Goal: Task Accomplishment & Management: Manage account settings

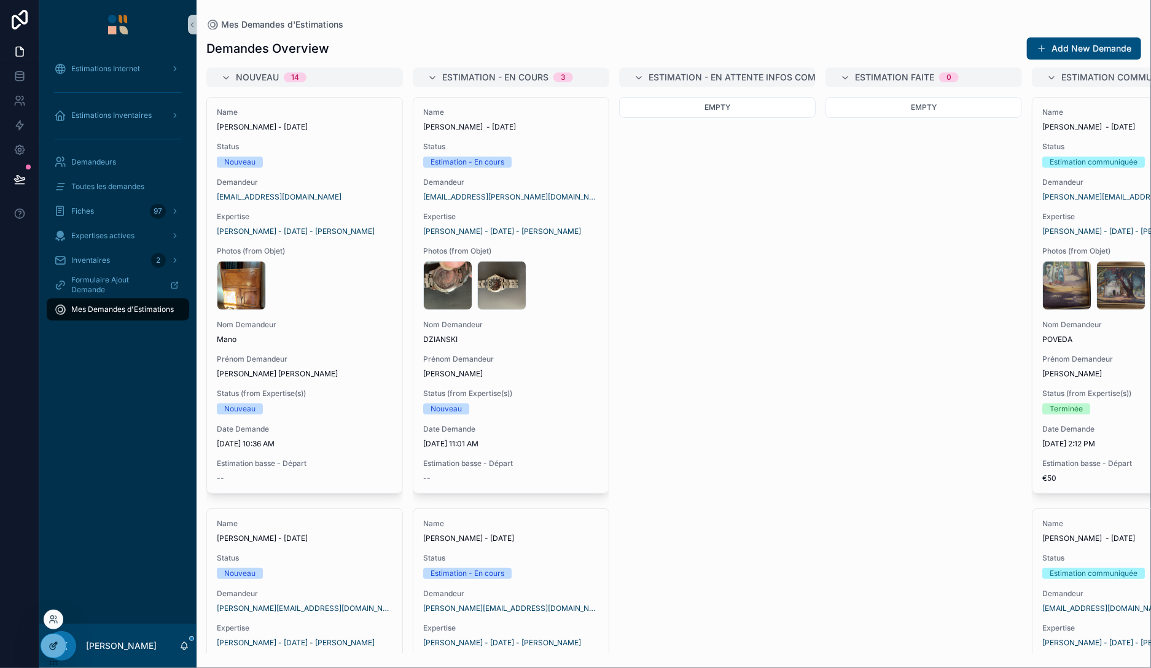
click at [49, 641] on icon at bounding box center [54, 646] width 10 height 10
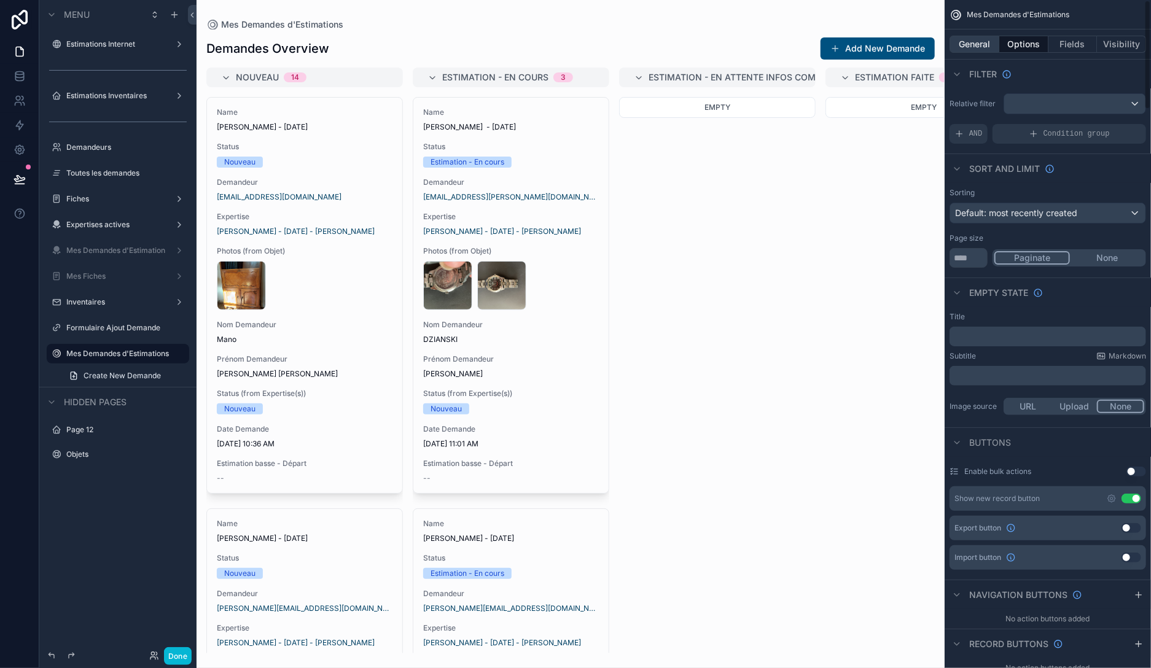
click at [996, 40] on button "General" at bounding box center [975, 44] width 50 height 17
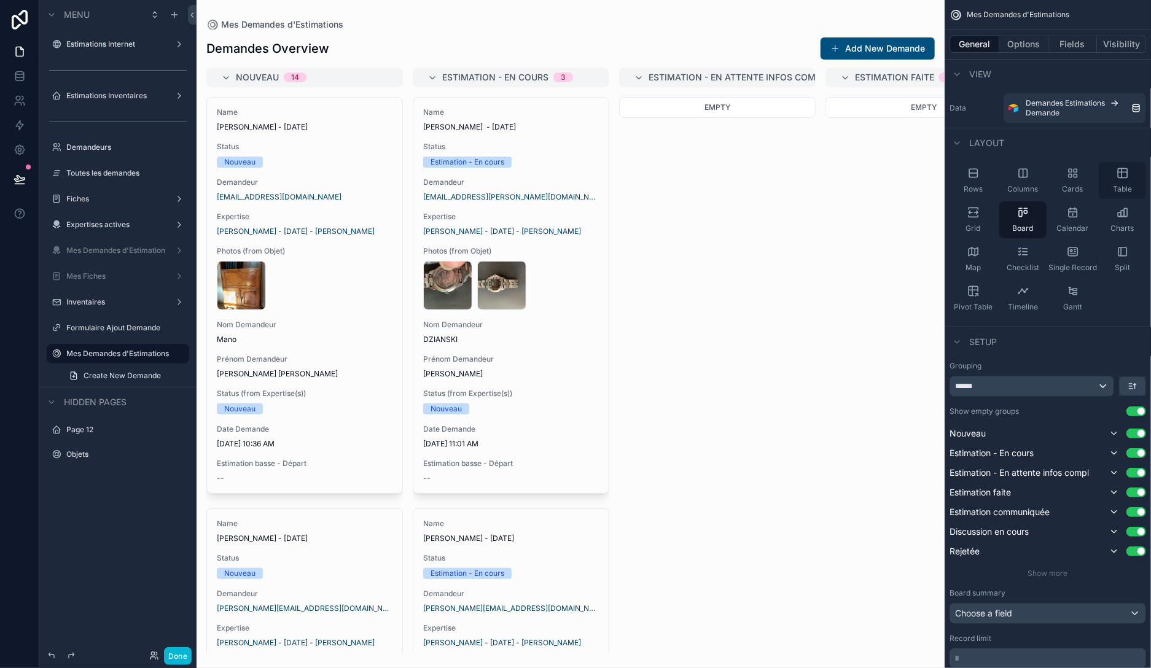
click at [1118, 176] on icon "scrollable content" at bounding box center [1122, 173] width 9 height 9
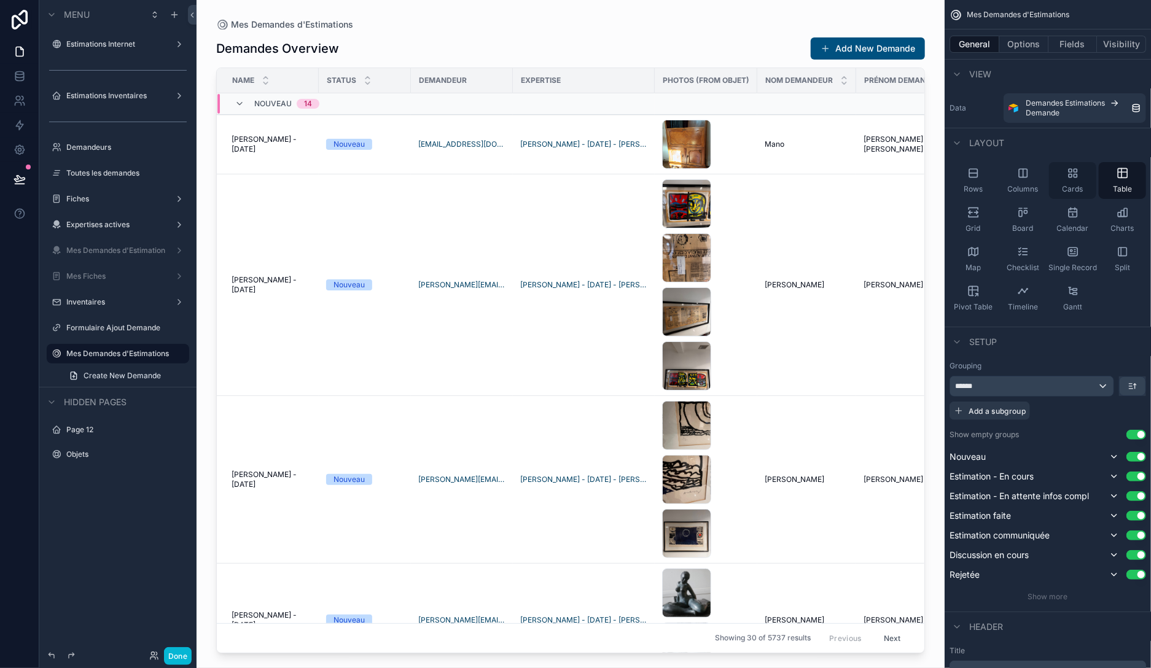
click at [1083, 176] on div "Cards" at bounding box center [1072, 180] width 47 height 37
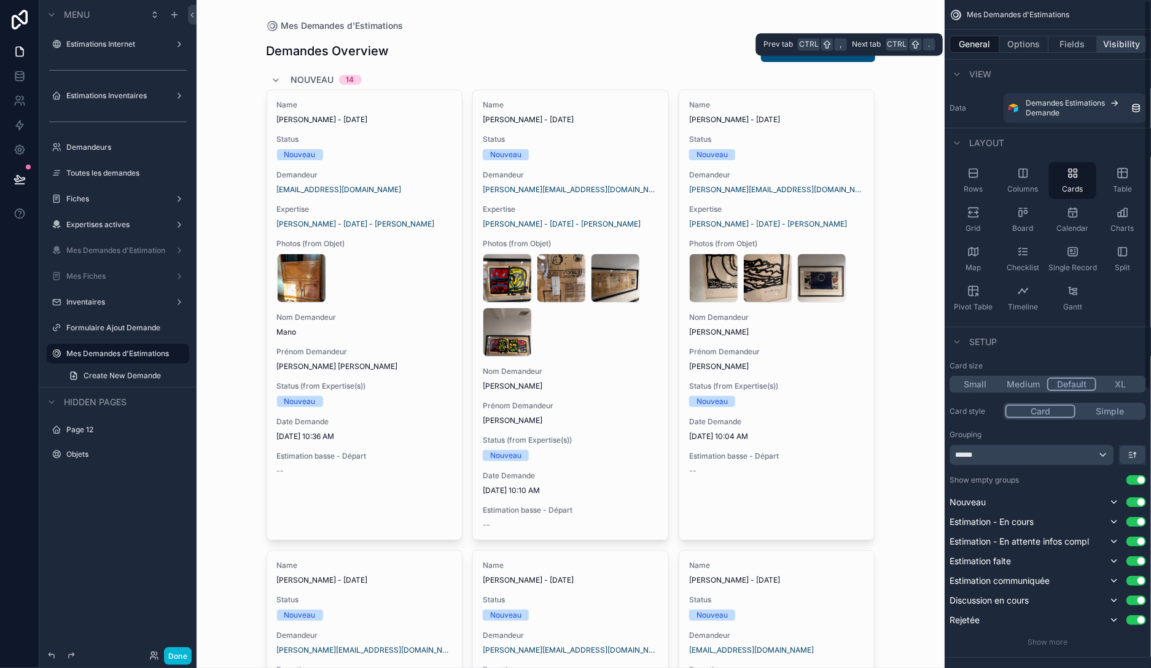
click at [1129, 41] on button "Visibility" at bounding box center [1121, 44] width 49 height 17
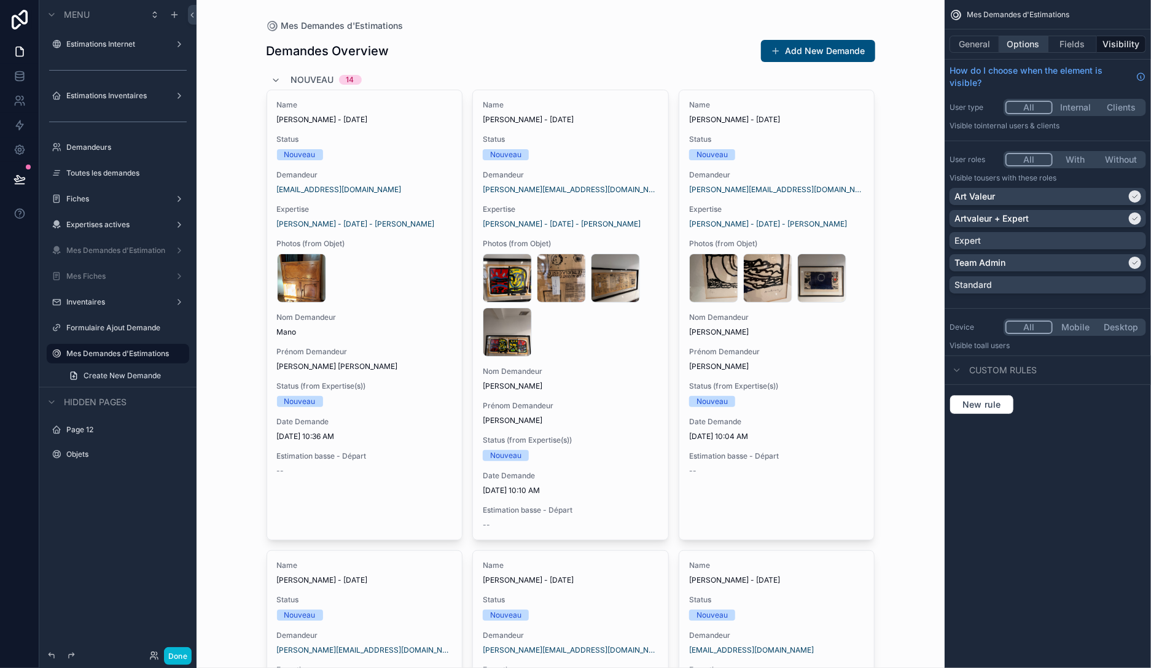
click at [1015, 46] on button "Options" at bounding box center [1023, 44] width 49 height 17
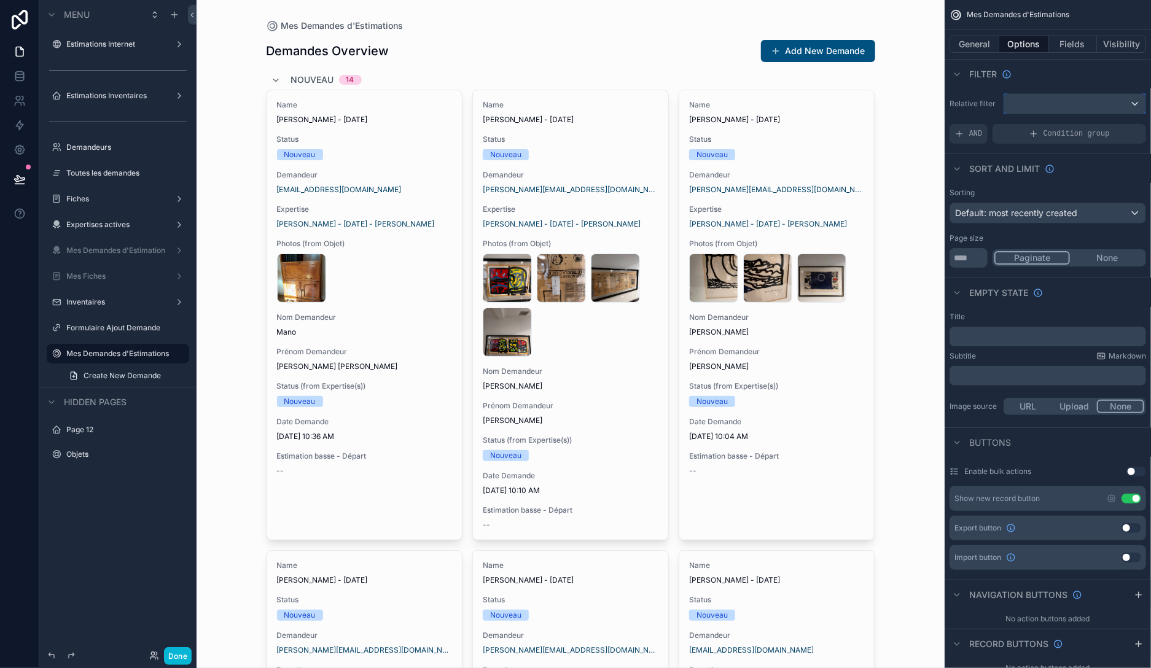
click at [1035, 109] on div "scrollable content" at bounding box center [1074, 104] width 141 height 20
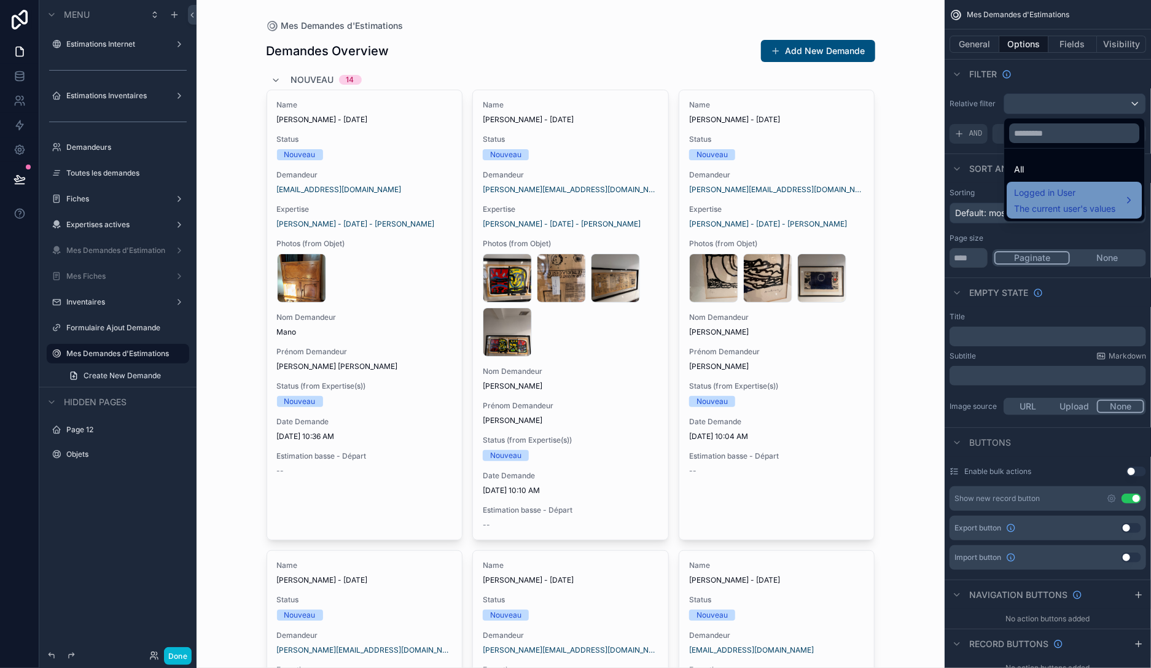
click at [1040, 189] on span "Logged in User" at bounding box center [1064, 192] width 101 height 15
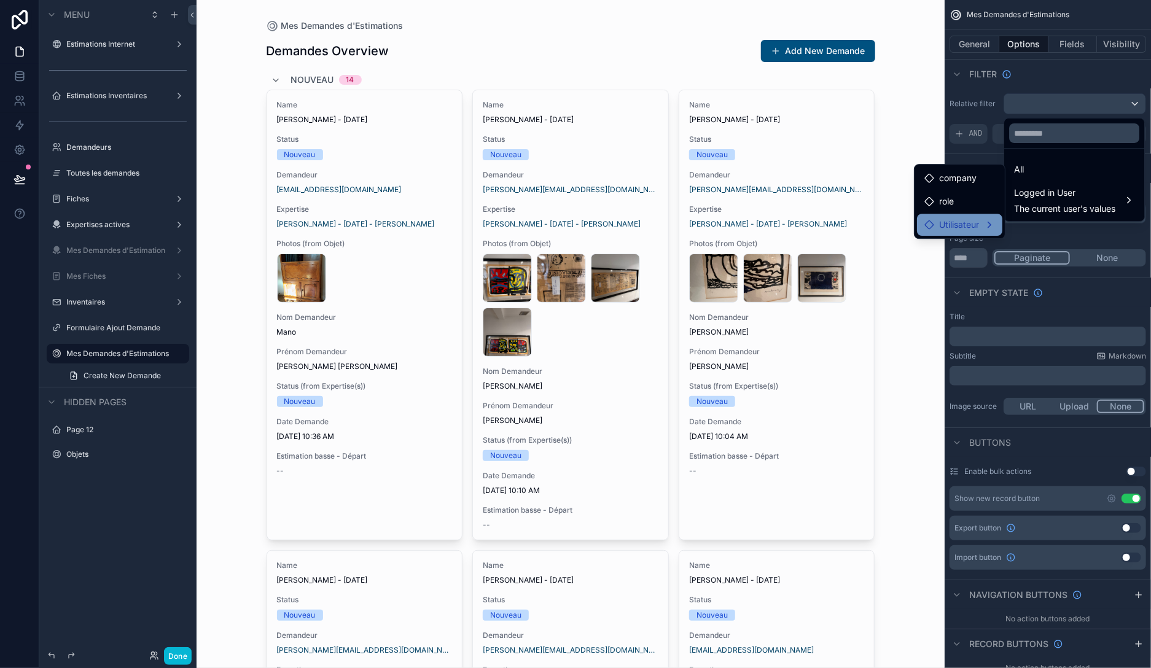
click at [969, 222] on span "Utilisateur" at bounding box center [959, 224] width 40 height 15
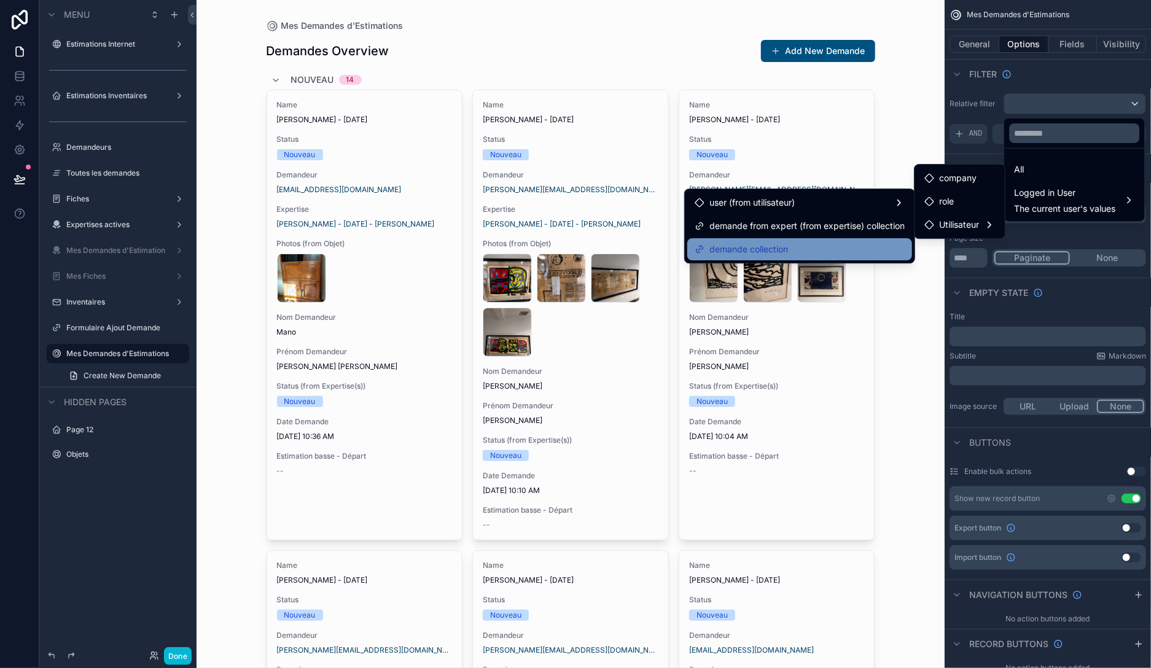
click at [827, 244] on div "demande collection" at bounding box center [800, 249] width 210 height 15
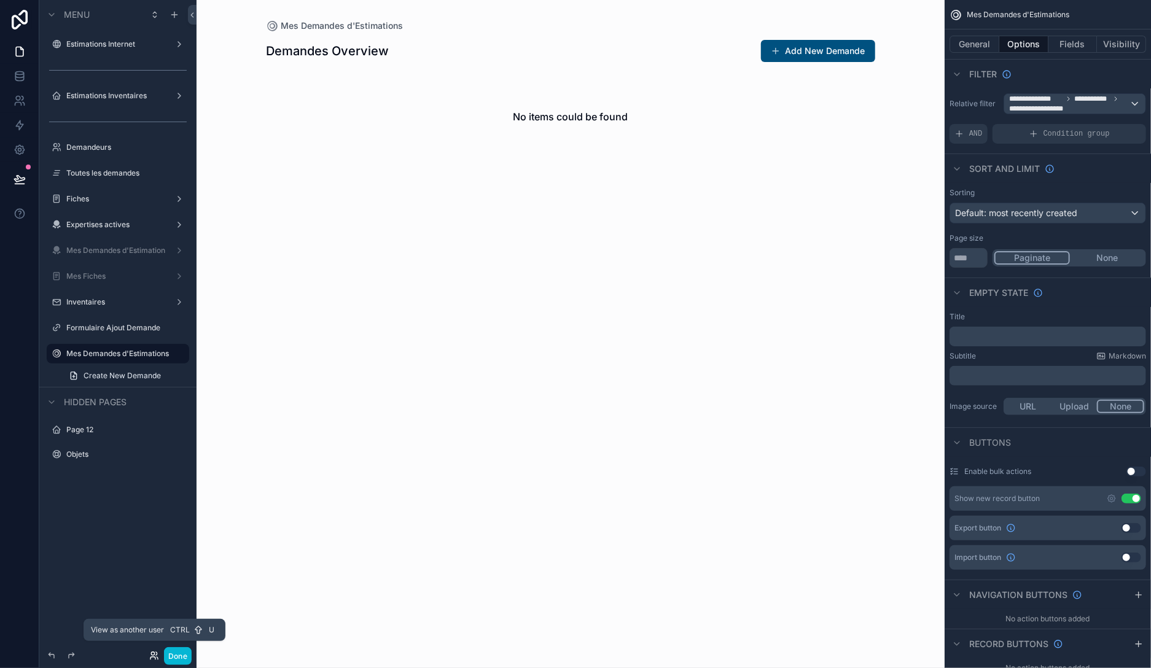
click at [153, 653] on icon at bounding box center [154, 656] width 10 height 10
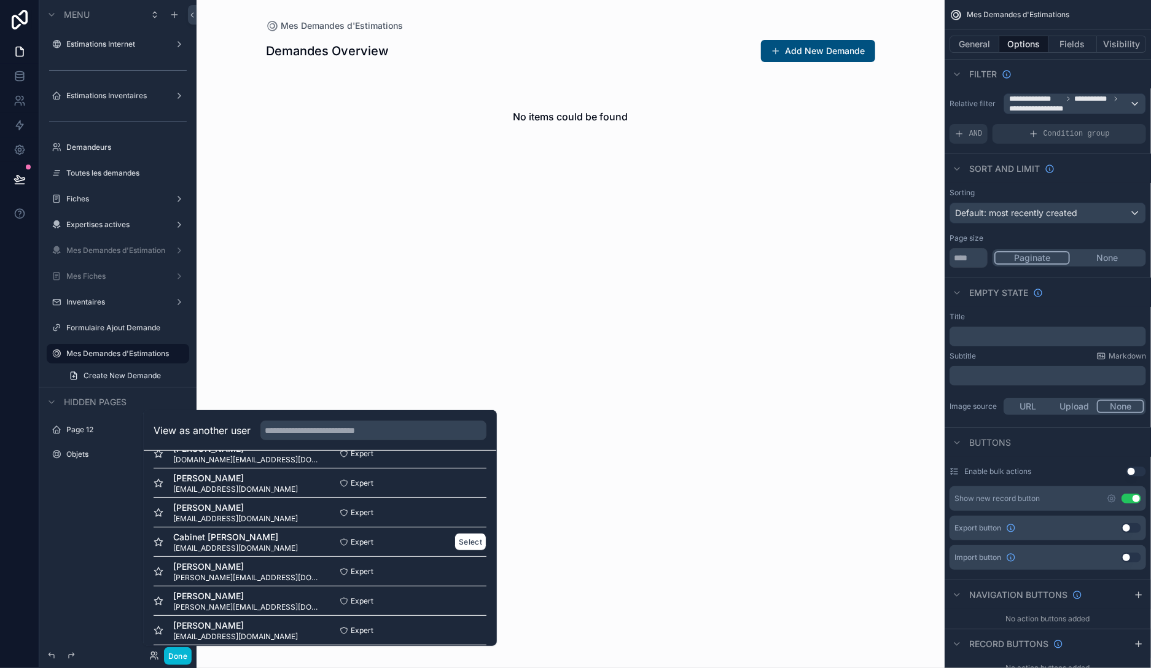
scroll to position [354, 0]
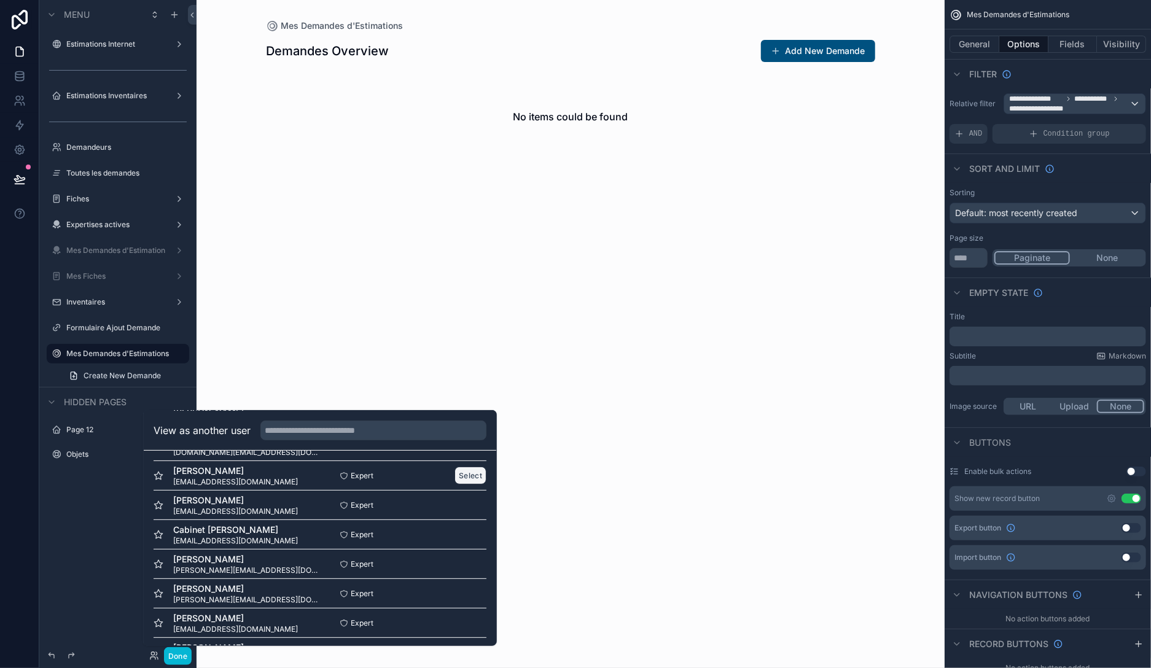
click at [468, 480] on button "Select" at bounding box center [470, 476] width 32 height 18
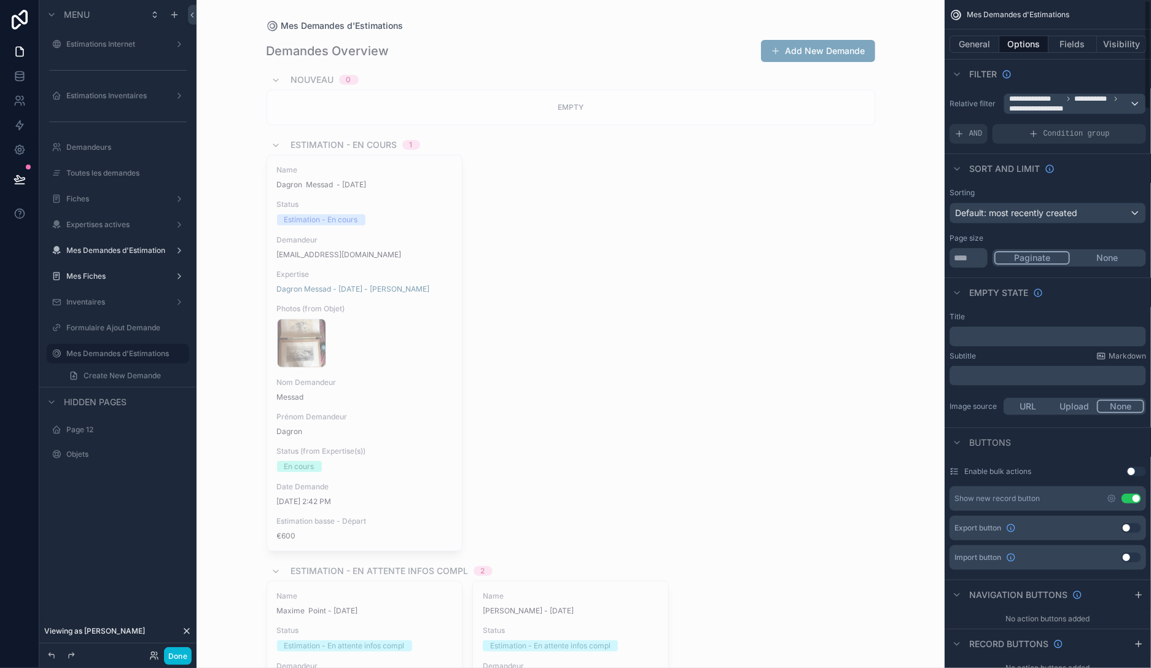
click at [972, 133] on span "AND" at bounding box center [976, 134] width 14 height 10
click at [1108, 124] on div "scrollable content" at bounding box center [1115, 125] width 17 height 17
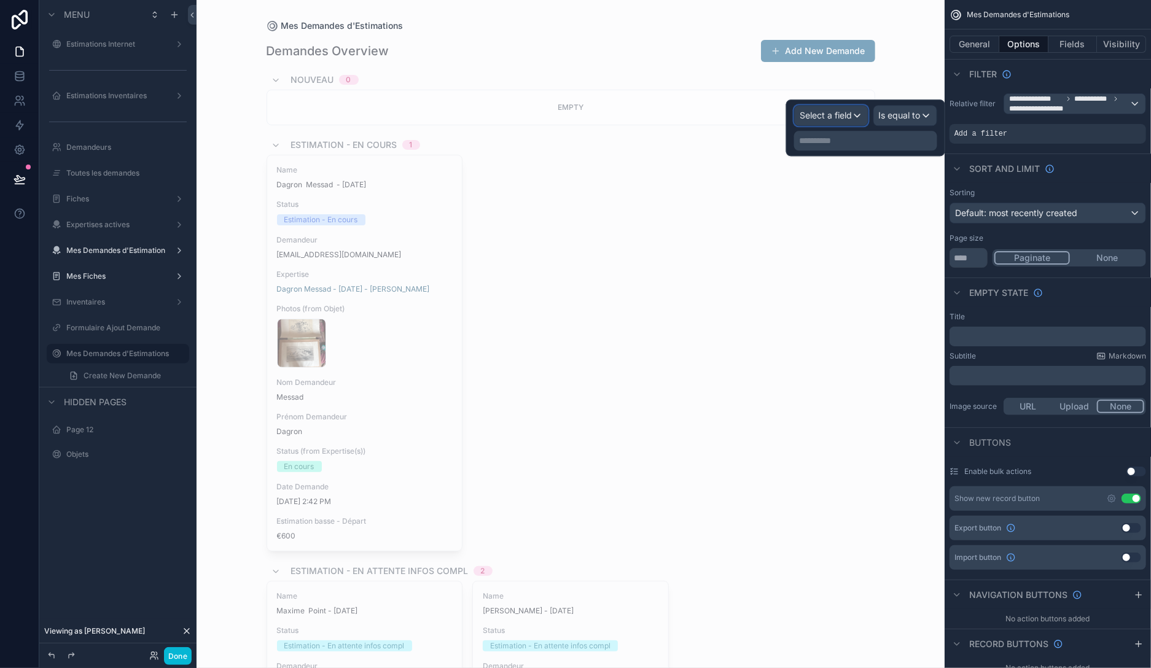
click at [851, 119] on span "Select a field" at bounding box center [826, 115] width 52 height 10
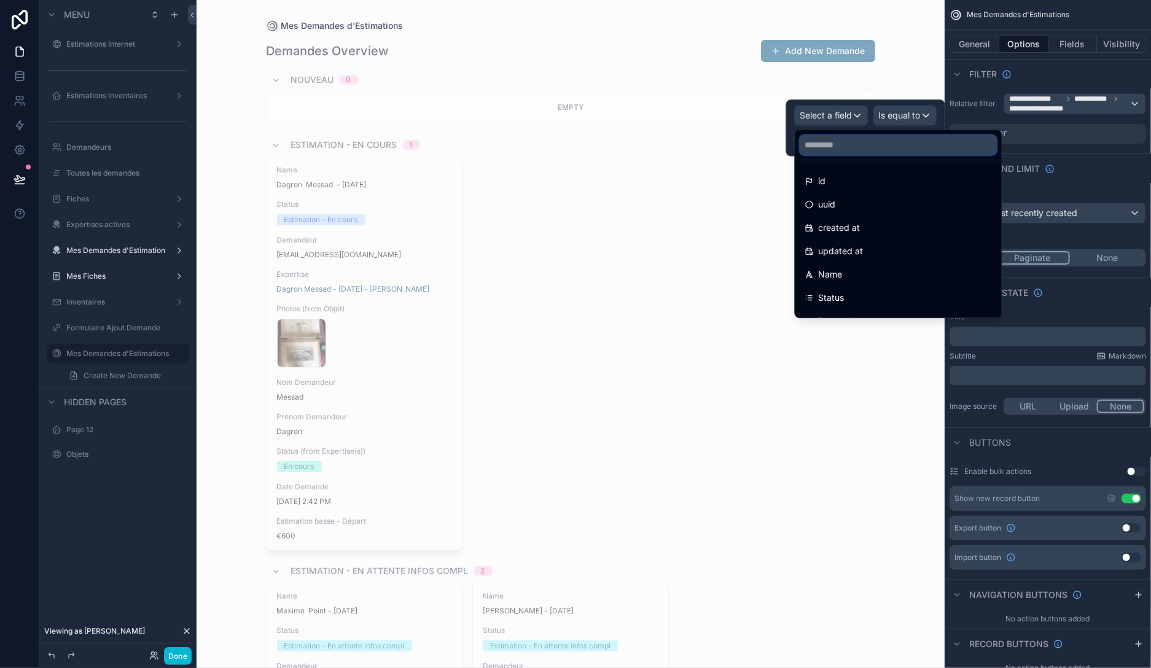
click at [864, 149] on input "text" at bounding box center [898, 145] width 197 height 20
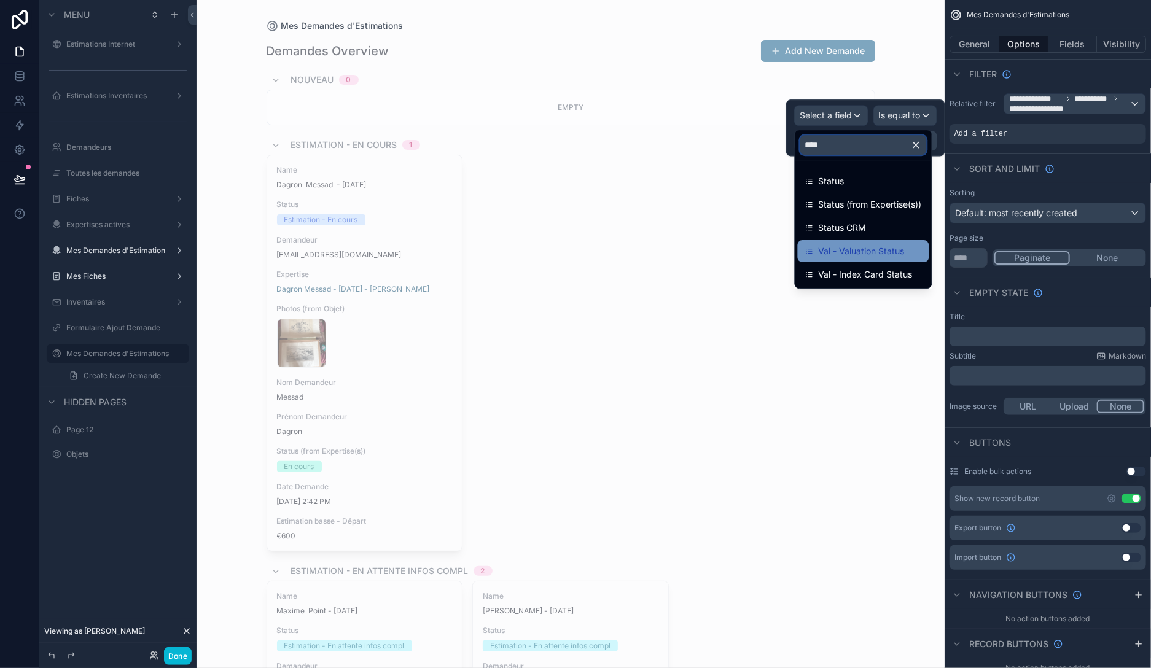
type input "****"
click at [854, 252] on span "Val - Valuation Status" at bounding box center [862, 251] width 86 height 15
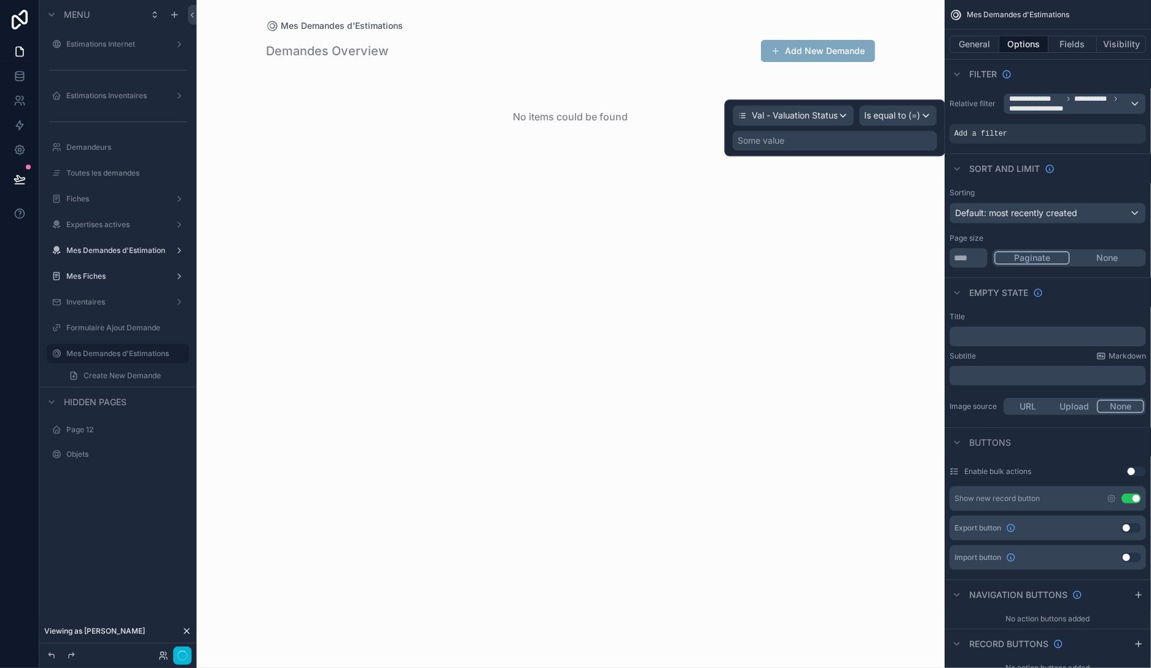
click at [878, 140] on div "Some value" at bounding box center [835, 141] width 205 height 20
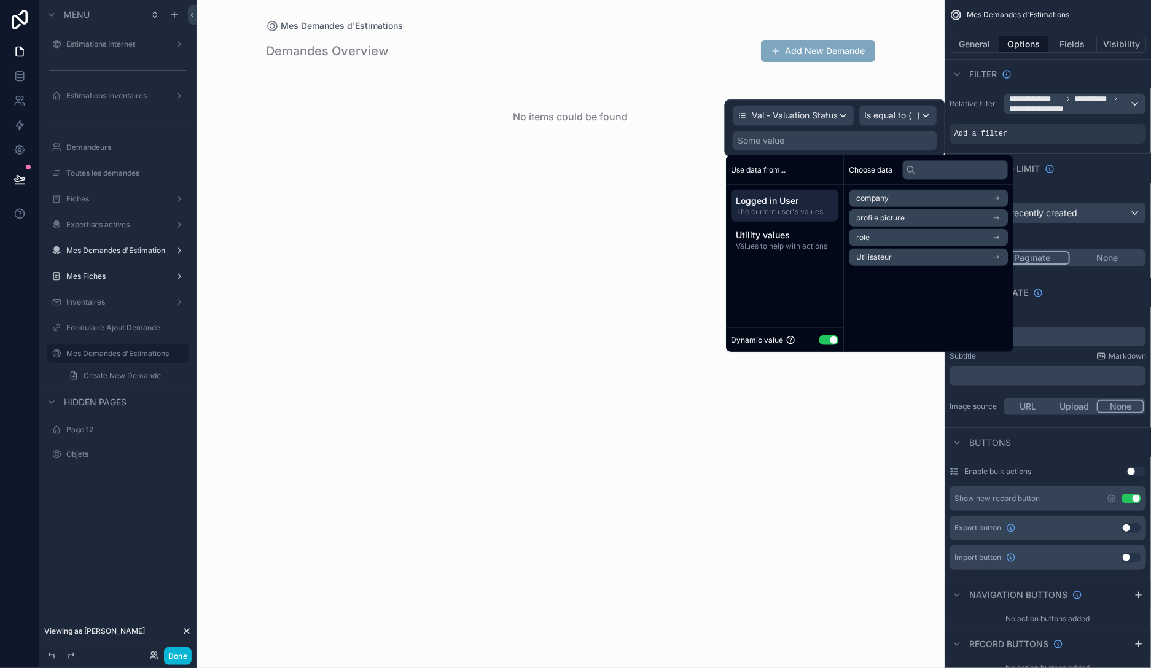
click at [827, 333] on div "Dynamic value Use setting" at bounding box center [784, 340] width 107 height 14
click at [829, 338] on button "Use setting" at bounding box center [829, 340] width 20 height 10
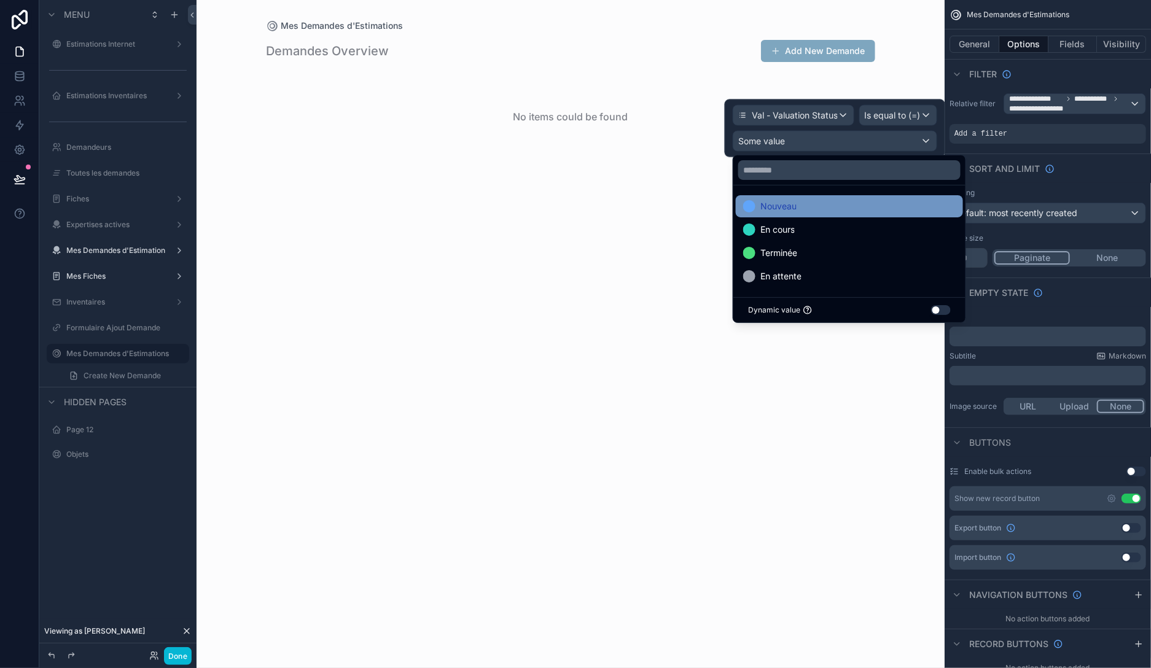
click at [789, 210] on span "Nouveau" at bounding box center [778, 206] width 36 height 15
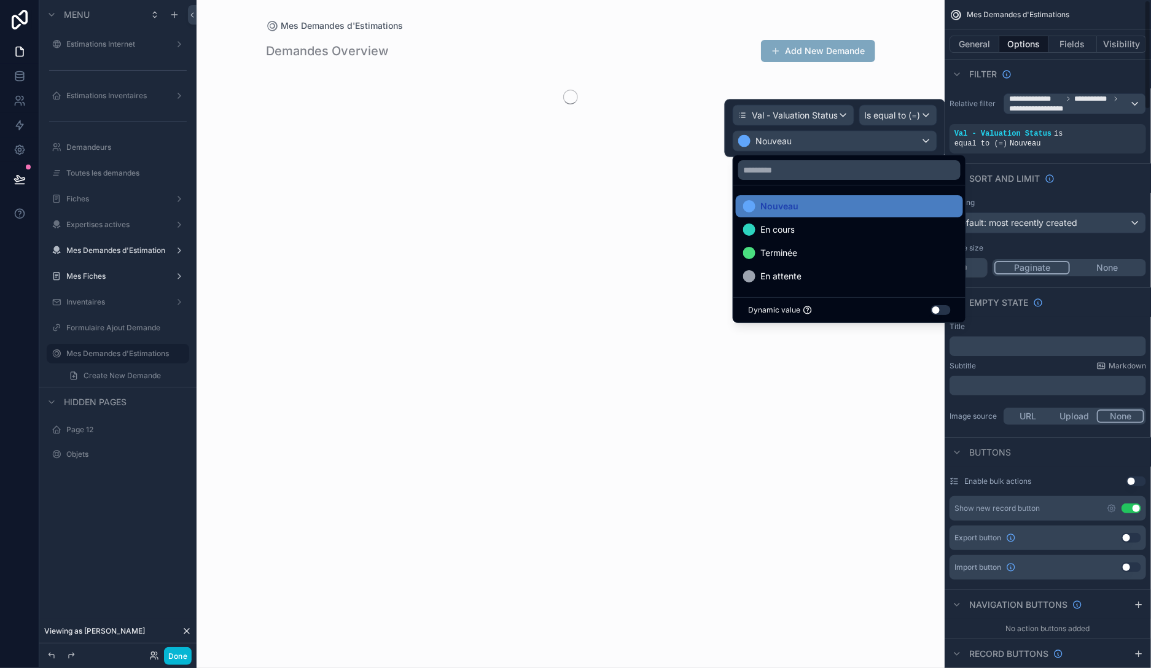
click at [1117, 165] on div "Sort And Limit" at bounding box center [1048, 177] width 206 height 29
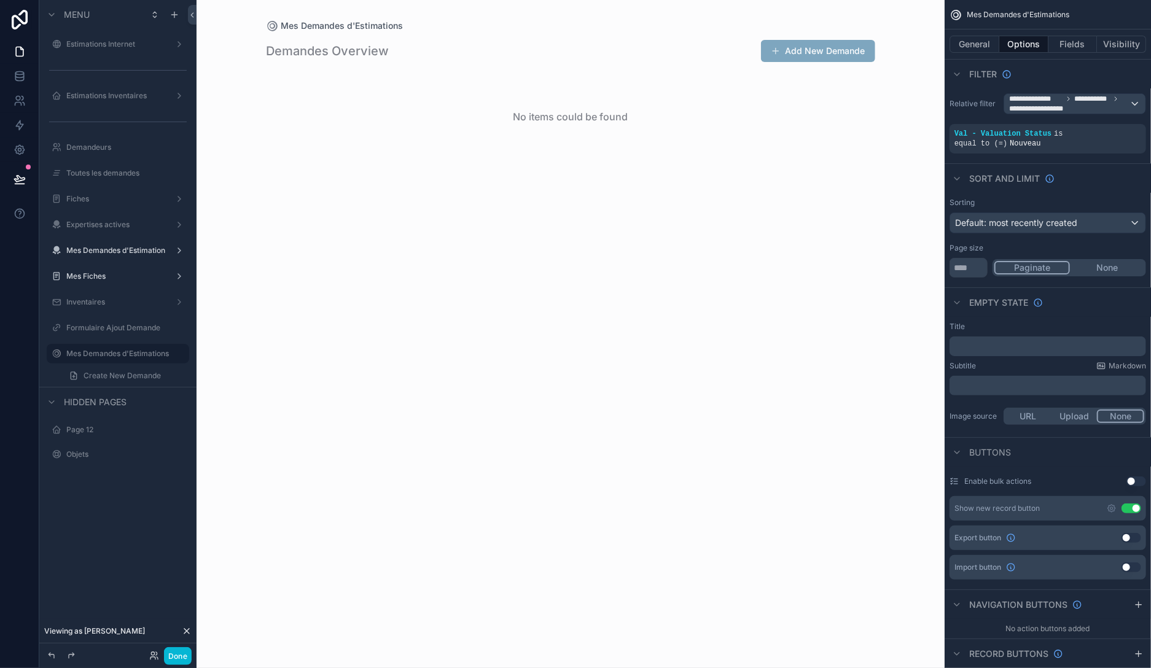
click at [186, 628] on icon at bounding box center [187, 631] width 10 height 10
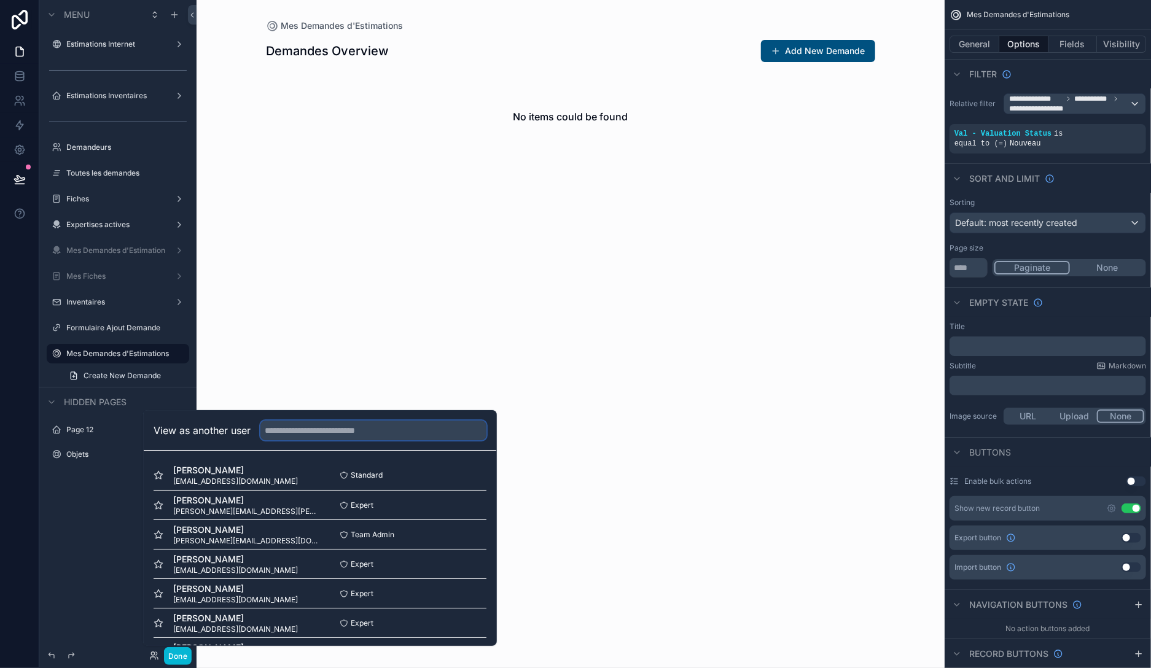
click at [304, 427] on input "text" at bounding box center [373, 431] width 226 height 20
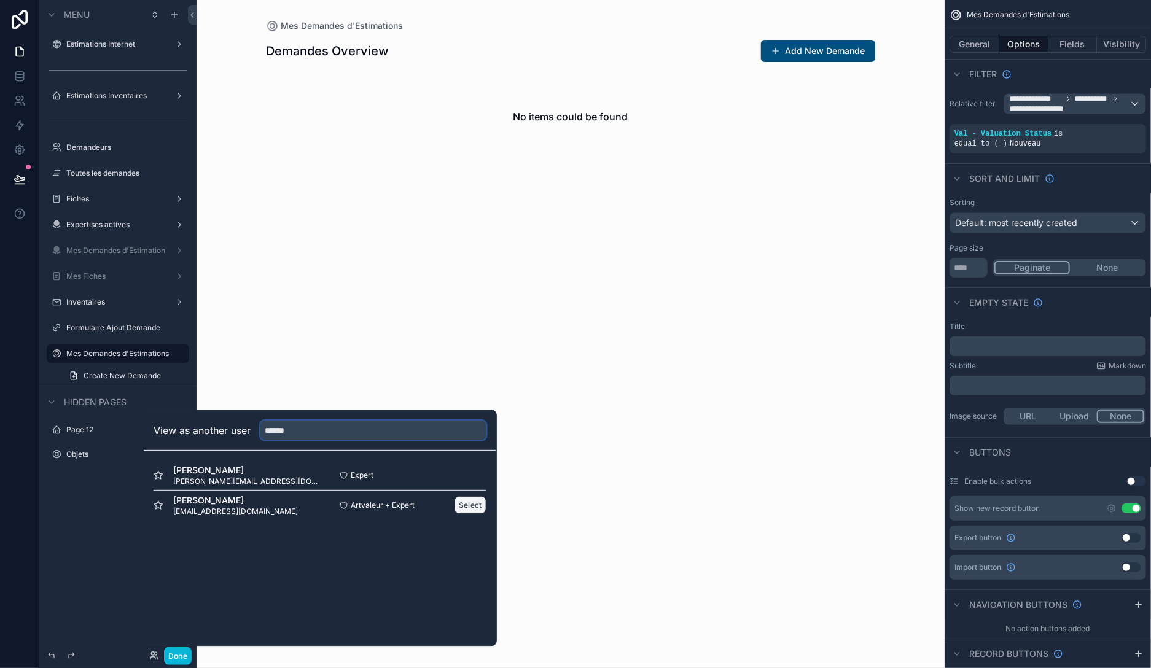
type input "******"
click at [469, 506] on button "Select" at bounding box center [470, 505] width 32 height 18
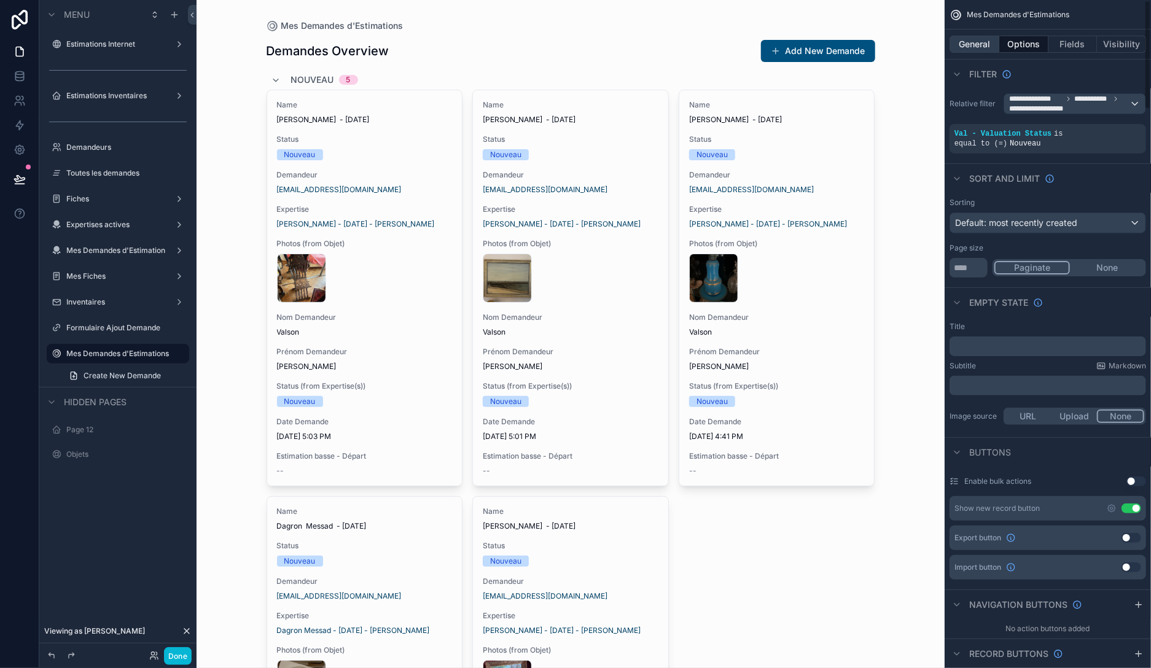
click at [974, 50] on button "General" at bounding box center [975, 44] width 50 height 17
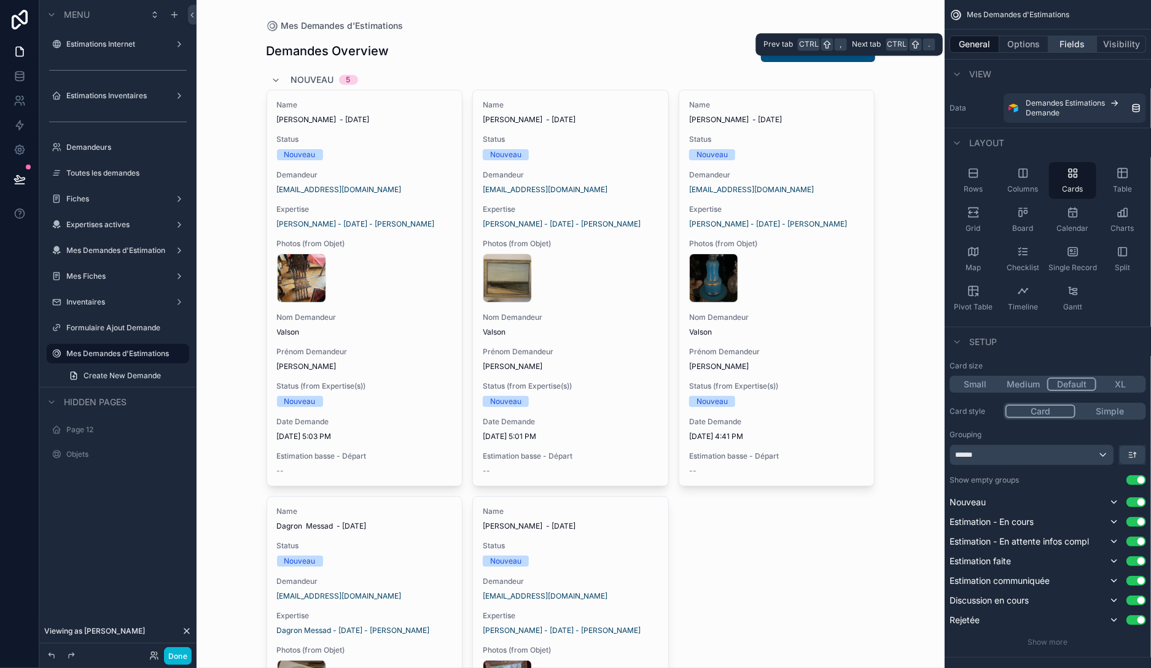
click at [1065, 41] on button "Fields" at bounding box center [1072, 44] width 49 height 17
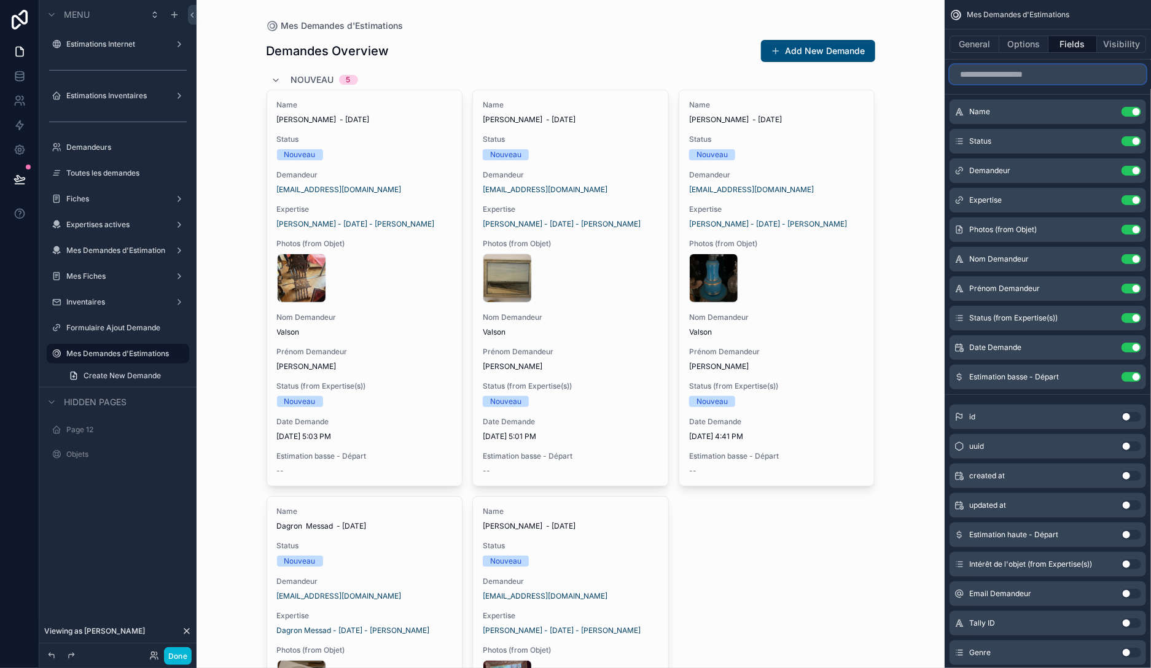
click at [1066, 77] on input "scrollable content" at bounding box center [1048, 74] width 197 height 20
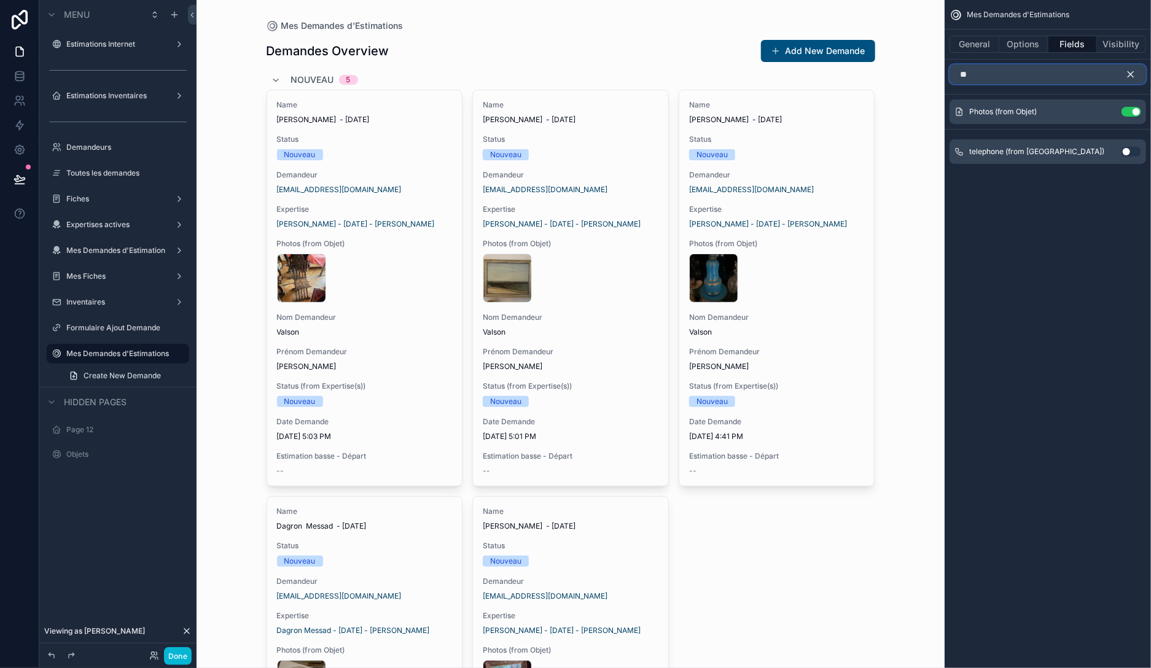
type input "*"
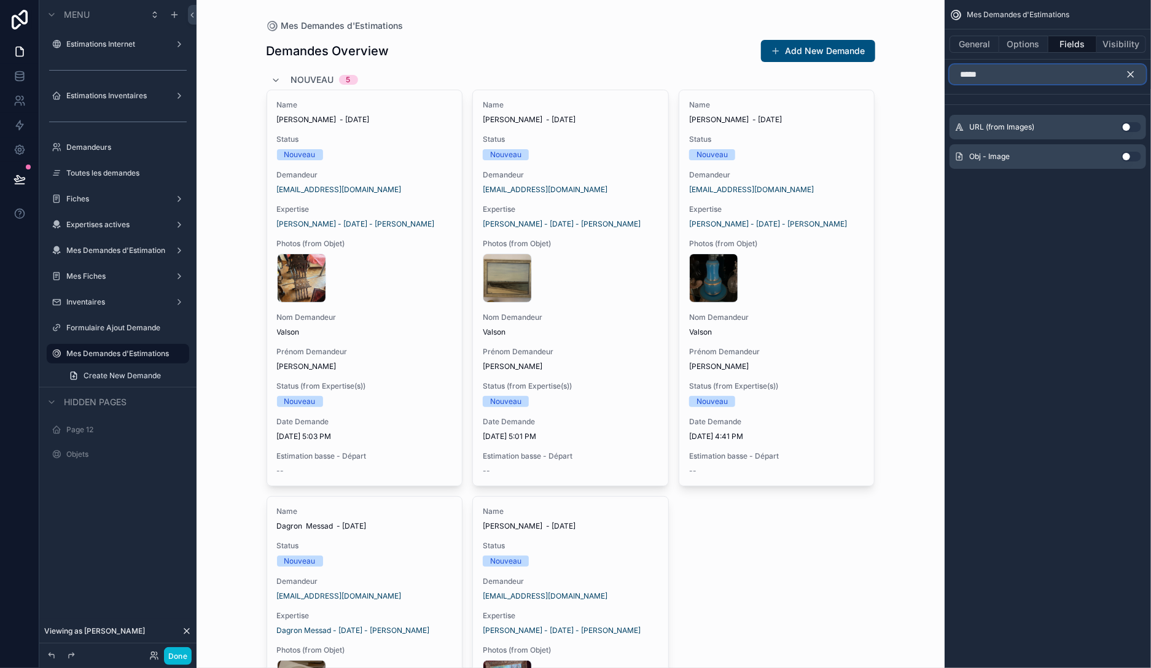
type input "*****"
click at [1129, 157] on button "Use setting" at bounding box center [1131, 157] width 20 height 10
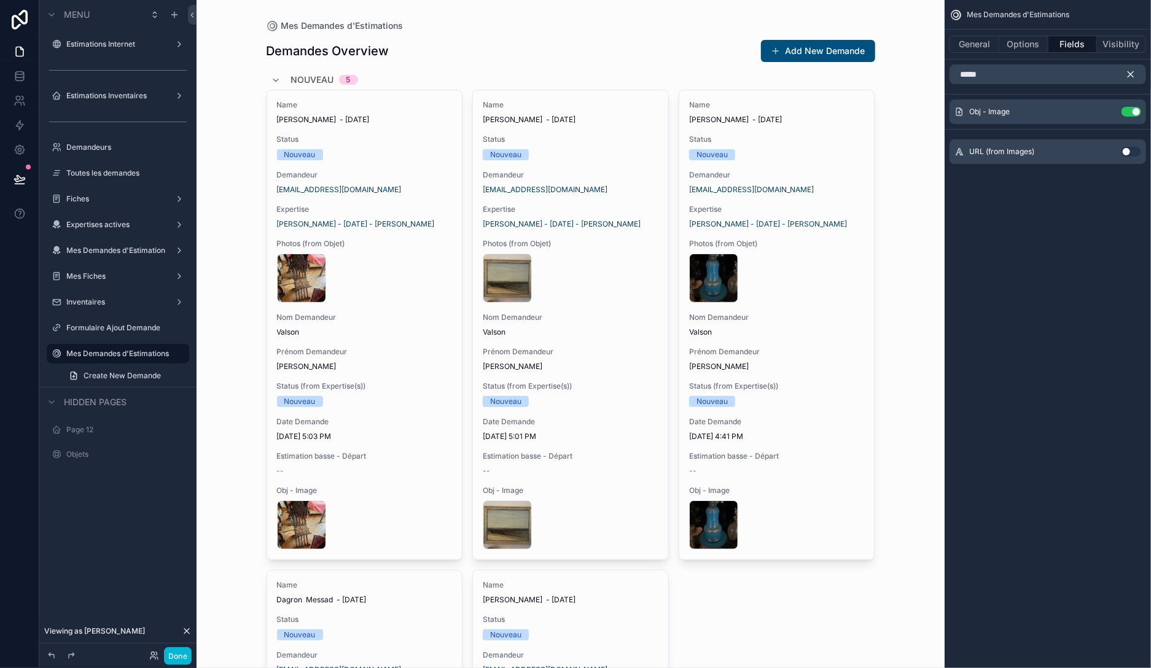
click at [1129, 76] on icon "scrollable content" at bounding box center [1131, 75] width 6 height 6
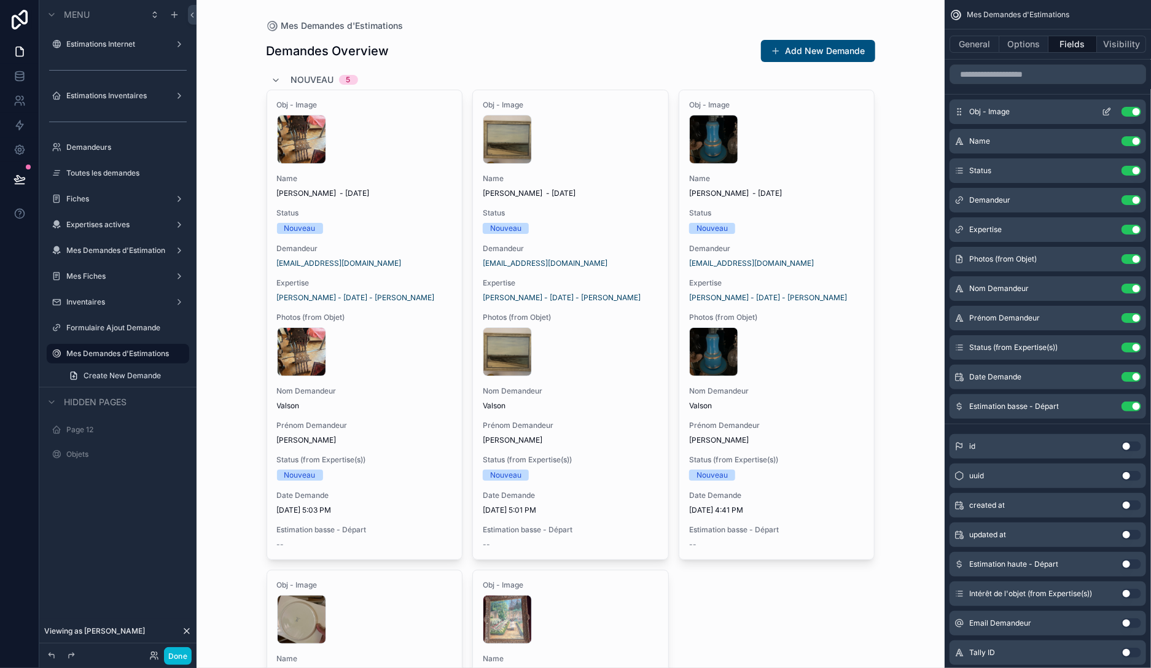
click at [1106, 106] on div "Obj - Image Use setting" at bounding box center [1048, 111] width 197 height 25
click at [1109, 107] on icon "scrollable content" at bounding box center [1107, 112] width 10 height 10
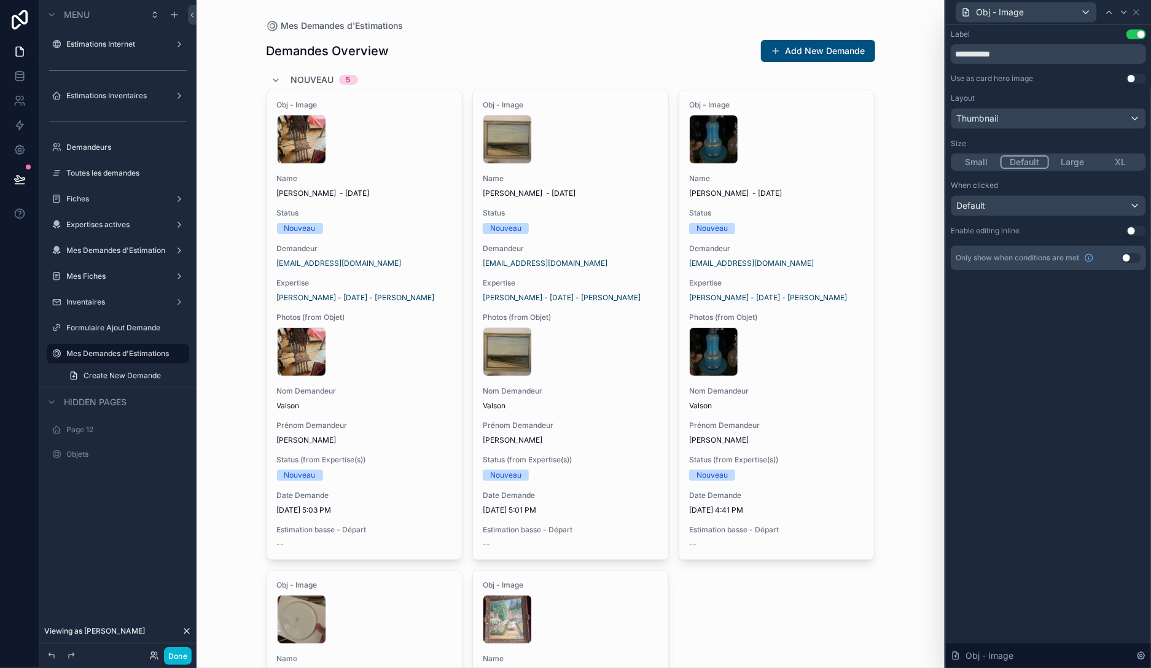
click at [1132, 78] on button "Use setting" at bounding box center [1136, 79] width 20 height 10
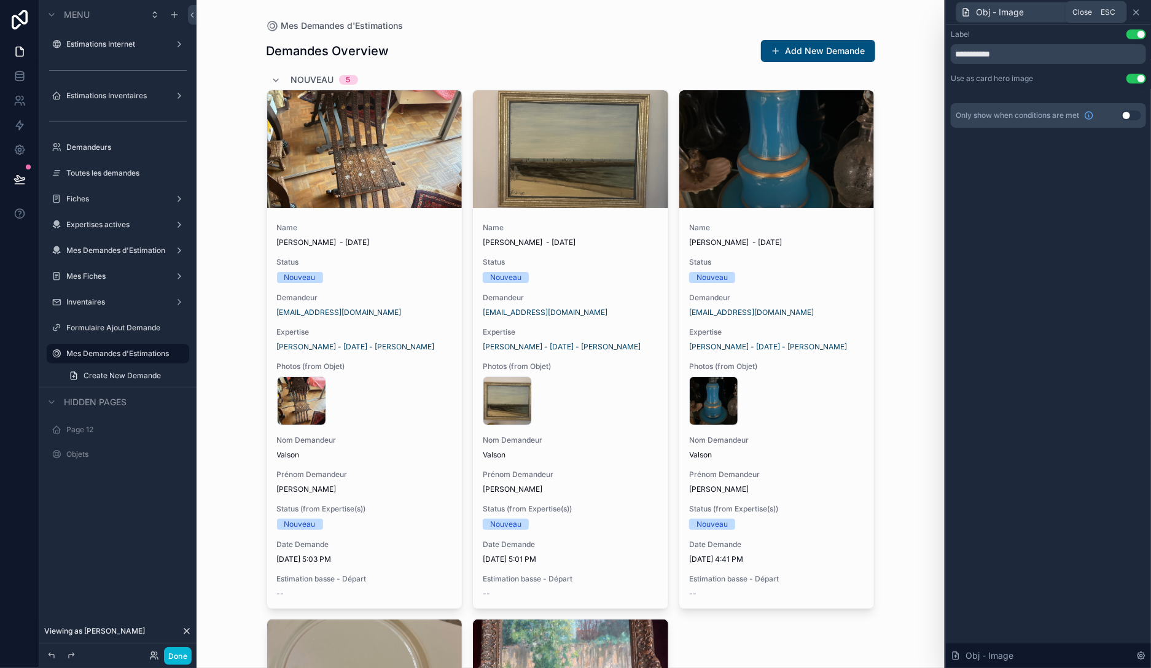
click at [1141, 11] on icon at bounding box center [1136, 12] width 10 height 10
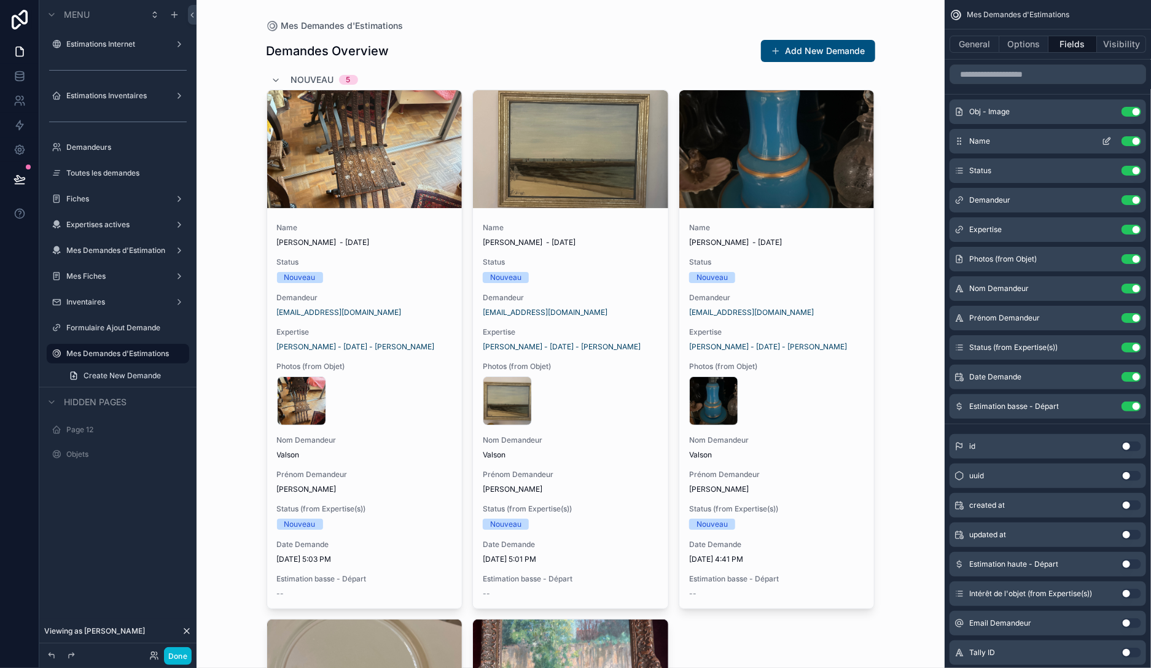
click at [1126, 139] on button "Use setting" at bounding box center [1131, 141] width 20 height 10
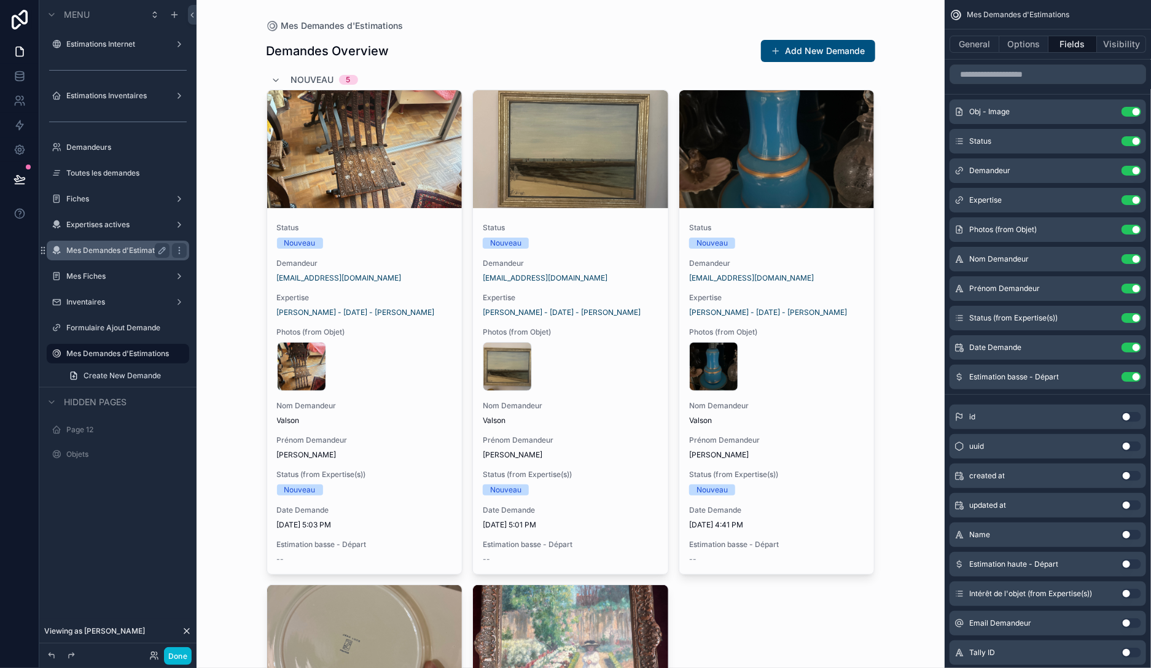
click at [99, 255] on div "Mes Demandes d'Estimation" at bounding box center [117, 250] width 103 height 15
click at [116, 252] on label "Mes Demandes d'Estimation" at bounding box center [115, 251] width 99 height 10
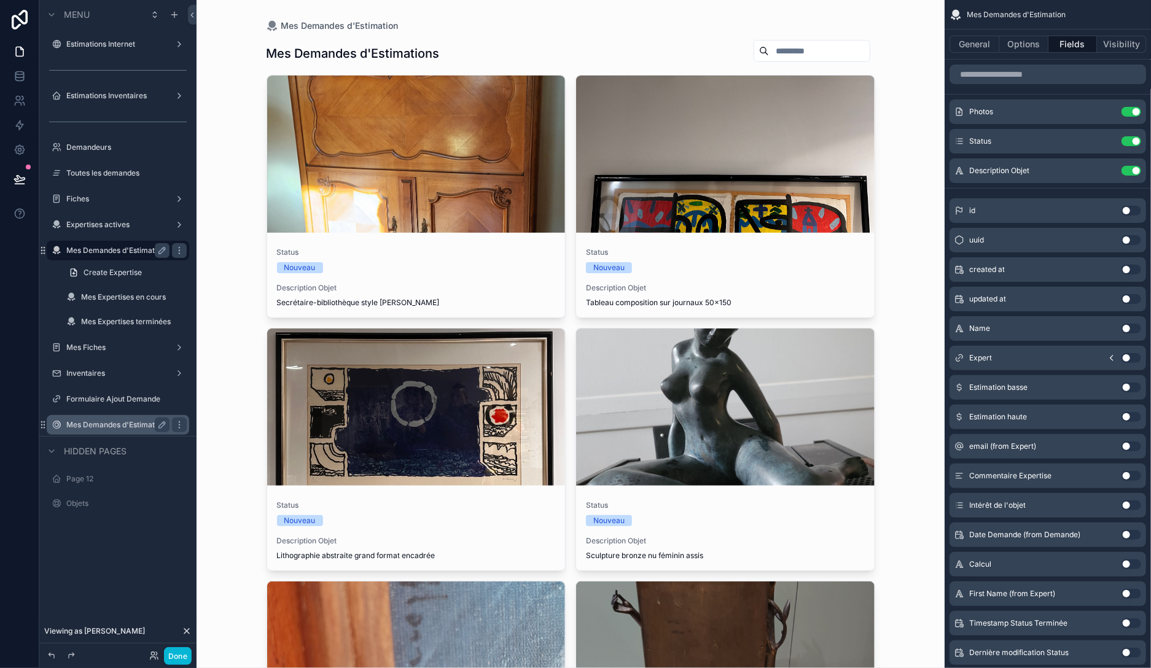
click at [99, 428] on label "Mes Demandes d'Estimations" at bounding box center [117, 425] width 103 height 10
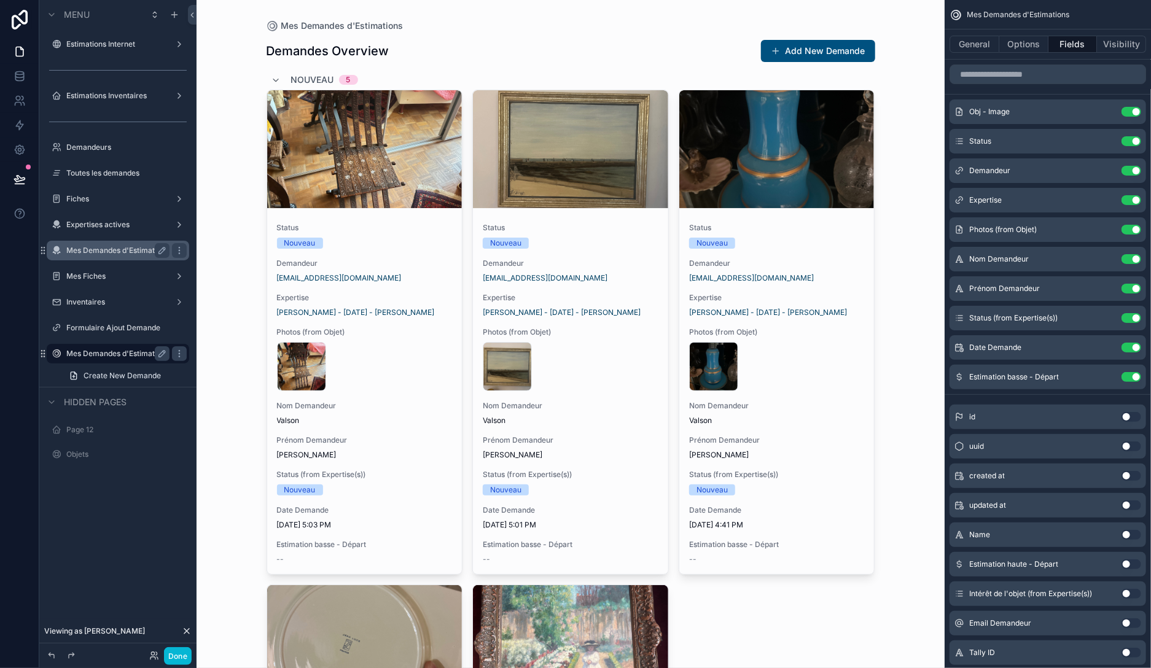
click at [103, 249] on label "Mes Demandes d'Estimation" at bounding box center [115, 251] width 99 height 10
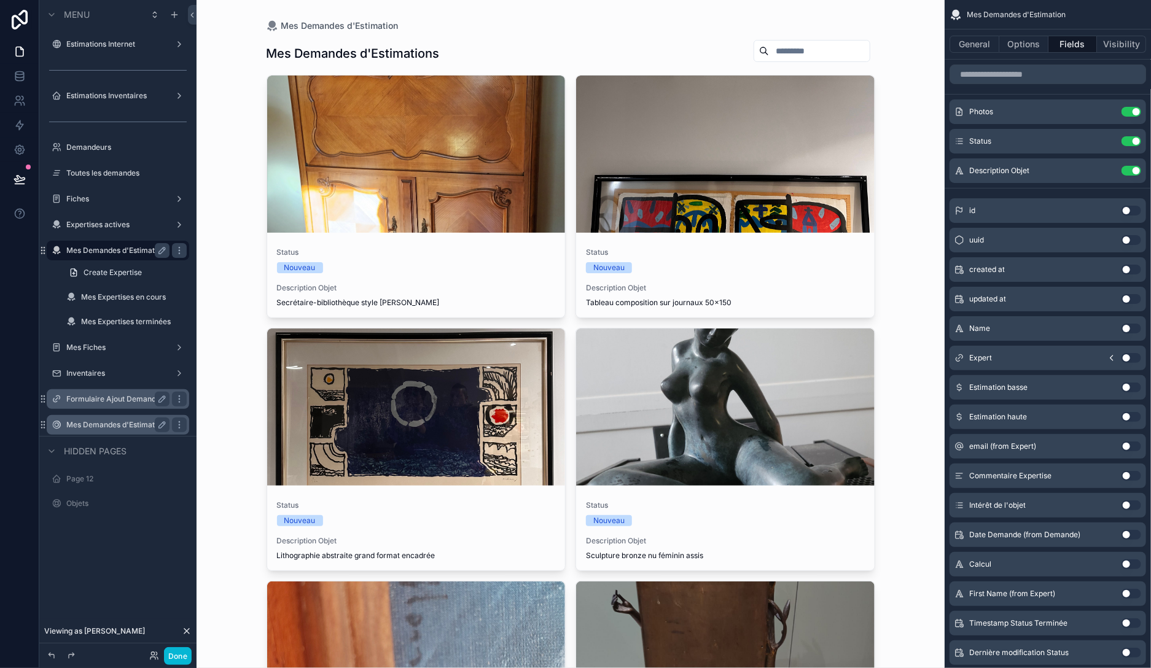
click at [103, 400] on label "Formulaire Ajout Demande" at bounding box center [115, 399] width 98 height 10
click at [96, 421] on label "Mes Demandes d'Estimations" at bounding box center [117, 425] width 103 height 10
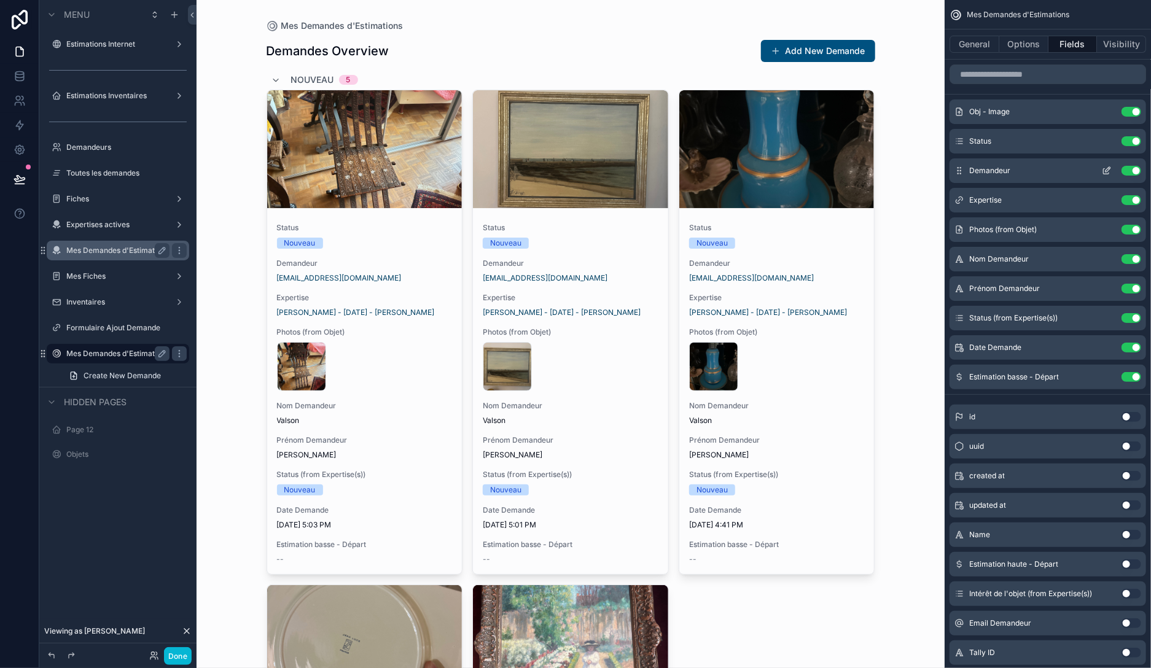
click at [1134, 169] on button "Use setting" at bounding box center [1131, 171] width 20 height 10
click at [1134, 195] on button "Use setting" at bounding box center [1131, 200] width 20 height 10
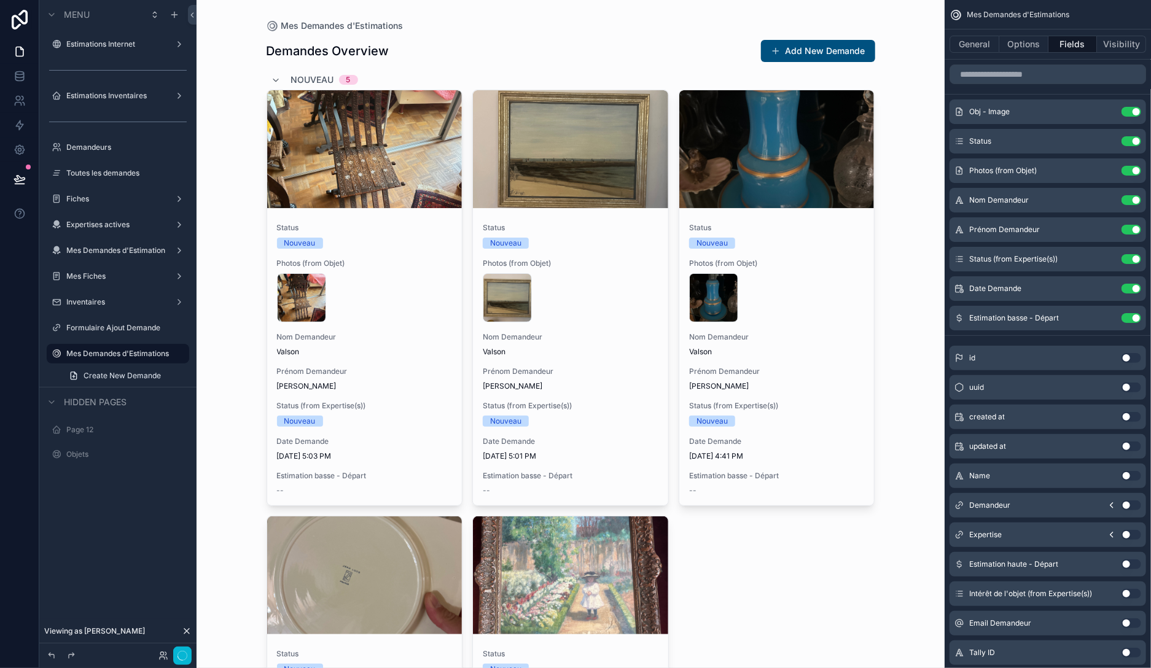
click at [1134, 169] on button "Use setting" at bounding box center [1131, 171] width 20 height 10
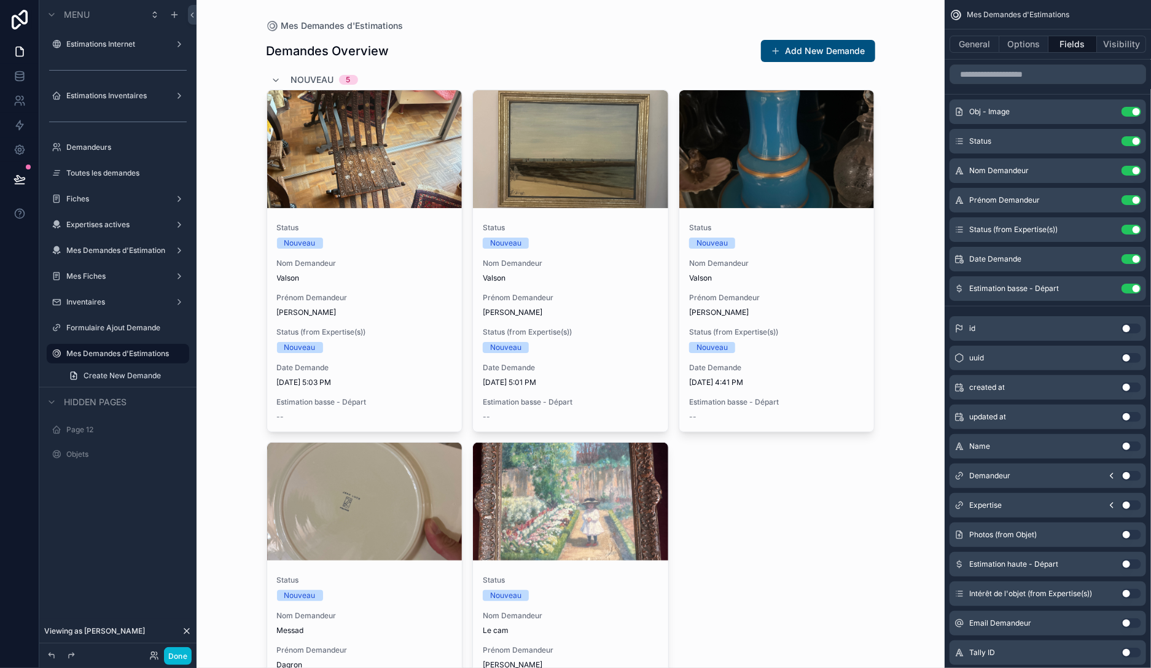
click at [1134, 169] on button "Use setting" at bounding box center [1131, 171] width 20 height 10
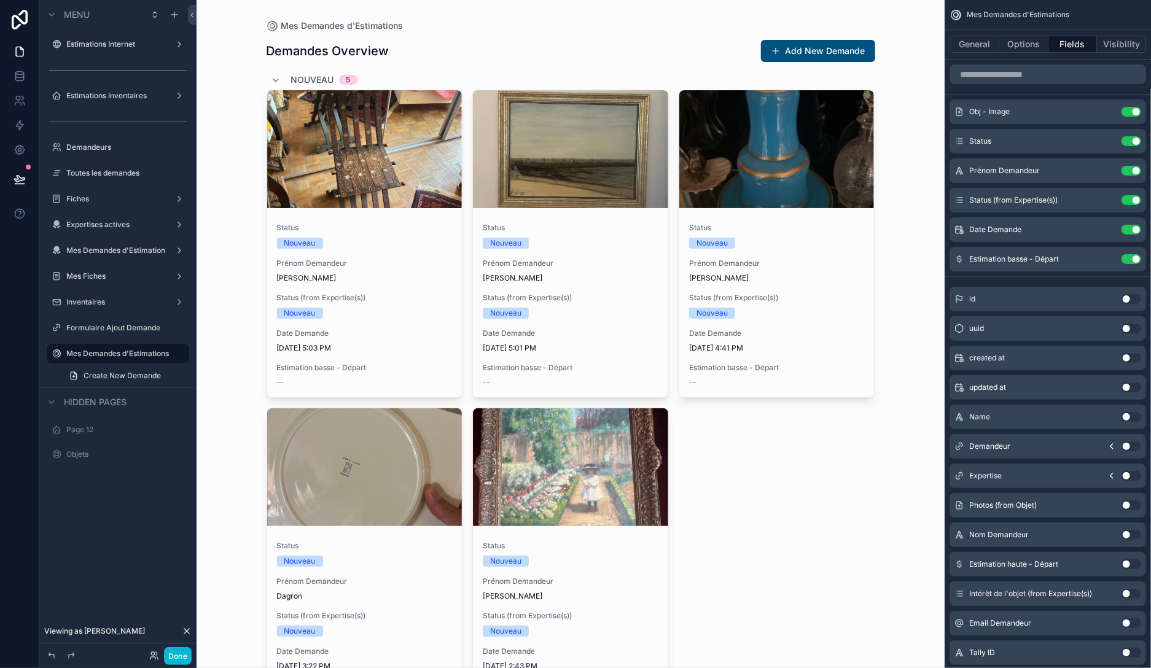
click at [1134, 169] on button "Use setting" at bounding box center [1131, 171] width 20 height 10
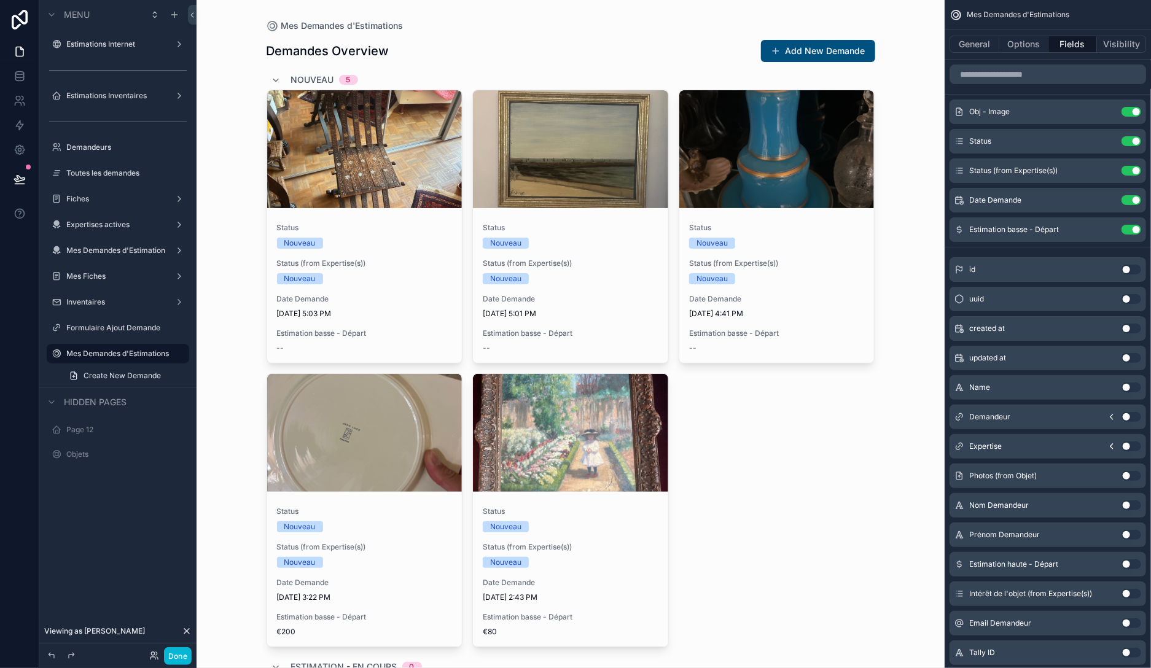
click at [1134, 169] on button "Use setting" at bounding box center [1131, 171] width 20 height 10
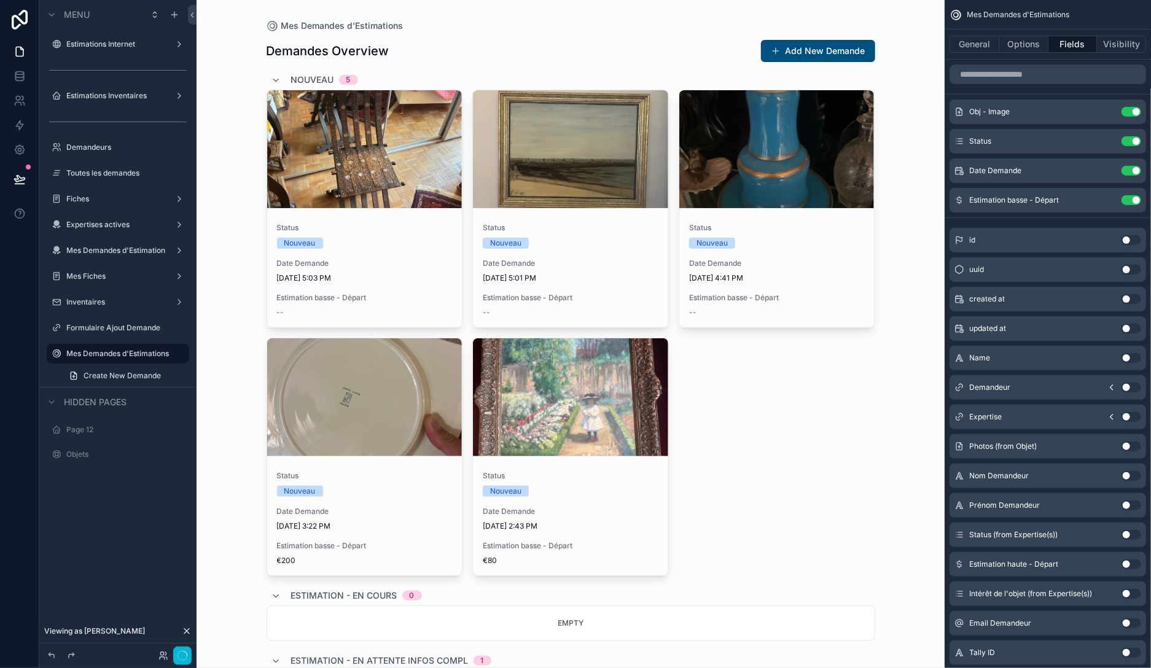
click at [1134, 169] on button "Use setting" at bounding box center [1131, 171] width 20 height 10
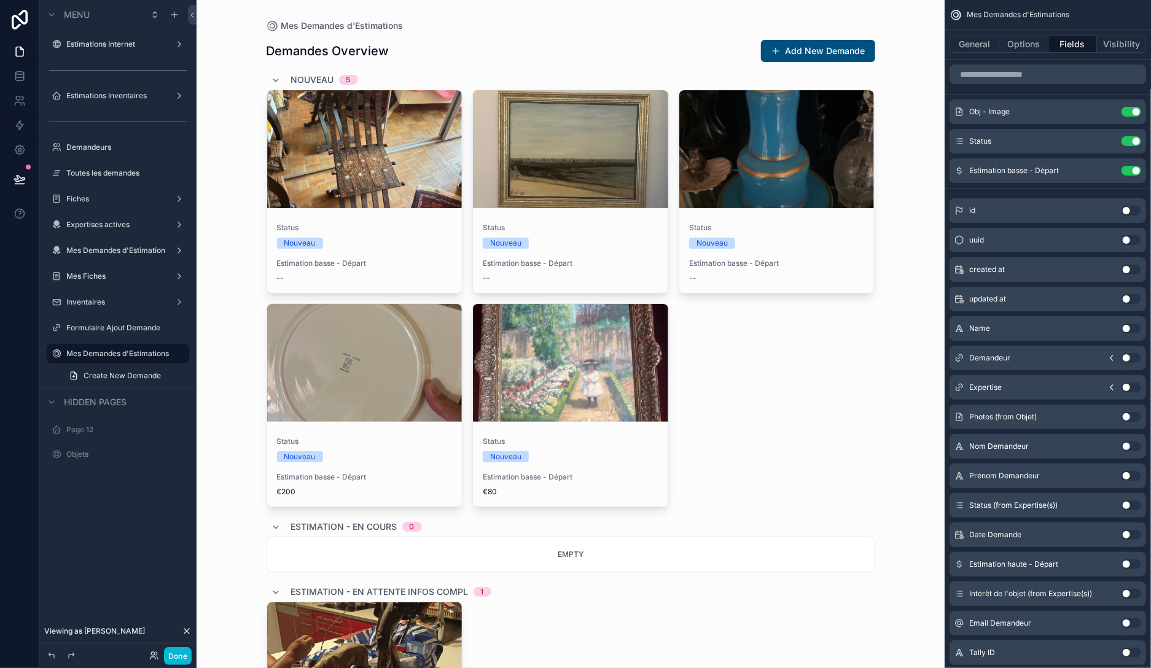
click at [1134, 169] on button "Use setting" at bounding box center [1131, 171] width 20 height 10
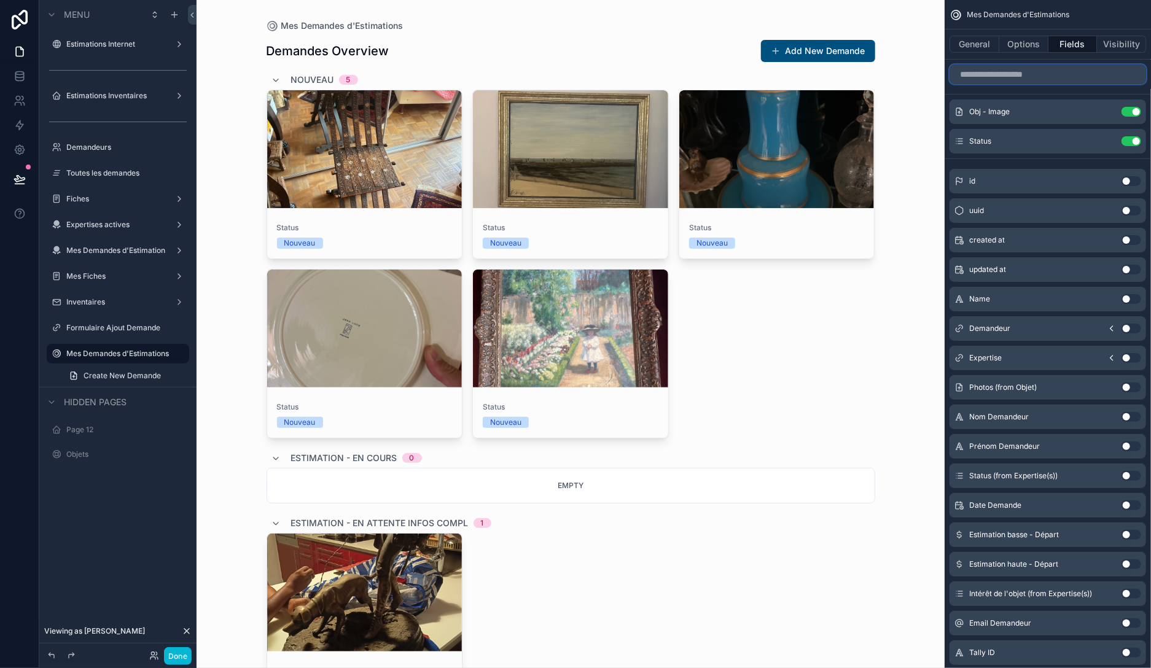
click at [1022, 73] on input "scrollable content" at bounding box center [1048, 74] width 197 height 20
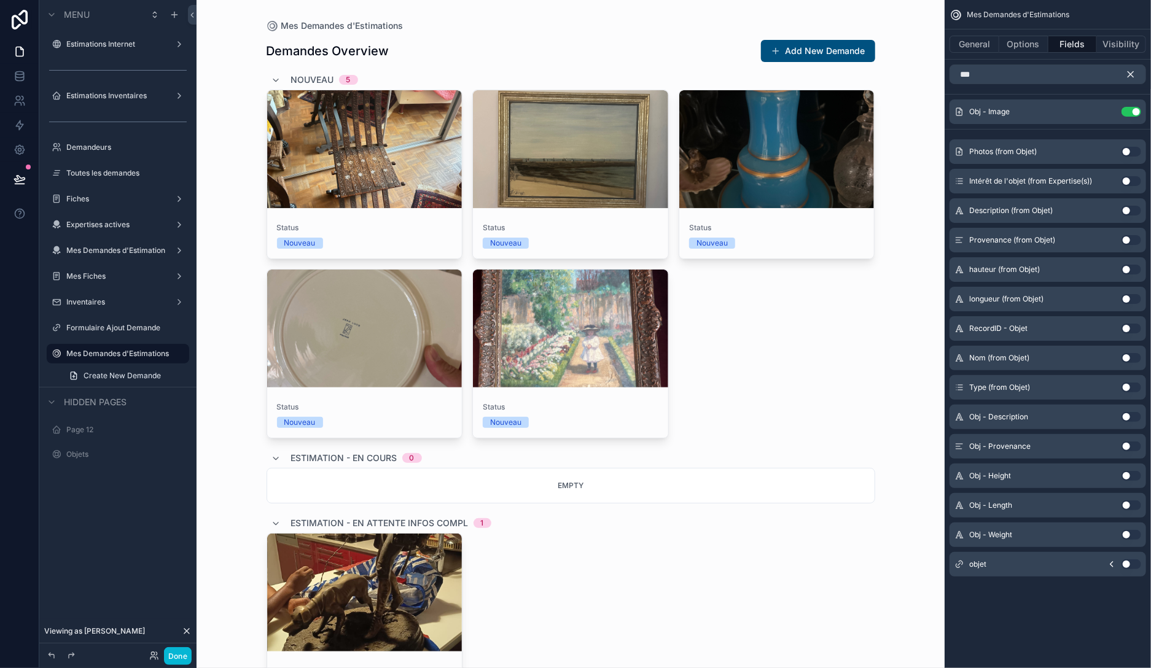
click at [1128, 414] on button "Use setting" at bounding box center [1131, 417] width 20 height 10
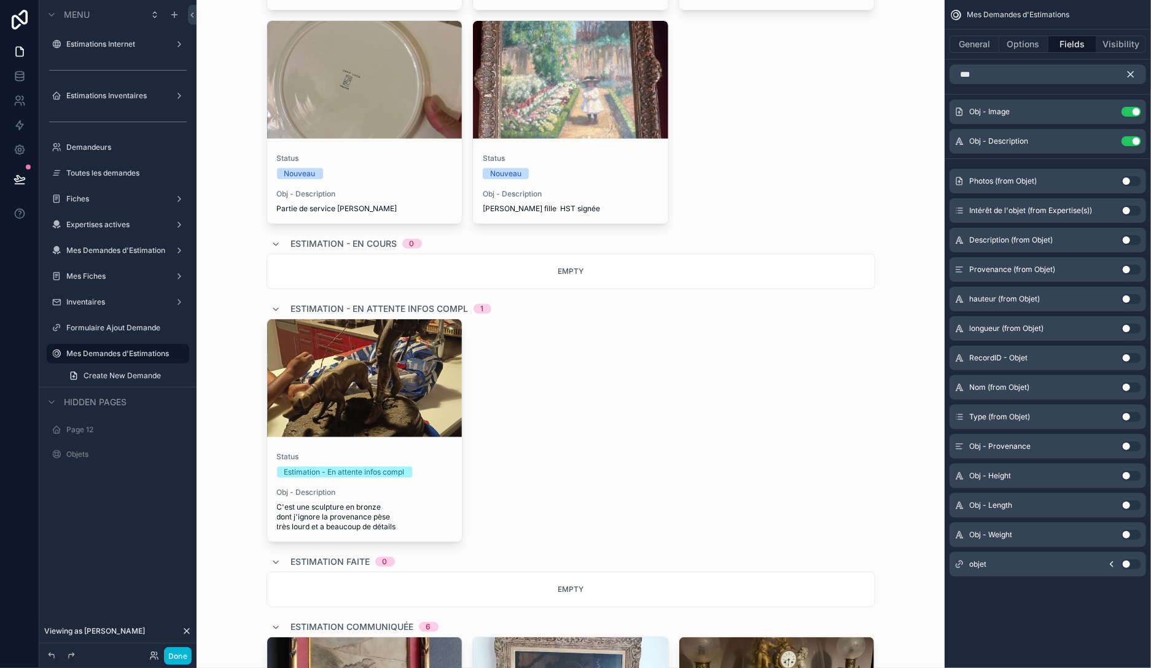
scroll to position [283, 0]
click at [1132, 145] on button "Use setting" at bounding box center [1131, 141] width 20 height 10
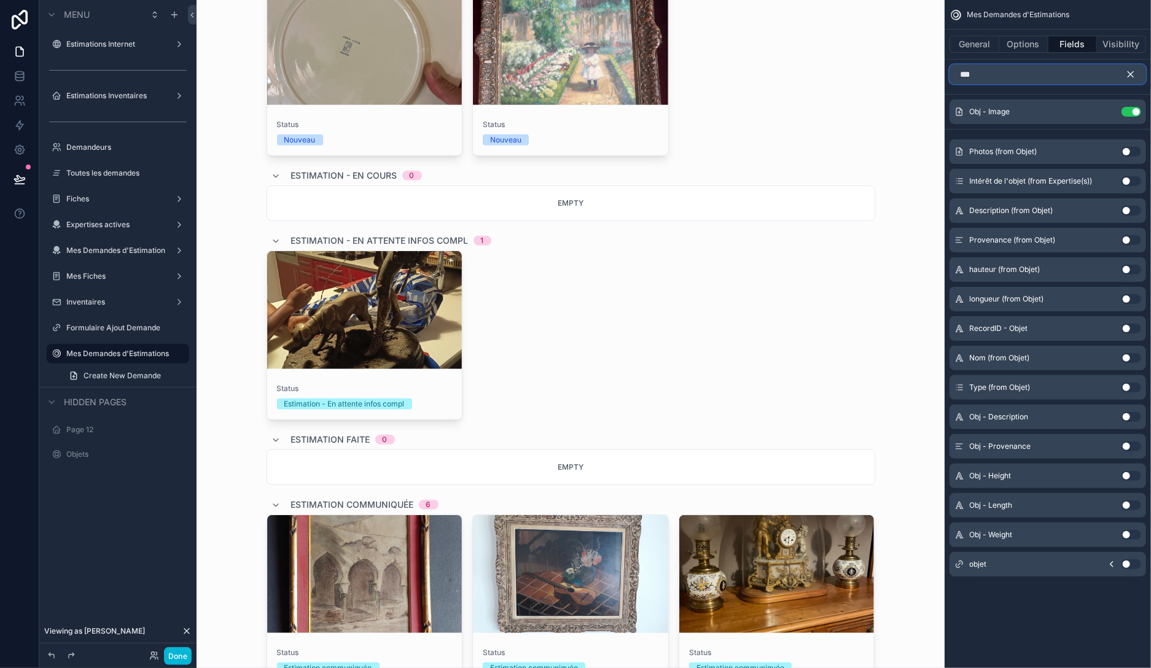
click at [1018, 72] on input "***" at bounding box center [1048, 74] width 197 height 20
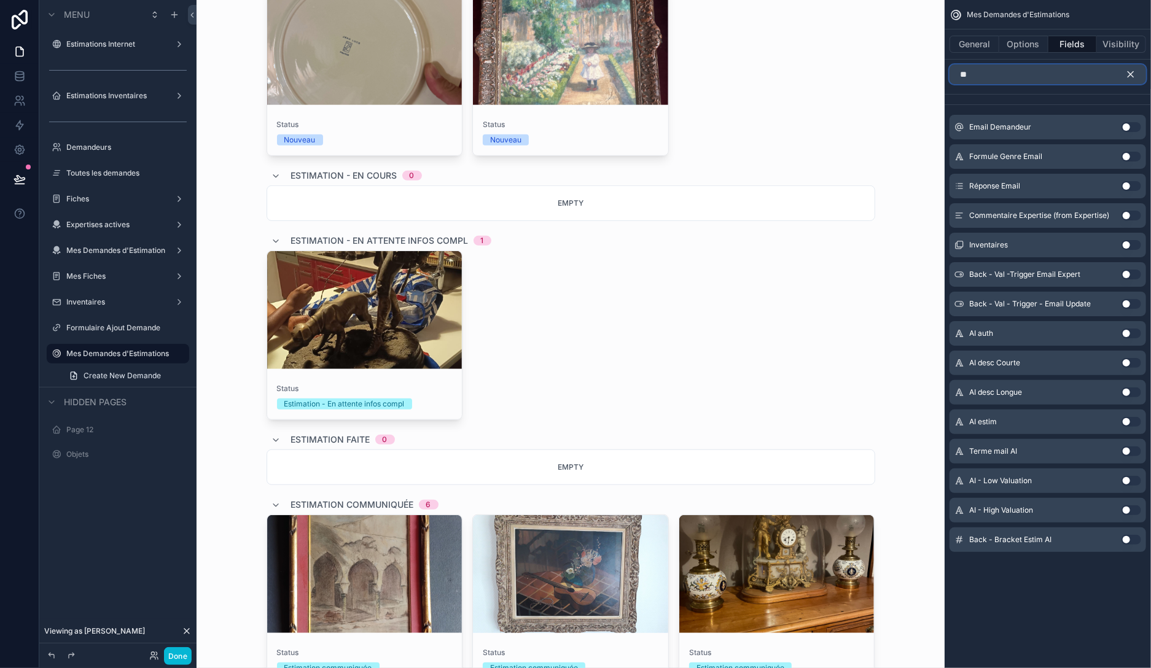
type input "**"
click at [1129, 361] on button "Use setting" at bounding box center [1131, 363] width 20 height 10
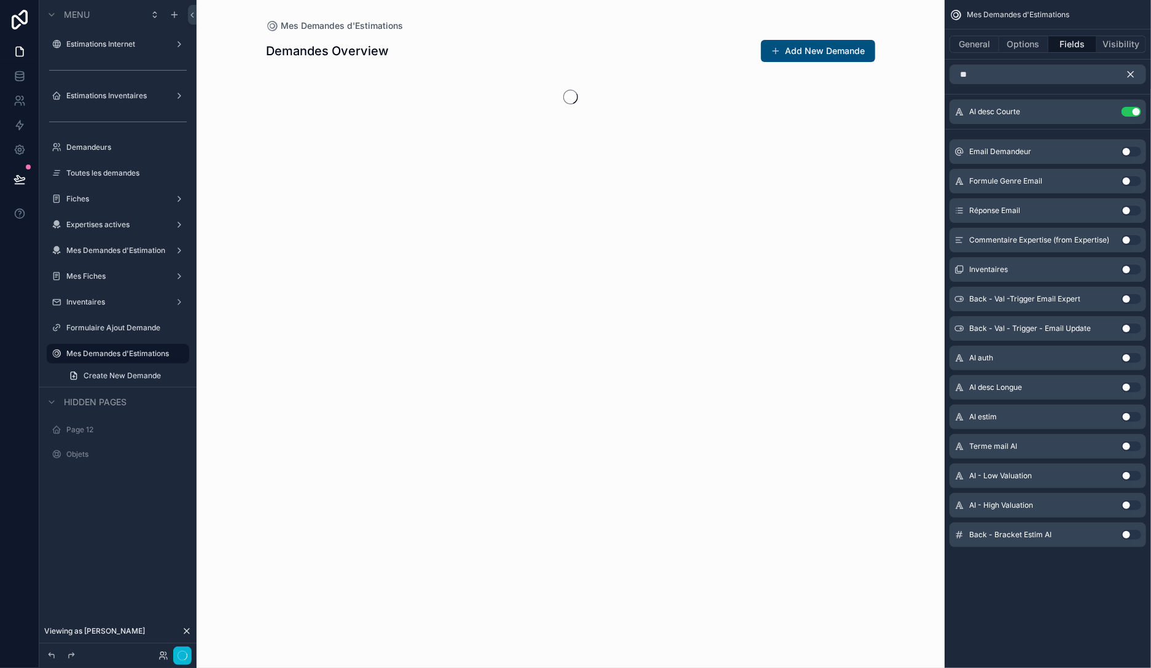
scroll to position [0, 0]
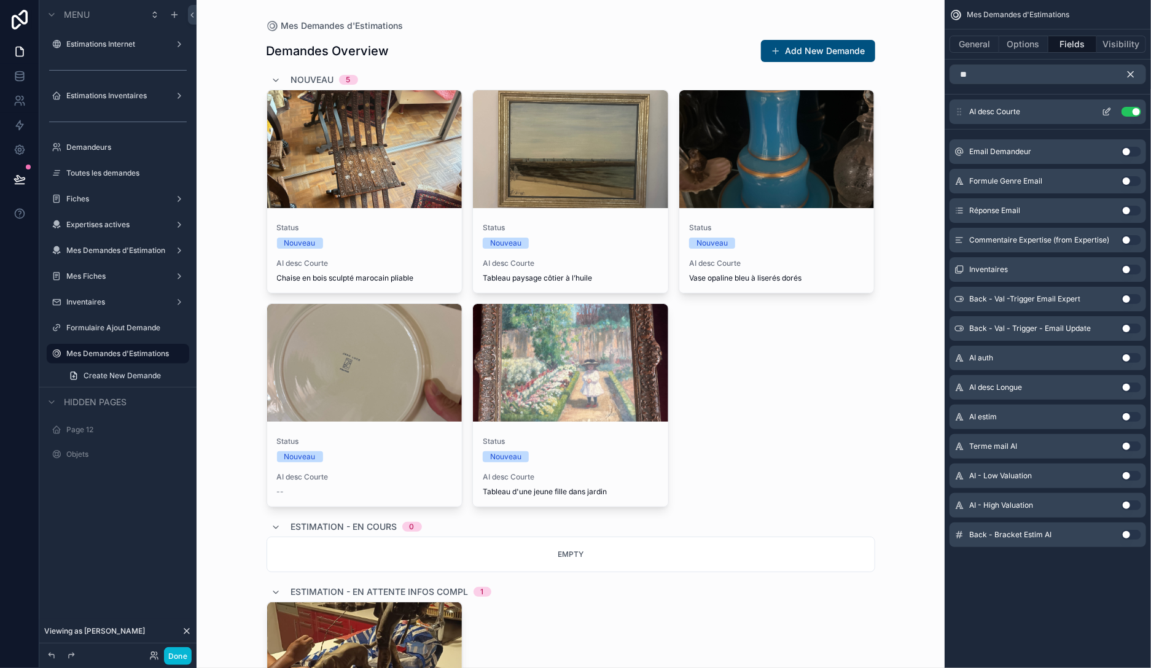
click at [1102, 114] on icon "scrollable content" at bounding box center [1107, 112] width 10 height 10
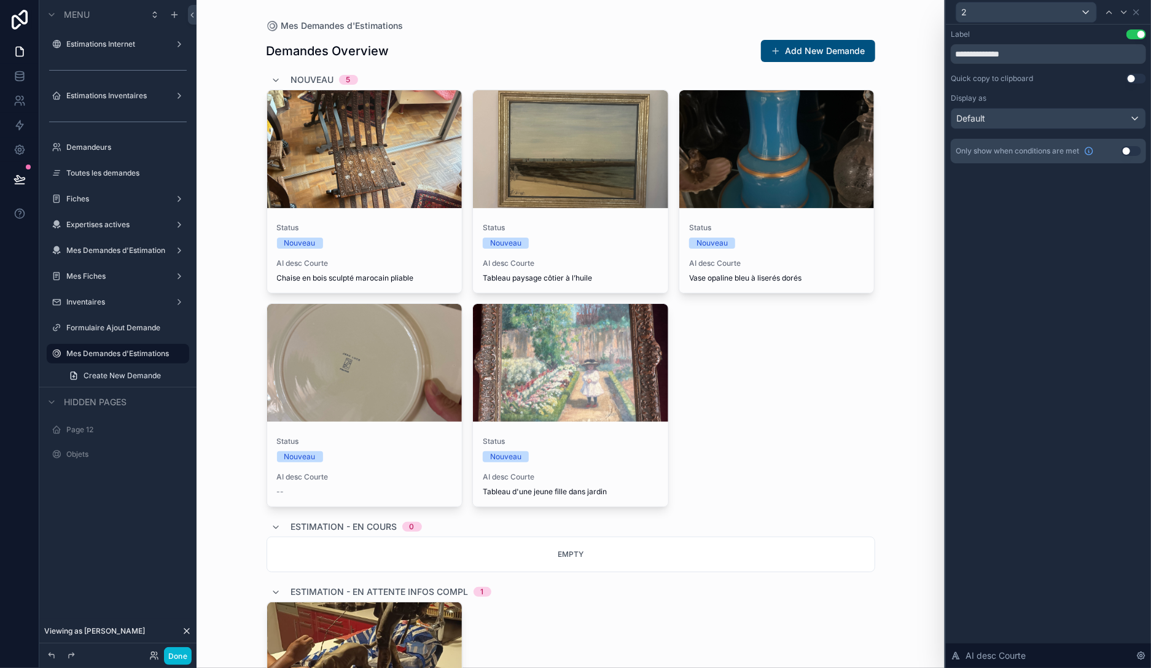
click at [1134, 37] on button "Use setting" at bounding box center [1136, 34] width 20 height 10
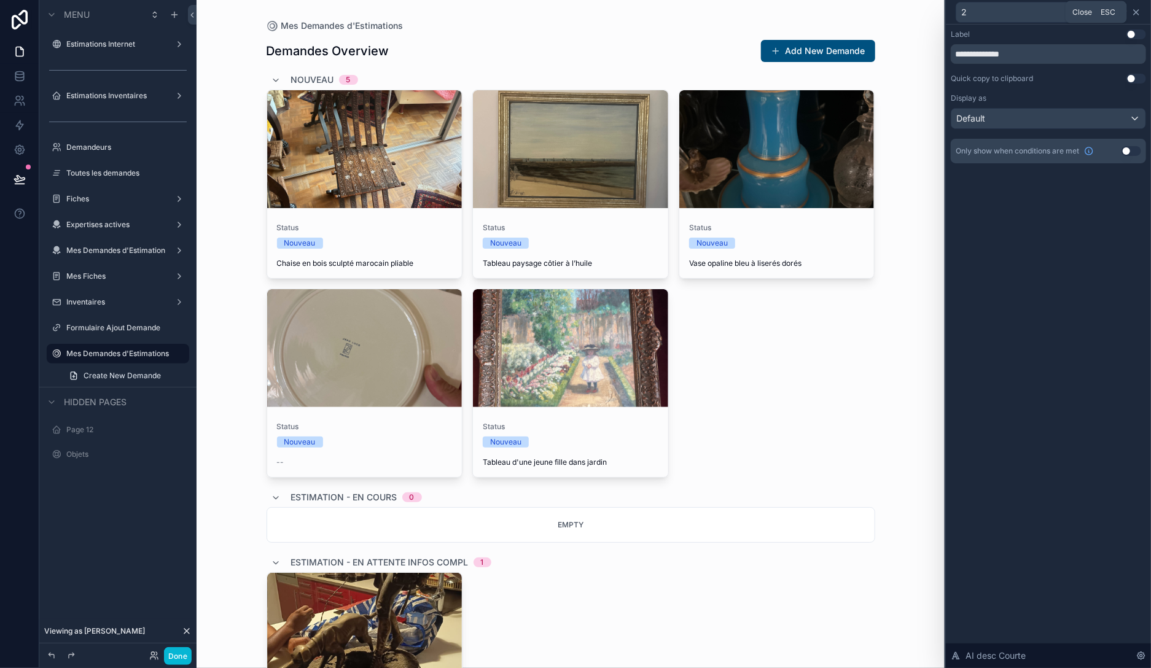
click at [1138, 15] on icon at bounding box center [1136, 12] width 10 height 10
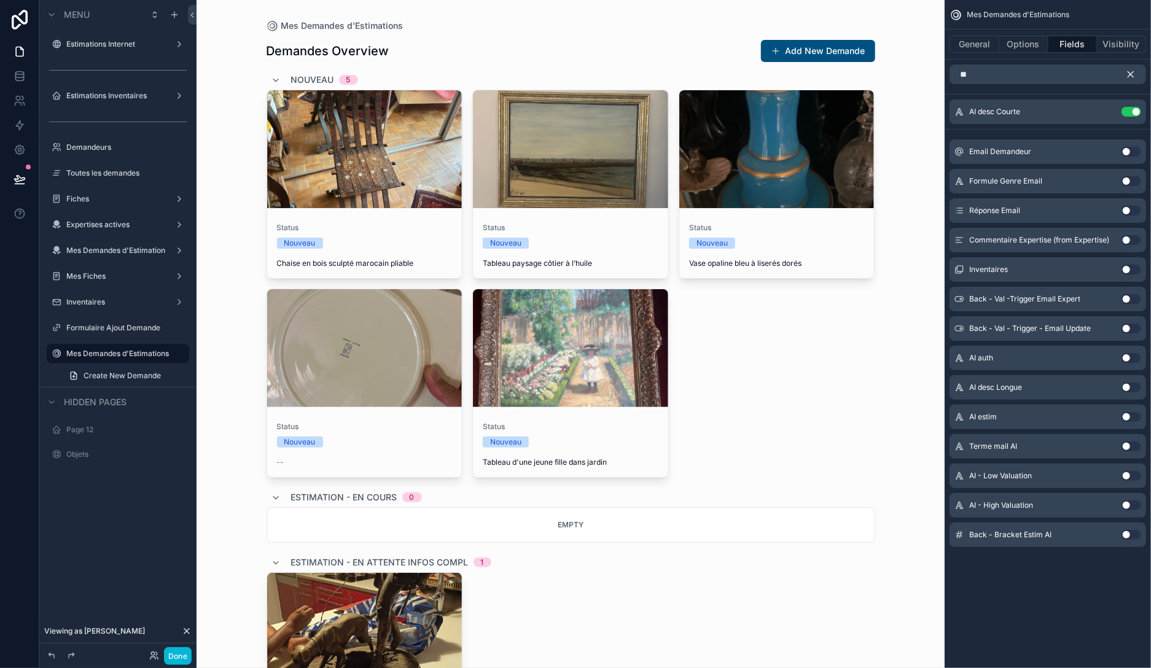
click at [1130, 70] on icon "scrollable content" at bounding box center [1130, 74] width 11 height 11
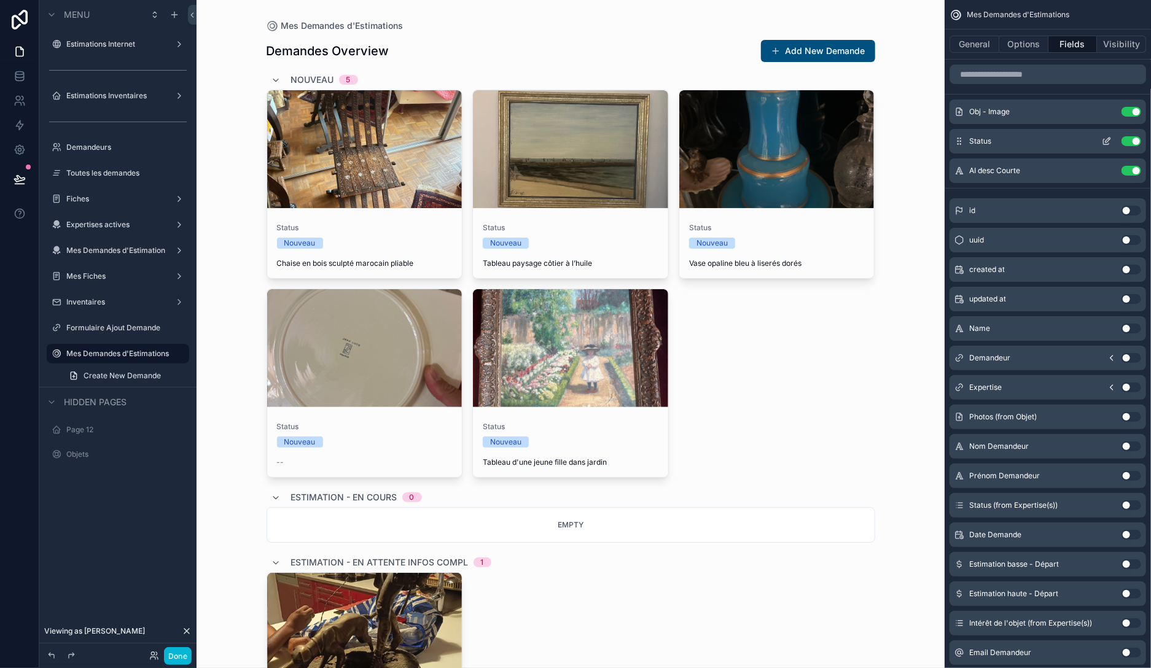
click at [1131, 142] on button "Use setting" at bounding box center [1131, 141] width 20 height 10
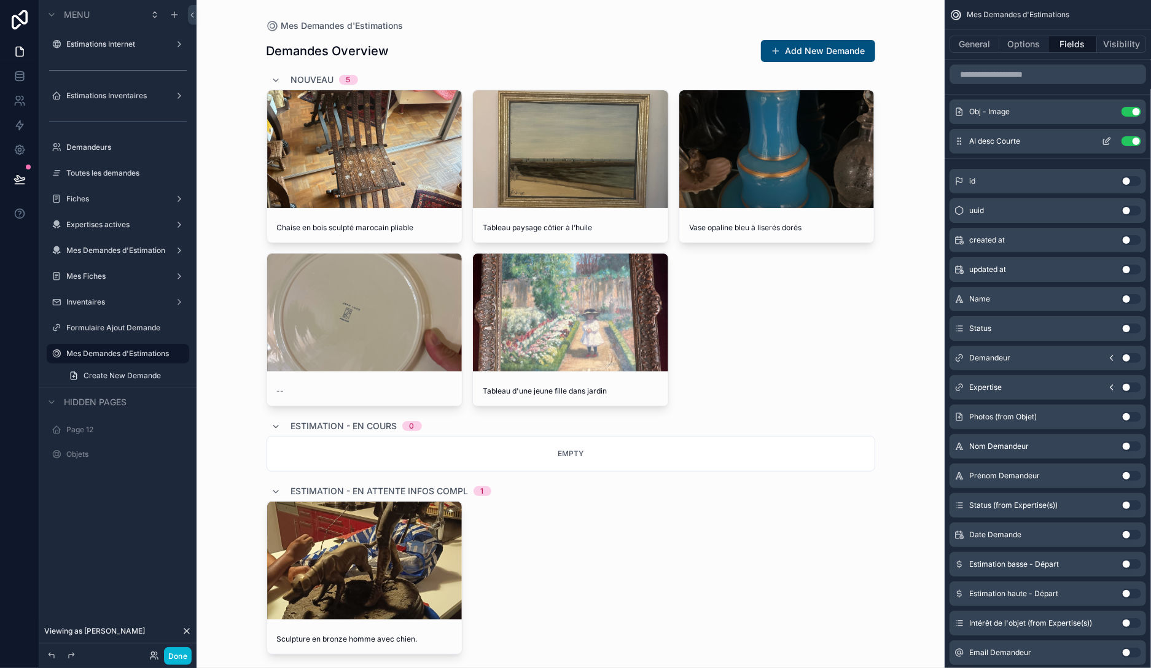
click at [1104, 138] on icon "scrollable content" at bounding box center [1107, 141] width 10 height 10
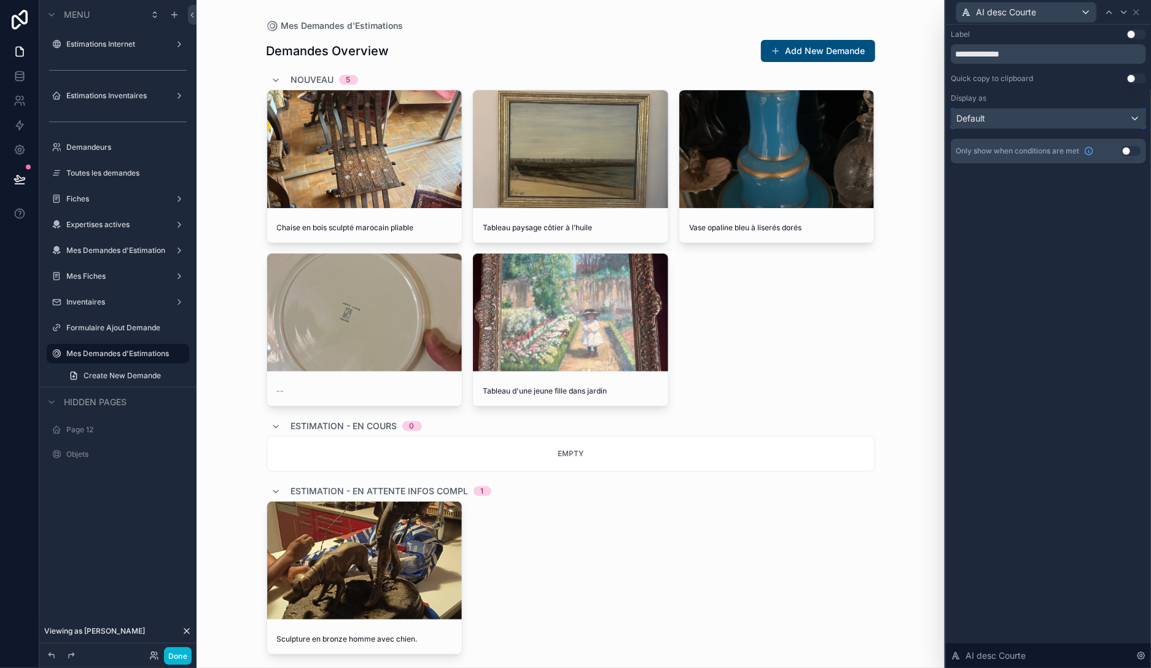
click at [1065, 118] on div "Default" at bounding box center [1048, 119] width 194 height 20
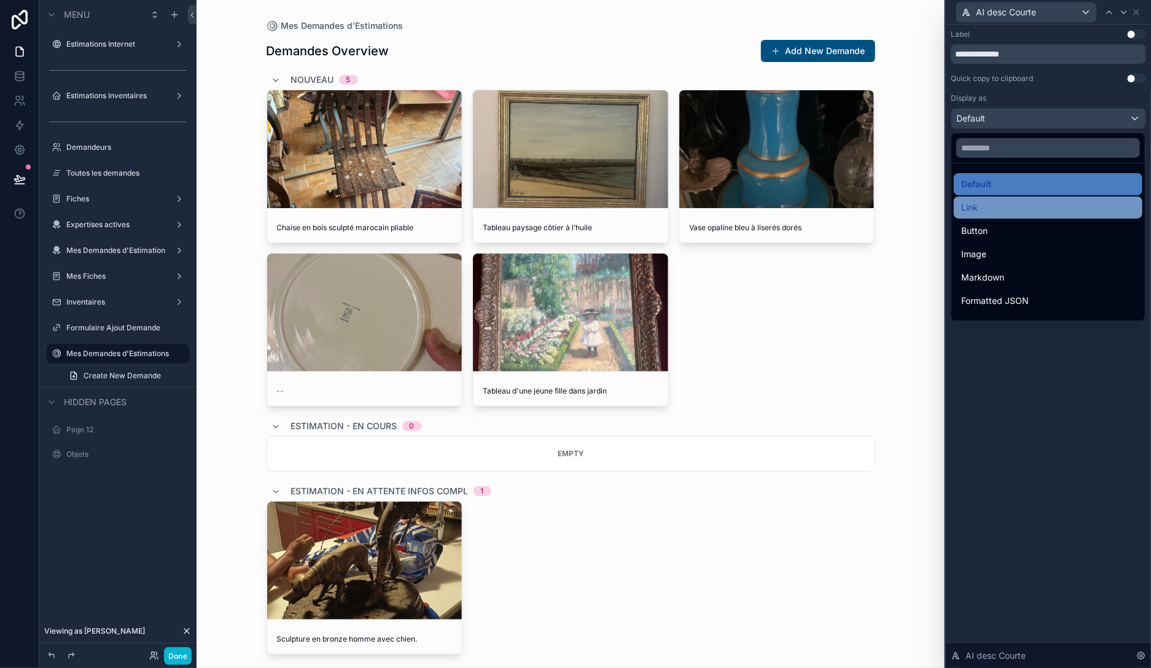
click at [1011, 209] on div "Link" at bounding box center [1048, 207] width 174 height 15
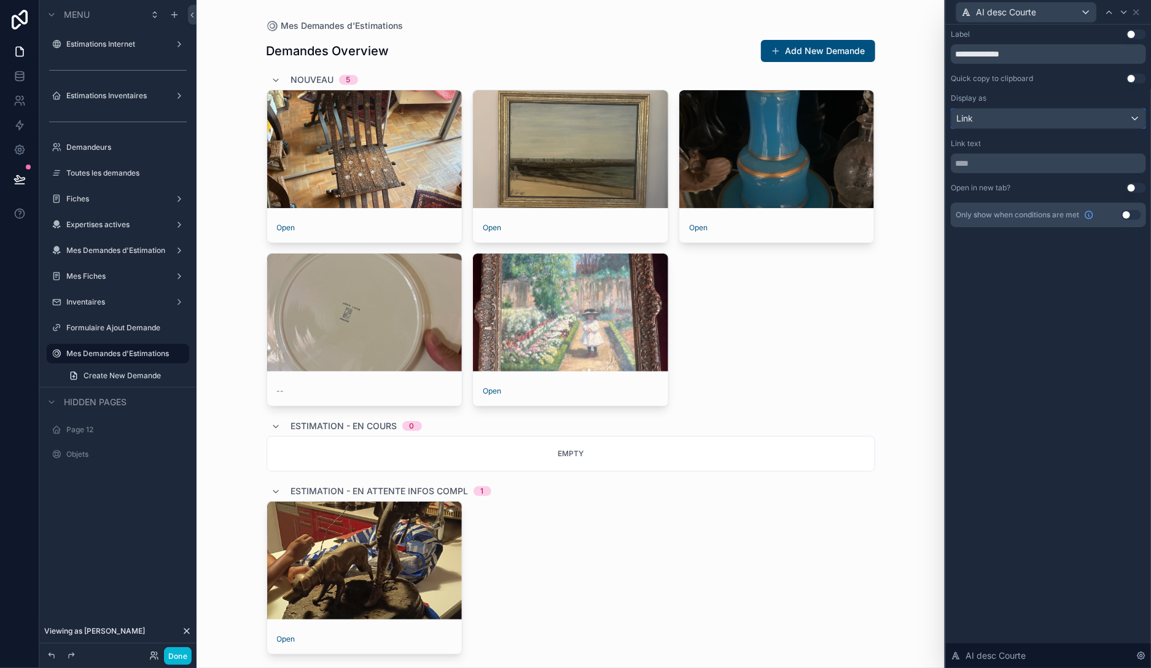
click at [1018, 120] on div "Link" at bounding box center [1048, 119] width 194 height 20
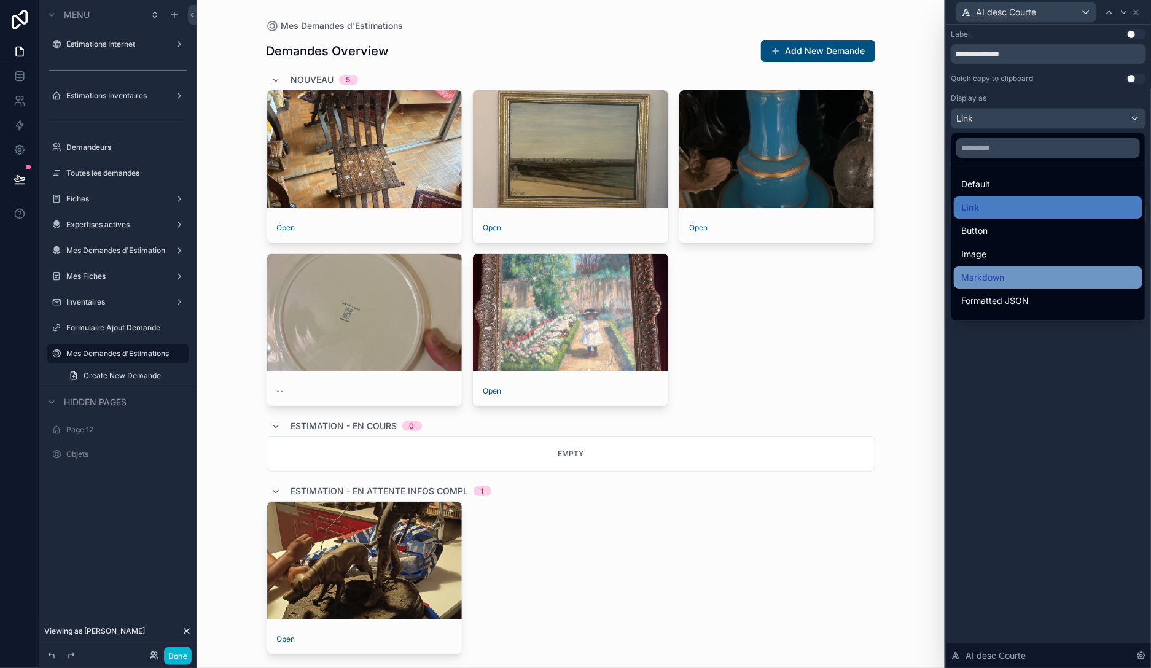
click at [1002, 279] on span "Markdown" at bounding box center [982, 277] width 43 height 15
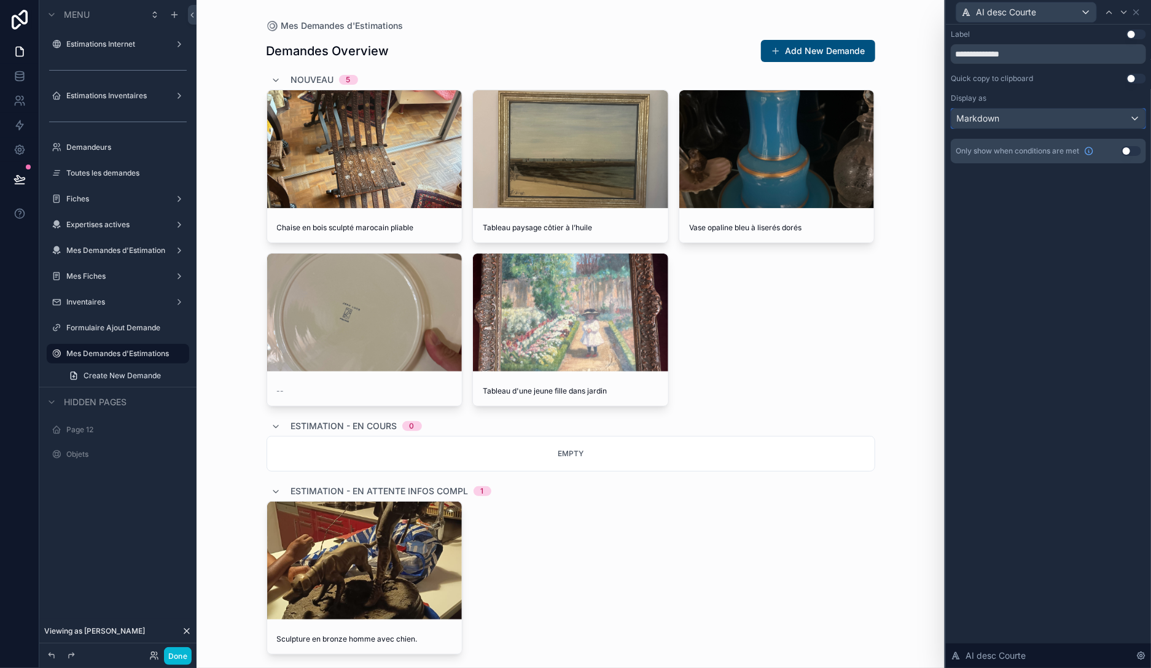
click at [1022, 117] on div "Markdown" at bounding box center [1048, 119] width 194 height 20
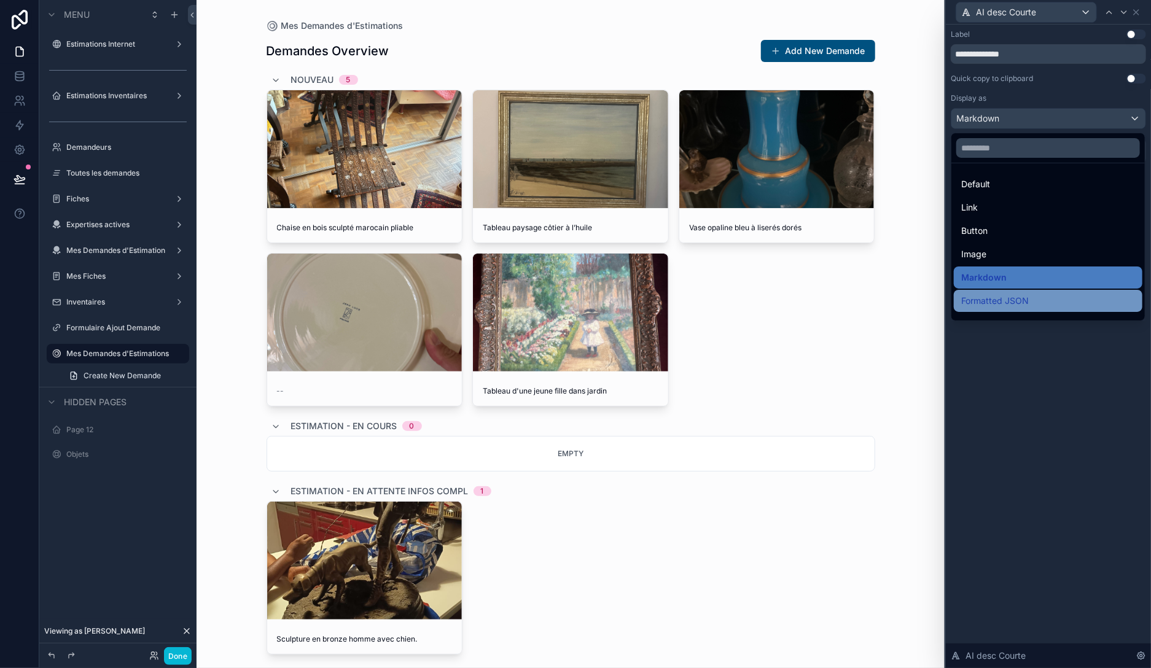
click at [1013, 299] on span "Formatted JSON" at bounding box center [995, 301] width 68 height 15
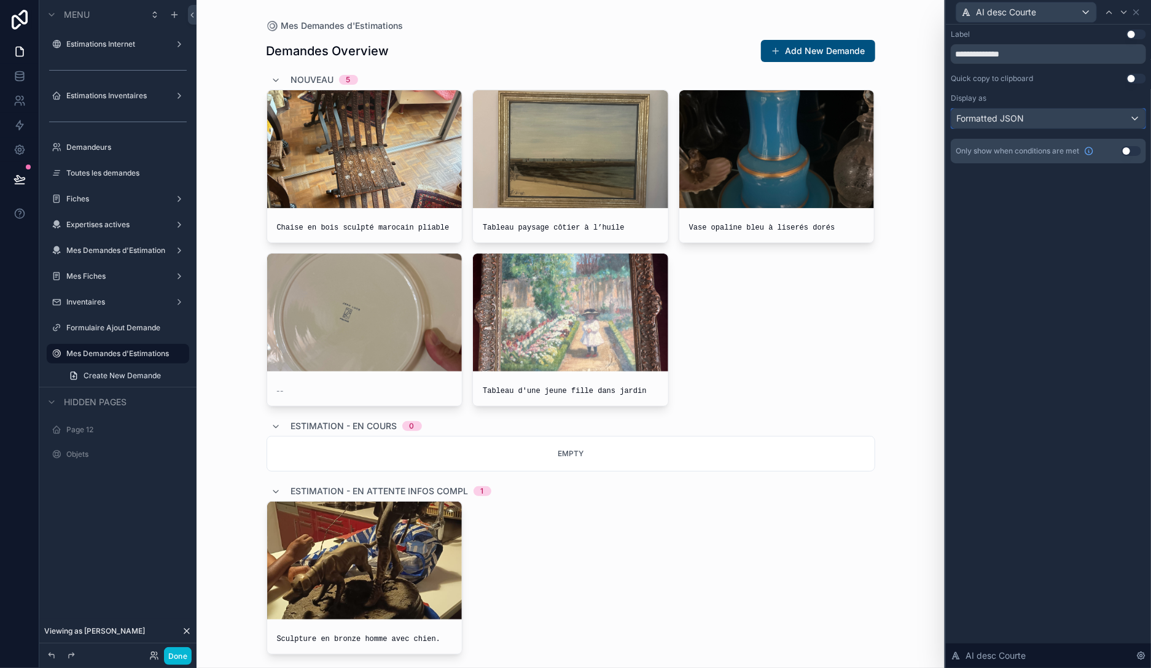
click at [1034, 114] on div "Formatted JSON" at bounding box center [1048, 119] width 194 height 20
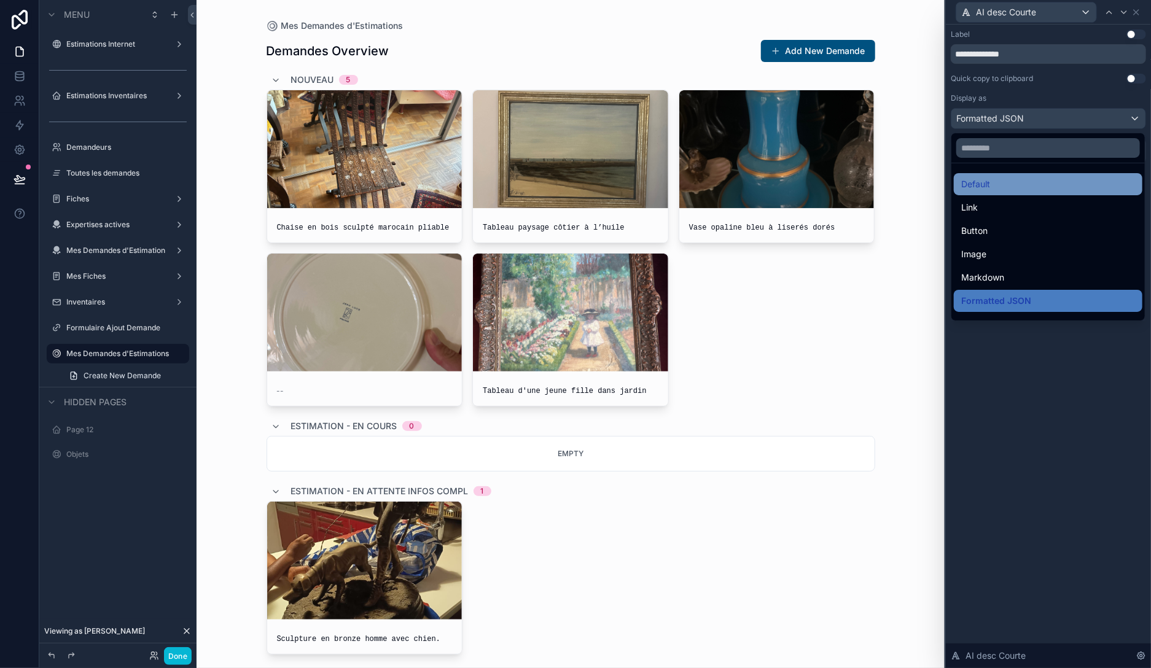
click at [1009, 187] on div "Default" at bounding box center [1048, 184] width 174 height 15
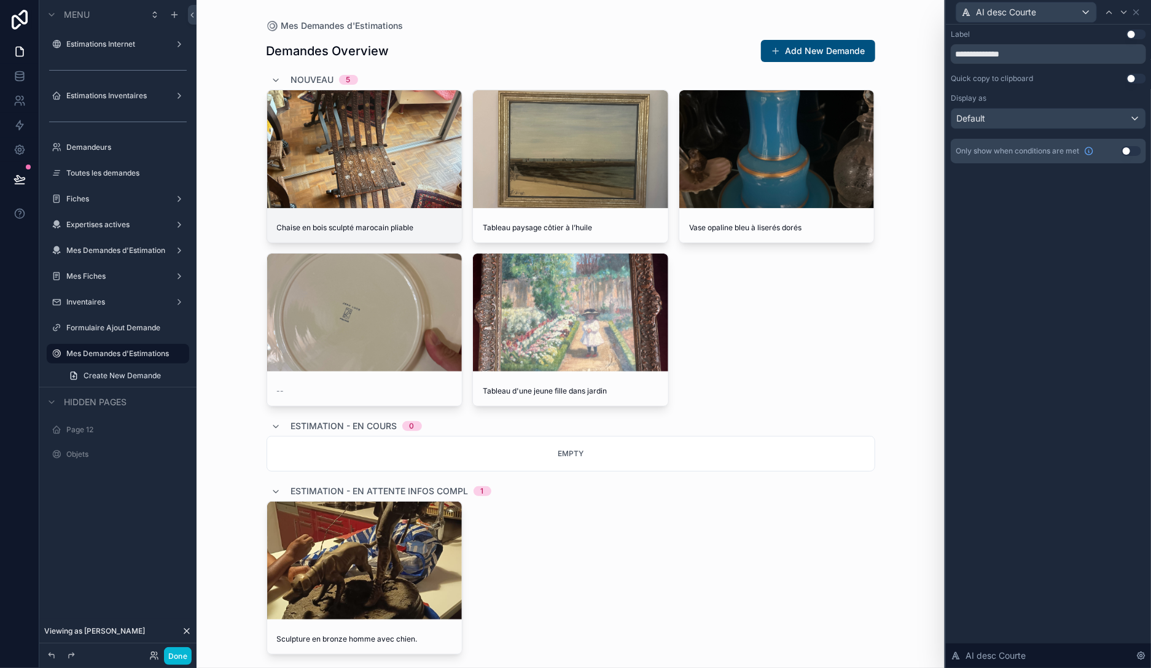
click at [386, 144] on div "scrollable content" at bounding box center [364, 149] width 195 height 15
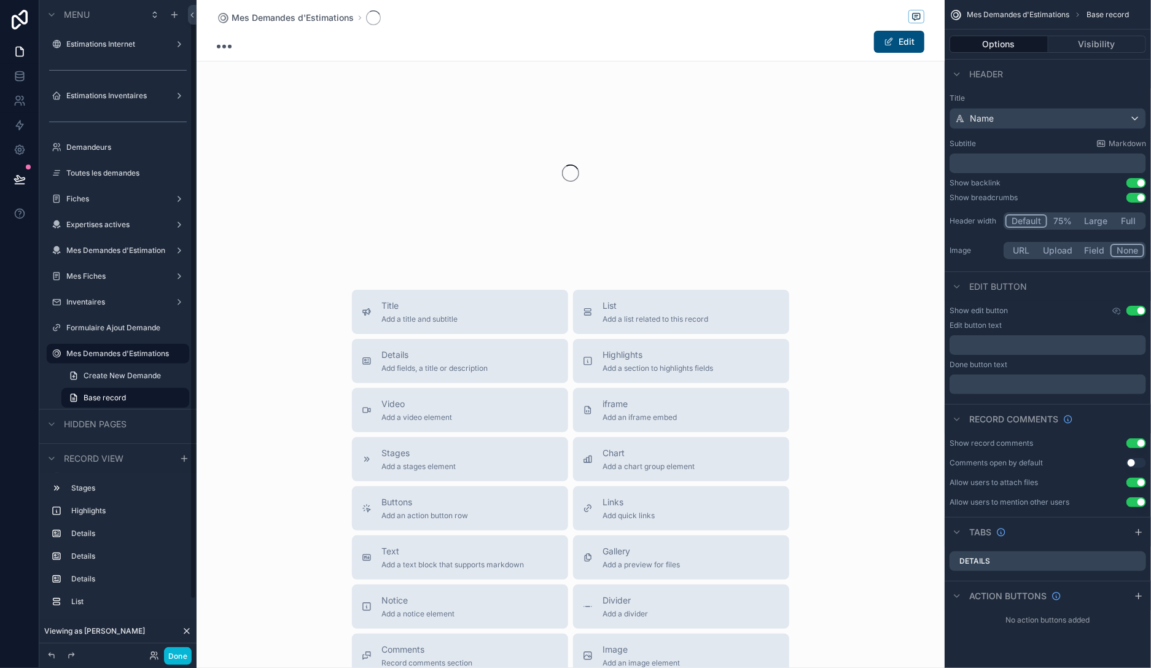
scroll to position [14, 0]
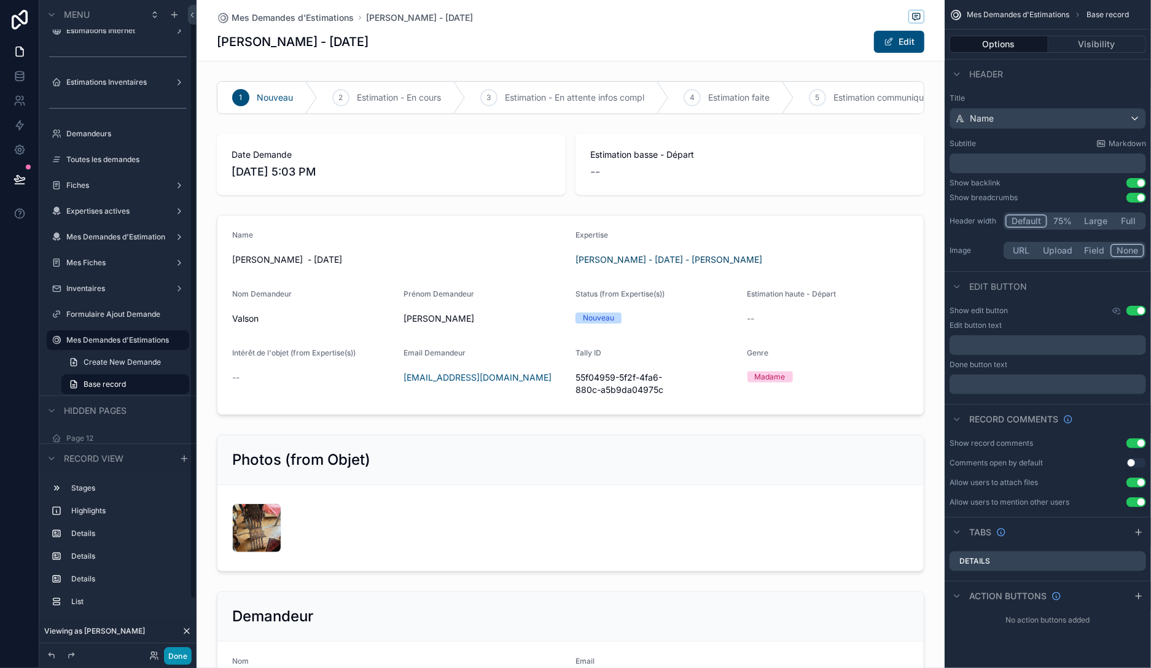
click at [171, 652] on button "Done" at bounding box center [178, 656] width 28 height 18
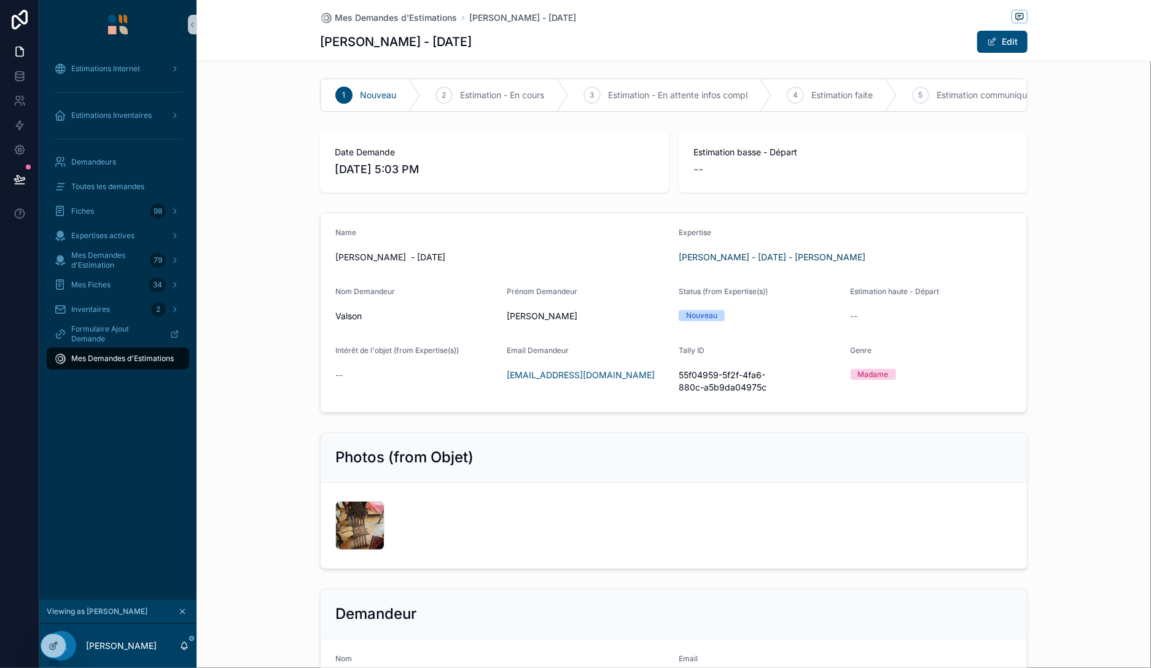
scroll to position [0, 0]
click at [94, 72] on span "Estimations Internet" at bounding box center [105, 69] width 69 height 10
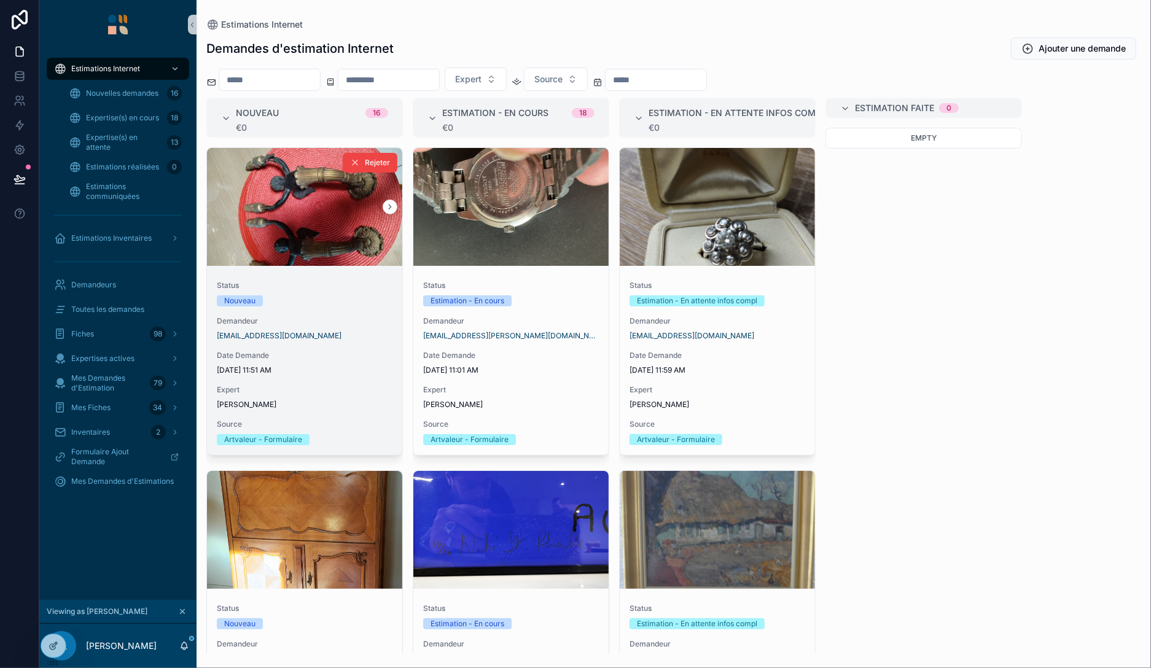
click at [322, 301] on div "Nouveau" at bounding box center [305, 300] width 176 height 11
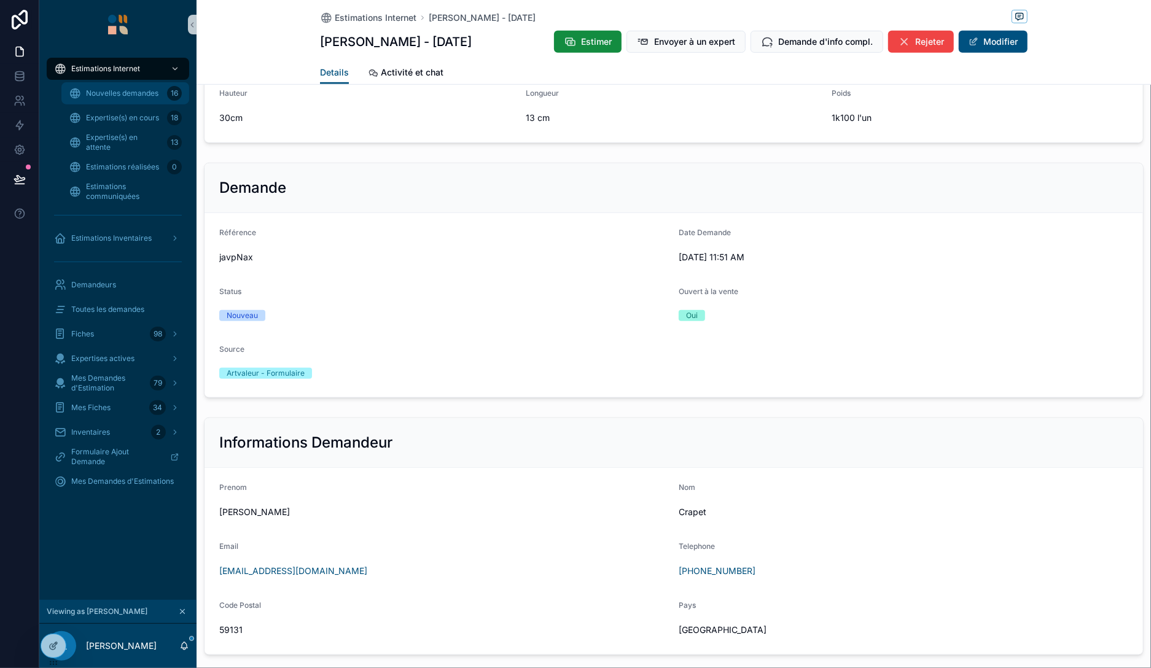
scroll to position [384, 0]
click at [128, 92] on span "Nouvelles demandes" at bounding box center [122, 93] width 72 height 10
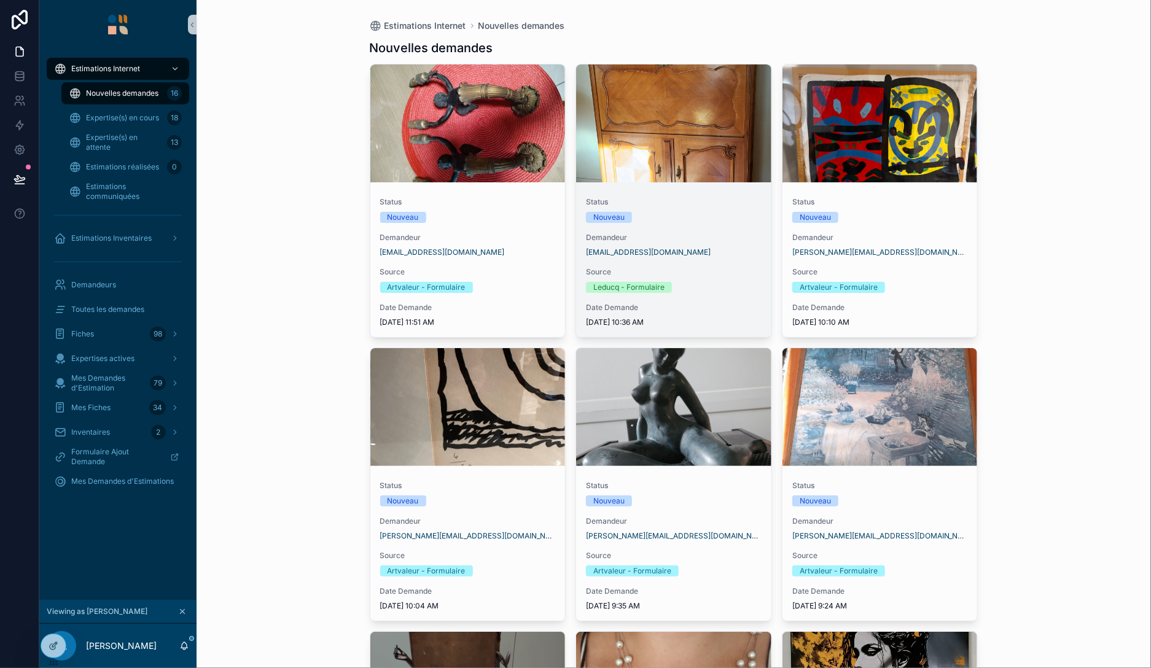
click at [706, 216] on div "Nouveau" at bounding box center [674, 217] width 176 height 11
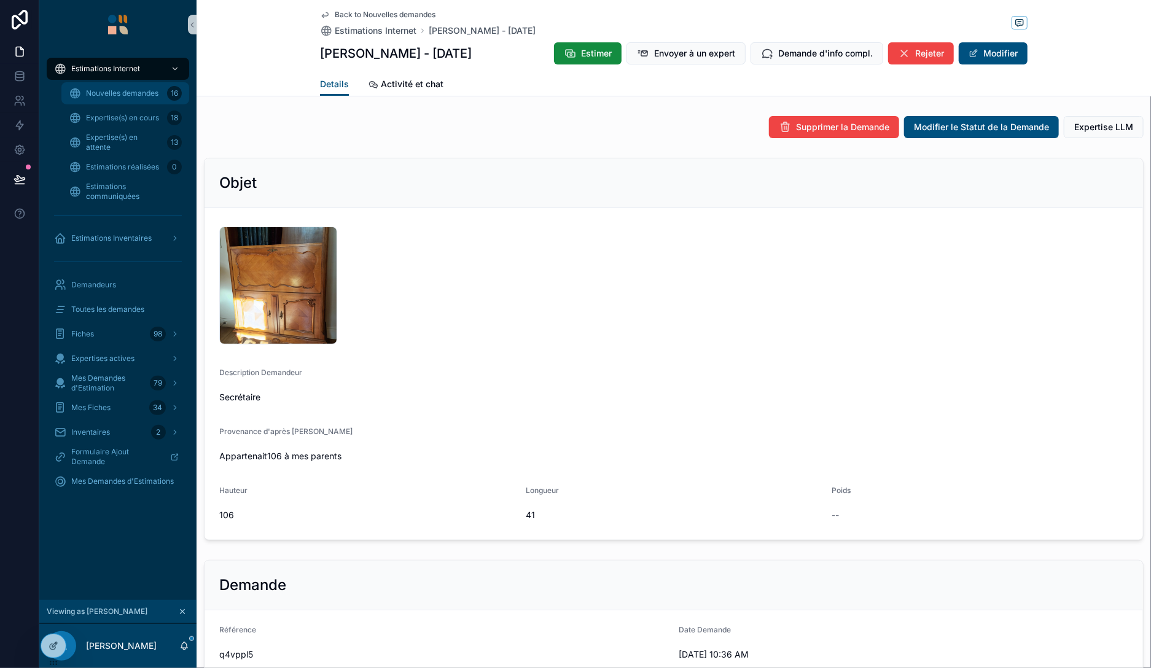
click at [107, 89] on span "Nouvelles demandes" at bounding box center [122, 93] width 72 height 10
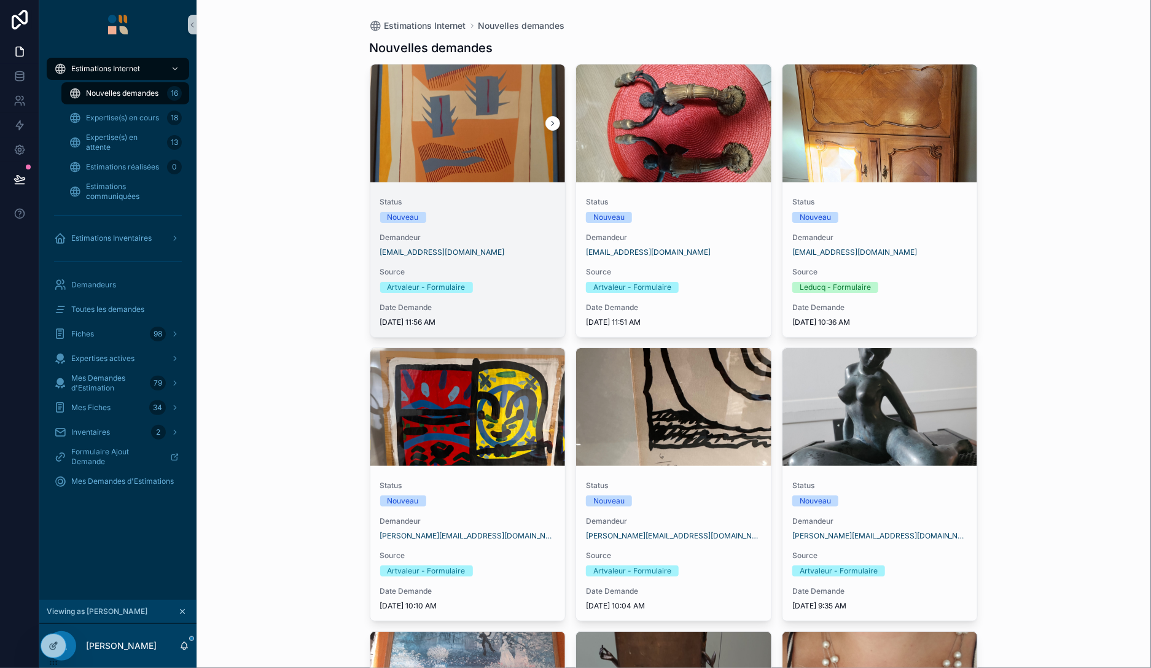
click at [500, 225] on div "Status Nouveau Demandeur edbregent@gmail.com Source Artvaleur - Formulaire Date…" at bounding box center [467, 262] width 195 height 150
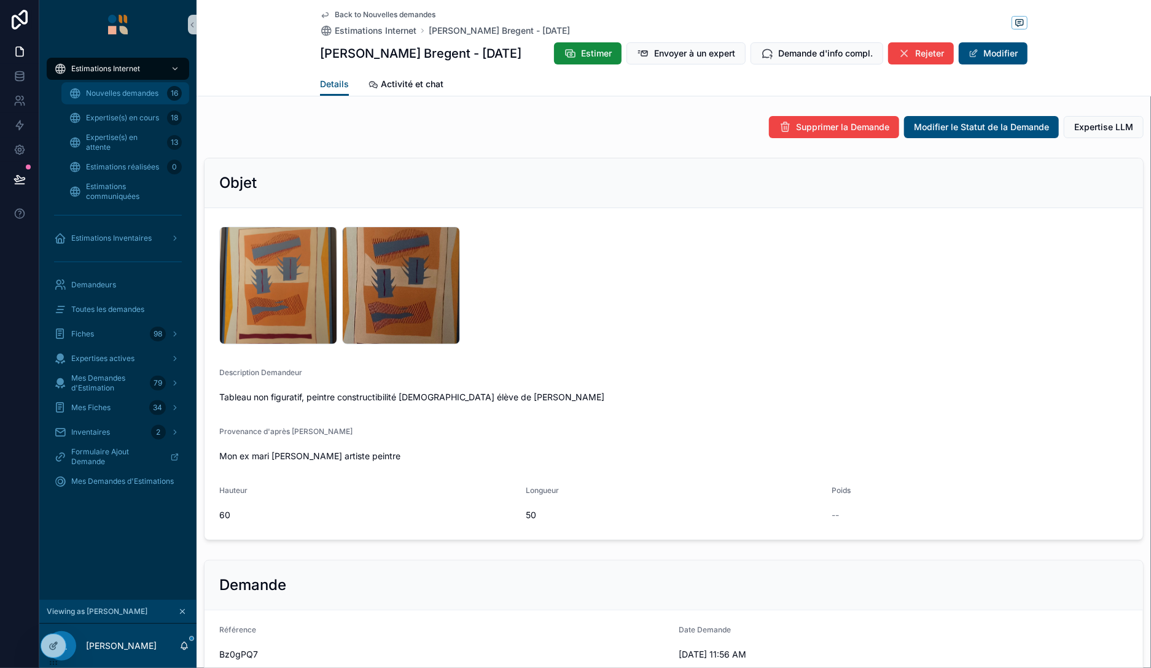
click at [109, 85] on div "Nouvelles demandes 16" at bounding box center [125, 94] width 113 height 20
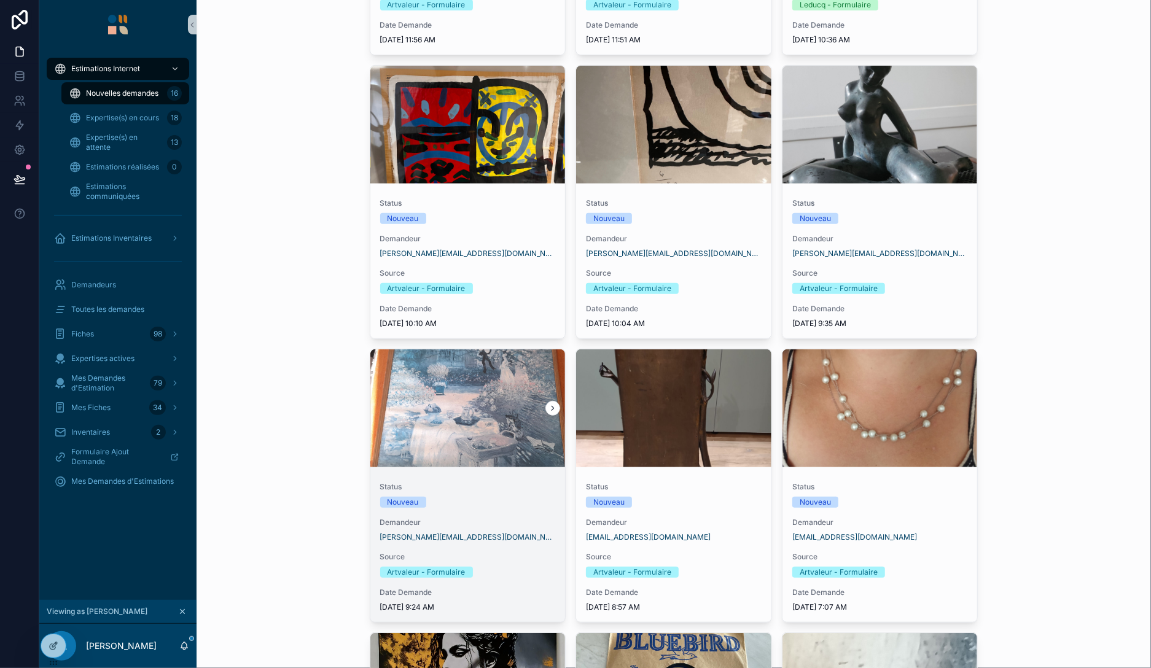
scroll to position [283, 0]
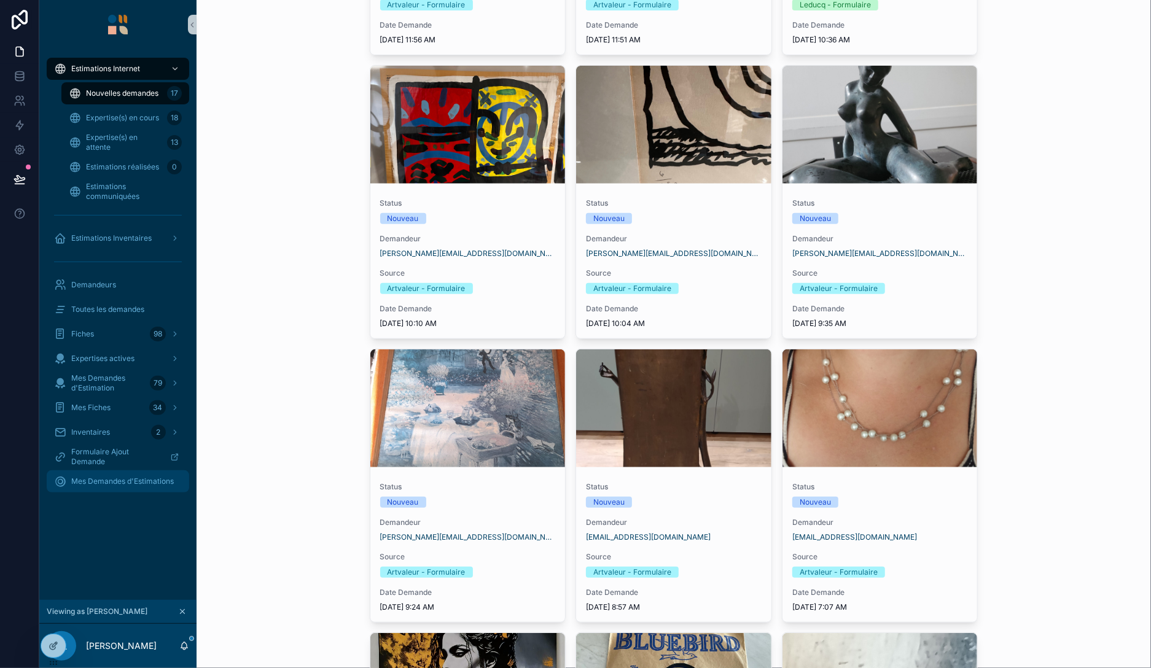
click at [106, 475] on div "Mes Demandes d'Estimations" at bounding box center [118, 482] width 128 height 20
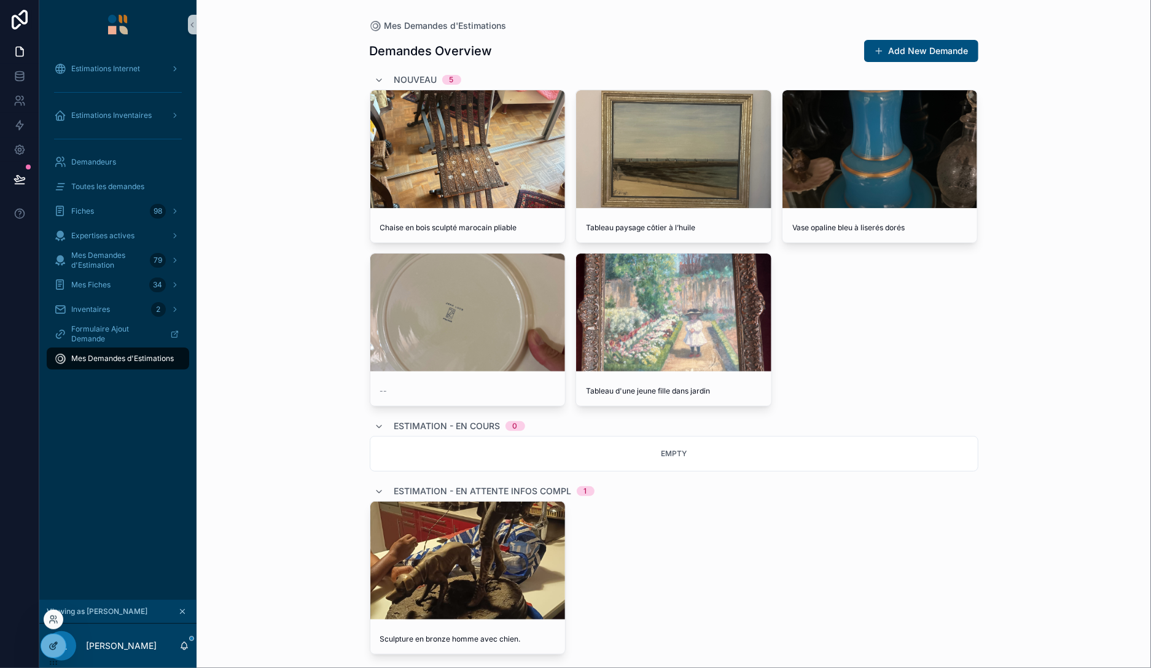
click at [49, 647] on icon at bounding box center [54, 646] width 10 height 10
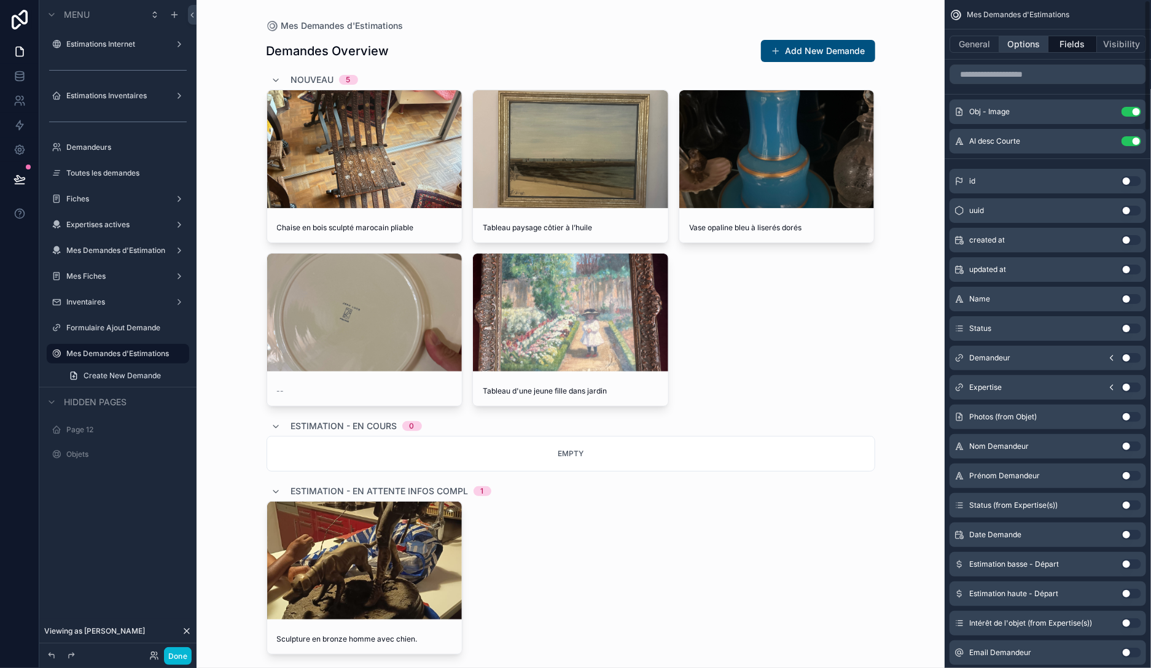
click at [1026, 47] on button "Options" at bounding box center [1023, 44] width 49 height 17
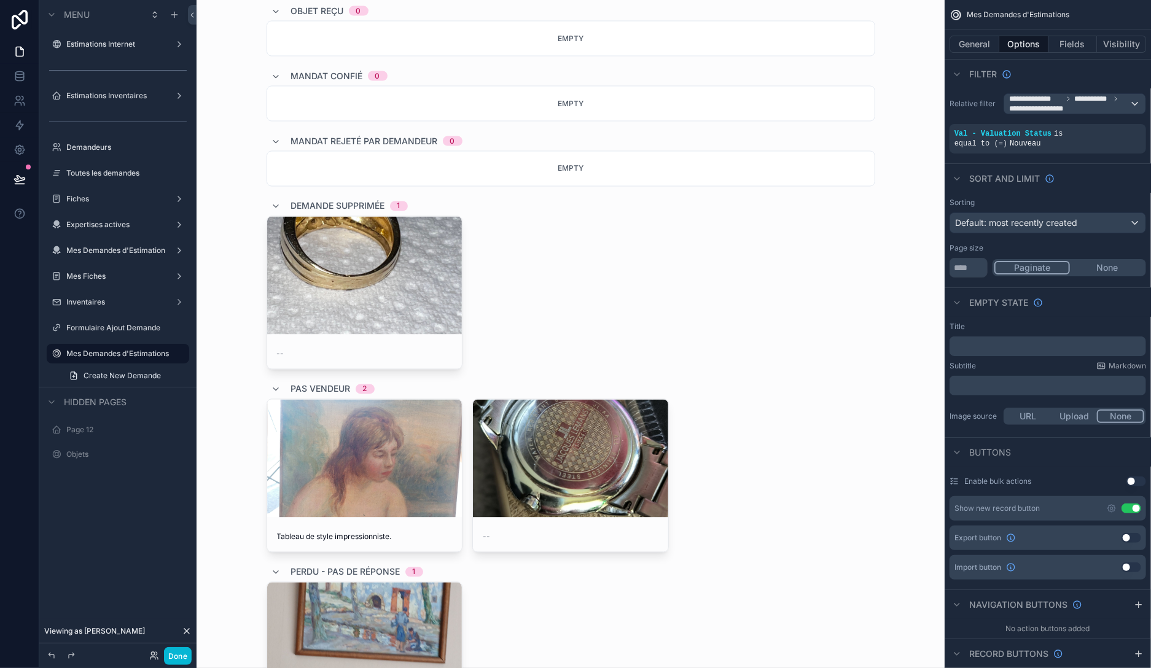
scroll to position [1279, 0]
click at [384, 284] on div "scrollable content" at bounding box center [364, 276] width 195 height 118
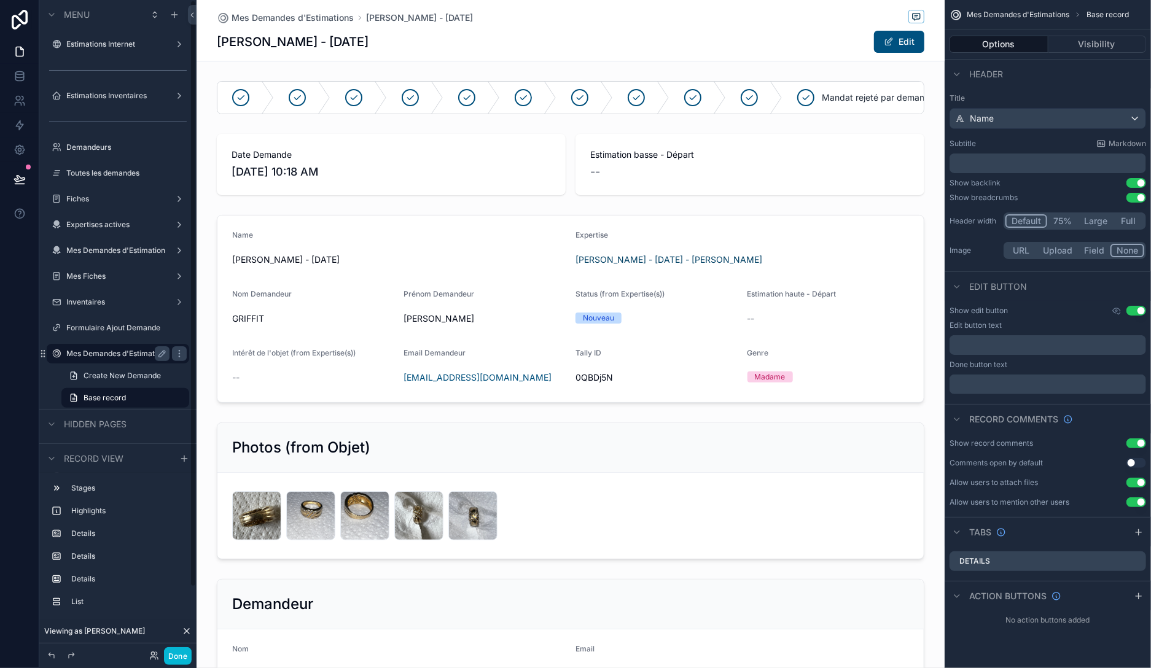
click at [130, 354] on label "Mes Demandes d'Estimations" at bounding box center [117, 354] width 103 height 10
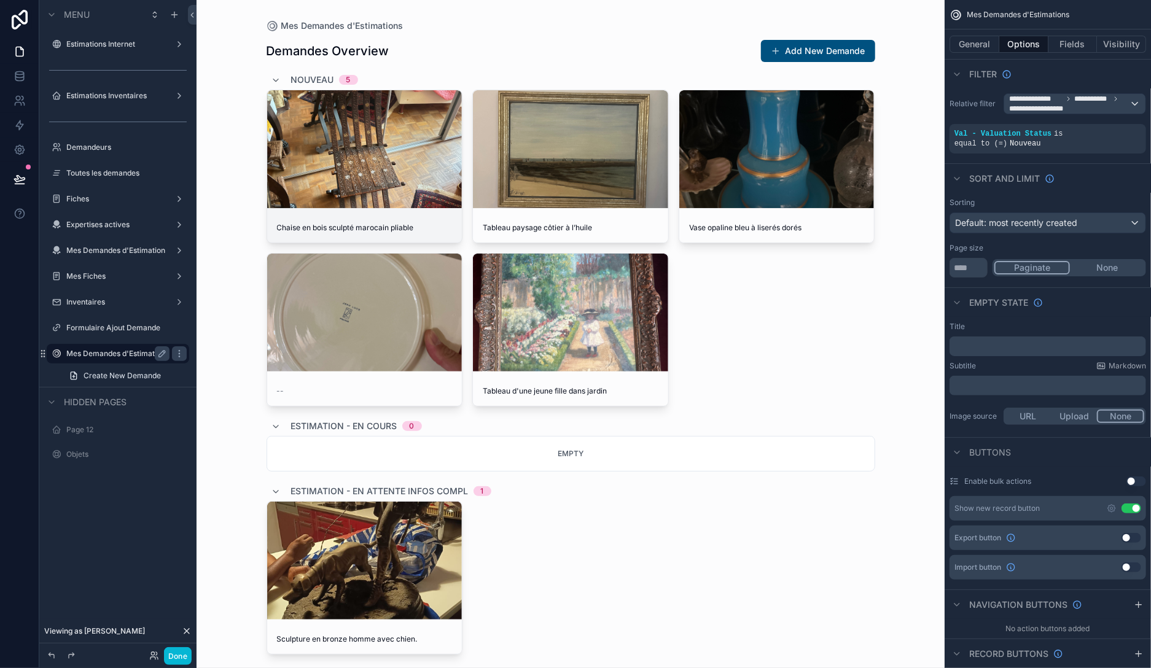
click at [387, 141] on div "scrollable content" at bounding box center [364, 149] width 195 height 118
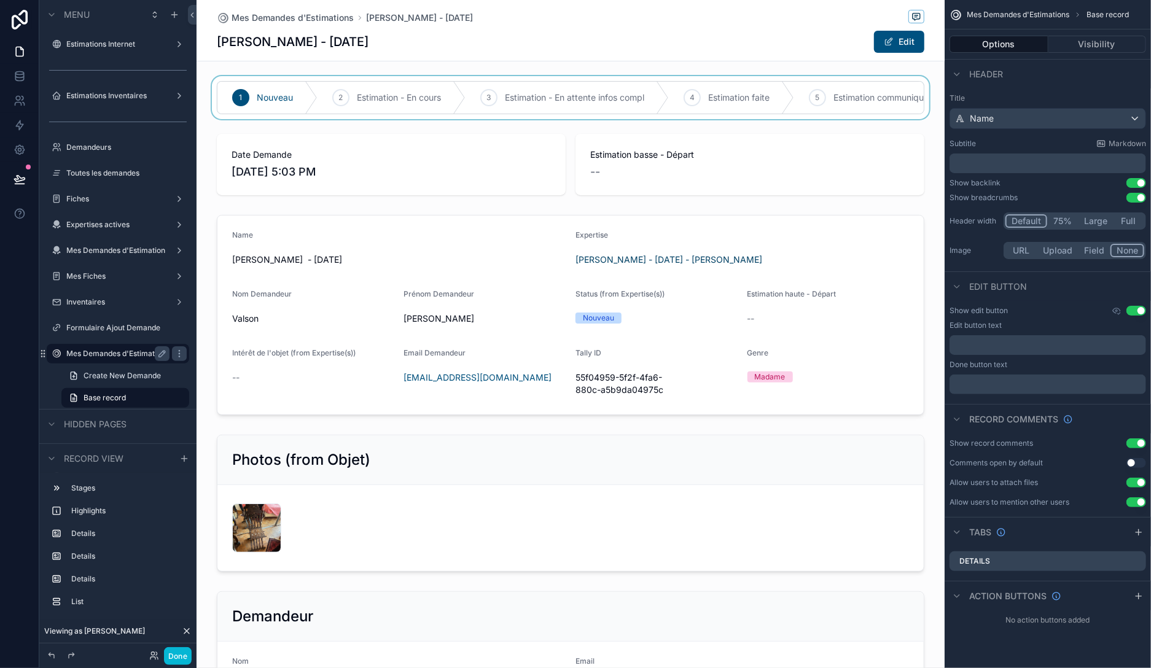
click at [794, 77] on div "scrollable content" at bounding box center [571, 97] width 748 height 43
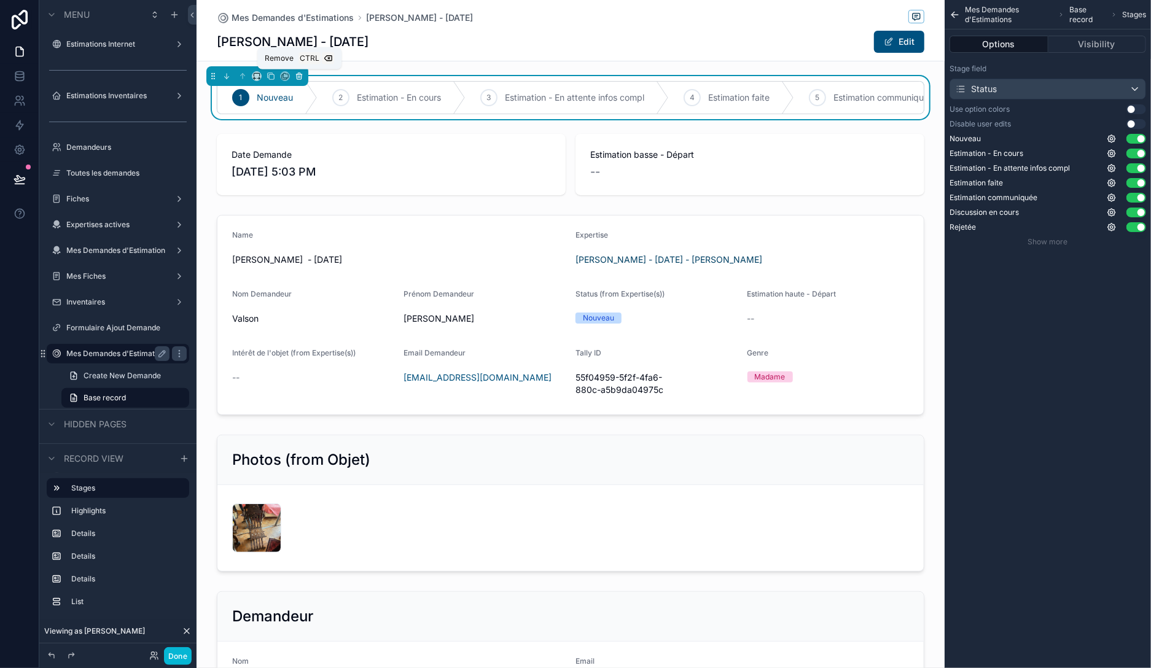
click at [300, 76] on icon "scrollable content" at bounding box center [299, 76] width 9 height 9
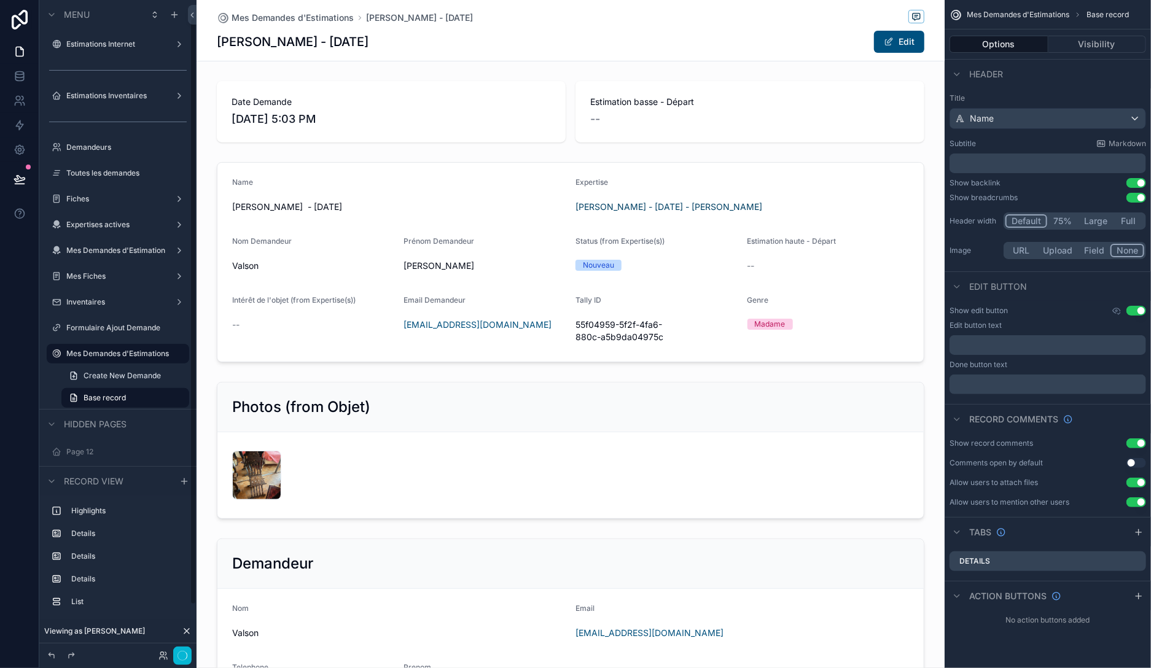
scroll to position [14, 0]
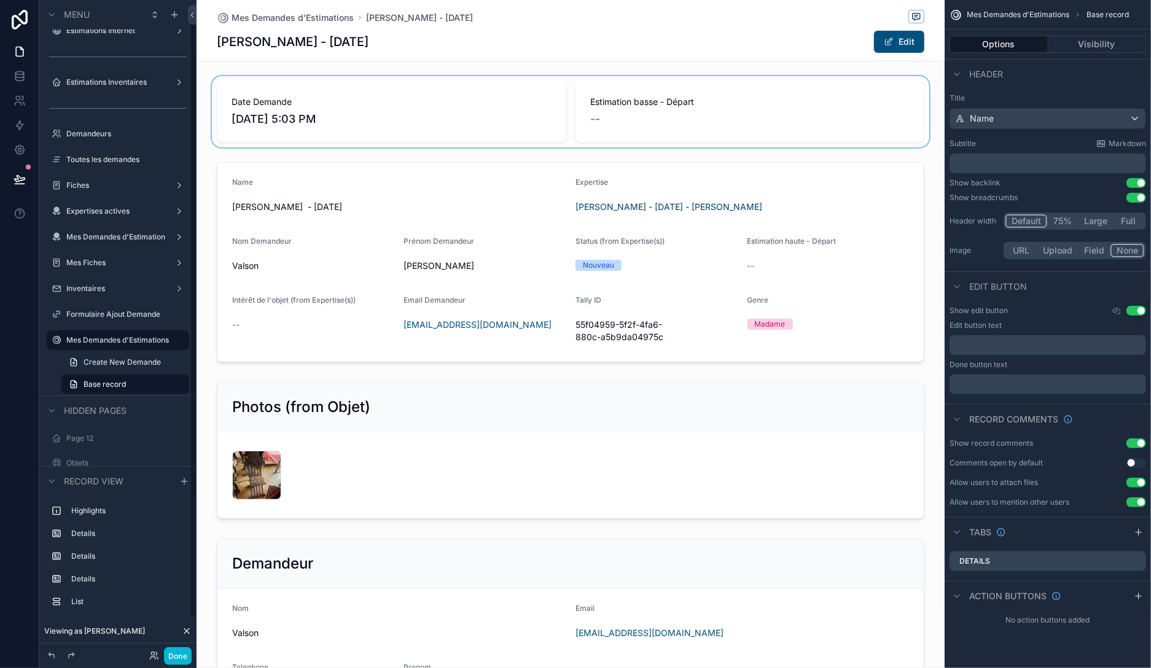
click at [367, 99] on div "scrollable content" at bounding box center [571, 111] width 748 height 71
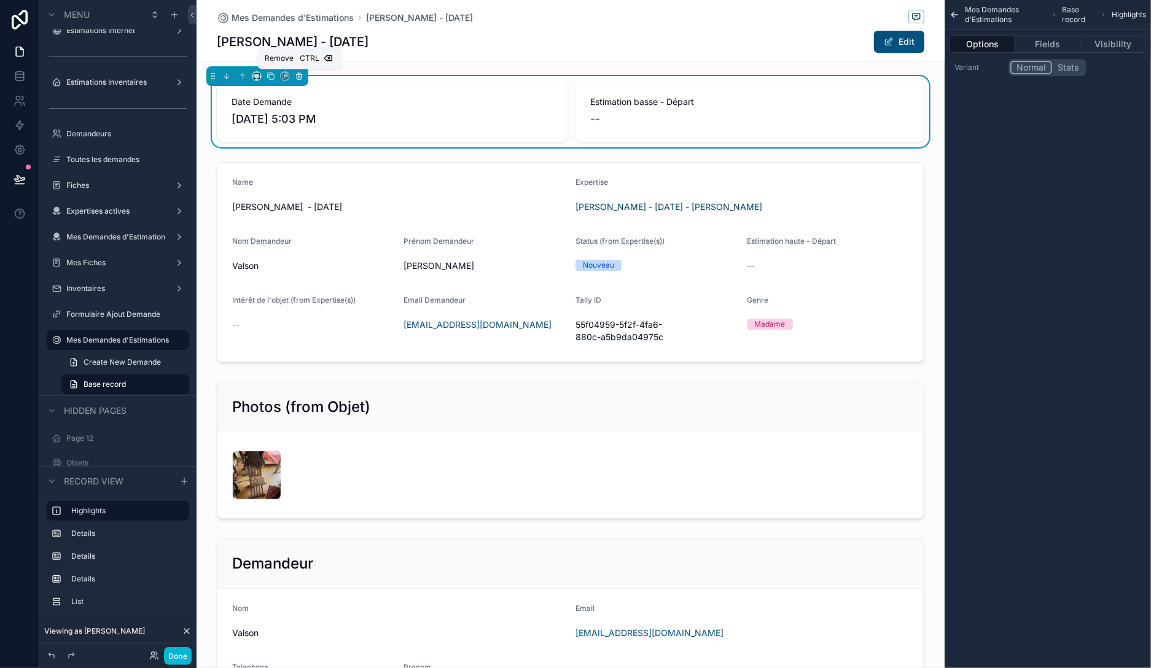
click at [302, 76] on icon "scrollable content" at bounding box center [299, 76] width 9 height 9
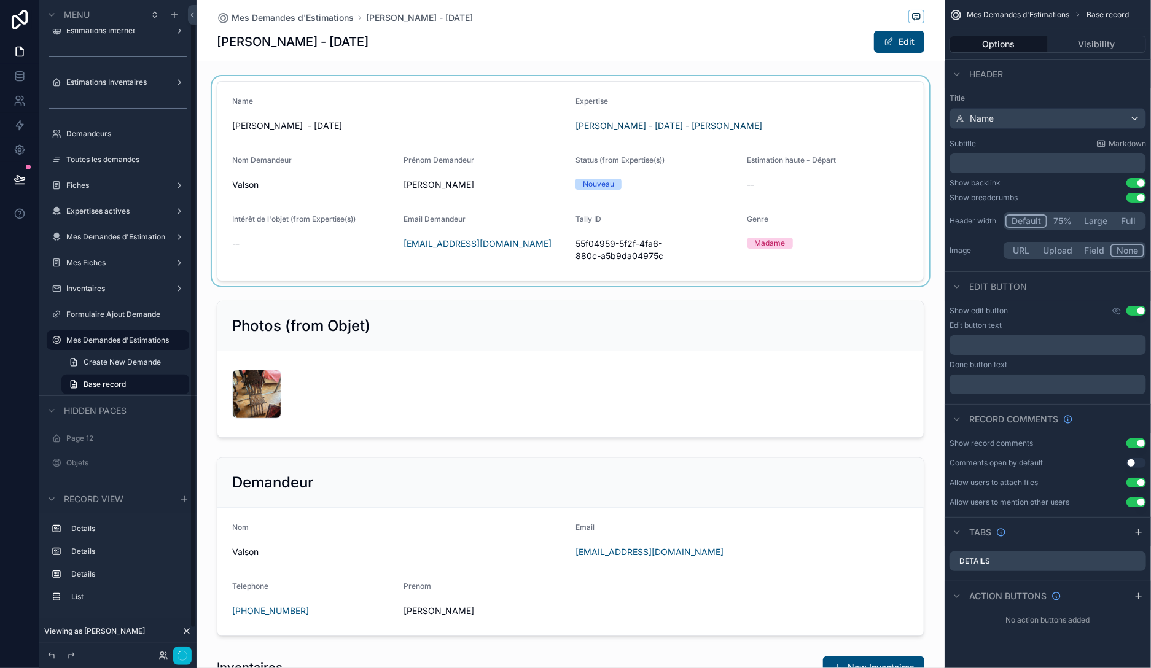
scroll to position [13, 0]
click at [354, 90] on div "scrollable content" at bounding box center [571, 181] width 748 height 210
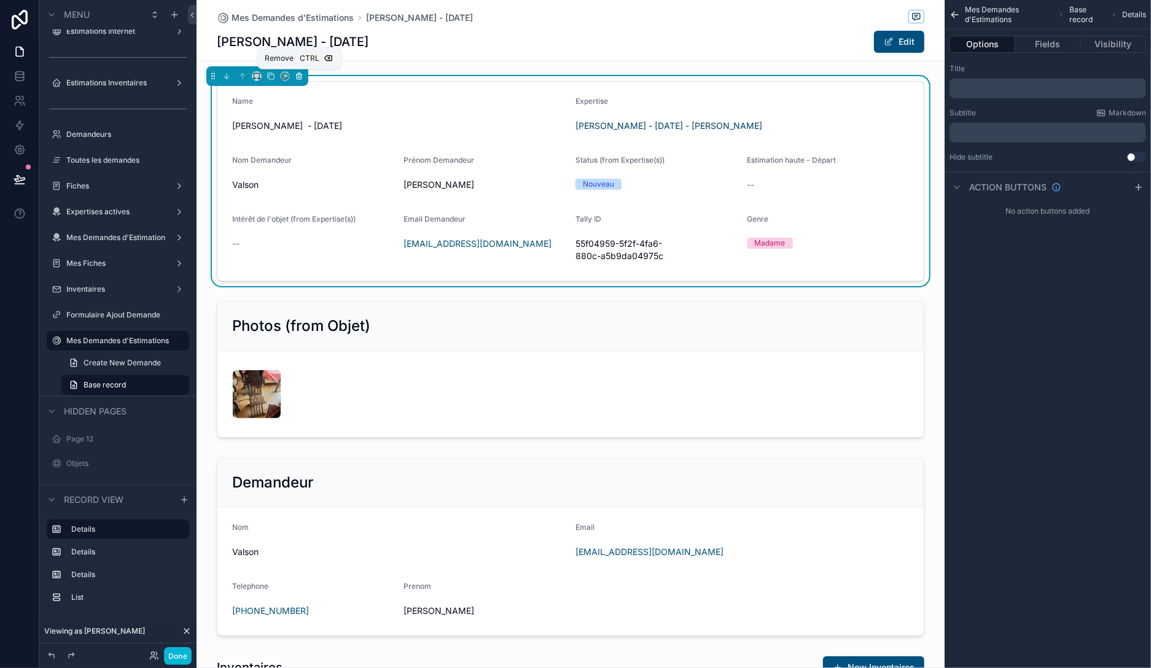
click at [299, 72] on icon "scrollable content" at bounding box center [299, 76] width 9 height 9
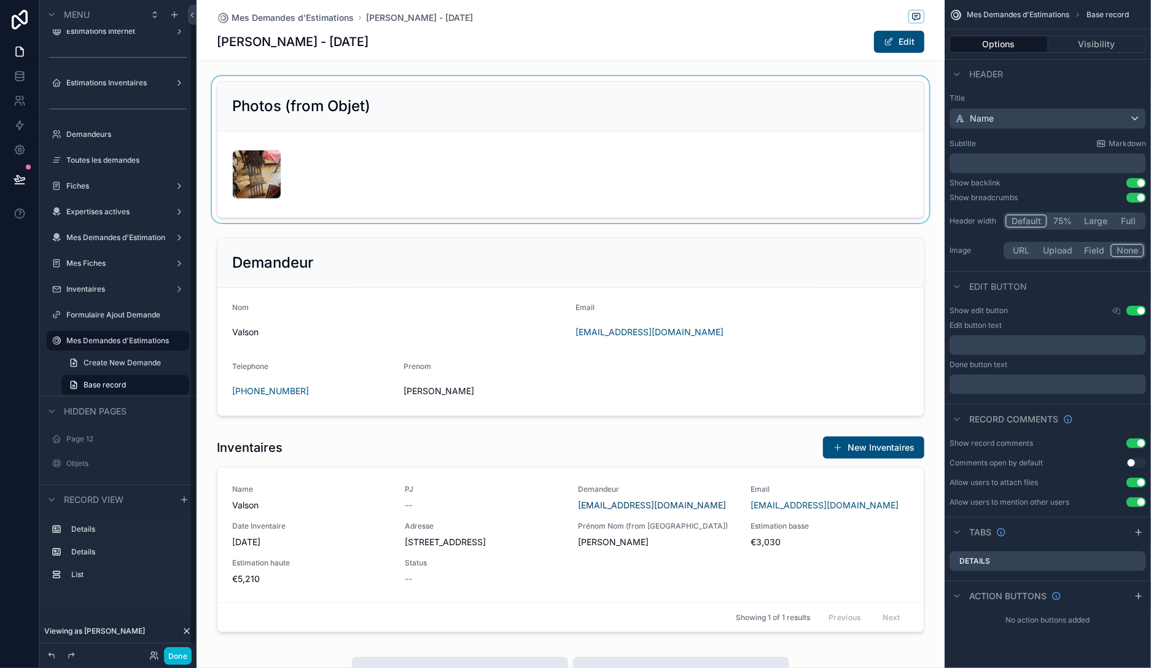
scroll to position [14, 0]
click at [359, 89] on div "scrollable content" at bounding box center [571, 149] width 748 height 147
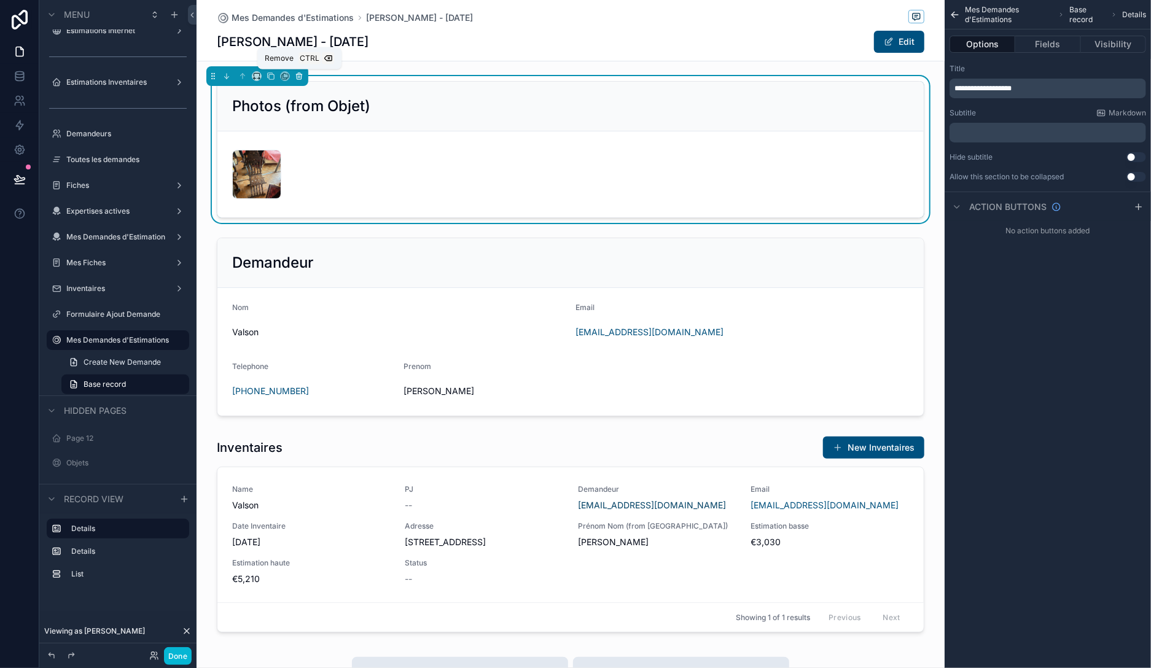
click at [298, 73] on icon "scrollable content" at bounding box center [299, 73] width 2 height 1
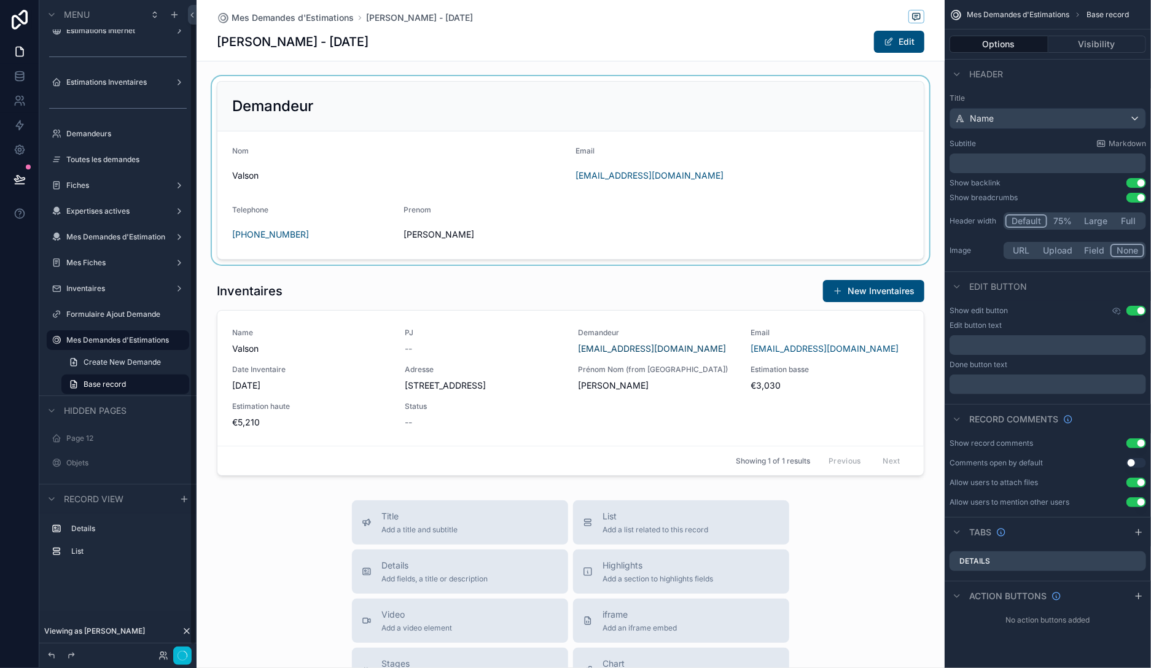
scroll to position [13, 0]
click at [349, 93] on div "scrollable content" at bounding box center [571, 170] width 748 height 189
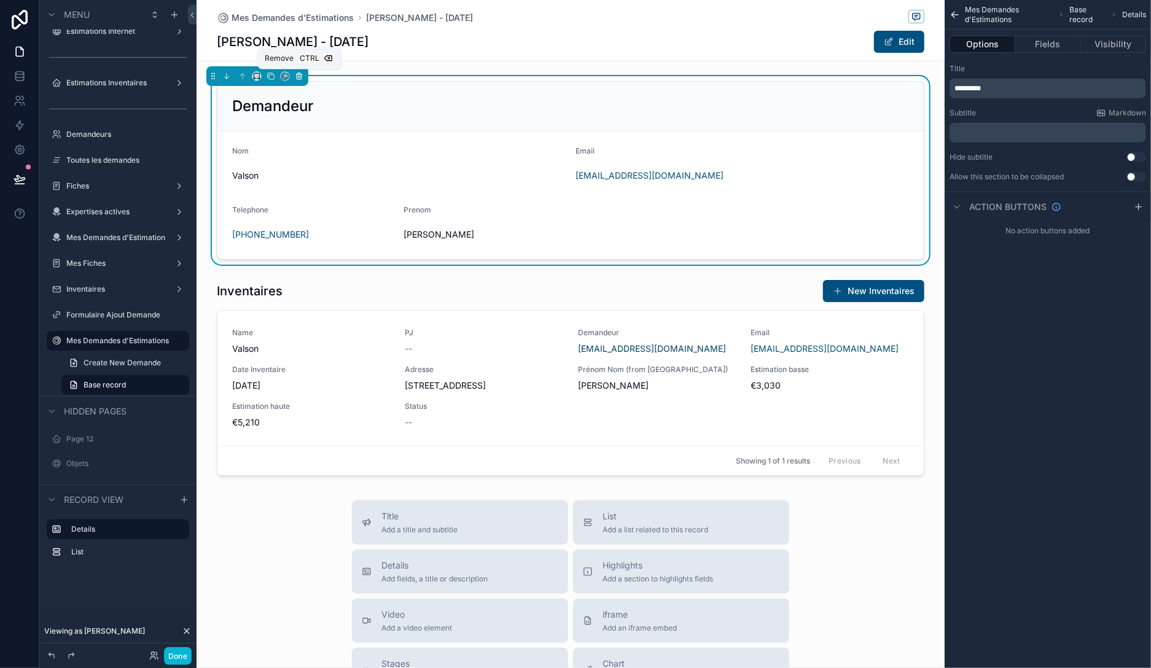
click at [299, 72] on button "scrollable content" at bounding box center [299, 76] width 14 height 14
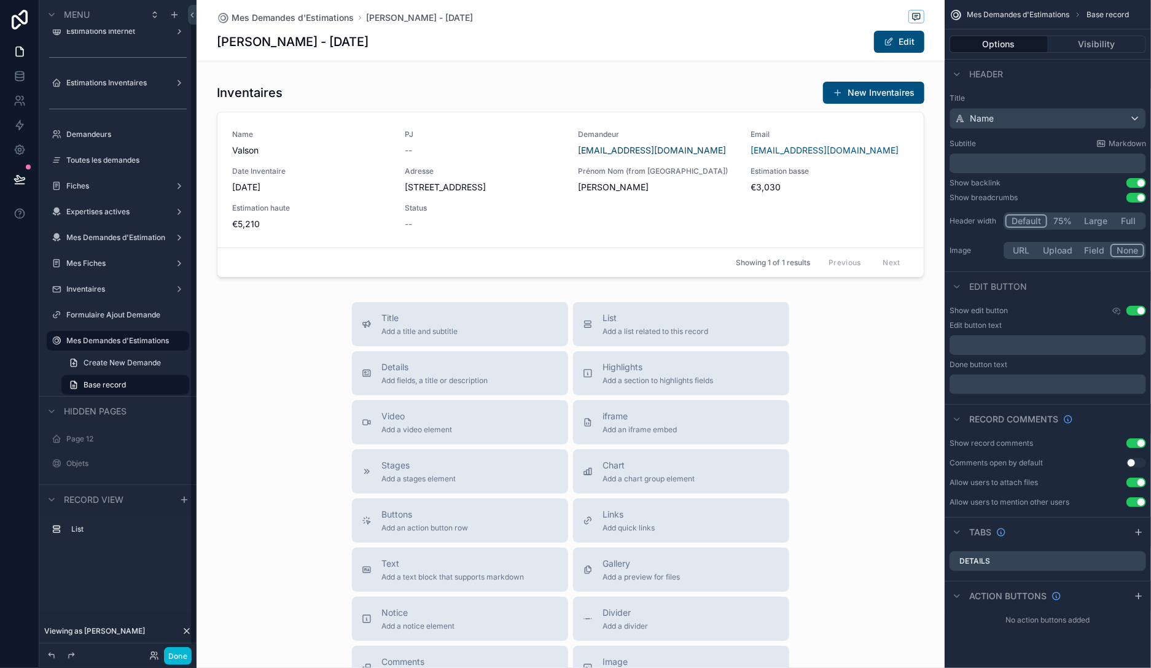
scroll to position [14, 0]
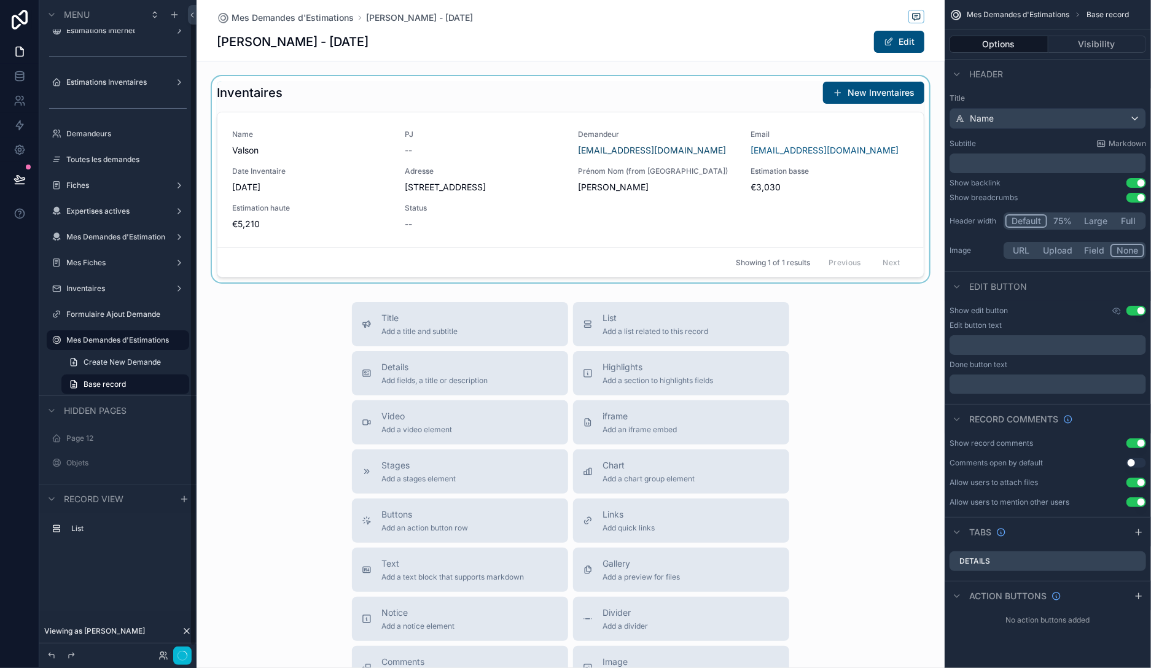
click at [343, 92] on div "scrollable content" at bounding box center [571, 179] width 748 height 206
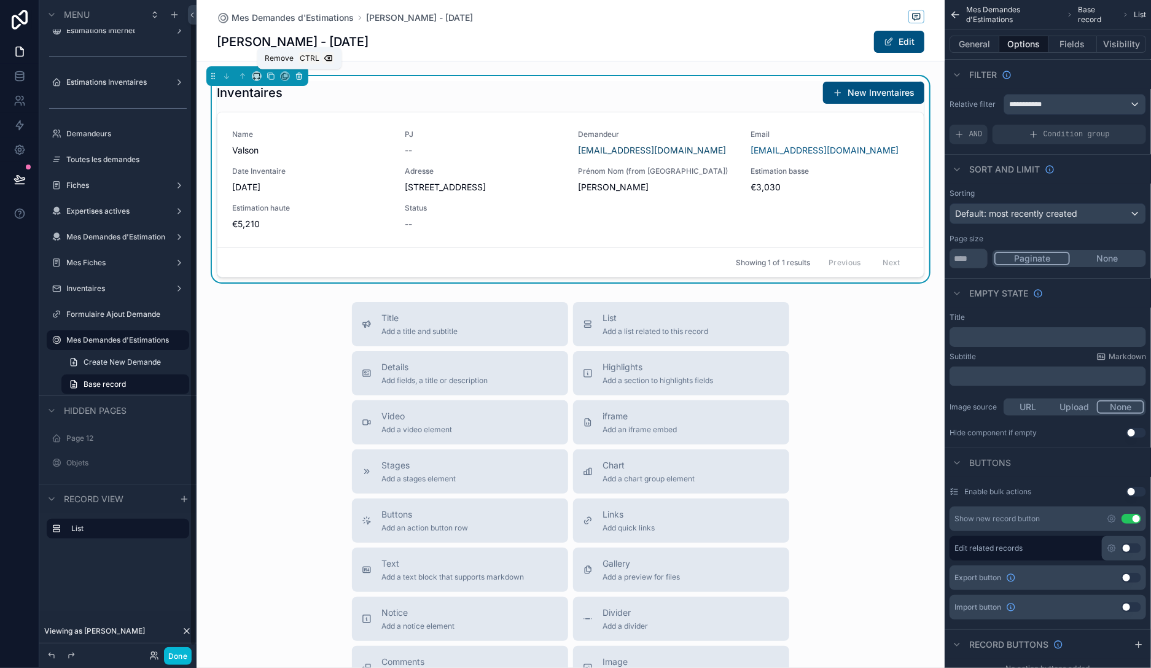
click at [300, 77] on icon "scrollable content" at bounding box center [299, 76] width 9 height 9
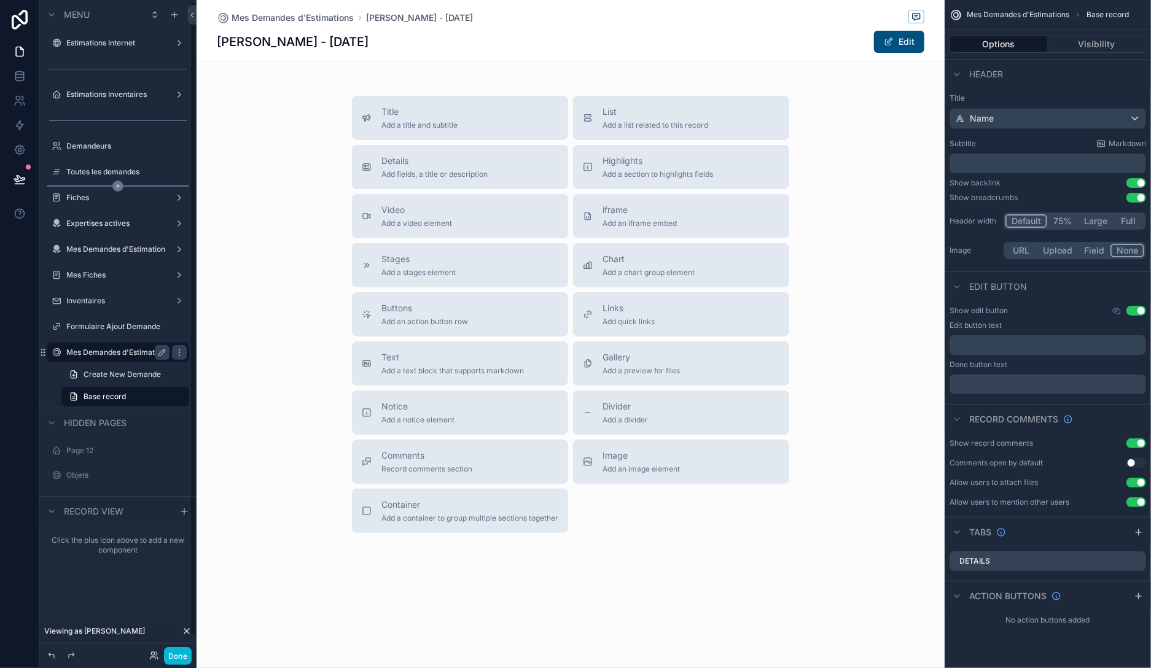
scroll to position [0, 0]
click at [104, 38] on div "Estimations Internet" at bounding box center [117, 44] width 103 height 15
click at [94, 48] on label "Estimations Internet" at bounding box center [115, 44] width 98 height 10
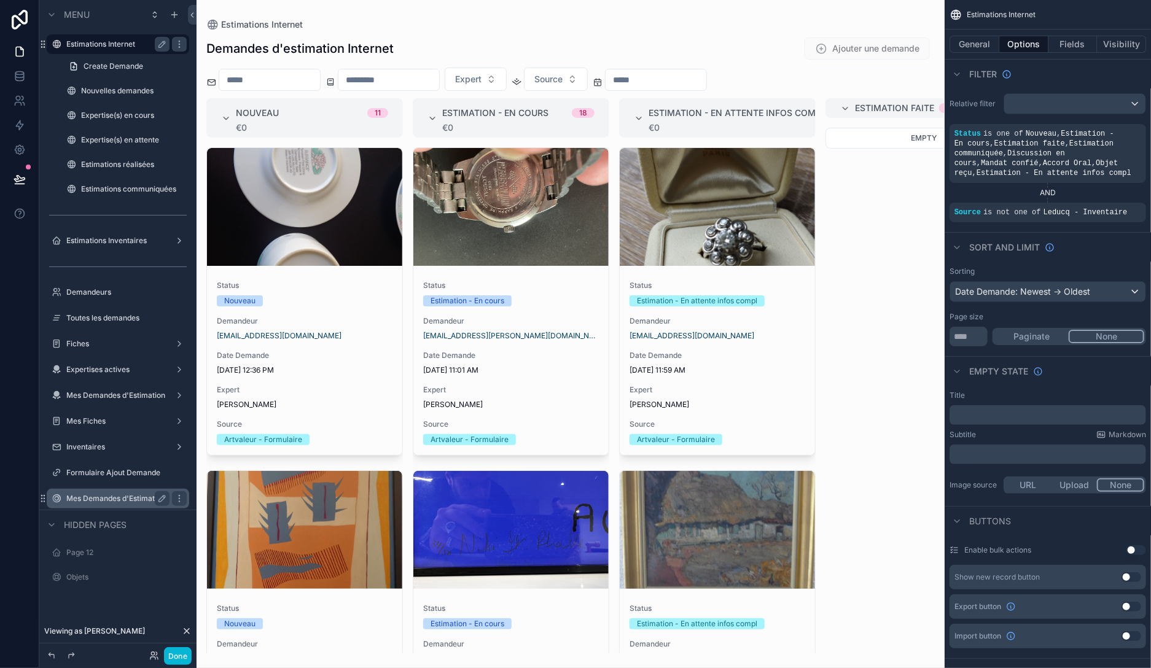
click at [205, 463] on div "scrollable content" at bounding box center [571, 334] width 748 height 668
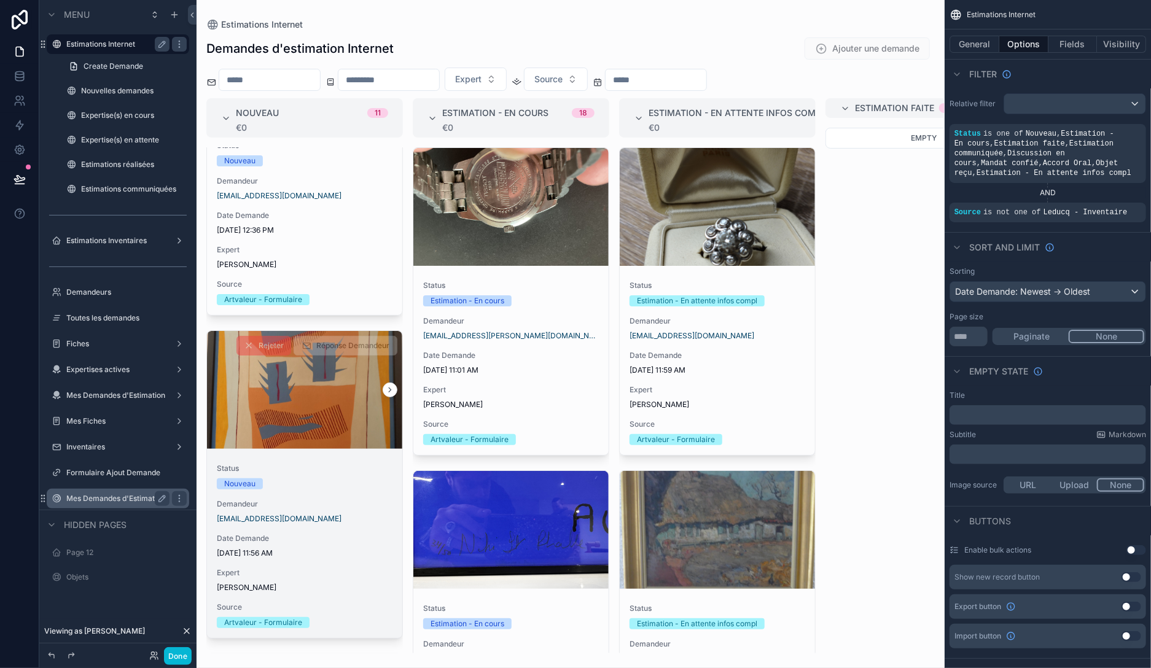
scroll to position [141, 0]
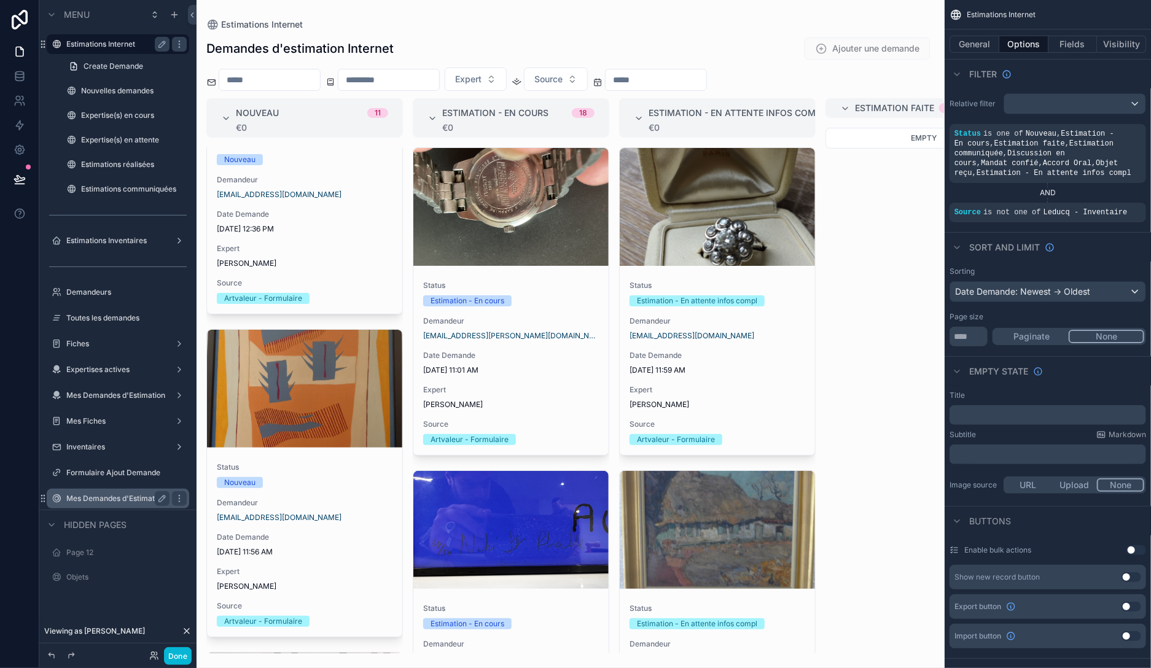
click at [109, 497] on label "Mes Demandes d'Estimations" at bounding box center [117, 499] width 103 height 10
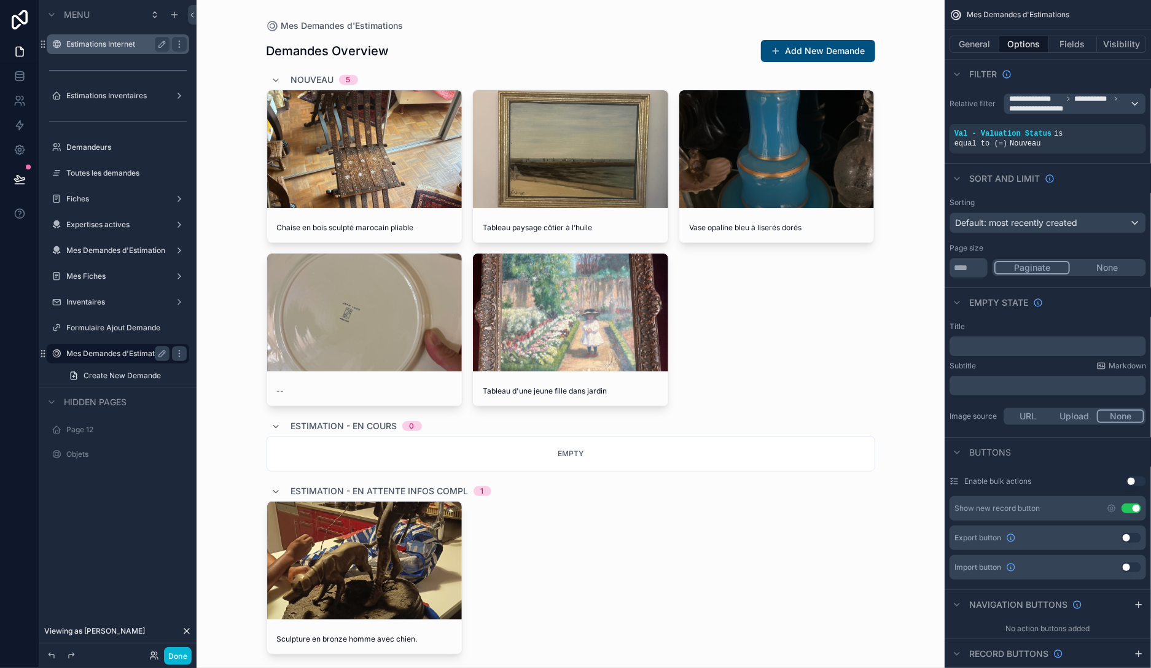
click at [95, 47] on label "Estimations Internet" at bounding box center [115, 44] width 98 height 10
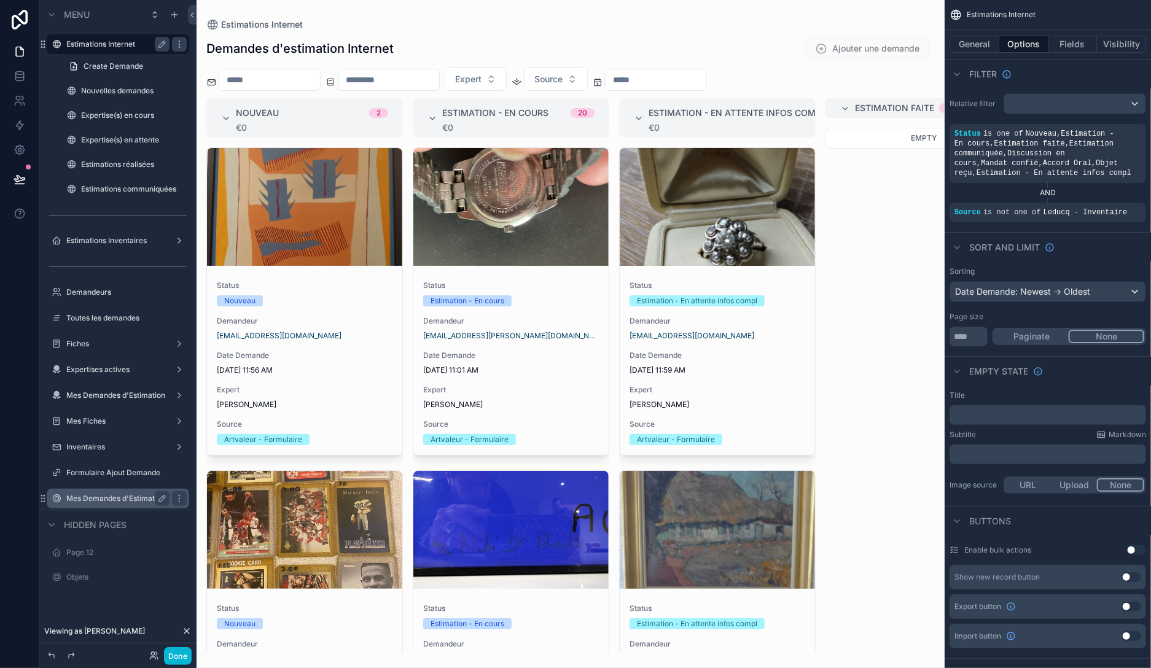
click at [311, 85] on input "scrollable content" at bounding box center [269, 79] width 101 height 17
click at [706, 80] on input "scrollable content" at bounding box center [656, 79] width 101 height 17
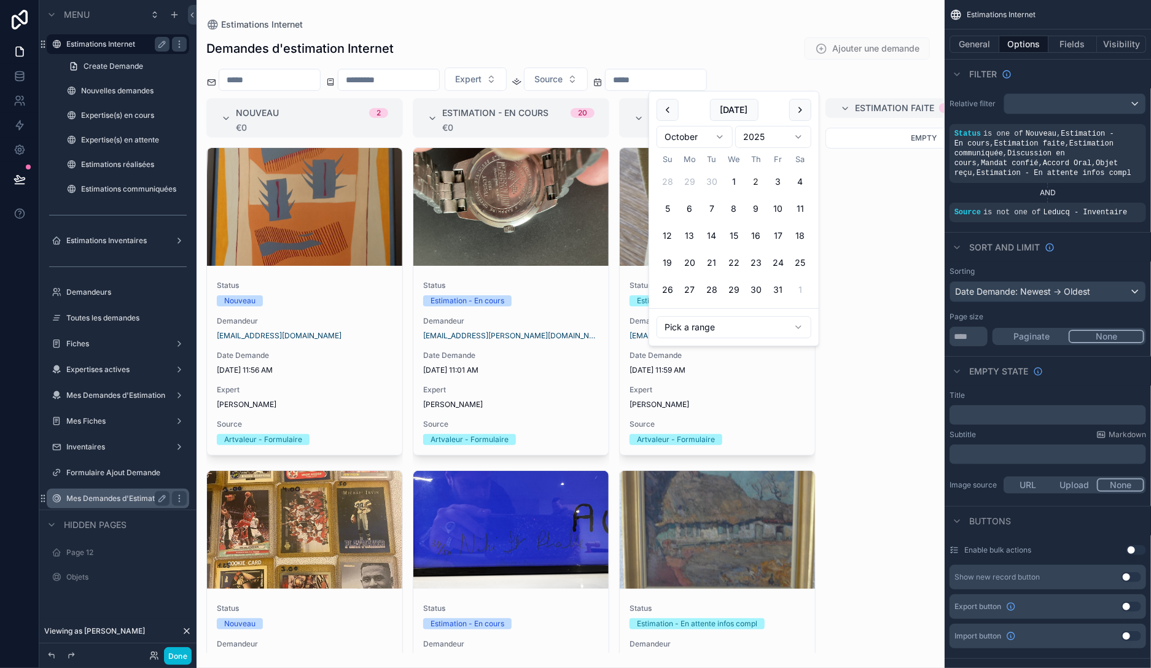
click at [439, 82] on input "scrollable content" at bounding box center [388, 79] width 101 height 17
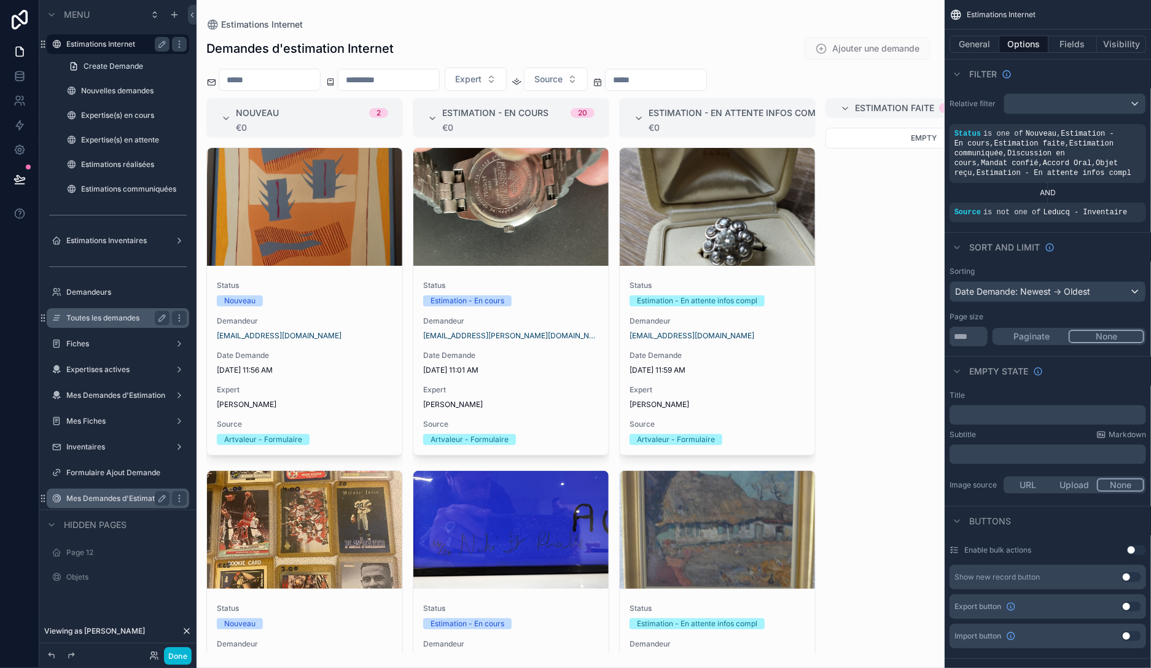
click at [117, 322] on label "Toutes les demandes" at bounding box center [115, 318] width 98 height 10
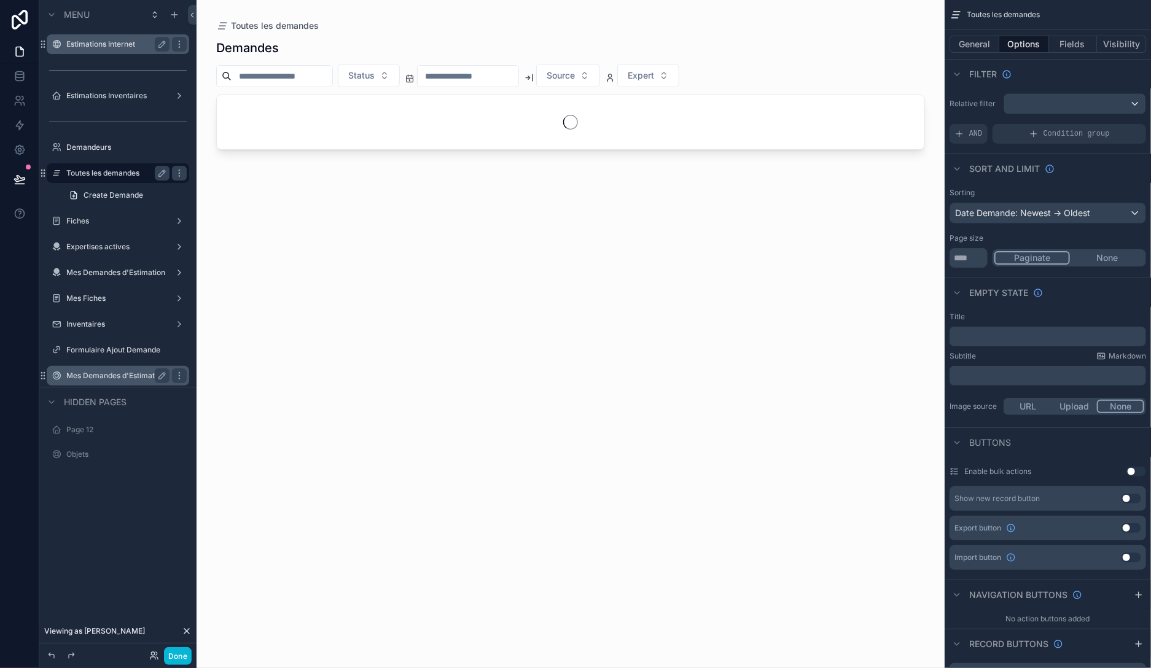
click at [309, 73] on div "scrollable content" at bounding box center [571, 326] width 748 height 653
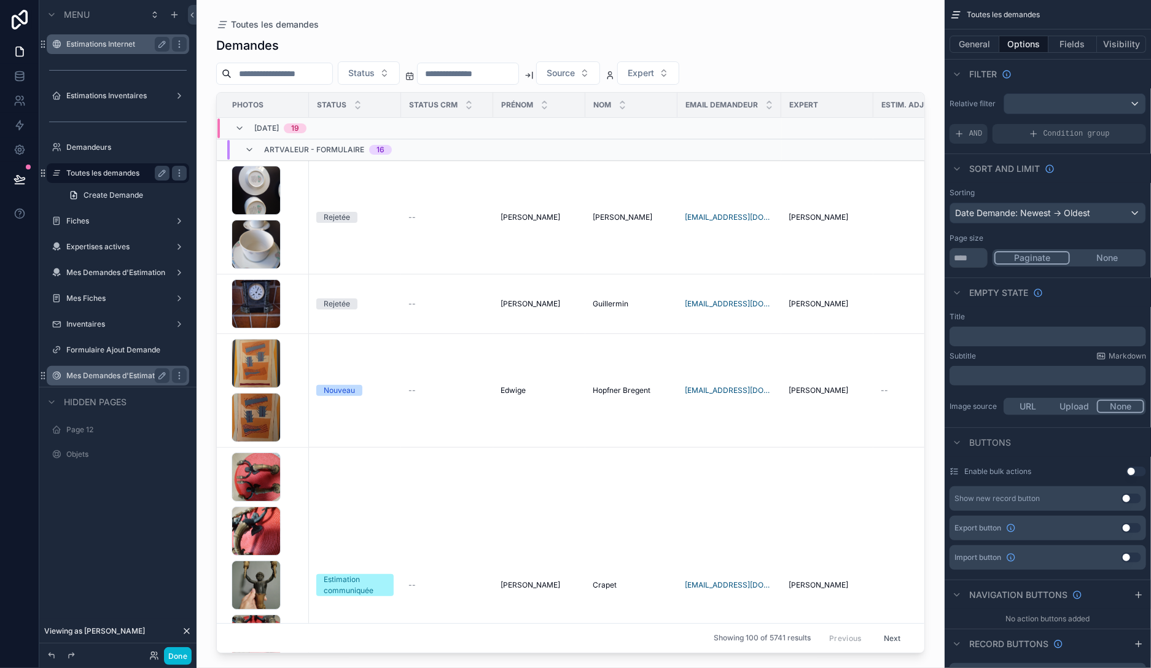
click at [310, 72] on input "scrollable content" at bounding box center [282, 73] width 101 height 17
paste input "******"
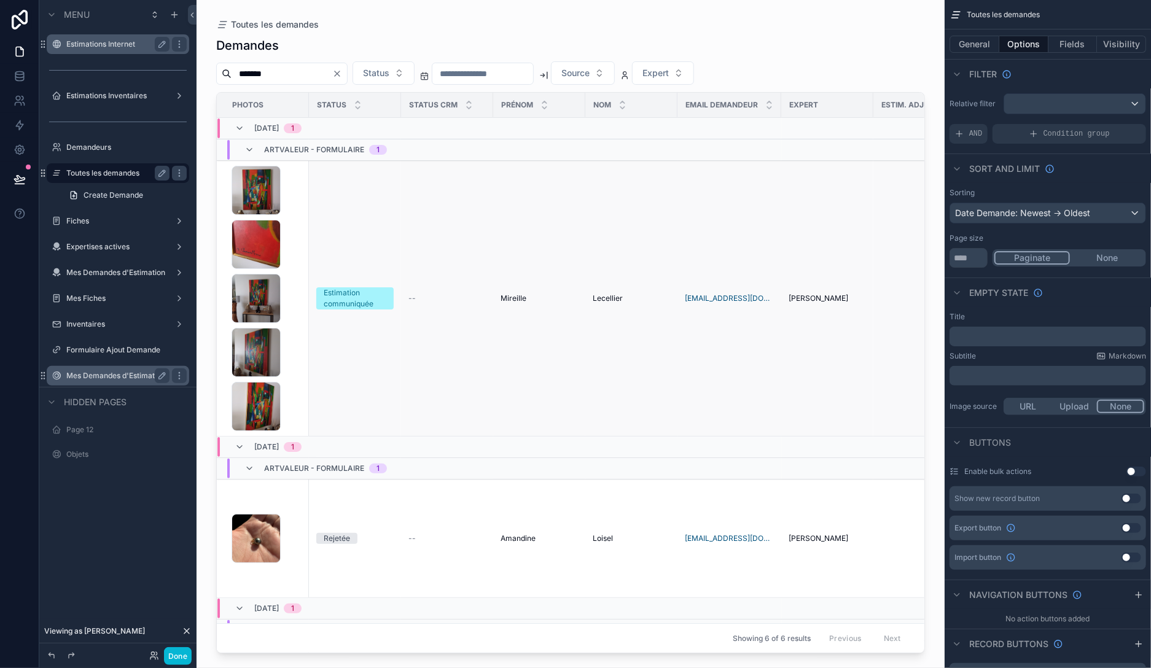
type input "******"
click at [291, 230] on div "20250929_191301 .jpg 20250929_191316 .jpg 20250929_191331 .jpg 20250929_191343 …" at bounding box center [267, 298] width 70 height 265
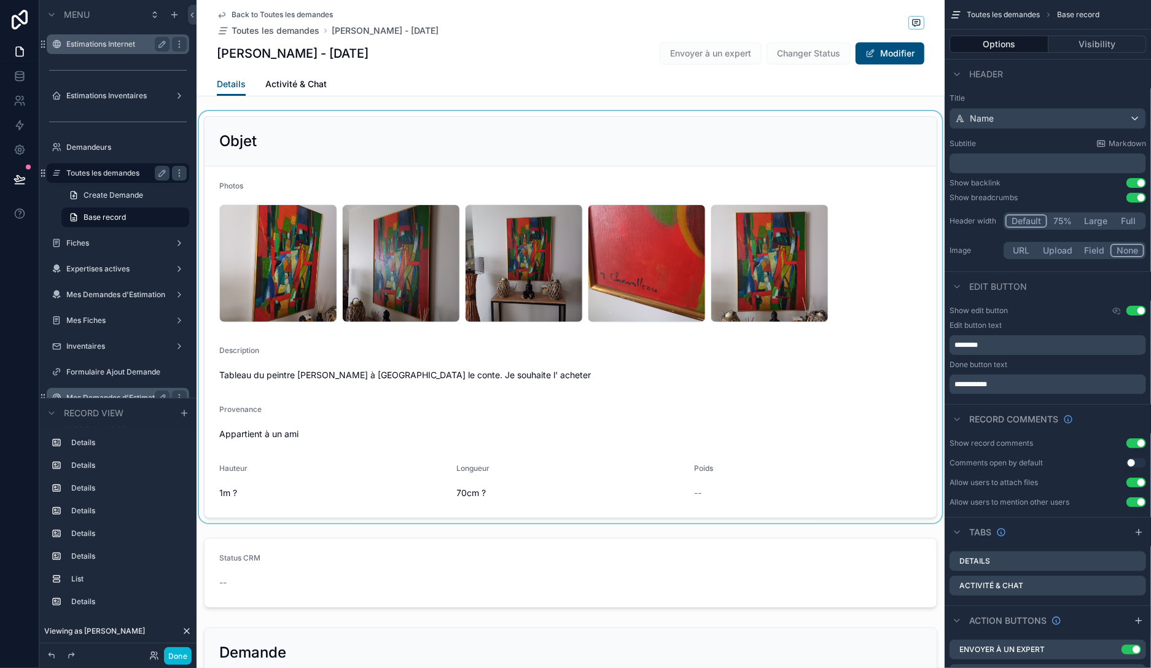
click at [329, 373] on div "scrollable content" at bounding box center [571, 317] width 748 height 412
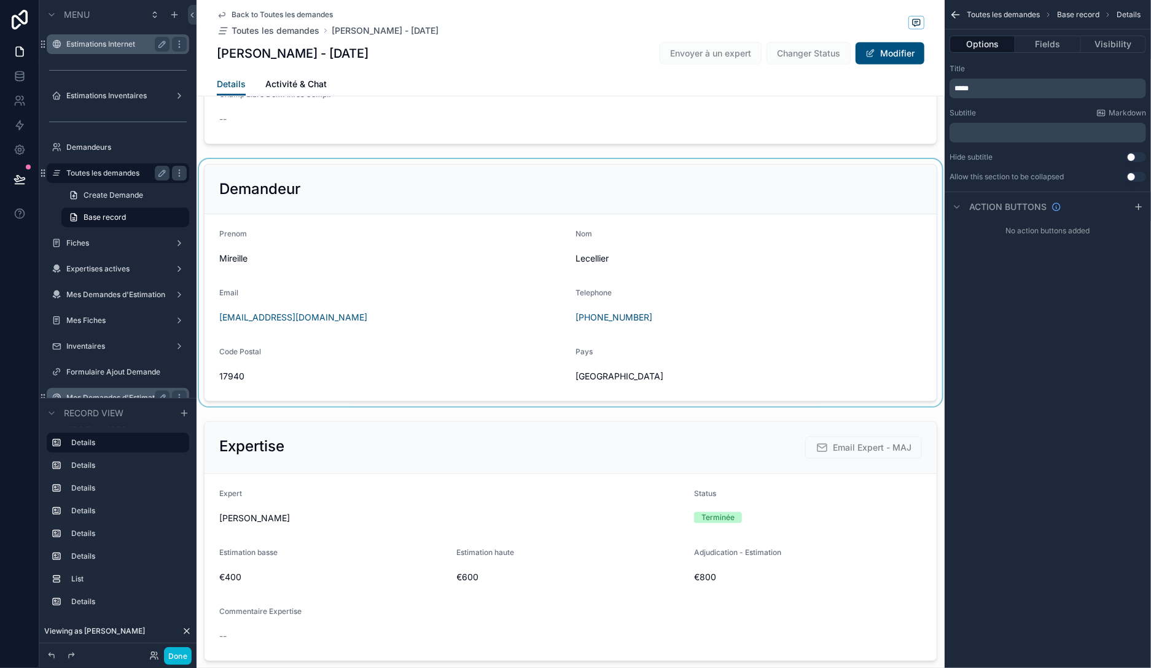
scroll to position [778, 0]
click at [430, 296] on div "scrollable content" at bounding box center [571, 282] width 748 height 248
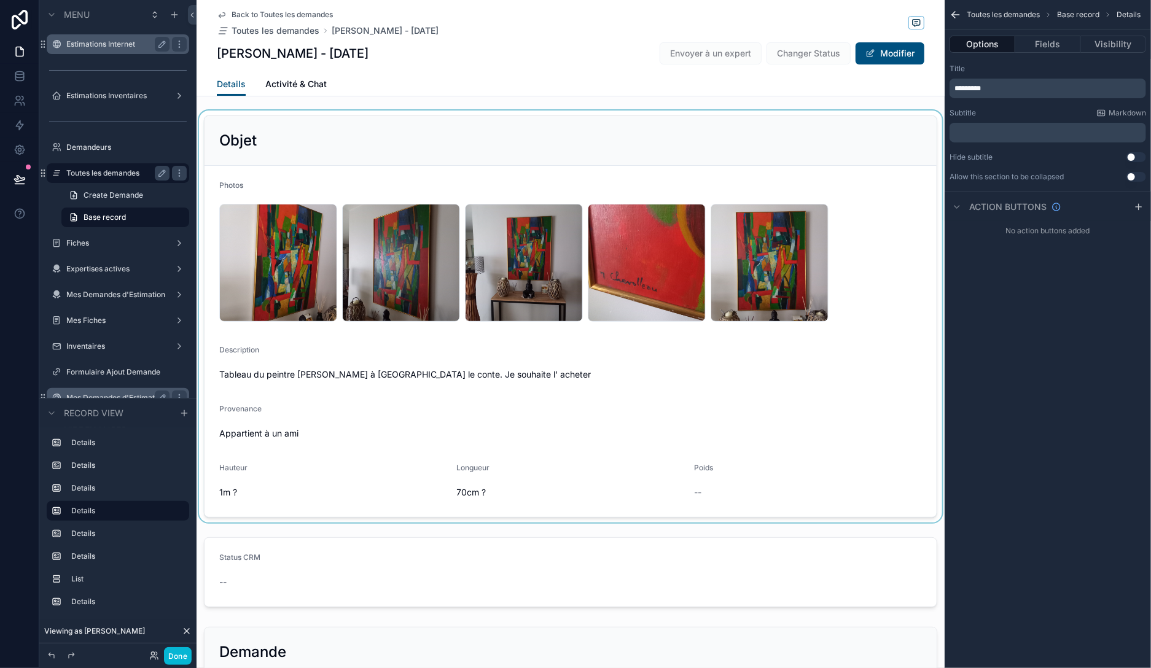
scroll to position [0, 0]
click at [376, 461] on div "scrollable content" at bounding box center [571, 317] width 748 height 412
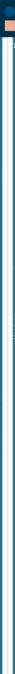
scroll to position [1273, 0]
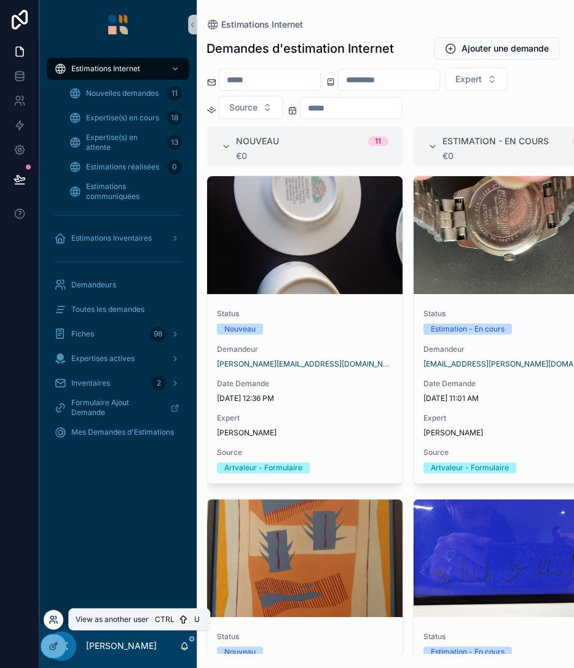
click at [55, 618] on icon at bounding box center [54, 620] width 10 height 10
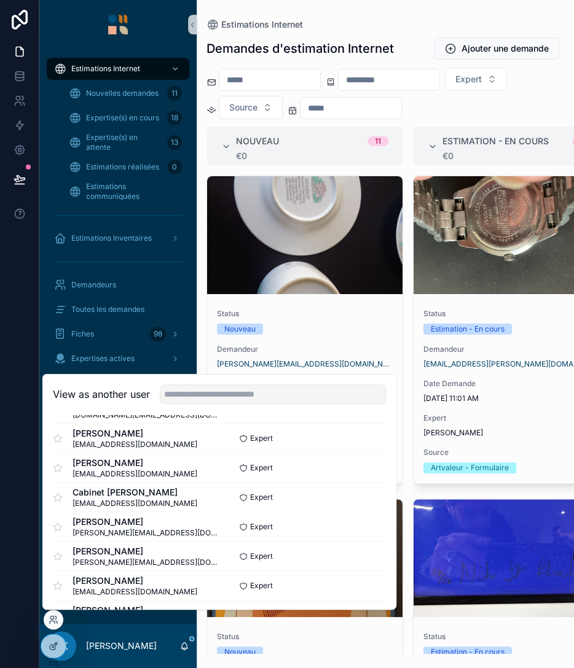
scroll to position [354, 0]
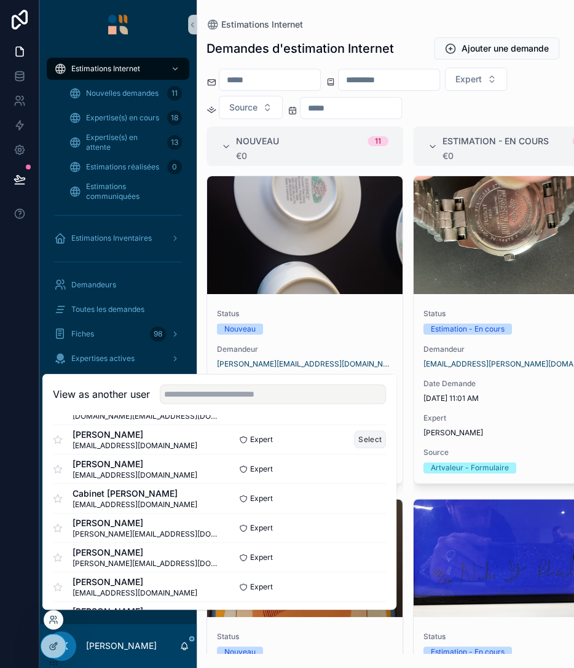
click at [370, 436] on button "Select" at bounding box center [370, 440] width 32 height 18
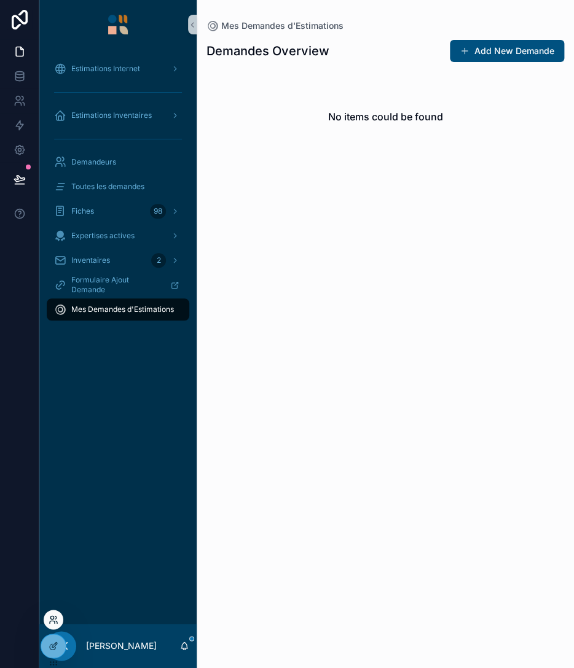
click at [52, 621] on icon at bounding box center [52, 622] width 5 height 2
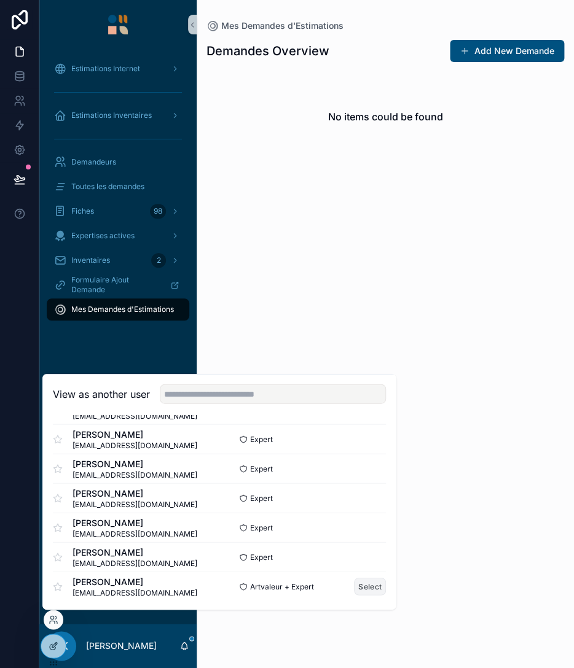
scroll to position [945, 0]
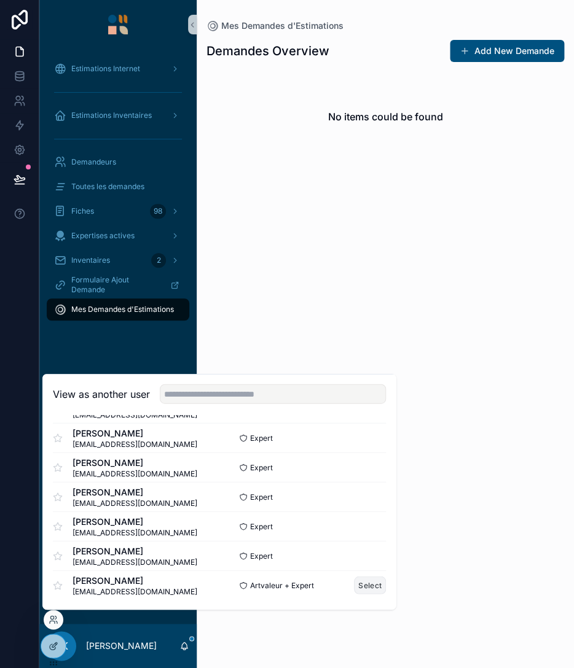
click at [375, 586] on button "Select" at bounding box center [370, 586] width 32 height 18
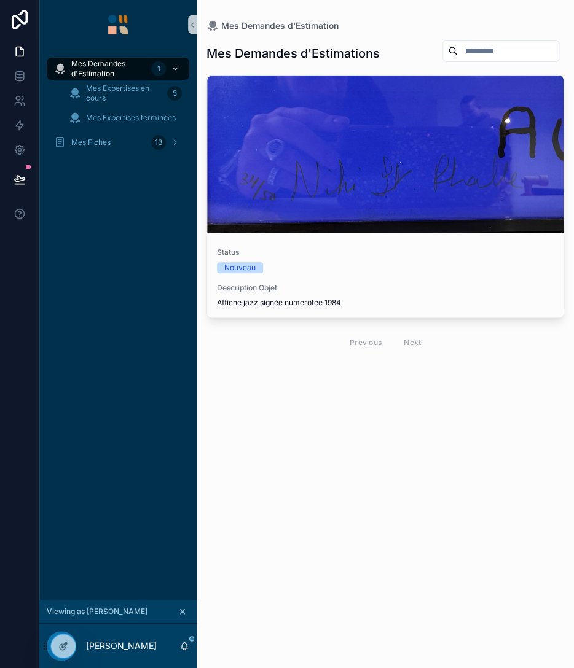
click at [184, 607] on button "scrollable content" at bounding box center [183, 612] width 14 height 14
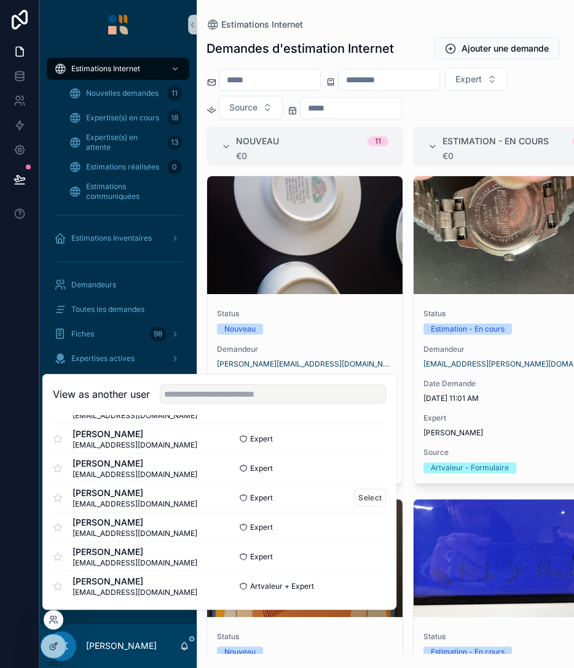
scroll to position [945, 0]
click at [367, 582] on button "Select" at bounding box center [370, 586] width 32 height 18
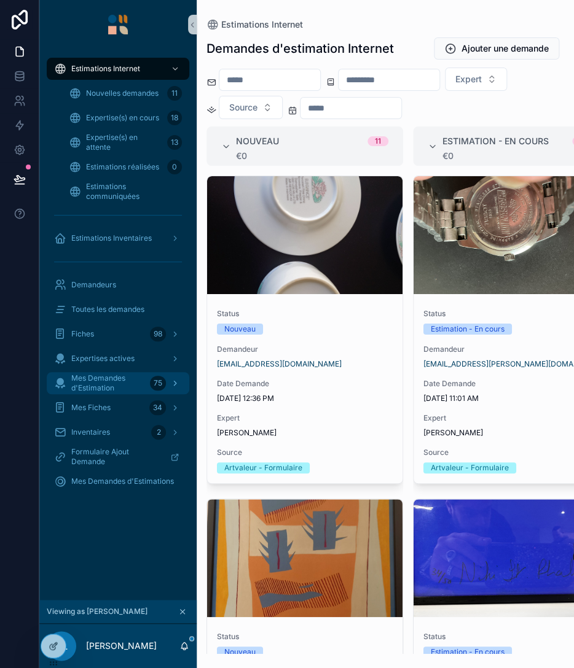
click at [96, 384] on span "Mes Demandes d'Estimation" at bounding box center [108, 383] width 74 height 20
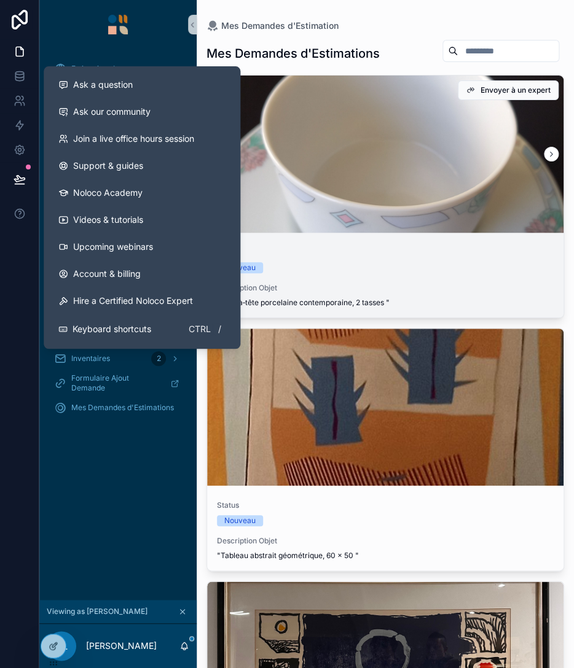
click at [367, 167] on div "scrollable content" at bounding box center [385, 154] width 356 height 157
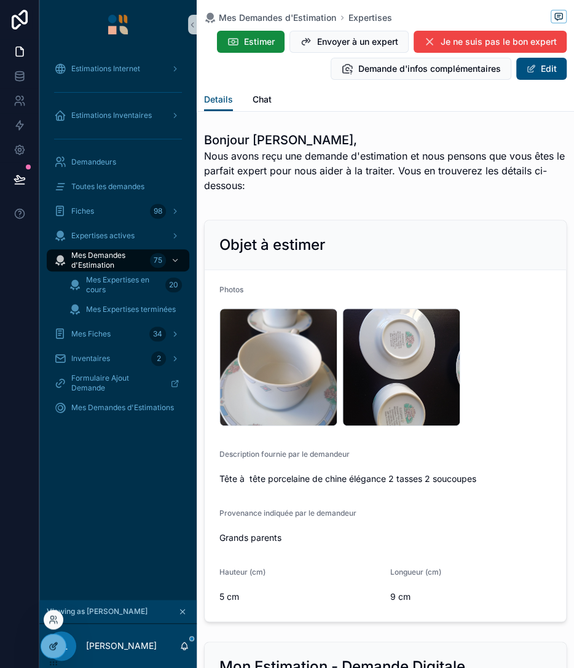
click at [52, 642] on icon at bounding box center [54, 646] width 10 height 10
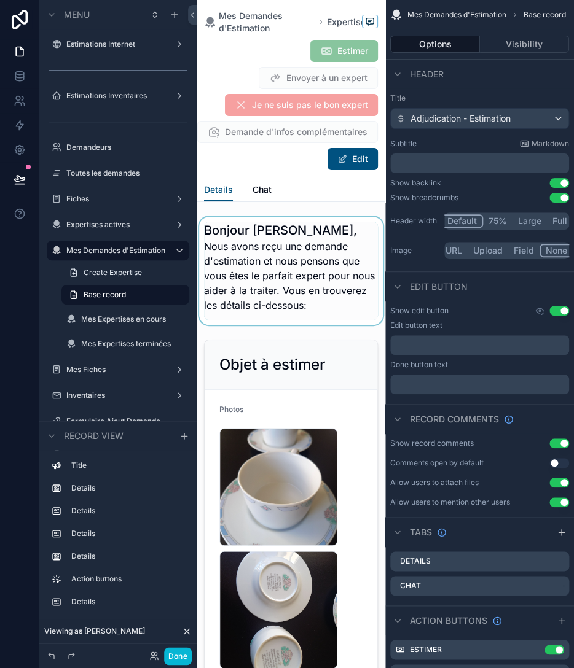
click at [274, 233] on div "scrollable content" at bounding box center [291, 271] width 189 height 108
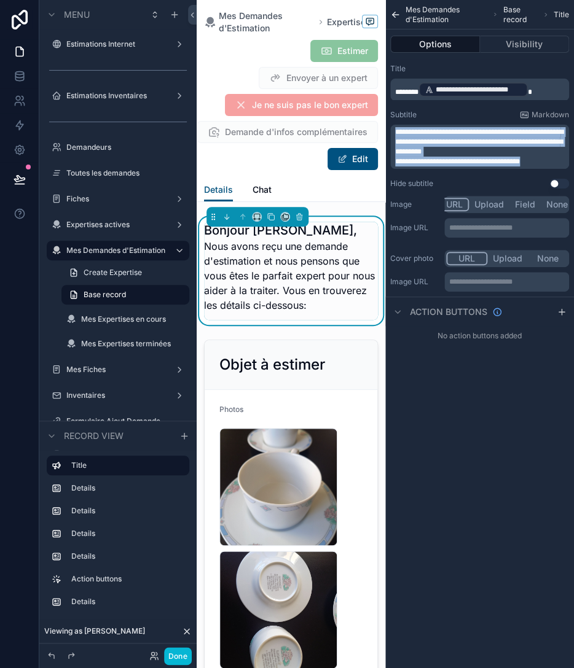
drag, startPoint x: 397, startPoint y: 133, endPoint x: 577, endPoint y: 171, distance: 184.7
click at [569, 169] on div "**********" at bounding box center [479, 147] width 179 height 44
copy div "**********"
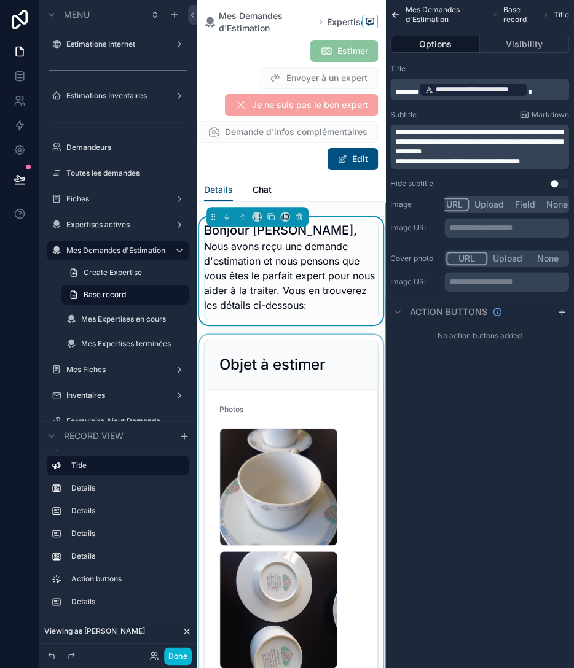
click at [274, 360] on div "scrollable content" at bounding box center [291, 608] width 189 height 547
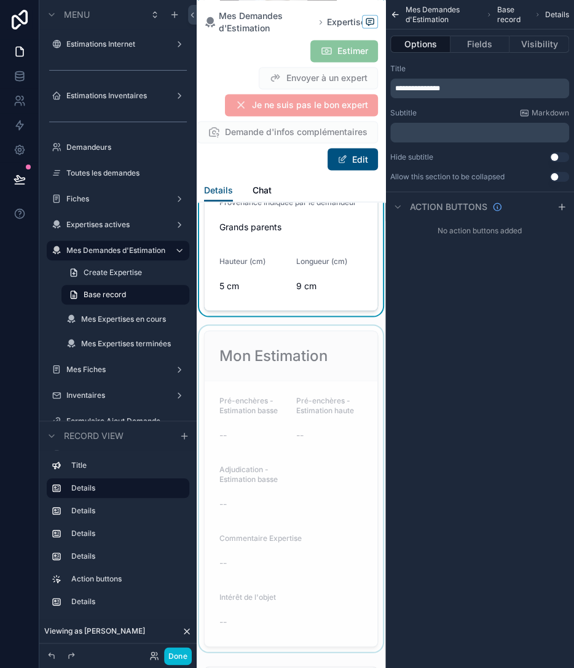
scroll to position [566, 0]
click at [326, 367] on div "scrollable content" at bounding box center [291, 489] width 189 height 326
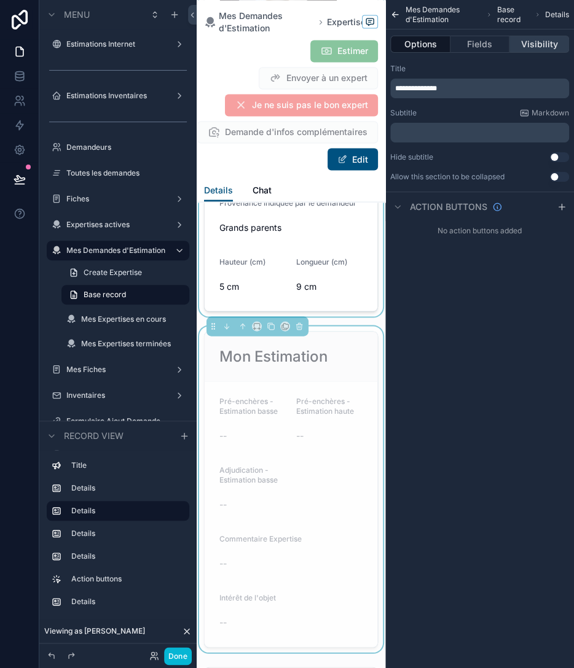
click at [525, 42] on button "Visibility" at bounding box center [539, 44] width 60 height 17
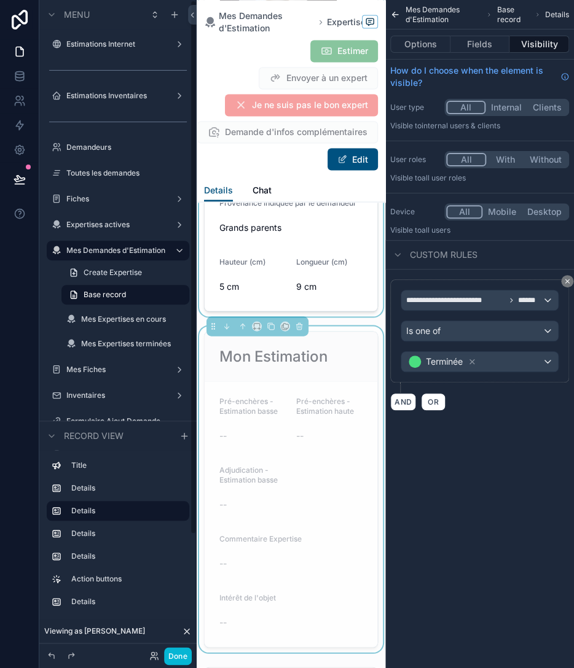
click at [356, 359] on div "Mon Estimation" at bounding box center [290, 356] width 143 height 20
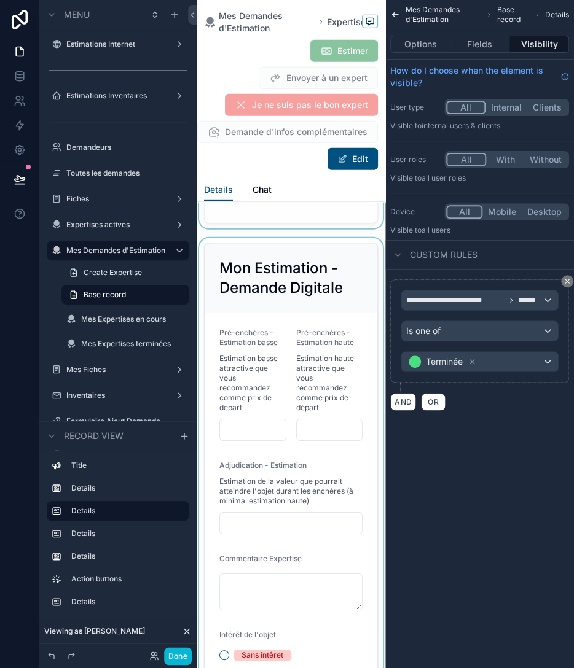
scroll to position [990, 0]
click at [294, 282] on div "scrollable content" at bounding box center [291, 478] width 189 height 480
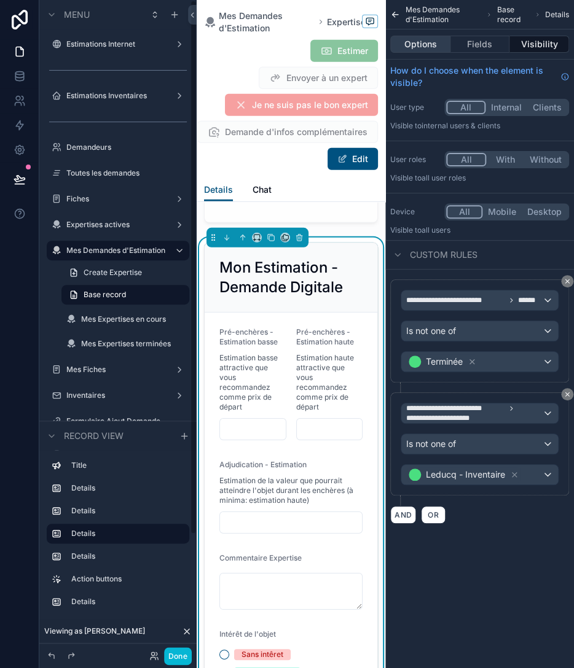
click at [405, 44] on button "Options" at bounding box center [420, 44] width 60 height 17
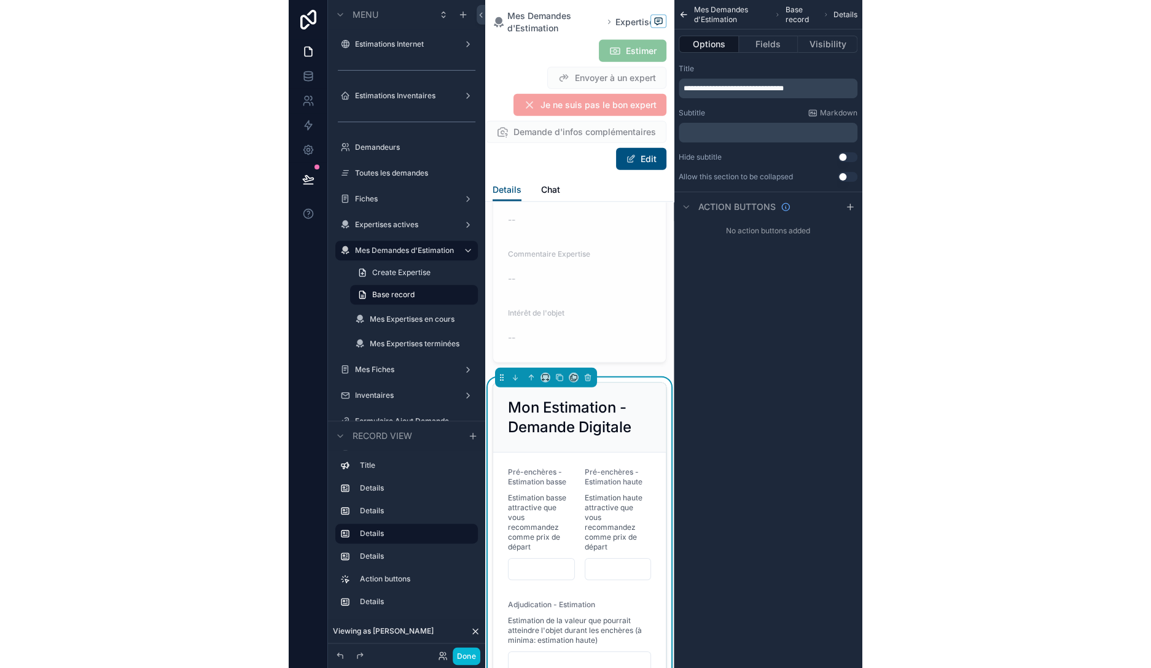
scroll to position [849, 0]
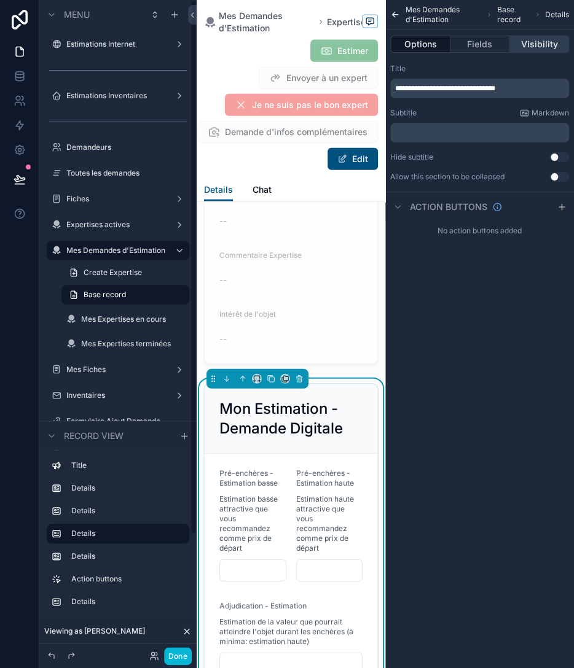
click at [526, 42] on button "Visibility" at bounding box center [539, 44] width 60 height 17
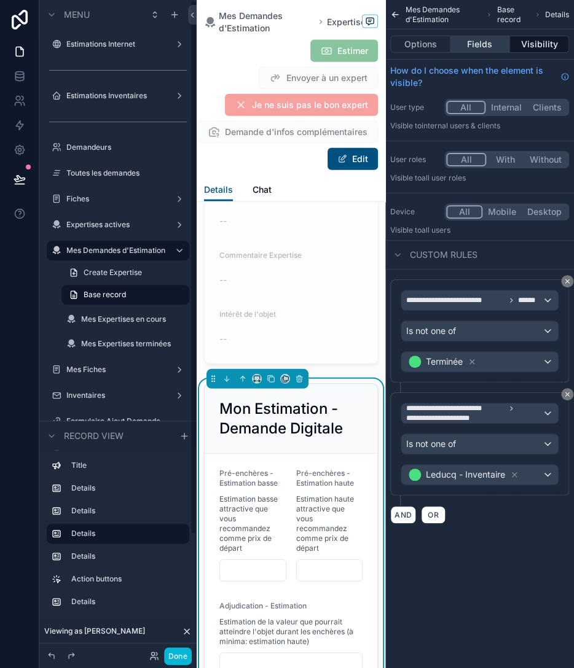
click at [473, 42] on button "Fields" at bounding box center [480, 44] width 60 height 17
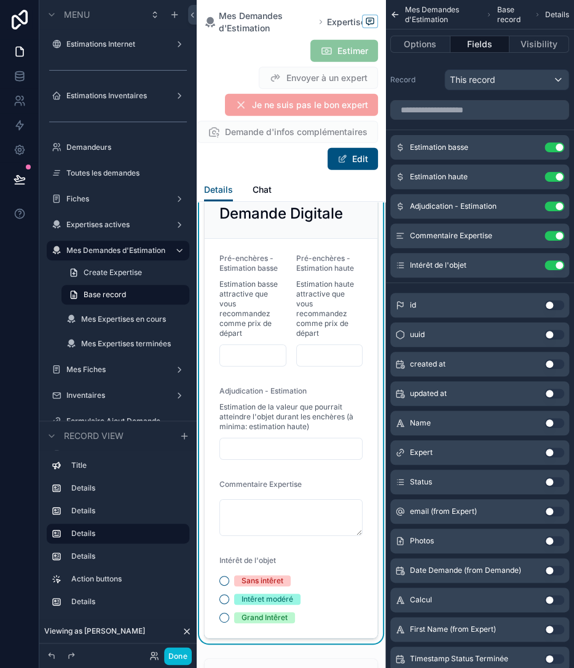
scroll to position [1061, 0]
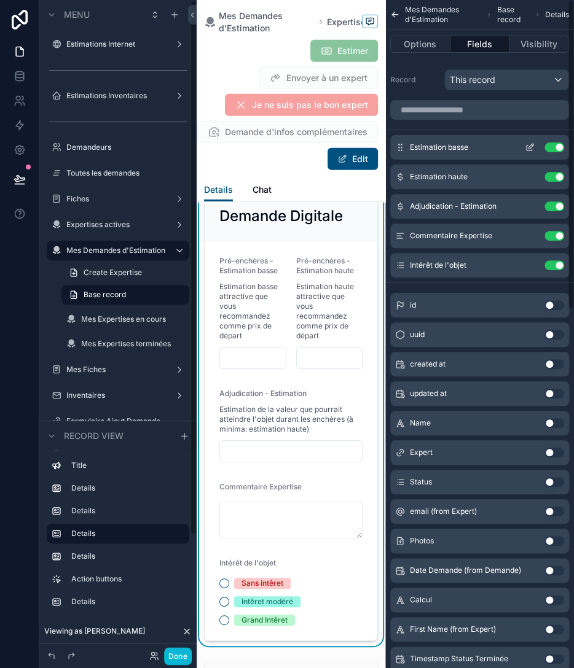
click at [531, 144] on icon "scrollable content" at bounding box center [531, 144] width 1 height 1
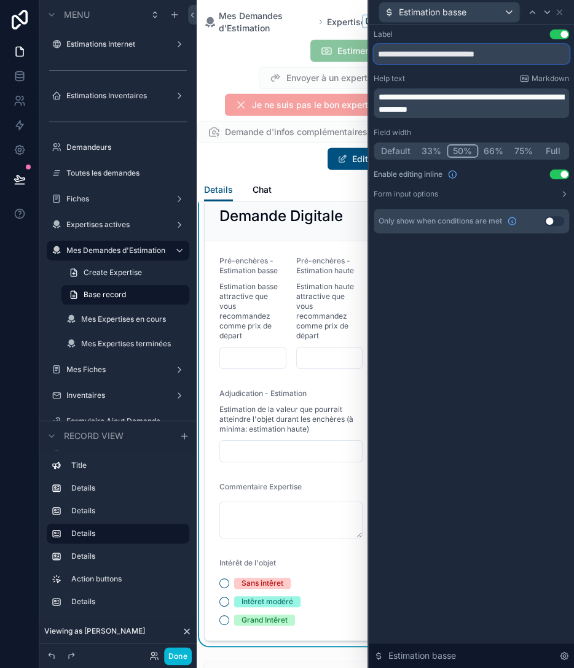
click at [415, 56] on input "**********" at bounding box center [470, 54] width 195 height 20
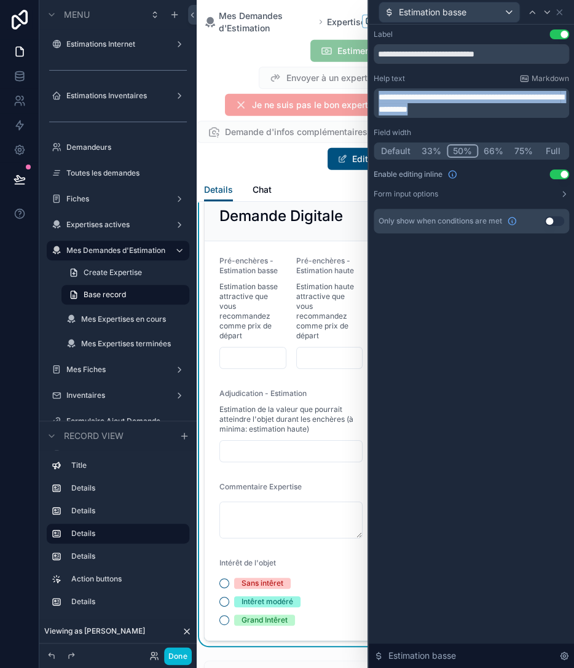
drag, startPoint x: 532, startPoint y: 110, endPoint x: 364, endPoint y: 85, distance: 170.8
click at [373, 88] on div "**********" at bounding box center [470, 102] width 195 height 29
copy span "**********"
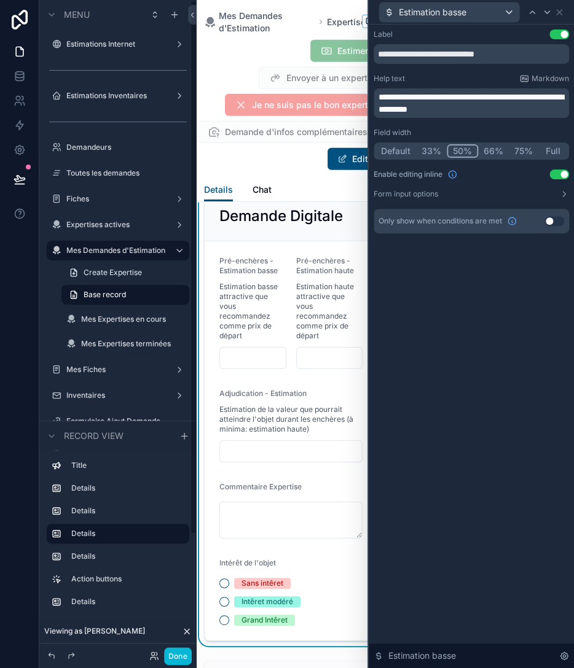
click at [461, 322] on div "**********" at bounding box center [471, 347] width 205 height 644
click at [542, 10] on icon at bounding box center [547, 12] width 10 height 10
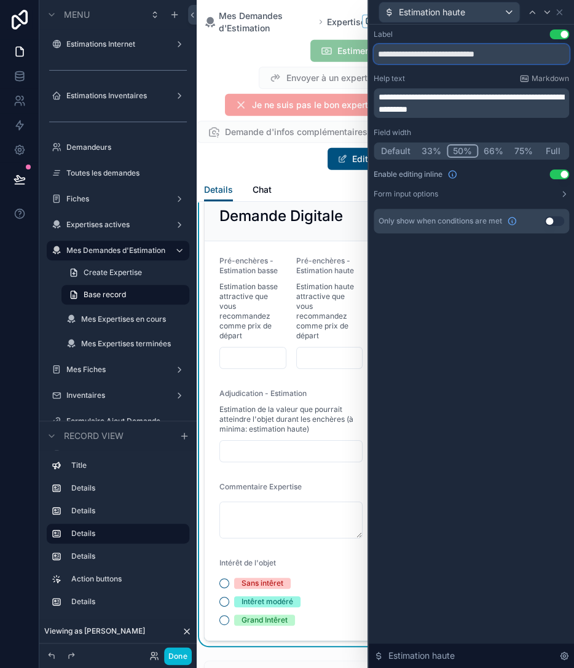
click at [478, 53] on input "**********" at bounding box center [470, 54] width 195 height 20
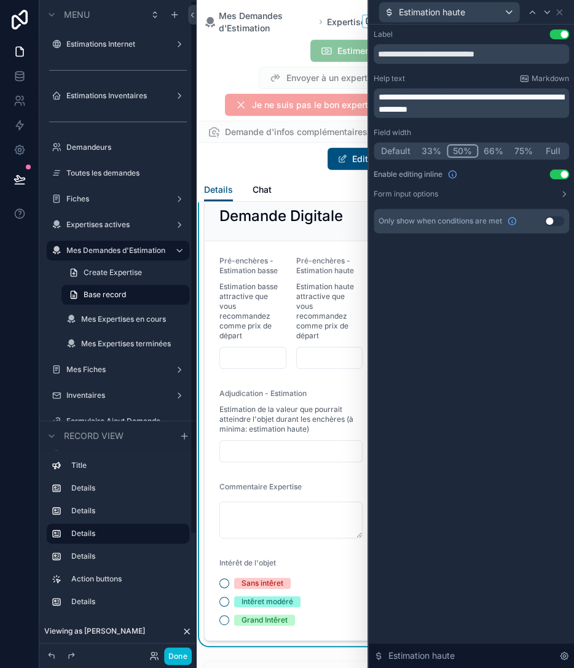
click at [529, 99] on p "**********" at bounding box center [472, 103] width 188 height 25
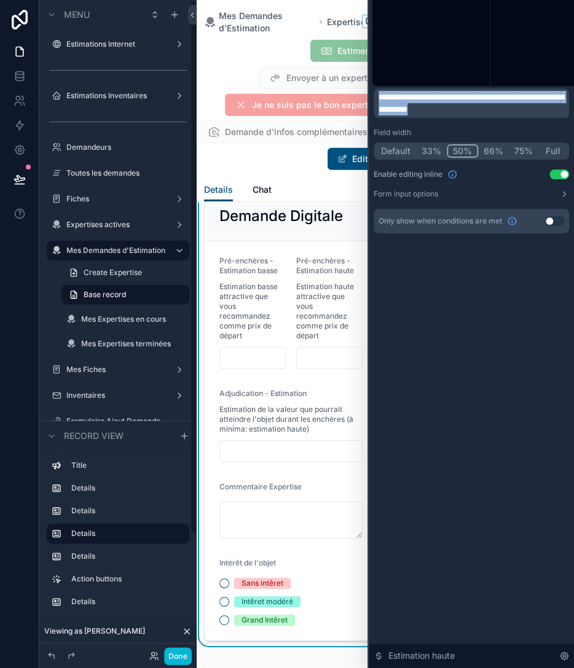
click at [529, 99] on p "**********" at bounding box center [472, 103] width 188 height 25
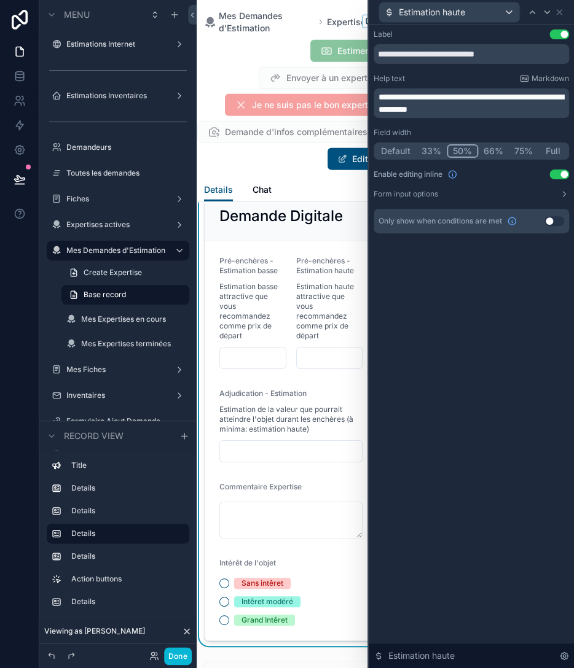
click at [529, 99] on p "**********" at bounding box center [472, 103] width 188 height 25
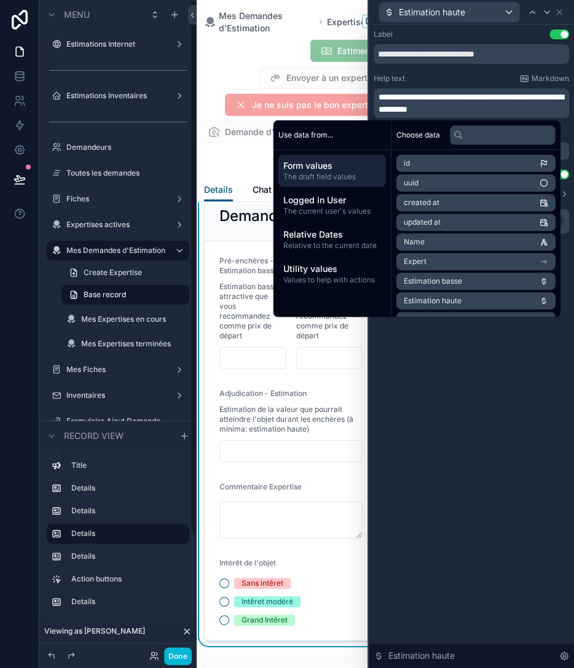
click at [537, 394] on div "**********" at bounding box center [471, 347] width 205 height 644
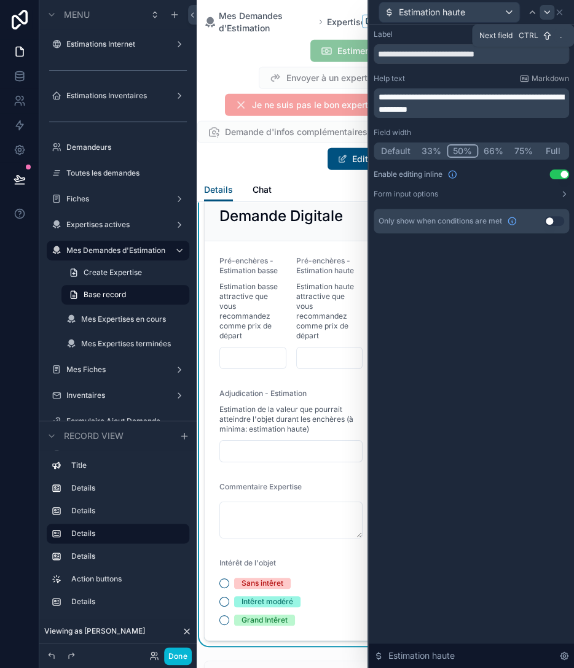
click at [544, 11] on icon at bounding box center [547, 12] width 10 height 10
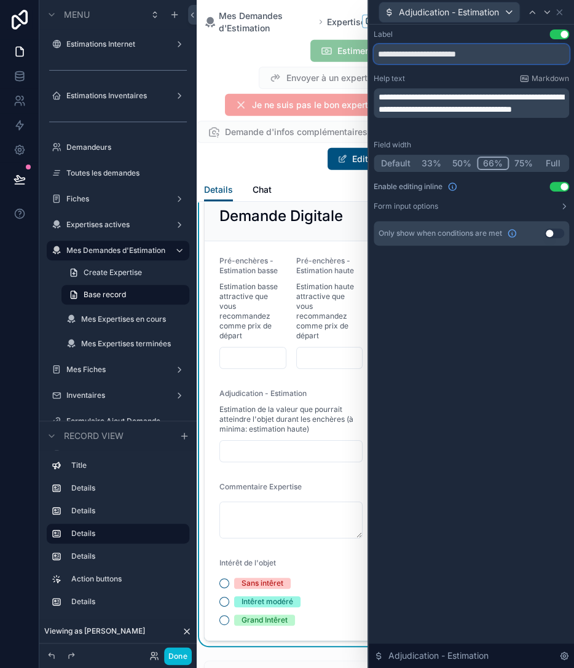
click at [474, 47] on input "**********" at bounding box center [470, 54] width 195 height 20
click at [404, 55] on input "**********" at bounding box center [470, 54] width 195 height 20
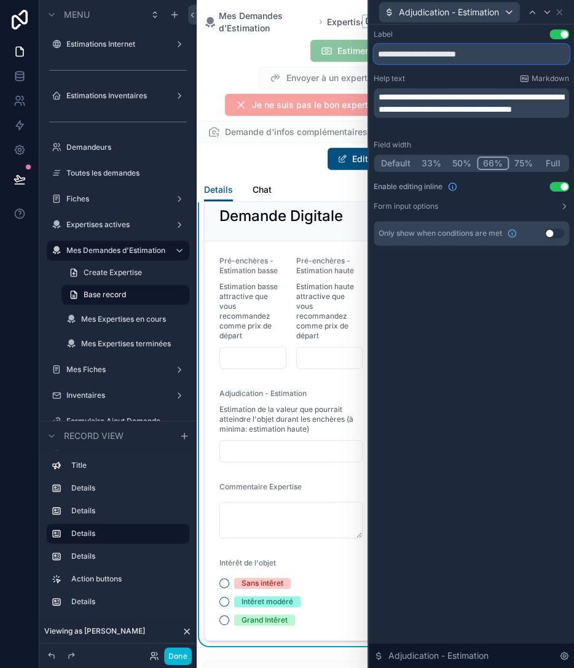
click at [404, 55] on input "**********" at bounding box center [470, 54] width 195 height 20
click at [431, 52] on input "**********" at bounding box center [470, 54] width 195 height 20
drag, startPoint x: 435, startPoint y: 53, endPoint x: 316, endPoint y: 53, distance: 119.1
click at [373, 53] on input "**********" at bounding box center [470, 54] width 195 height 20
click at [411, 53] on input "**********" at bounding box center [470, 54] width 195 height 20
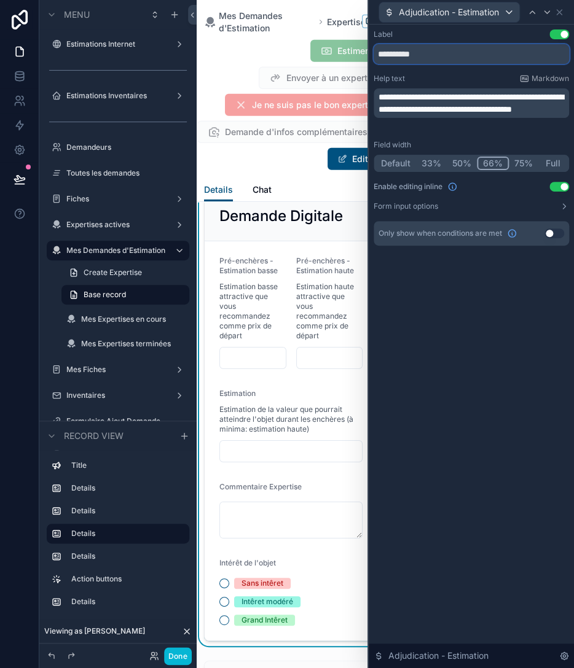
click at [428, 53] on input "**********" at bounding box center [470, 54] width 195 height 20
click at [426, 54] on input "**********" at bounding box center [470, 54] width 195 height 20
type input "**********"
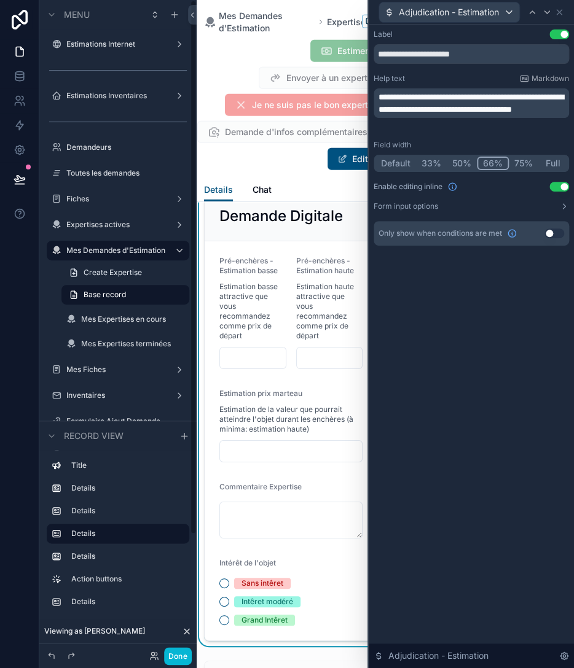
click at [436, 114] on span "**********" at bounding box center [470, 103] width 185 height 21
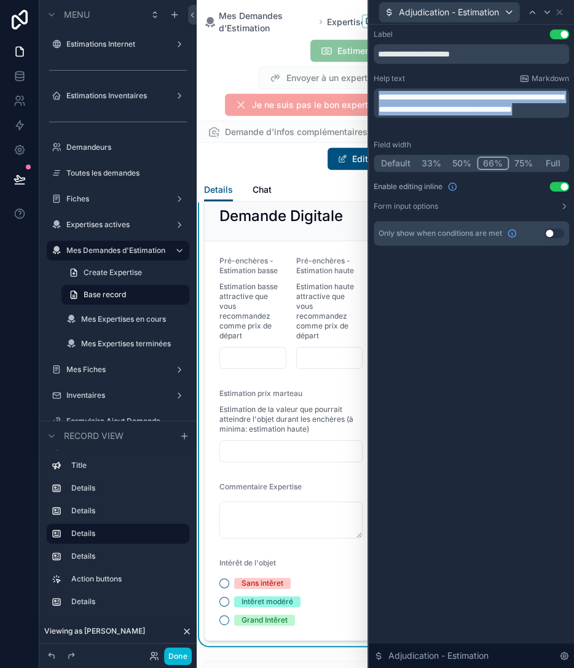
drag, startPoint x: 465, startPoint y: 127, endPoint x: 340, endPoint y: 93, distance: 129.2
click at [373, 93] on div "**********" at bounding box center [470, 102] width 195 height 29
copy span "**********"
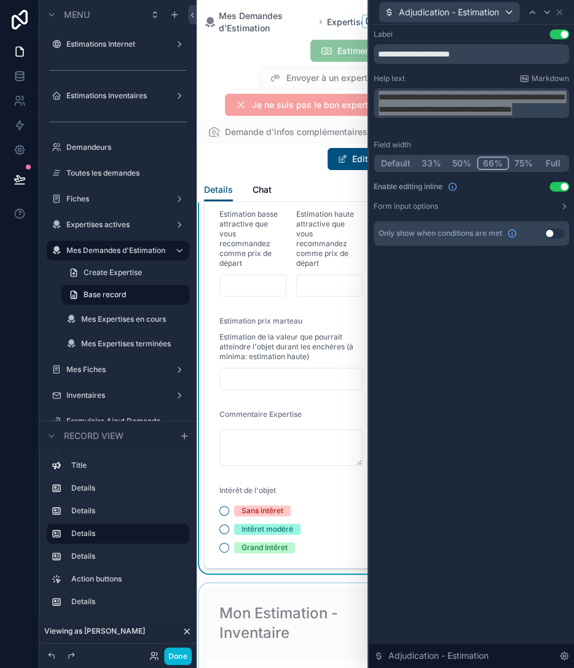
scroll to position [1132, 0]
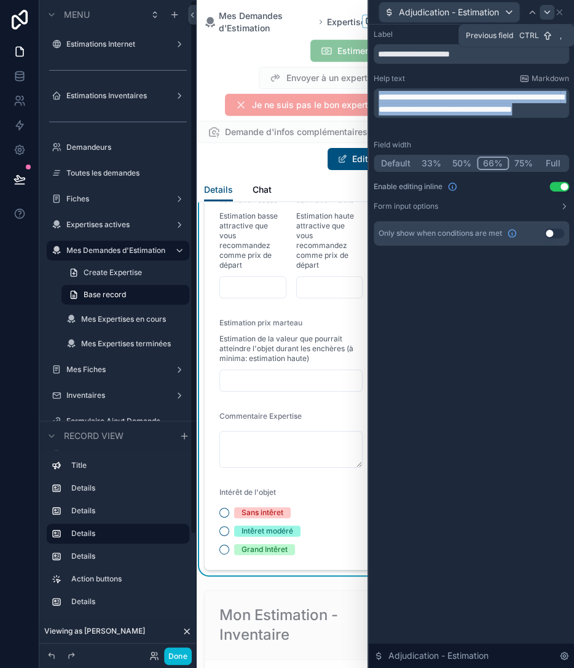
click at [543, 11] on icon at bounding box center [547, 12] width 10 height 10
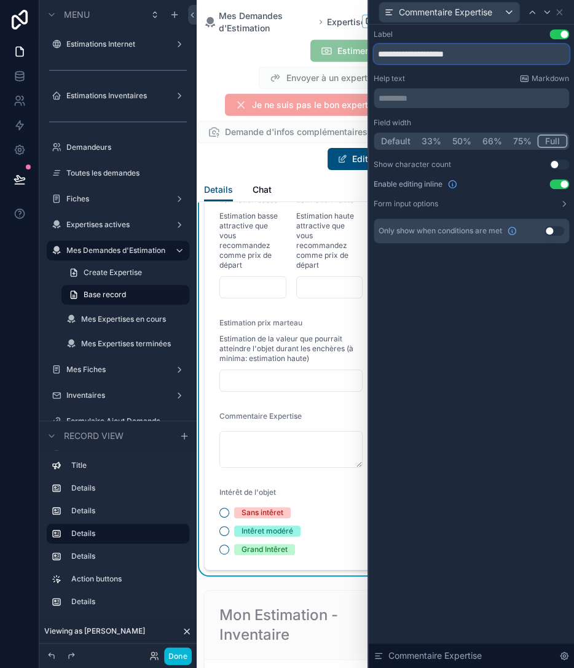
click at [467, 50] on input "**********" at bounding box center [470, 54] width 195 height 20
click at [251, 394] on form "Pré-enchères - Estimation basse Estimation basse attractive que vous recommande…" at bounding box center [291, 370] width 173 height 399
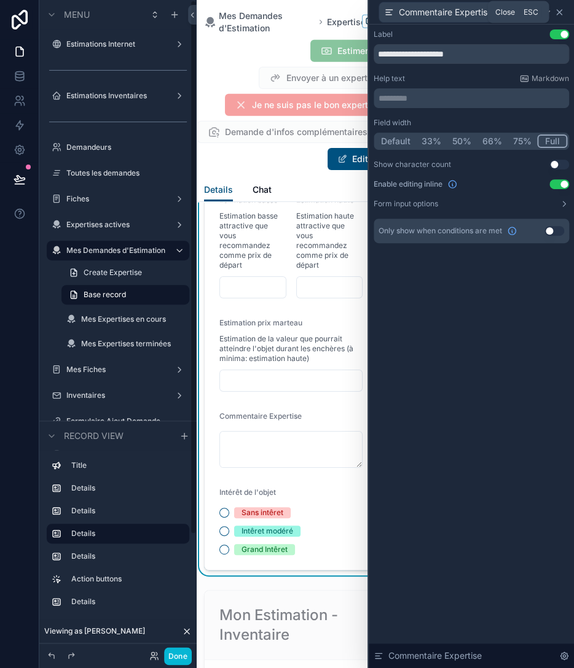
click at [558, 12] on icon at bounding box center [558, 12] width 5 height 5
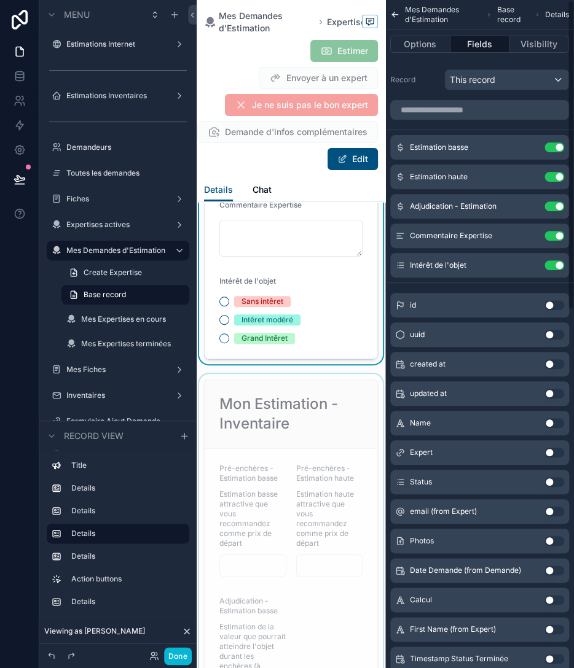
scroll to position [1344, 0]
click at [296, 401] on div "scrollable content" at bounding box center [291, 675] width 189 height 605
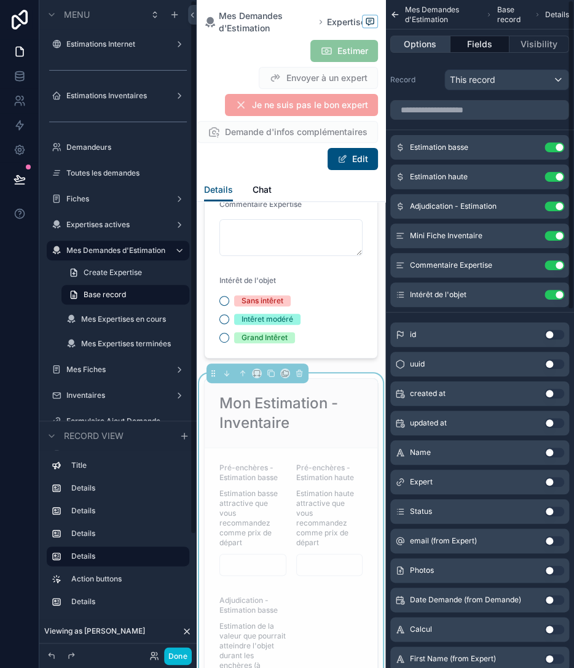
click at [420, 46] on button "Options" at bounding box center [420, 44] width 60 height 17
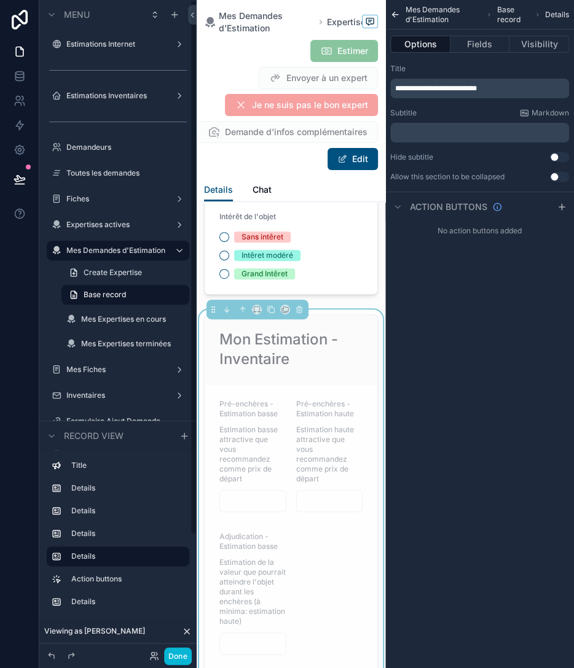
scroll to position [1415, 0]
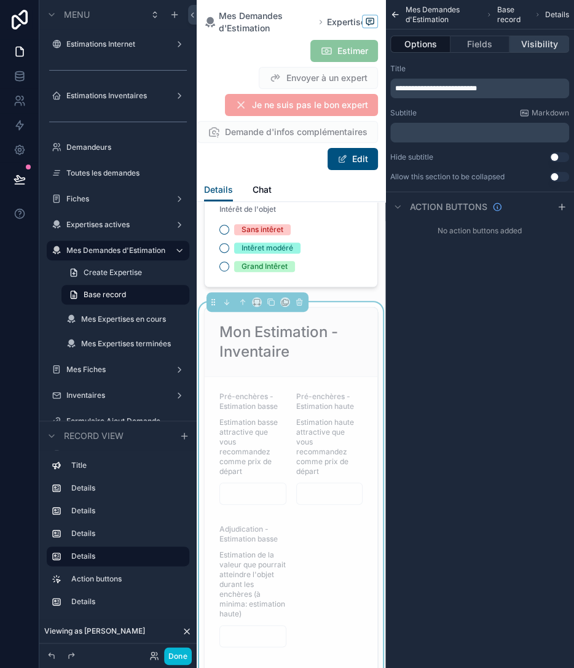
click at [532, 50] on button "Visibility" at bounding box center [539, 44] width 60 height 17
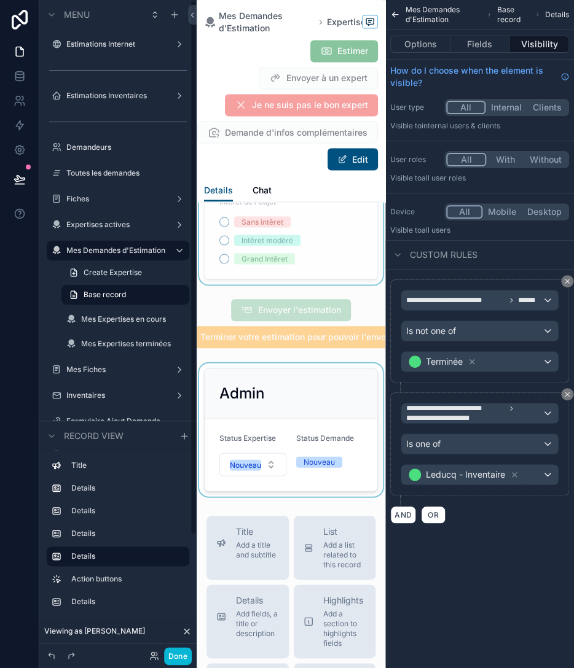
scroll to position [2038, 0]
click at [306, 375] on div "scrollable content" at bounding box center [291, 429] width 189 height 133
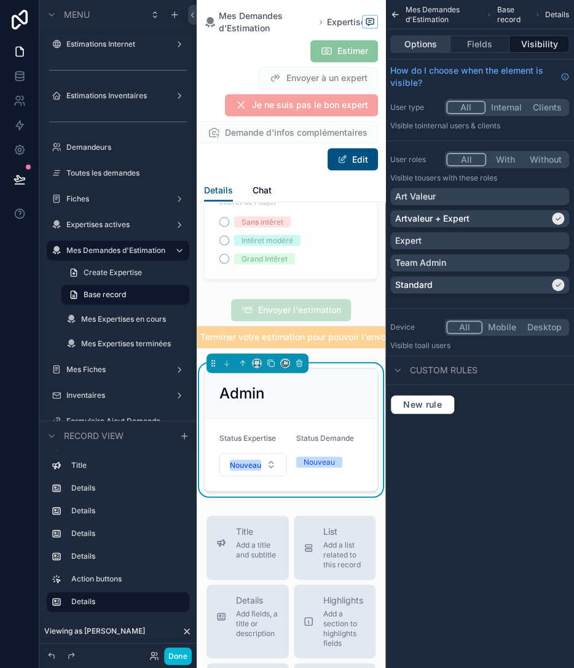
click at [419, 45] on button "Options" at bounding box center [420, 44] width 60 height 17
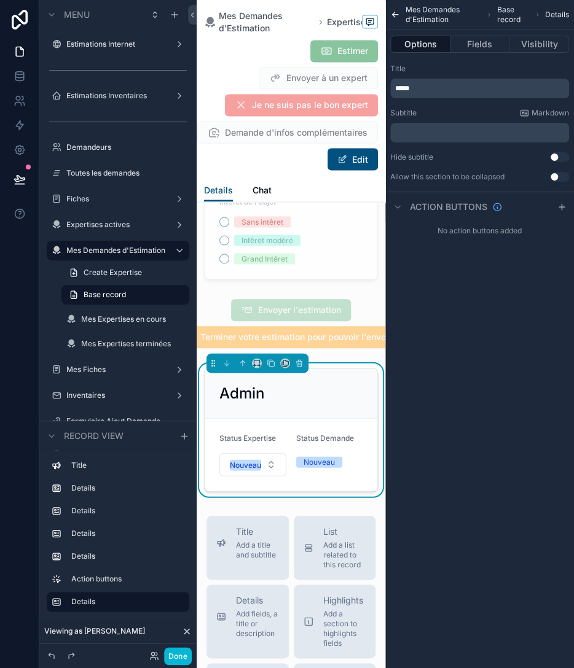
click at [423, 87] on p "*****" at bounding box center [480, 89] width 171 height 10
click at [534, 41] on button "Visibility" at bounding box center [539, 44] width 60 height 17
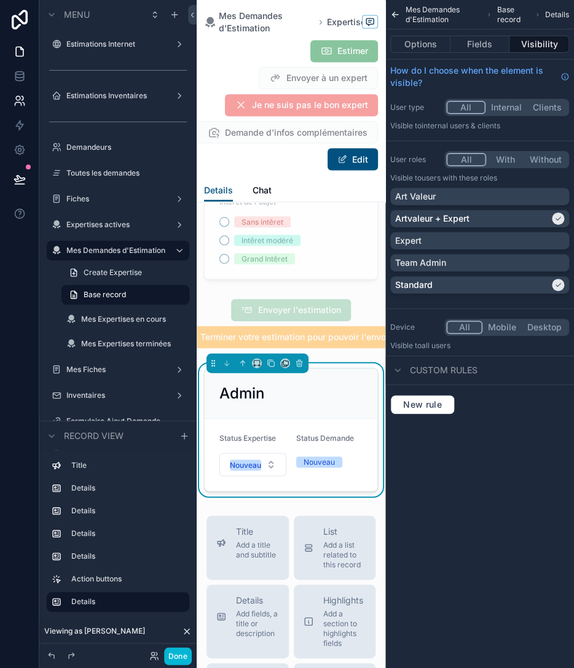
type input "**"
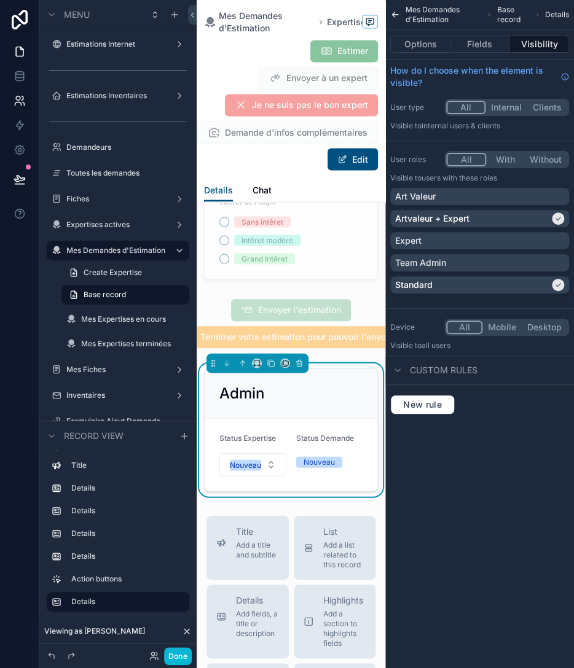
type input "**"
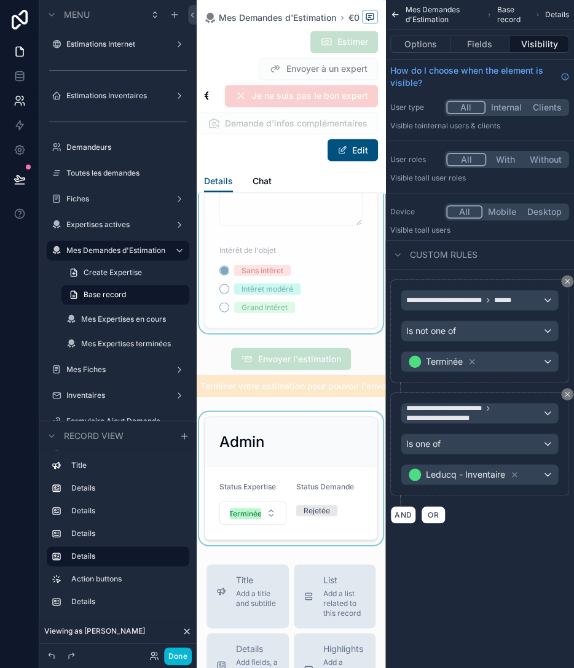
type textarea "**********"
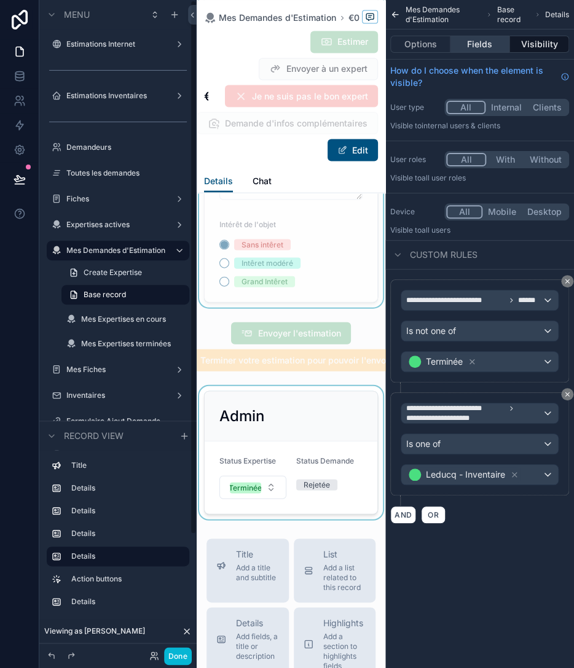
click at [493, 43] on button "Fields" at bounding box center [480, 44] width 60 height 17
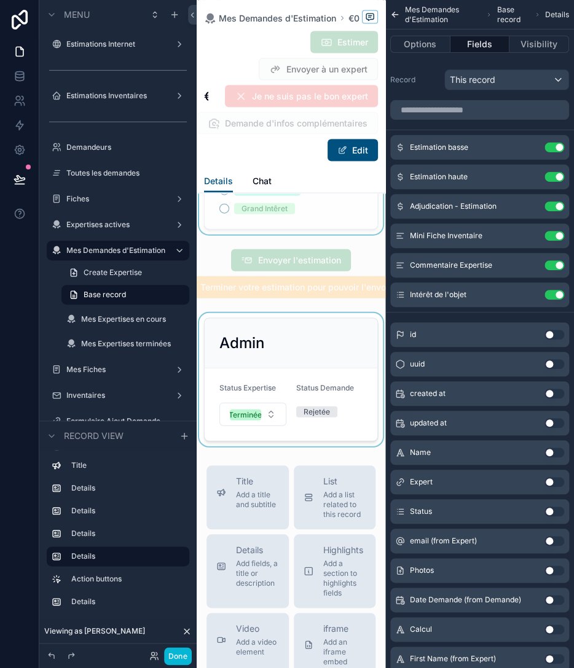
scroll to position [2134, 0]
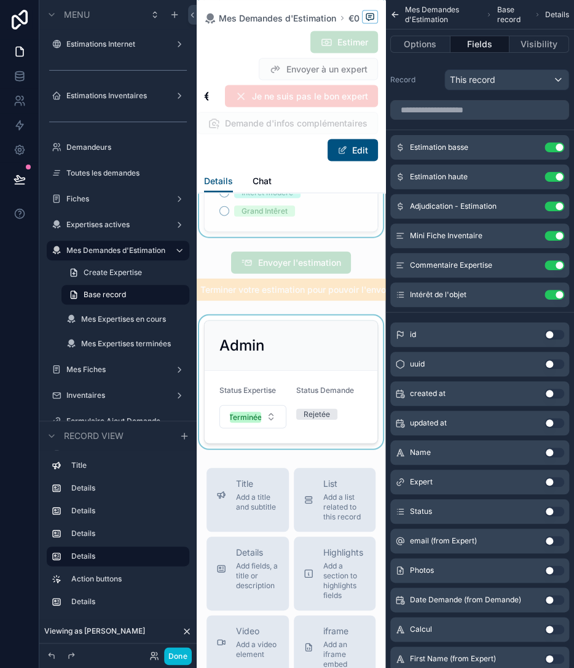
click at [318, 340] on div "scrollable content" at bounding box center [291, 381] width 189 height 133
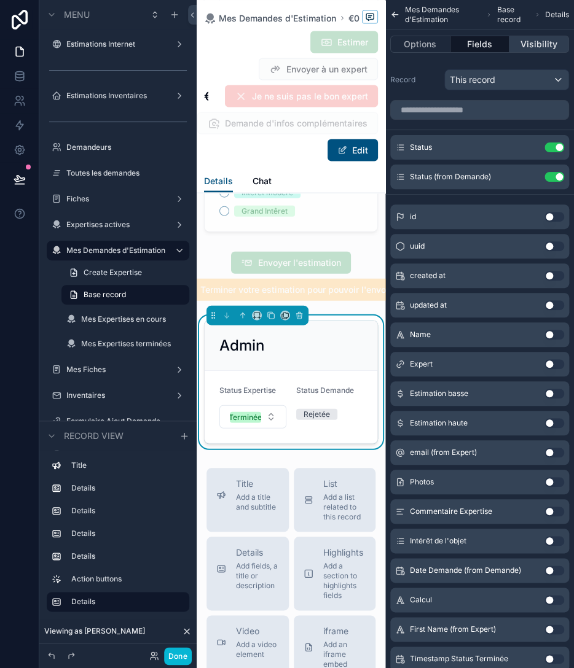
click at [536, 42] on button "Visibility" at bounding box center [539, 44] width 60 height 17
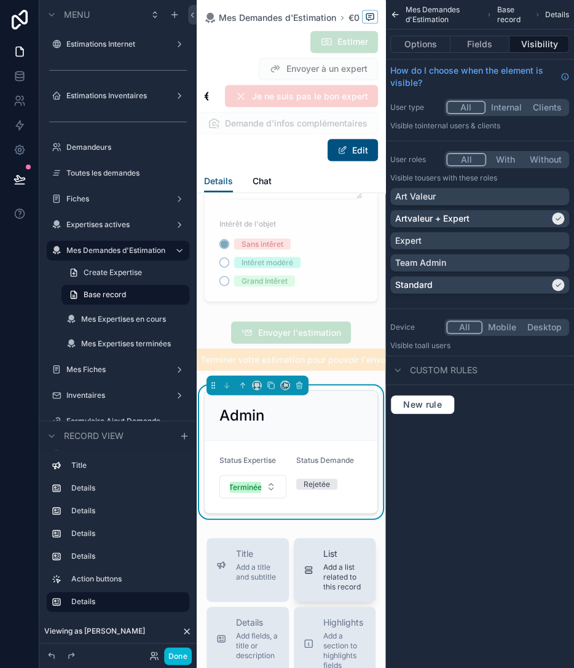
scroll to position [2063, 0]
click at [361, 317] on div "scrollable content" at bounding box center [291, 346] width 189 height 59
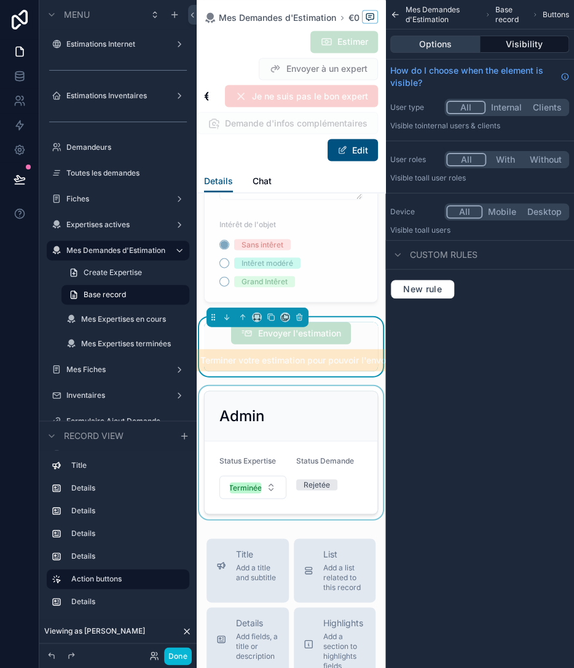
click at [463, 44] on button "Options" at bounding box center [435, 44] width 90 height 17
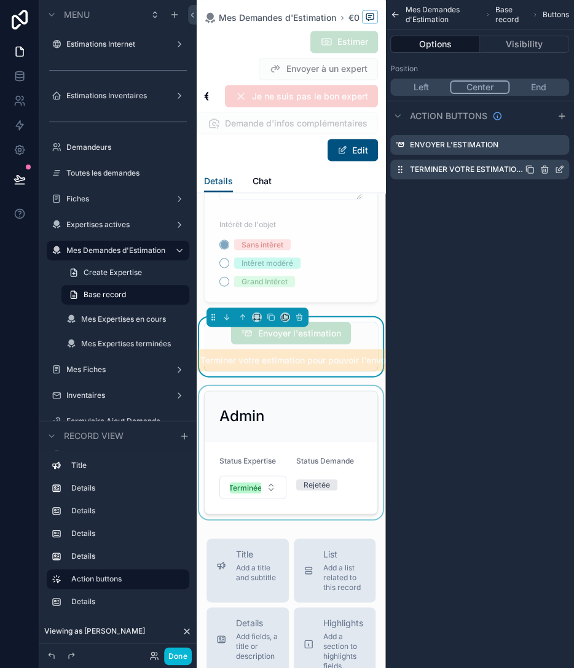
click at [492, 169] on label "Terminer votre estimation pour pouvoir l'envoyer" at bounding box center [467, 170] width 115 height 10
click at [559, 167] on icon "scrollable content" at bounding box center [559, 170] width 10 height 10
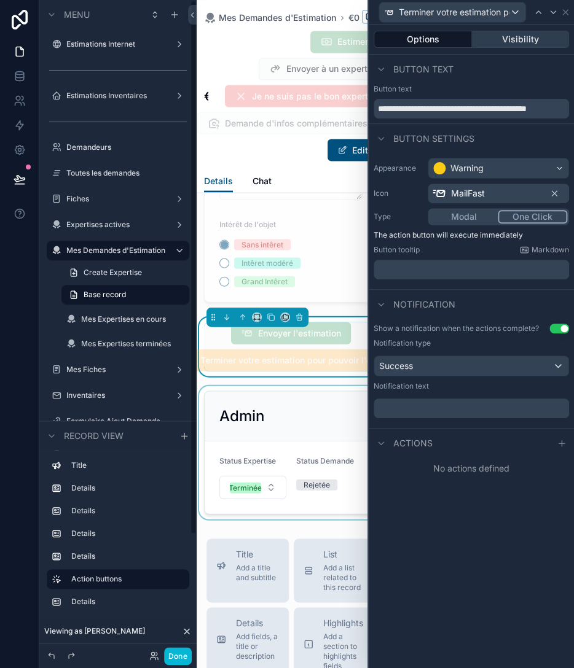
click at [498, 45] on button "Visibility" at bounding box center [521, 39] width 98 height 17
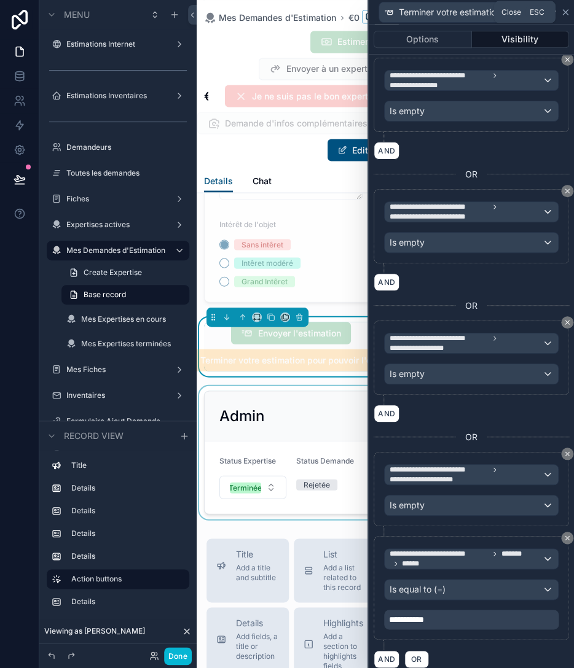
click at [566, 13] on icon at bounding box center [565, 12] width 10 height 10
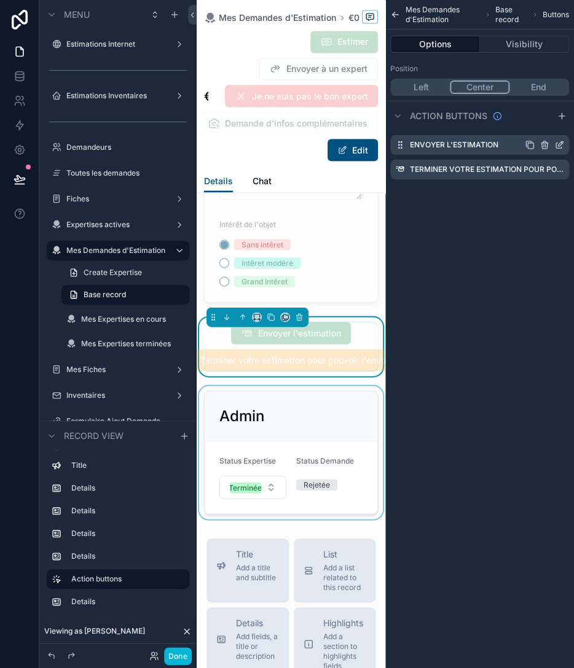
click at [559, 144] on icon "scrollable content" at bounding box center [560, 143] width 5 height 5
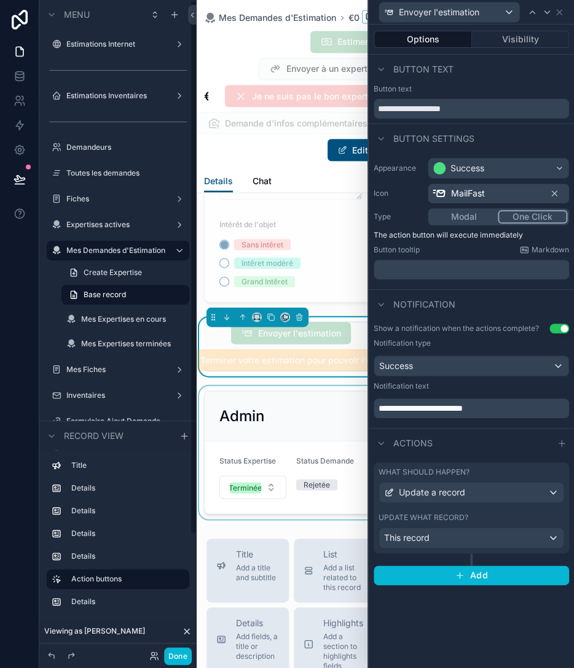
click at [433, 480] on div "What should happen? Update a record" at bounding box center [470, 485] width 185 height 36
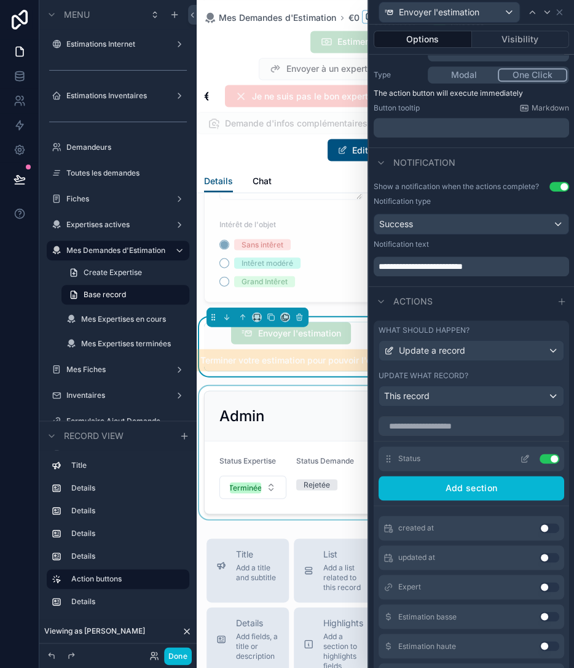
scroll to position [141, 0]
click at [523, 461] on icon at bounding box center [524, 461] width 6 height 6
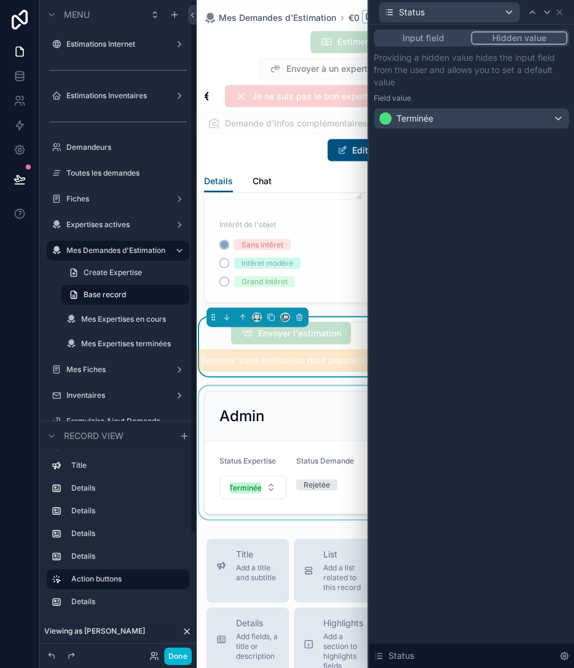
click at [436, 36] on button "Input field" at bounding box center [422, 38] width 95 height 14
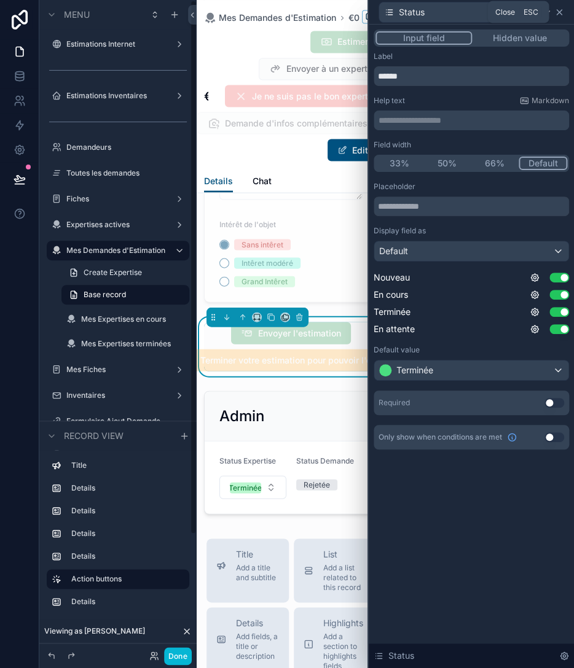
click at [556, 10] on icon at bounding box center [558, 12] width 5 height 5
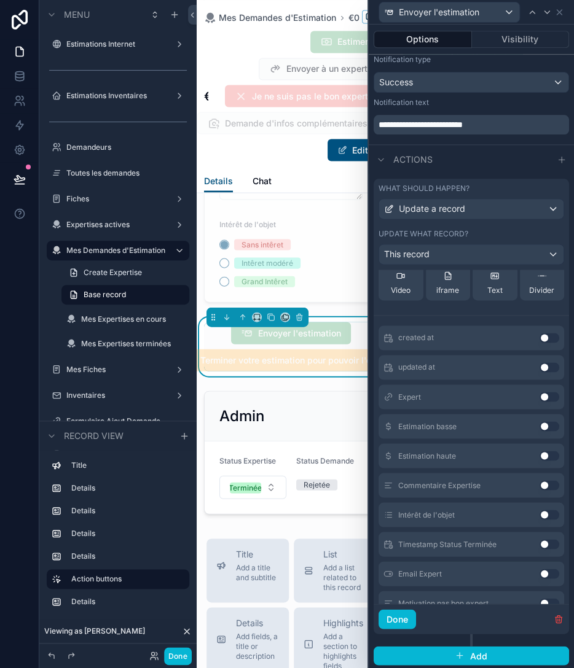
scroll to position [123, 0]
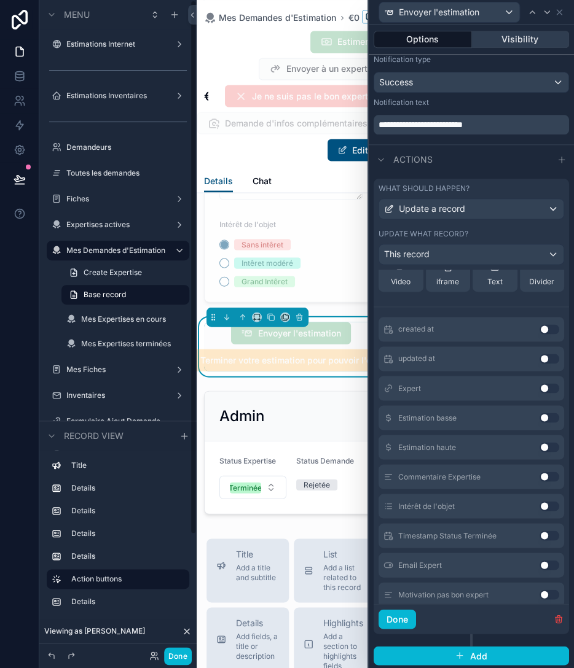
click at [512, 41] on button "Visibility" at bounding box center [521, 39] width 98 height 17
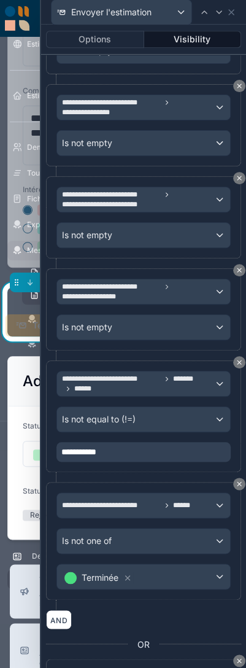
scroll to position [286, 0]
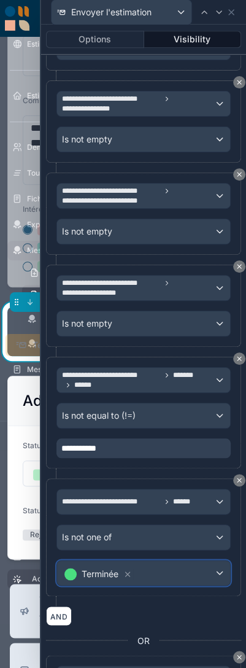
click at [151, 566] on div "Terminée" at bounding box center [143, 573] width 173 height 25
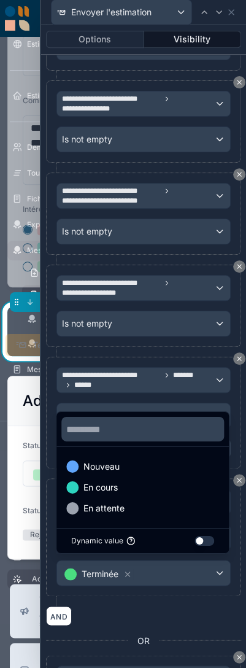
click at [204, 543] on button "Use setting" at bounding box center [205, 541] width 20 height 10
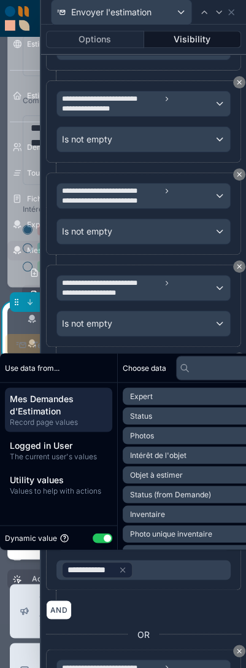
click at [106, 536] on button "Use setting" at bounding box center [103, 538] width 20 height 10
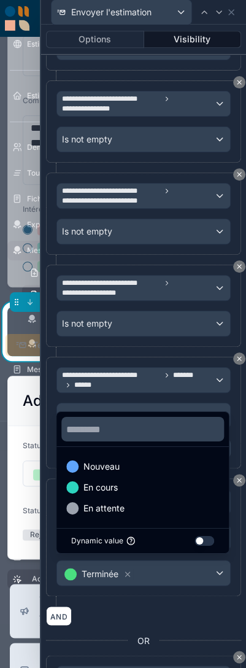
click at [142, 612] on div at bounding box center [143, 334] width 205 height 668
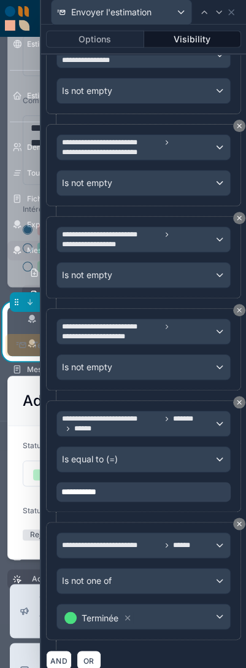
scroll to position [1002, 0]
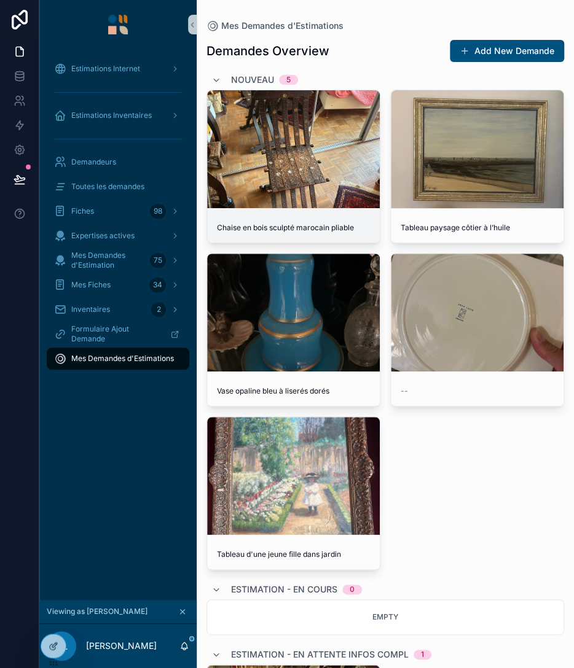
click at [283, 144] on div "scrollable content" at bounding box center [293, 149] width 173 height 15
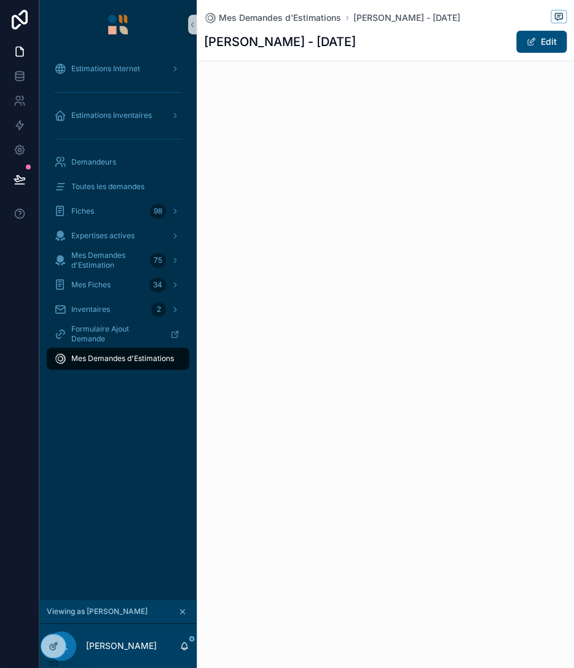
click at [387, 195] on div "Mes Demandes d'Estimations [PERSON_NAME] - [DATE] [PERSON_NAME] - [DATE] Edit" at bounding box center [385, 334] width 377 height 668
click at [48, 640] on div at bounding box center [53, 645] width 25 height 23
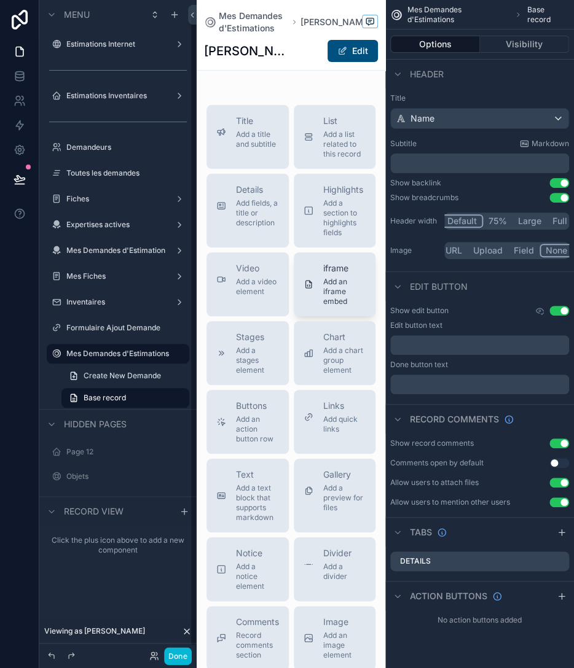
scroll to position [14, 0]
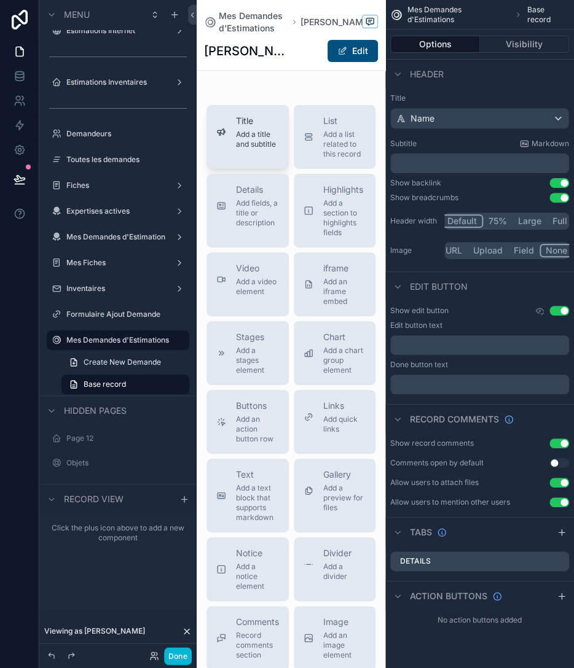
click at [251, 132] on span "Add a title and subtitle" at bounding box center [257, 140] width 43 height 20
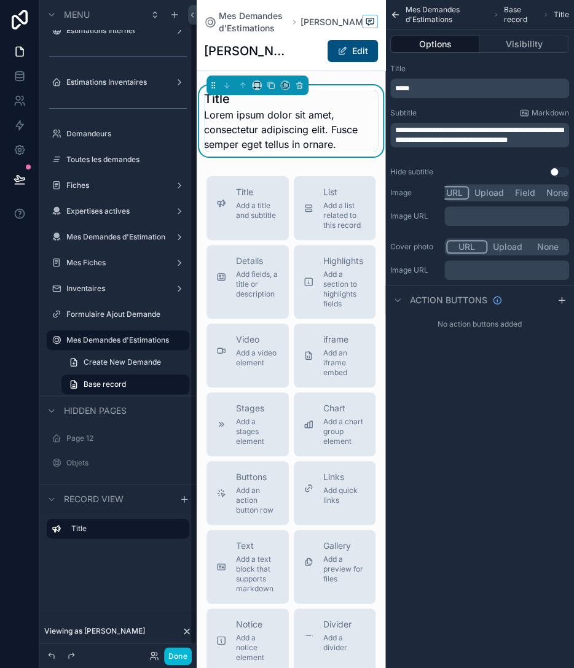
scroll to position [13, 0]
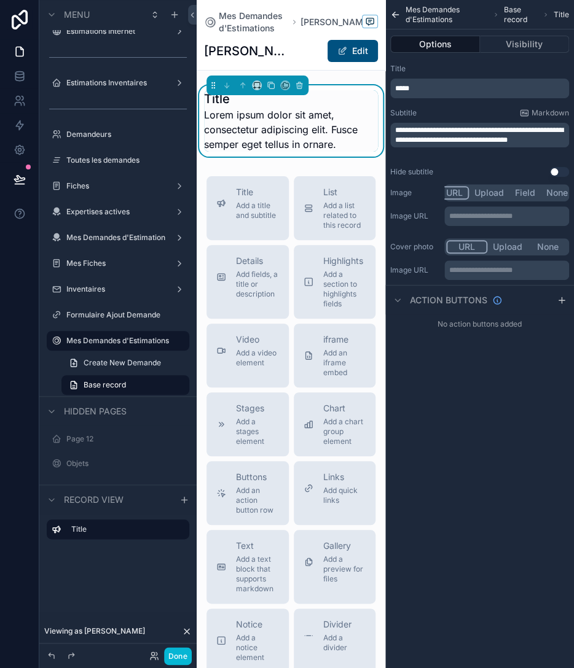
click at [225, 106] on h1 "Title" at bounding box center [291, 98] width 174 height 17
click at [224, 100] on h1 "Title" at bounding box center [291, 98] width 174 height 17
click at [255, 111] on span "Lorem ipsum dolor sit amet, consectetur adipiscing elit. Fusce semper eget tell…" at bounding box center [291, 129] width 174 height 44
click at [209, 103] on h1 "Title" at bounding box center [291, 98] width 174 height 17
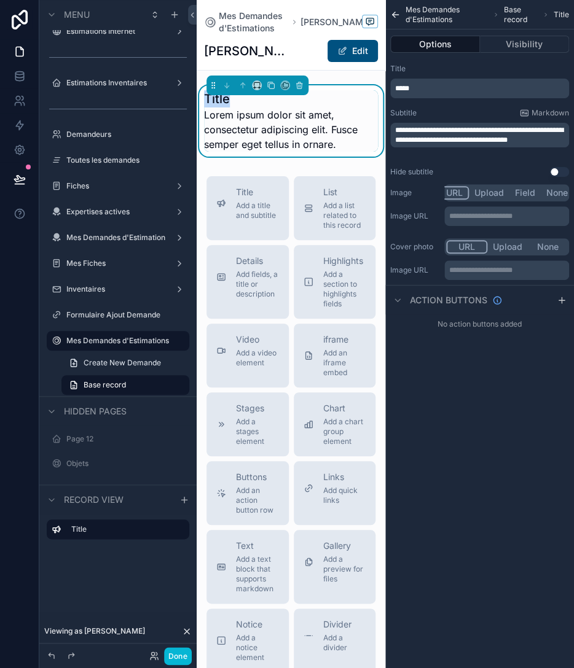
click at [209, 102] on h1 "Title" at bounding box center [291, 98] width 174 height 17
click at [409, 86] on span "*****" at bounding box center [402, 88] width 14 height 7
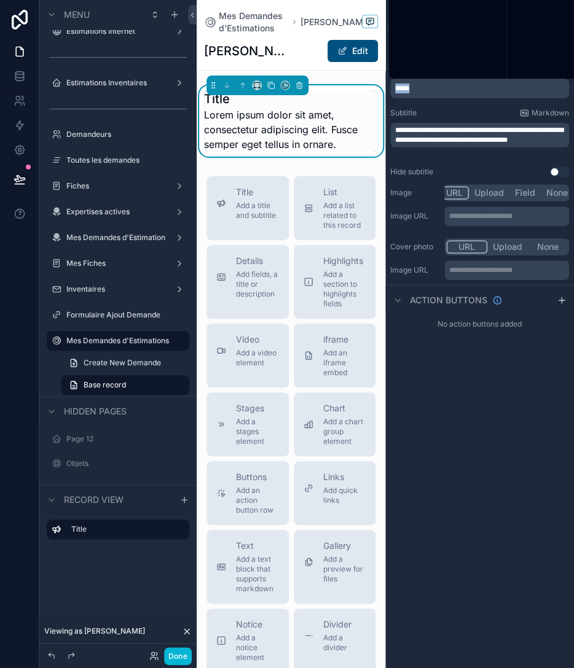
click at [409, 86] on span "*****" at bounding box center [402, 88] width 14 height 7
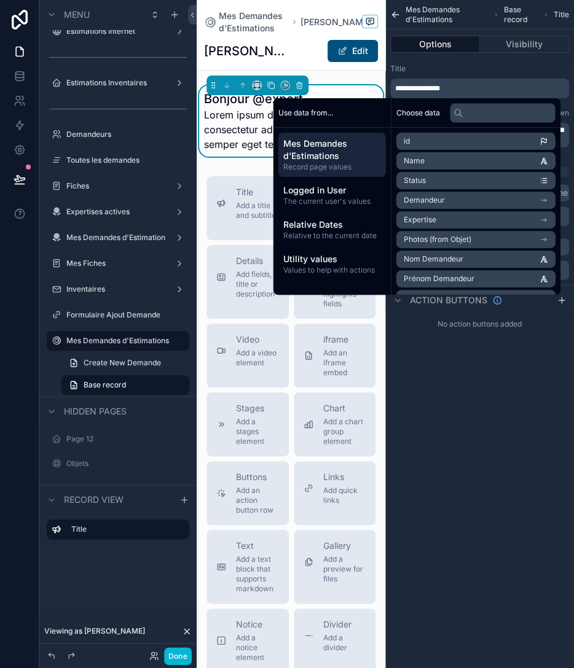
scroll to position [0, 0]
click at [472, 116] on input "text" at bounding box center [503, 113] width 106 height 20
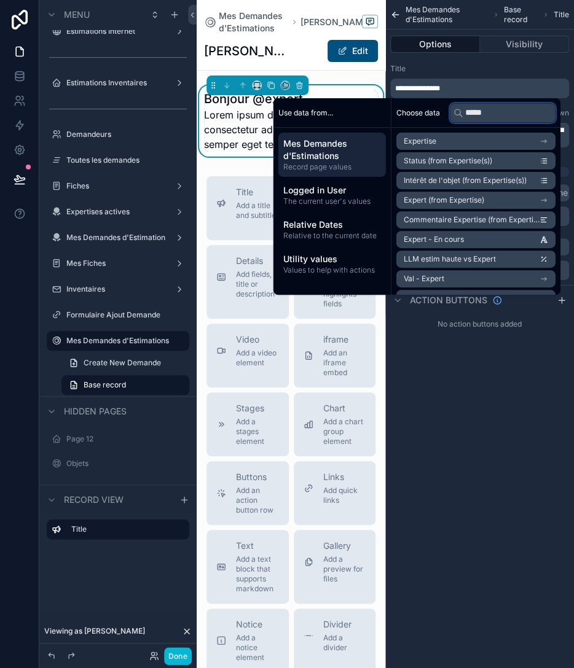
type input "******"
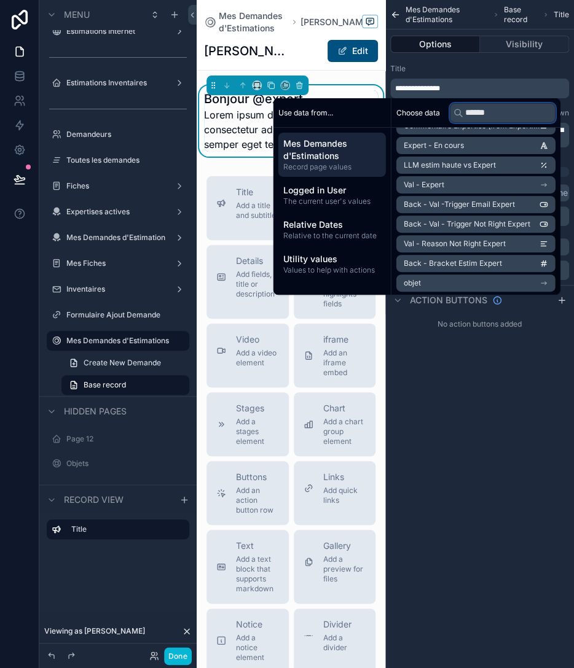
scroll to position [96, 0]
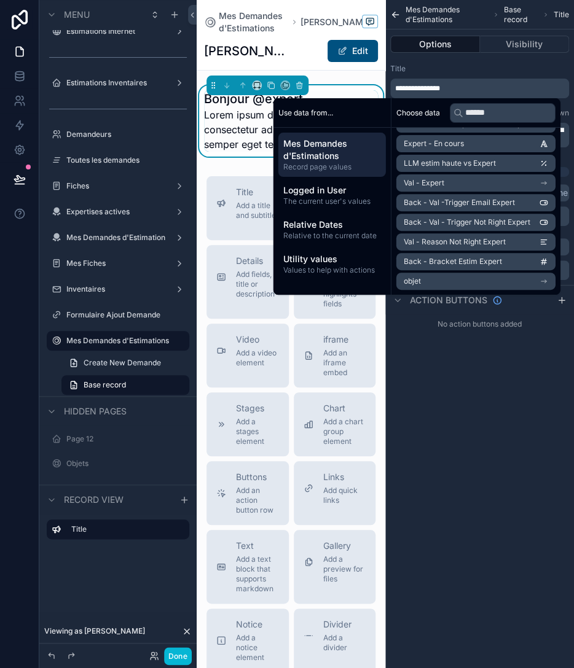
click at [426, 347] on div "**********" at bounding box center [479, 177] width 189 height 354
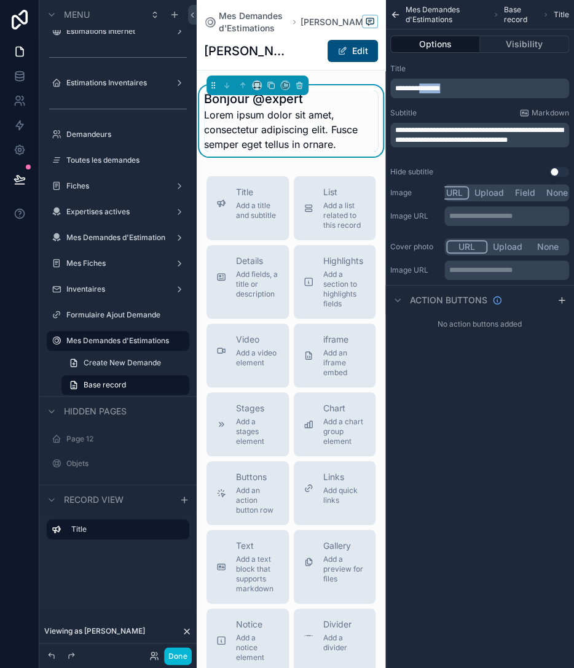
drag, startPoint x: 482, startPoint y: 88, endPoint x: 424, endPoint y: 88, distance: 57.1
click at [424, 88] on p "**********" at bounding box center [480, 89] width 171 height 10
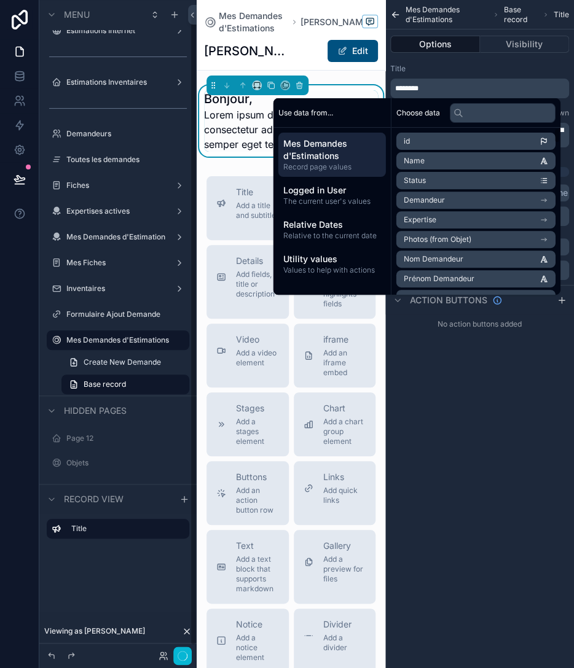
scroll to position [13, 0]
click at [486, 392] on div "**********" at bounding box center [479, 334] width 189 height 668
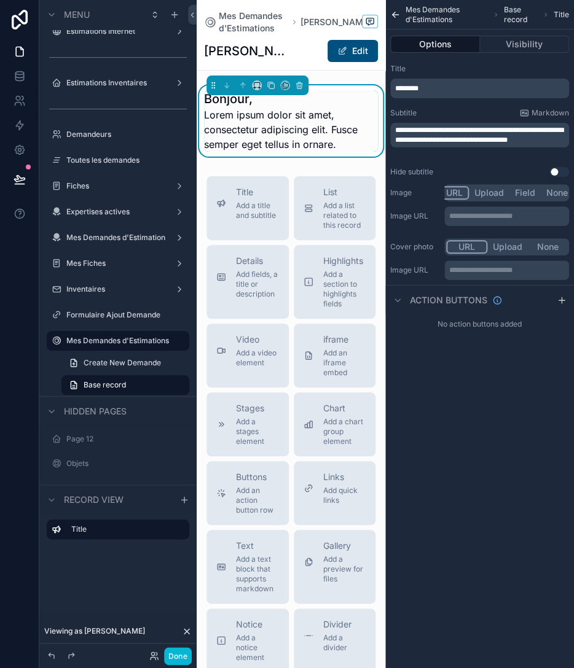
click at [343, 139] on span "Lorem ipsum dolor sit amet, consectetur adipiscing elit. Fusce semper eget tell…" at bounding box center [291, 129] width 174 height 44
click at [338, 142] on span "Lorem ipsum dolor sit amet, consectetur adipiscing elit. Fusce semper eget tell…" at bounding box center [291, 129] width 174 height 44
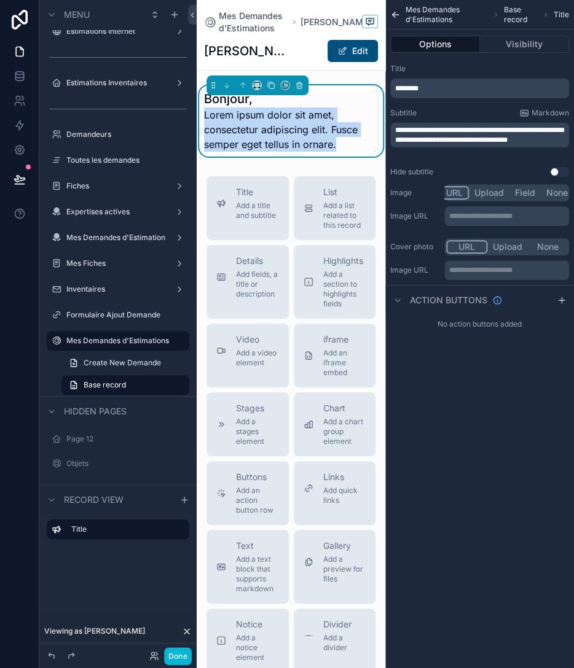
drag, startPoint x: 205, startPoint y: 113, endPoint x: 357, endPoint y: 155, distance: 157.3
click at [357, 152] on div "Bonjour, Lorem ipsum dolor sit amet, consectetur adipiscing elit. Fusce semper …" at bounding box center [291, 120] width 174 height 61
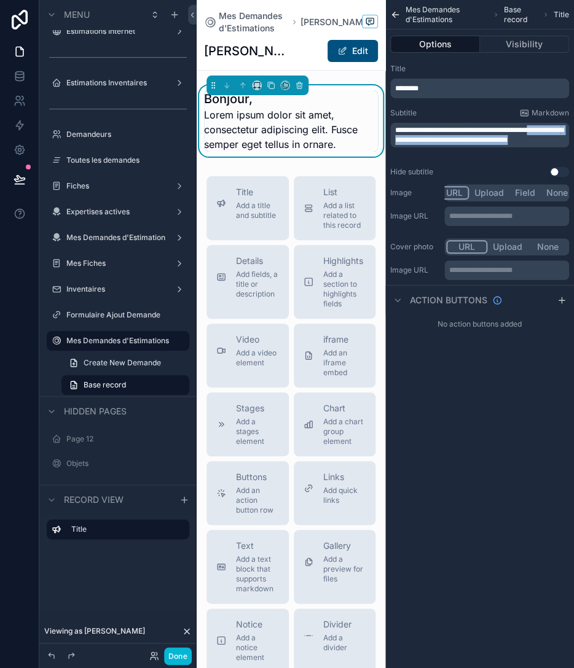
drag, startPoint x: 433, startPoint y: 151, endPoint x: 335, endPoint y: 120, distance: 102.4
click at [390, 123] on div "**********" at bounding box center [479, 135] width 179 height 25
click at [474, 145] on p "**********" at bounding box center [480, 135] width 171 height 20
drag, startPoint x: 423, startPoint y: 151, endPoint x: 392, endPoint y: 128, distance: 39.1
click at [392, 128] on div "**********" at bounding box center [479, 135] width 179 height 25
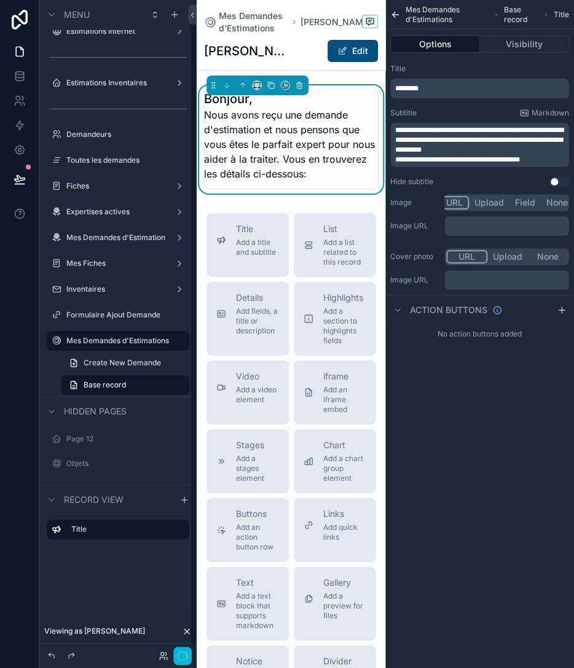
scroll to position [14, 0]
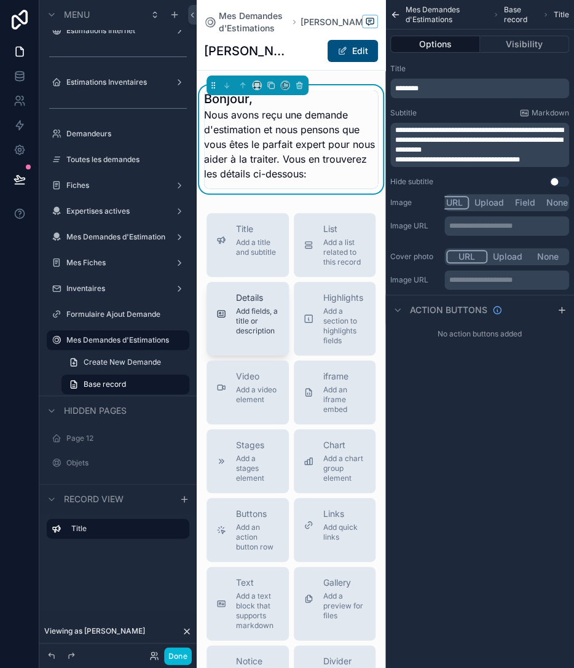
click at [236, 331] on span "Add fields, a title or description" at bounding box center [257, 320] width 43 height 29
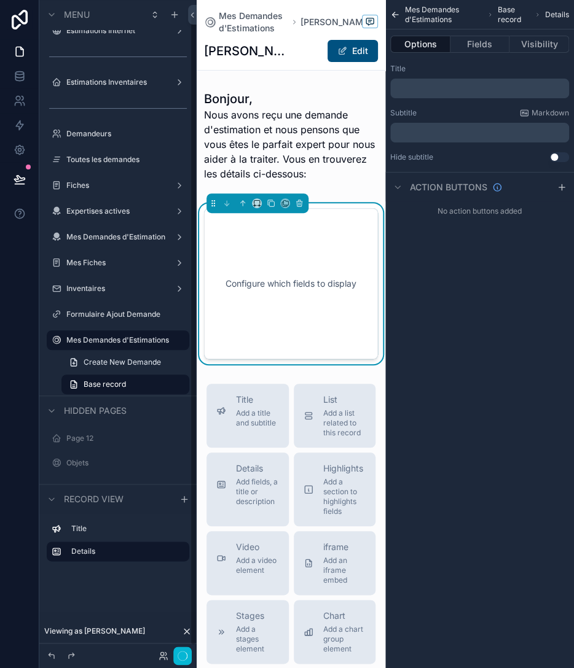
scroll to position [13, 0]
click at [471, 87] on p "﻿" at bounding box center [480, 89] width 171 height 10
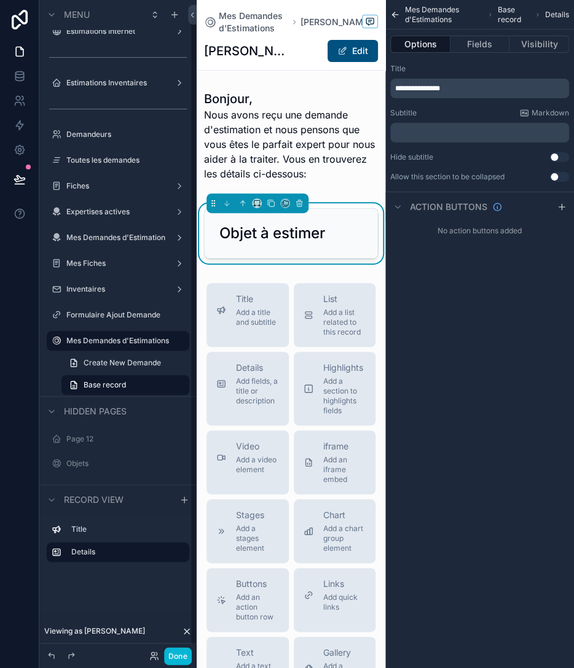
click at [461, 355] on div "**********" at bounding box center [479, 334] width 189 height 668
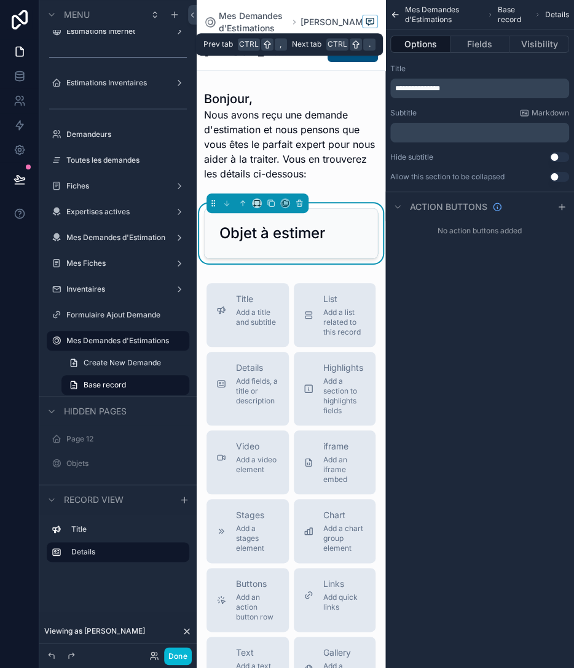
click at [481, 53] on div "Options Fields Visibility" at bounding box center [479, 43] width 189 height 29
click at [481, 45] on button "Fields" at bounding box center [480, 44] width 60 height 17
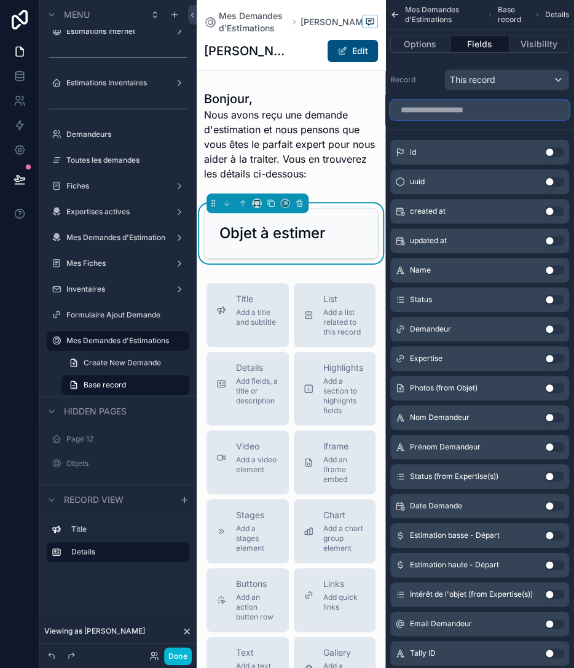
click at [485, 107] on input "scrollable content" at bounding box center [479, 110] width 179 height 20
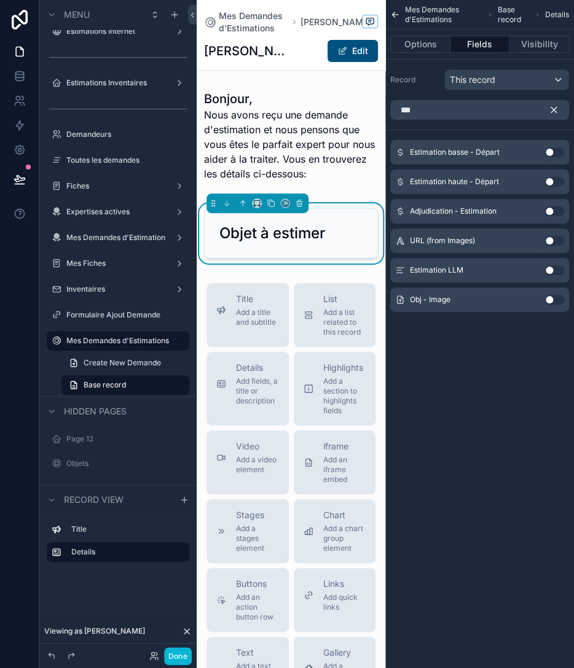
click at [554, 291] on div "Obj - Image Use setting" at bounding box center [479, 299] width 179 height 25
click at [554, 295] on button "Use setting" at bounding box center [554, 300] width 20 height 10
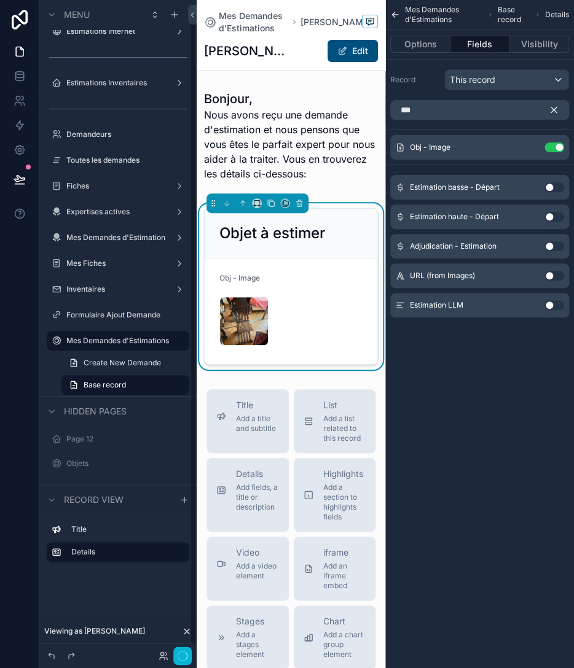
scroll to position [14, 0]
click at [530, 146] on icon "scrollable content" at bounding box center [530, 147] width 10 height 10
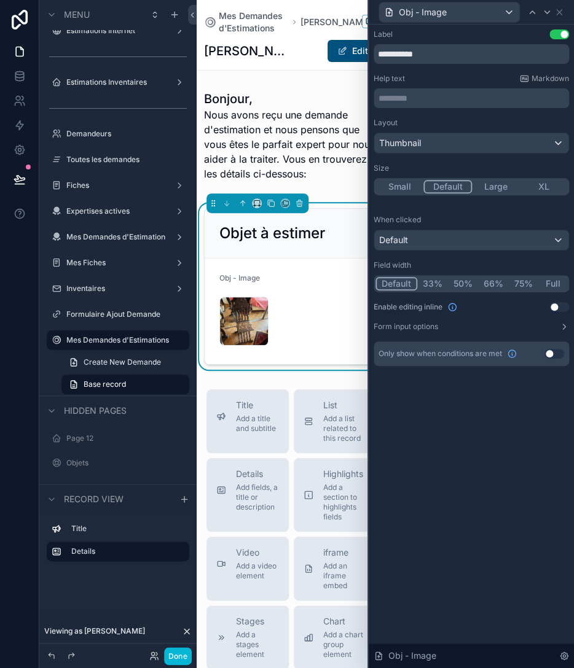
click at [542, 186] on button "XL" at bounding box center [544, 187] width 48 height 14
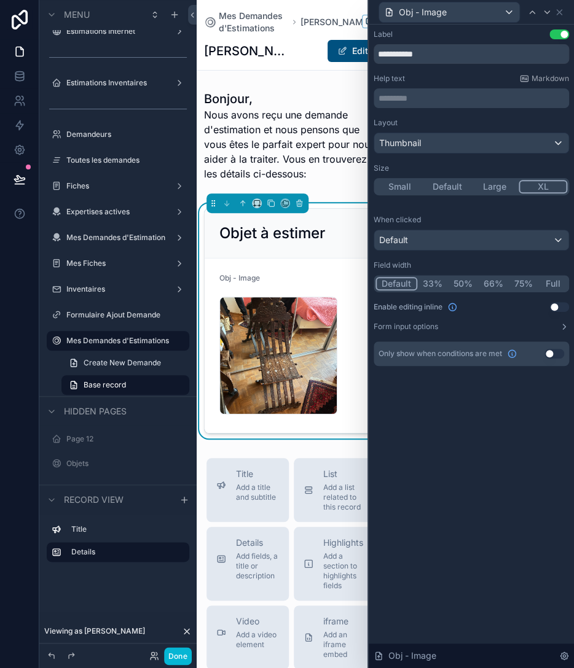
click at [555, 36] on button "Use setting" at bounding box center [559, 34] width 20 height 10
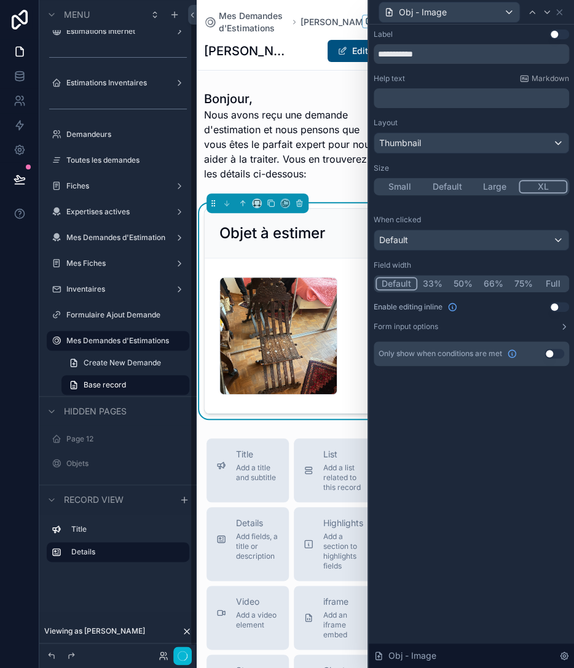
scroll to position [14, 0]
click at [354, 237] on div "Objet à estimer" at bounding box center [290, 234] width 143 height 20
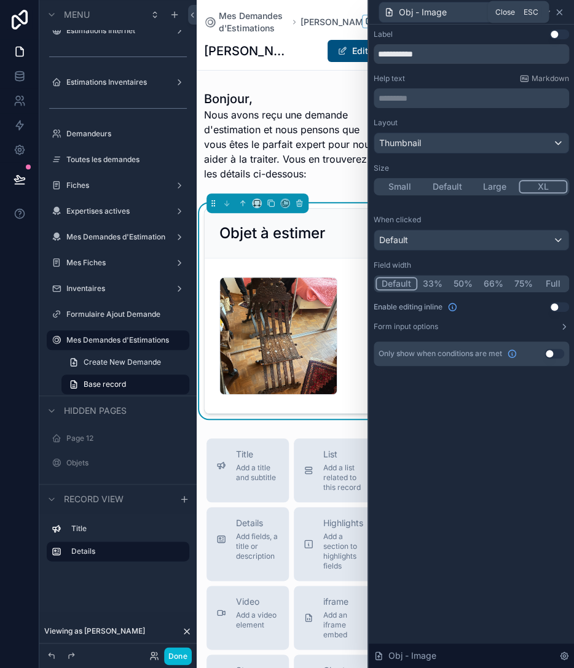
click at [555, 11] on icon at bounding box center [559, 12] width 10 height 10
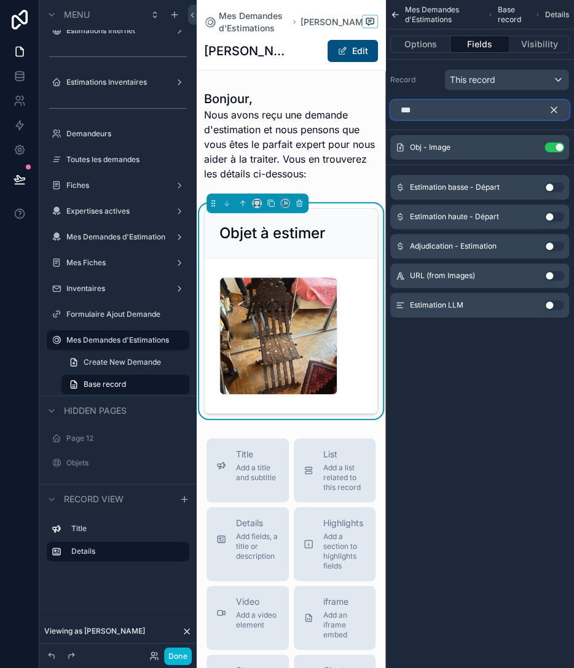
click at [464, 106] on input "***" at bounding box center [479, 110] width 179 height 20
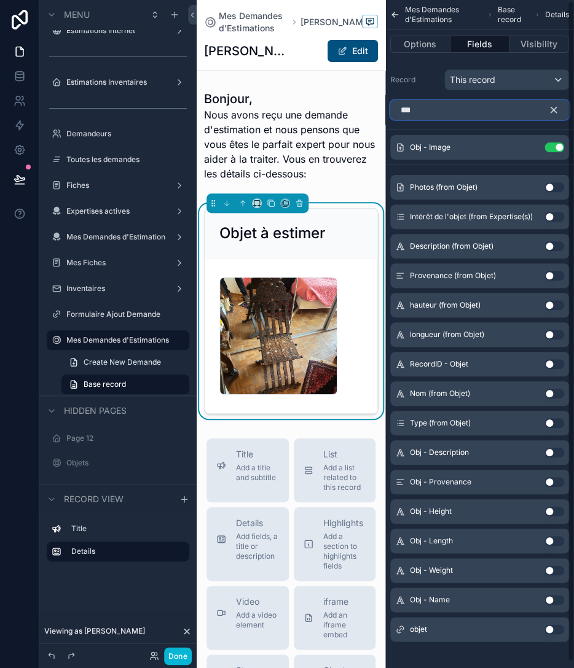
scroll to position [0, 0]
type input "***"
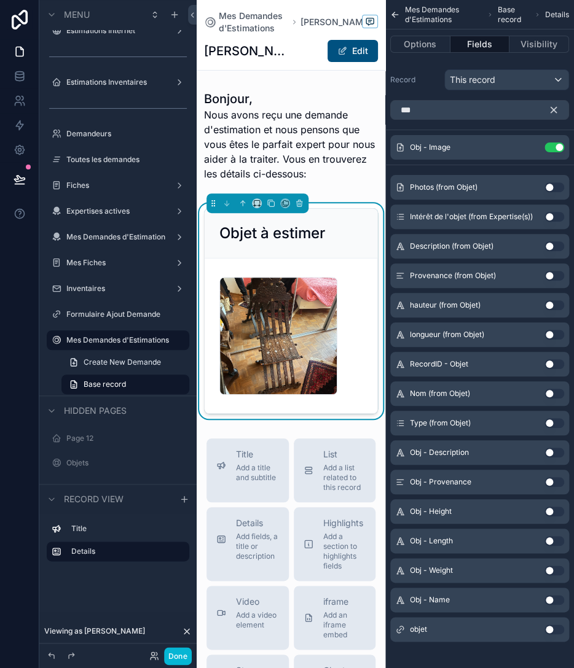
click at [553, 451] on button "Use setting" at bounding box center [554, 453] width 20 height 10
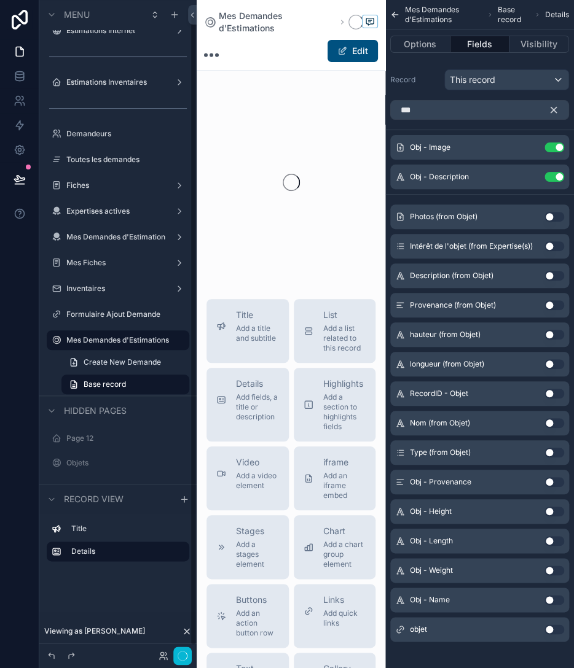
scroll to position [13, 0]
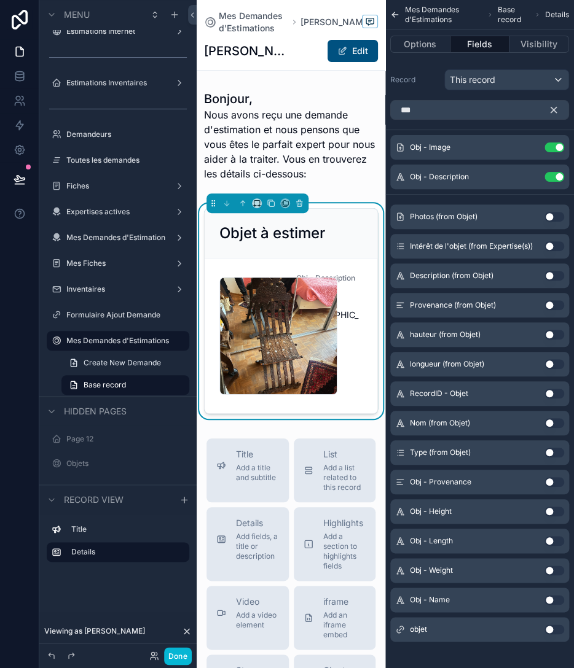
click at [552, 482] on button "Use setting" at bounding box center [554, 482] width 20 height 10
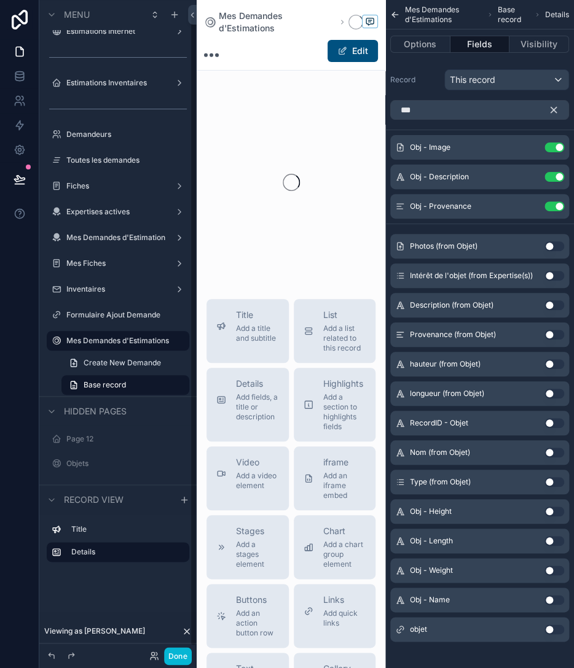
scroll to position [14, 0]
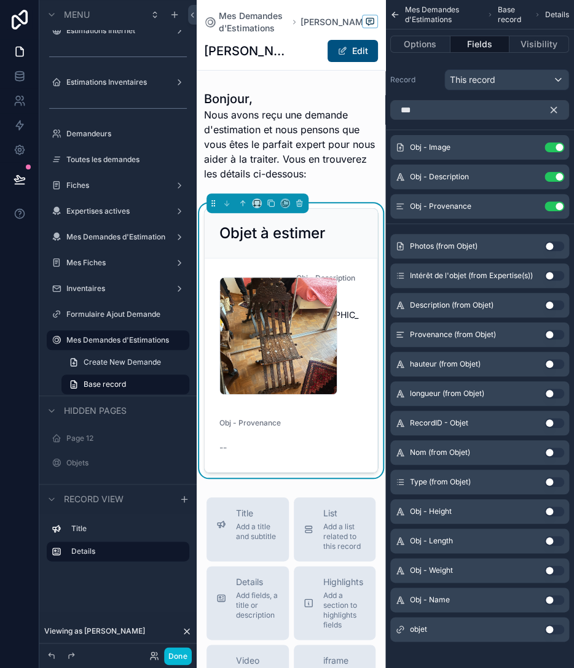
click at [559, 511] on button "Use setting" at bounding box center [554, 512] width 20 height 10
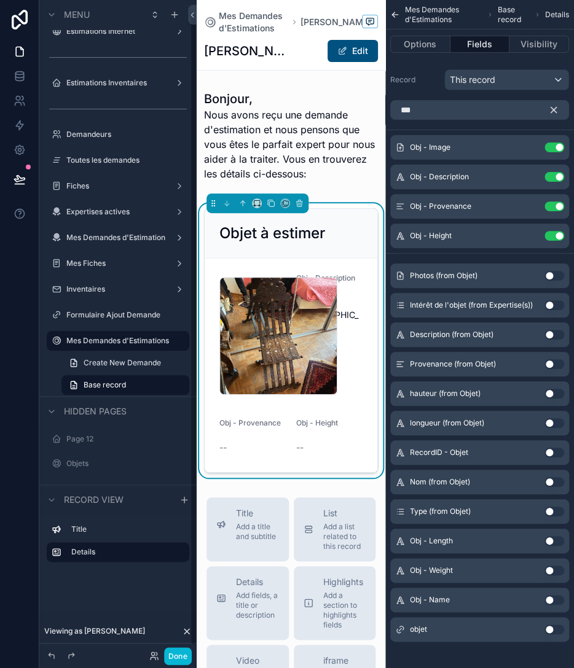
click at [555, 539] on button "Use setting" at bounding box center [554, 541] width 20 height 10
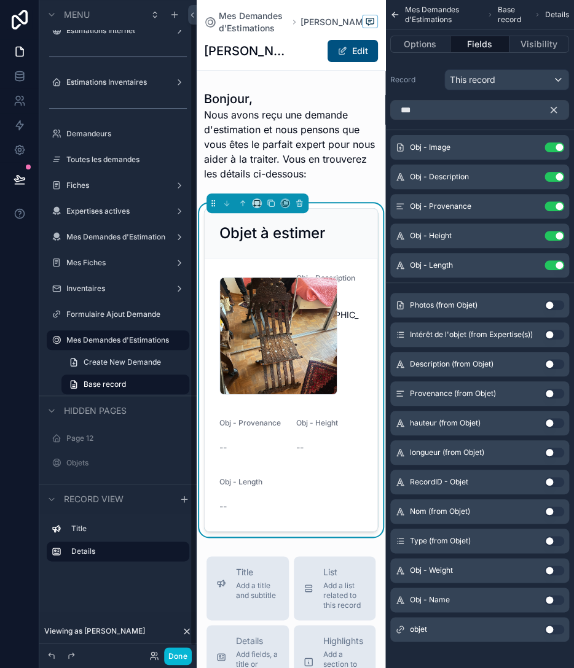
click at [550, 568] on button "Use setting" at bounding box center [554, 571] width 20 height 10
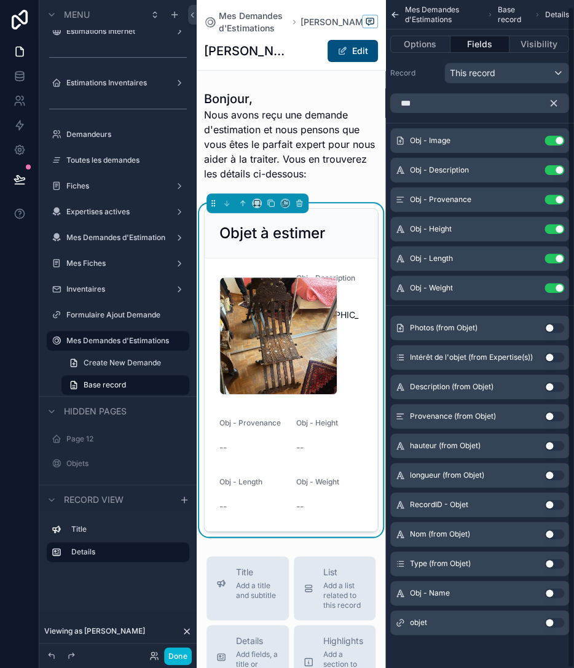
scroll to position [7, 0]
click at [347, 432] on div "Obj - Height" at bounding box center [329, 425] width 67 height 15
click at [529, 168] on icon "scrollable content" at bounding box center [530, 170] width 10 height 10
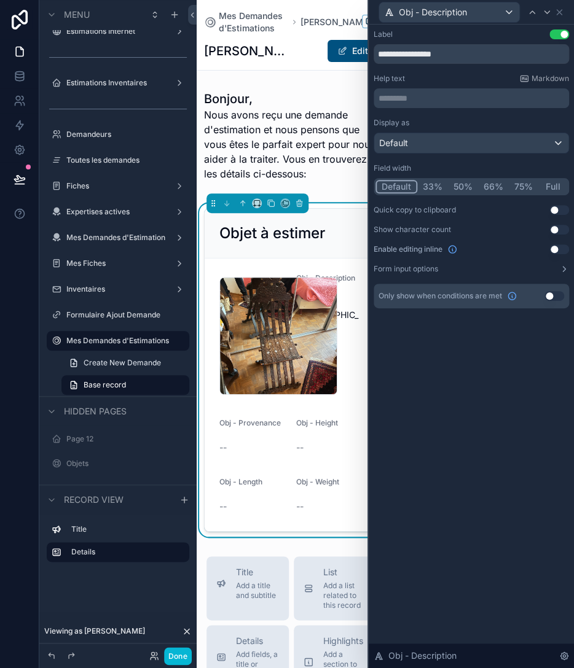
click at [549, 184] on button "Full" at bounding box center [552, 187] width 29 height 14
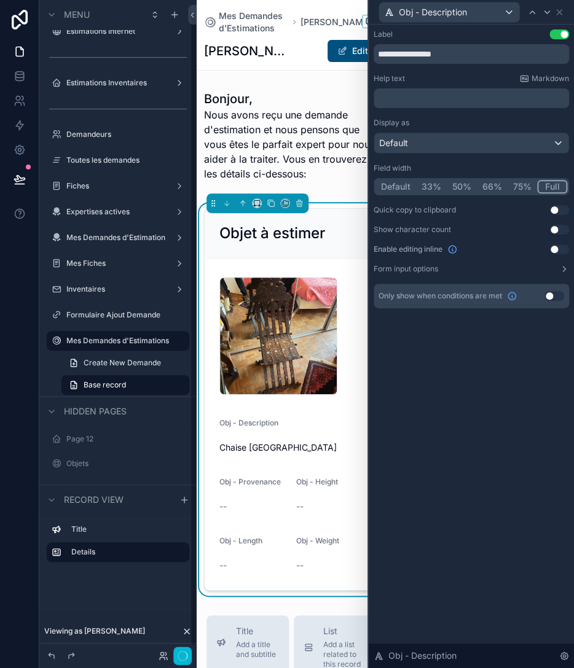
scroll to position [14, 0]
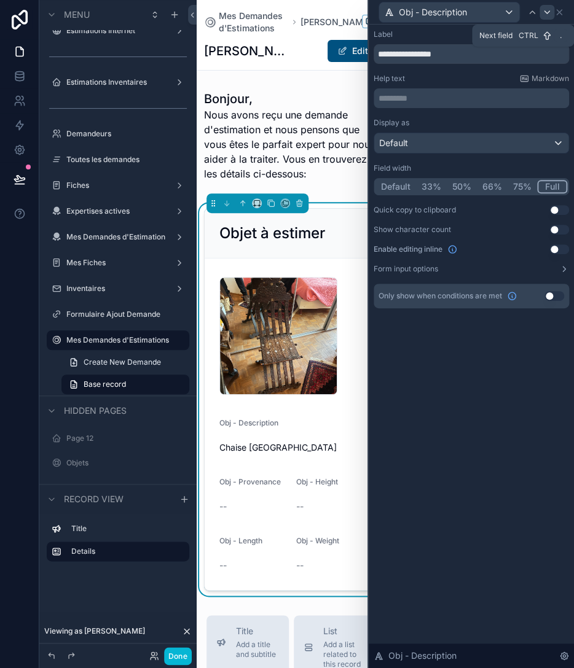
click at [548, 14] on icon at bounding box center [547, 12] width 10 height 10
click at [551, 182] on button "Full" at bounding box center [552, 187] width 29 height 14
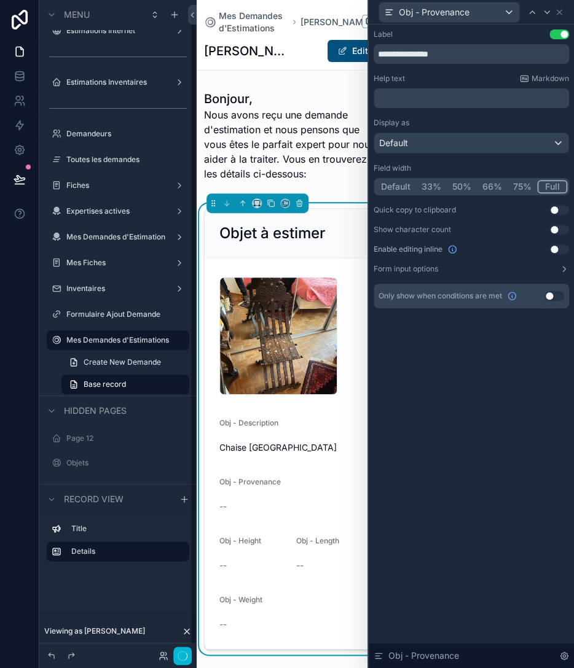
scroll to position [13, 0]
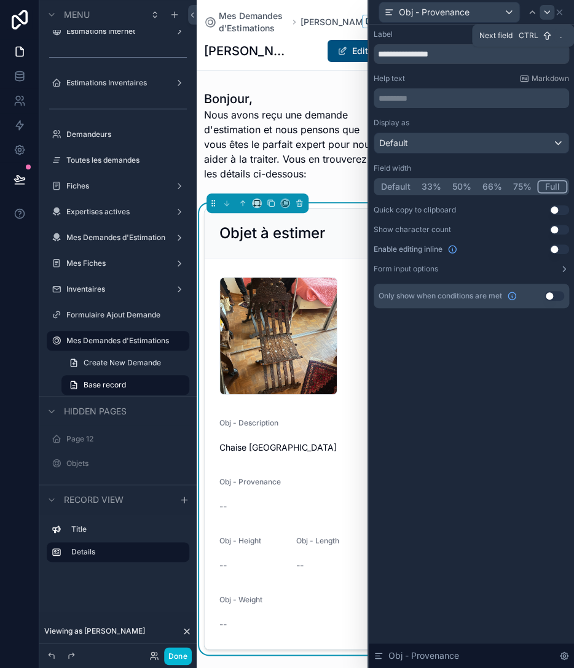
click at [548, 13] on icon at bounding box center [547, 12] width 10 height 10
click at [430, 184] on button "33%" at bounding box center [432, 187] width 31 height 14
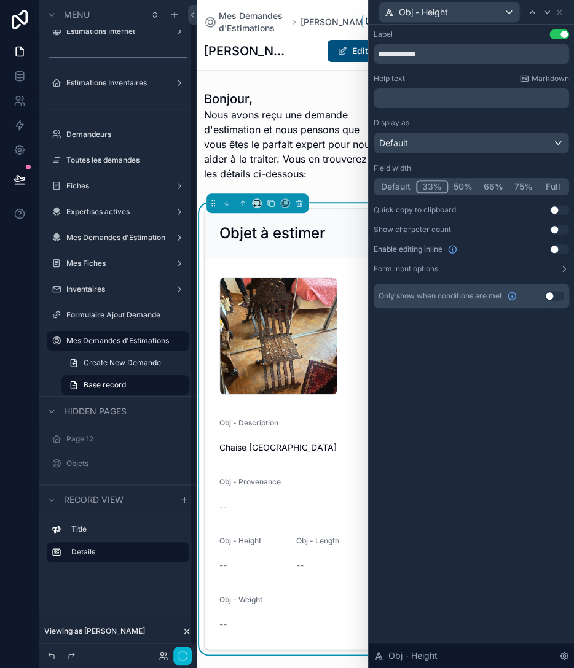
scroll to position [14, 0]
click at [549, 14] on icon at bounding box center [547, 12] width 10 height 10
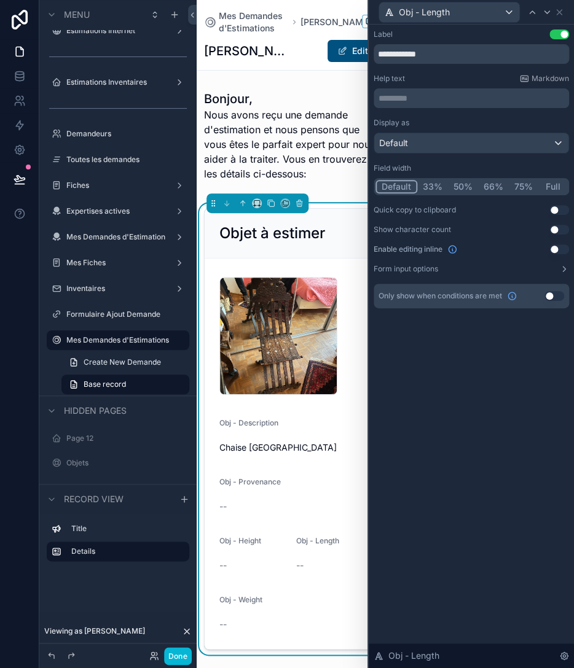
click at [432, 184] on button "33%" at bounding box center [432, 187] width 31 height 14
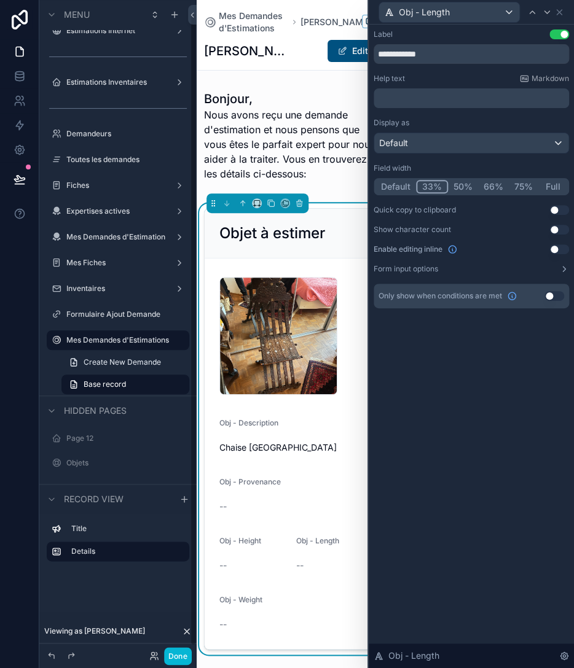
scroll to position [13, 0]
click at [544, 14] on icon at bounding box center [547, 12] width 10 height 10
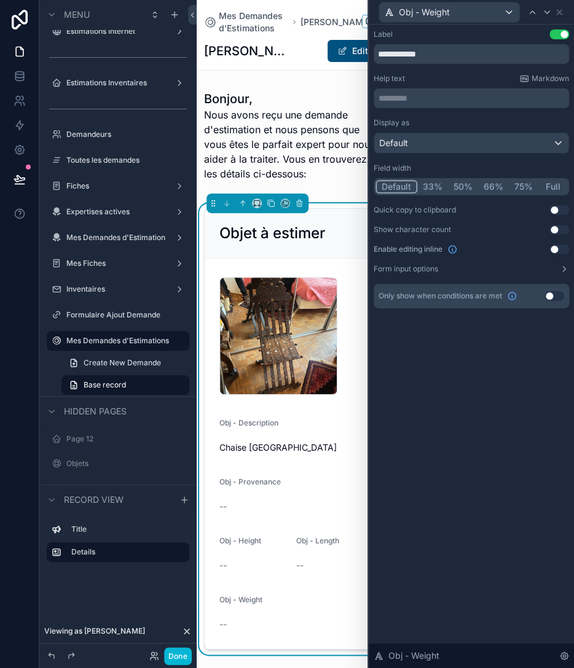
click at [429, 186] on button "33%" at bounding box center [432, 187] width 31 height 14
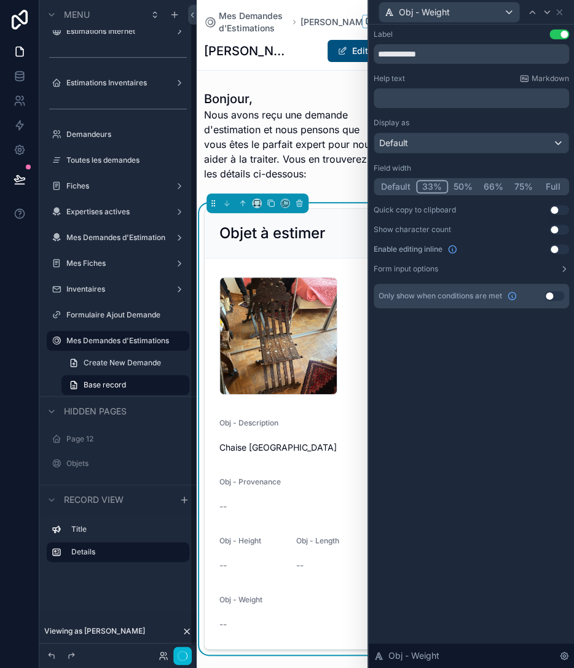
scroll to position [14, 0]
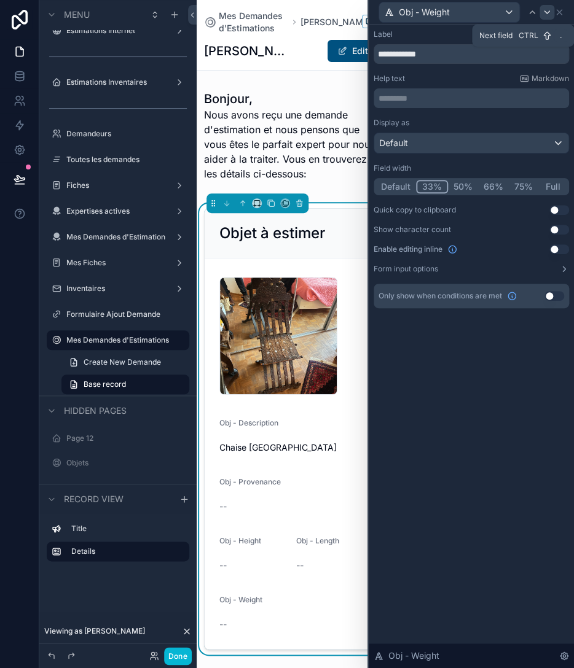
click at [550, 15] on icon at bounding box center [547, 12] width 10 height 10
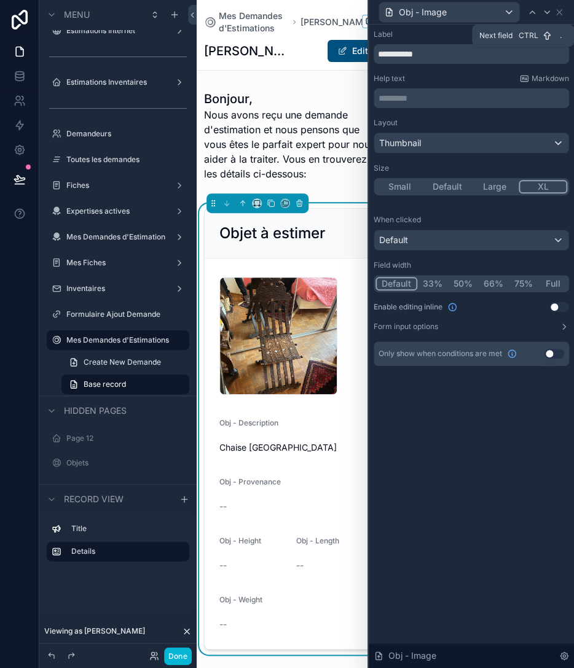
click at [550, 15] on icon at bounding box center [547, 12] width 10 height 10
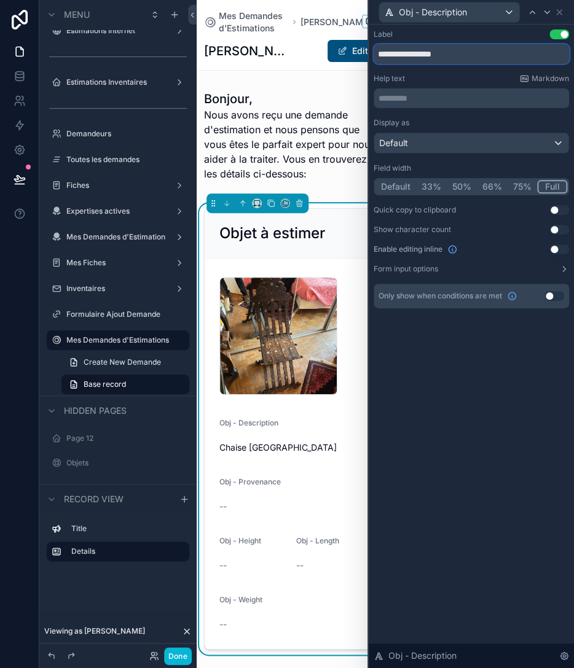
drag, startPoint x: 397, startPoint y: 53, endPoint x: 365, endPoint y: 56, distance: 32.0
click at [373, 56] on input "**********" at bounding box center [470, 54] width 195 height 20
click at [443, 53] on input "**********" at bounding box center [470, 54] width 195 height 20
type input "**********"
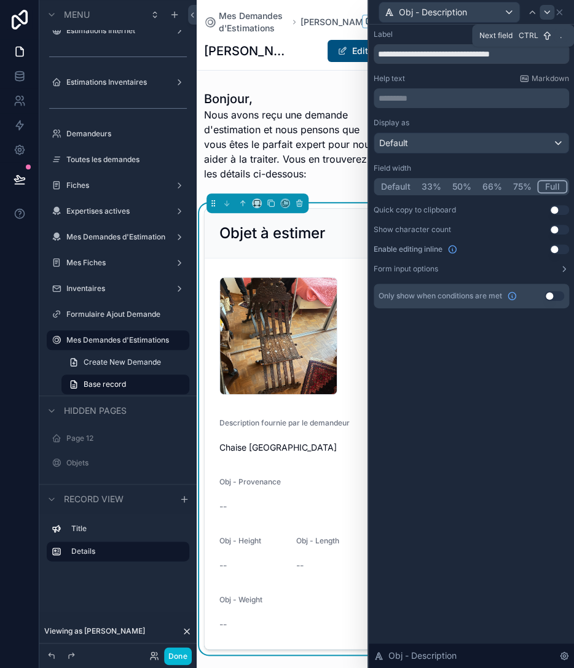
click at [547, 10] on icon at bounding box center [547, 12] width 10 height 10
drag, startPoint x: 477, startPoint y: 54, endPoint x: 373, endPoint y: 56, distance: 103.2
click at [373, 56] on input "**********" at bounding box center [470, 54] width 195 height 20
type input "**********"
click at [546, 9] on icon at bounding box center [547, 12] width 10 height 10
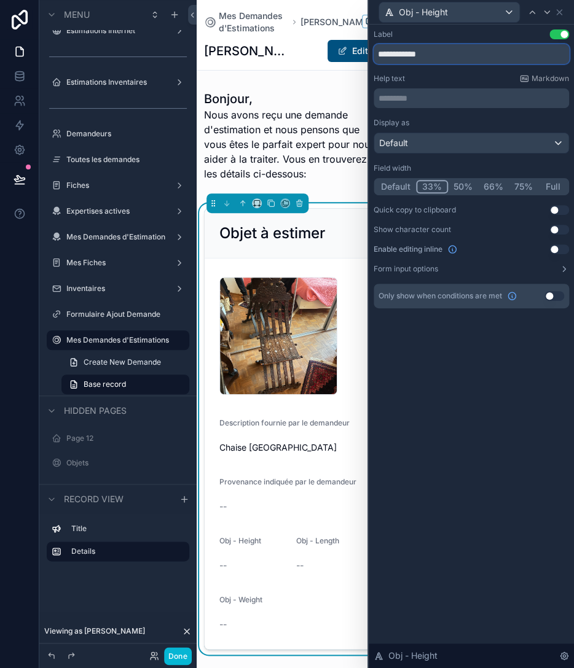
click at [440, 47] on input "**********" at bounding box center [470, 54] width 195 height 20
type input "**********"
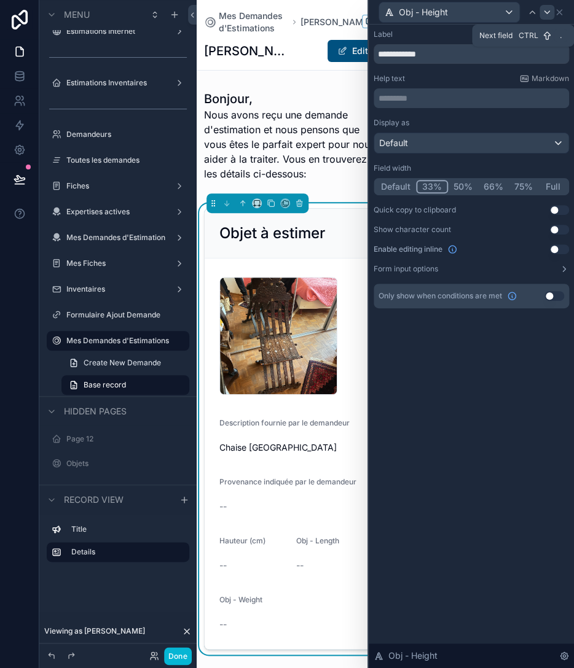
click at [549, 10] on icon at bounding box center [547, 12] width 10 height 10
click at [504, 50] on input "**********" at bounding box center [470, 54] width 195 height 20
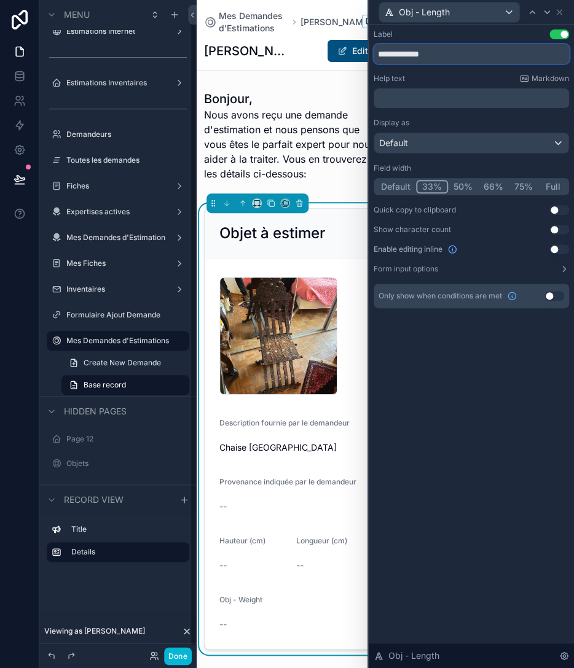
scroll to position [14, 0]
type input "**********"
click at [544, 11] on icon at bounding box center [546, 12] width 5 height 2
click at [464, 59] on input "**********" at bounding box center [470, 54] width 195 height 20
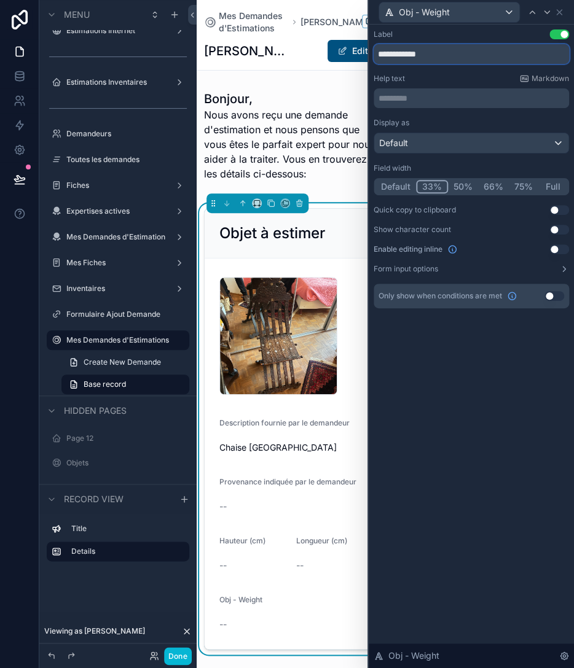
click at [464, 59] on input "**********" at bounding box center [470, 54] width 195 height 20
type input "**********"
click at [552, 11] on div at bounding box center [546, 12] width 15 height 15
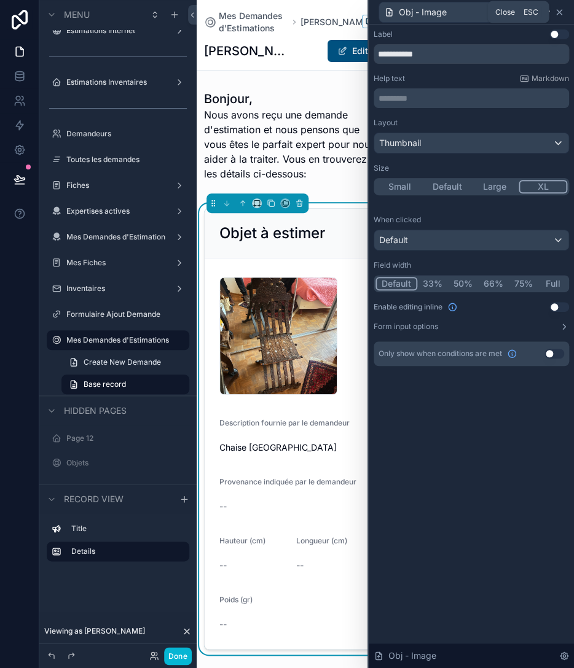
click at [556, 12] on icon at bounding box center [559, 12] width 10 height 10
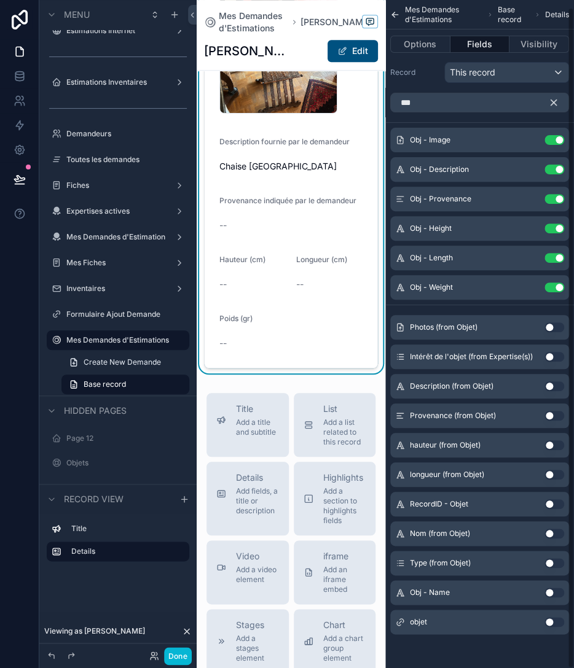
scroll to position [283, 0]
click at [251, 482] on div "Details Add fields, a title or description" at bounding box center [257, 492] width 43 height 44
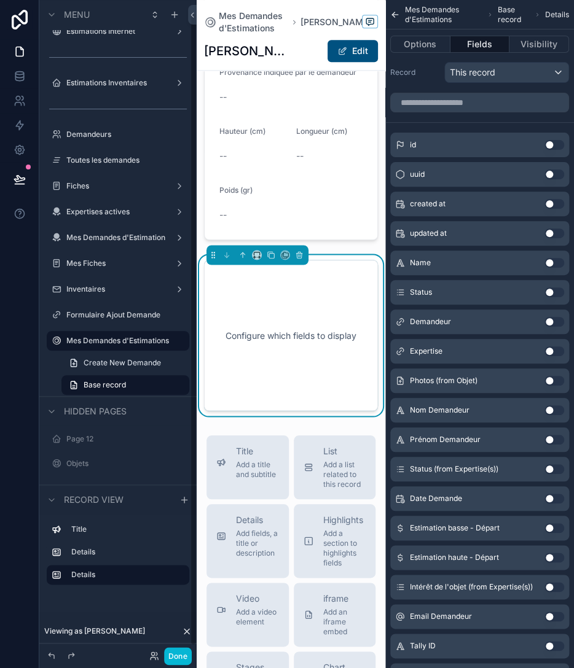
scroll to position [410, 0]
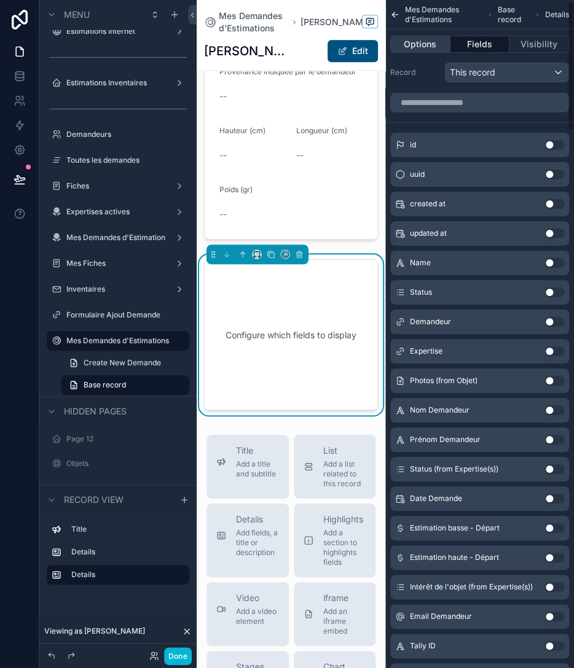
click at [424, 39] on button "Options" at bounding box center [420, 44] width 60 height 17
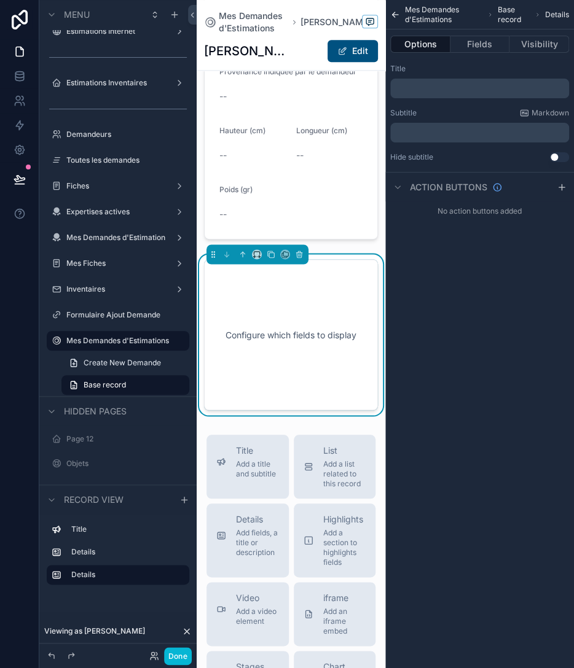
click at [451, 85] on p "﻿" at bounding box center [480, 89] width 171 height 10
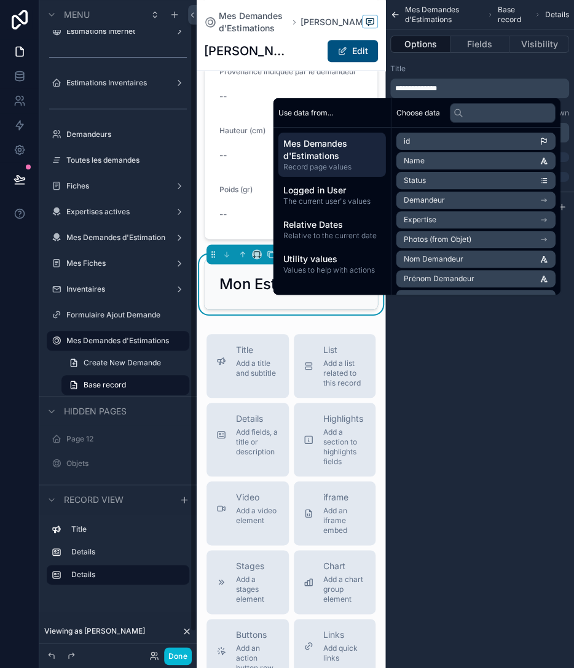
scroll to position [14, 0]
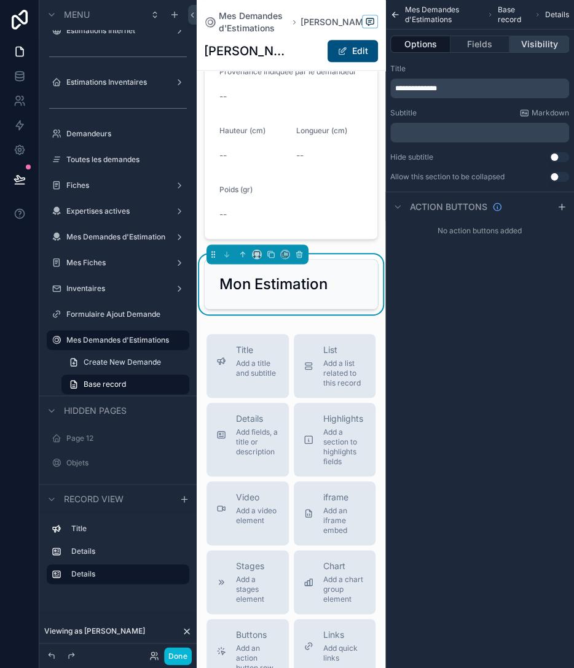
click at [520, 45] on button "Visibility" at bounding box center [539, 44] width 60 height 17
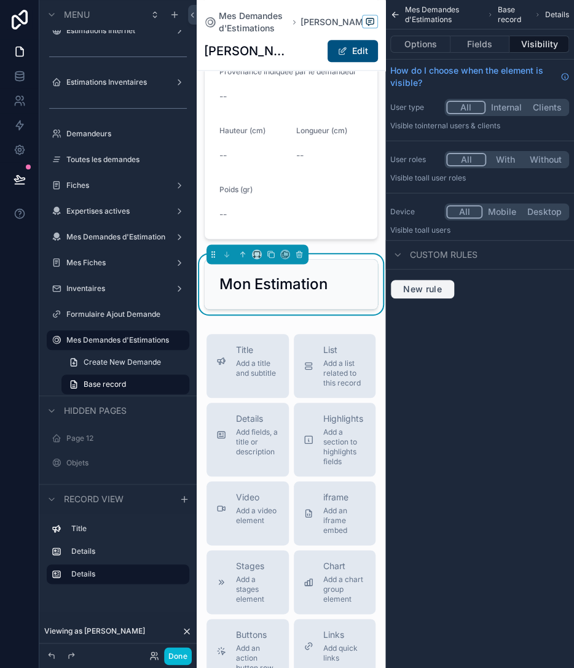
click at [419, 284] on span "New rule" at bounding box center [422, 289] width 49 height 11
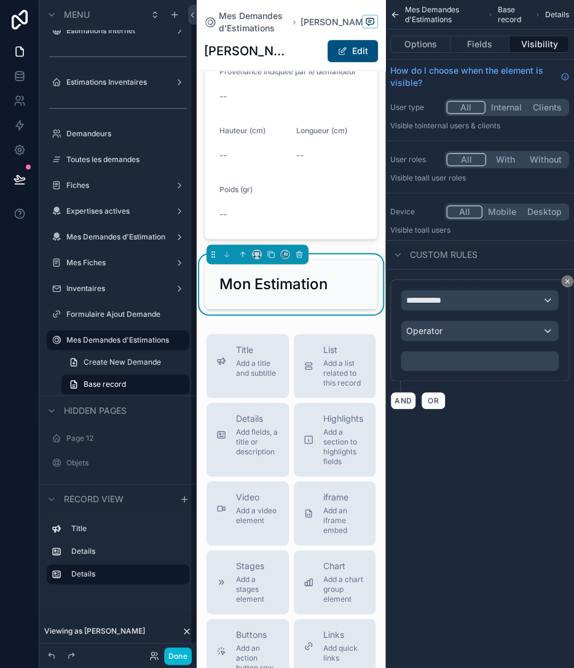
scroll to position [13, 0]
click at [446, 303] on span "**********" at bounding box center [428, 300] width 45 height 12
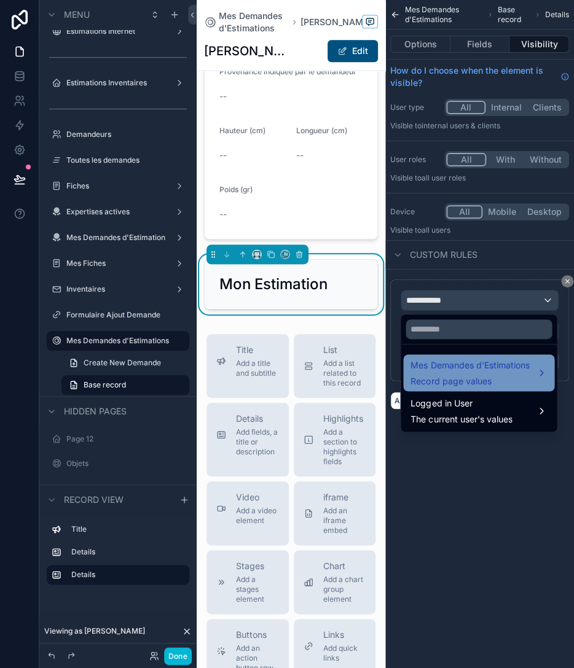
click at [442, 370] on span "Mes Demandes d'Estimations" at bounding box center [469, 365] width 119 height 15
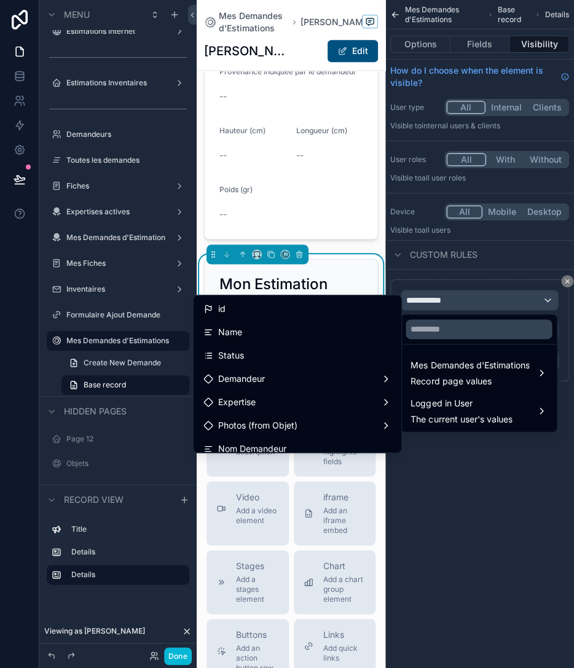
click at [451, 308] on div "scrollable content" at bounding box center [287, 334] width 574 height 668
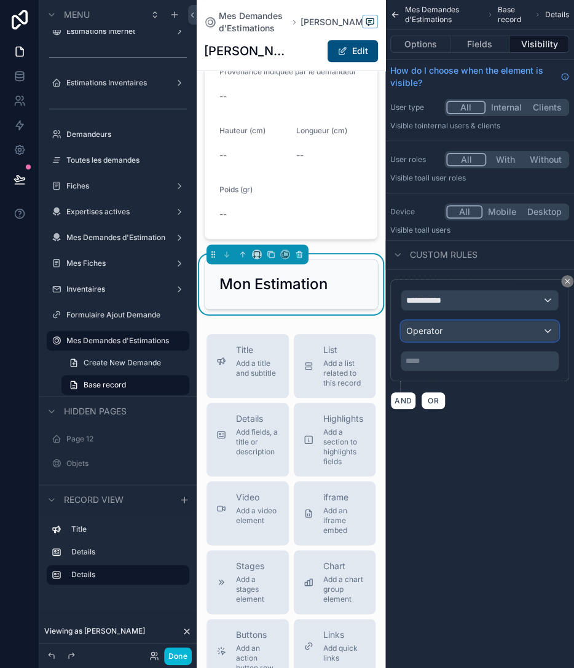
click at [445, 330] on div "Operator" at bounding box center [479, 331] width 157 height 20
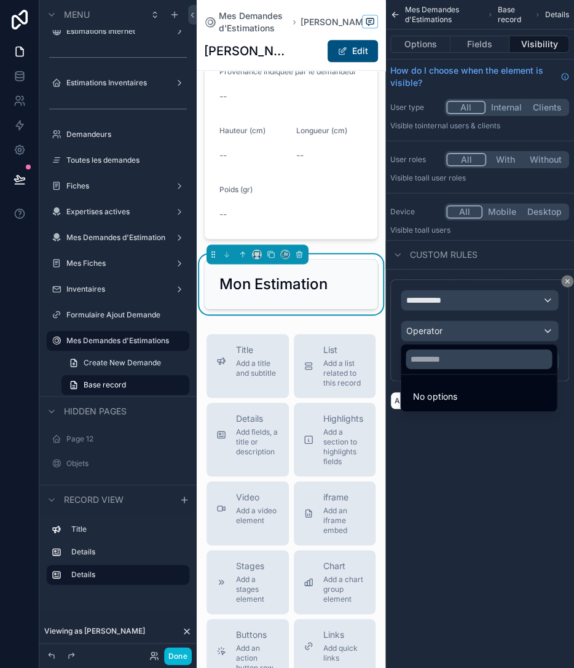
click at [451, 301] on div "scrollable content" at bounding box center [287, 334] width 574 height 668
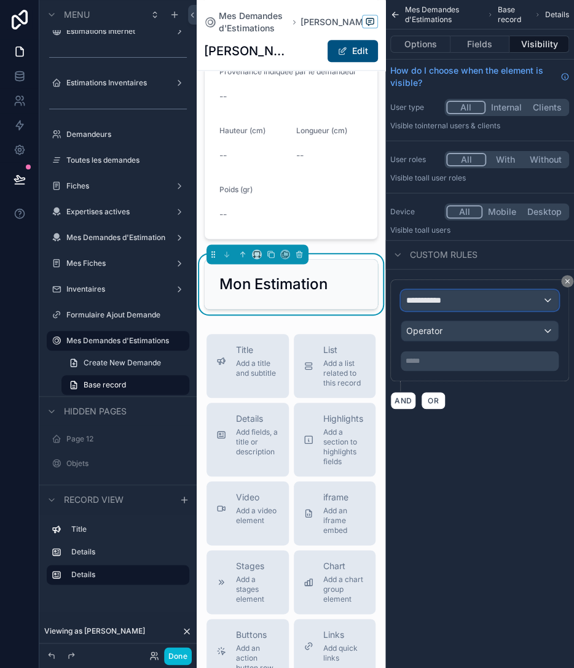
click at [451, 301] on div "**********" at bounding box center [479, 301] width 157 height 20
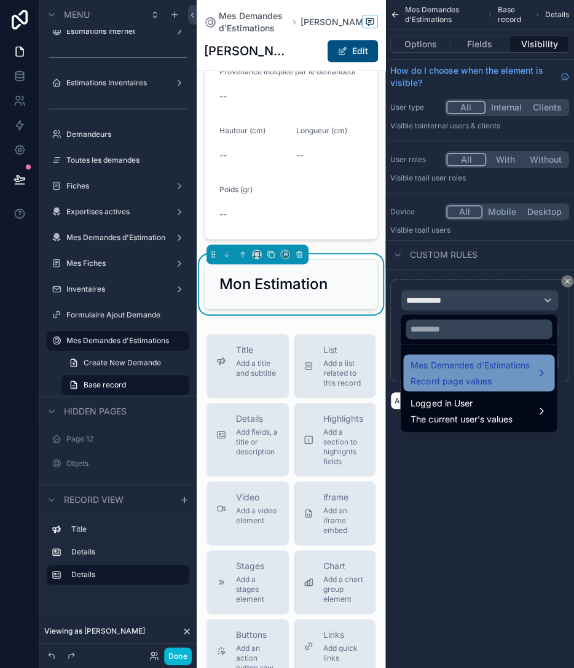
click at [457, 372] on span "Mes Demandes d'Estimations" at bounding box center [469, 365] width 119 height 15
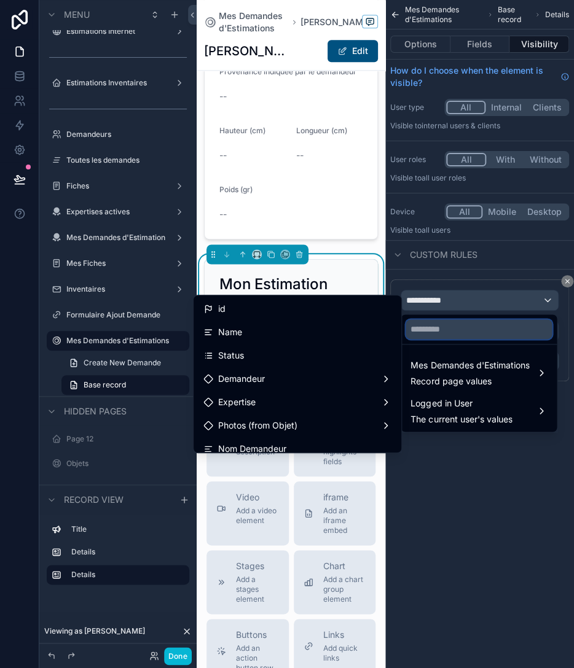
click at [441, 334] on input "text" at bounding box center [478, 329] width 146 height 20
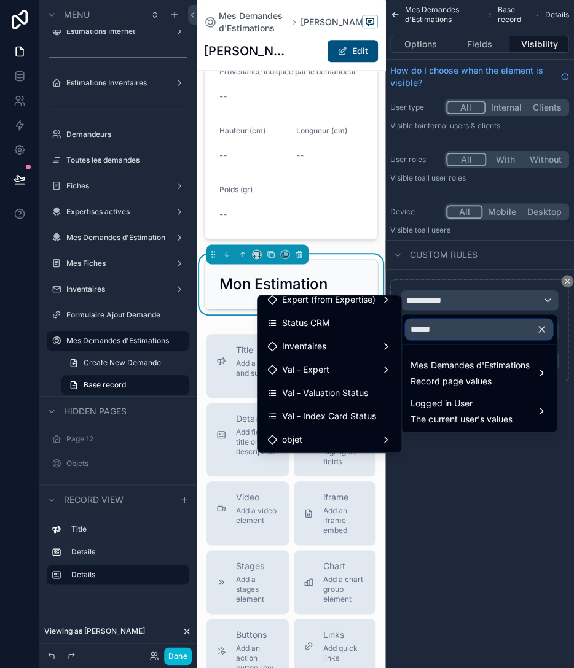
scroll to position [103, 0]
type input "******"
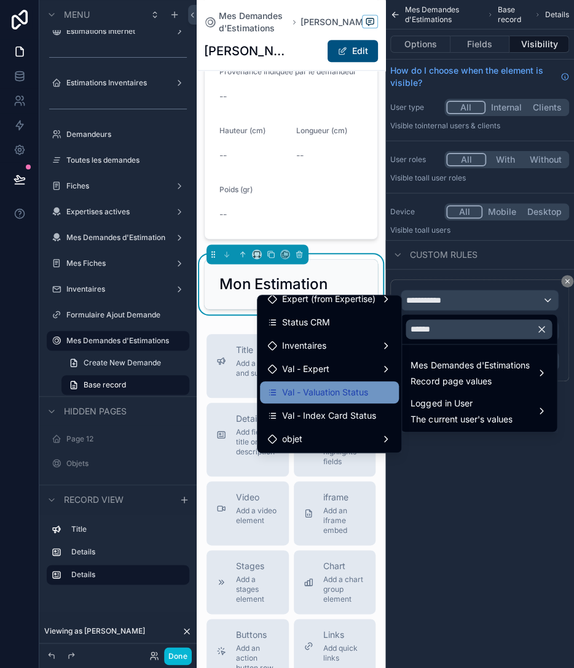
click at [345, 396] on span "Val - Valuation Status" at bounding box center [325, 392] width 86 height 15
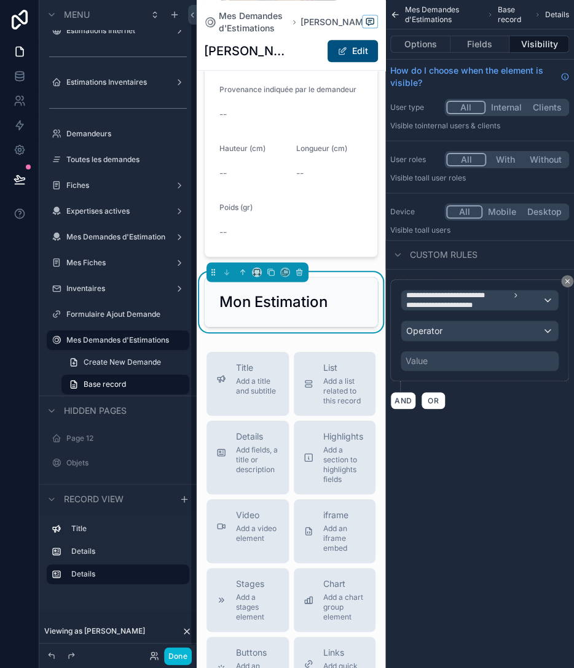
scroll to position [837, 0]
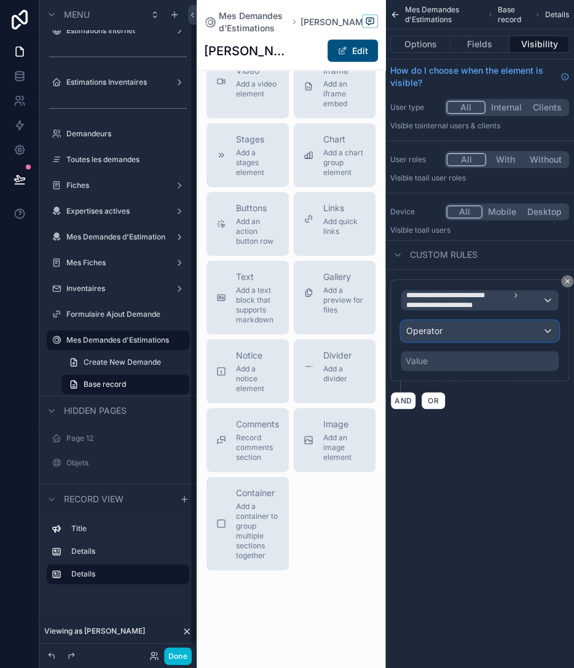
click at [468, 334] on div "Operator" at bounding box center [479, 331] width 157 height 20
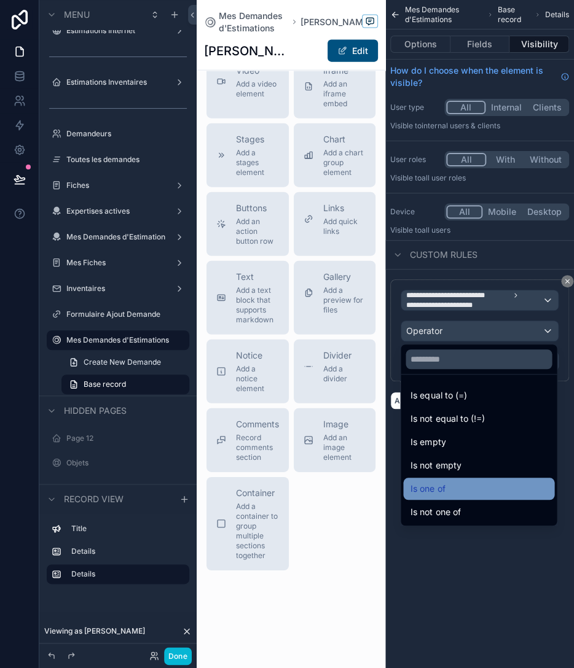
click at [455, 483] on div "Is one of" at bounding box center [478, 489] width 136 height 15
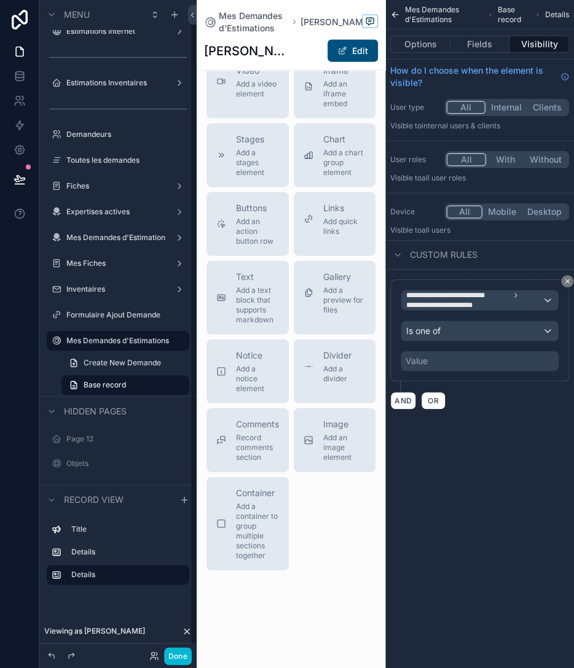
click at [459, 365] on div "Value" at bounding box center [479, 361] width 158 height 20
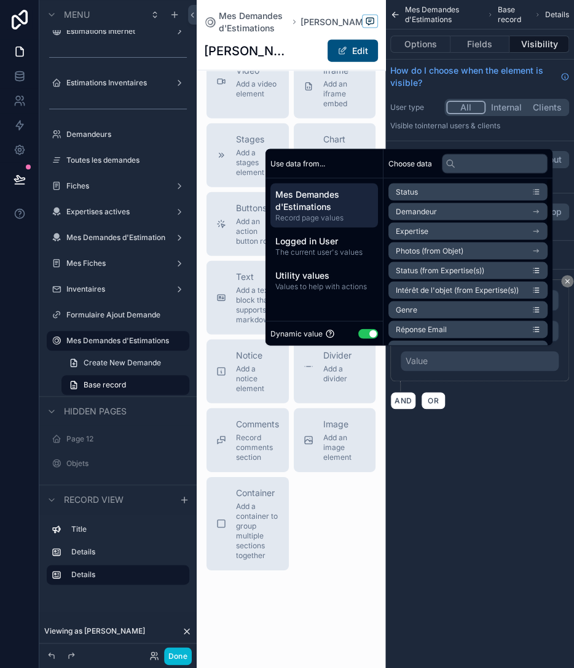
click at [358, 329] on button "Use setting" at bounding box center [368, 334] width 20 height 10
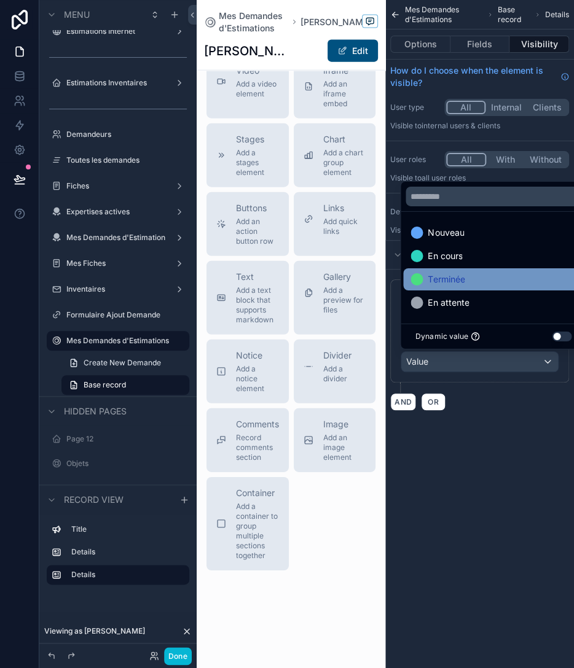
click at [458, 284] on span "Terminée" at bounding box center [445, 279] width 37 height 15
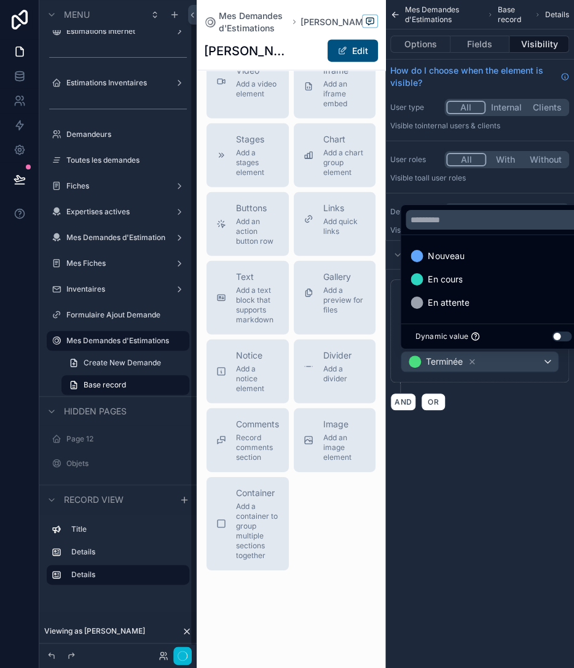
scroll to position [14, 0]
click at [493, 455] on div "**********" at bounding box center [479, 334] width 189 height 668
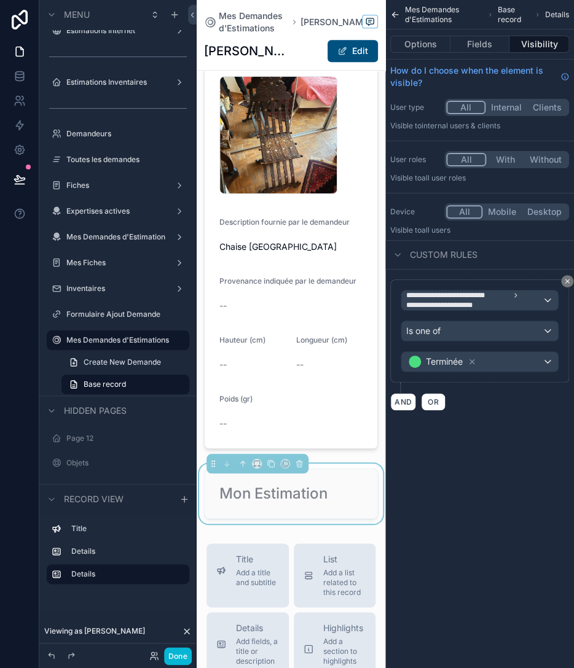
scroll to position [200, 0]
click at [330, 488] on div "Mon Estimation" at bounding box center [290, 495] width 143 height 20
click at [497, 42] on button "Fields" at bounding box center [480, 44] width 60 height 17
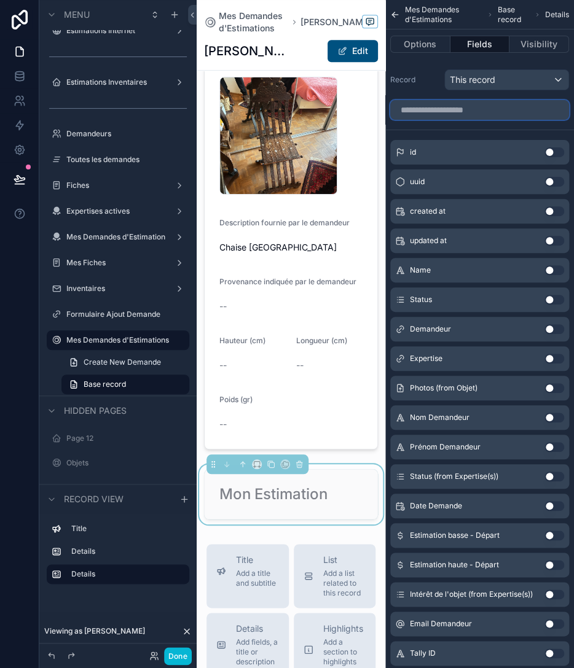
click at [503, 109] on input "scrollable content" at bounding box center [479, 110] width 179 height 20
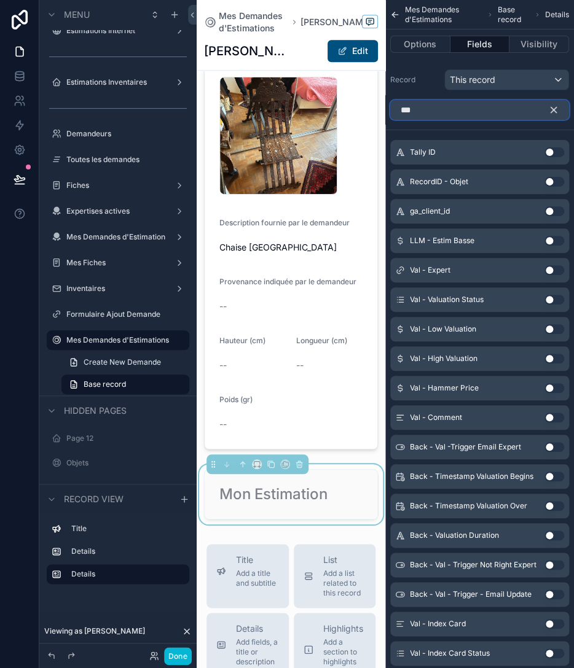
type input "***"
click at [552, 330] on button "Use setting" at bounding box center [554, 329] width 20 height 10
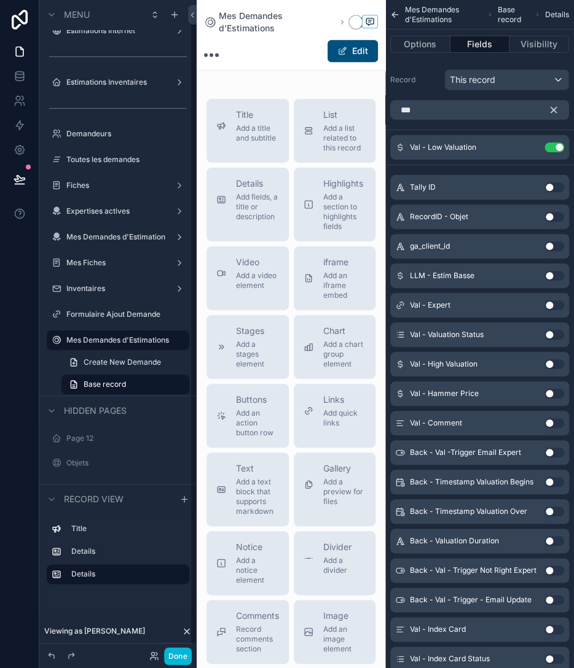
scroll to position [13, 0]
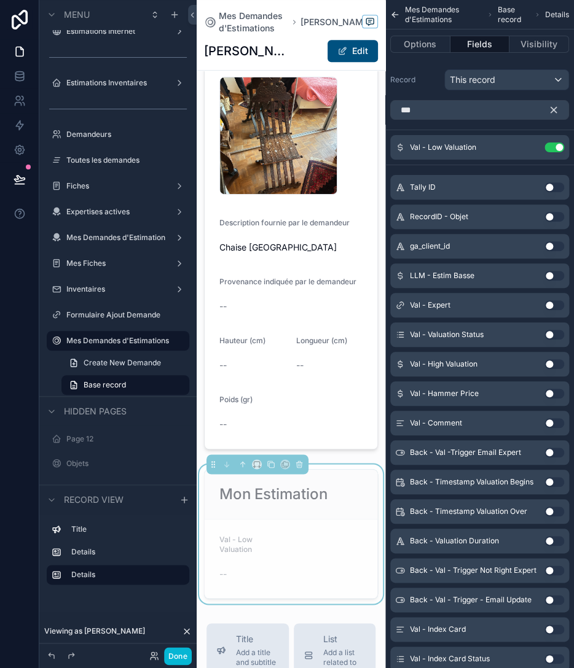
click at [558, 363] on button "Use setting" at bounding box center [554, 364] width 20 height 10
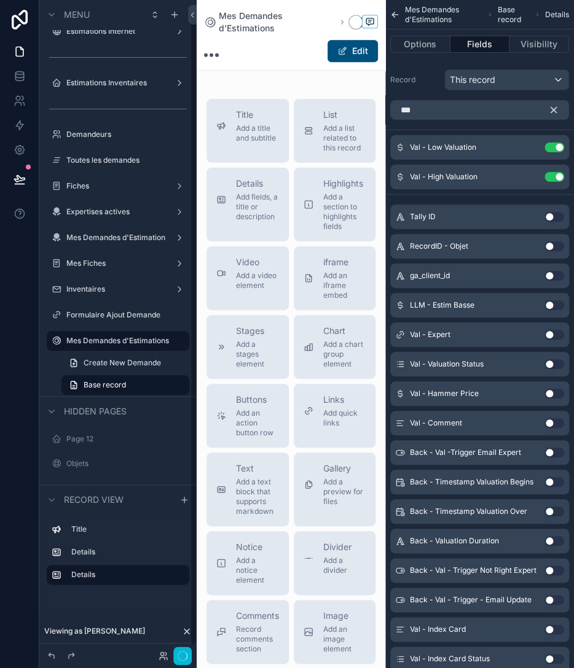
scroll to position [14, 0]
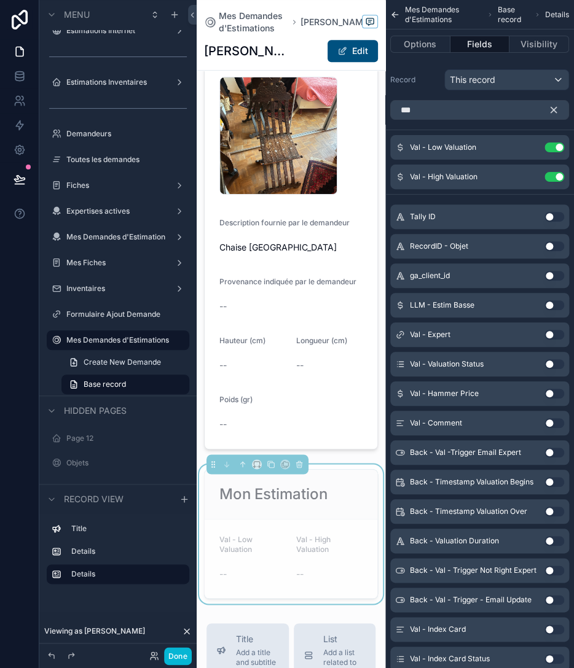
click at [554, 396] on button "Use setting" at bounding box center [554, 394] width 20 height 10
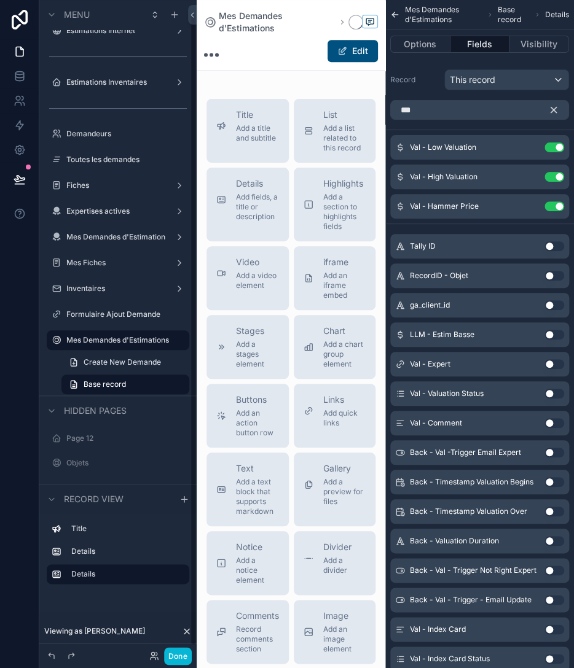
scroll to position [13, 0]
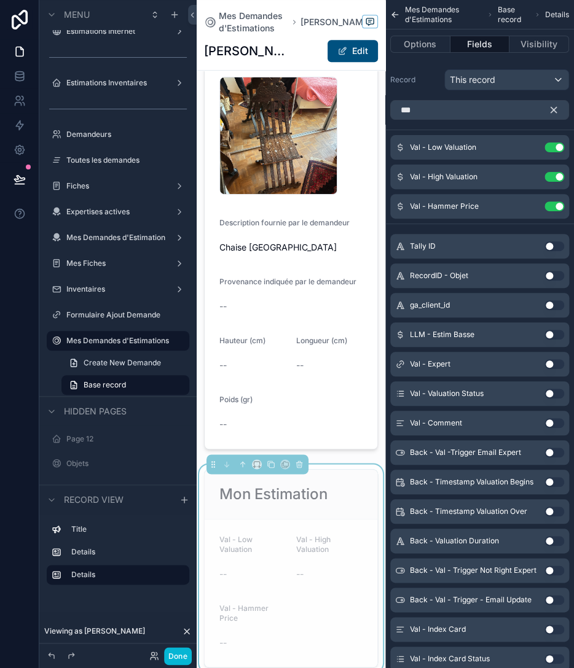
click at [550, 420] on button "Use setting" at bounding box center [554, 423] width 20 height 10
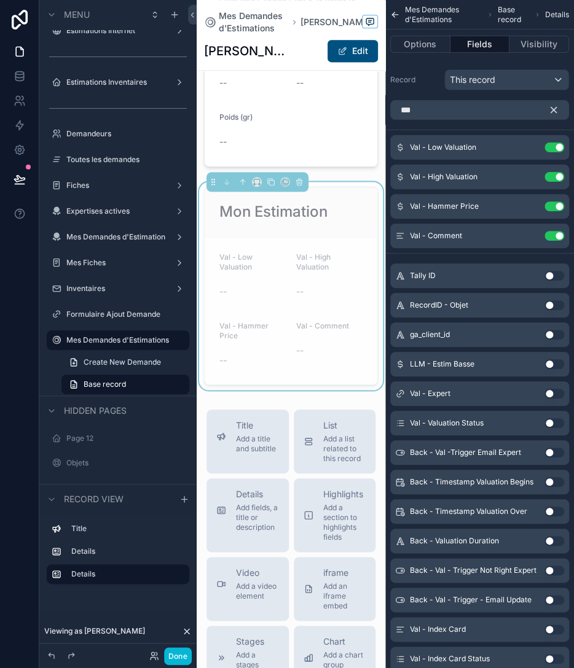
scroll to position [483, 0]
click at [284, 286] on div "--" at bounding box center [252, 290] width 67 height 12
click at [530, 147] on icon "scrollable content" at bounding box center [530, 146] width 5 height 5
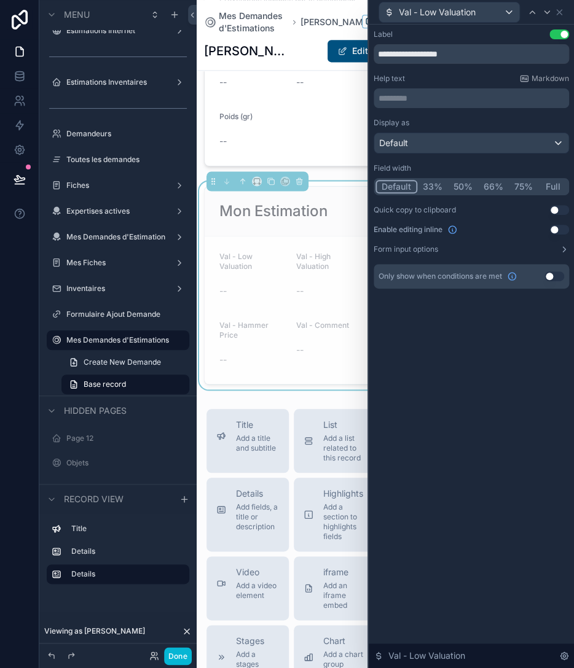
click at [464, 185] on button "50%" at bounding box center [463, 187] width 30 height 14
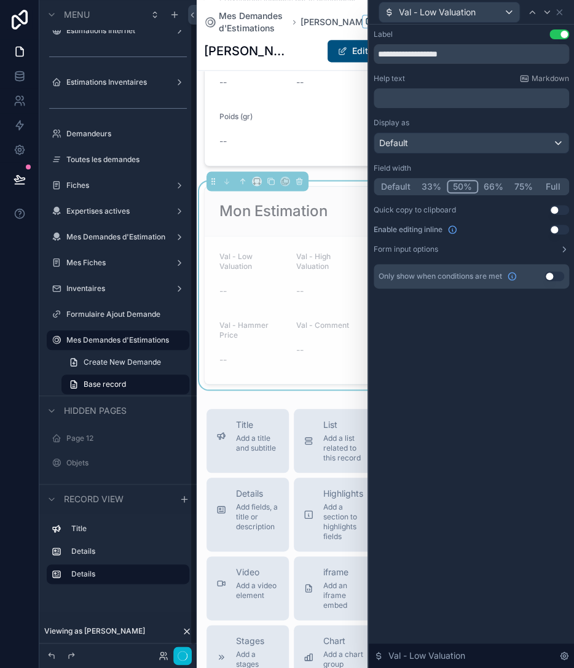
scroll to position [13, 0]
click at [552, 12] on div at bounding box center [546, 12] width 15 height 15
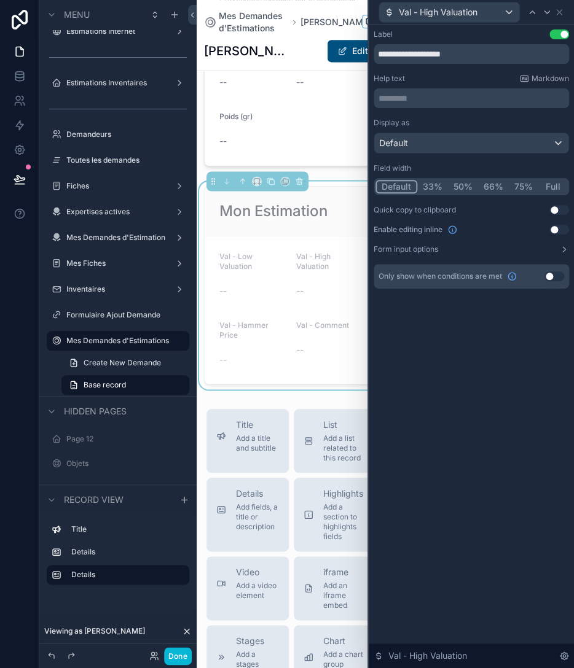
click at [464, 185] on button "50%" at bounding box center [463, 187] width 30 height 14
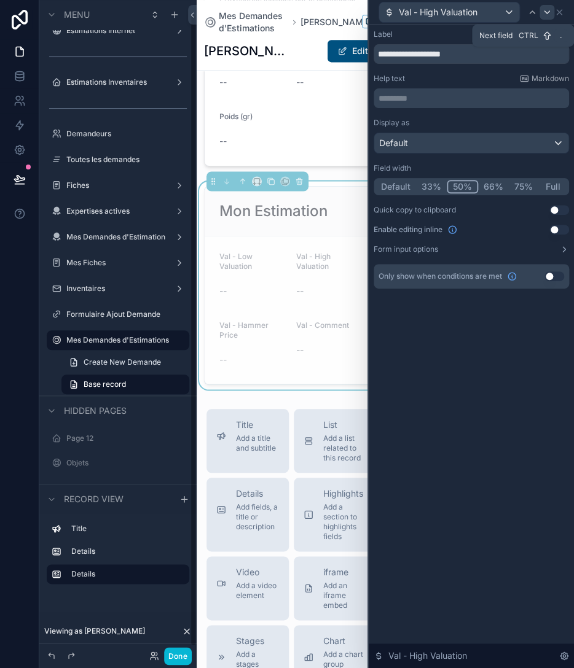
click at [548, 16] on icon at bounding box center [547, 12] width 10 height 10
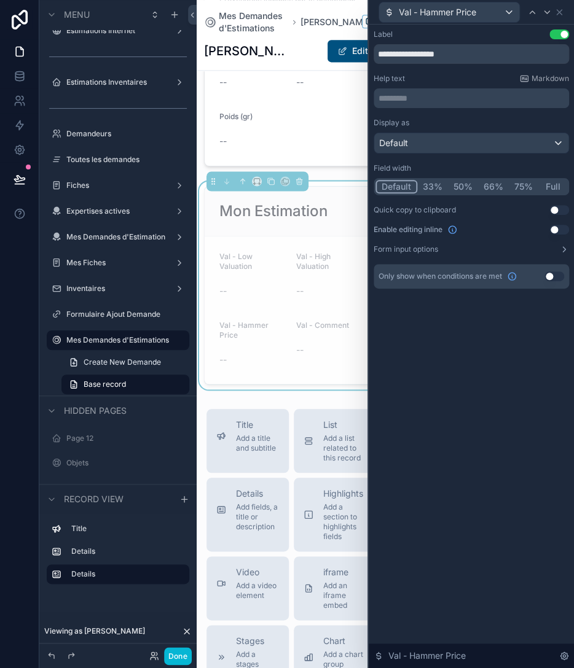
click at [563, 185] on button "Full" at bounding box center [552, 187] width 29 height 14
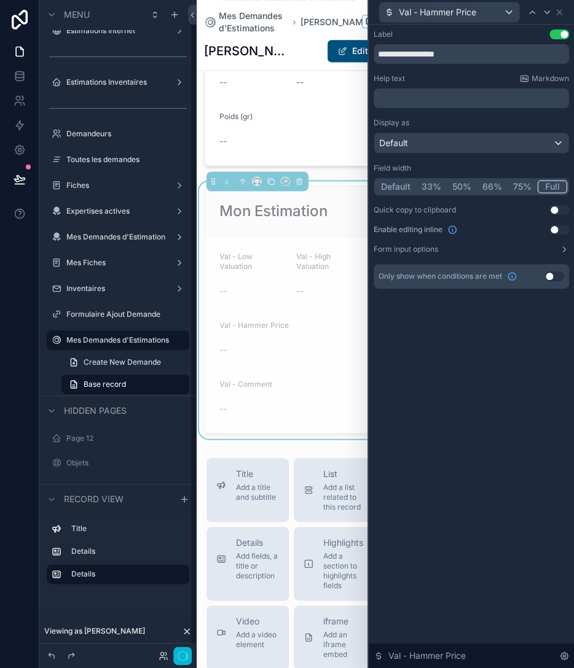
scroll to position [13, 0]
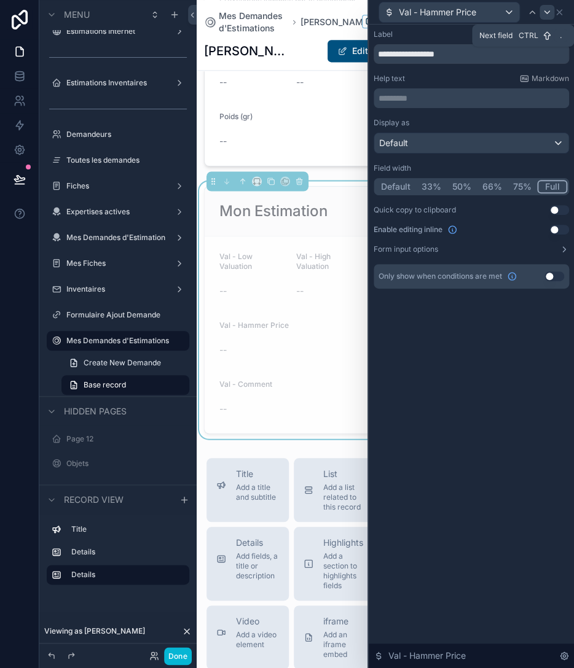
click at [551, 12] on icon at bounding box center [547, 12] width 10 height 10
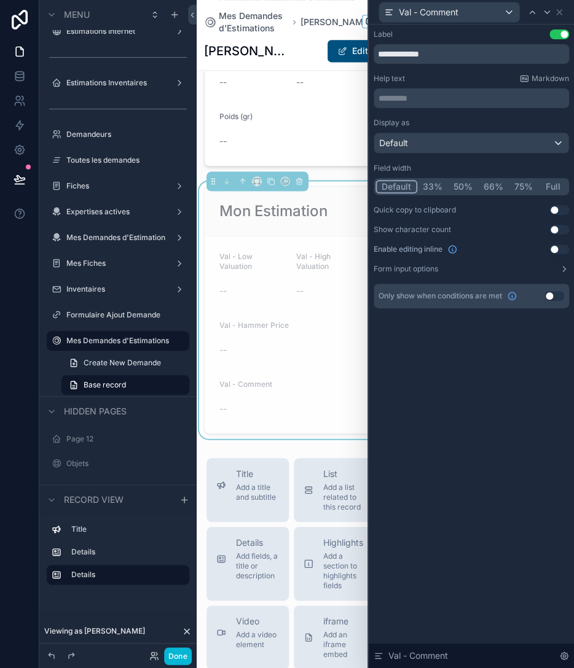
click at [552, 187] on button "Full" at bounding box center [552, 187] width 29 height 14
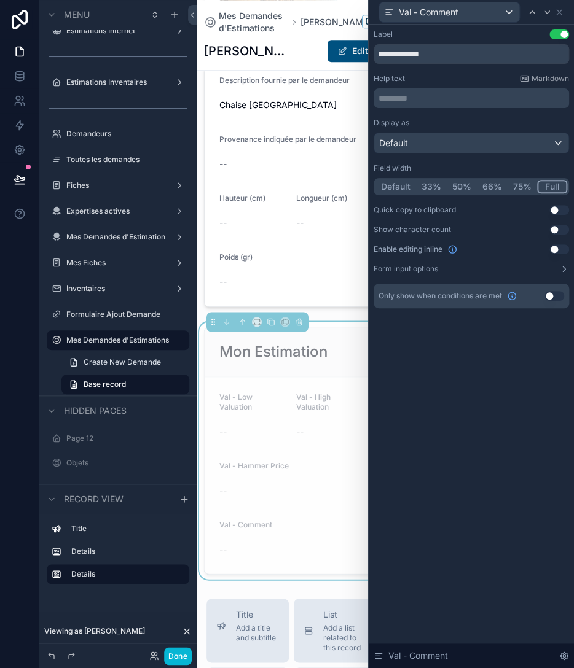
scroll to position [341, 0]
click at [310, 398] on span "Val - High Valuation" at bounding box center [313, 402] width 34 height 19
click at [462, 53] on input "**********" at bounding box center [470, 54] width 195 height 20
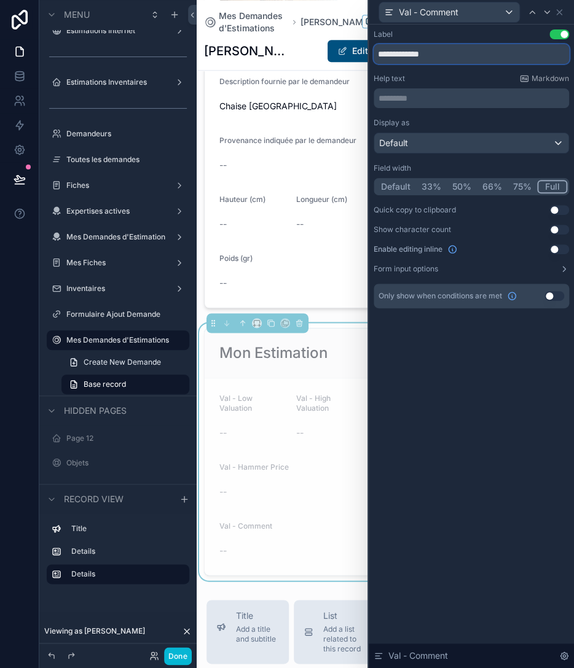
click at [462, 53] on input "**********" at bounding box center [470, 54] width 195 height 20
type input "**********"
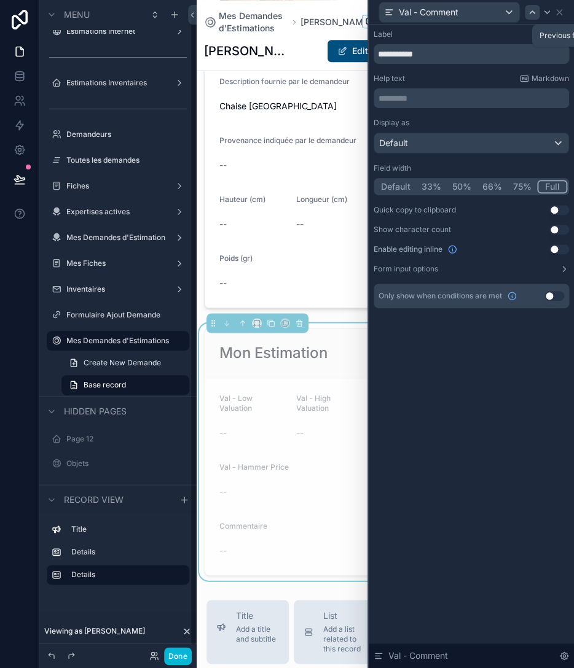
click at [534, 10] on icon at bounding box center [532, 12] width 10 height 10
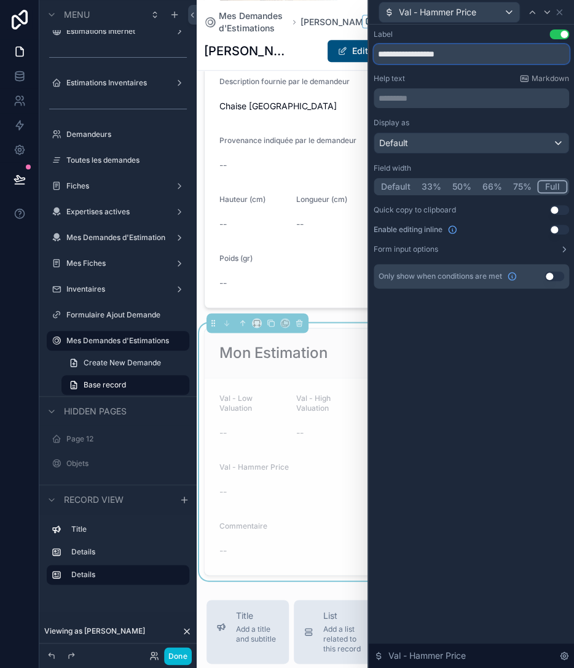
click at [483, 59] on input "**********" at bounding box center [470, 54] width 195 height 20
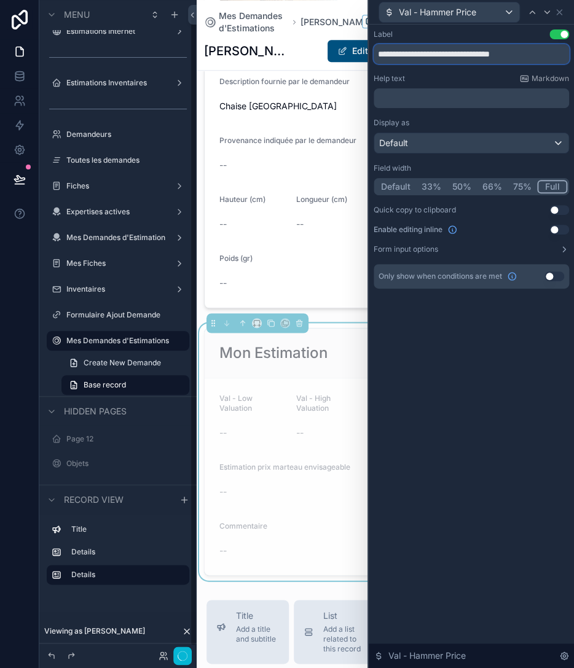
scroll to position [14, 0]
type input "**********"
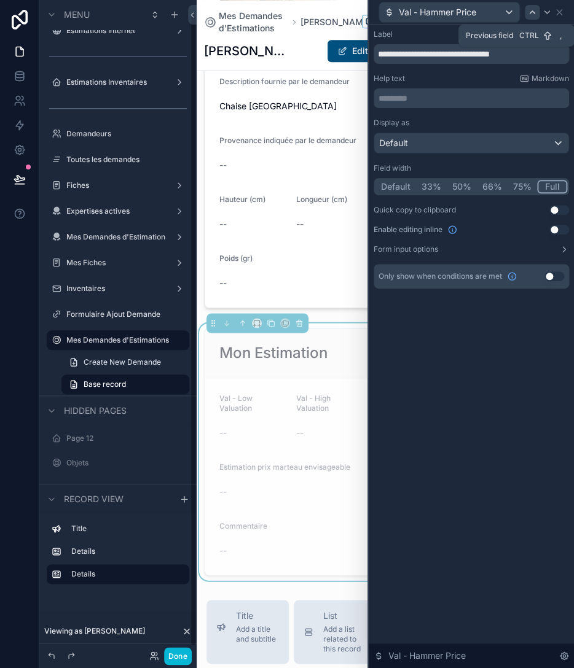
click at [534, 12] on icon at bounding box center [532, 12] width 10 height 10
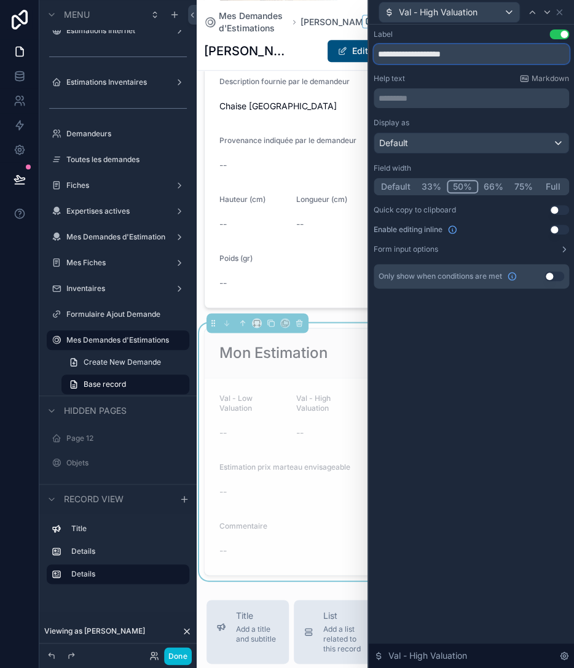
click at [488, 58] on input "**********" at bounding box center [470, 54] width 195 height 20
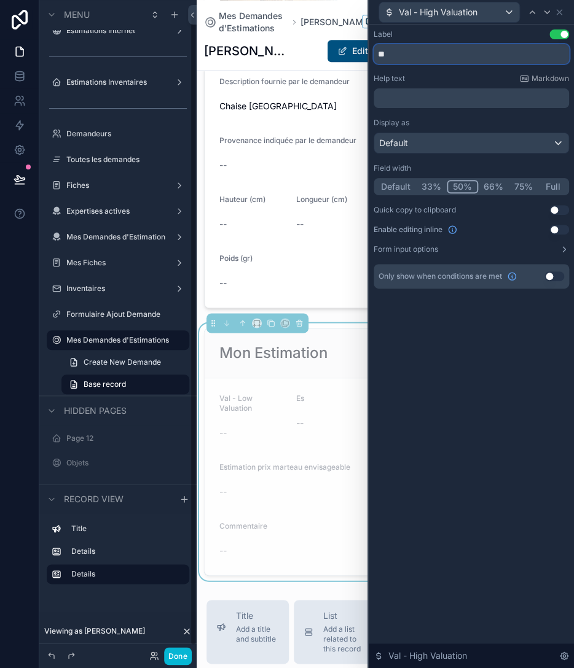
scroll to position [13, 0]
type input "*"
click at [486, 50] on input "**********" at bounding box center [470, 54] width 195 height 20
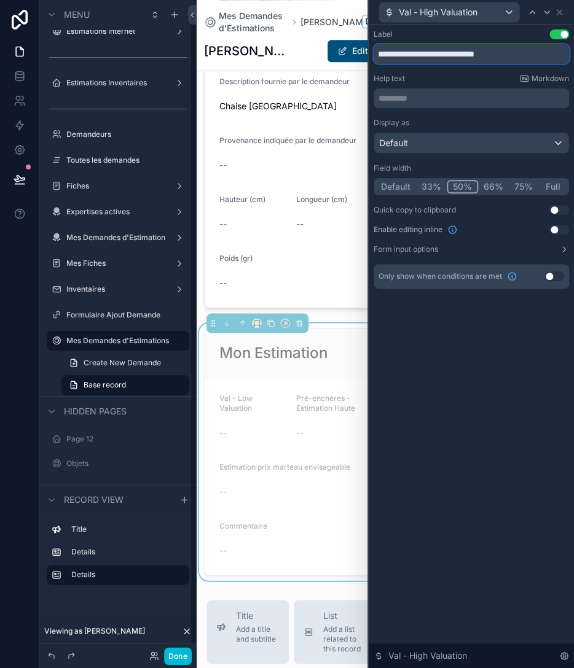
click at [486, 50] on input "**********" at bounding box center [470, 54] width 195 height 20
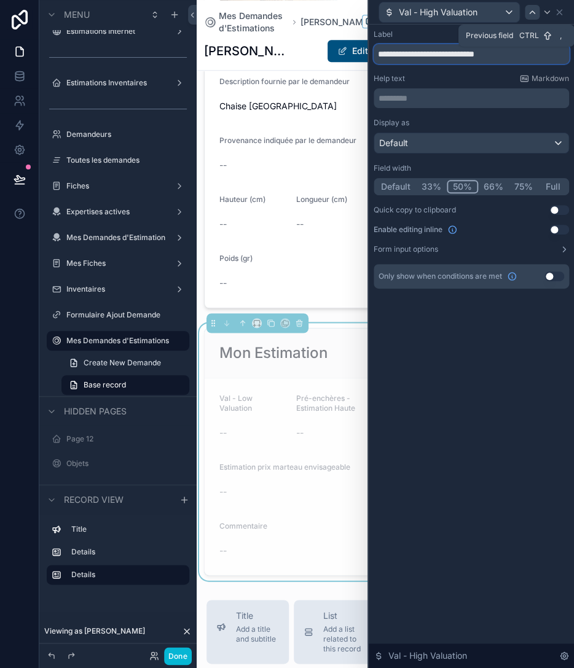
type input "**********"
click at [534, 11] on icon at bounding box center [532, 12] width 10 height 10
click at [497, 55] on input "**********" at bounding box center [470, 54] width 195 height 20
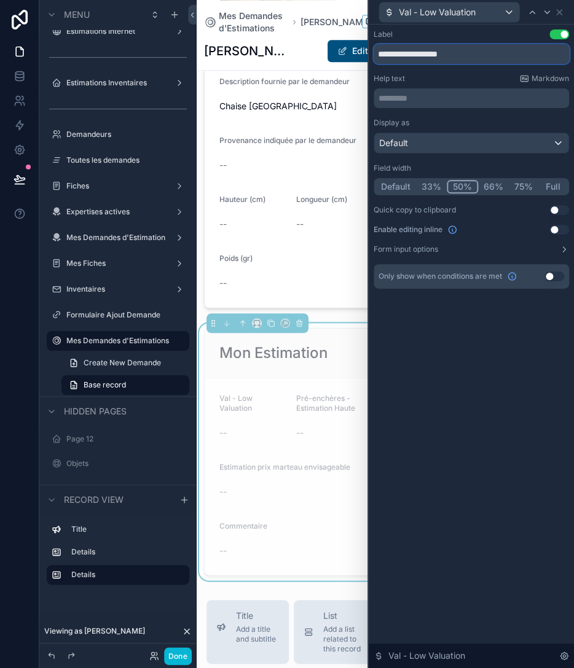
paste input "**********"
click at [494, 54] on input "**********" at bounding box center [470, 54] width 195 height 20
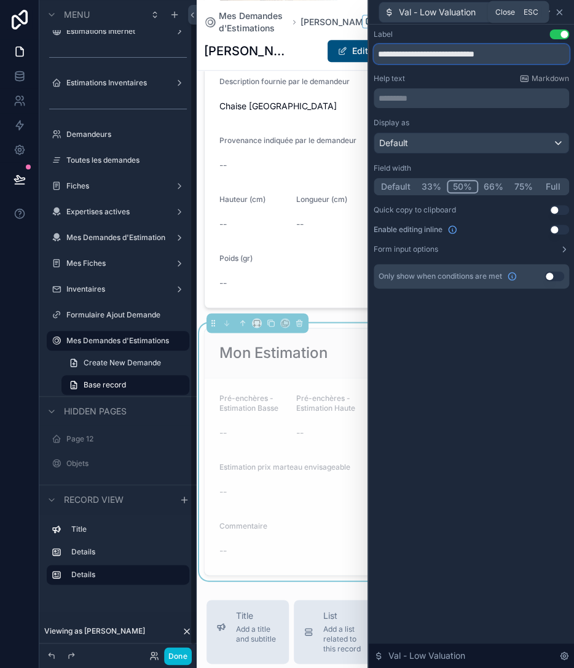
type input "**********"
click at [558, 14] on icon at bounding box center [559, 12] width 10 height 10
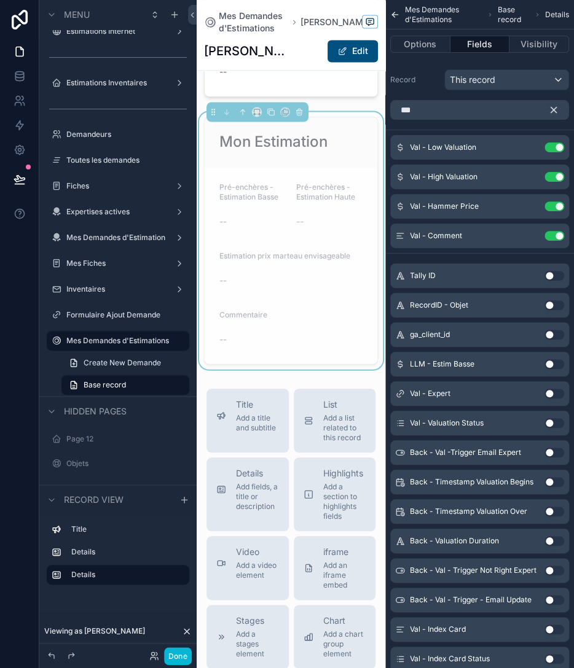
scroll to position [554, 0]
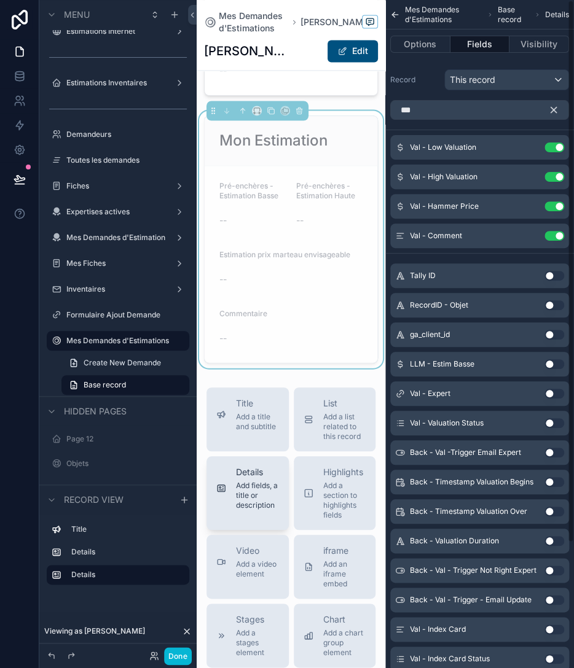
click at [237, 490] on span "Add fields, a title or description" at bounding box center [257, 495] width 43 height 29
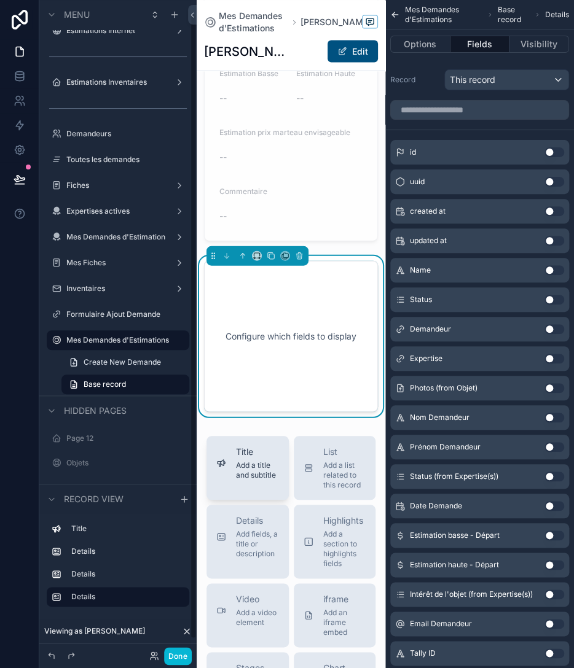
scroll to position [677, 0]
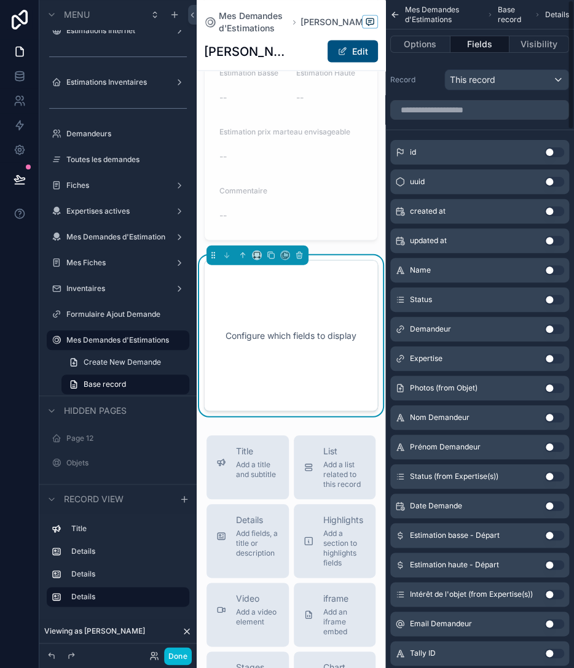
click at [298, 328] on div "Configure which fields to display" at bounding box center [290, 335] width 133 height 111
click at [427, 41] on button "Options" at bounding box center [420, 44] width 60 height 17
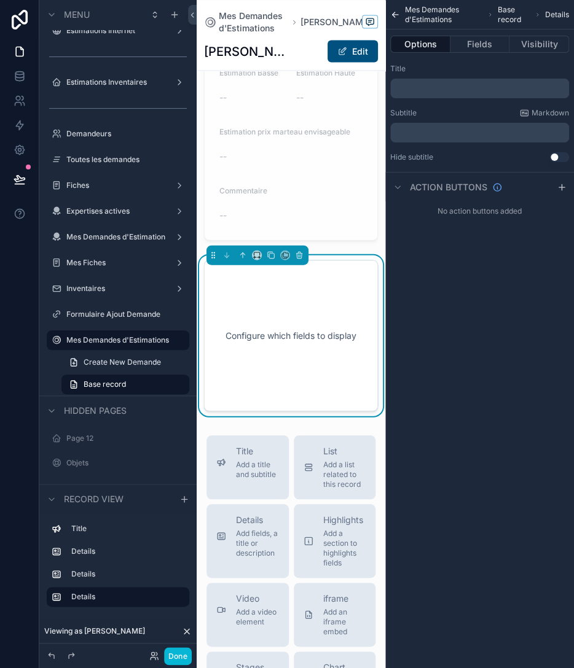
click at [454, 89] on p "﻿" at bounding box center [480, 89] width 171 height 10
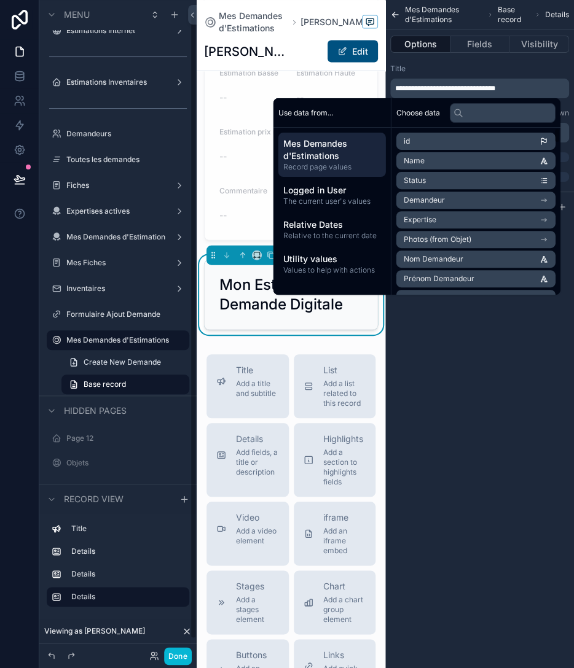
scroll to position [14, 0]
click at [468, 357] on div "**********" at bounding box center [479, 334] width 189 height 668
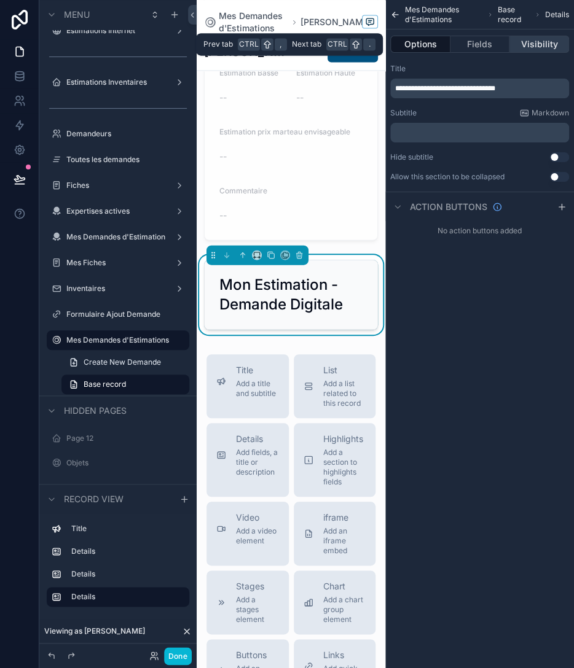
click at [539, 44] on button "Visibility" at bounding box center [539, 44] width 60 height 17
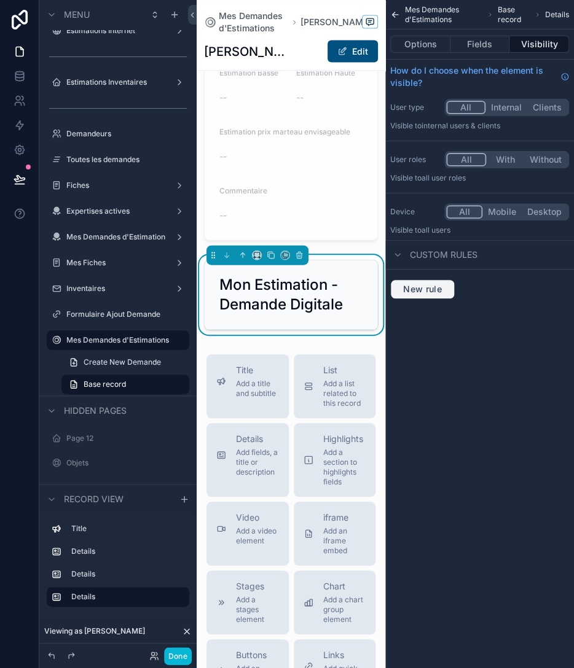
click at [431, 288] on span "New rule" at bounding box center [422, 289] width 49 height 11
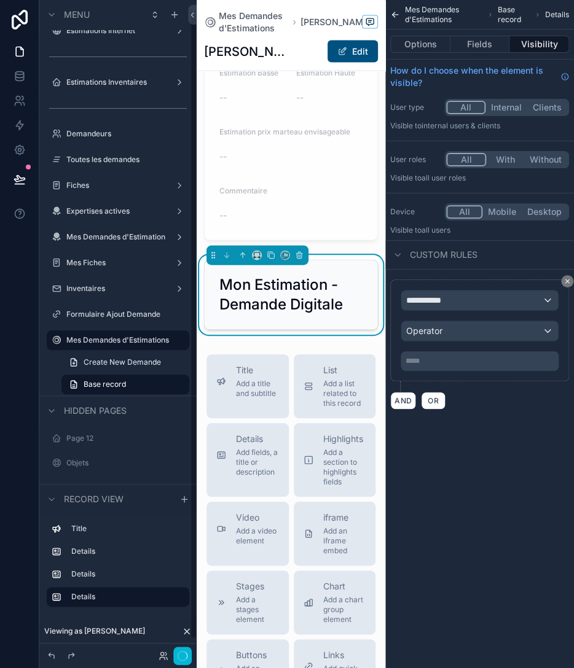
scroll to position [13, 0]
click at [453, 300] on div "**********" at bounding box center [479, 301] width 157 height 20
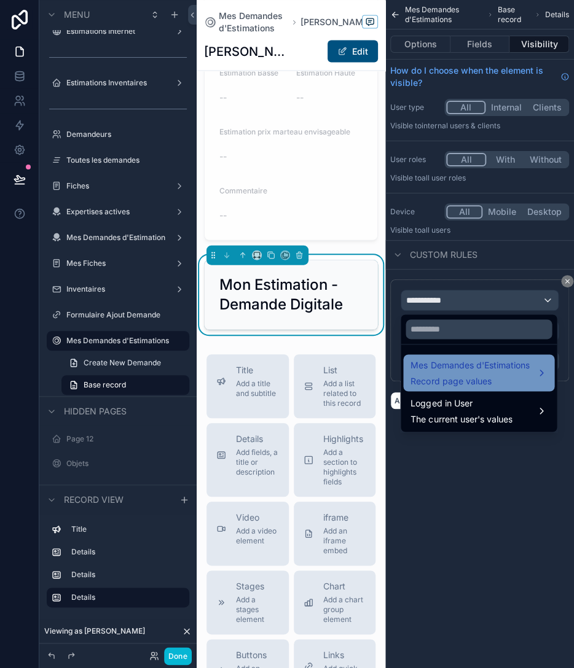
click at [473, 372] on span "Mes Demandes d'Estimations" at bounding box center [469, 365] width 119 height 15
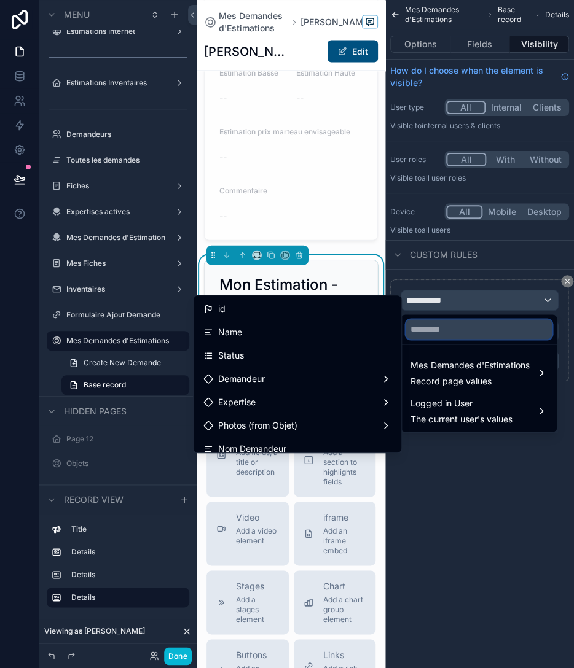
click at [459, 329] on input "text" at bounding box center [478, 329] width 146 height 20
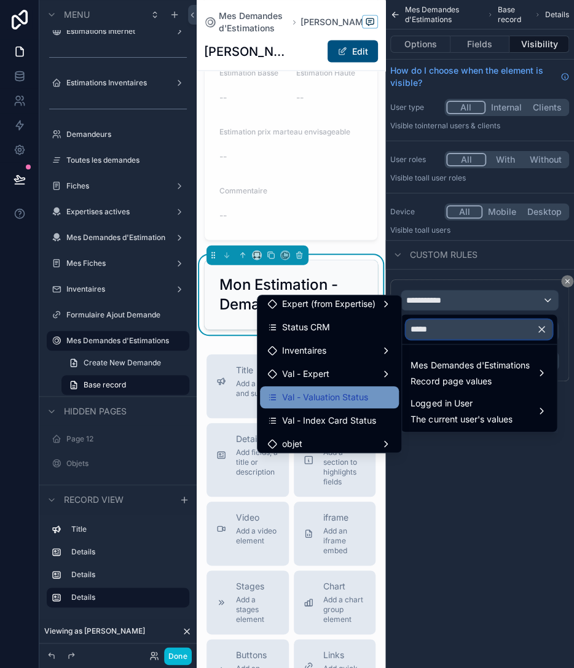
scroll to position [103, 0]
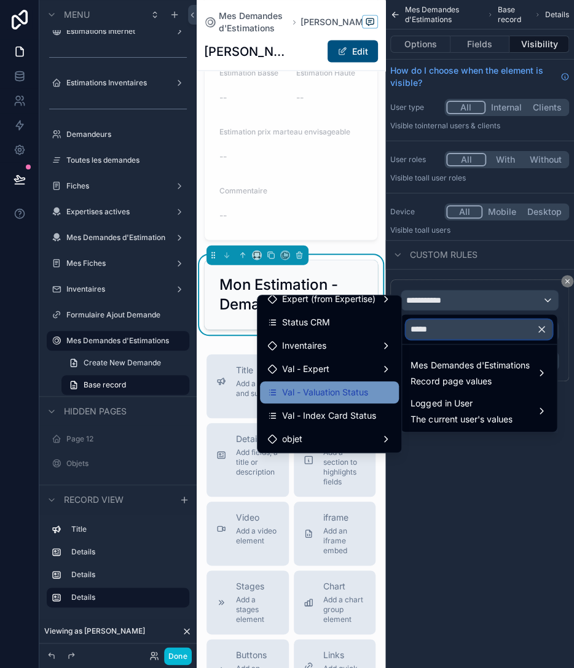
type input "*****"
click at [331, 389] on span "Val - Valuation Status" at bounding box center [325, 392] width 86 height 15
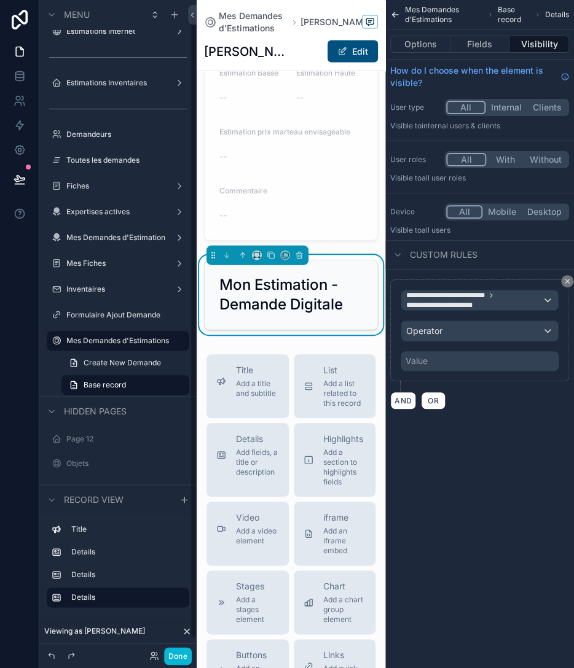
scroll to position [14, 0]
click at [440, 325] on span "Operator" at bounding box center [424, 331] width 36 height 12
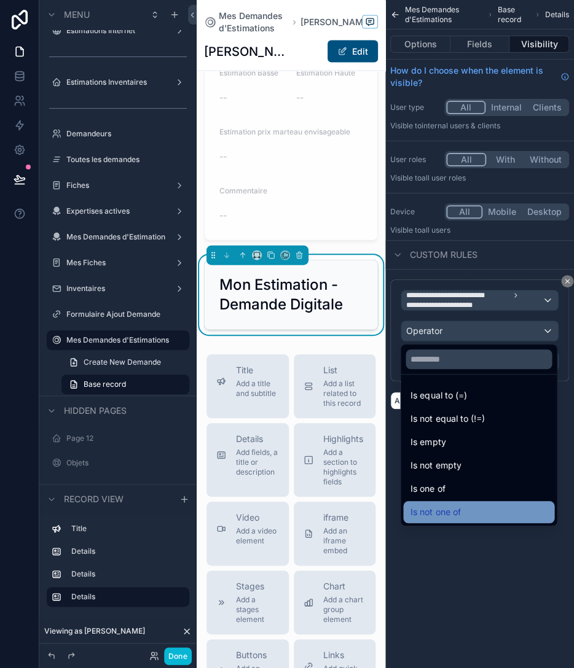
click at [440, 510] on span "Is not one of" at bounding box center [435, 512] width 50 height 15
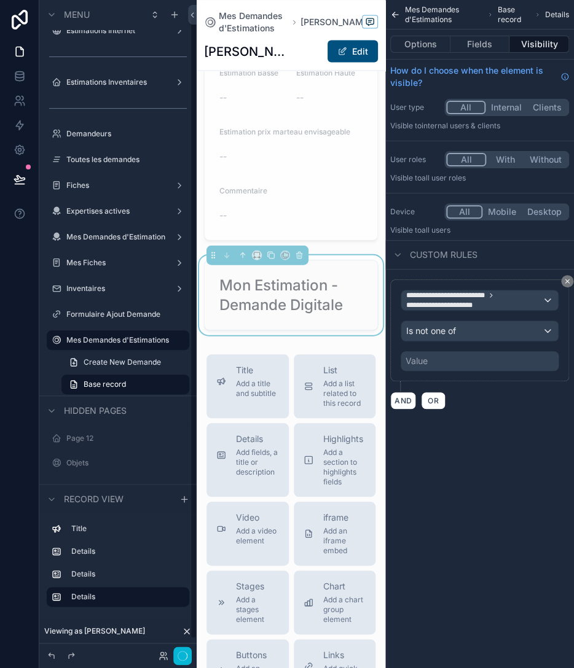
scroll to position [13, 0]
click at [426, 364] on div "Value" at bounding box center [416, 361] width 22 height 12
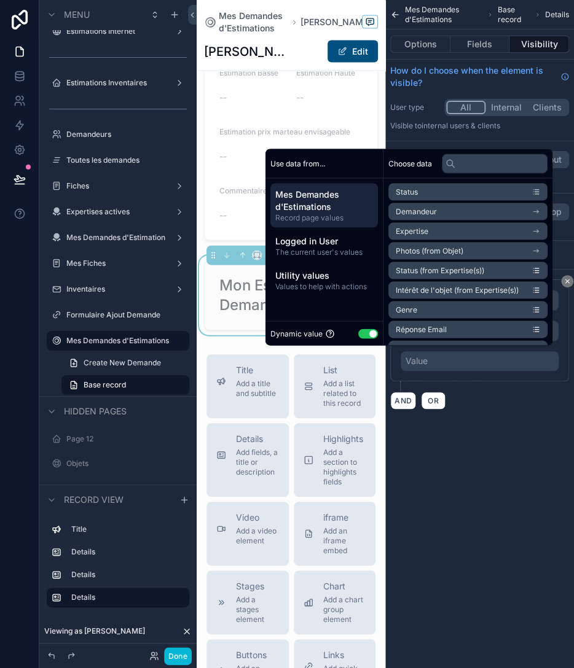
click at [362, 336] on button "Use setting" at bounding box center [368, 334] width 20 height 10
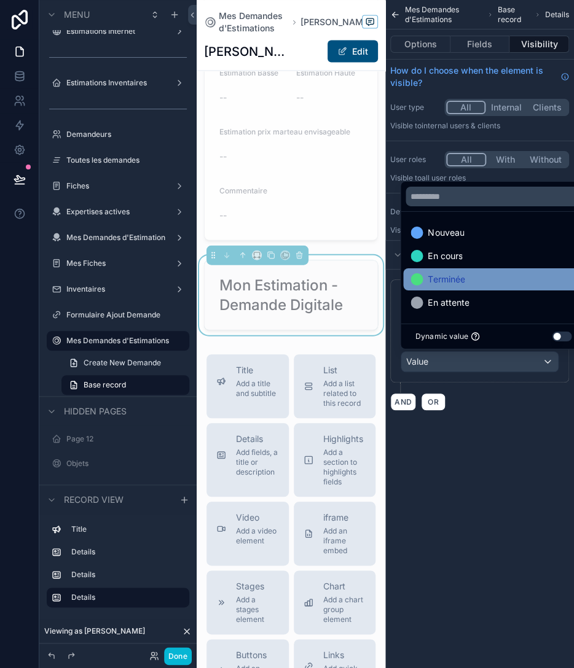
click at [440, 287] on div "Terminée" at bounding box center [493, 279] width 181 height 22
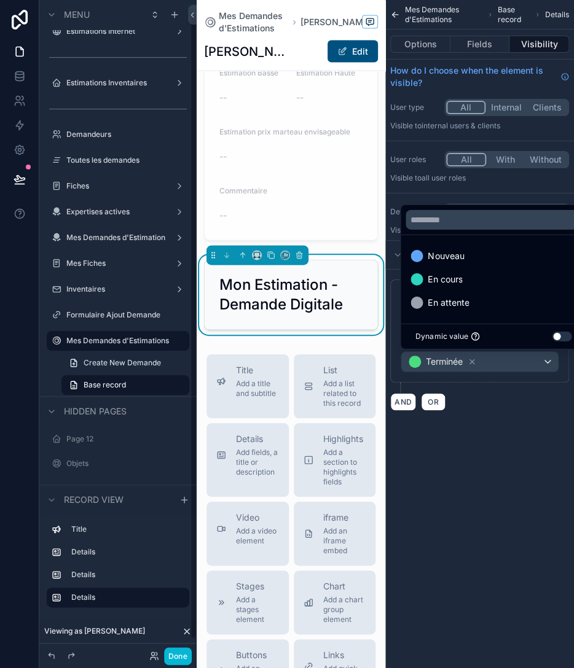
scroll to position [14, 0]
click at [491, 431] on div "**********" at bounding box center [479, 220] width 189 height 440
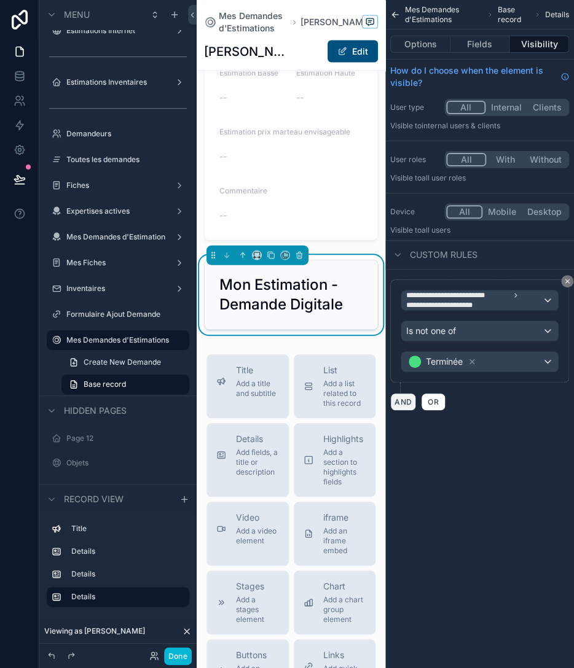
click at [404, 399] on button "AND" at bounding box center [403, 402] width 26 height 18
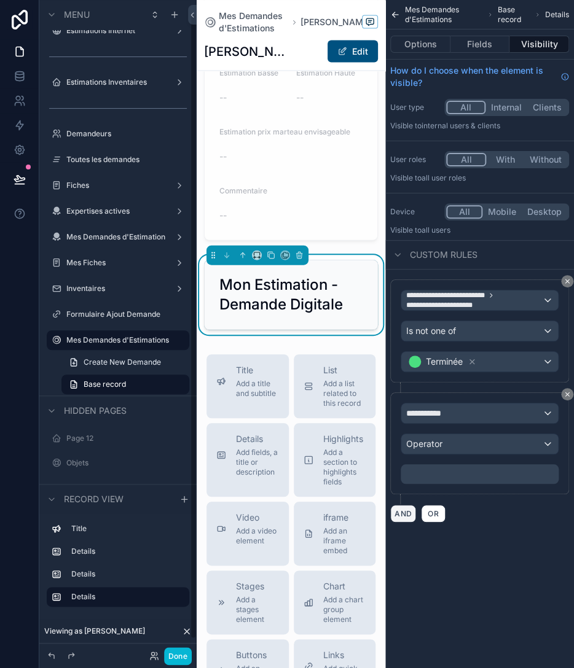
scroll to position [13, 0]
click at [458, 410] on div "**********" at bounding box center [479, 414] width 157 height 20
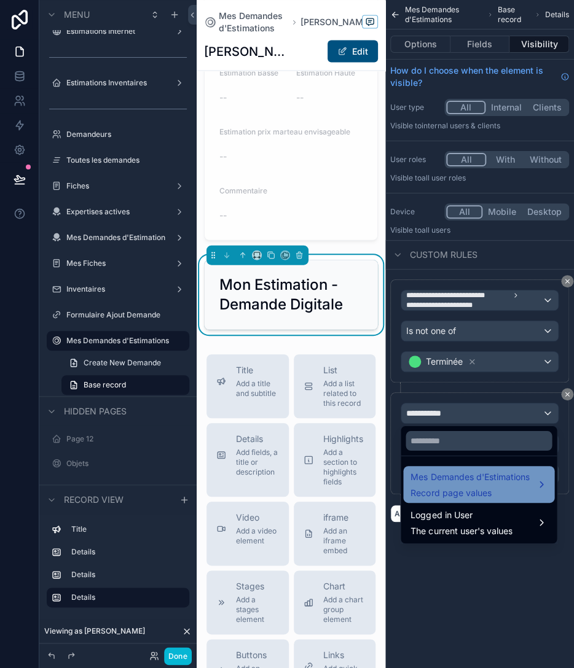
click at [461, 478] on span "Mes Demandes d'Estimations" at bounding box center [469, 477] width 119 height 15
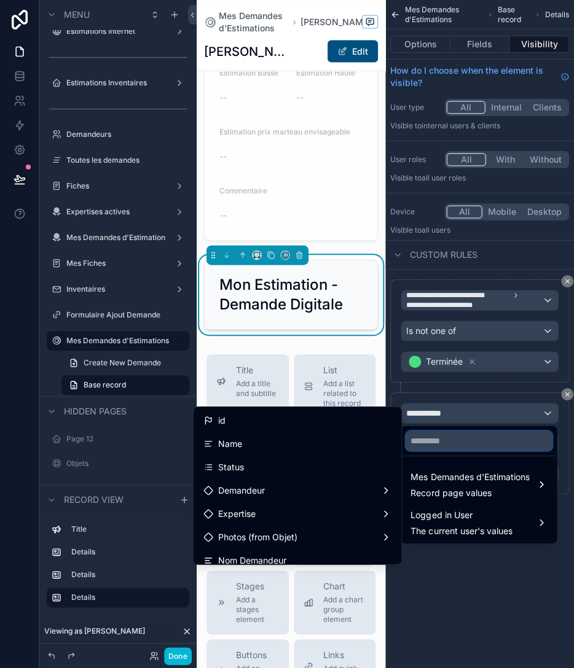
click at [435, 443] on input "text" at bounding box center [478, 441] width 146 height 20
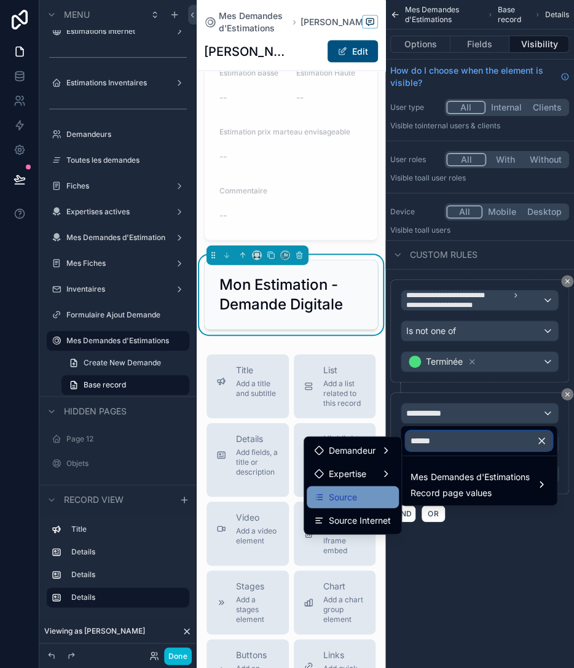
type input "******"
click at [373, 500] on div "Source" at bounding box center [352, 496] width 77 height 15
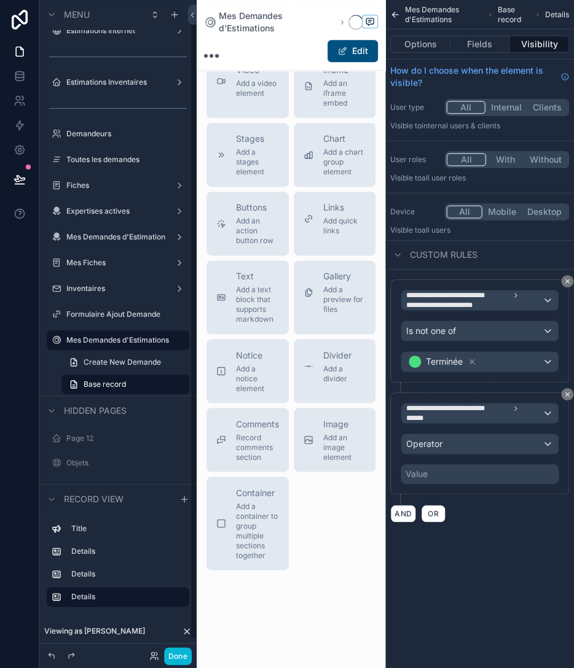
scroll to position [1123, 0]
click at [462, 443] on div "Operator" at bounding box center [479, 444] width 157 height 20
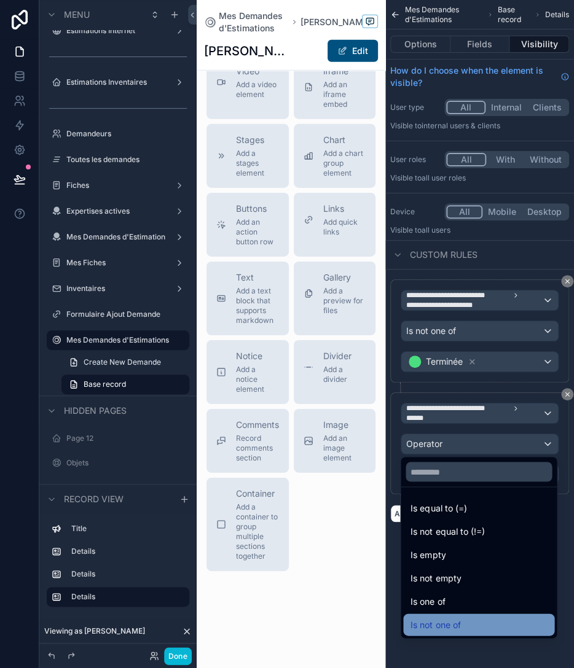
click at [450, 617] on div "Is not one of" at bounding box center [478, 625] width 151 height 22
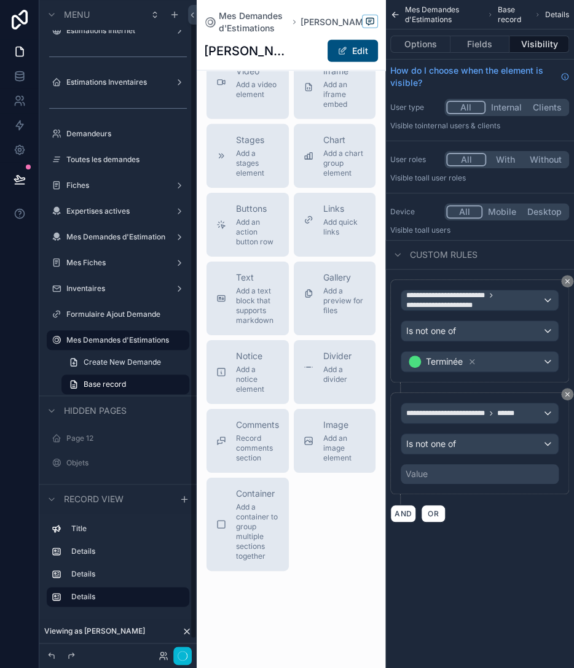
scroll to position [13, 0]
click at [432, 458] on div "**********" at bounding box center [479, 443] width 158 height 81
click at [435, 472] on div "Value" at bounding box center [479, 474] width 158 height 20
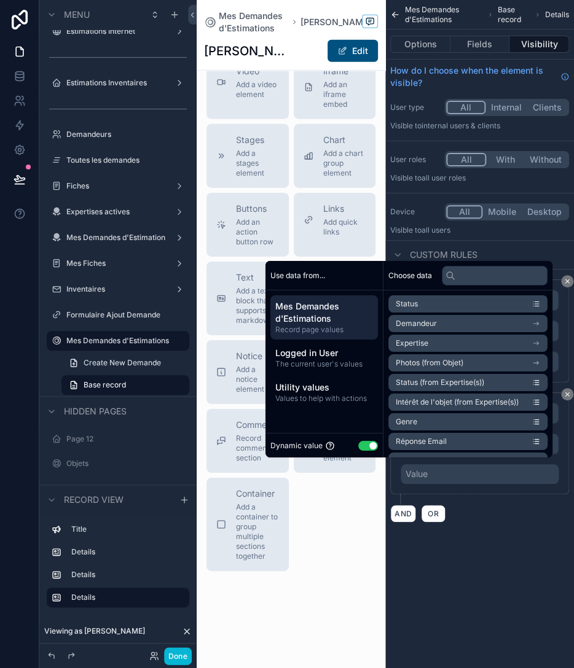
click at [358, 446] on button "Use setting" at bounding box center [368, 445] width 20 height 10
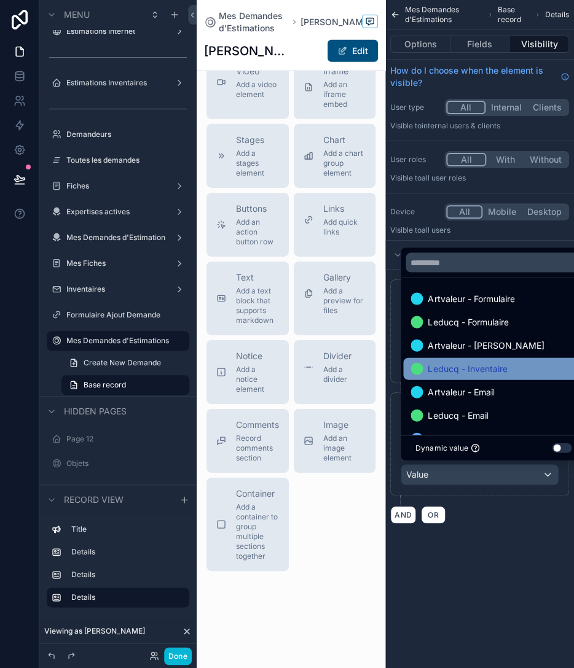
click at [471, 377] on div "Leducq - Inventaire" at bounding box center [493, 368] width 181 height 22
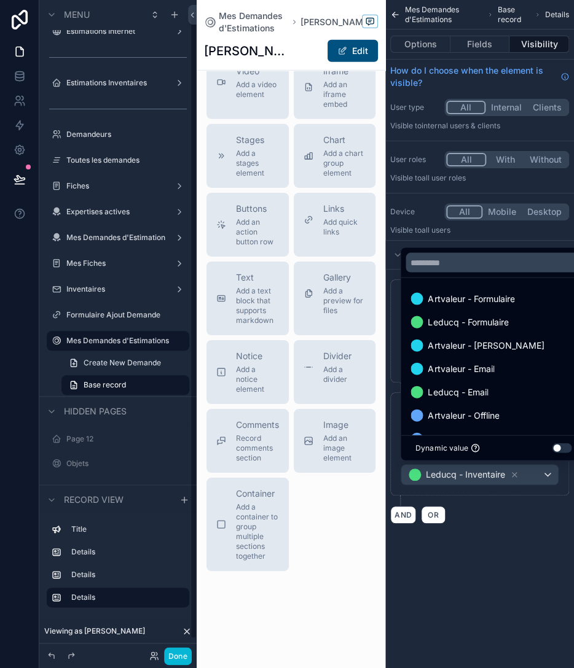
scroll to position [14, 0]
click at [497, 536] on div "**********" at bounding box center [479, 276] width 189 height 553
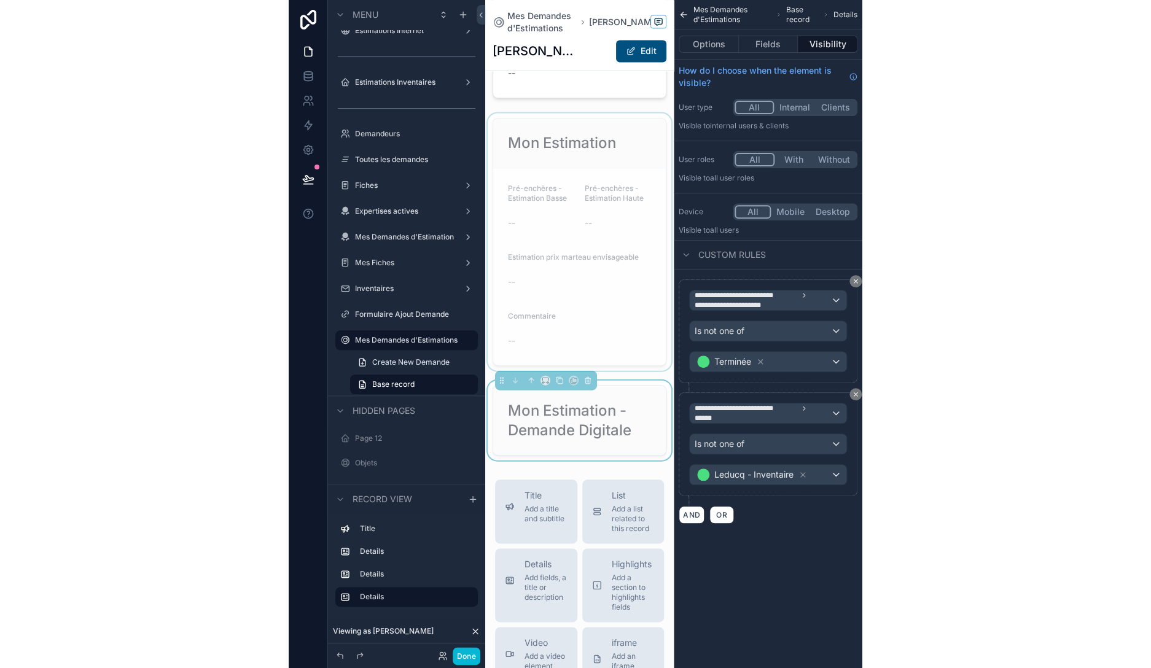
scroll to position [558, 0]
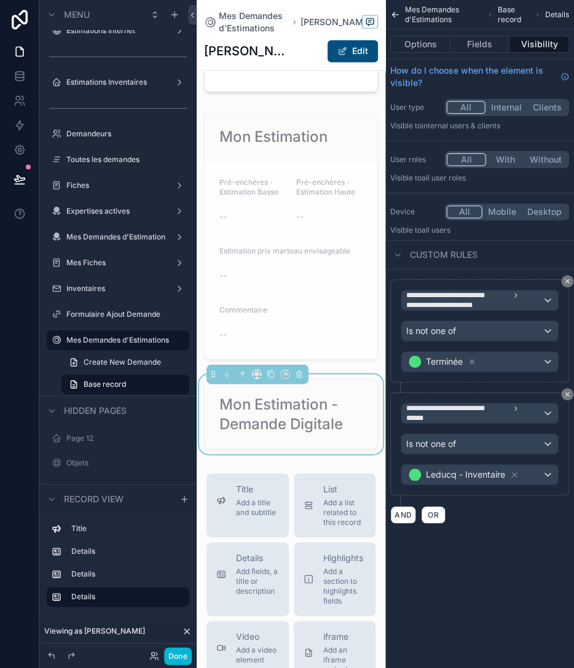
click at [318, 389] on div "Mon Estimation - Demande Digitale" at bounding box center [291, 414] width 173 height 69
click at [489, 50] on button "Fields" at bounding box center [480, 44] width 60 height 17
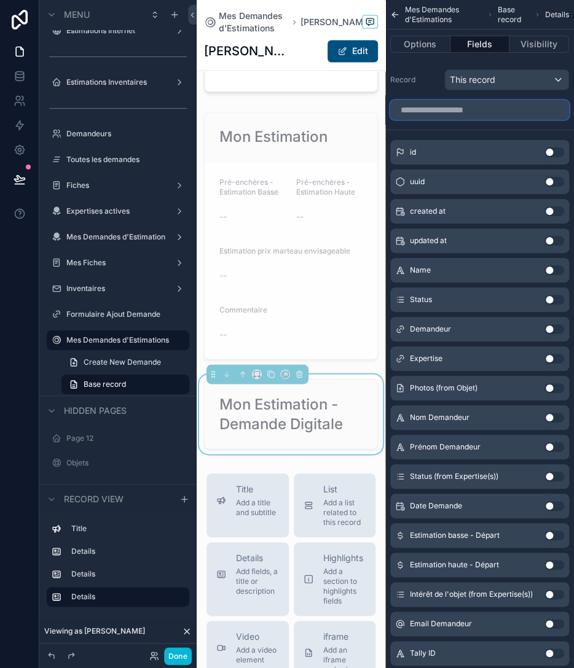
click at [483, 114] on input "scrollable content" at bounding box center [479, 110] width 179 height 20
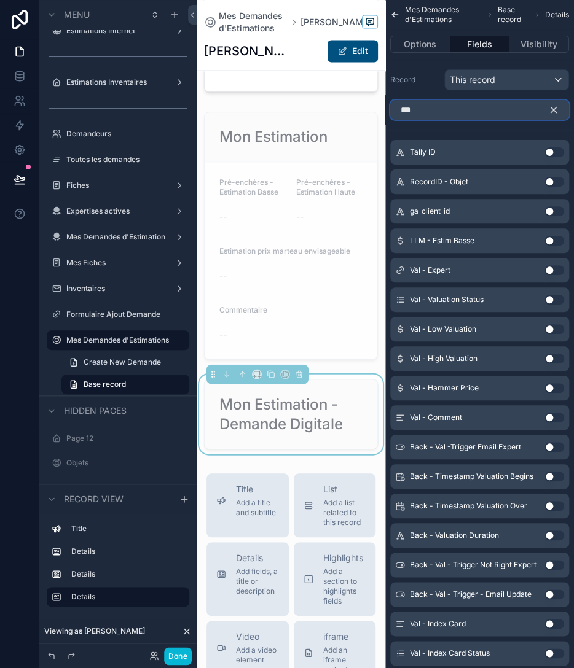
type input "***"
click at [552, 331] on button "Use setting" at bounding box center [554, 329] width 20 height 10
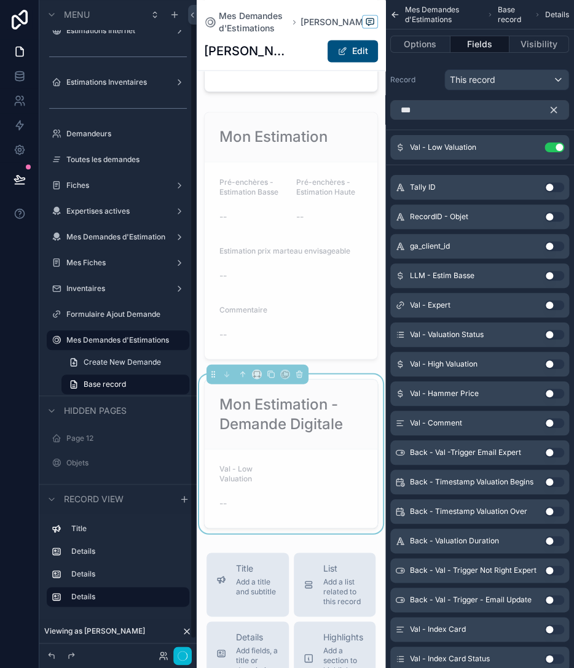
scroll to position [13, 0]
click at [551, 360] on button "Use setting" at bounding box center [554, 364] width 20 height 10
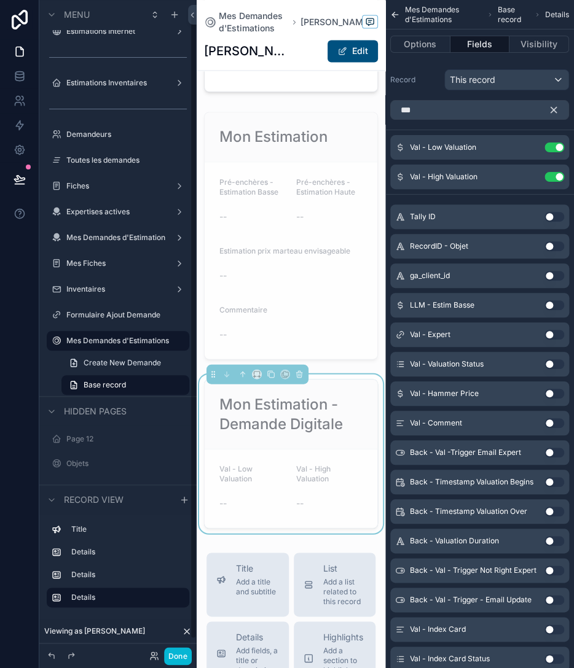
scroll to position [14, 0]
click at [555, 392] on button "Use setting" at bounding box center [554, 394] width 20 height 10
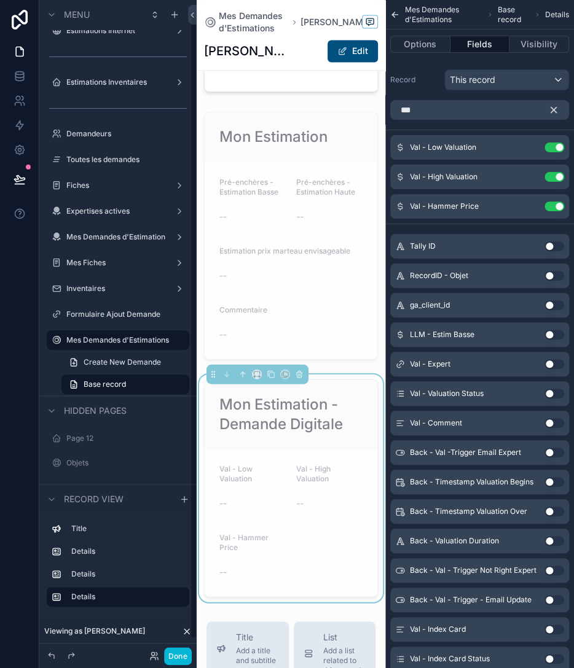
scroll to position [13, 0]
click at [552, 423] on button "Use setting" at bounding box center [554, 423] width 20 height 10
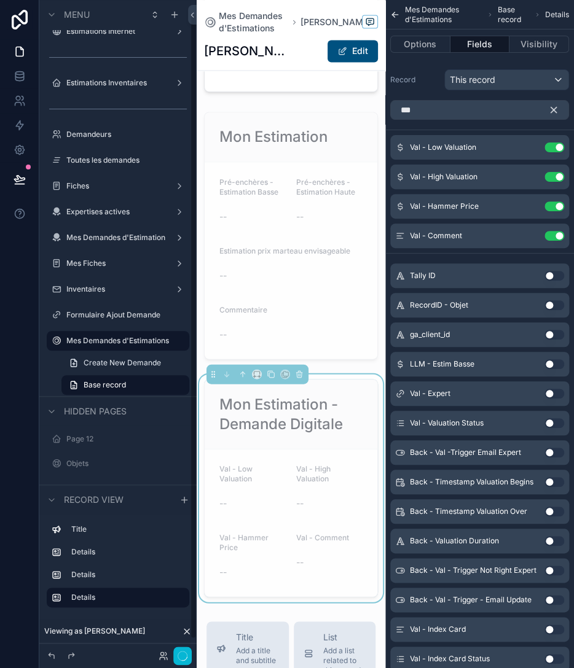
scroll to position [14, 0]
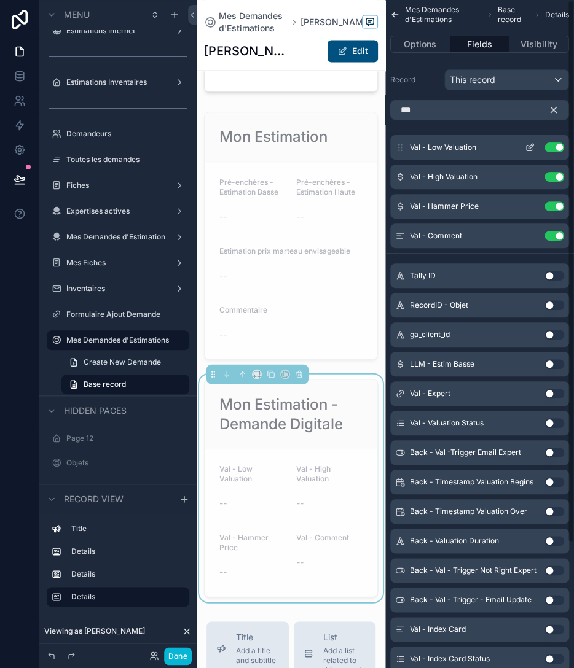
click at [529, 144] on icon "scrollable content" at bounding box center [530, 147] width 10 height 10
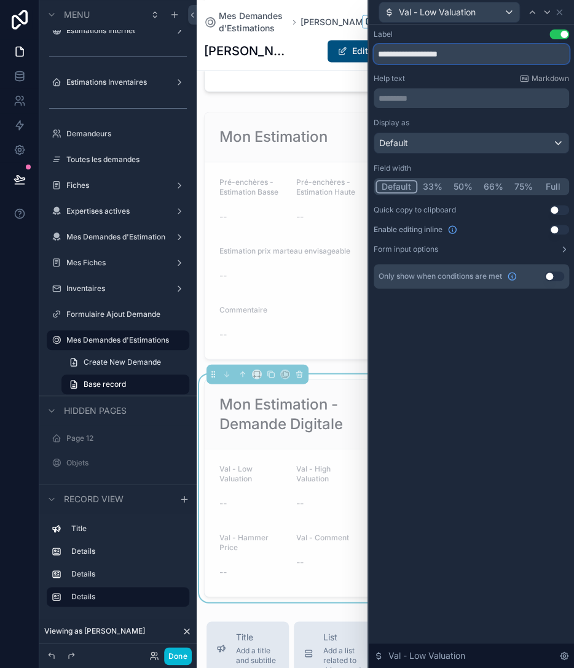
click at [429, 53] on input "**********" at bounding box center [470, 54] width 195 height 20
paste input "**********"
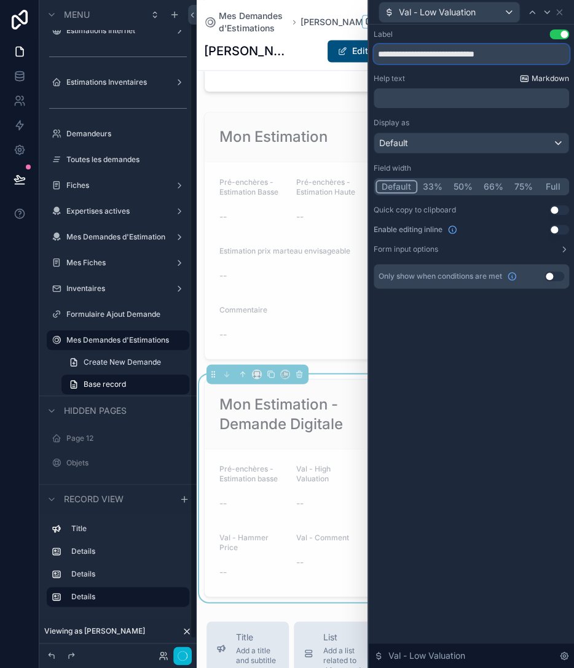
scroll to position [13, 0]
type input "**********"
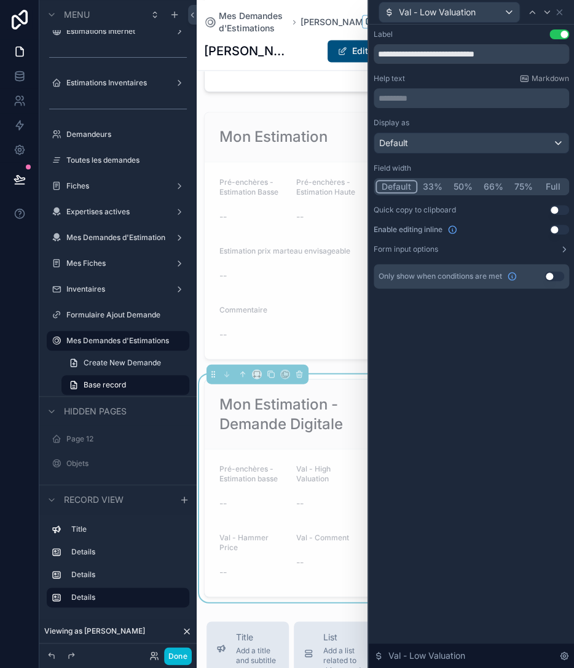
click at [461, 103] on p "********* ﻿" at bounding box center [472, 98] width 188 height 12
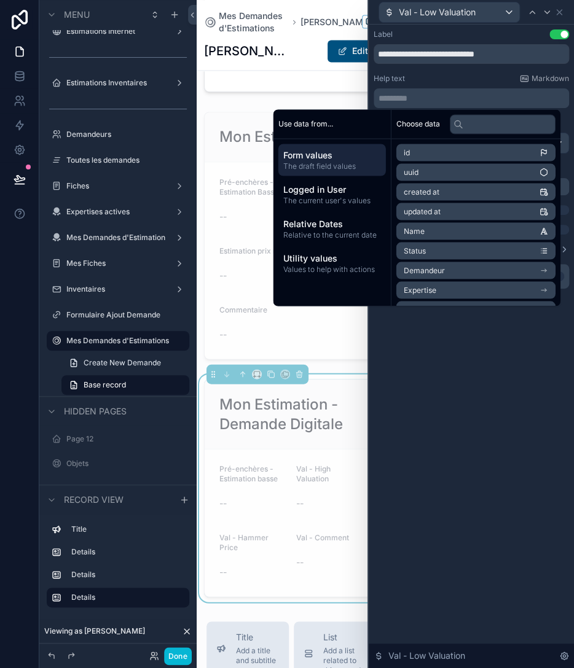
scroll to position [0, 0]
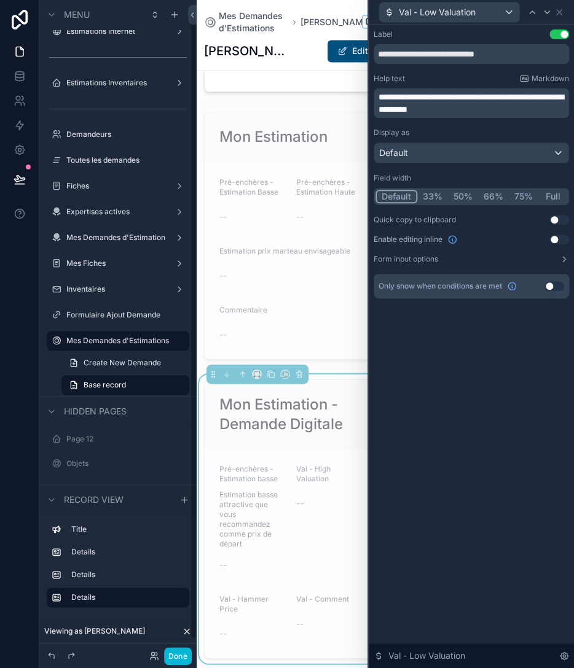
click at [448, 364] on div "**********" at bounding box center [471, 347] width 205 height 644
click at [462, 190] on button "50%" at bounding box center [463, 197] width 30 height 14
click at [451, 411] on div "**********" at bounding box center [471, 347] width 205 height 644
click at [554, 237] on button "Use setting" at bounding box center [559, 240] width 20 height 10
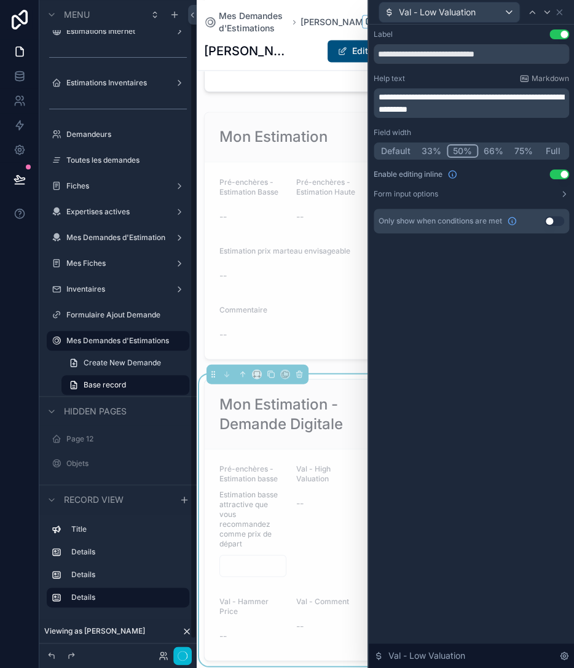
scroll to position [14, 0]
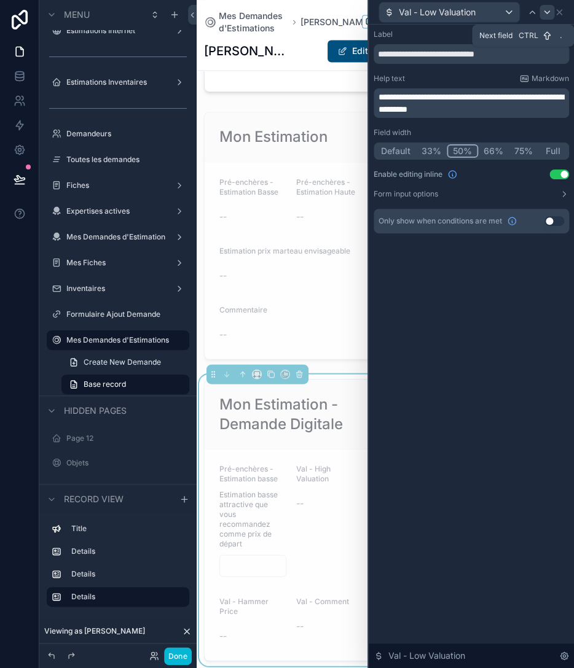
click at [547, 11] on icon at bounding box center [547, 12] width 10 height 10
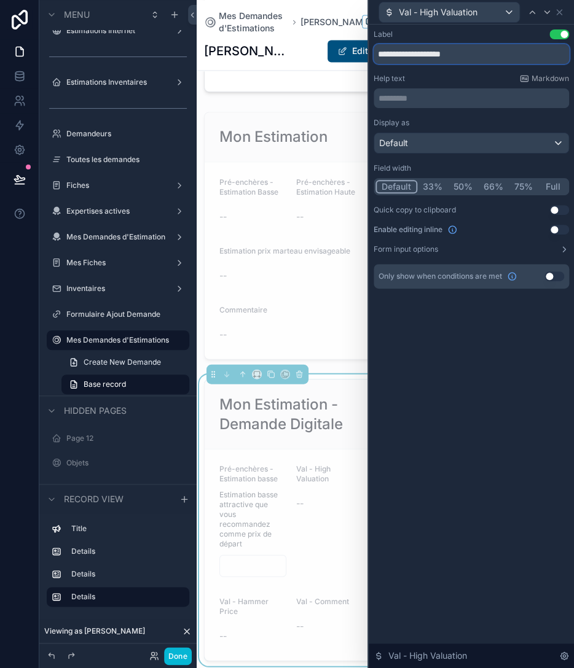
click at [515, 54] on input "**********" at bounding box center [470, 54] width 195 height 20
paste input "**********"
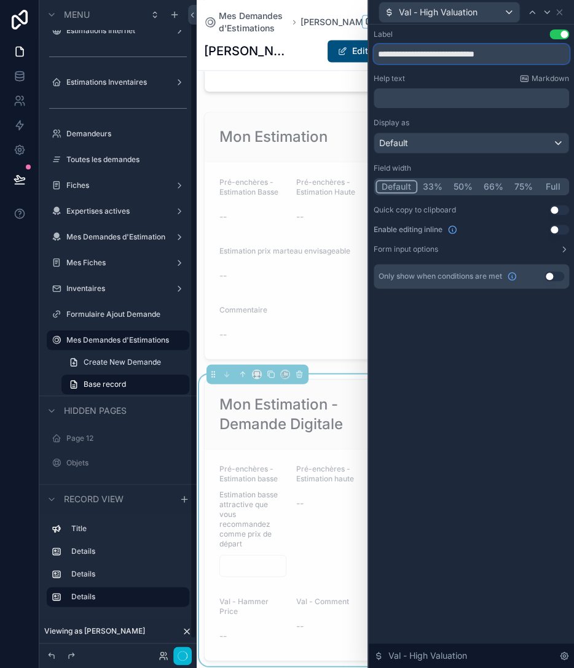
scroll to position [13, 0]
type input "**********"
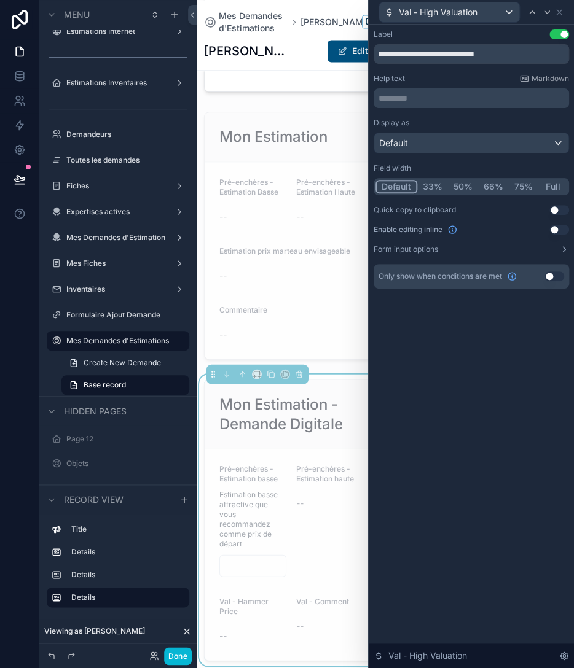
click at [405, 98] on p "********* ﻿" at bounding box center [472, 98] width 188 height 12
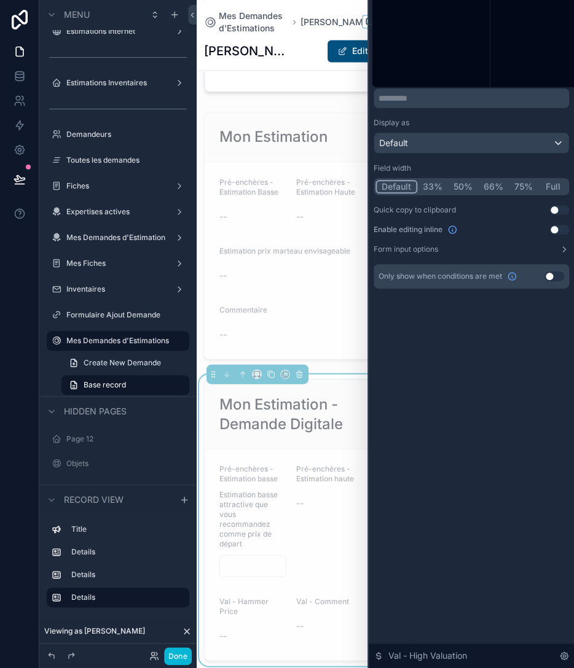
scroll to position [0, 0]
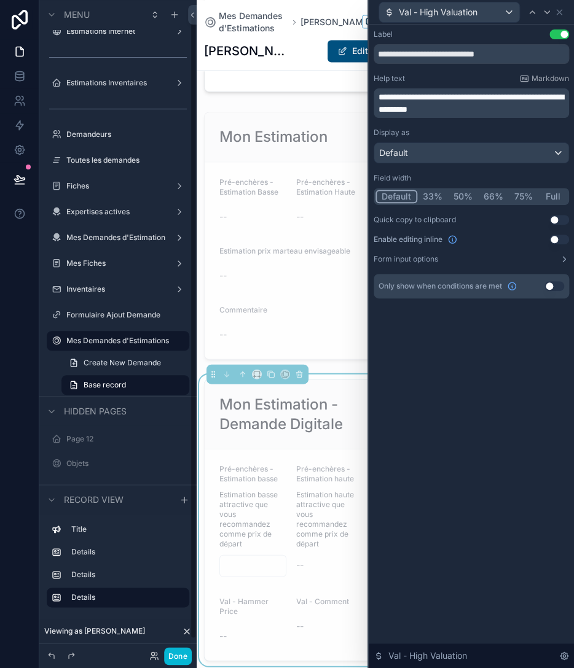
click at [462, 378] on div "**********" at bounding box center [471, 347] width 205 height 644
click at [465, 195] on button "50%" at bounding box center [463, 197] width 30 height 14
click at [554, 237] on button "Use setting" at bounding box center [559, 240] width 20 height 10
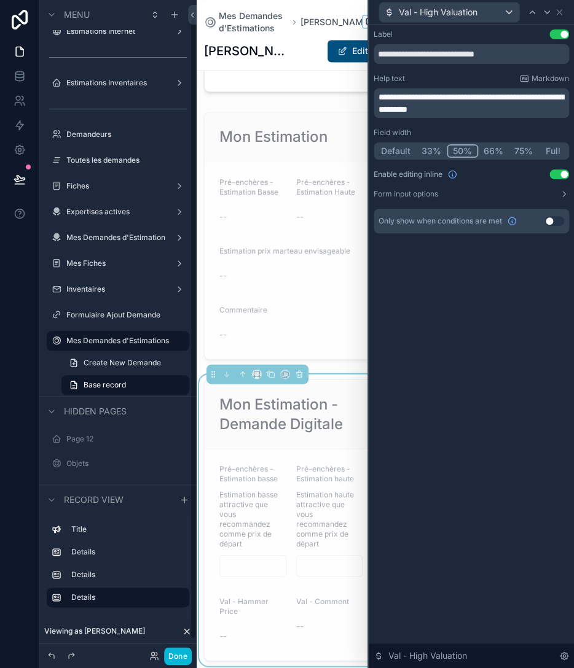
scroll to position [14, 0]
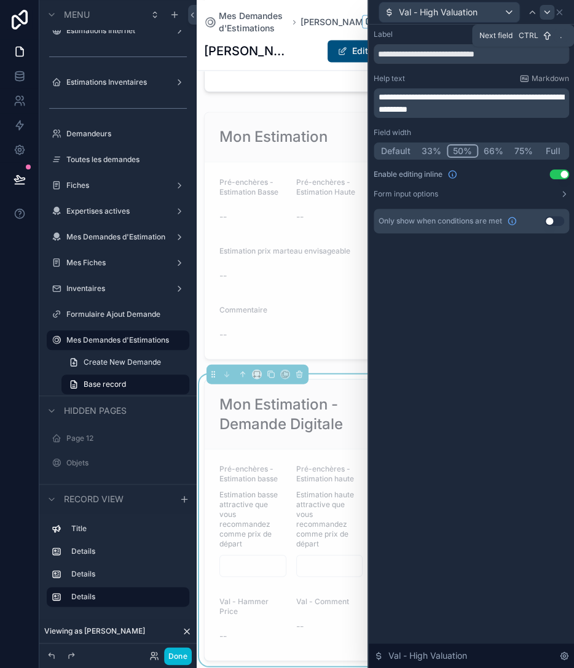
click at [547, 12] on icon at bounding box center [546, 12] width 5 height 2
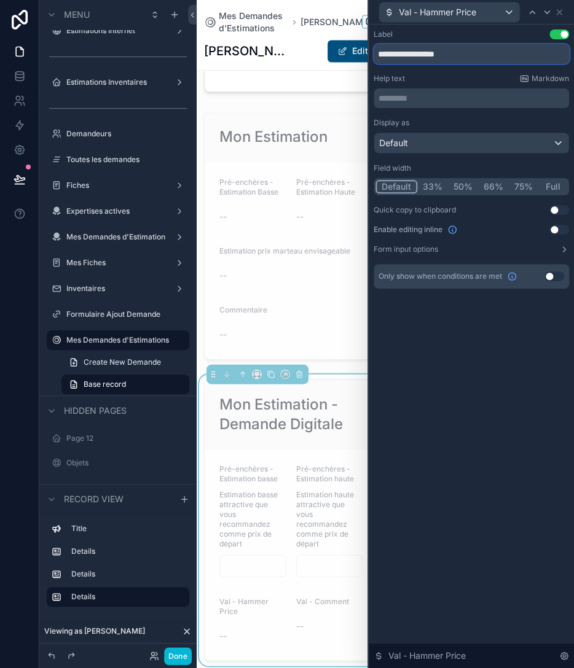
click at [448, 58] on input "**********" at bounding box center [470, 54] width 195 height 20
paste input "*****"
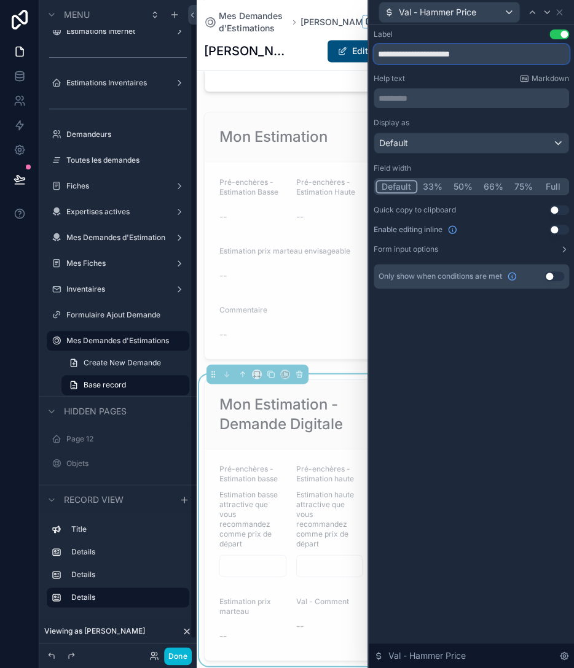
click at [428, 53] on input "**********" at bounding box center [470, 54] width 195 height 20
type input "**********"
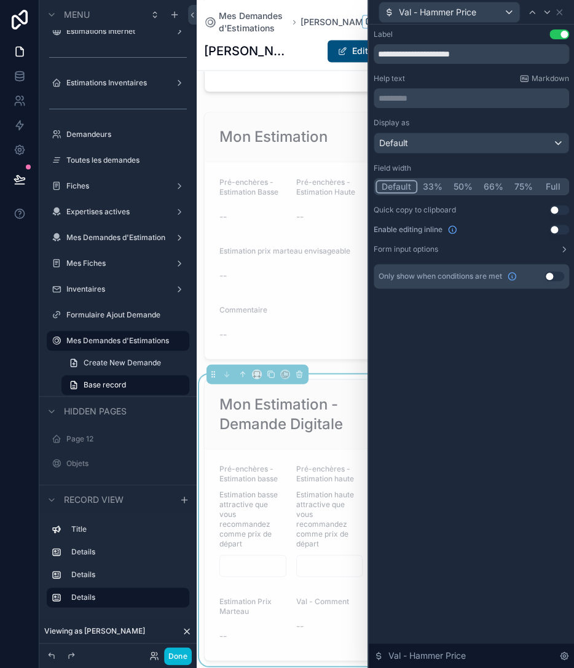
click at [408, 98] on p "********* ﻿" at bounding box center [472, 98] width 188 height 12
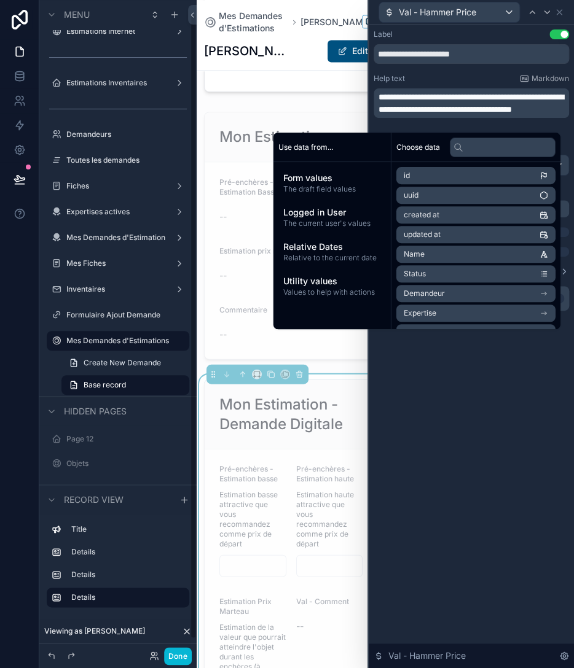
scroll to position [14, 0]
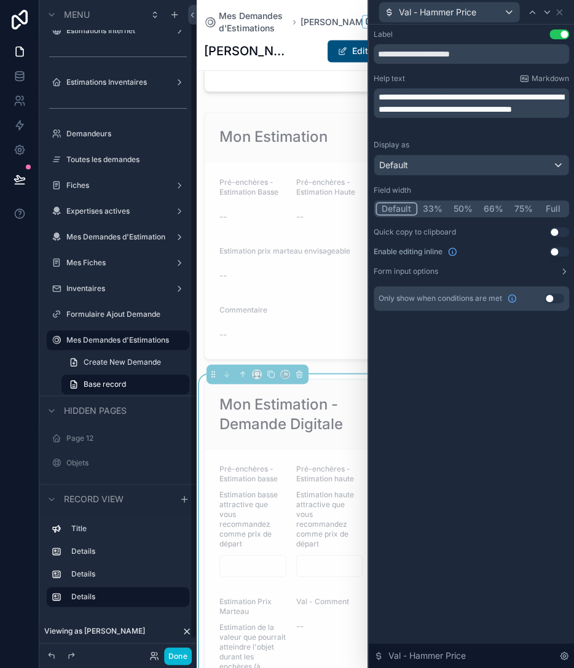
click at [486, 115] on p "**********" at bounding box center [472, 103] width 188 height 25
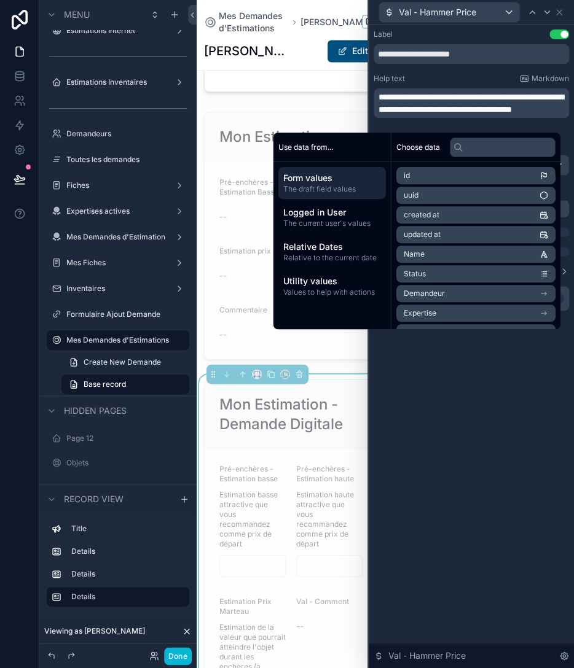
click at [495, 423] on div "**********" at bounding box center [471, 347] width 205 height 644
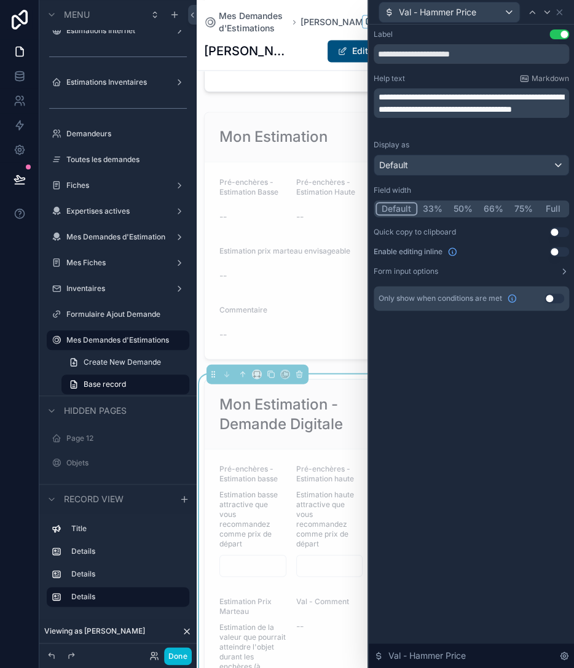
click at [492, 208] on button "66%" at bounding box center [493, 209] width 31 height 14
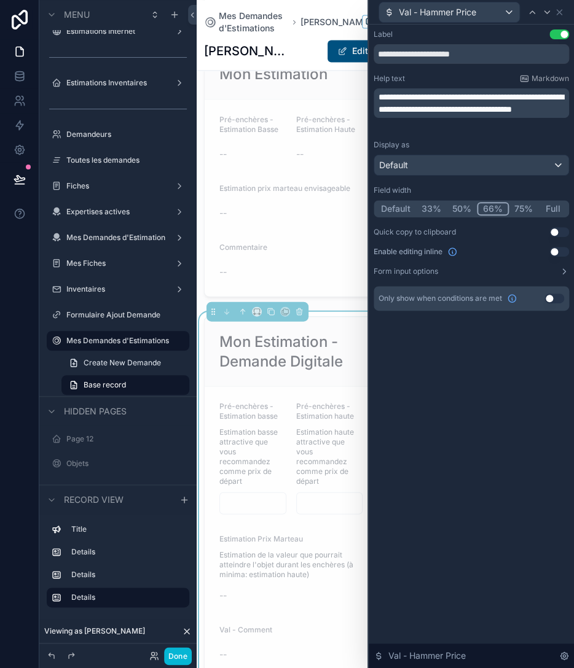
scroll to position [628, 0]
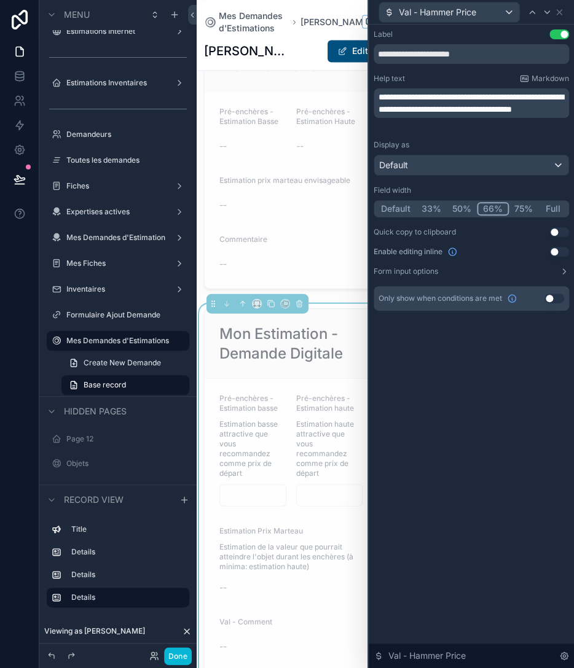
click at [556, 249] on button "Use setting" at bounding box center [559, 252] width 20 height 10
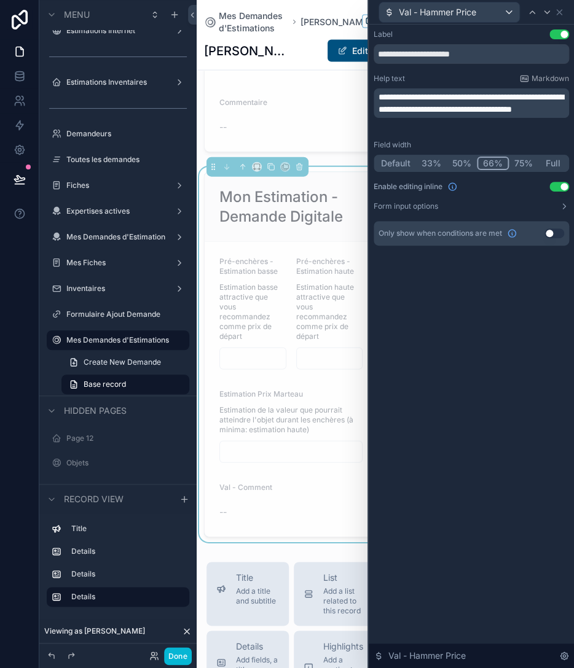
scroll to position [770, 0]
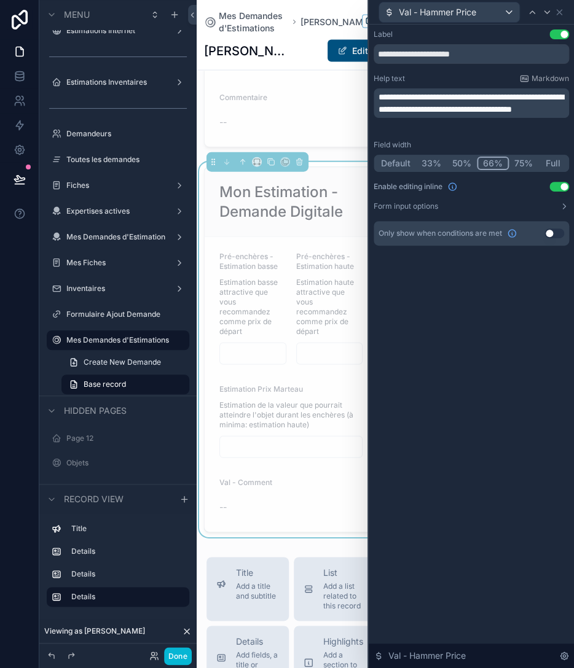
click at [305, 404] on span "Estimation de la valeur que pourrait atteindre l'objet durant les enchères (à m…" at bounding box center [290, 414] width 143 height 29
click at [550, 14] on icon at bounding box center [547, 12] width 10 height 10
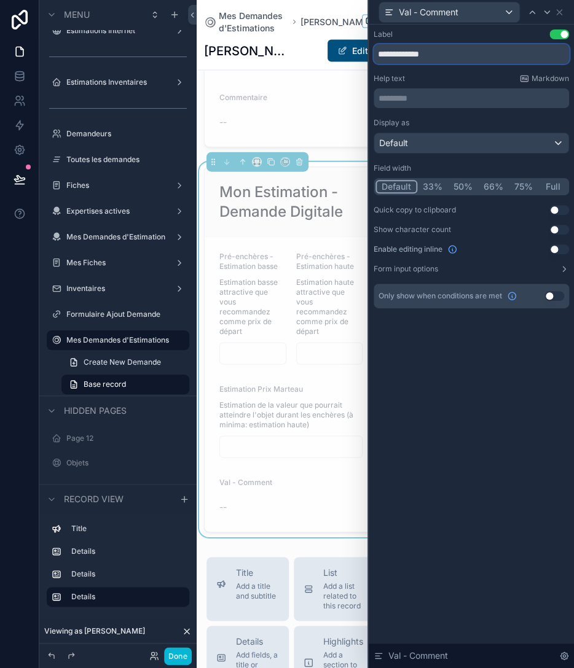
click at [456, 58] on input "**********" at bounding box center [470, 54] width 195 height 20
paste input "********"
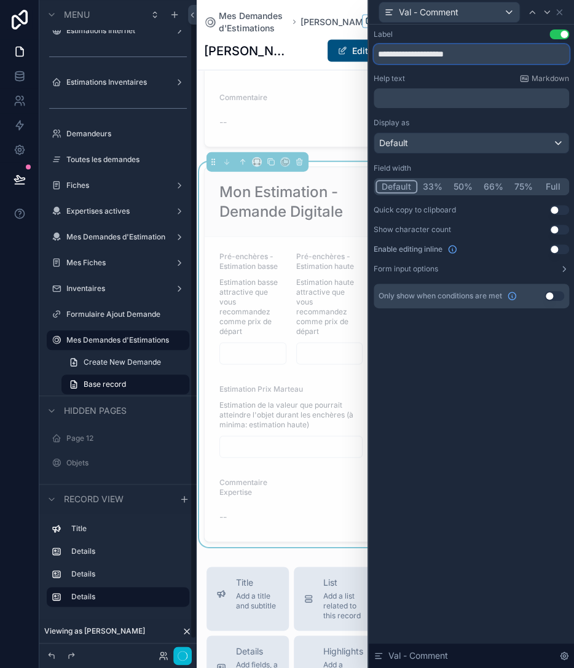
scroll to position [13, 0]
type input "**********"
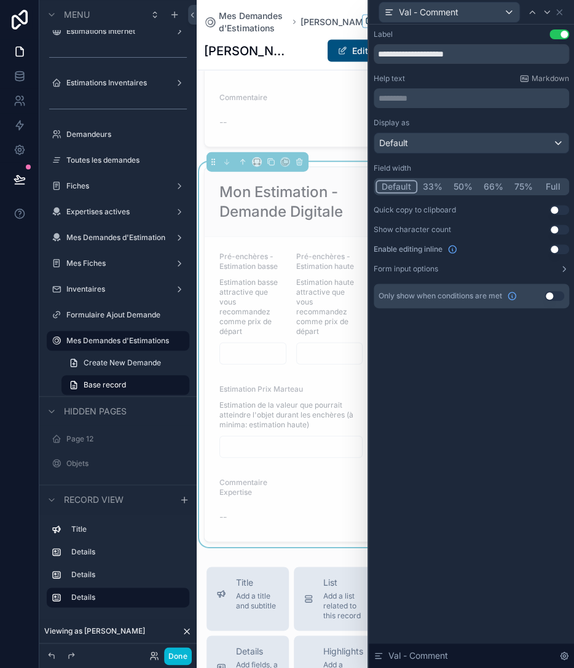
click at [450, 98] on p "********* ﻿" at bounding box center [472, 98] width 188 height 12
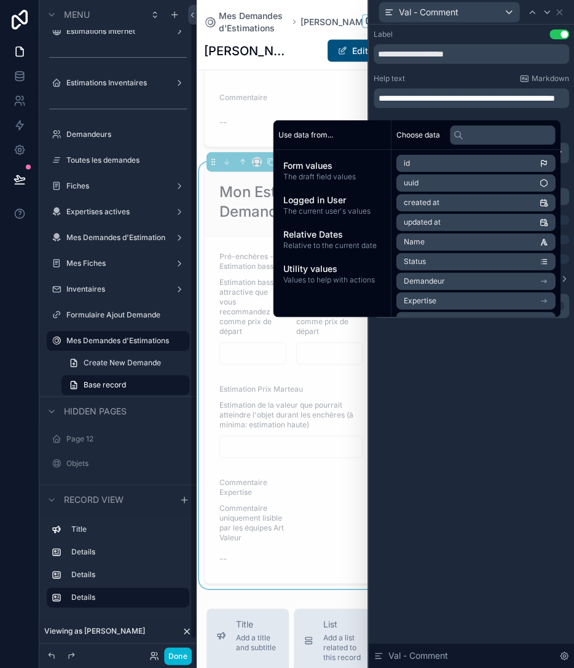
click at [493, 94] on span "**********" at bounding box center [466, 98] width 176 height 9
click at [458, 370] on div "**********" at bounding box center [471, 347] width 205 height 644
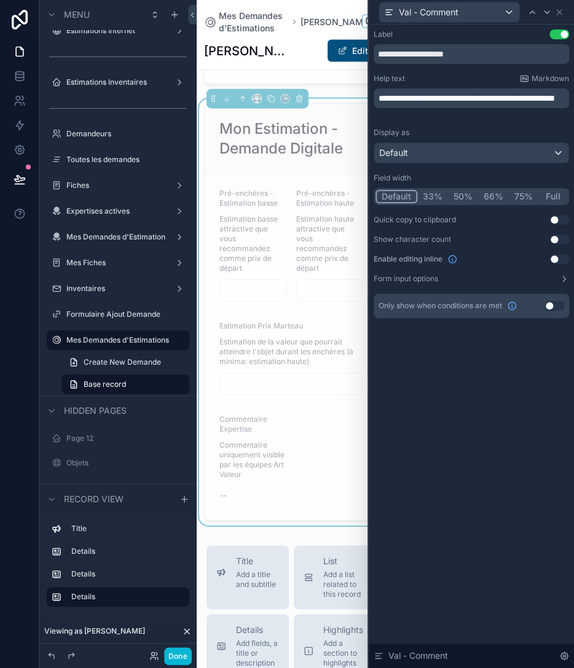
scroll to position [840, 0]
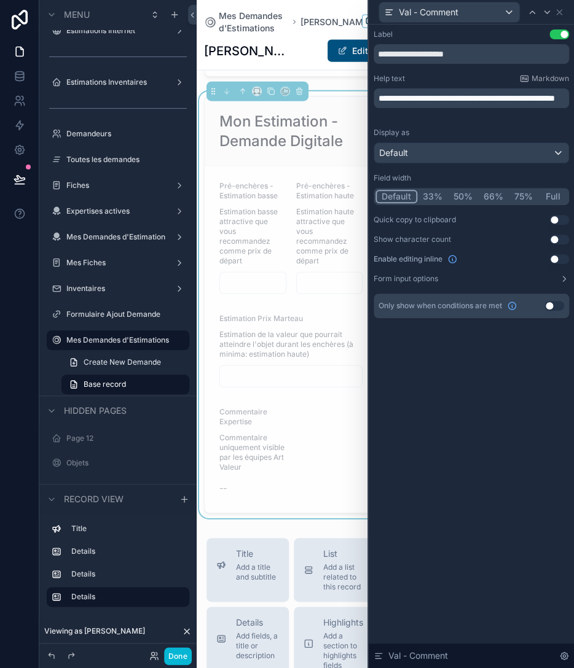
click at [552, 192] on button "Full" at bounding box center [552, 197] width 29 height 14
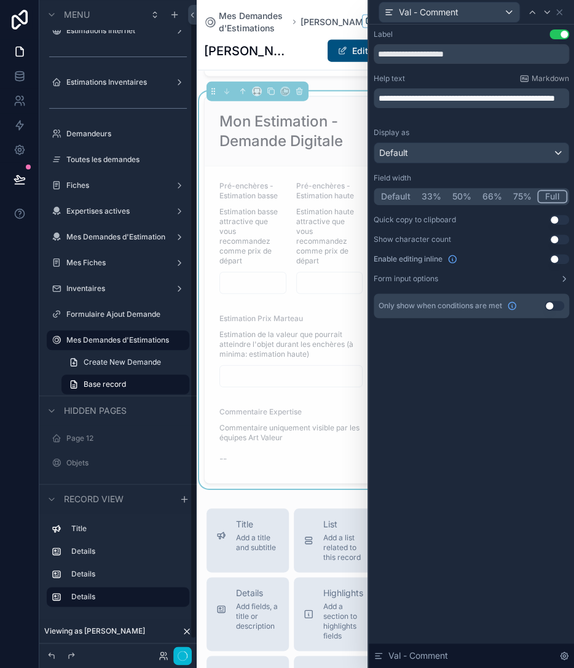
scroll to position [13, 0]
click at [555, 258] on button "Use setting" at bounding box center [559, 259] width 20 height 10
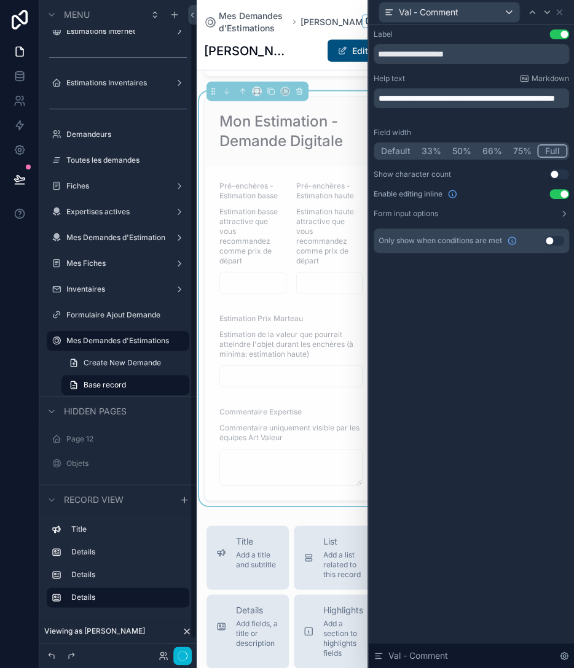
scroll to position [14, 0]
click at [290, 337] on span "Estimation de la valeur que pourrait atteindre l'objet durant les enchères (à m…" at bounding box center [290, 344] width 143 height 29
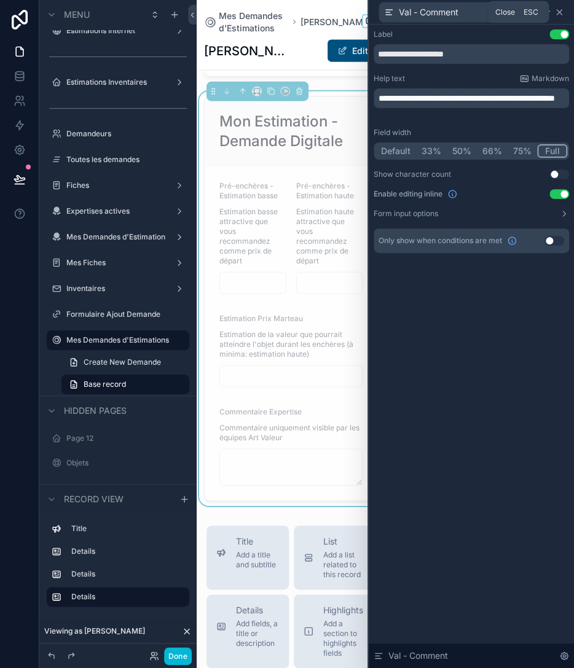
click at [561, 12] on icon at bounding box center [559, 12] width 10 height 10
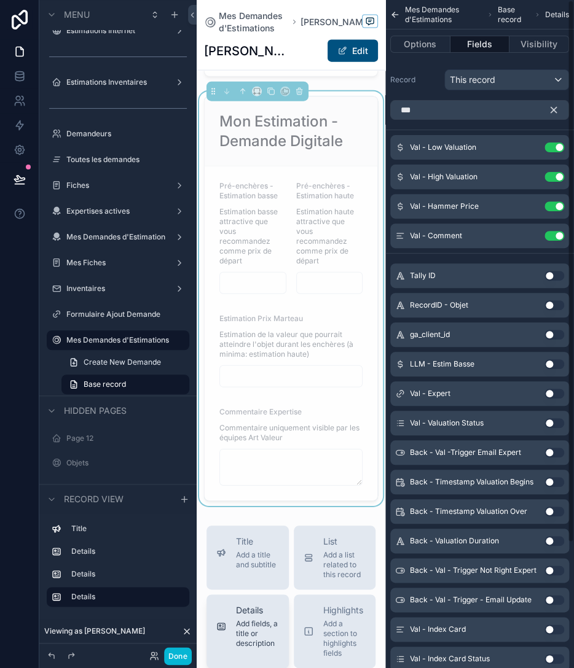
click at [244, 604] on span "Details" at bounding box center [257, 610] width 43 height 12
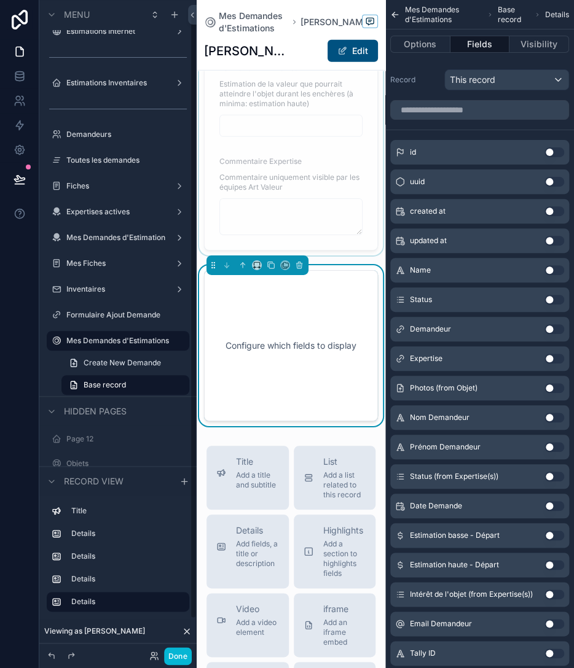
scroll to position [1091, 0]
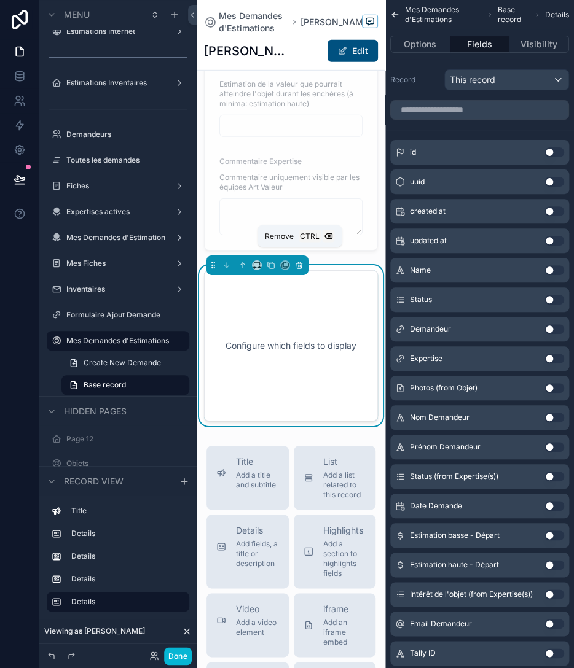
click at [301, 261] on icon "scrollable content" at bounding box center [299, 265] width 9 height 9
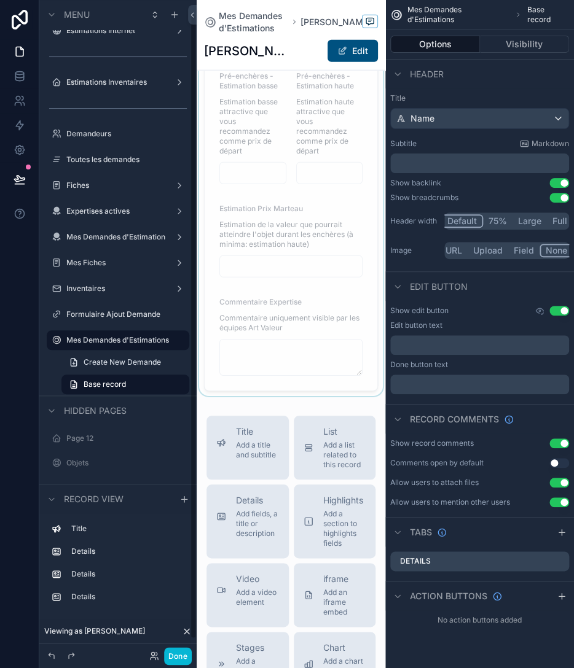
scroll to position [950, 0]
click at [327, 185] on div "scrollable content" at bounding box center [291, 189] width 189 height 415
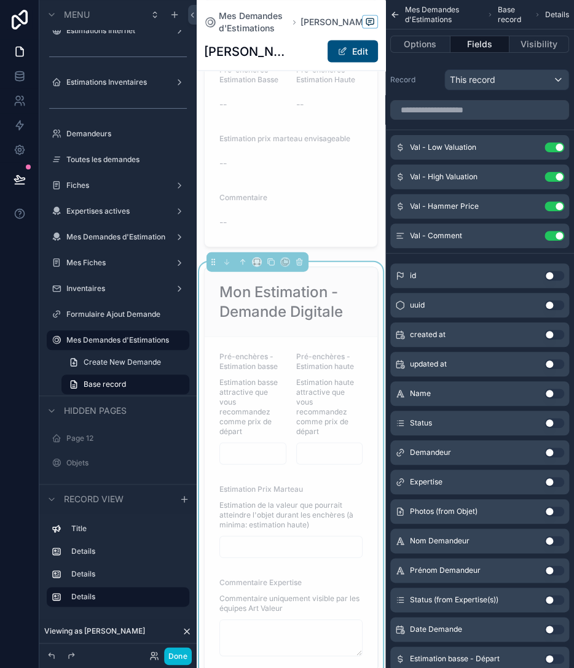
scroll to position [666, 0]
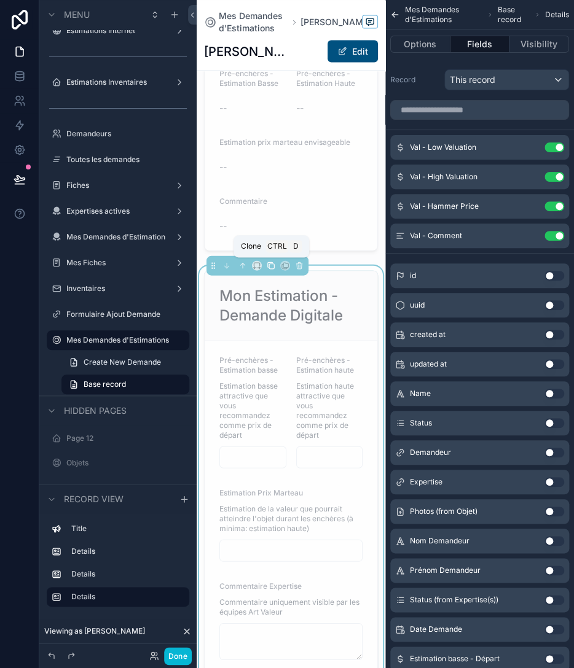
click at [271, 265] on icon "scrollable content" at bounding box center [271, 265] width 9 height 9
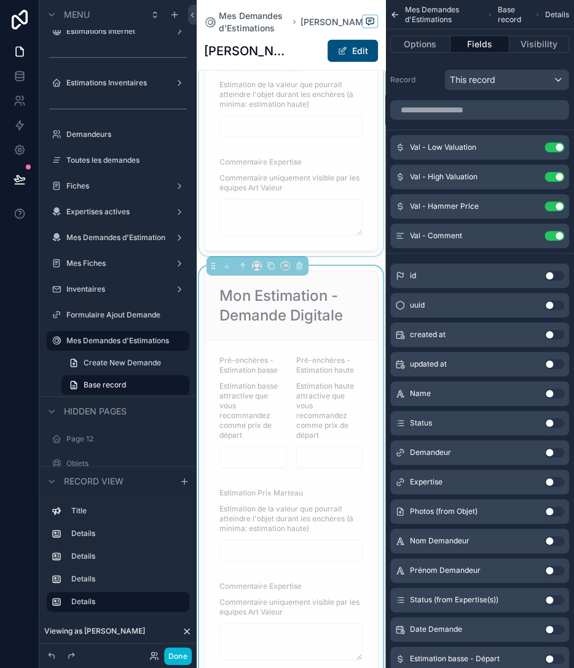
scroll to position [1091, 0]
click at [306, 316] on div "Mon Estimation - Demande Digitale" at bounding box center [291, 305] width 173 height 69
click at [426, 49] on button "Options" at bounding box center [420, 44] width 60 height 17
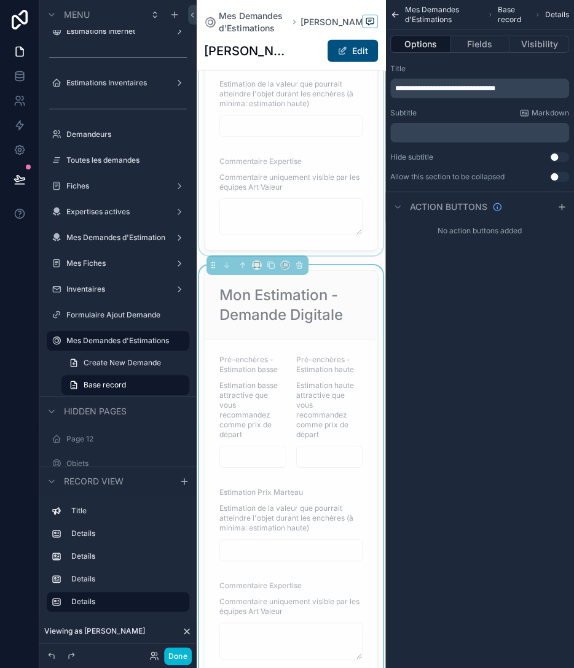
click at [534, 93] on div "**********" at bounding box center [479, 89] width 179 height 20
drag, startPoint x: 531, startPoint y: 88, endPoint x: 458, endPoint y: 87, distance: 73.1
click at [458, 87] on p "**********" at bounding box center [480, 89] width 171 height 10
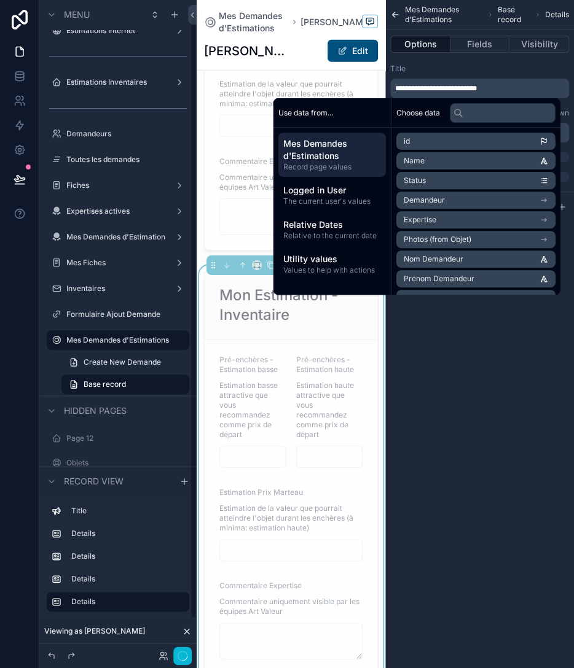
scroll to position [14, 0]
click at [467, 334] on div "**********" at bounding box center [479, 334] width 189 height 668
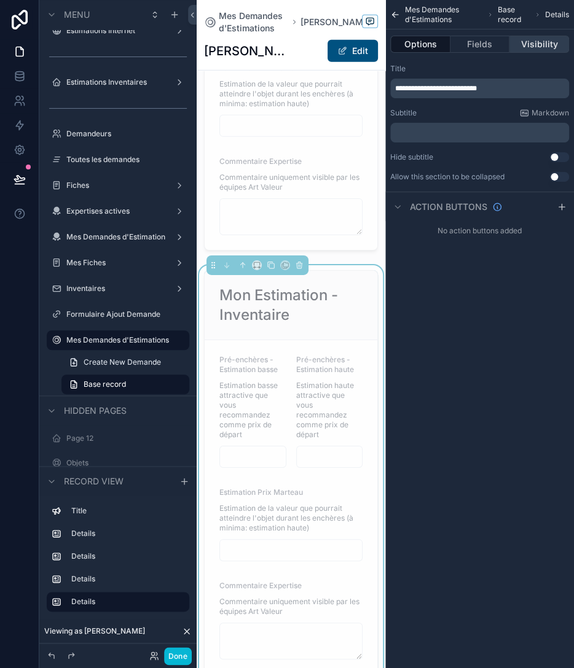
click at [534, 43] on button "Visibility" at bounding box center [539, 44] width 60 height 17
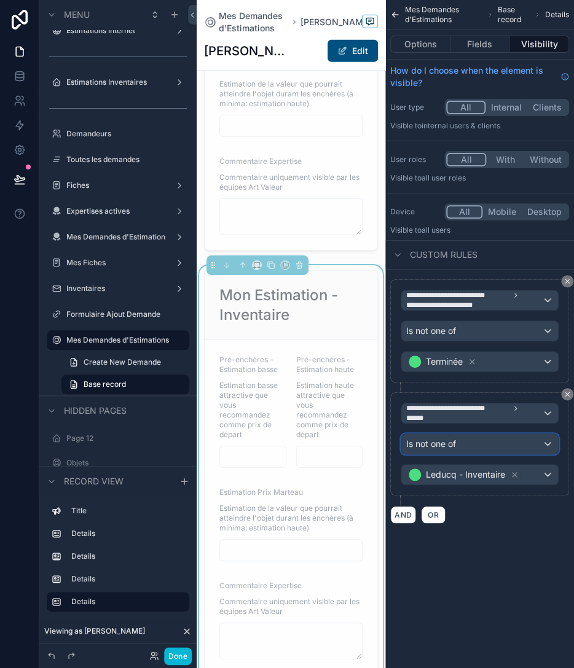
click at [475, 441] on div "Is not one of" at bounding box center [479, 444] width 157 height 20
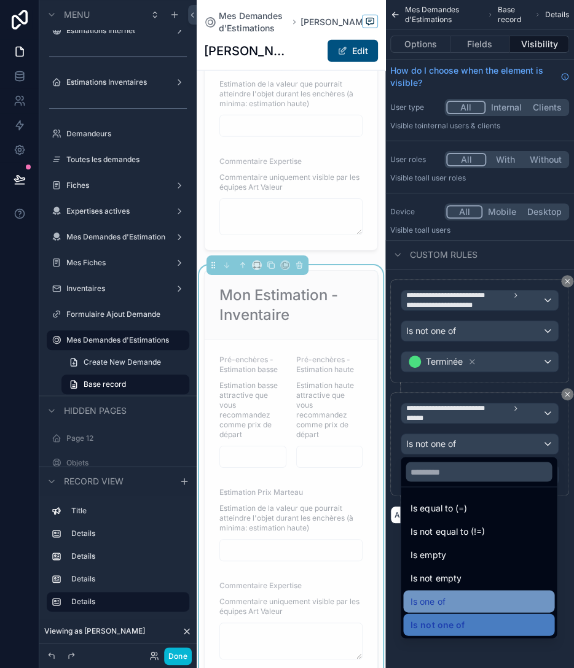
click at [450, 604] on div "Is one of" at bounding box center [478, 601] width 136 height 15
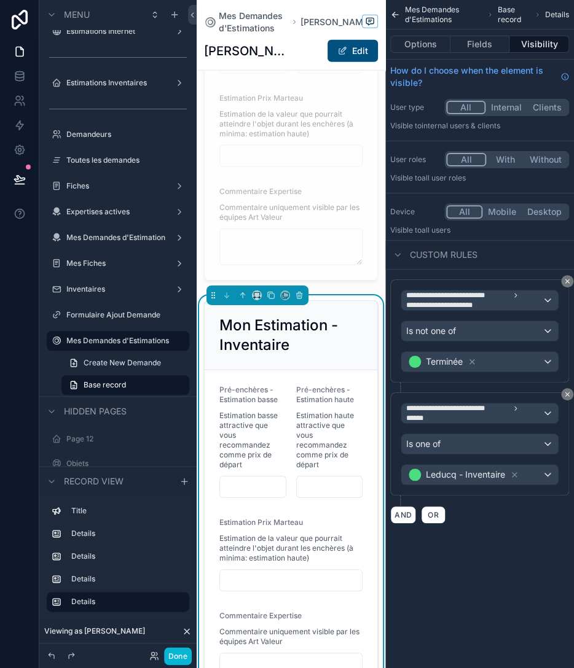
scroll to position [1061, 0]
click at [308, 351] on div "Mon Estimation - Inventaire" at bounding box center [291, 334] width 173 height 69
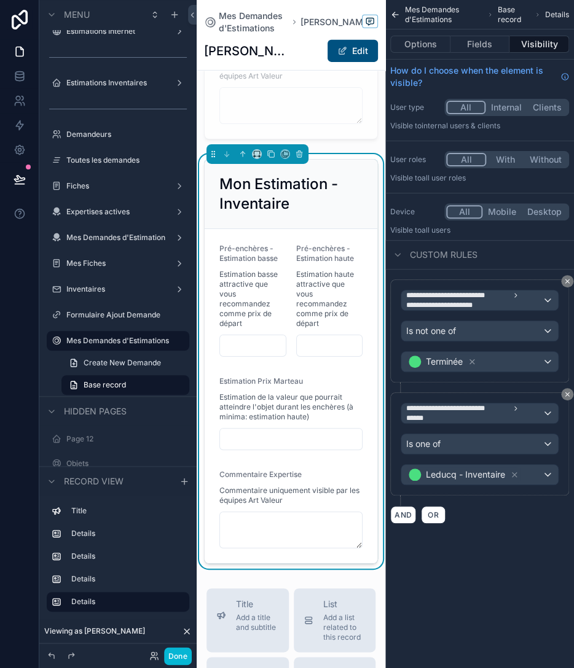
scroll to position [1203, 0]
click at [323, 469] on div "Commentaire Expertise" at bounding box center [290, 476] width 143 height 15
click at [485, 48] on button "Fields" at bounding box center [480, 44] width 60 height 17
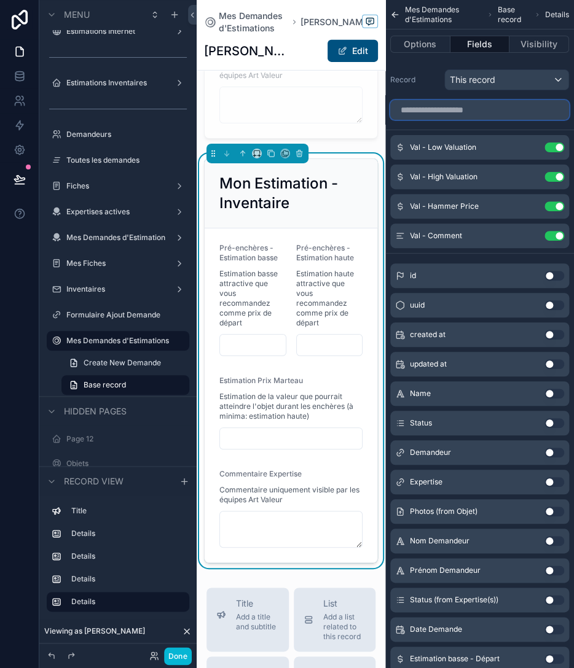
click at [493, 109] on input "scrollable content" at bounding box center [479, 110] width 179 height 20
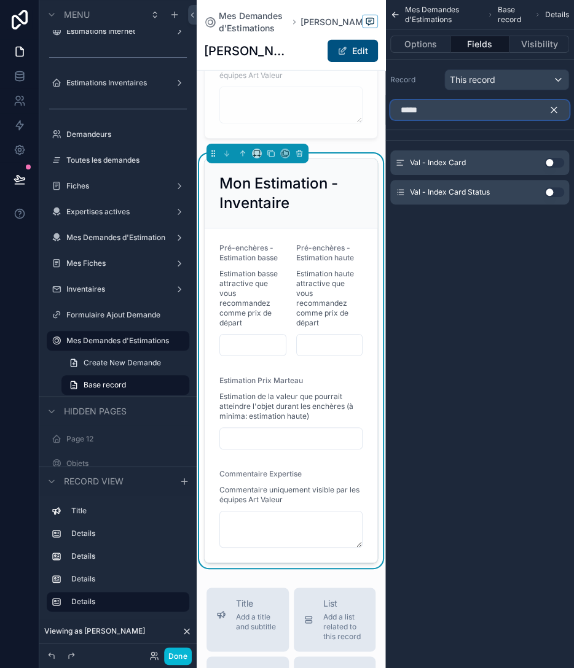
type input "*****"
click at [554, 112] on icon "scrollable content" at bounding box center [553, 109] width 11 height 11
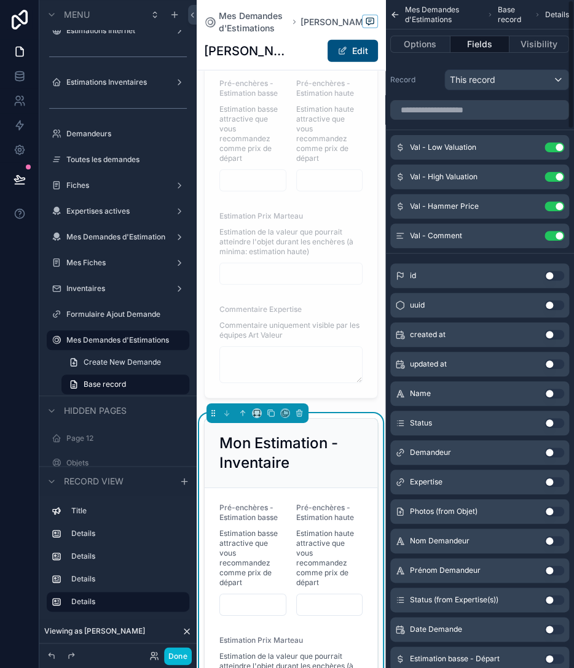
scroll to position [1134, 0]
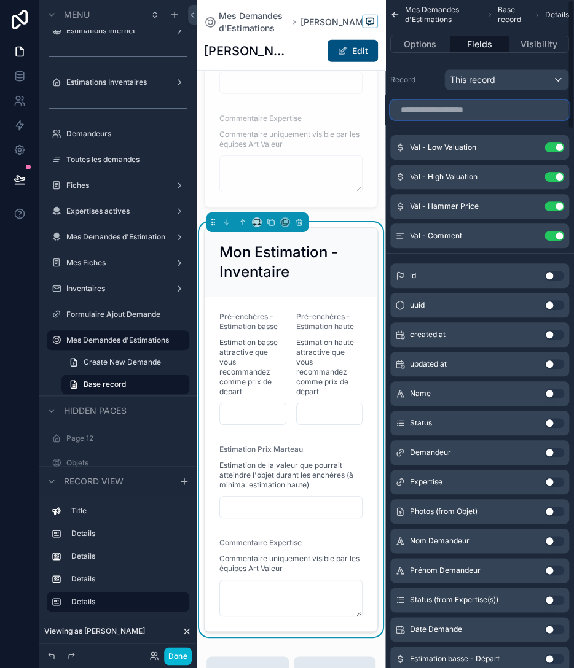
click at [474, 112] on input "scrollable content" at bounding box center [479, 110] width 179 height 20
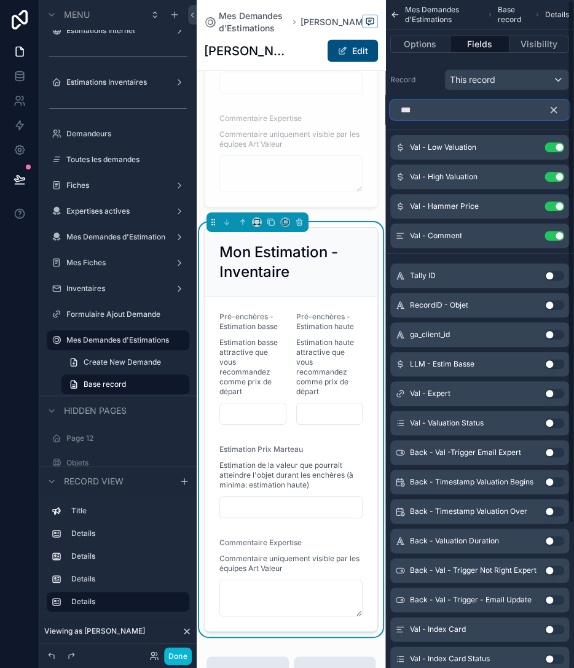
scroll to position [0, 0]
type input "***"
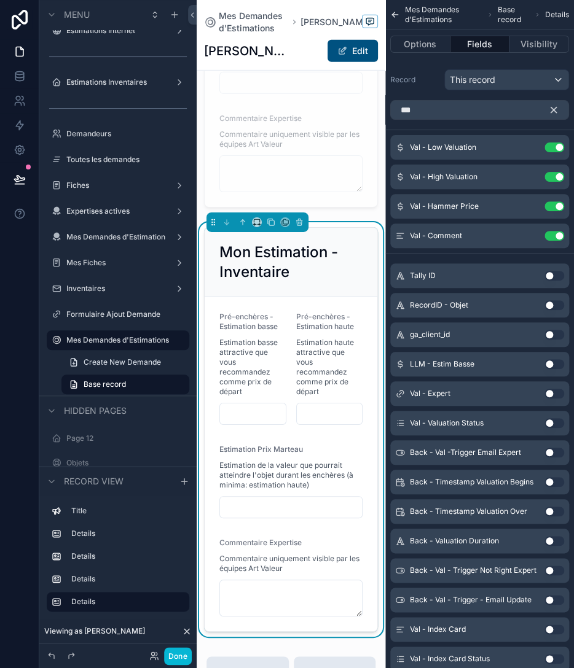
click at [421, 77] on label "Record" at bounding box center [414, 80] width 49 height 10
click at [310, 262] on h2 "Mon Estimation - Inventaire" at bounding box center [290, 262] width 143 height 39
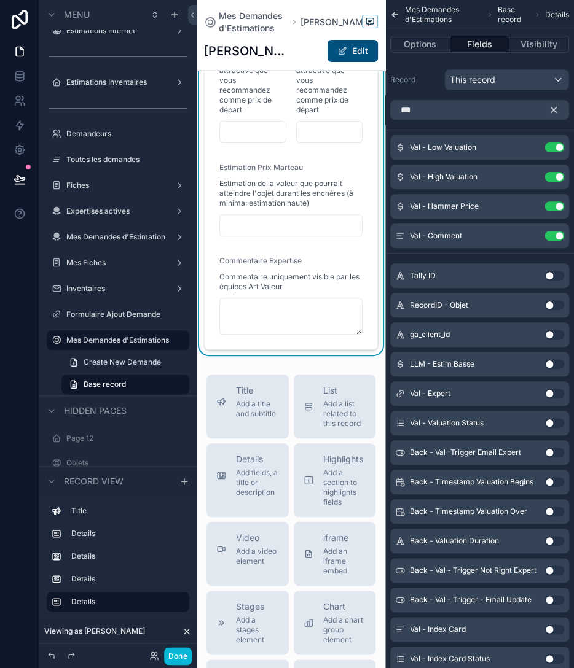
scroll to position [1416, 0]
click at [255, 467] on span "Add fields, a title or description" at bounding box center [257, 481] width 43 height 29
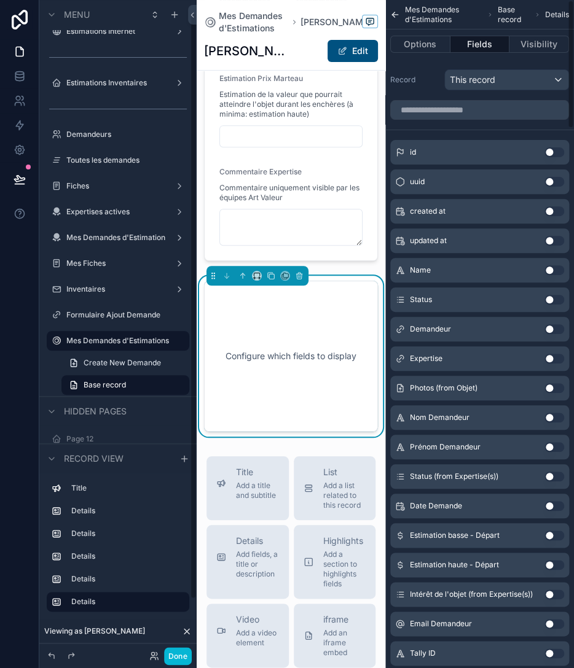
scroll to position [1505, 0]
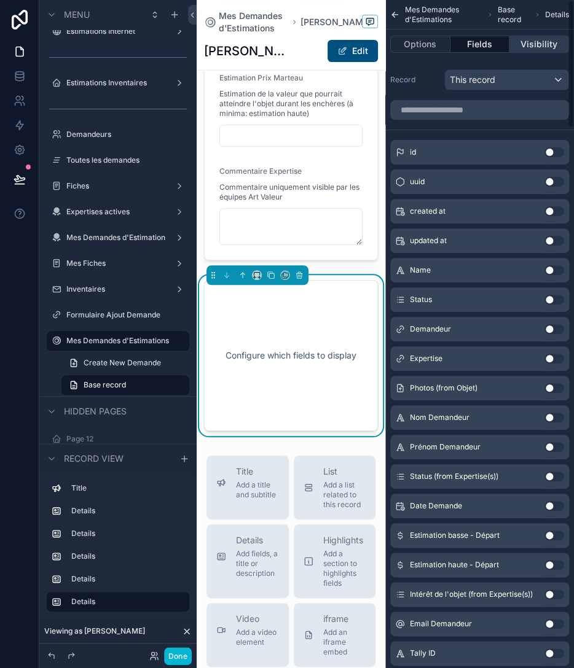
click at [532, 43] on button "Visibility" at bounding box center [539, 44] width 60 height 17
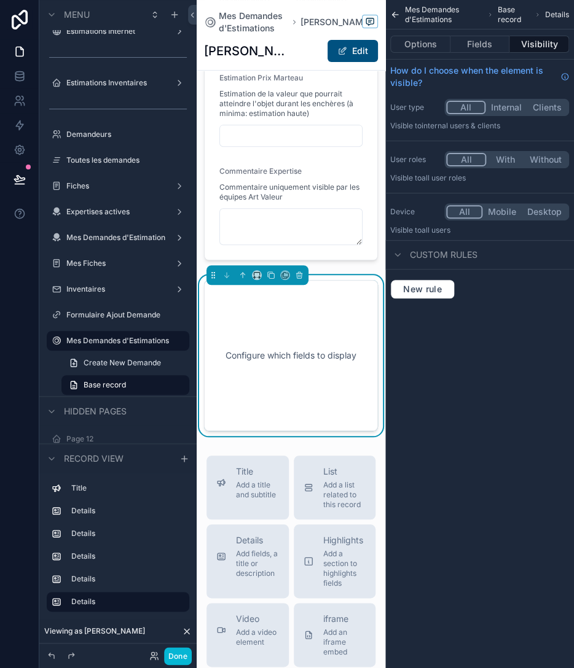
click at [507, 159] on button "With" at bounding box center [505, 160] width 39 height 14
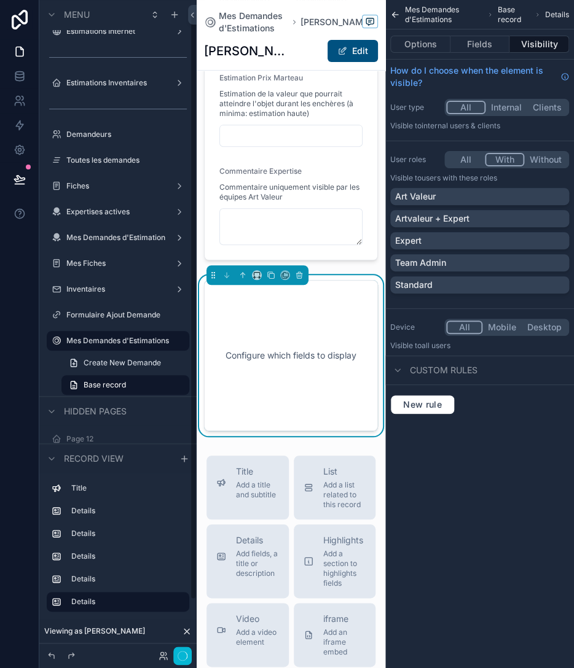
scroll to position [14, 0]
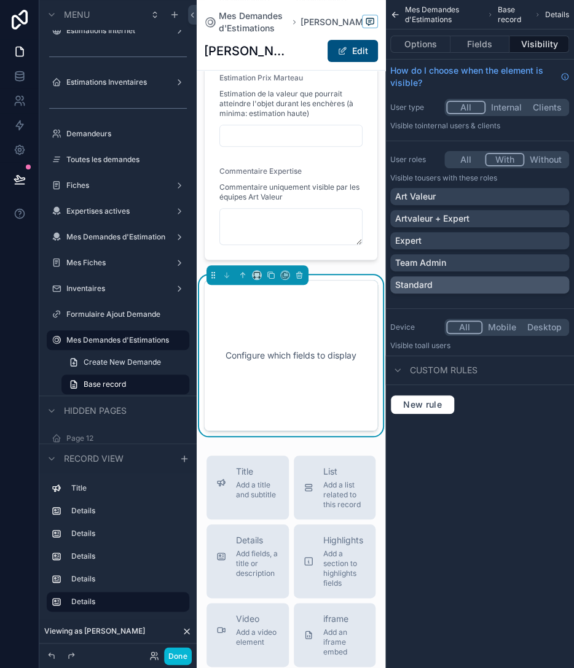
click at [495, 276] on div "Standard" at bounding box center [479, 284] width 179 height 17
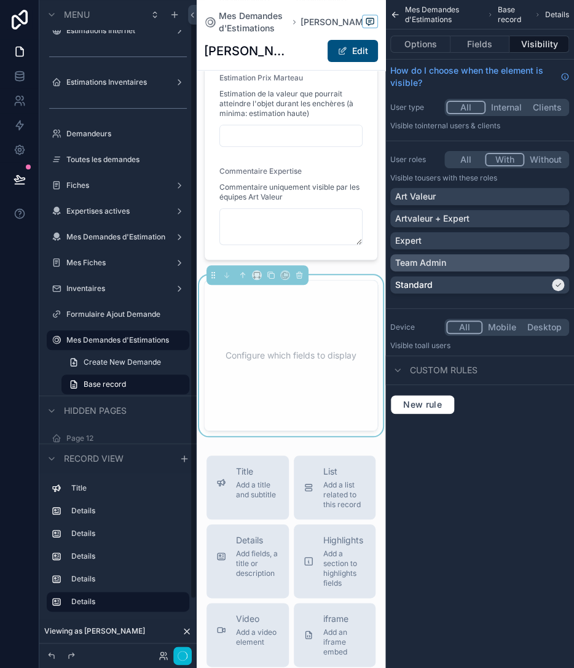
scroll to position [13, 0]
click at [496, 262] on div "Team Admin" at bounding box center [479, 263] width 169 height 12
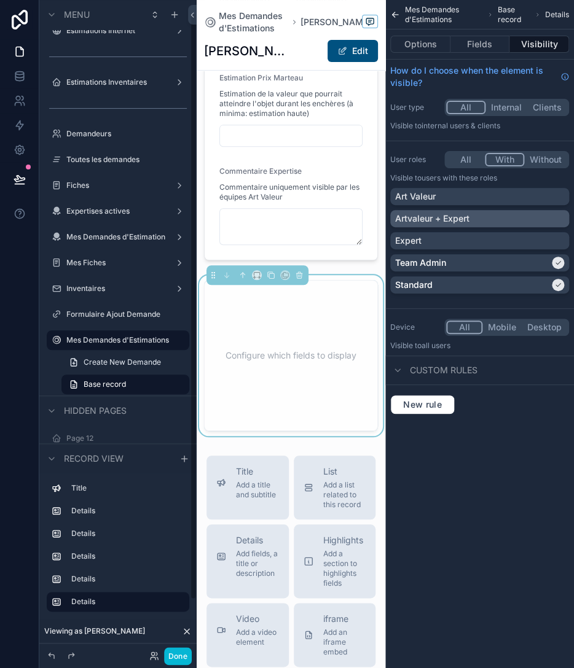
click at [505, 219] on div "Artvaleur + Expert" at bounding box center [479, 219] width 169 height 12
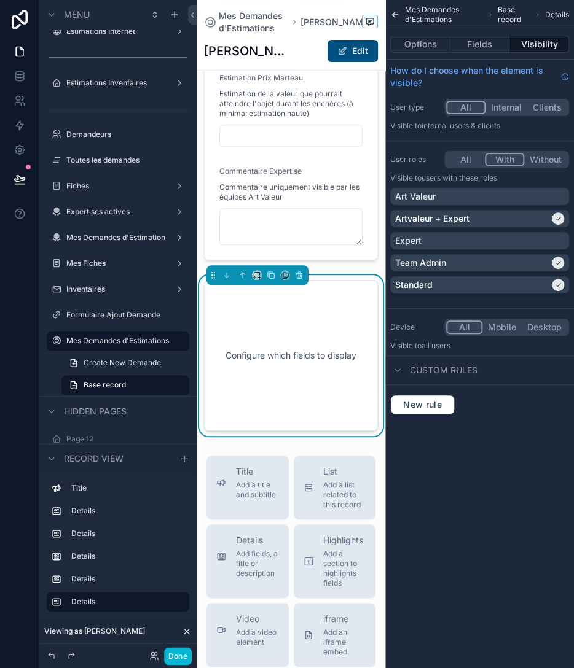
click at [317, 324] on div "Configure which fields to display" at bounding box center [290, 355] width 133 height 111
click at [424, 36] on button "Options" at bounding box center [420, 44] width 60 height 17
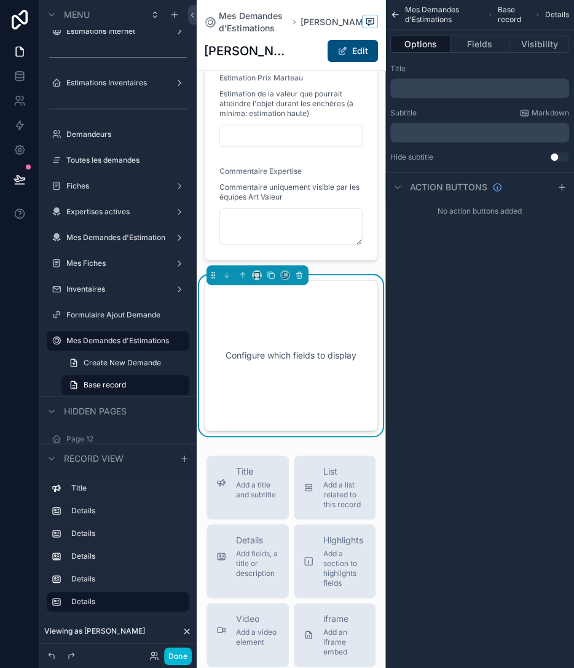
click at [422, 86] on p "﻿" at bounding box center [480, 89] width 171 height 10
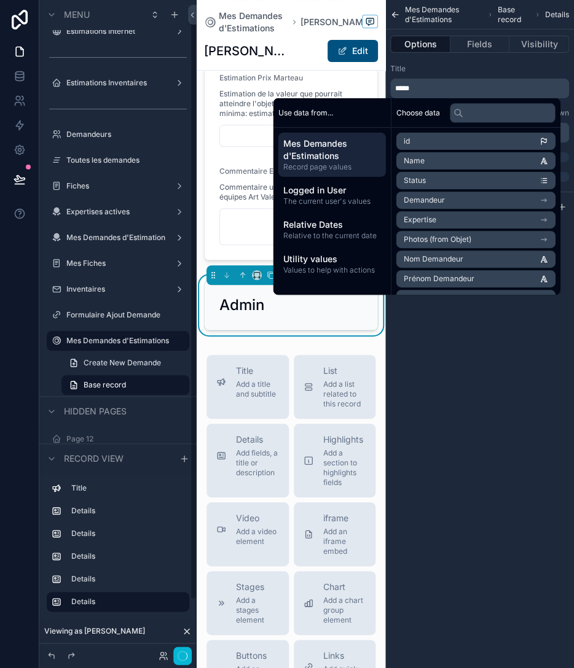
scroll to position [14, 0]
click at [465, 345] on div "Mes Demandes d'Estimations Base record Details Options Fields Visibility Title …" at bounding box center [479, 334] width 189 height 668
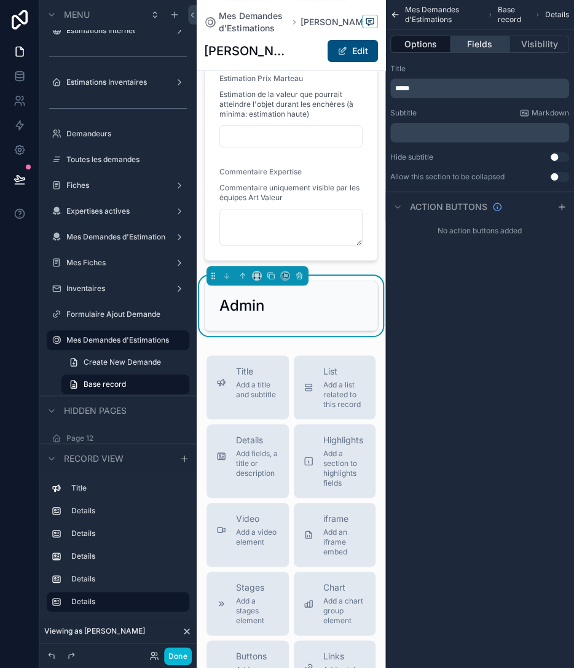
click at [477, 44] on button "Fields" at bounding box center [480, 44] width 60 height 17
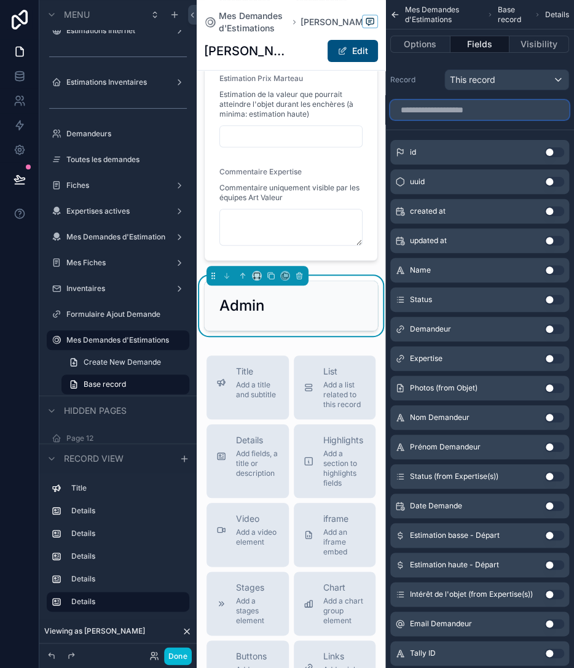
click at [484, 114] on input "scrollable content" at bounding box center [479, 110] width 179 height 20
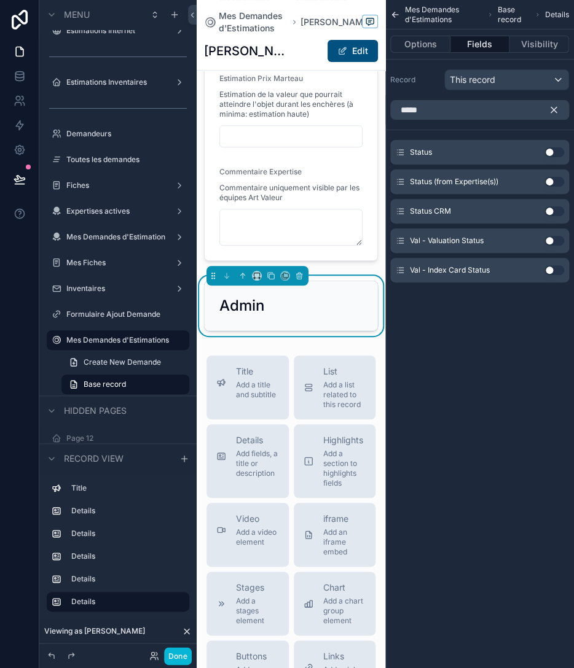
click at [552, 240] on button "Use setting" at bounding box center [554, 241] width 20 height 10
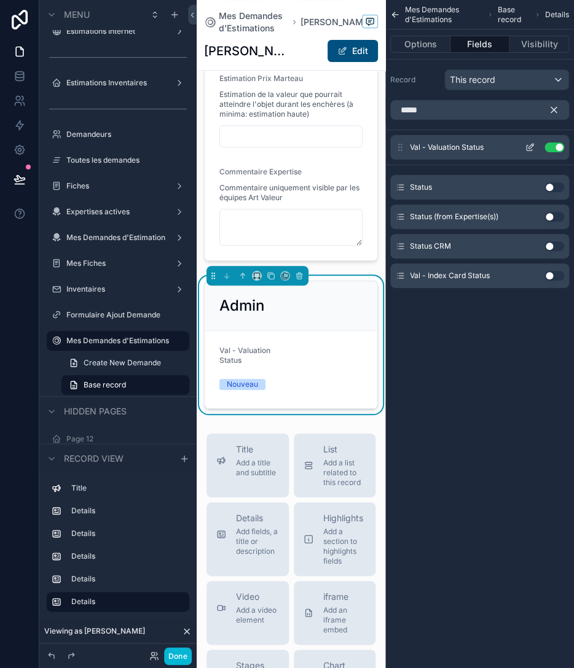
scroll to position [1505, 0]
click at [531, 147] on icon "scrollable content" at bounding box center [530, 147] width 10 height 10
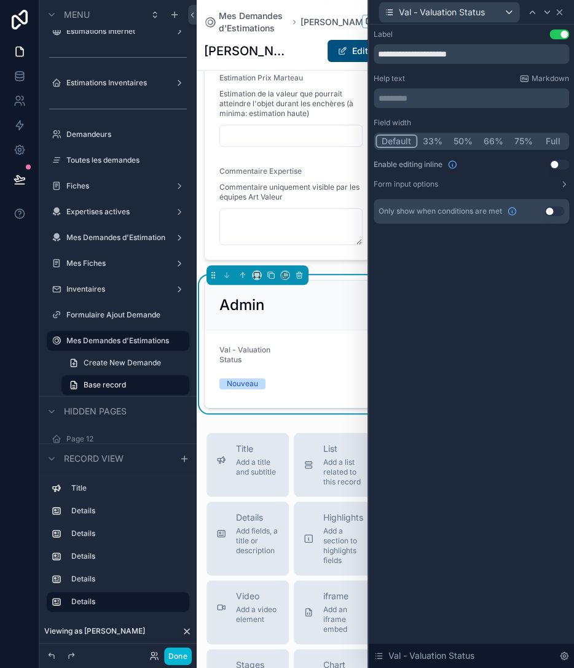
click at [556, 11] on icon at bounding box center [558, 12] width 5 height 5
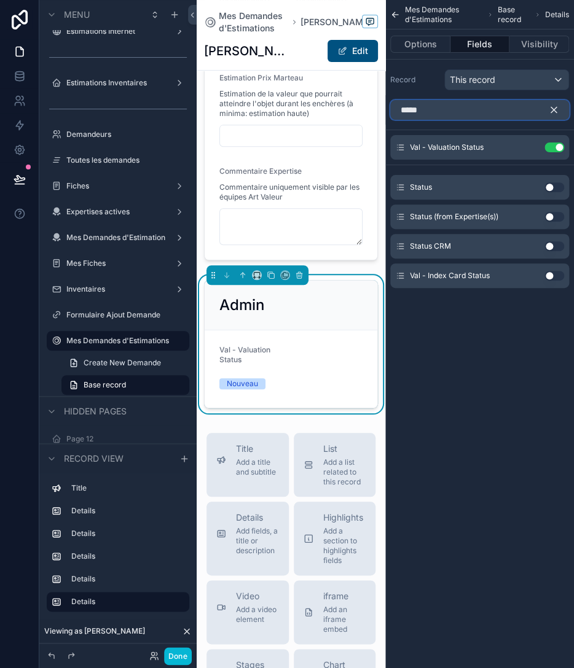
click at [454, 114] on input "*****" at bounding box center [479, 110] width 179 height 20
click at [455, 114] on input "*****" at bounding box center [479, 110] width 179 height 20
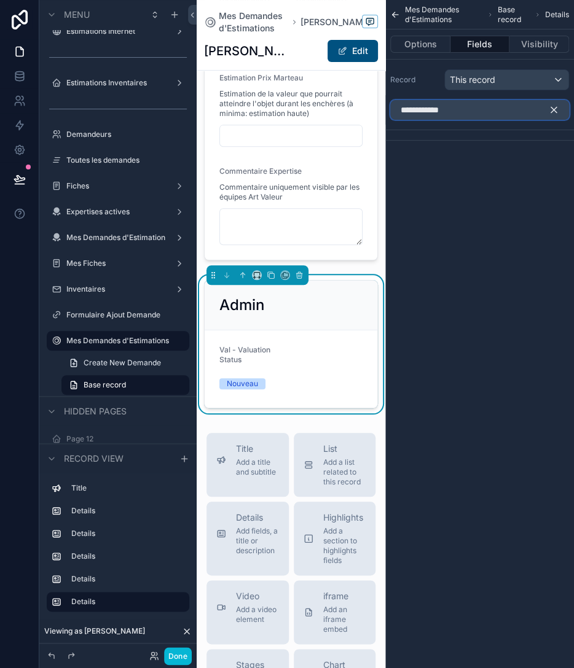
type input "**********"
click at [559, 80] on div "This record" at bounding box center [506, 80] width 123 height 20
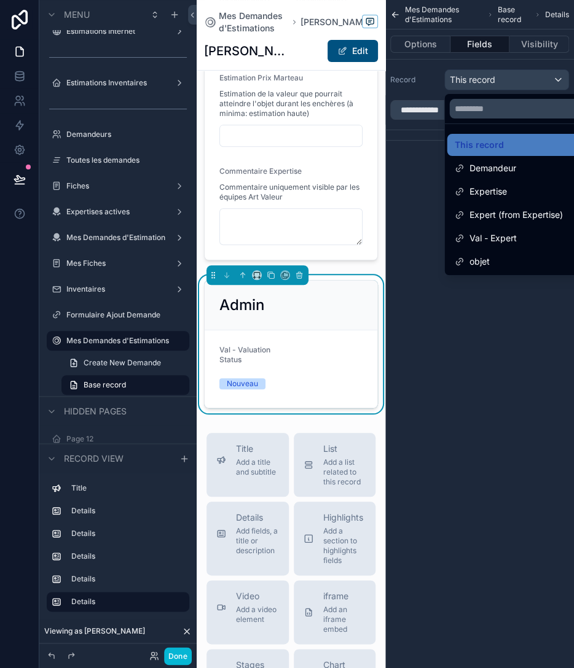
click at [487, 58] on div "scrollable content" at bounding box center [287, 334] width 574 height 668
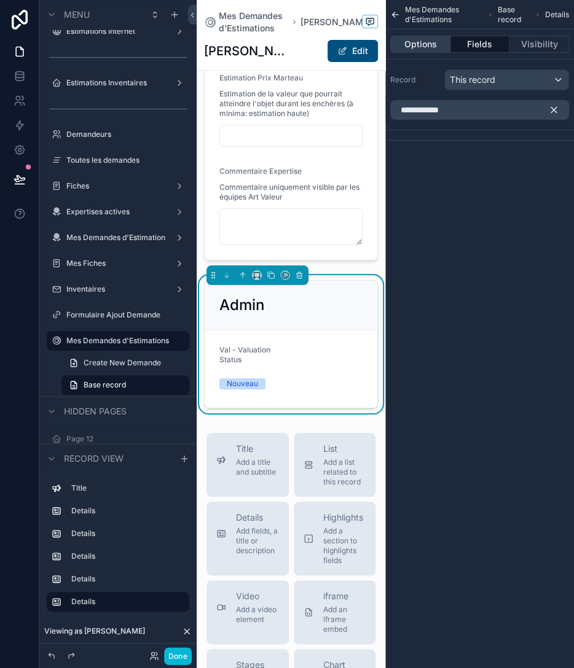
click at [432, 45] on button "Options" at bounding box center [420, 44] width 60 height 17
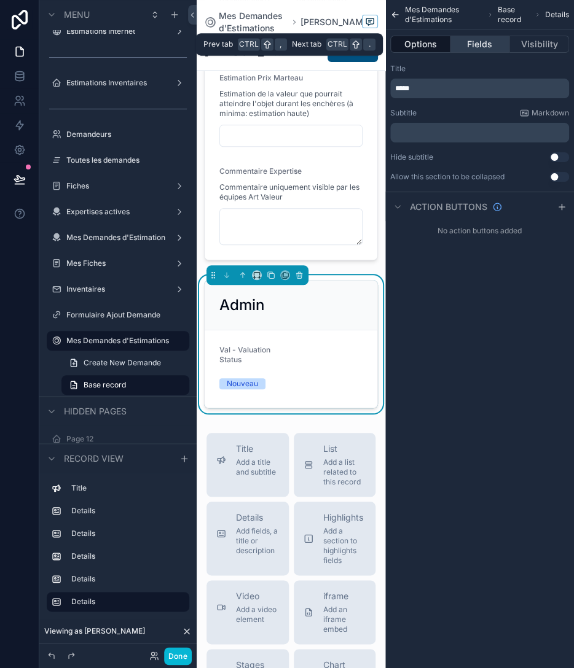
click at [467, 43] on button "Fields" at bounding box center [480, 44] width 60 height 17
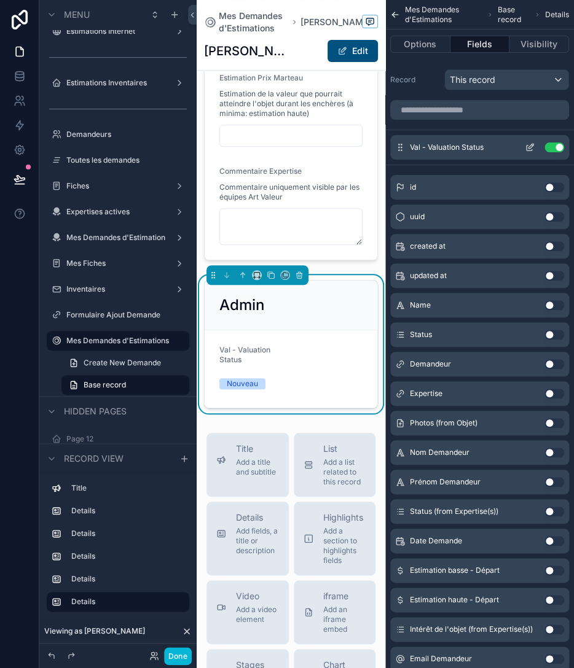
click at [526, 146] on icon "scrollable content" at bounding box center [530, 147] width 10 height 10
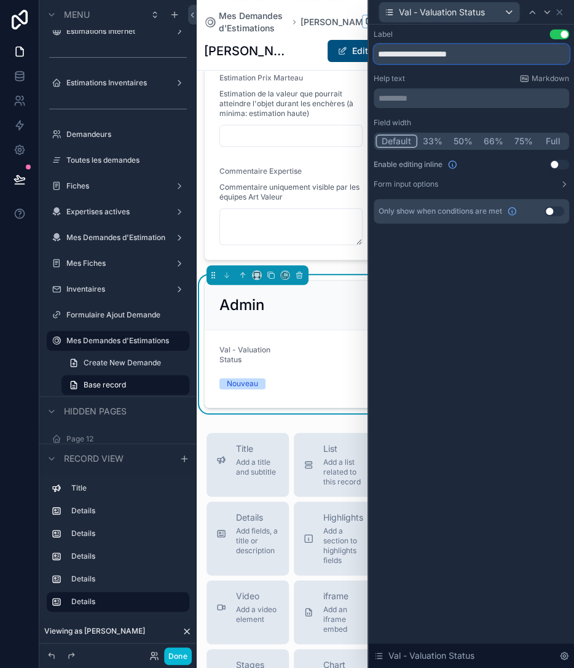
click at [483, 55] on input "**********" at bounding box center [470, 54] width 195 height 20
click at [467, 138] on button "50%" at bounding box center [463, 142] width 30 height 14
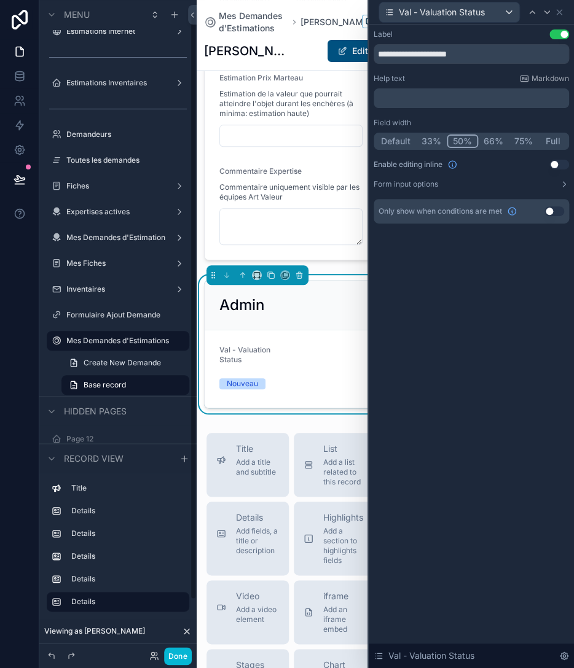
scroll to position [14, 0]
click at [466, 58] on input "**********" at bounding box center [470, 54] width 195 height 20
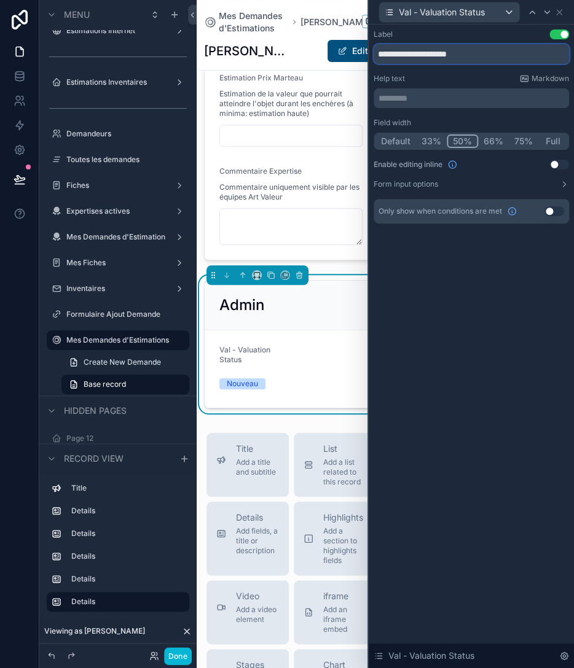
click at [466, 58] on input "**********" at bounding box center [470, 54] width 195 height 20
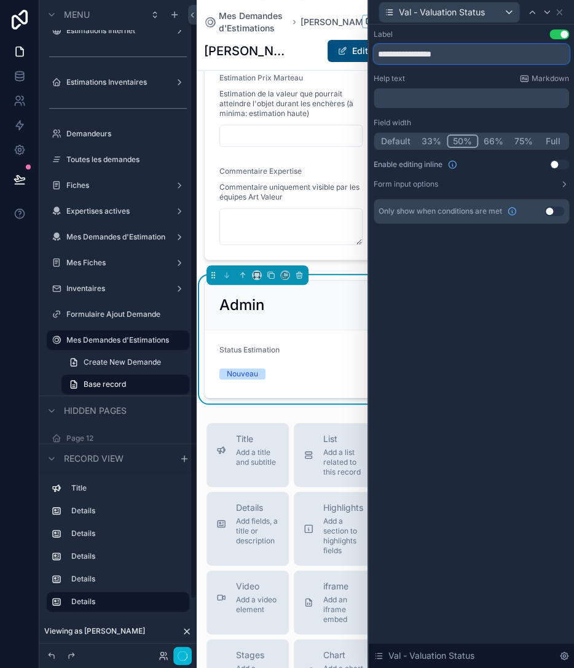
scroll to position [13, 0]
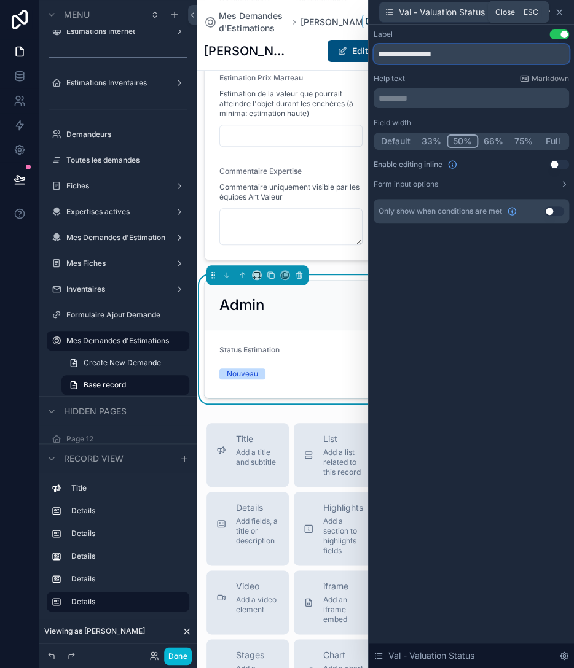
type input "**********"
click at [555, 14] on icon at bounding box center [559, 12] width 10 height 10
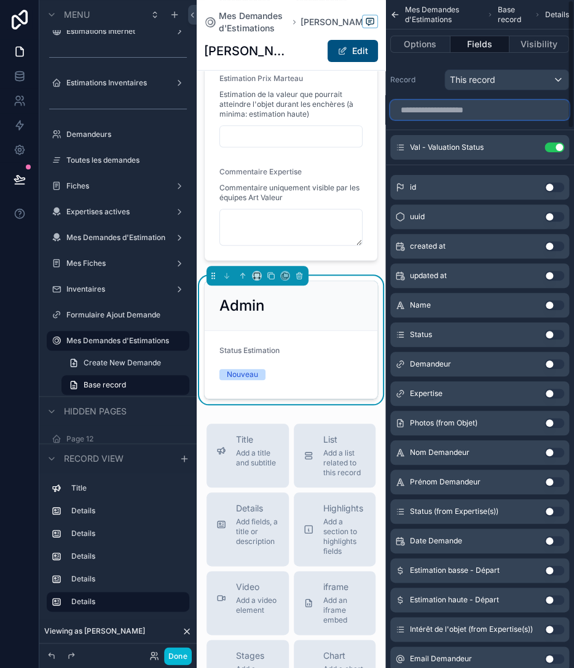
click at [499, 111] on input "scrollable content" at bounding box center [479, 110] width 179 height 20
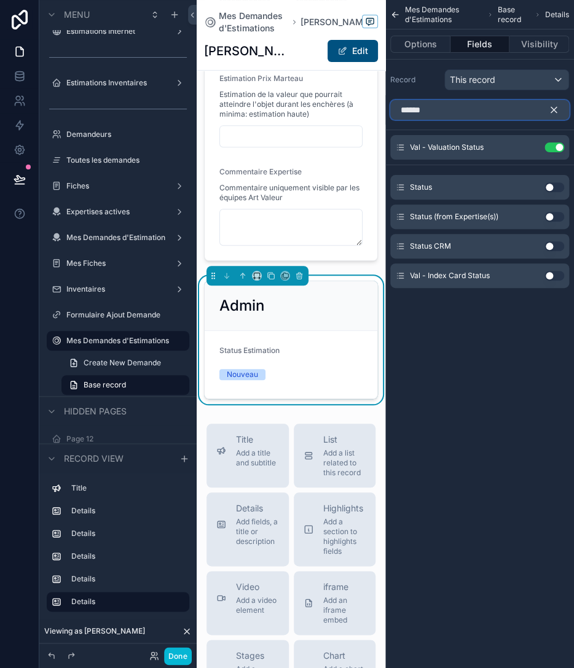
type input "******"
click at [547, 185] on button "Use setting" at bounding box center [554, 187] width 20 height 10
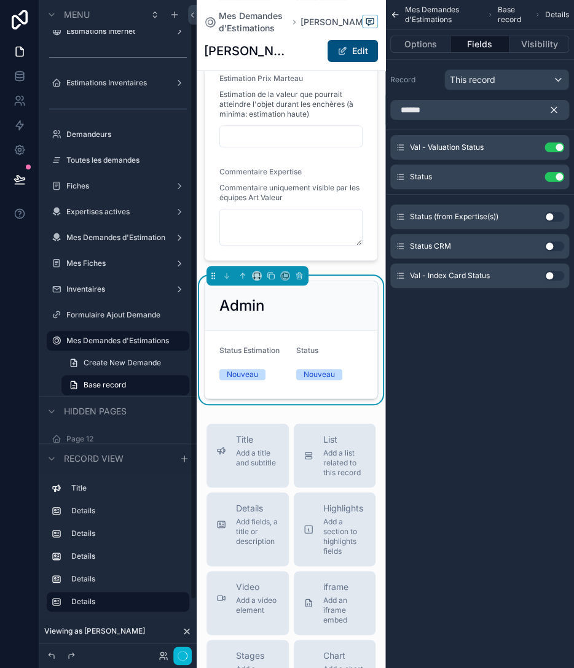
scroll to position [14, 0]
click at [531, 179] on icon "scrollable content" at bounding box center [529, 178] width 6 height 6
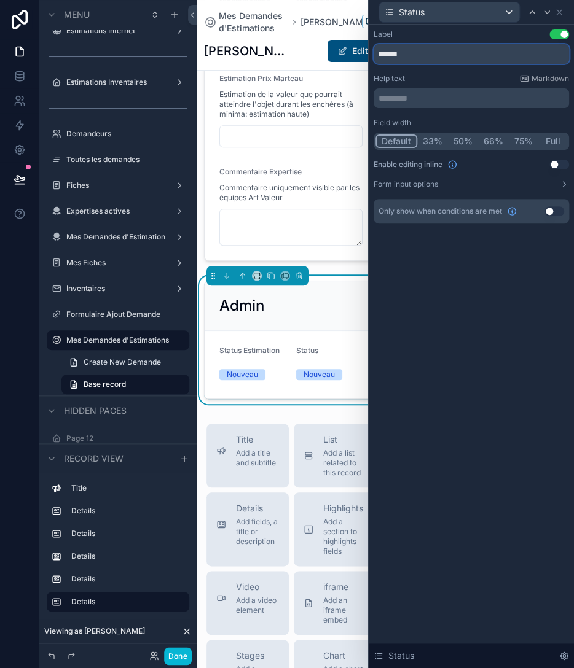
click at [426, 52] on input "******" at bounding box center [470, 54] width 195 height 20
type input "**********"
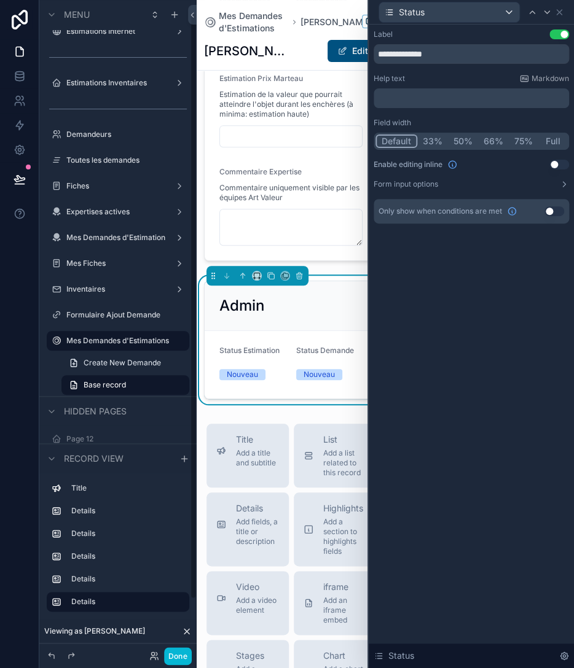
click at [458, 137] on button "50%" at bounding box center [463, 142] width 30 height 14
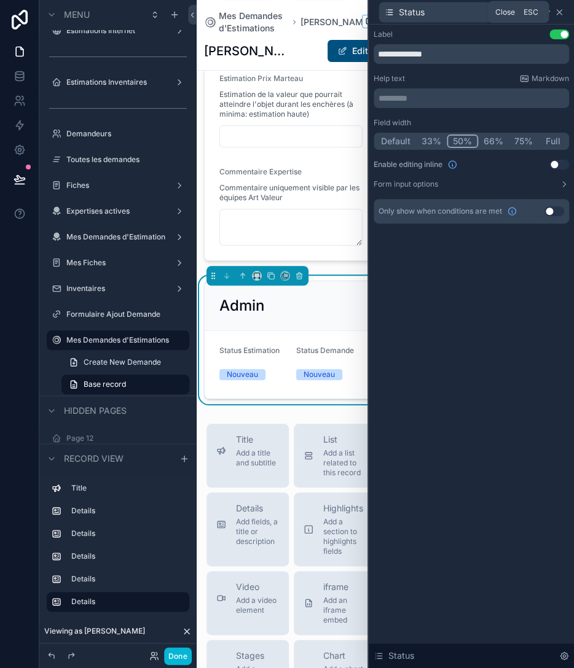
click at [560, 14] on icon at bounding box center [559, 12] width 10 height 10
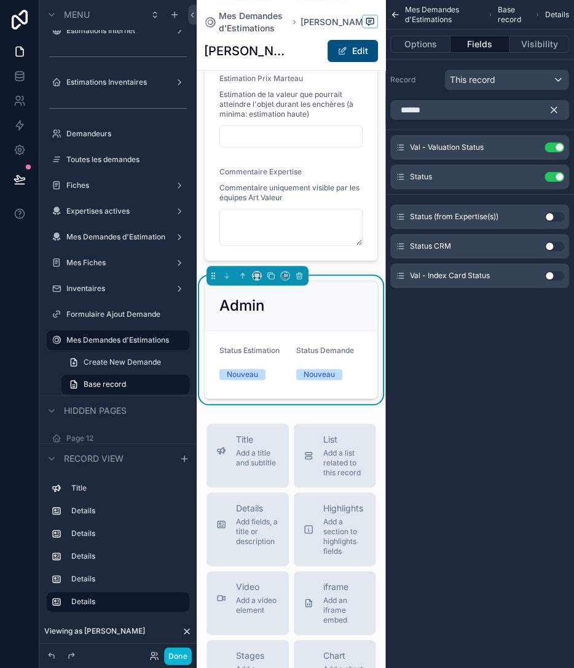
click at [330, 300] on div "Admin" at bounding box center [291, 306] width 173 height 50
click at [553, 44] on button "Visibility" at bounding box center [539, 44] width 60 height 17
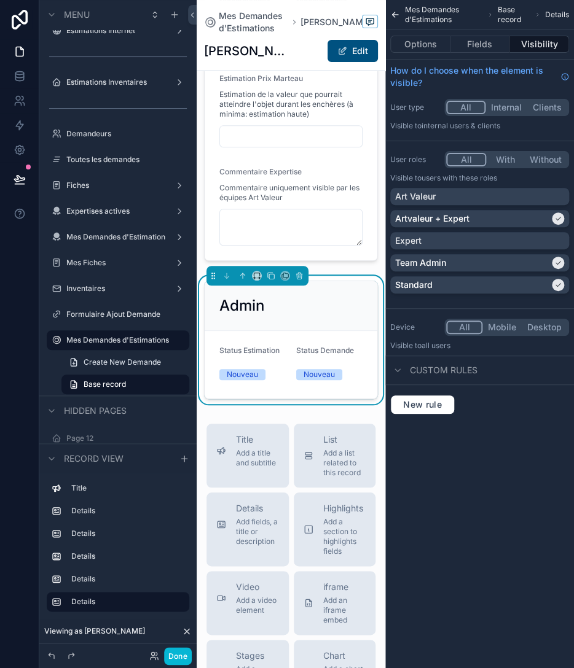
drag, startPoint x: 321, startPoint y: 277, endPoint x: 351, endPoint y: 303, distance: 40.5
click at [321, 296] on div "Admin" at bounding box center [290, 306] width 143 height 20
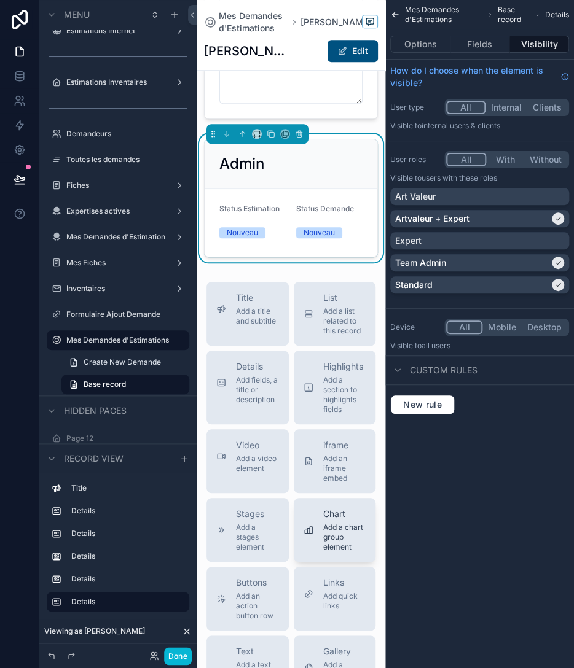
scroll to position [1647, 0]
click at [262, 577] on div "Buttons Add an action button row" at bounding box center [257, 599] width 43 height 44
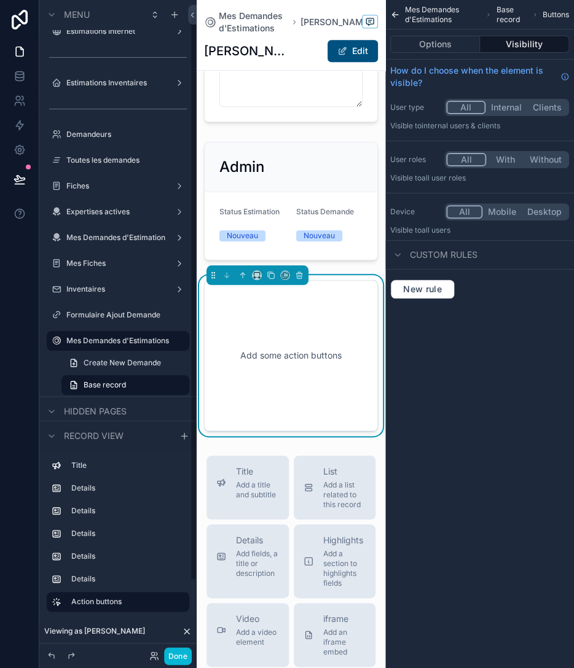
scroll to position [1643, 0]
click at [242, 271] on icon "scrollable content" at bounding box center [242, 275] width 9 height 9
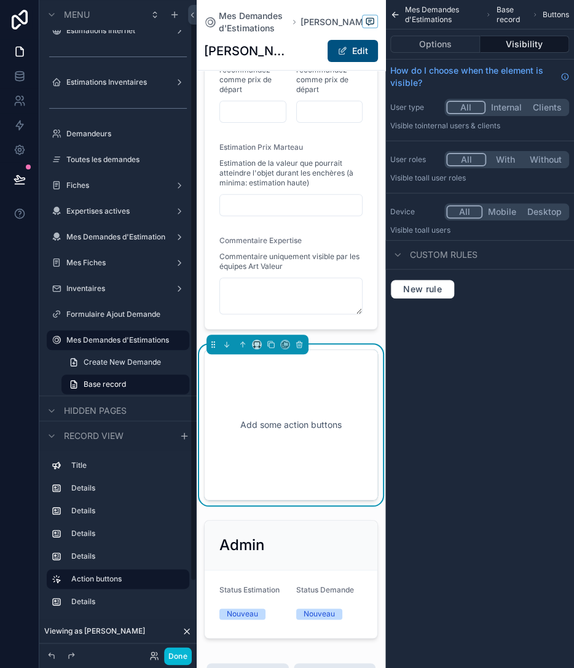
scroll to position [1431, 0]
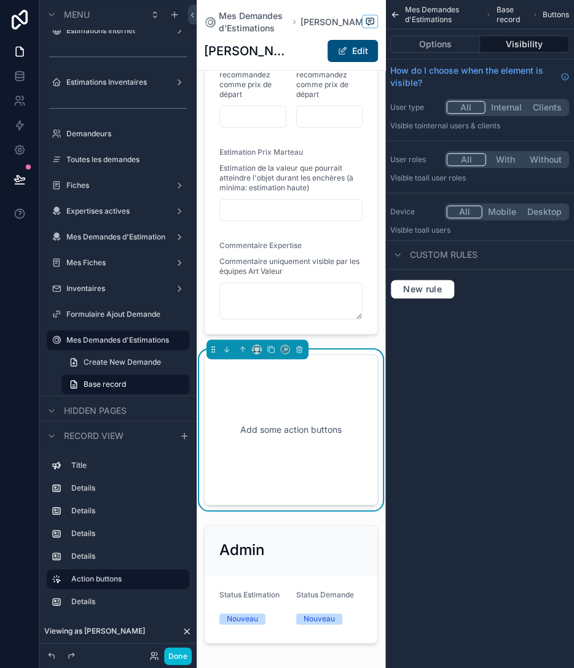
click at [307, 390] on div "Add some action buttons" at bounding box center [290, 430] width 133 height 111
click at [442, 50] on button "Options" at bounding box center [435, 44] width 90 height 17
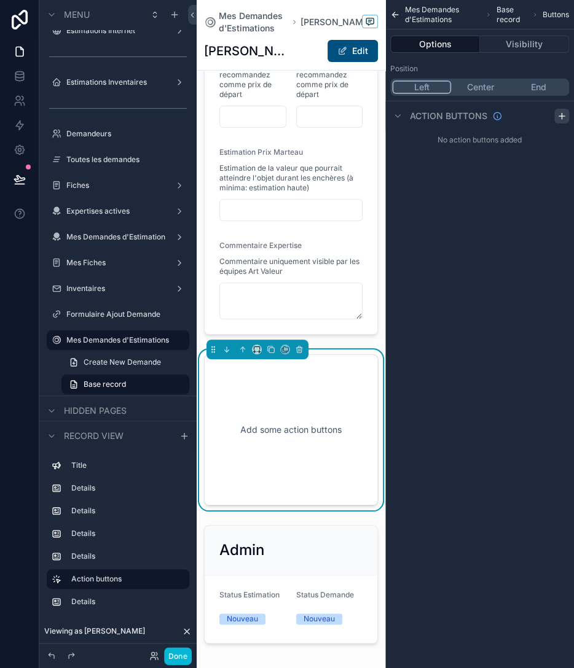
click at [560, 114] on icon "scrollable content" at bounding box center [561, 116] width 10 height 10
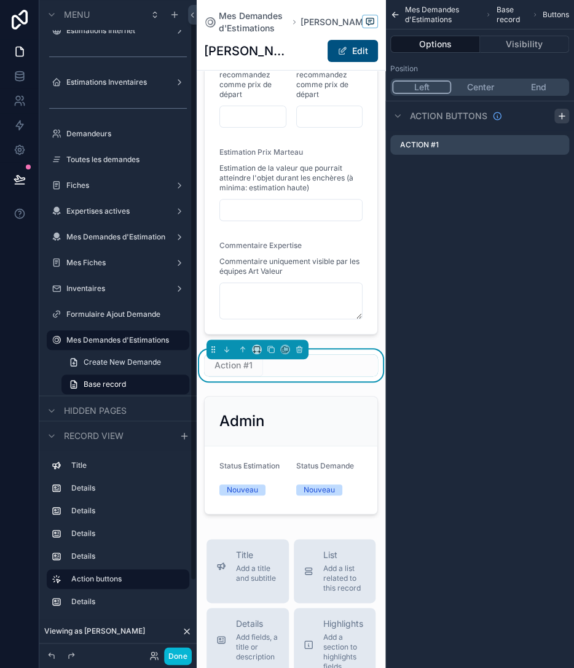
scroll to position [13, 0]
click at [561, 119] on icon "scrollable content" at bounding box center [561, 116] width 0 height 6
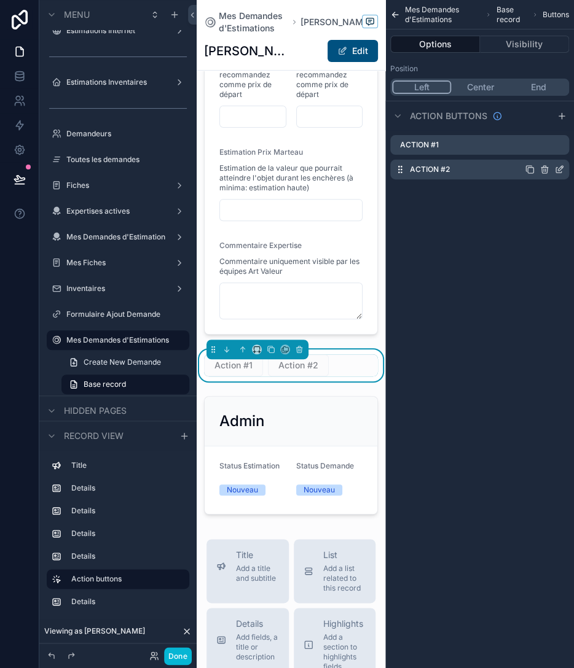
click at [559, 168] on icon "scrollable content" at bounding box center [559, 170] width 10 height 10
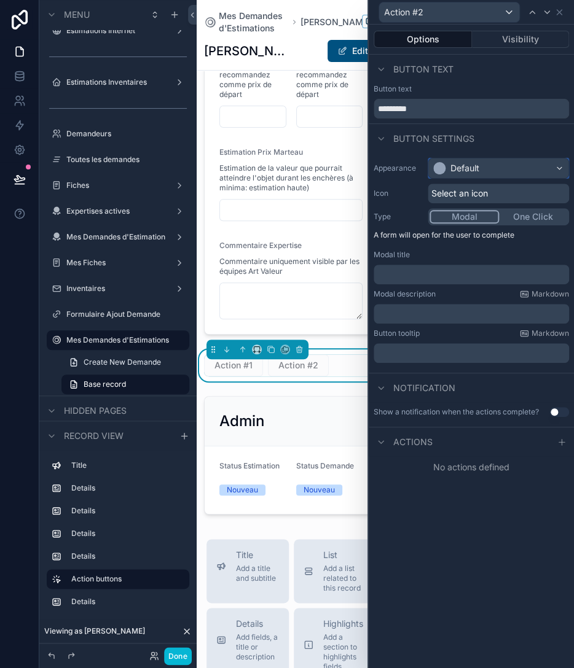
click at [539, 168] on div "Default" at bounding box center [498, 168] width 140 height 20
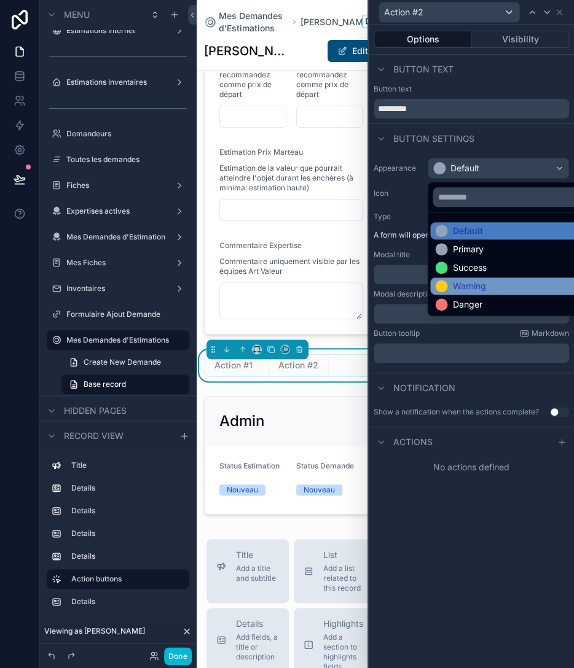
click at [491, 285] on div "Warning" at bounding box center [512, 286] width 154 height 12
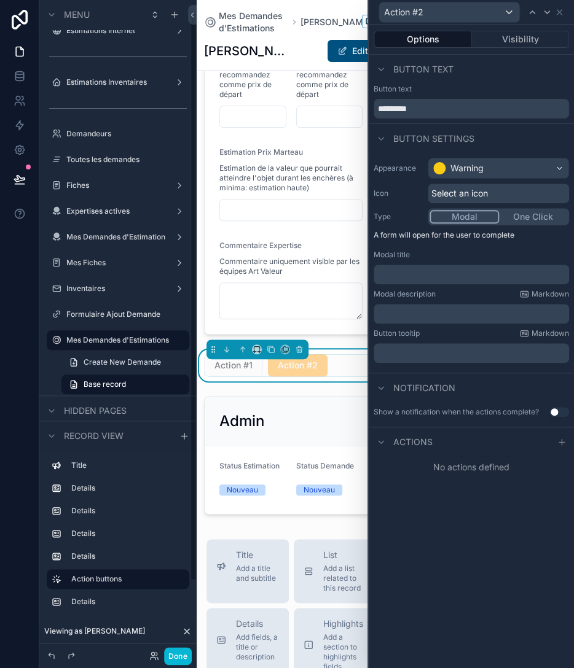
scroll to position [13, 0]
click at [447, 103] on input "*********" at bounding box center [470, 109] width 195 height 20
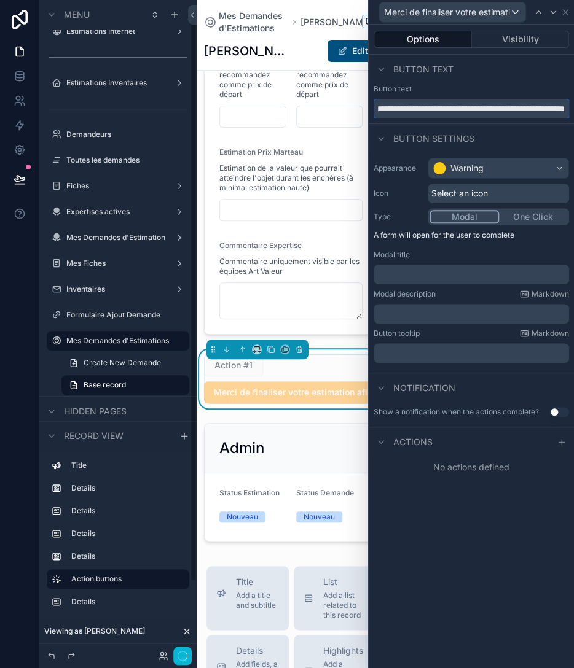
scroll to position [14, 0]
type input "**********"
click at [542, 220] on button "One Click" at bounding box center [533, 217] width 68 height 14
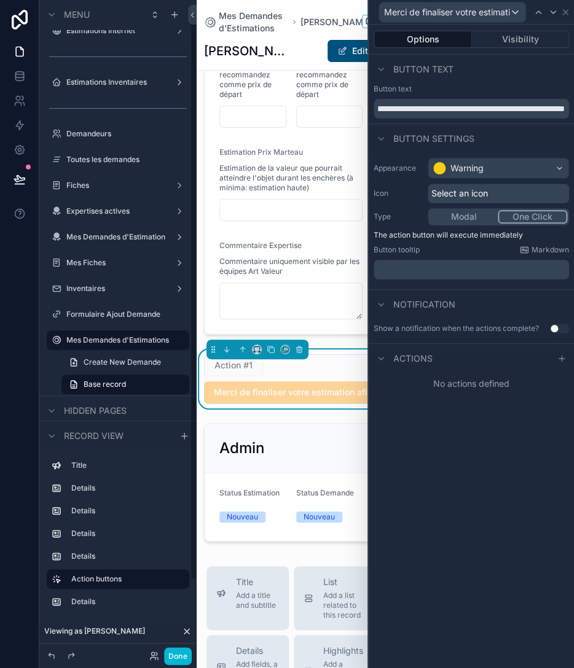
scroll to position [13, 0]
click at [525, 36] on button "Visibility" at bounding box center [521, 39] width 98 height 17
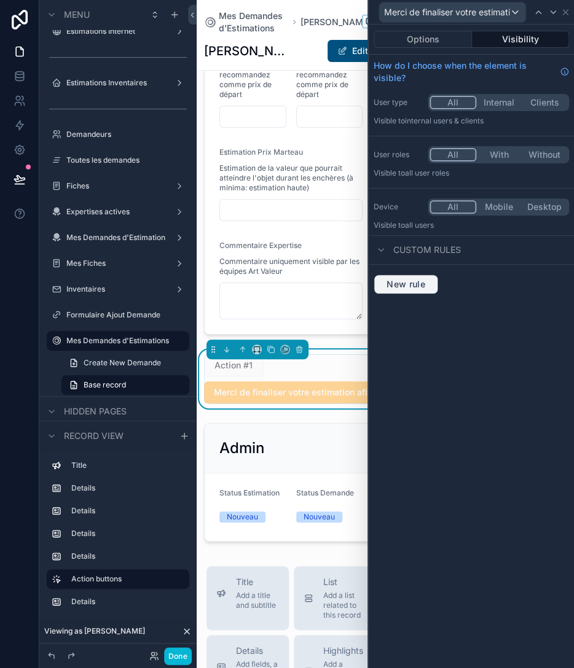
click at [391, 283] on span "New rule" at bounding box center [405, 284] width 49 height 11
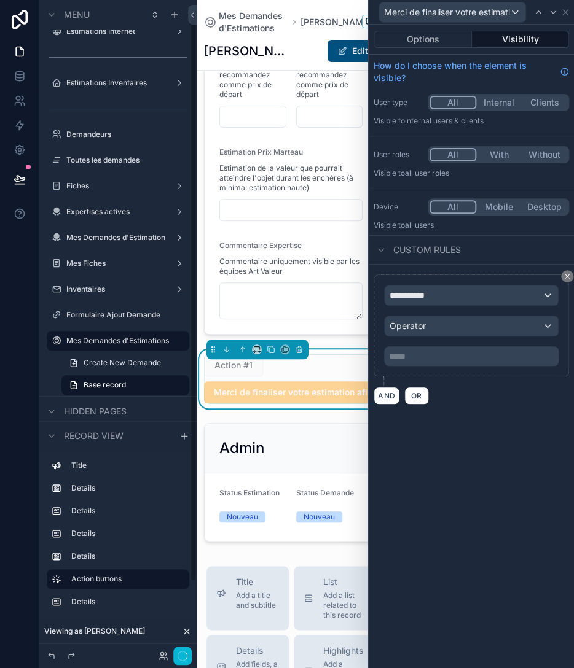
scroll to position [14, 0]
click at [432, 296] on span "**********" at bounding box center [411, 295] width 45 height 12
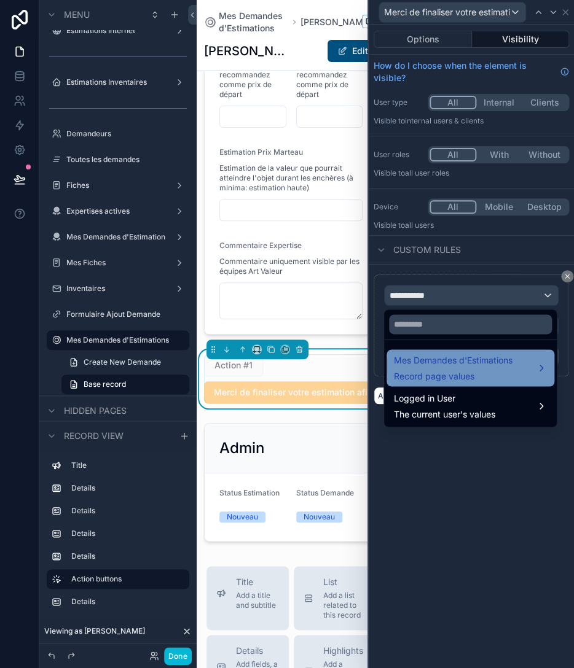
click at [444, 365] on span "Mes Demandes d'Estimations" at bounding box center [453, 360] width 119 height 15
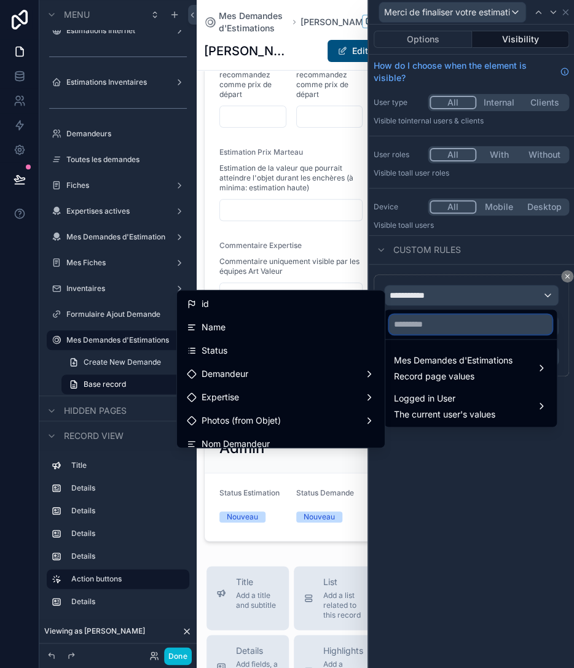
click at [425, 323] on input "text" at bounding box center [470, 324] width 163 height 20
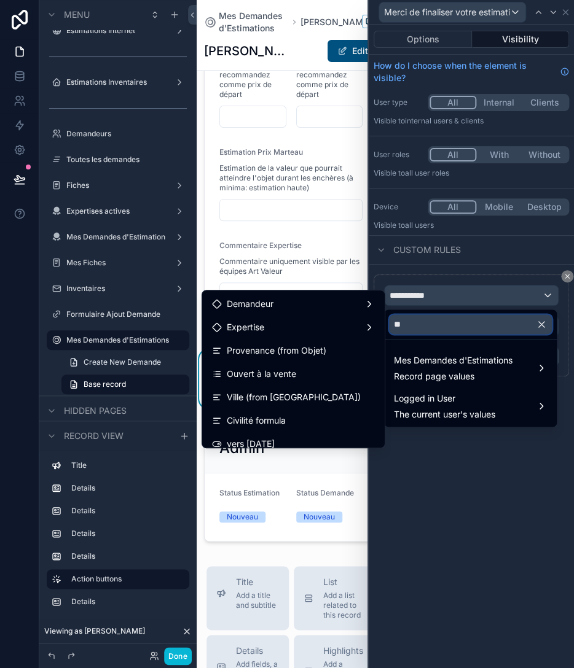
type input "***"
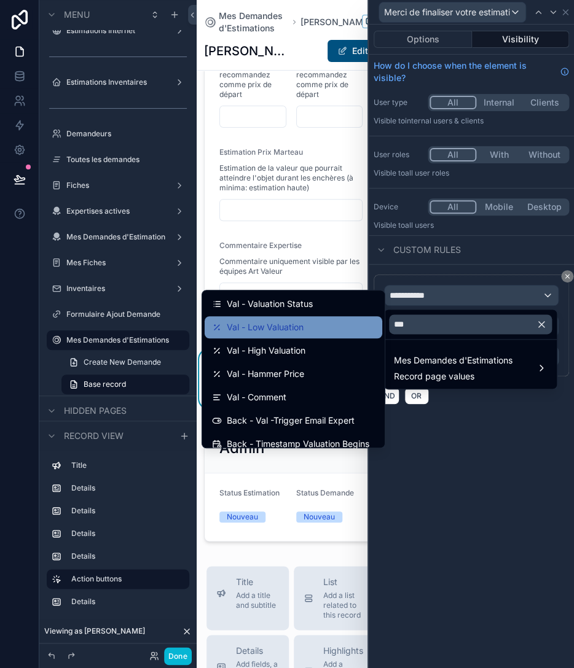
click at [273, 324] on span "Val - Low Valuation" at bounding box center [265, 327] width 77 height 15
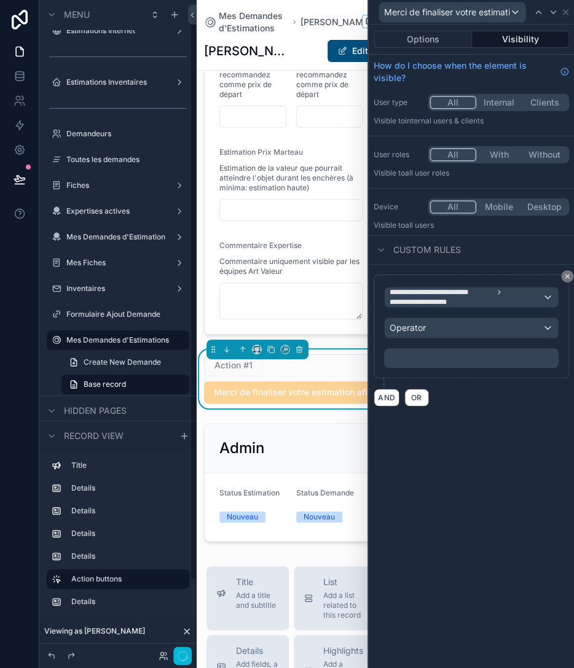
scroll to position [13, 0]
click at [429, 331] on div "Operator" at bounding box center [470, 328] width 173 height 20
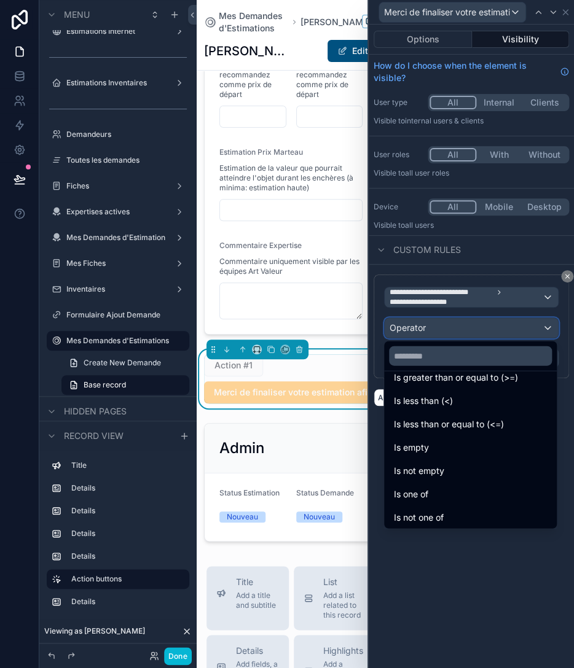
scroll to position [87, 0]
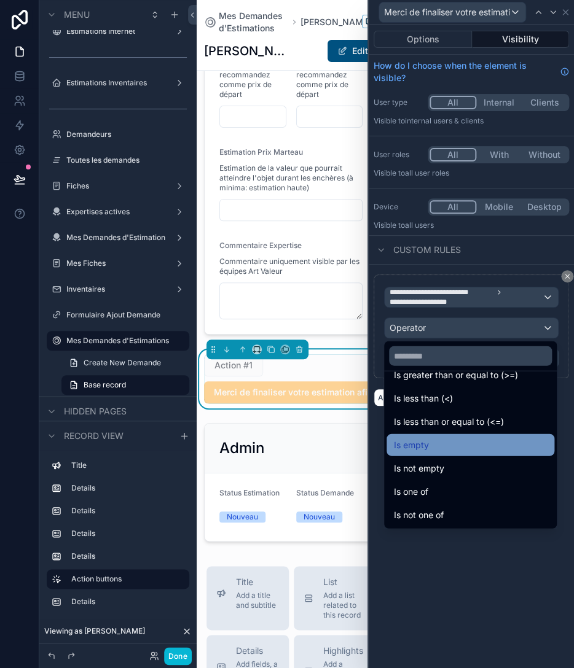
click at [434, 451] on div "Is empty" at bounding box center [470, 444] width 153 height 15
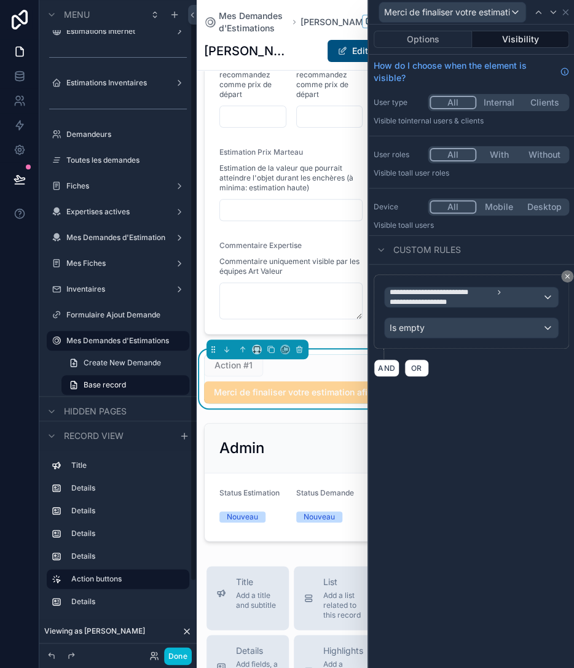
scroll to position [14, 0]
click at [416, 365] on span "OR" at bounding box center [416, 368] width 16 height 9
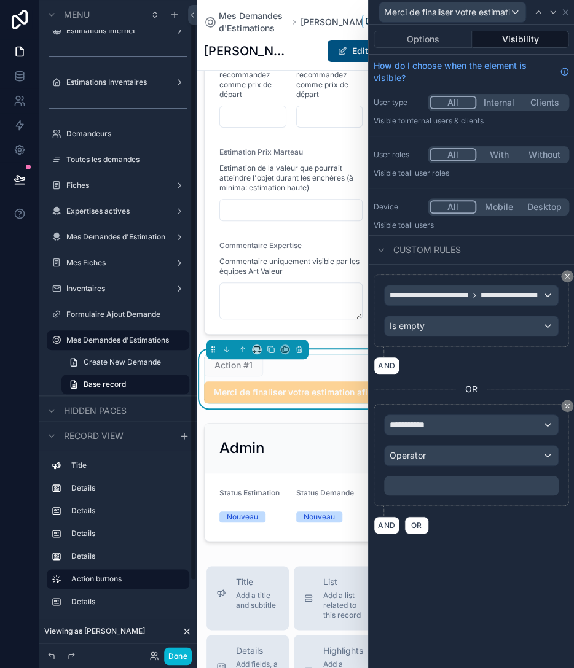
scroll to position [13, 0]
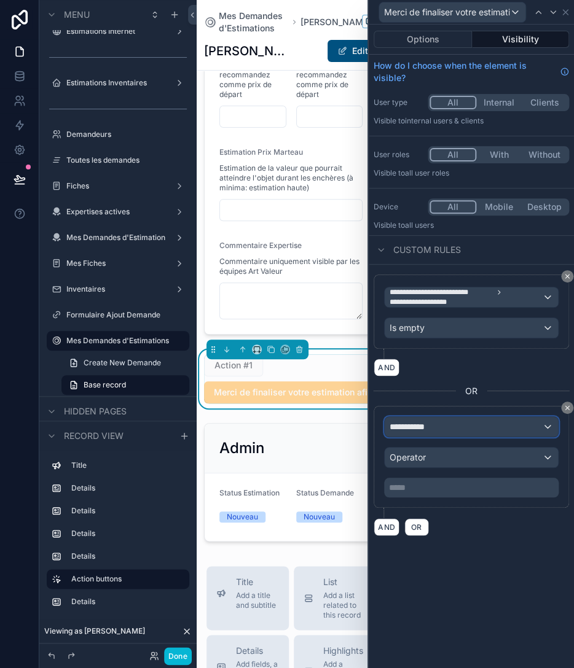
click at [434, 427] on div "**********" at bounding box center [470, 427] width 173 height 20
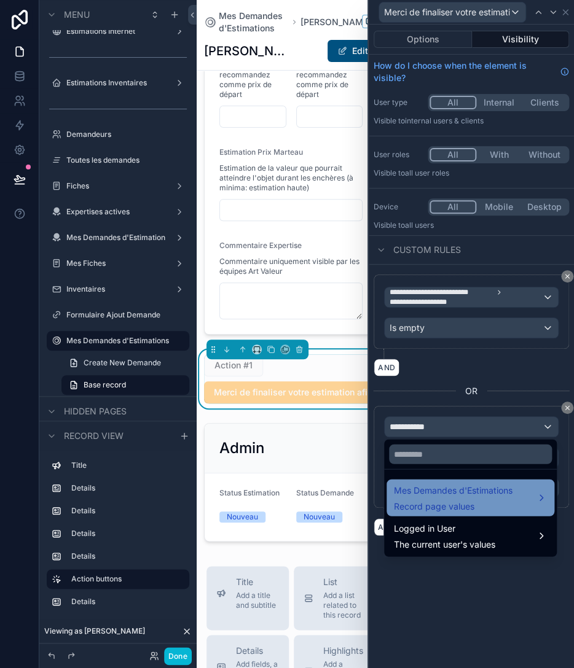
click at [440, 493] on span "Mes Demandes d'Estimations" at bounding box center [453, 490] width 119 height 15
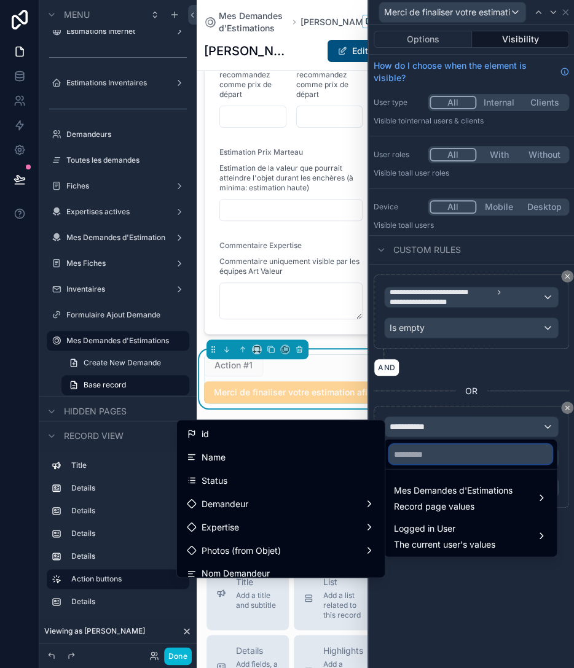
click at [440, 455] on input "text" at bounding box center [470, 454] width 163 height 20
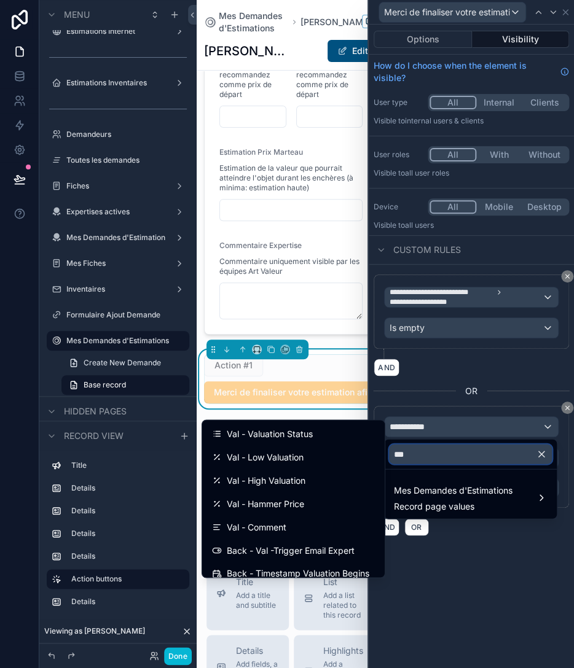
type input "***"
click at [323, 475] on div "Val - High Valuation" at bounding box center [293, 480] width 163 height 15
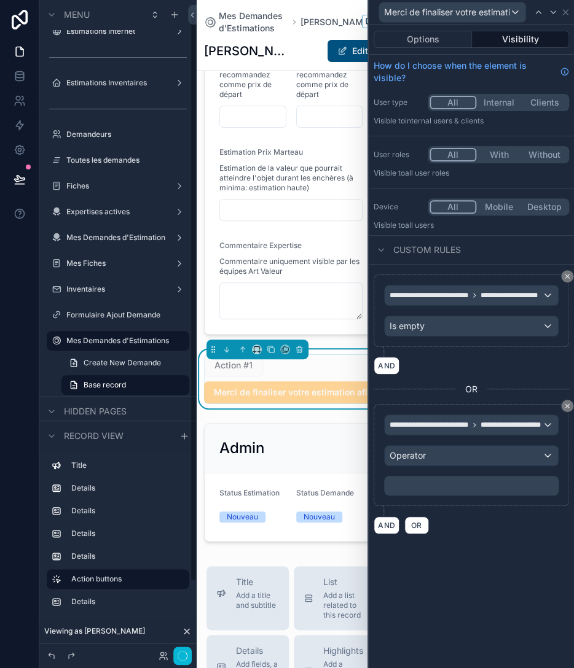
scroll to position [14, 0]
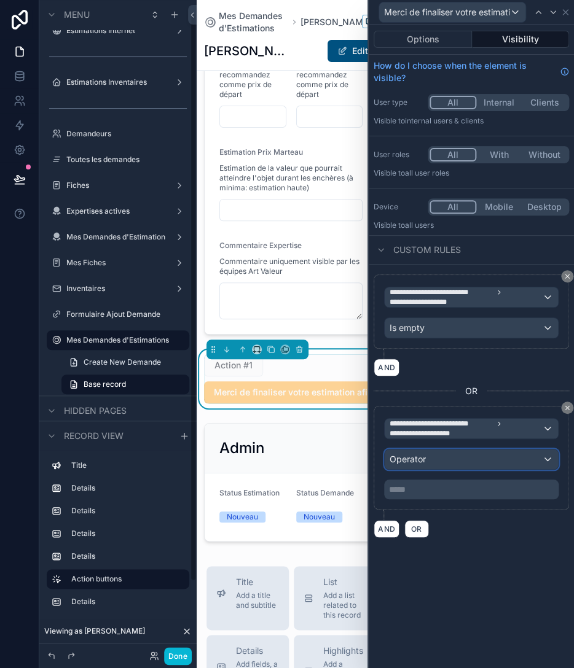
click at [446, 460] on div "Operator" at bounding box center [470, 460] width 173 height 20
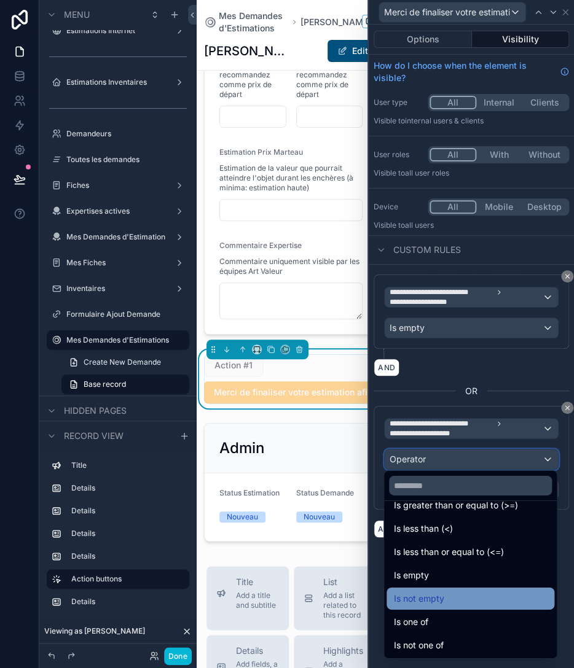
scroll to position [87, 0]
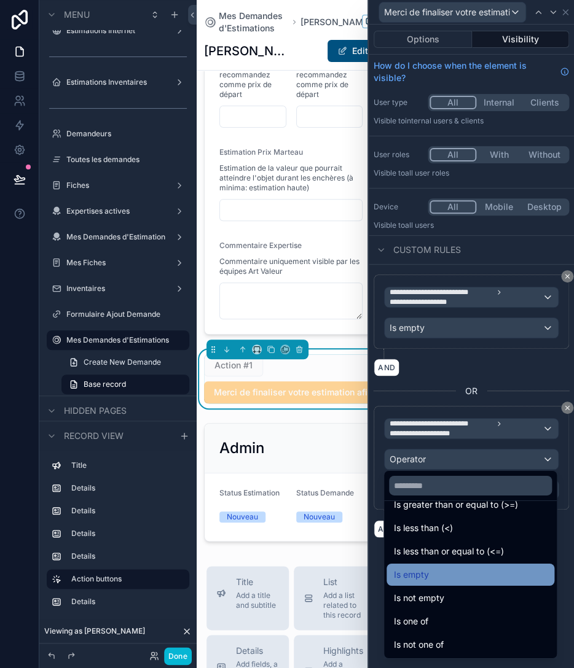
click at [439, 581] on div "Is empty" at bounding box center [470, 575] width 168 height 22
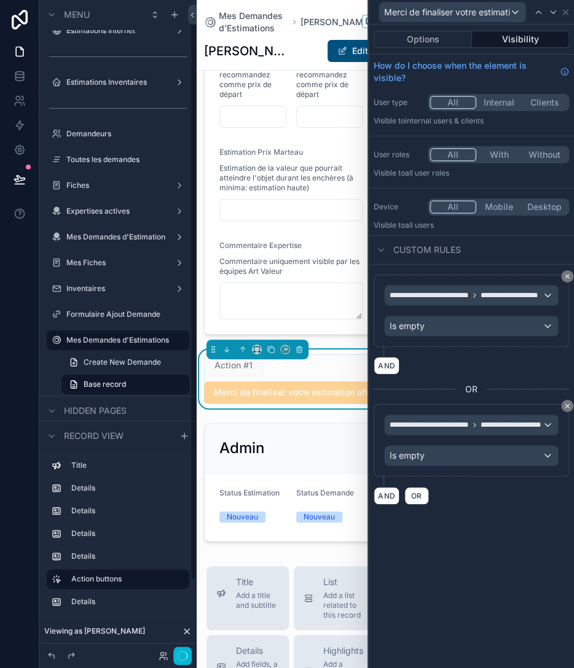
scroll to position [13, 0]
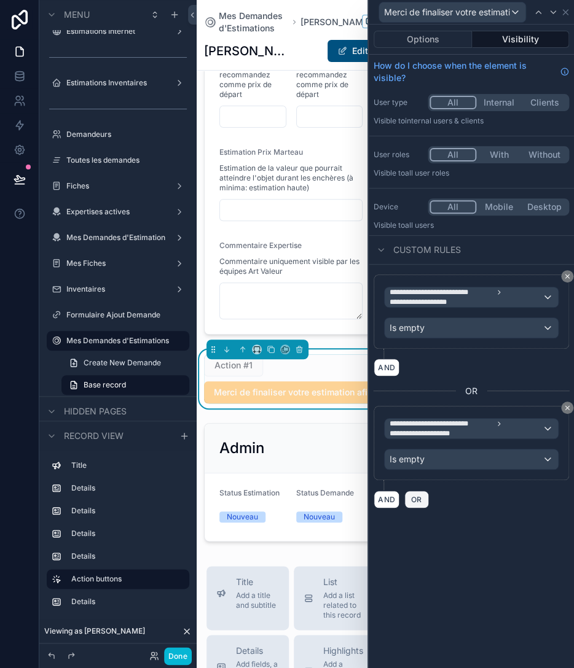
click at [418, 497] on span "OR" at bounding box center [416, 499] width 16 height 9
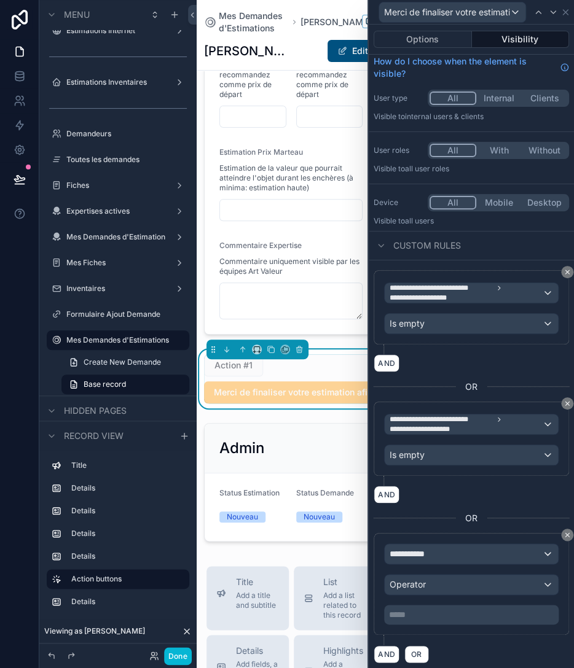
scroll to position [5, 0]
click at [454, 547] on div "**********" at bounding box center [470, 554] width 173 height 20
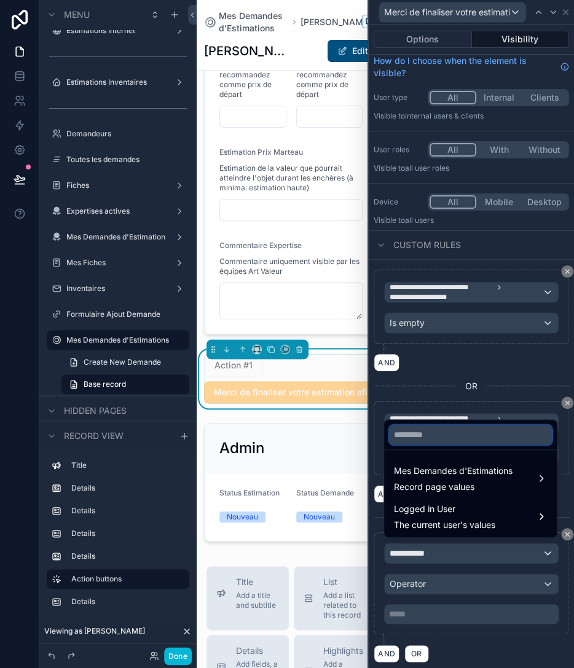
click at [457, 440] on input "text" at bounding box center [470, 435] width 163 height 20
click at [436, 434] on input "*" at bounding box center [470, 435] width 163 height 20
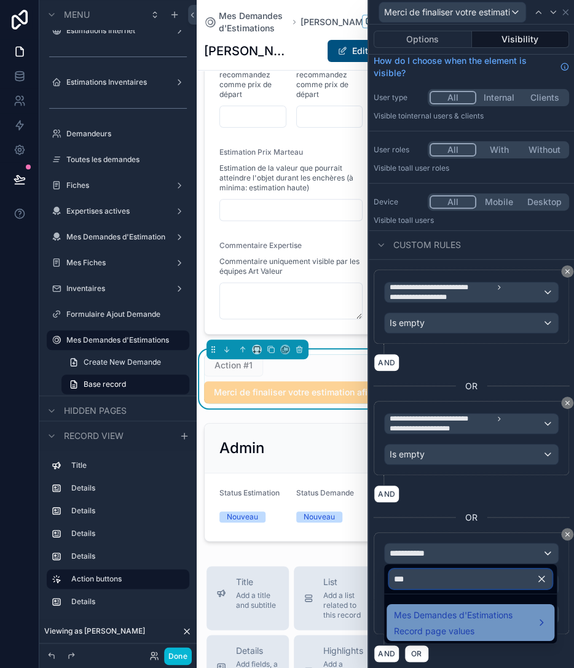
type input "***"
click at [440, 622] on span "Mes Demandes d'Estimations" at bounding box center [453, 615] width 119 height 15
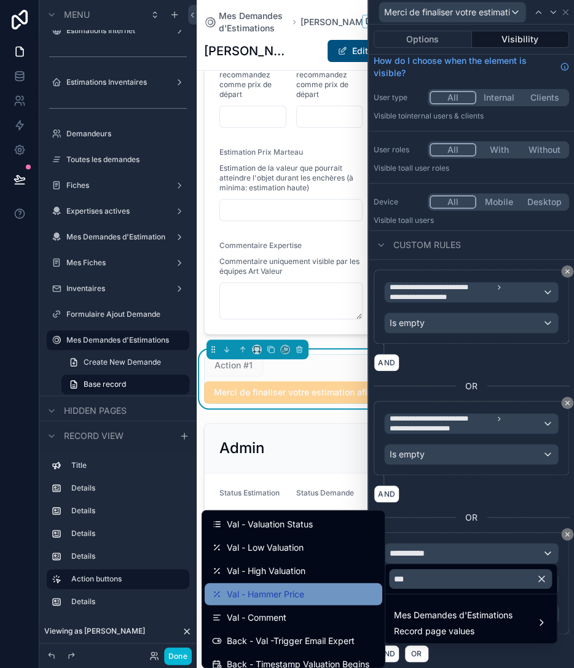
click at [286, 590] on span "Val - Hammer Price" at bounding box center [265, 594] width 77 height 15
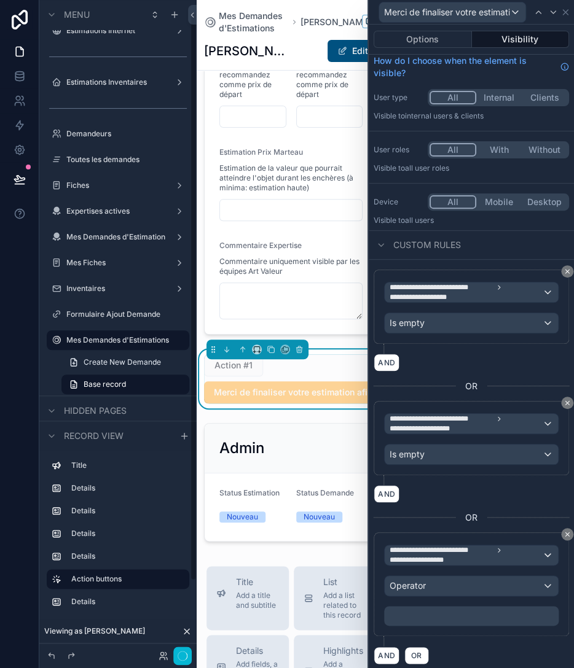
scroll to position [13, 0]
click at [436, 576] on div "Operator" at bounding box center [470, 586] width 173 height 20
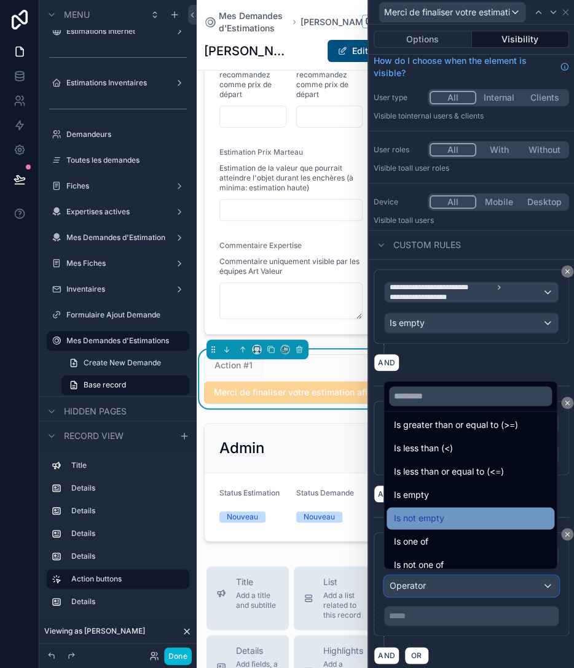
scroll to position [87, 0]
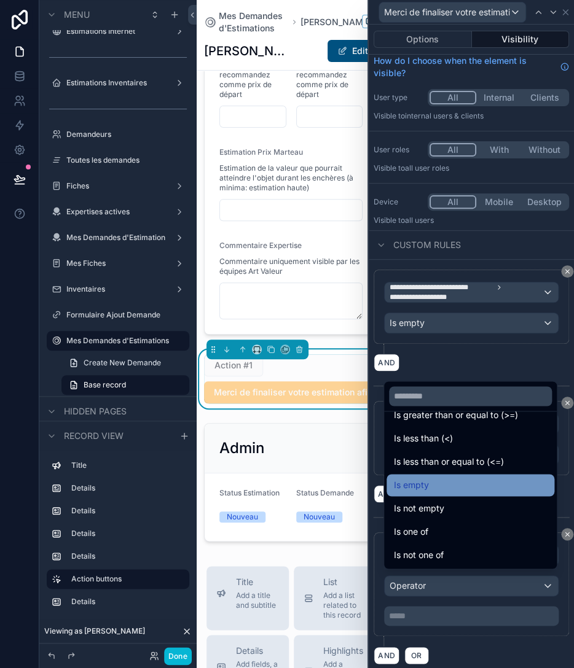
click at [427, 491] on span "Is empty" at bounding box center [411, 485] width 35 height 15
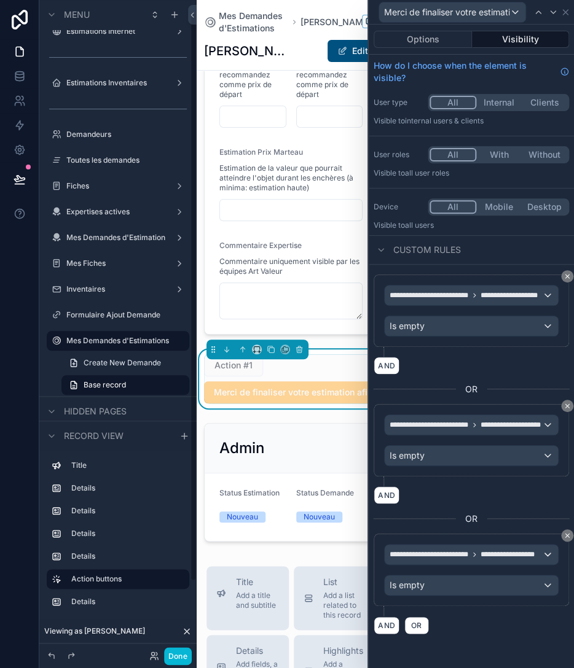
scroll to position [14, 0]
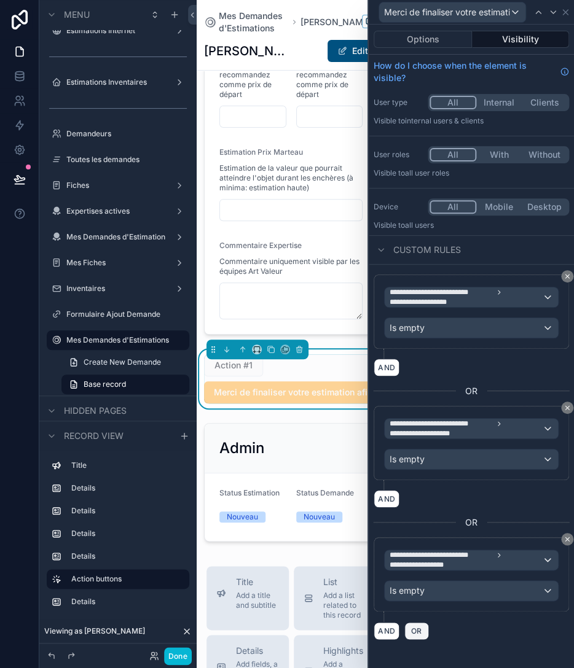
click at [419, 627] on span "OR" at bounding box center [416, 630] width 16 height 9
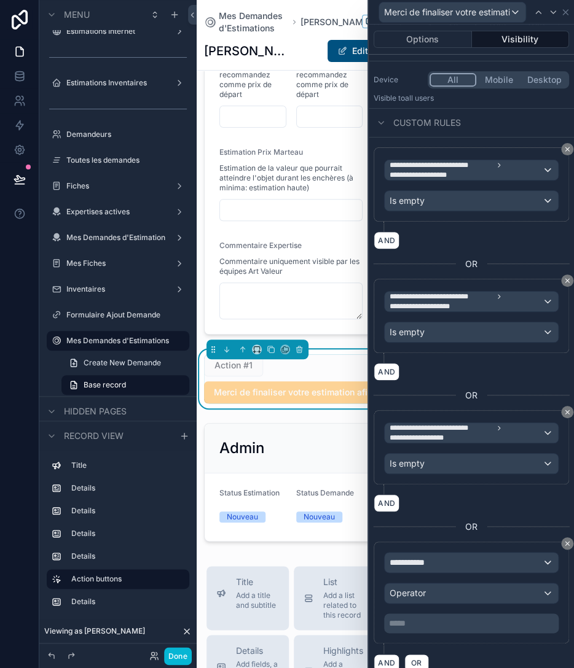
scroll to position [135, 0]
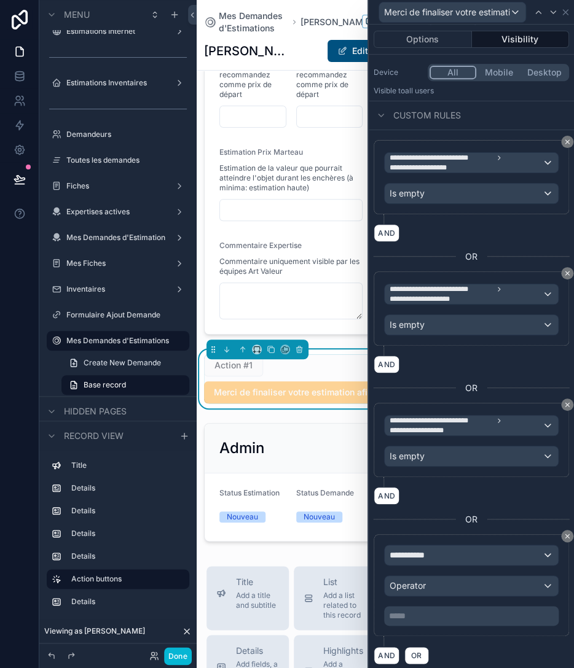
click at [500, 491] on div "AND" at bounding box center [470, 496] width 195 height 18
click at [437, 554] on div "**********" at bounding box center [470, 555] width 173 height 20
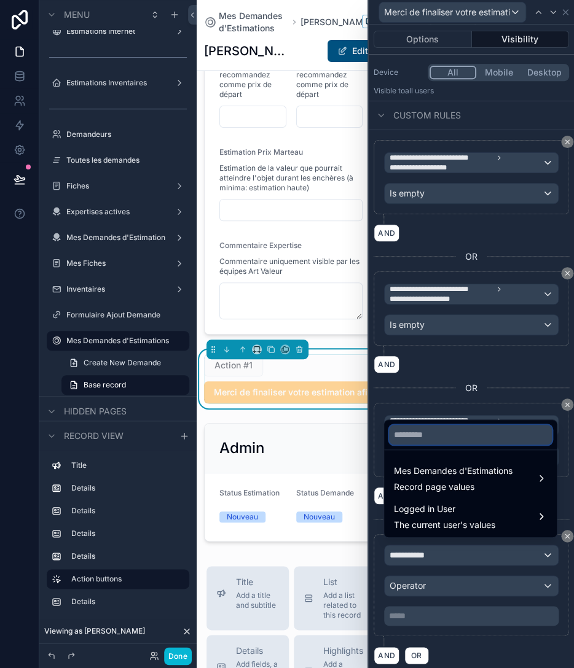
click at [463, 443] on input "text" at bounding box center [470, 435] width 163 height 20
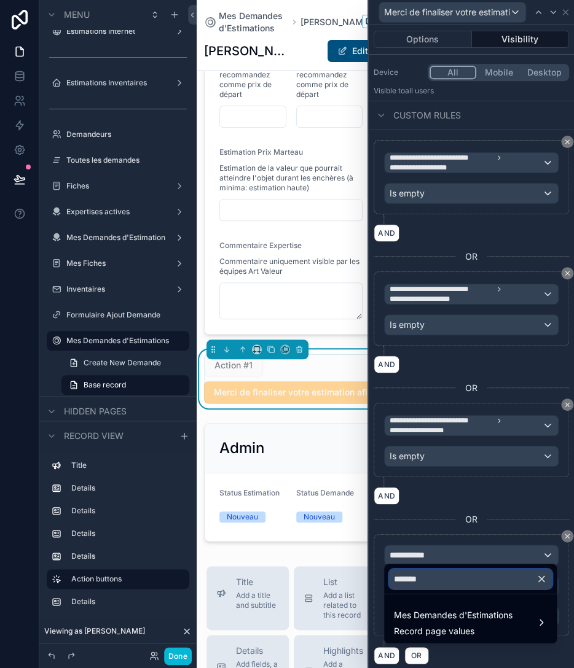
click at [454, 572] on input "*******" at bounding box center [470, 579] width 163 height 20
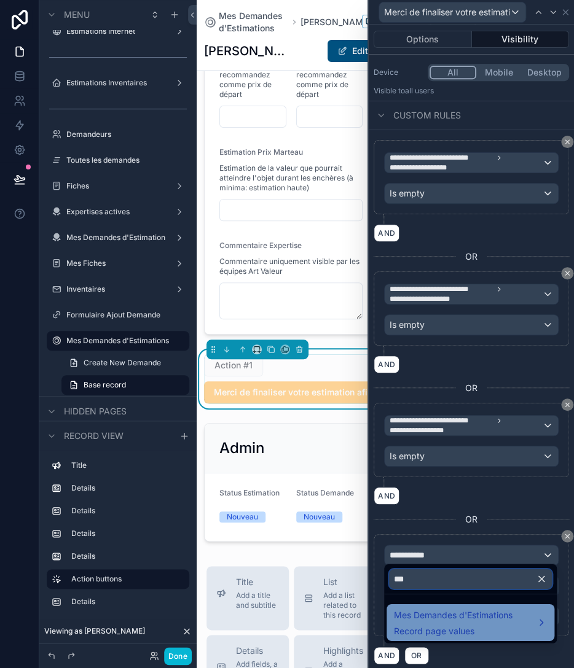
type input "***"
click at [443, 635] on span "Record page values" at bounding box center [453, 631] width 119 height 12
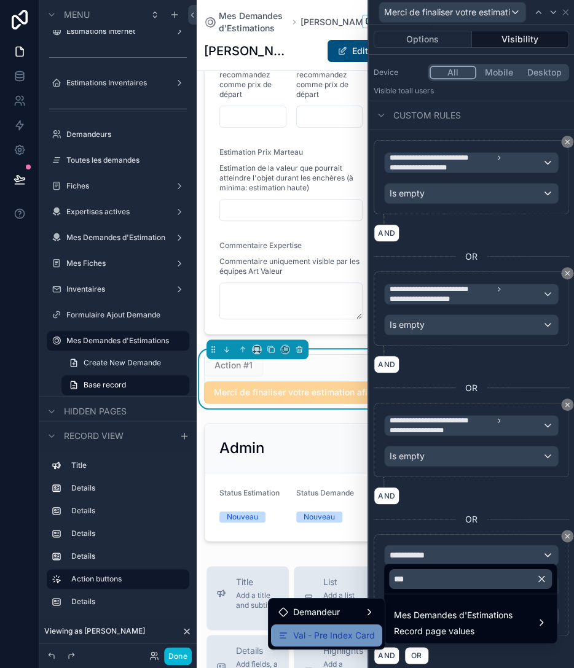
click at [348, 634] on span "Val - Pre Index Card" at bounding box center [334, 635] width 82 height 15
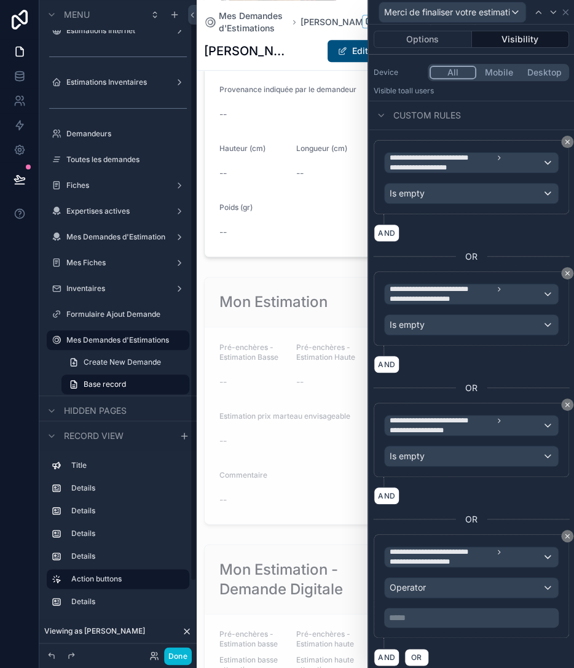
scroll to position [2069, 0]
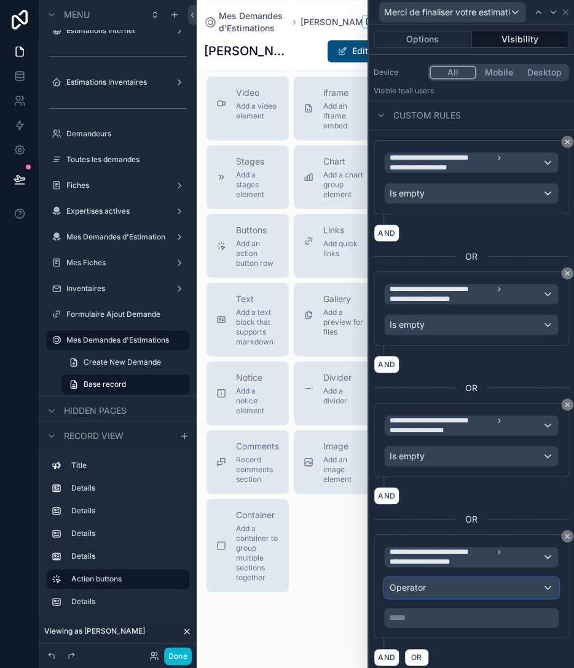
click at [466, 581] on div "Operator" at bounding box center [470, 588] width 173 height 20
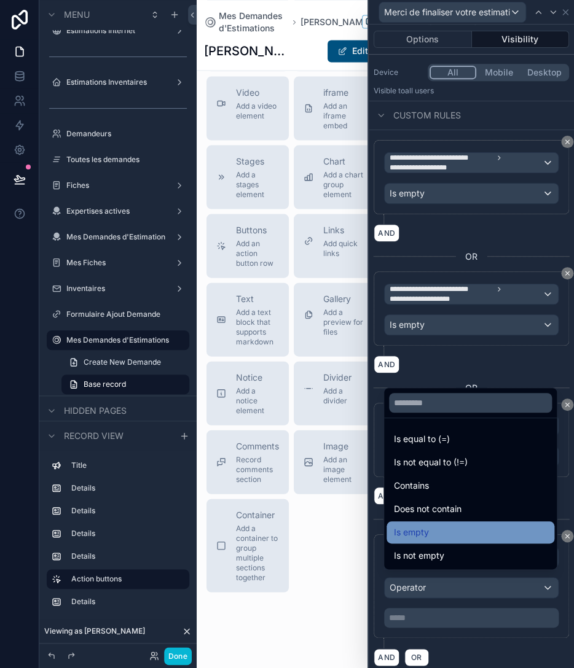
click at [447, 537] on div "Is empty" at bounding box center [470, 532] width 153 height 15
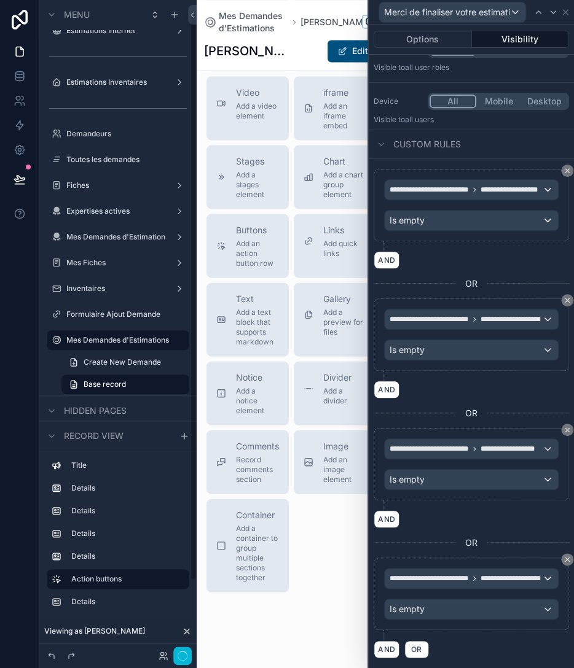
scroll to position [13, 0]
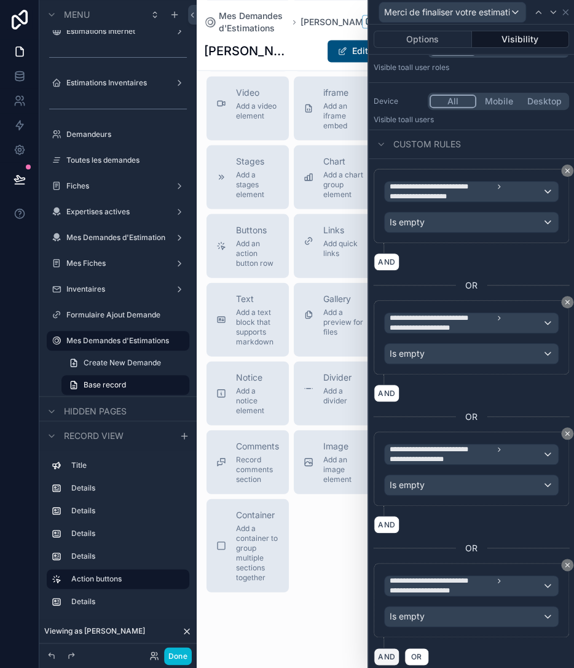
click at [382, 651] on button "AND" at bounding box center [386, 657] width 26 height 18
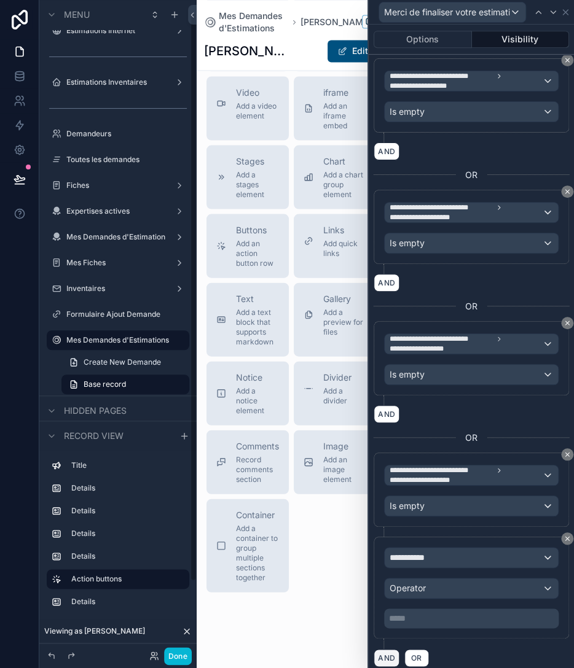
scroll to position [217, 0]
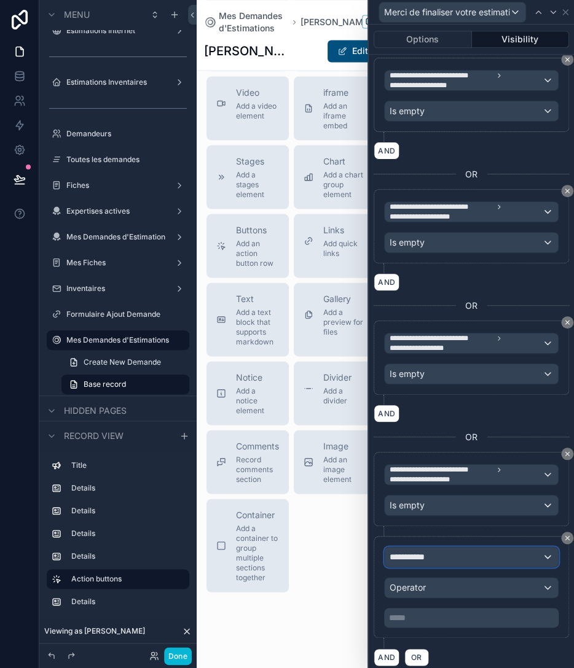
click at [443, 551] on div "**********" at bounding box center [470, 557] width 173 height 20
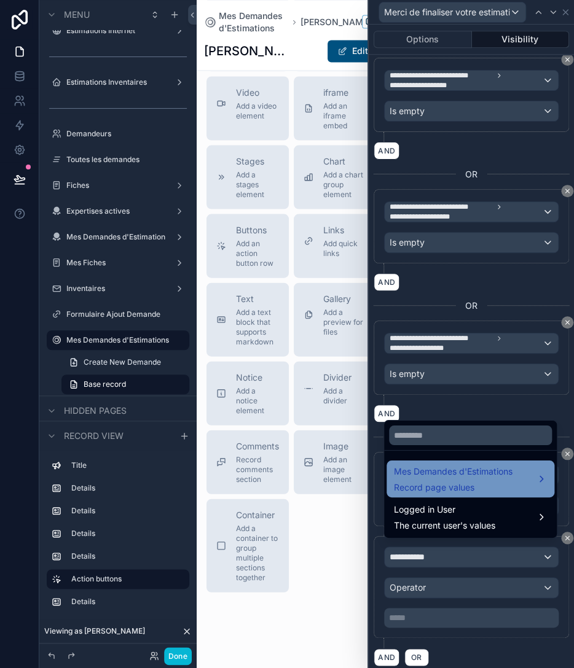
click at [448, 488] on span "Record page values" at bounding box center [453, 488] width 119 height 12
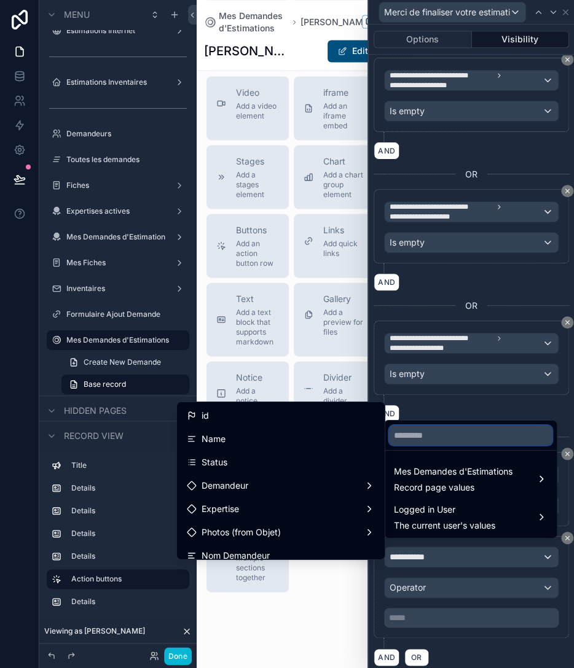
click at [424, 437] on input "text" at bounding box center [470, 436] width 163 height 20
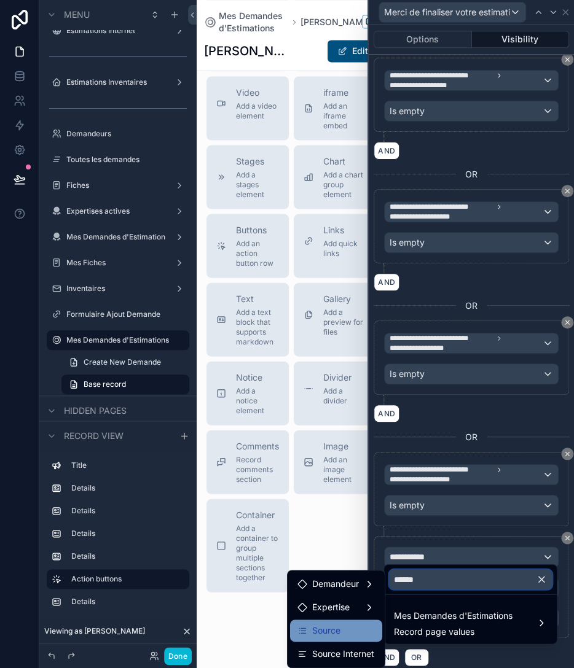
type input "******"
click at [330, 625] on span "Source" at bounding box center [326, 630] width 28 height 15
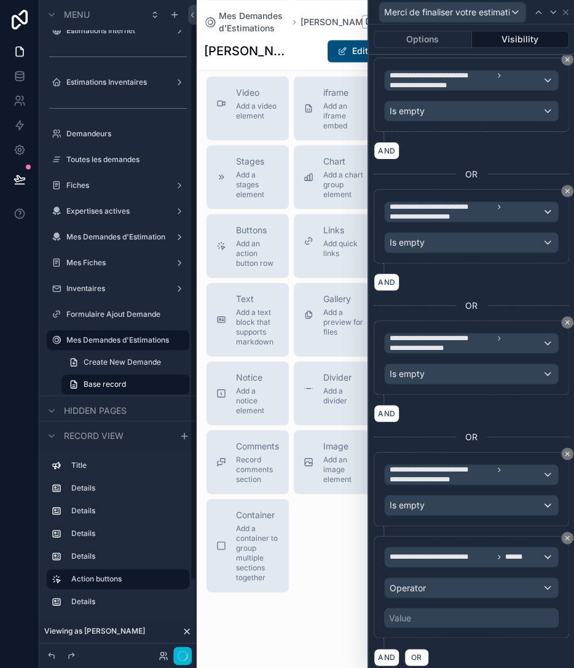
scroll to position [13, 0]
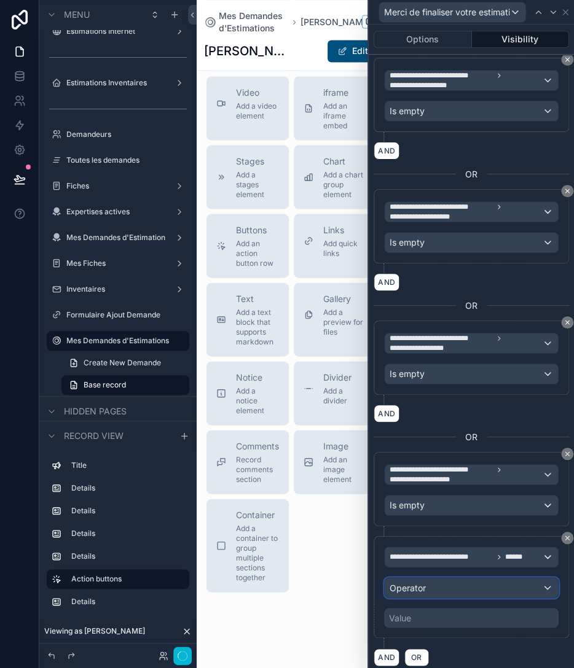
click at [439, 583] on div "Operator" at bounding box center [470, 588] width 173 height 20
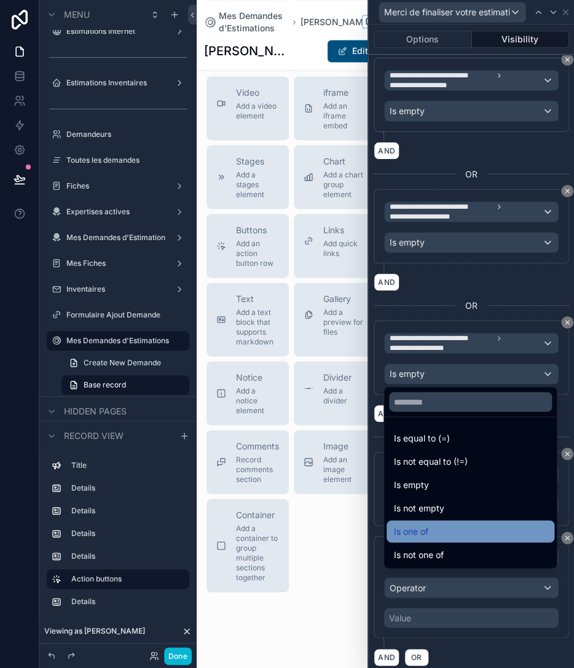
click at [429, 540] on div "Is one of" at bounding box center [470, 531] width 168 height 22
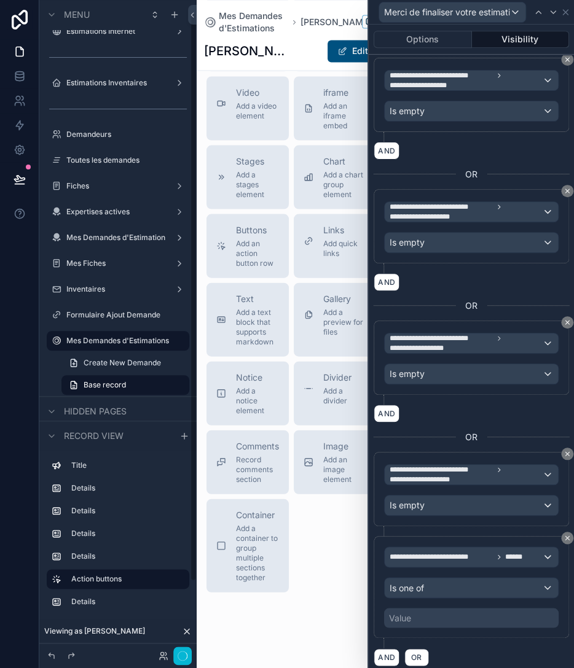
scroll to position [14, 0]
click at [435, 614] on div "Value" at bounding box center [471, 618] width 174 height 20
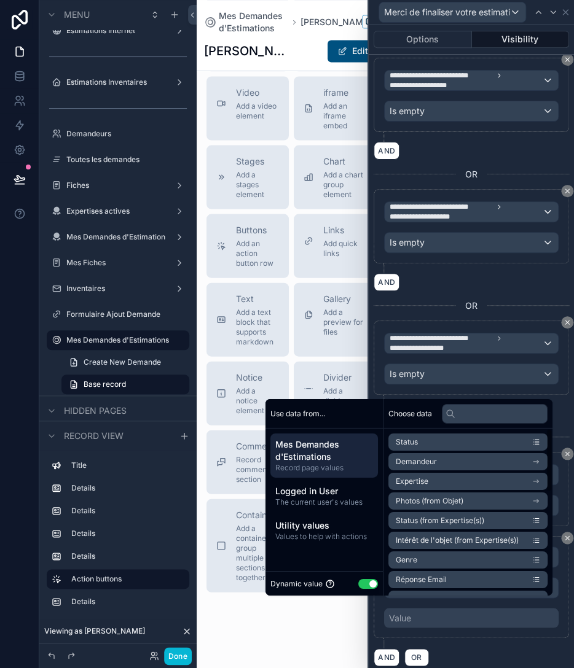
click at [359, 581] on button "Use setting" at bounding box center [368, 584] width 20 height 10
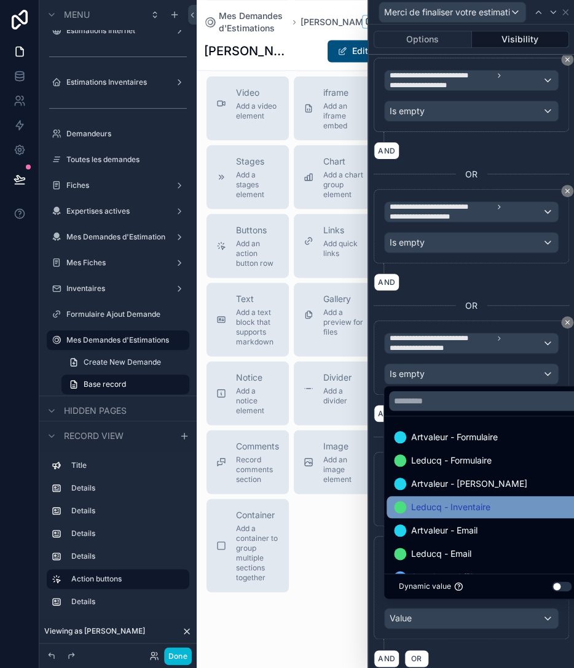
click at [461, 512] on span "Leducq - Inventaire" at bounding box center [450, 507] width 79 height 15
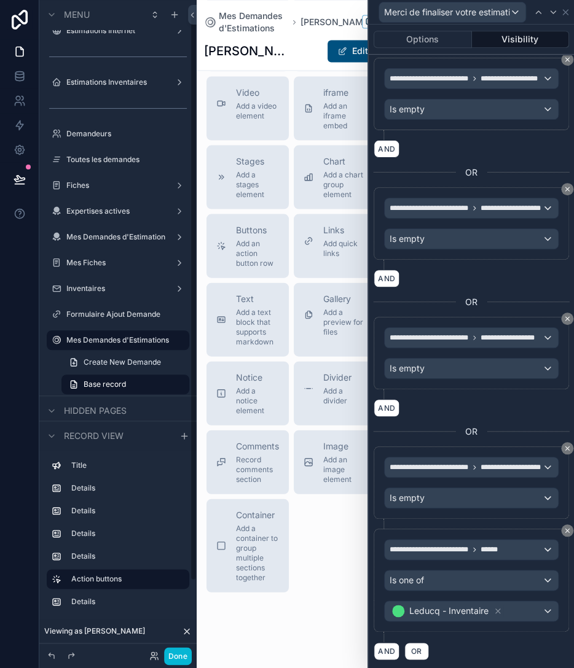
click at [470, 634] on div "**********" at bounding box center [470, 585] width 195 height 113
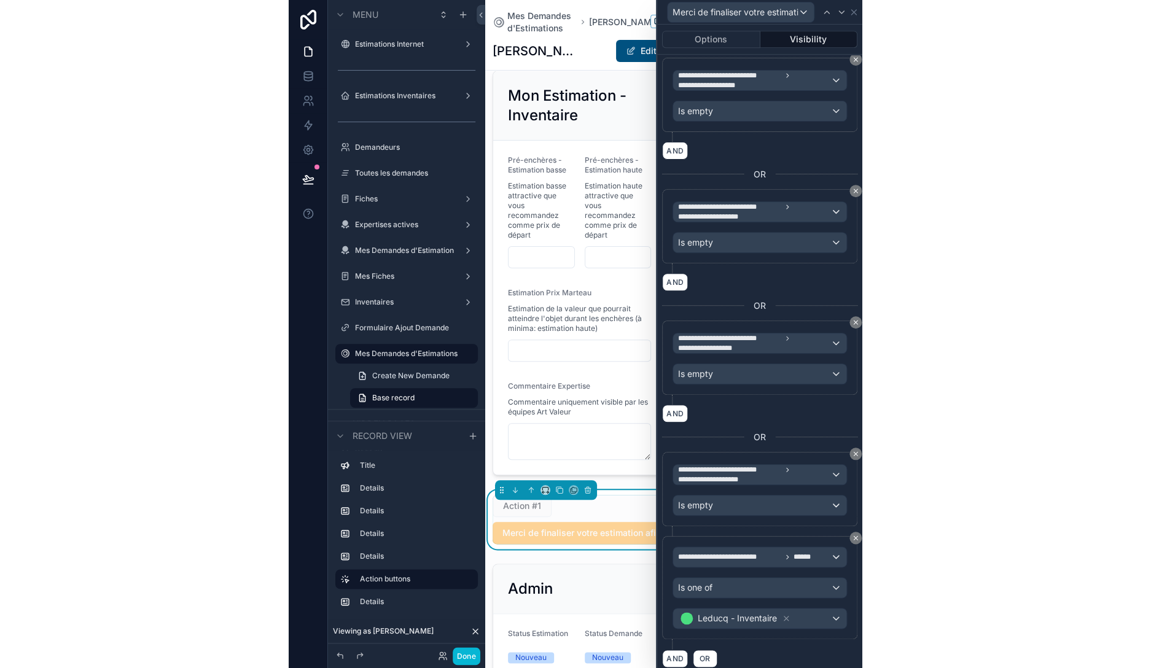
scroll to position [218, 0]
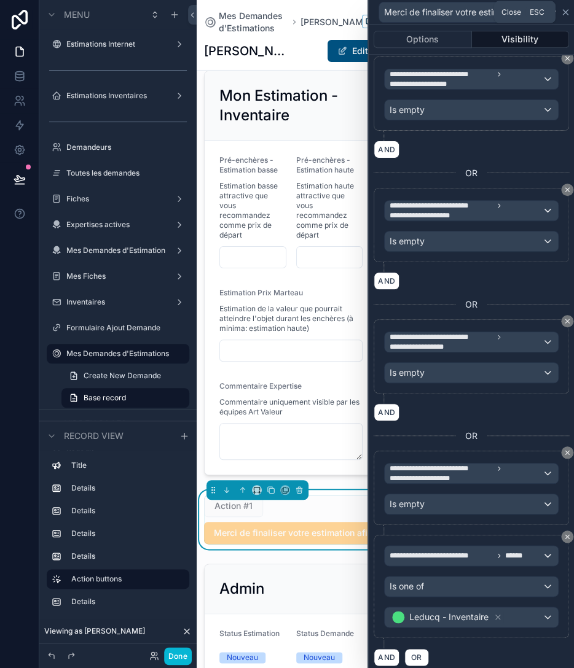
click at [563, 9] on icon at bounding box center [565, 12] width 10 height 10
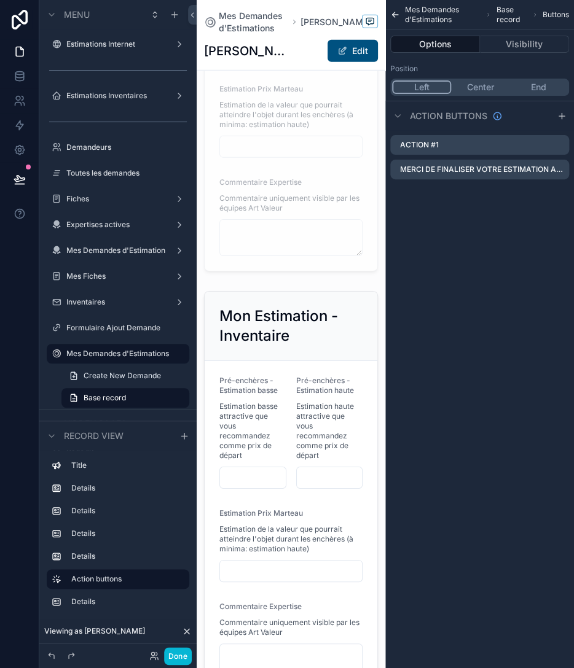
scroll to position [1290, 0]
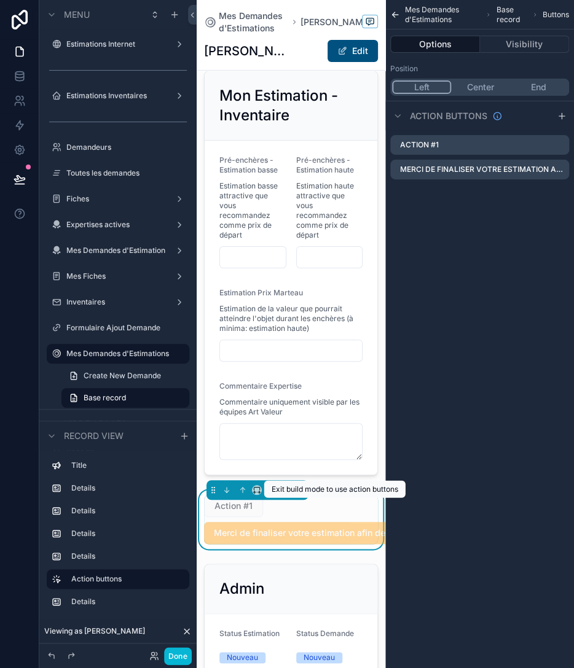
click at [253, 522] on span "Merci de finaliser votre estimation afin de pouvoir l'envoyer" at bounding box center [336, 533] width 264 height 22
click at [545, 144] on icon "scrollable content" at bounding box center [544, 145] width 10 height 10
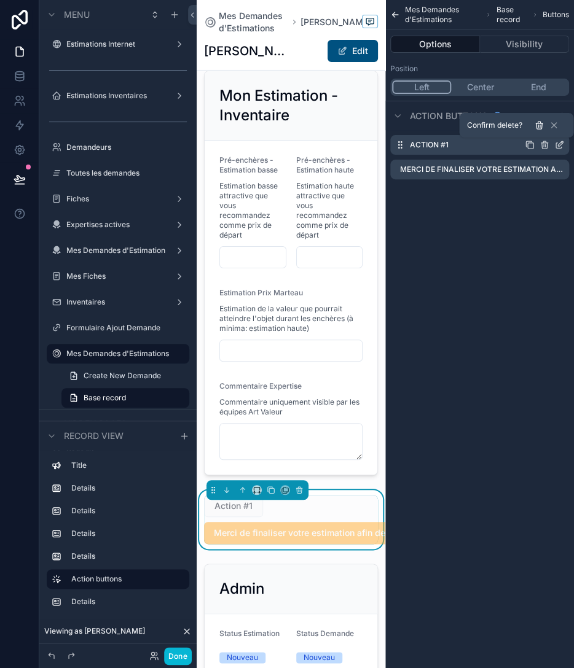
click at [541, 125] on icon at bounding box center [539, 125] width 10 height 10
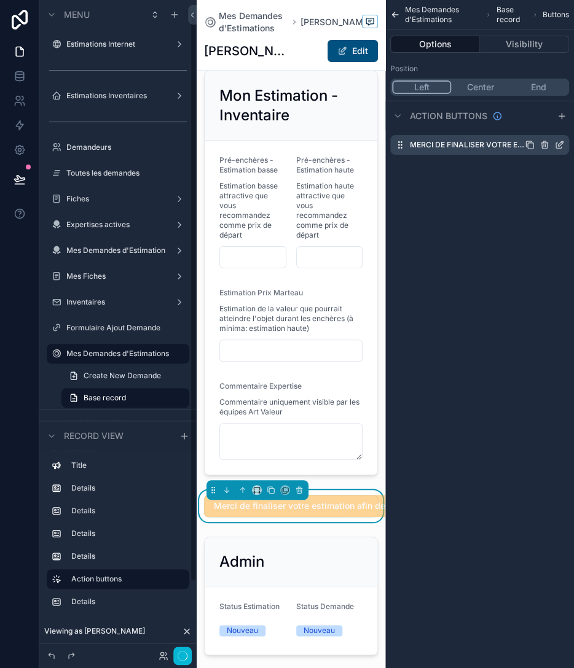
scroll to position [14, 0]
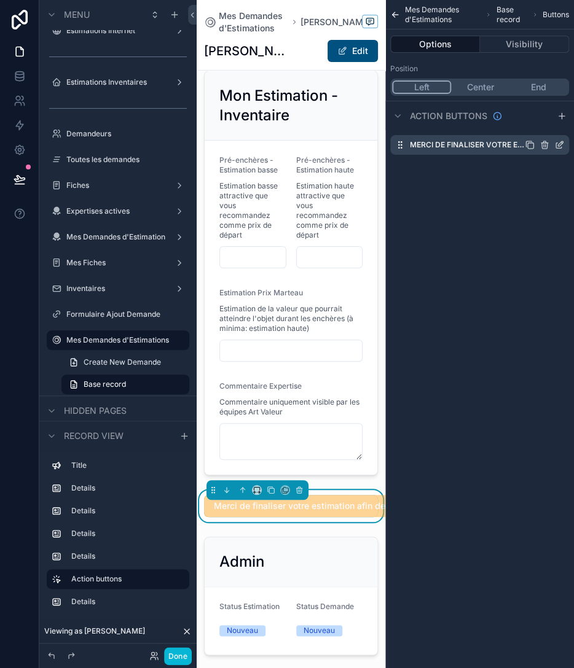
click at [532, 144] on icon "scrollable content" at bounding box center [530, 145] width 10 height 10
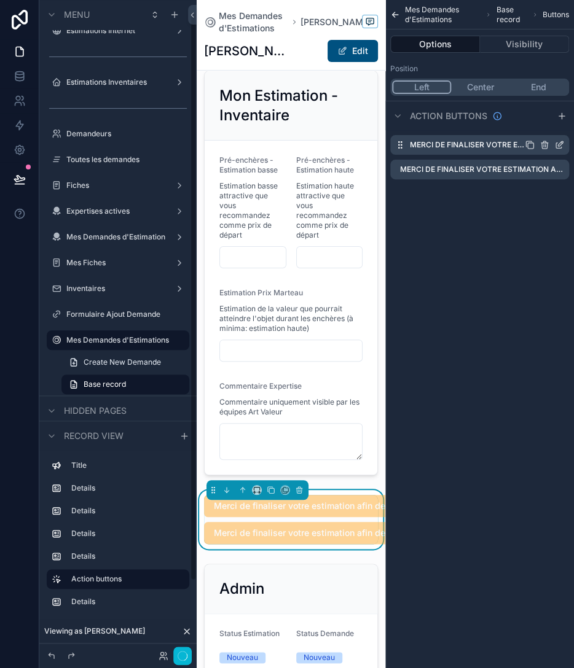
scroll to position [13, 0]
click at [556, 167] on icon "scrollable content" at bounding box center [559, 170] width 10 height 10
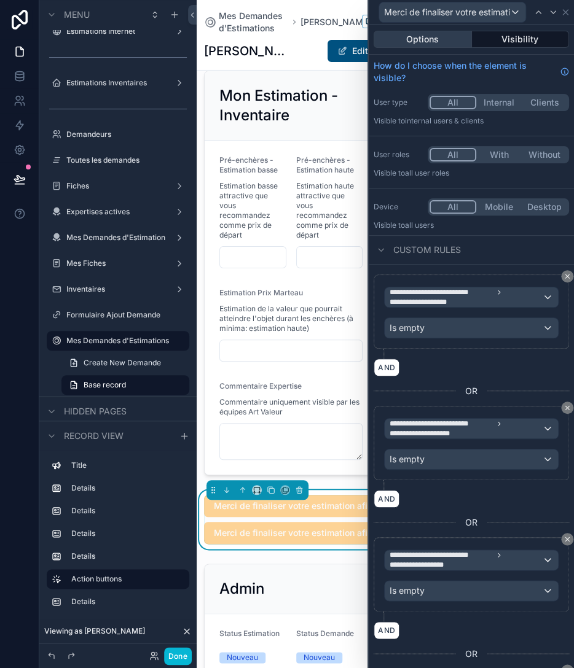
click at [434, 41] on button "Options" at bounding box center [422, 39] width 98 height 17
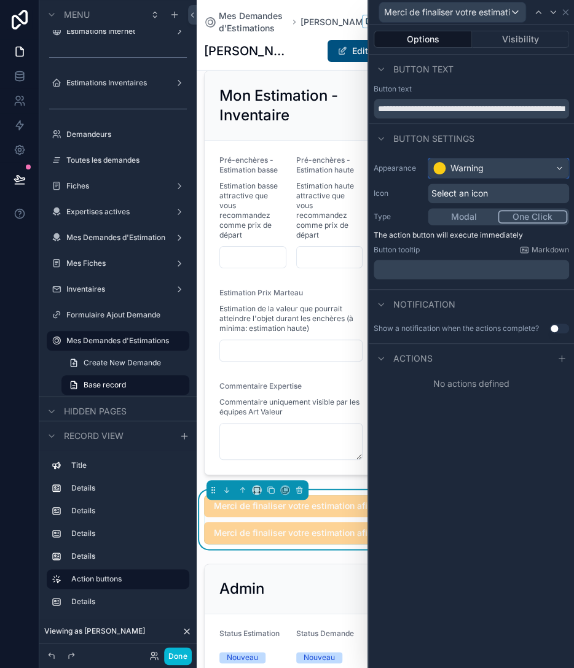
click at [458, 161] on div "Warning" at bounding box center [498, 168] width 140 height 20
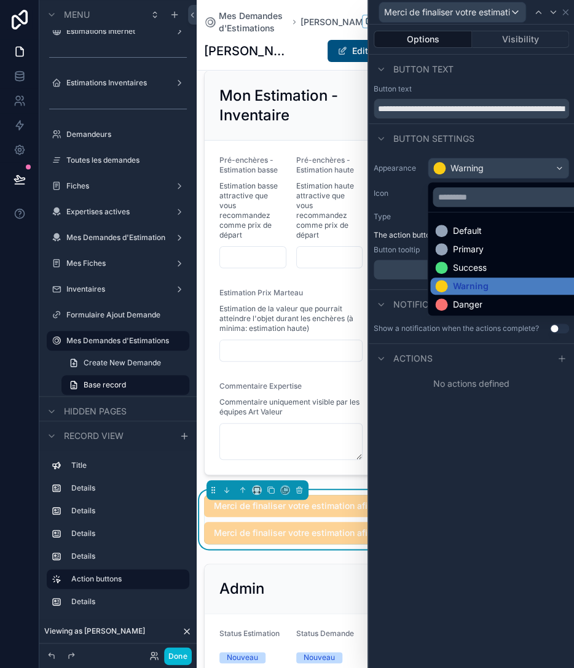
click at [470, 259] on ul "Default Primary Success Warning Danger" at bounding box center [511, 264] width 169 height 103
click at [470, 263] on div "Success" at bounding box center [469, 268] width 34 height 12
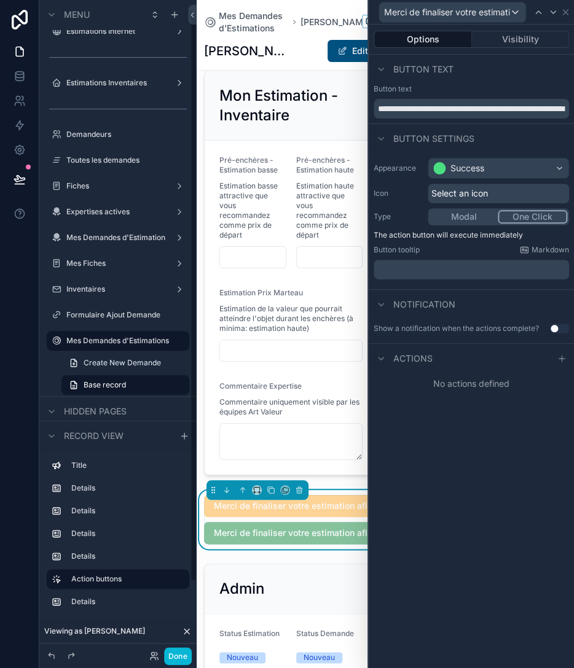
scroll to position [14, 0]
click at [435, 107] on input "**********" at bounding box center [470, 109] width 195 height 20
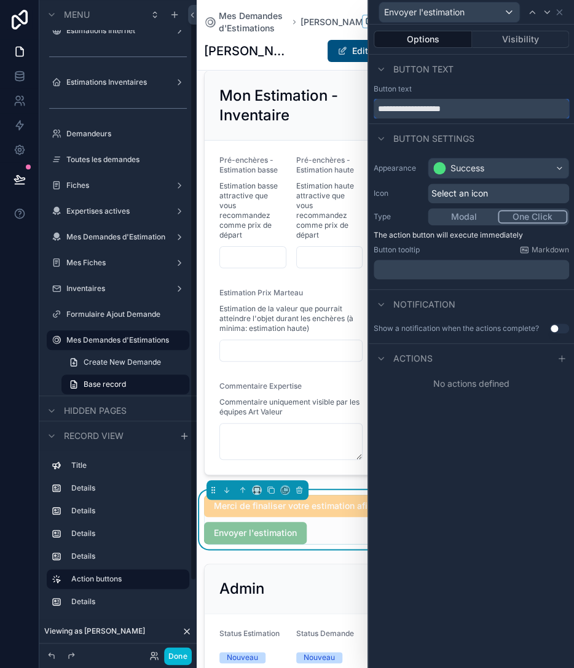
scroll to position [13, 0]
type input "**********"
click at [386, 87] on label "Button text" at bounding box center [392, 89] width 38 height 10
click at [524, 216] on button "One Click" at bounding box center [531, 217] width 69 height 14
click at [525, 217] on button "One Click" at bounding box center [531, 217] width 69 height 14
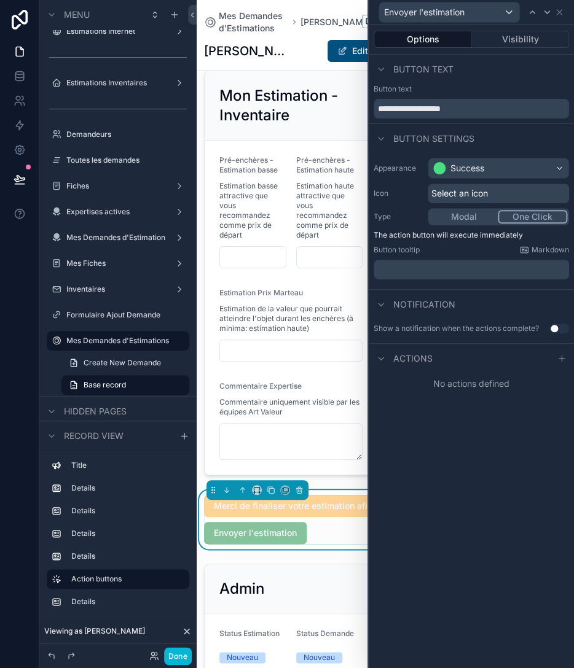
click at [497, 195] on div "Select an icon" at bounding box center [497, 194] width 141 height 20
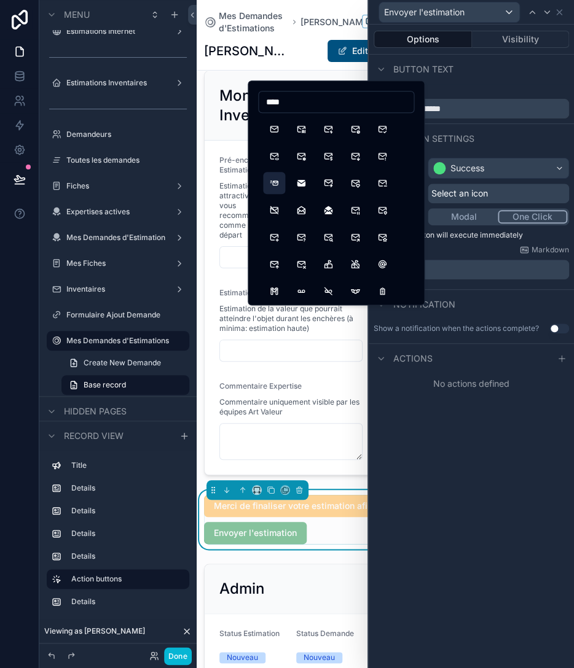
type input "****"
click at [275, 183] on button "MailFast" at bounding box center [274, 183] width 22 height 22
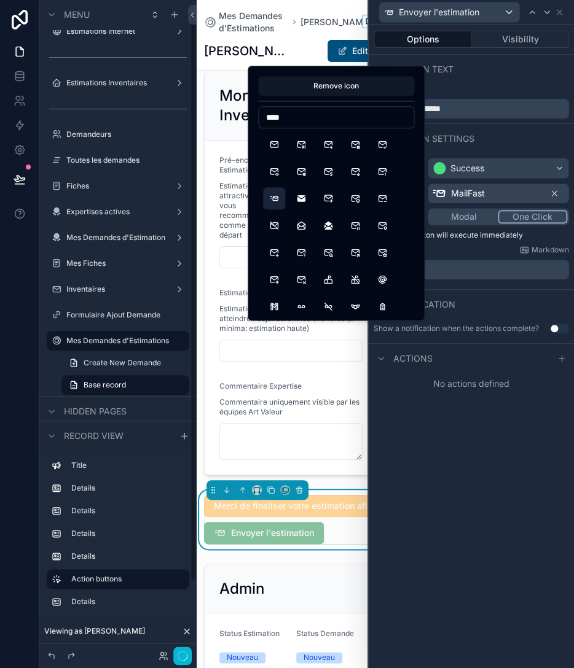
scroll to position [14, 0]
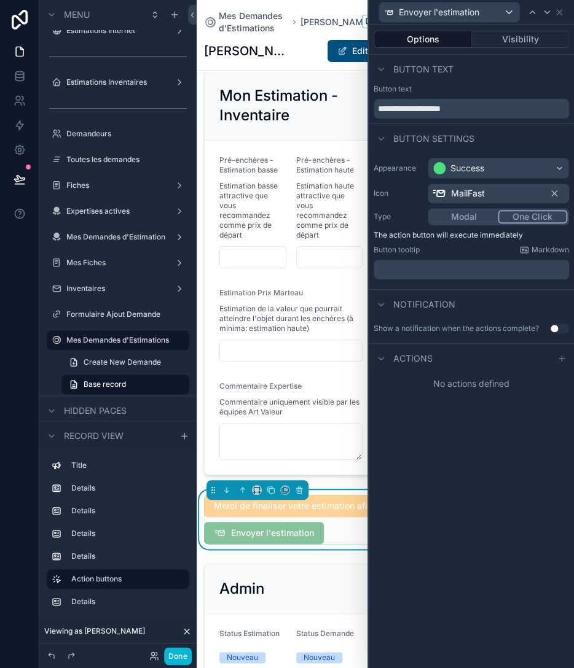
click at [549, 327] on button "Use setting" at bounding box center [559, 329] width 20 height 10
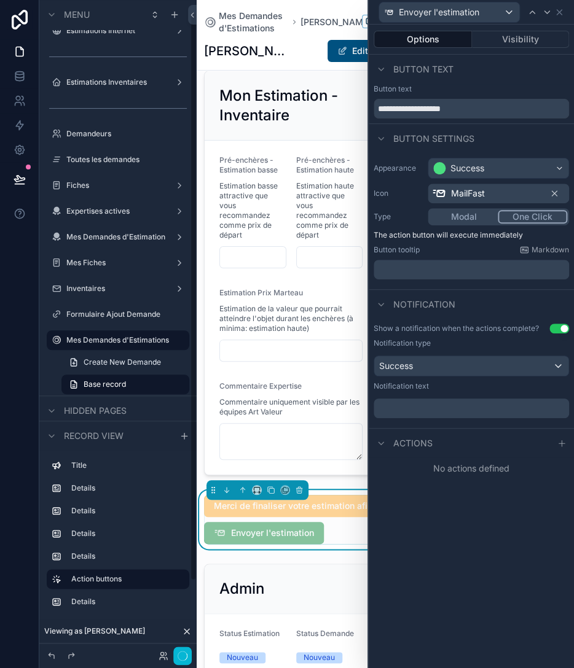
scroll to position [13, 0]
click at [441, 407] on p "﻿" at bounding box center [472, 408] width 188 height 12
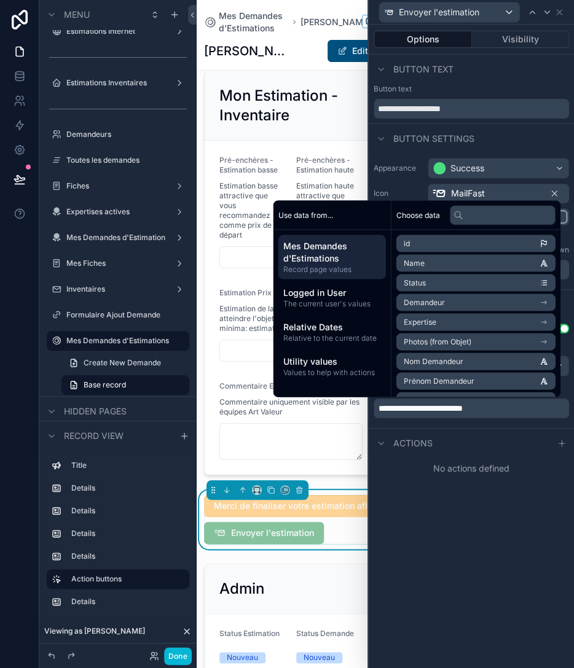
scroll to position [14, 0]
click at [447, 496] on div "**********" at bounding box center [471, 347] width 205 height 644
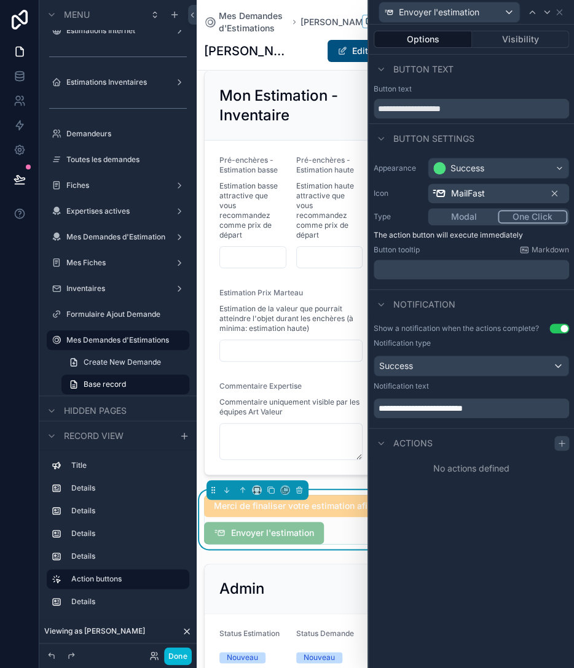
click at [558, 441] on icon at bounding box center [561, 444] width 10 height 10
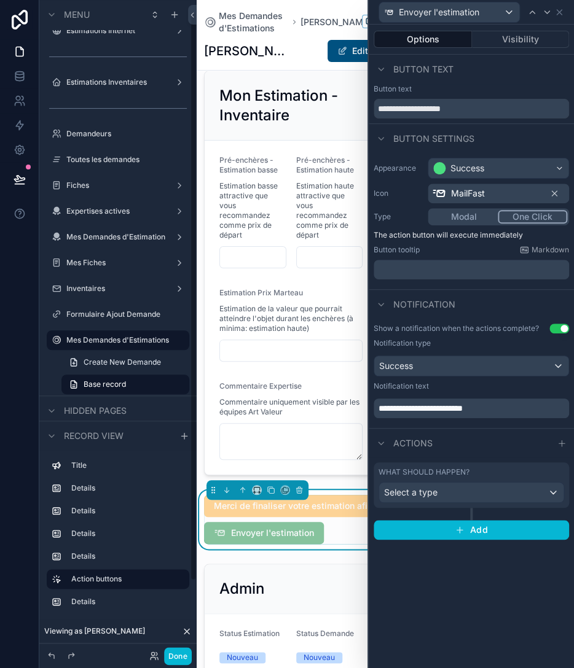
scroll to position [13, 0]
click at [437, 492] on div "Select a type" at bounding box center [471, 493] width 184 height 20
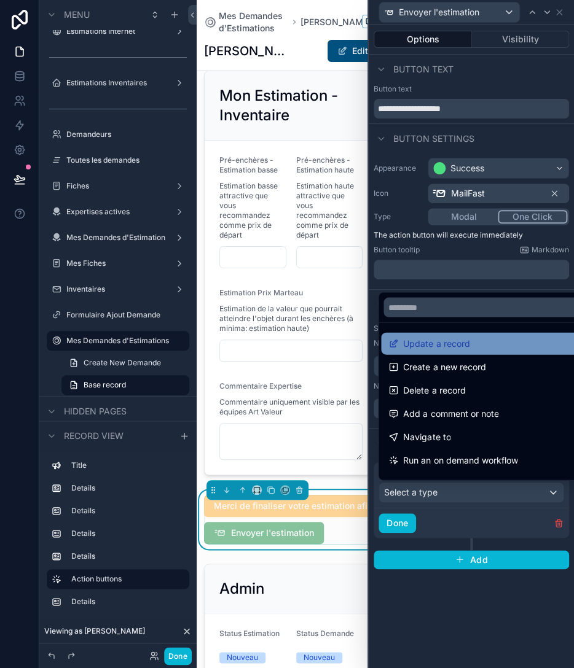
click at [436, 349] on span "Update a record" at bounding box center [436, 343] width 66 height 15
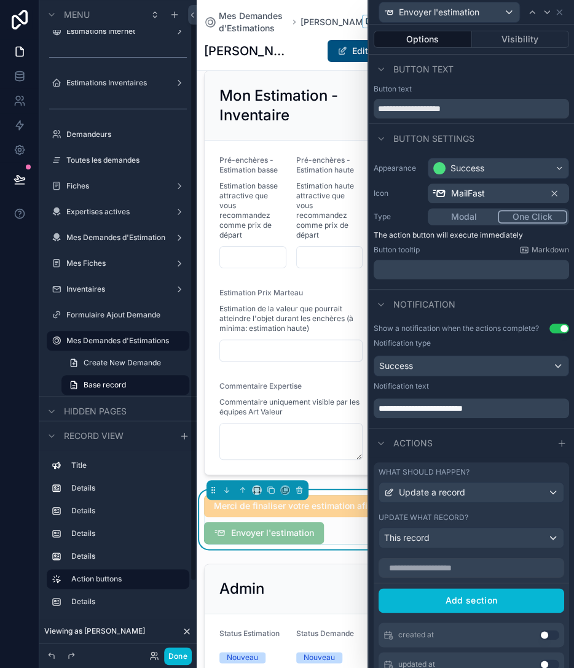
scroll to position [14, 0]
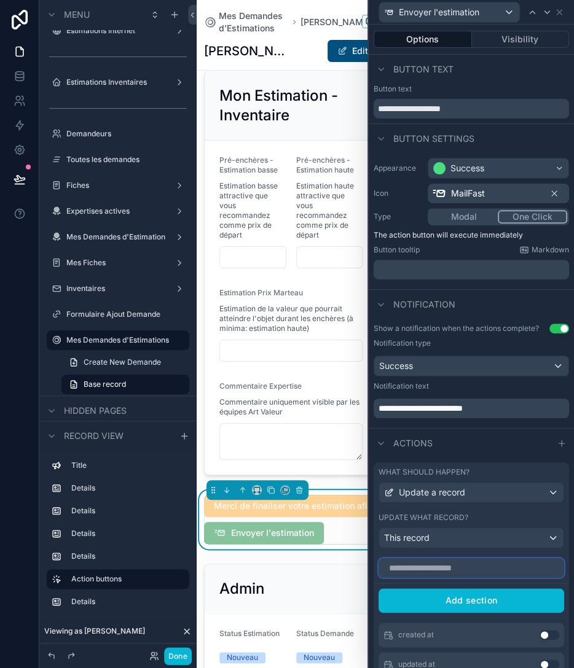
click at [436, 567] on input "text" at bounding box center [470, 568] width 185 height 20
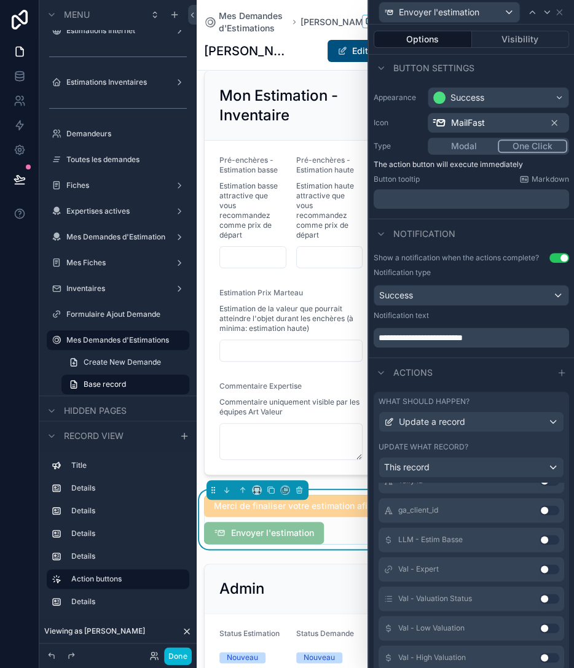
scroll to position [90, 0]
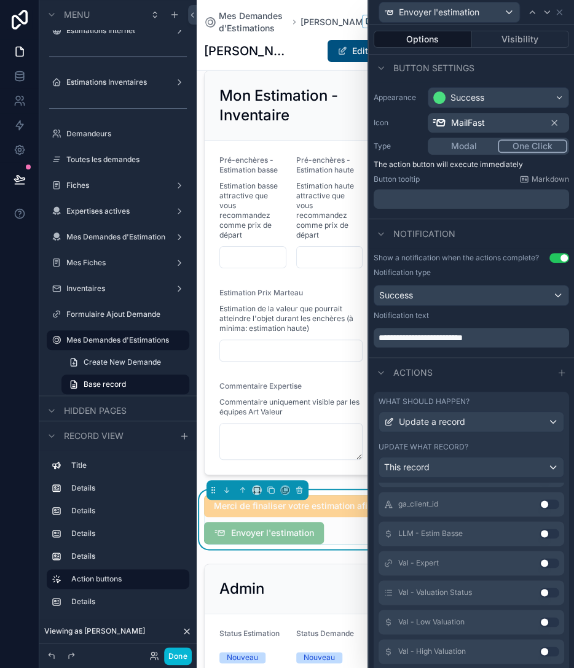
type input "***"
click at [547, 595] on button "Use setting" at bounding box center [549, 593] width 20 height 10
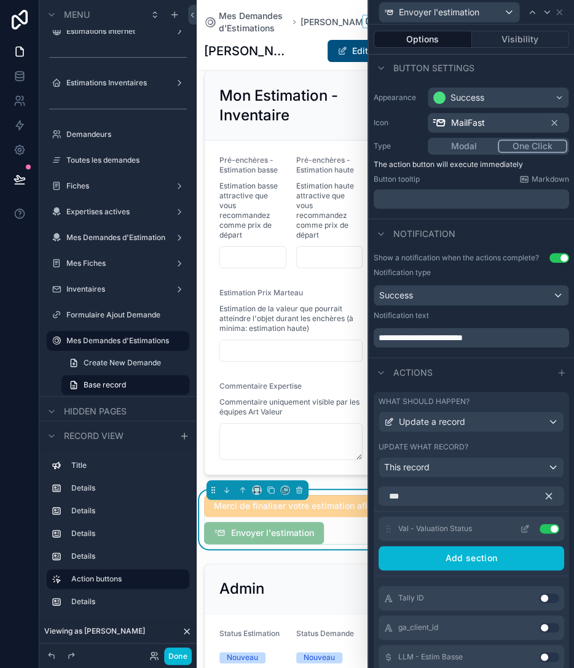
scroll to position [0, 0]
click at [525, 528] on icon at bounding box center [525, 530] width 10 height 10
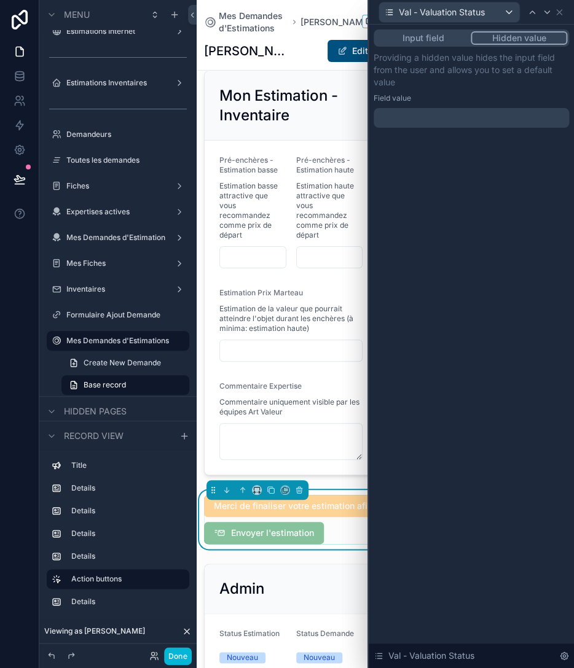
click at [532, 39] on button "Hidden value" at bounding box center [518, 38] width 96 height 14
click at [500, 119] on div at bounding box center [470, 118] width 195 height 20
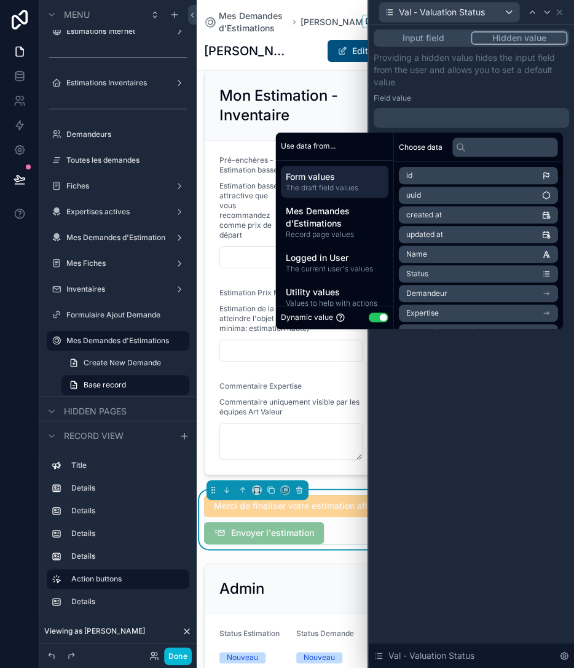
click at [370, 319] on button "Use setting" at bounding box center [379, 318] width 20 height 10
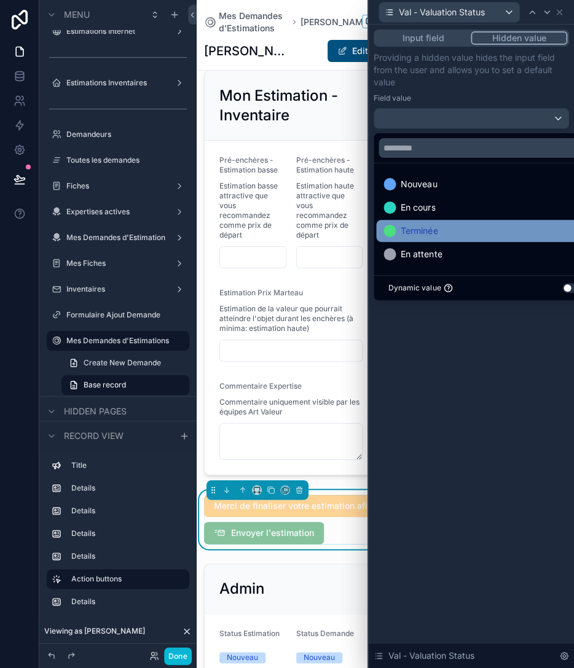
click at [414, 235] on span "Terminée" at bounding box center [418, 231] width 37 height 15
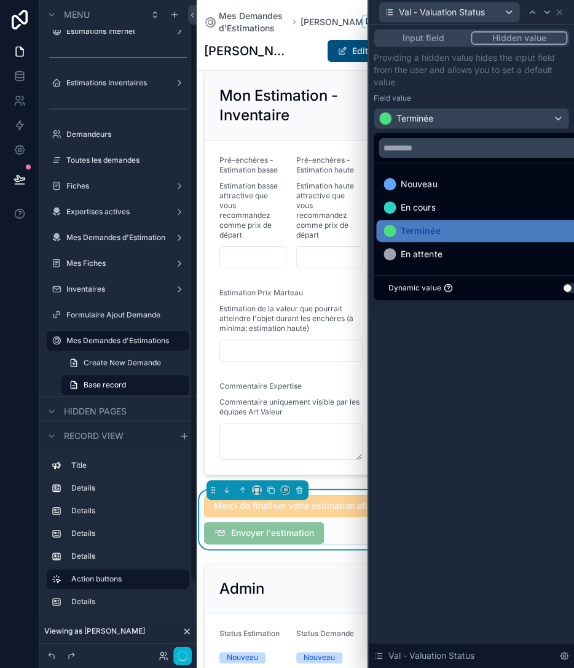
scroll to position [14, 0]
click at [470, 381] on div "Input field Hidden value Providing a hidden value hides the input field from th…" at bounding box center [471, 347] width 205 height 644
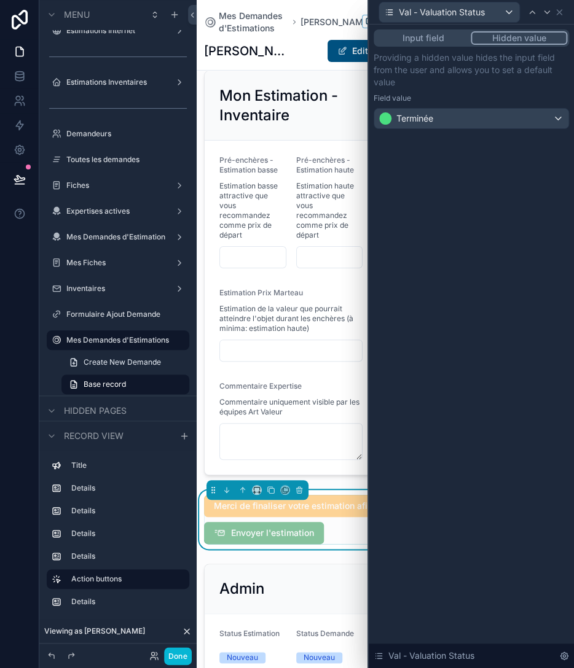
click at [407, 37] on button "Input field" at bounding box center [422, 38] width 95 height 14
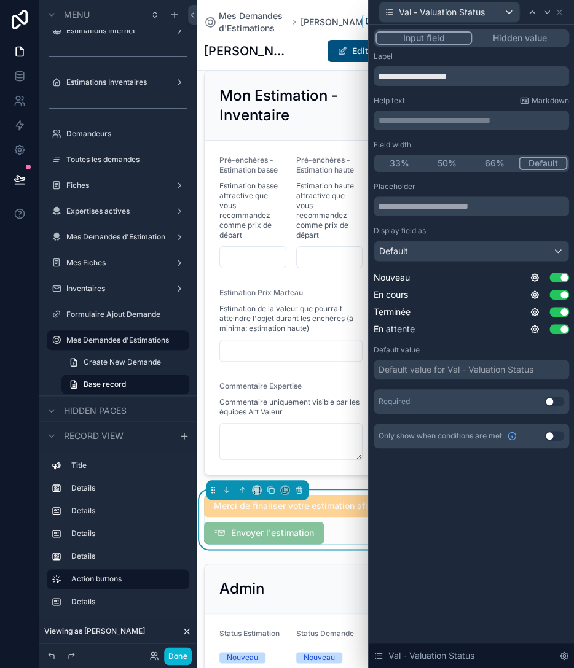
click at [492, 375] on div "Default value for Val - Valuation Status" at bounding box center [455, 370] width 155 height 12
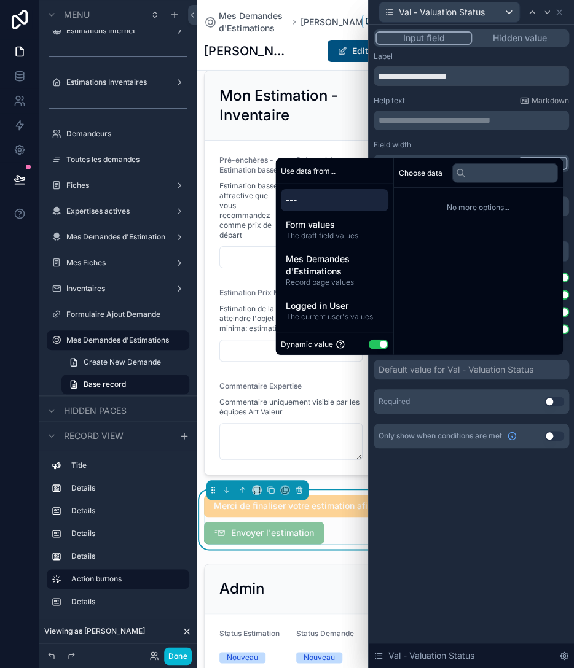
click at [362, 345] on div "Dynamic value Use setting" at bounding box center [334, 344] width 107 height 12
click at [362, 346] on div "Dynamic value Use setting" at bounding box center [334, 344] width 107 height 12
click at [369, 346] on button "Use setting" at bounding box center [379, 344] width 20 height 10
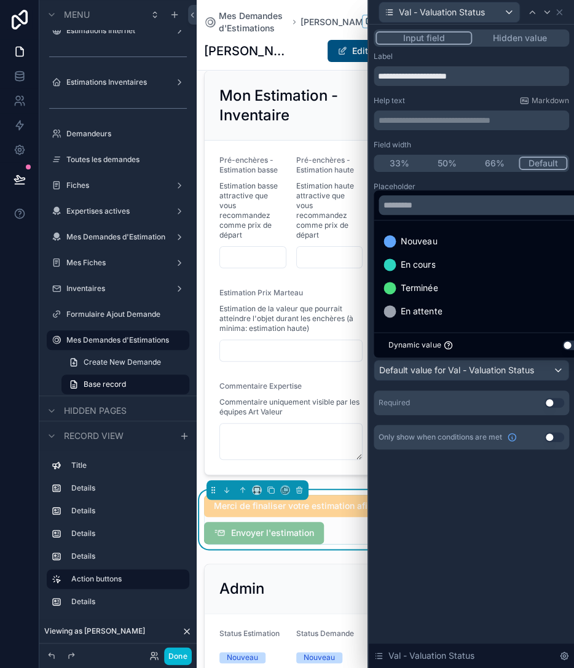
click at [427, 295] on span "Terminée" at bounding box center [418, 288] width 37 height 15
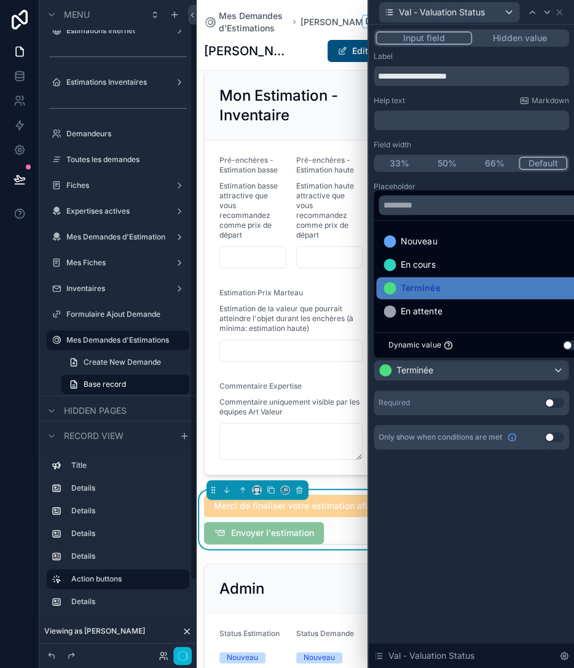
scroll to position [13, 0]
click at [456, 538] on div "**********" at bounding box center [471, 347] width 205 height 644
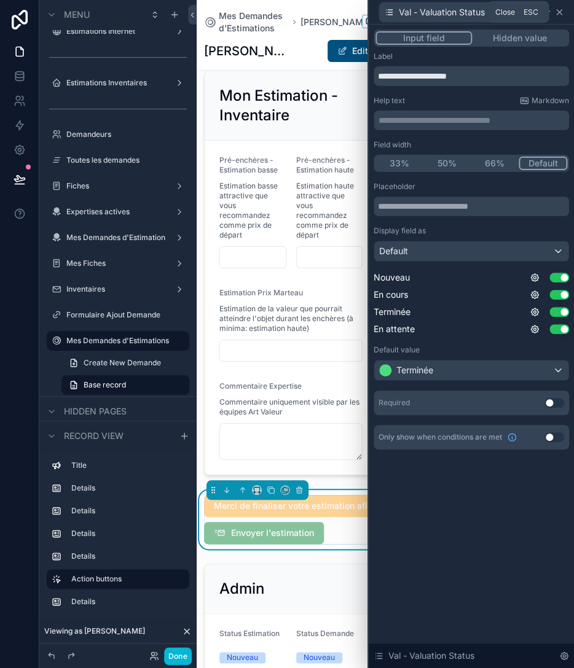
click at [558, 14] on icon at bounding box center [559, 12] width 10 height 10
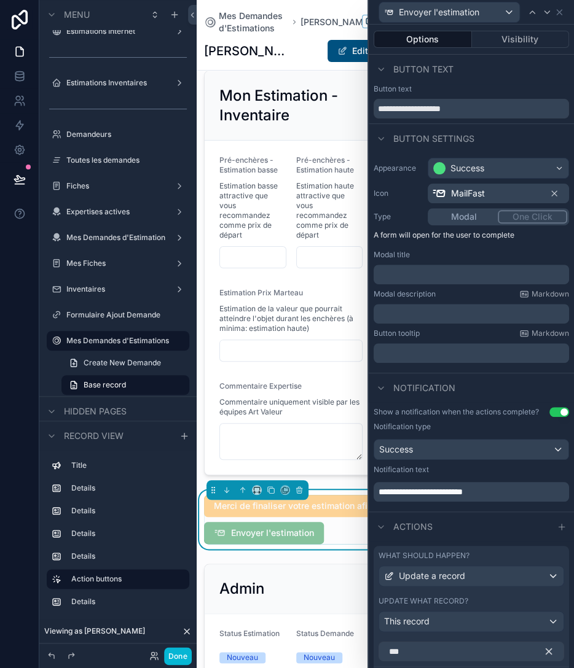
scroll to position [0, 0]
click at [523, 216] on div "Modal One Click" at bounding box center [497, 216] width 141 height 17
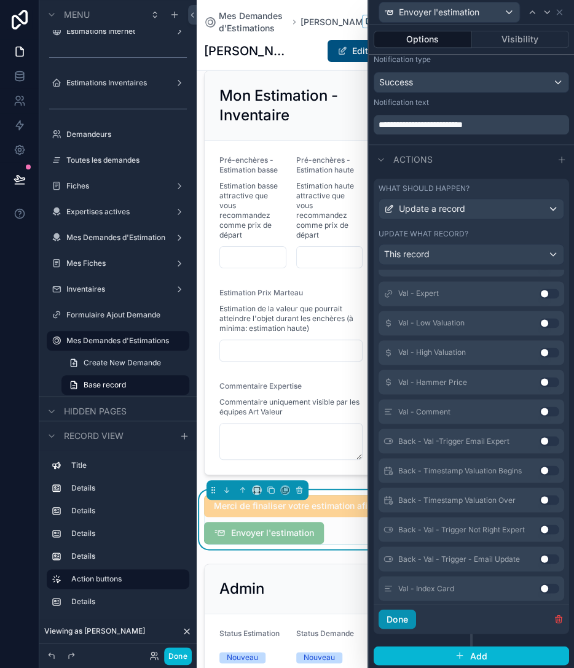
click at [391, 618] on button "Done" at bounding box center [396, 619] width 37 height 20
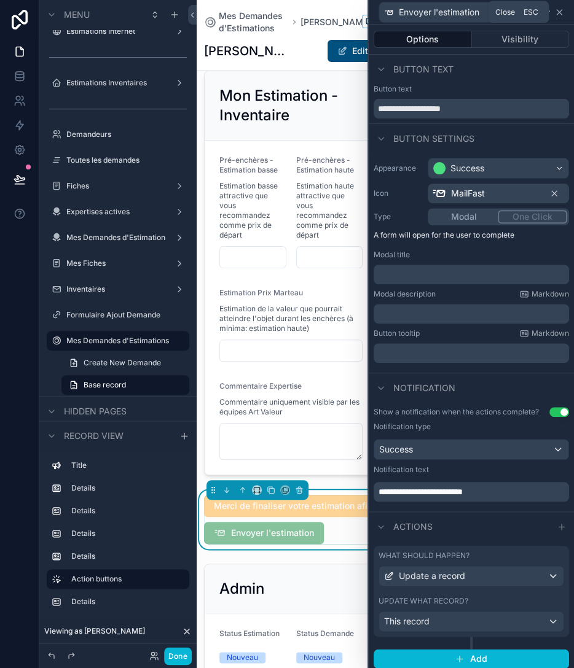
click at [559, 9] on icon at bounding box center [559, 12] width 10 height 10
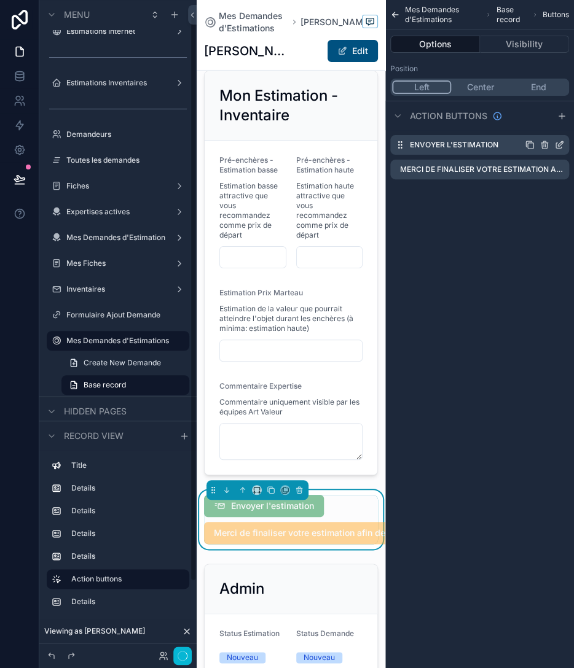
scroll to position [14, 0]
click at [561, 144] on icon "scrollable content" at bounding box center [559, 145] width 10 height 10
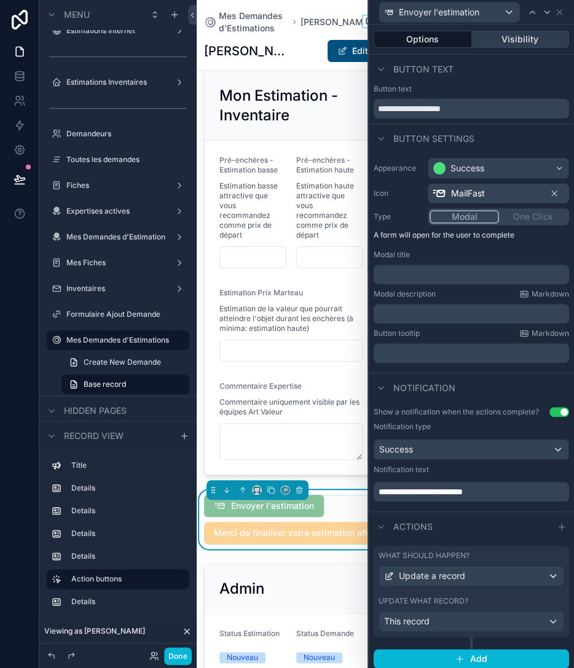
click at [535, 39] on button "Visibility" at bounding box center [521, 39] width 98 height 17
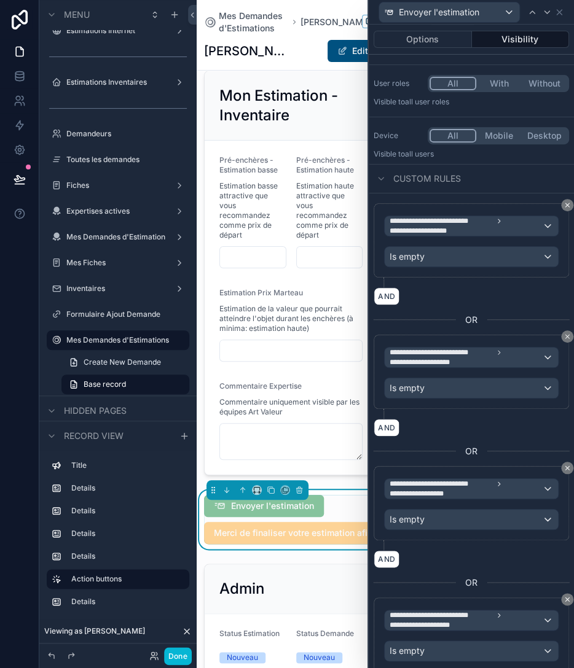
scroll to position [71, 0]
click at [470, 256] on div "Is empty" at bounding box center [470, 258] width 173 height 20
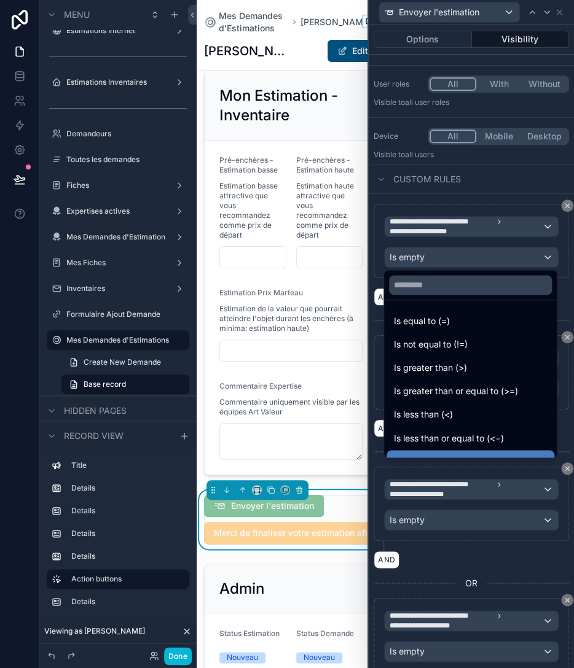
click at [491, 203] on div at bounding box center [471, 334] width 205 height 668
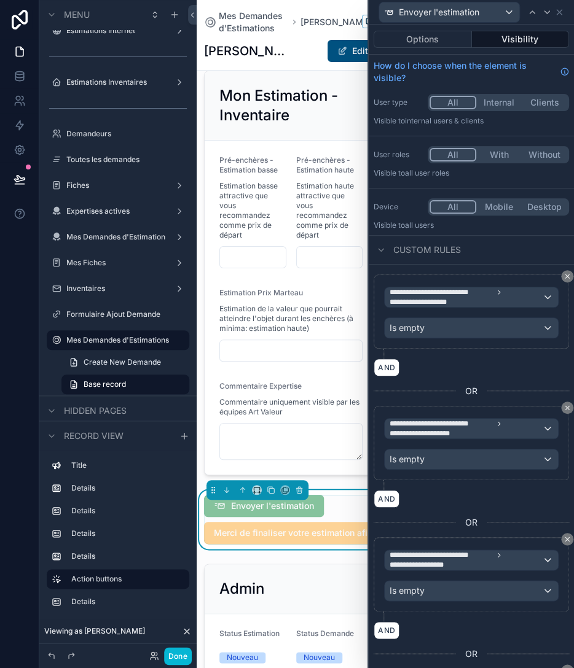
scroll to position [0, 0]
click at [458, 326] on div "Is empty" at bounding box center [470, 328] width 173 height 20
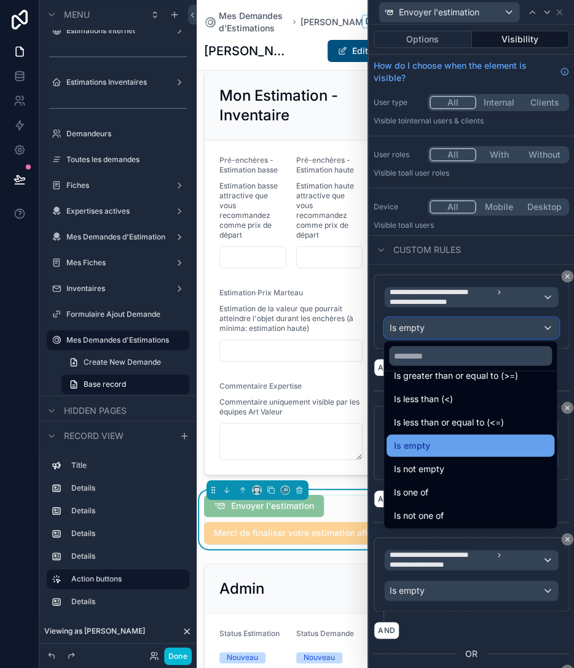
scroll to position [87, 0]
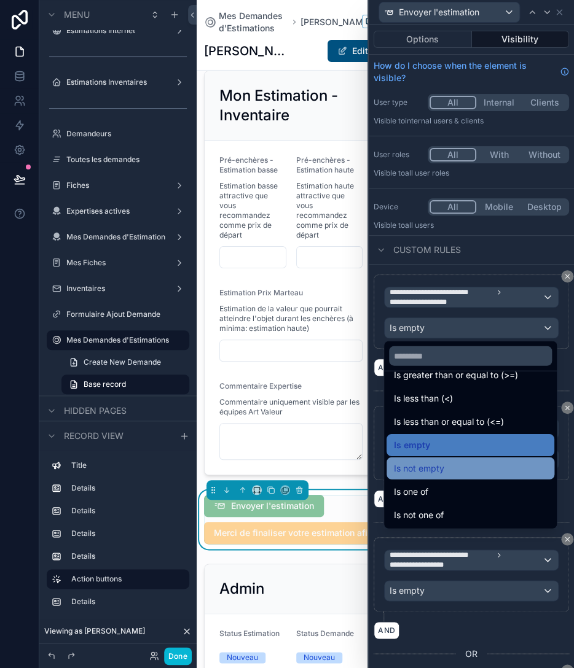
click at [453, 466] on div "Is not empty" at bounding box center [470, 468] width 153 height 15
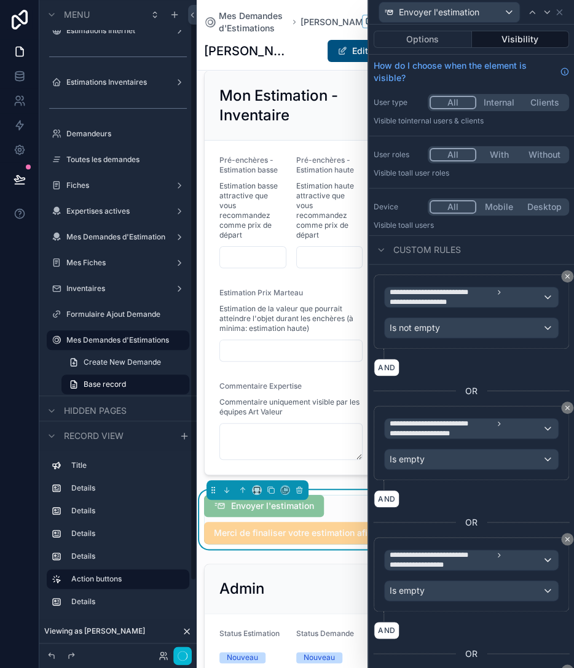
scroll to position [13, 0]
click at [390, 363] on button "AND" at bounding box center [386, 368] width 26 height 18
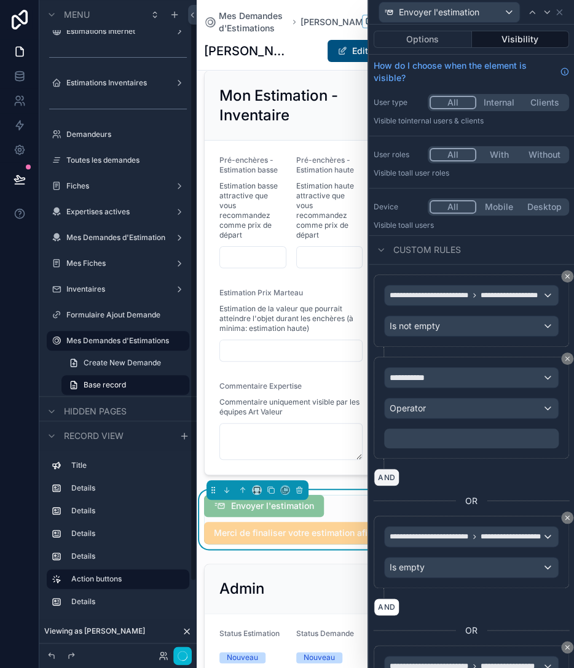
scroll to position [14, 0]
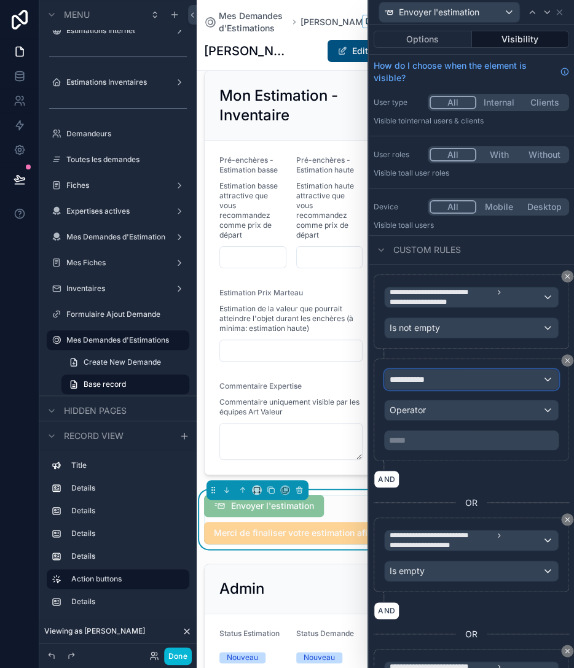
click at [451, 382] on div "**********" at bounding box center [470, 380] width 173 height 20
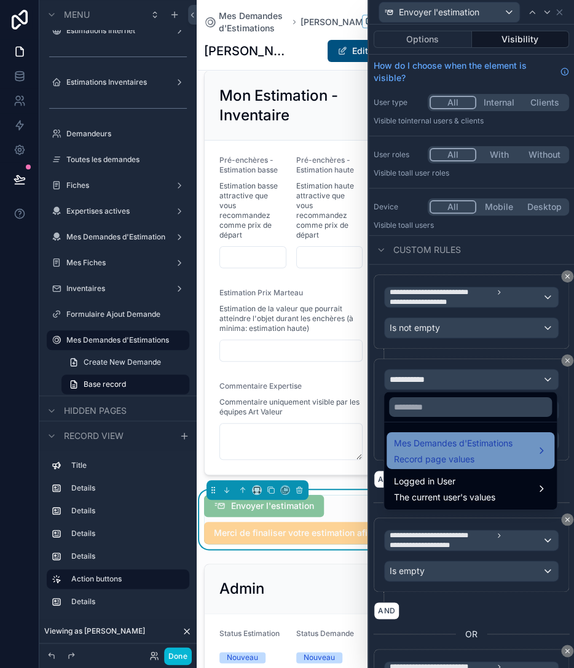
click at [449, 446] on span "Mes Demandes d'Estimations" at bounding box center [453, 443] width 119 height 15
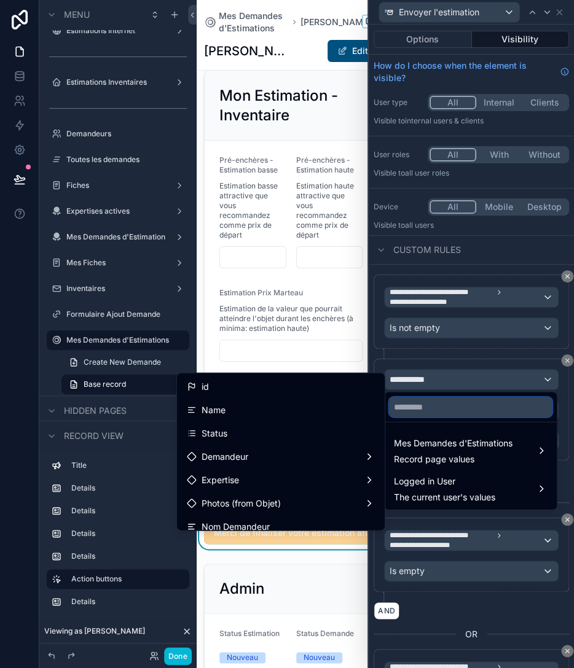
click at [454, 405] on input "text" at bounding box center [470, 407] width 163 height 20
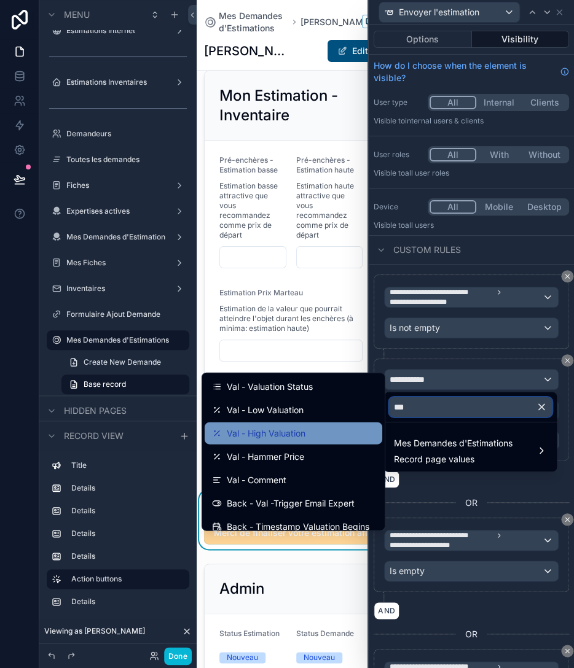
type input "***"
click at [300, 438] on span "Val - High Valuation" at bounding box center [266, 433] width 79 height 15
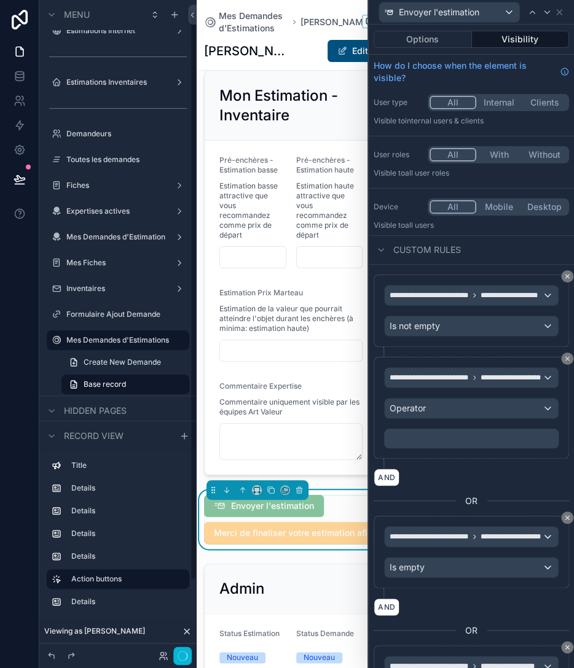
scroll to position [13, 0]
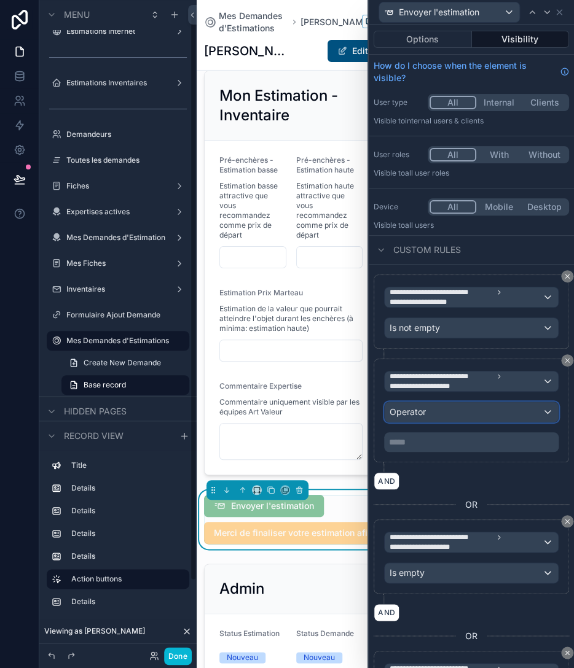
click at [429, 411] on div "Operator" at bounding box center [470, 412] width 173 height 20
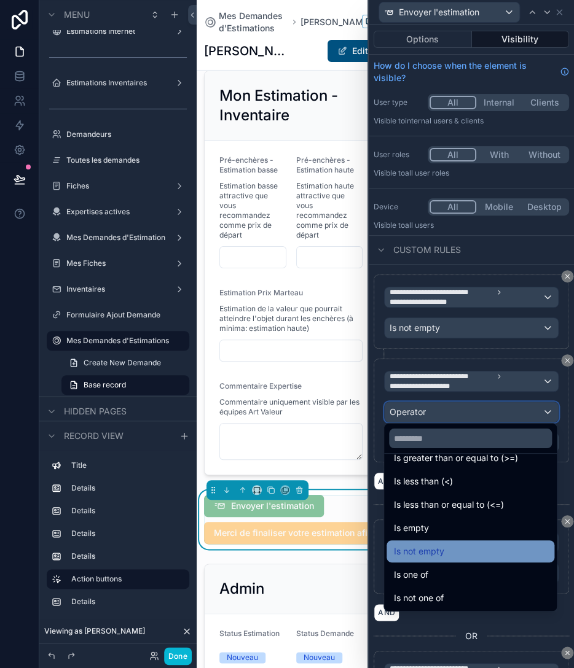
scroll to position [87, 0]
click at [439, 553] on span "Is not empty" at bounding box center [419, 551] width 50 height 15
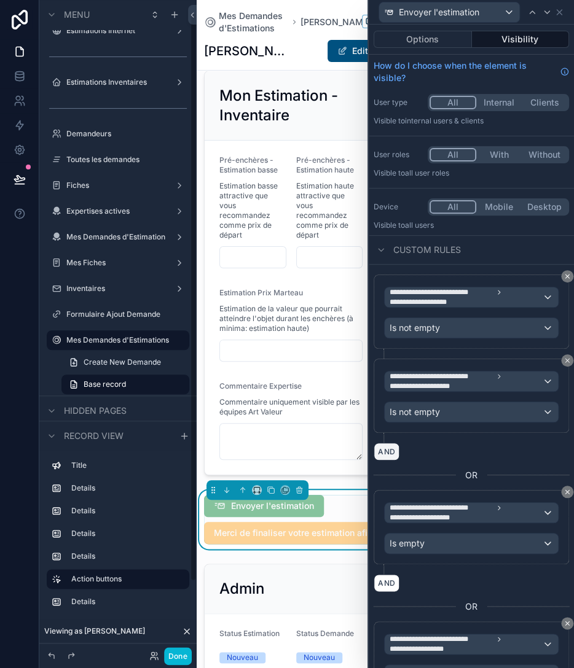
click at [384, 443] on button "AND" at bounding box center [386, 452] width 26 height 18
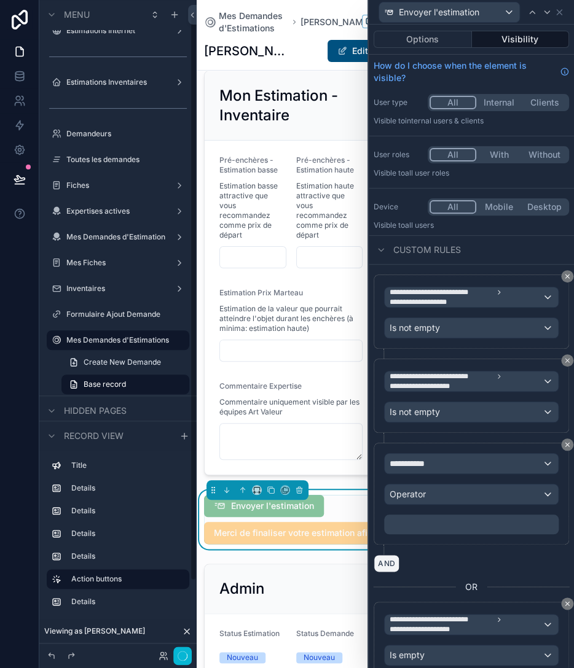
scroll to position [13, 0]
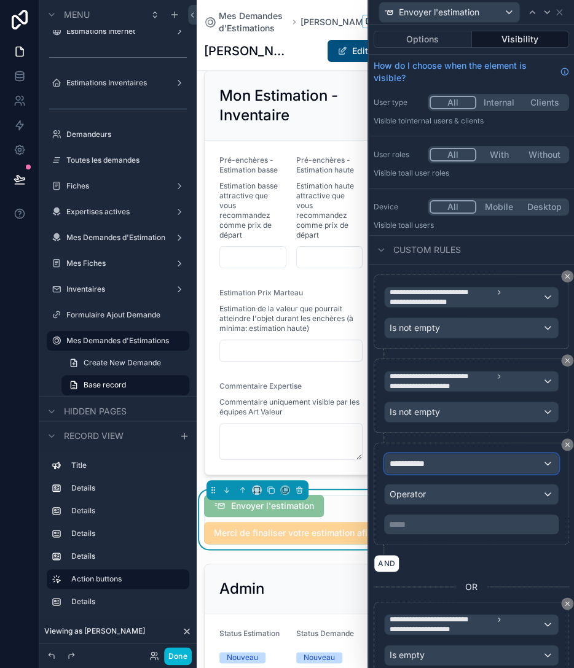
click at [441, 461] on div "**********" at bounding box center [470, 464] width 173 height 20
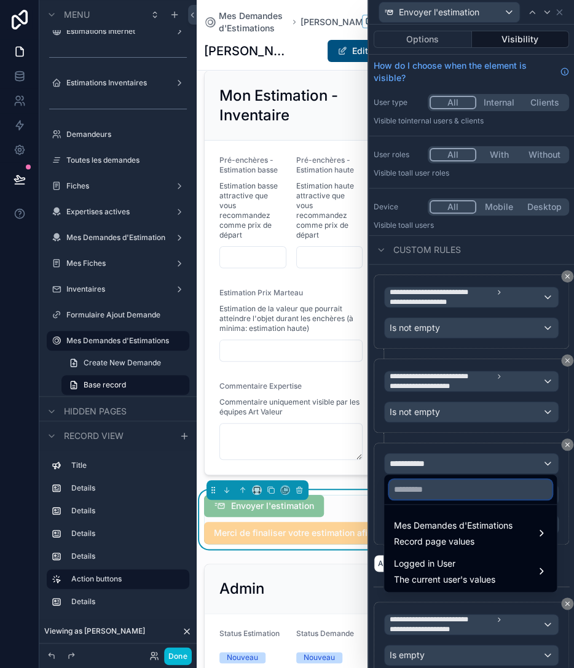
click at [453, 496] on input "text" at bounding box center [470, 490] width 163 height 20
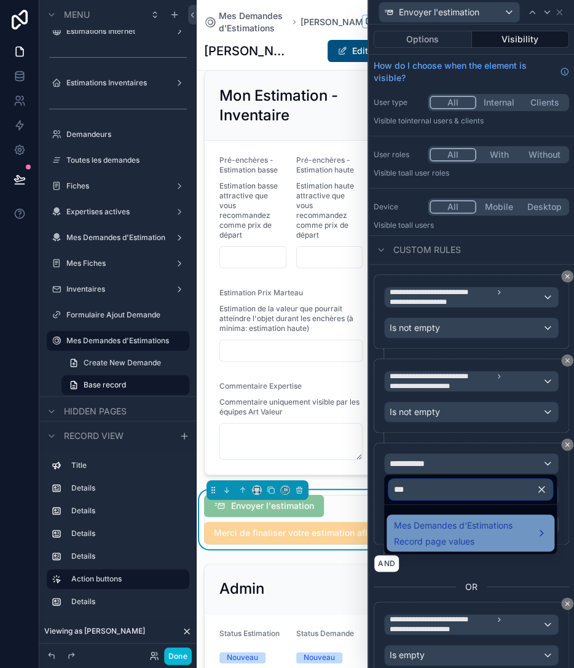
type input "***"
click at [458, 542] on span "Record page values" at bounding box center [453, 542] width 119 height 12
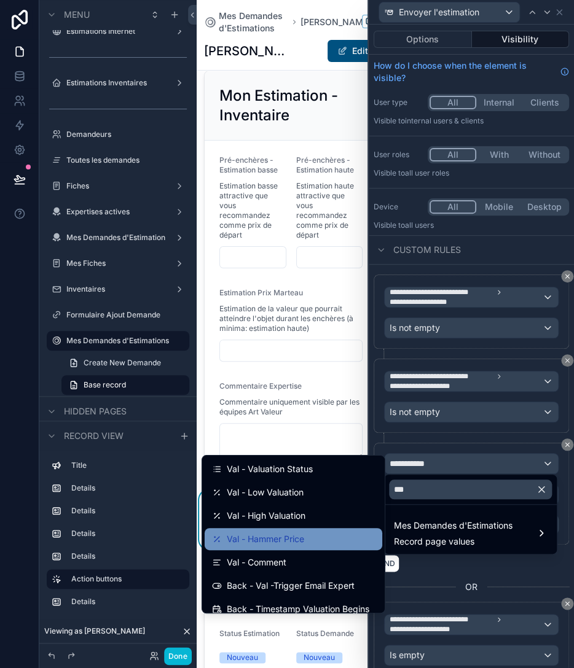
scroll to position [0, 0]
click at [295, 536] on span "Val - Hammer Price" at bounding box center [265, 539] width 77 height 15
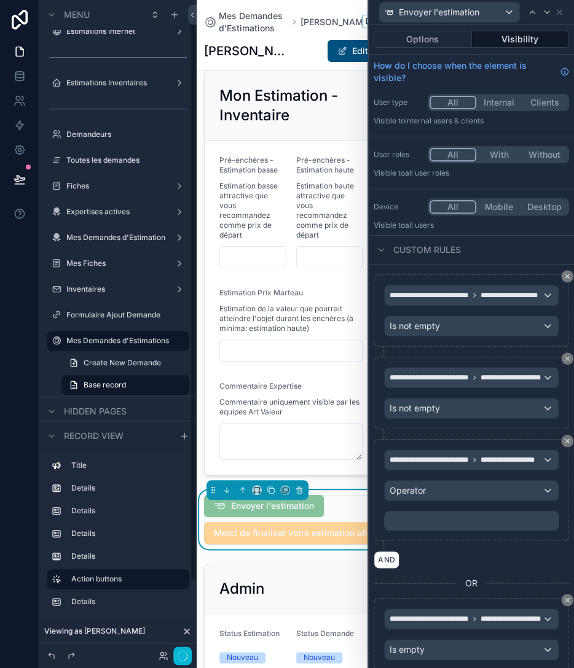
scroll to position [14, 0]
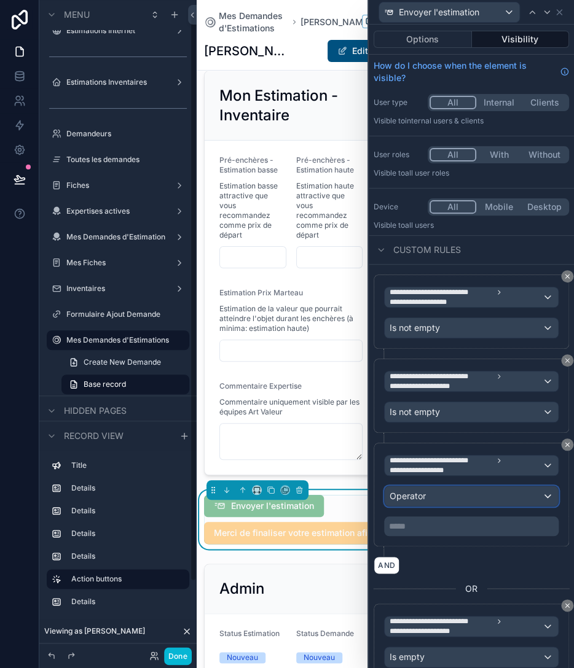
click at [418, 492] on span "Operator" at bounding box center [407, 496] width 36 height 10
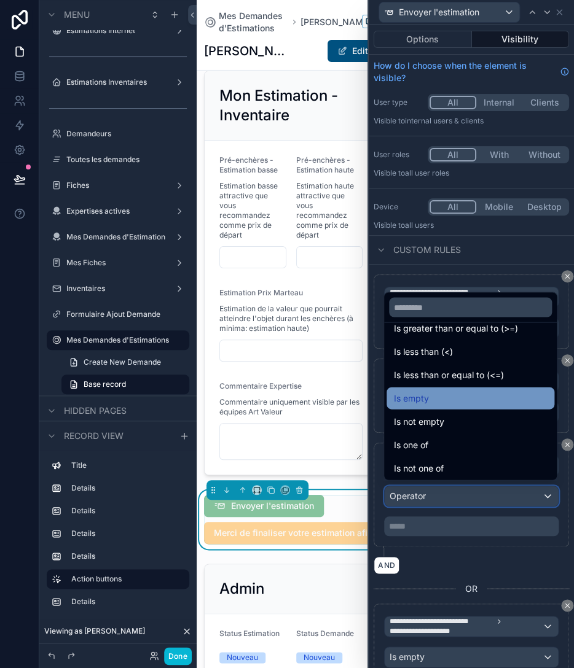
scroll to position [87, 0]
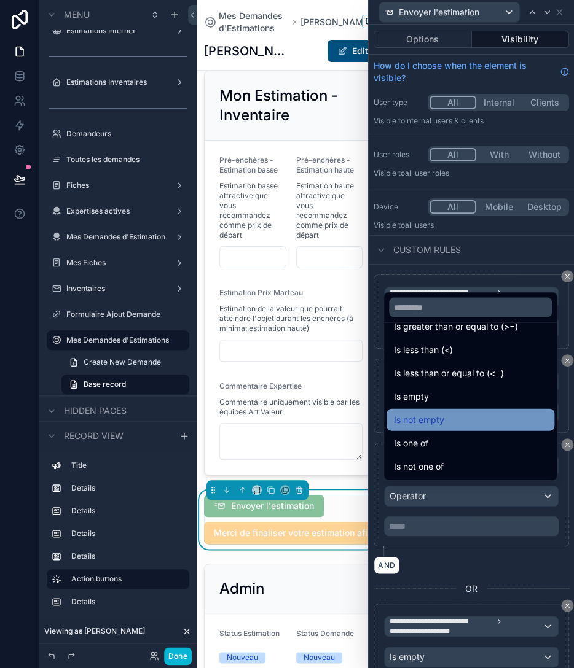
click at [440, 424] on span "Is not empty" at bounding box center [419, 419] width 50 height 15
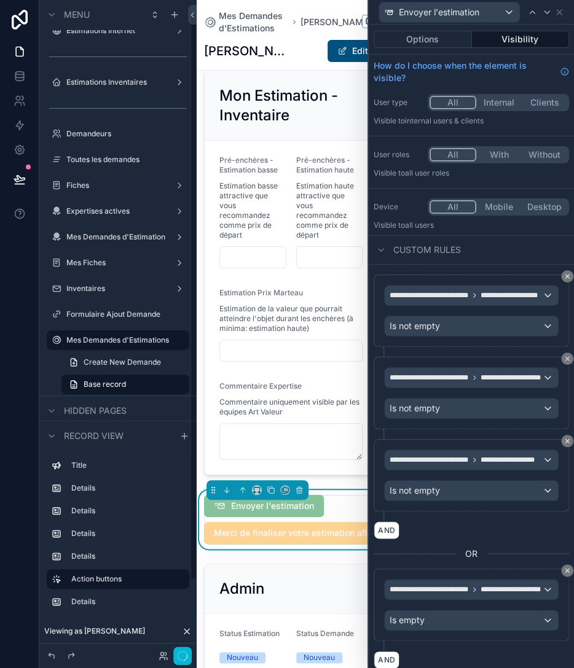
scroll to position [13, 0]
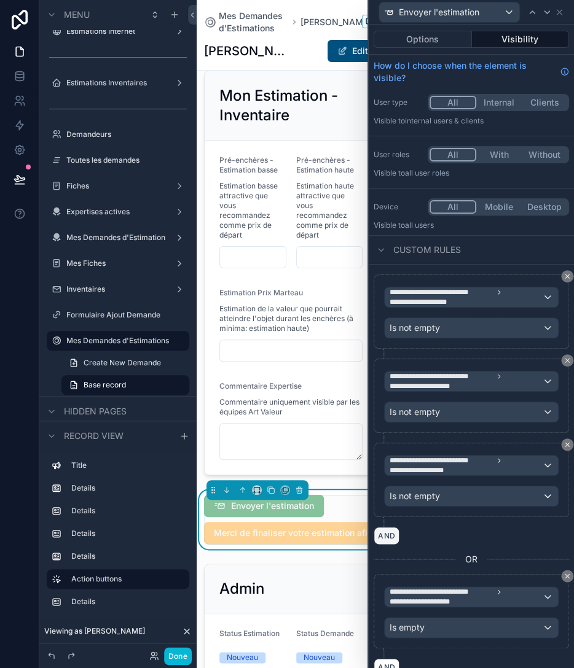
click at [384, 531] on button "AND" at bounding box center [386, 536] width 26 height 18
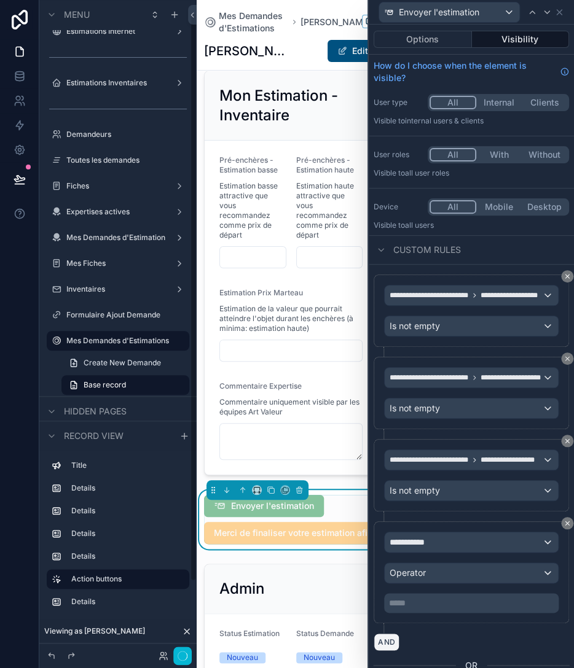
scroll to position [14, 0]
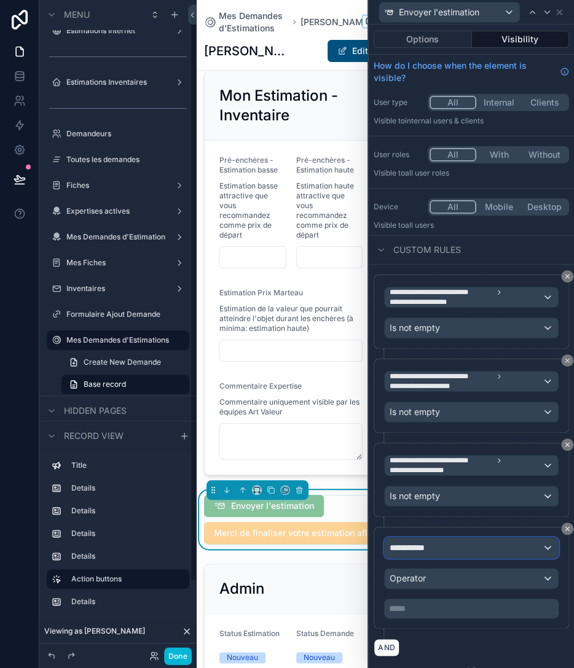
click at [428, 544] on span "**********" at bounding box center [411, 548] width 45 height 12
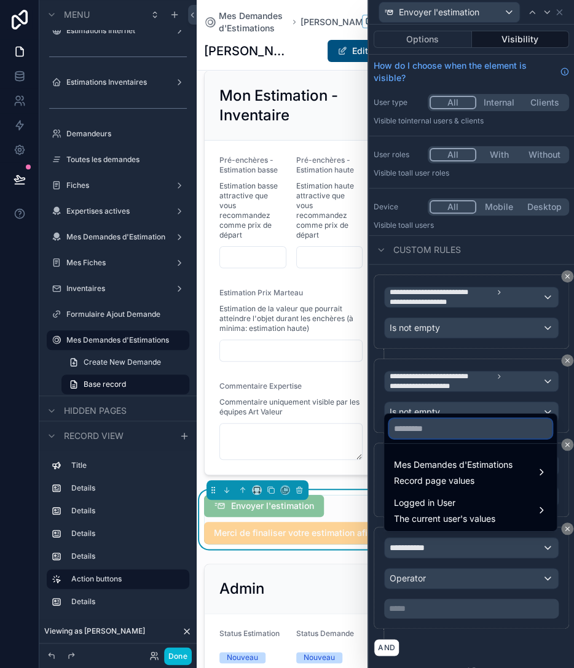
click at [446, 431] on input "text" at bounding box center [470, 429] width 163 height 20
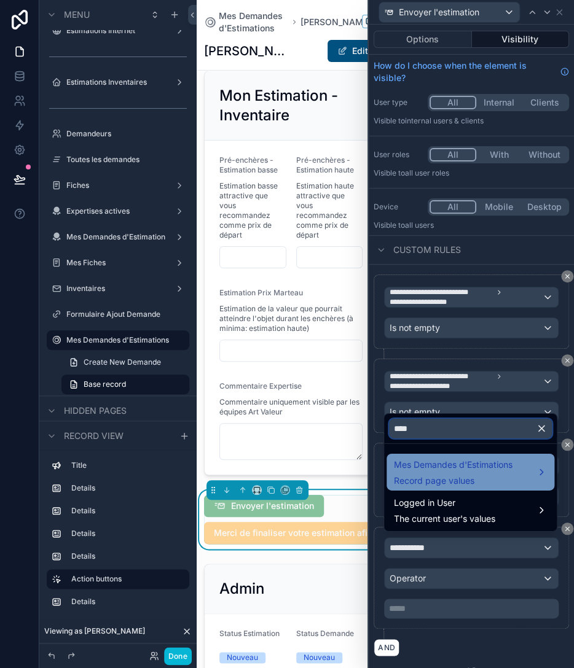
type input "****"
click at [442, 477] on span "Record page values" at bounding box center [453, 481] width 119 height 12
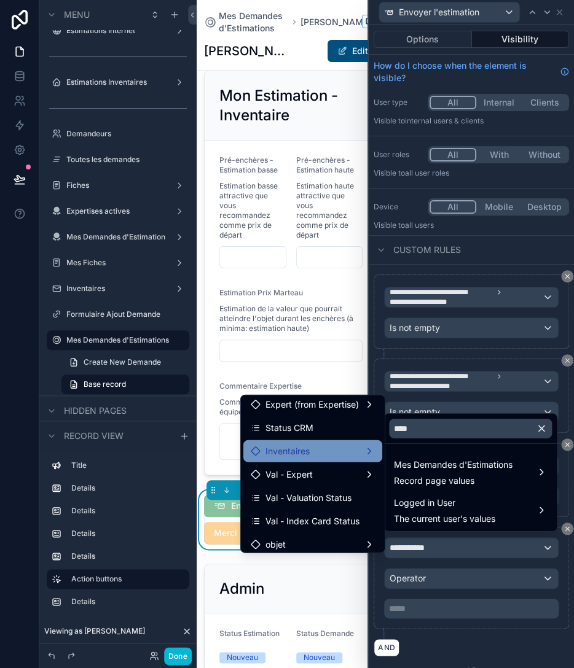
scroll to position [103, 0]
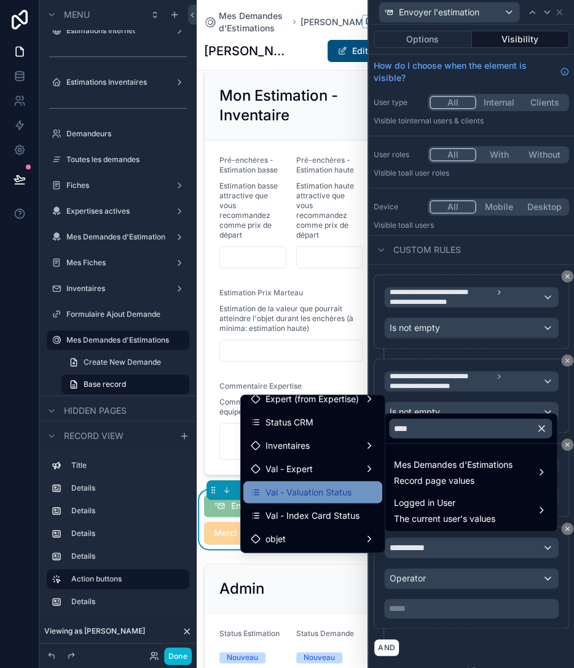
click at [326, 499] on span "Val - Valuation Status" at bounding box center [308, 492] width 86 height 15
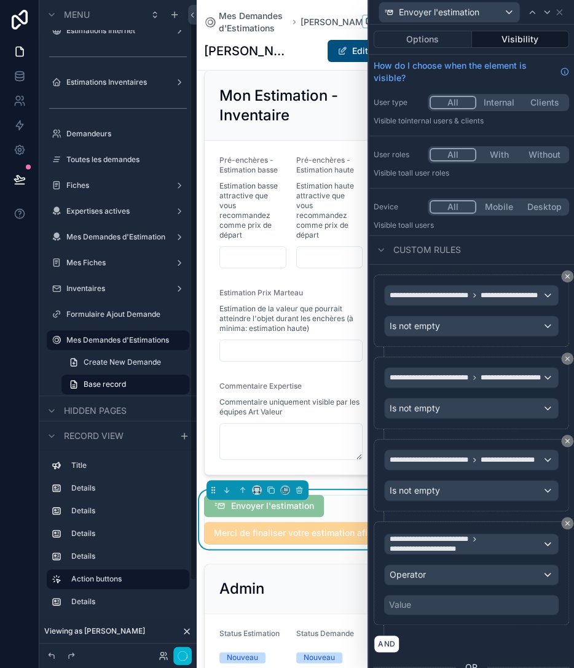
scroll to position [13, 0]
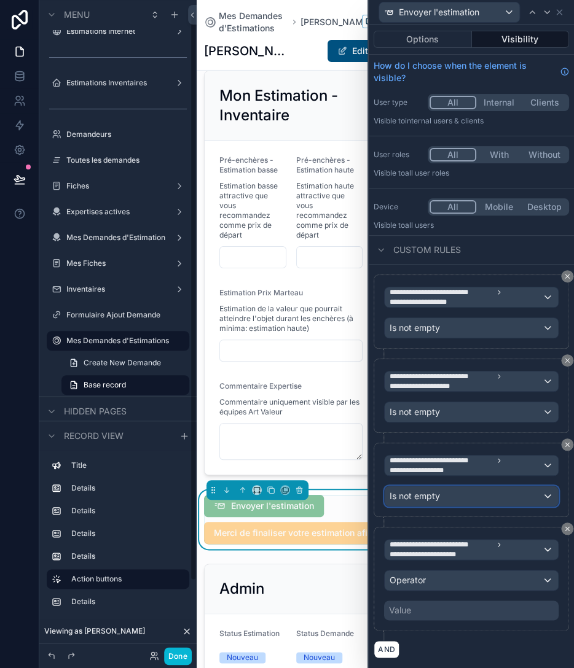
click at [448, 493] on div "Is not empty" at bounding box center [470, 496] width 173 height 20
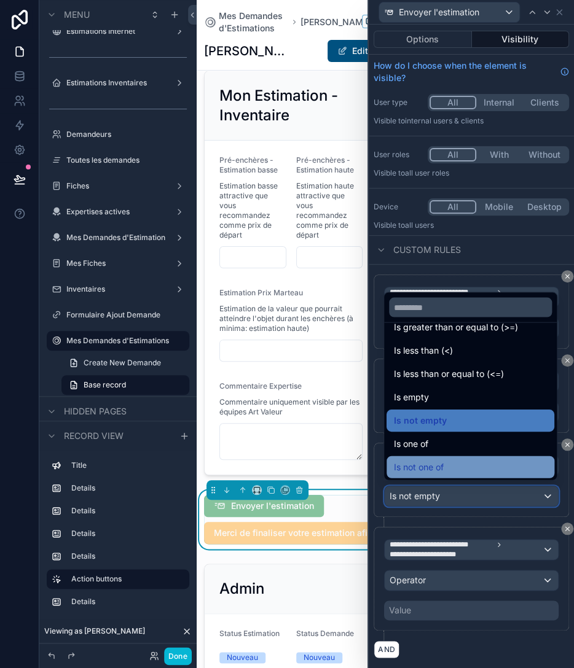
scroll to position [87, 0]
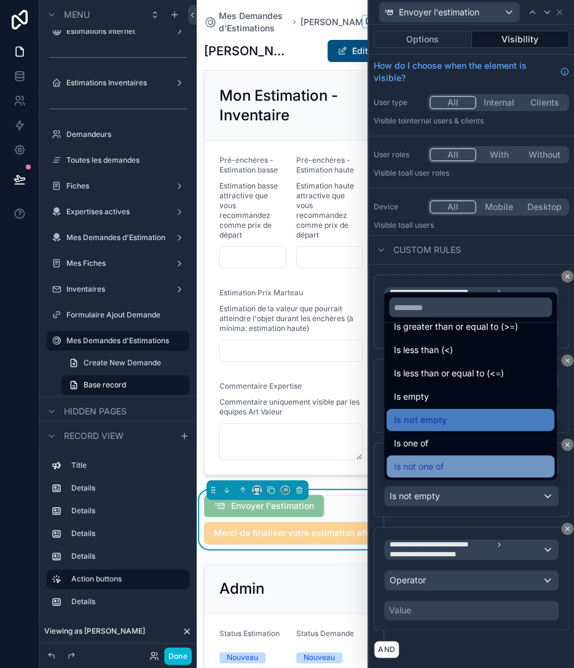
click at [443, 464] on span "Is not one of" at bounding box center [419, 466] width 50 height 15
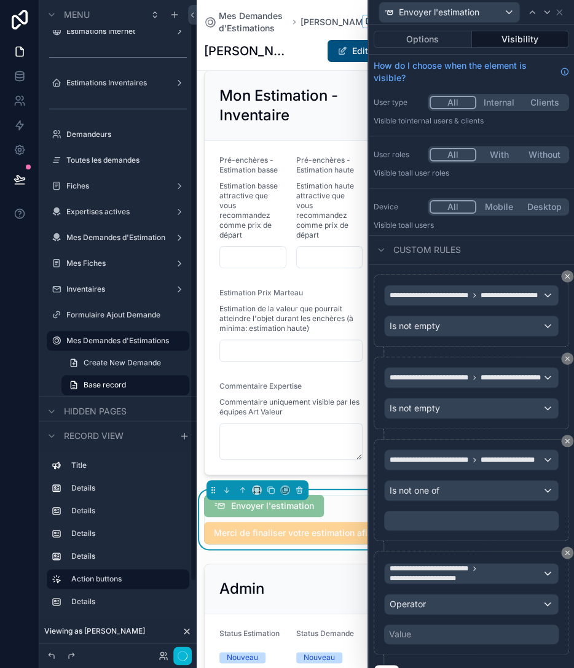
scroll to position [14, 0]
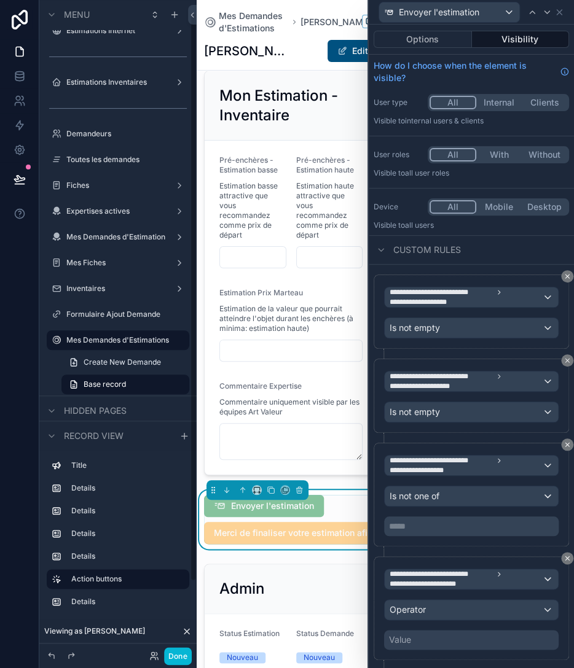
click at [448, 520] on p "***** ﻿" at bounding box center [472, 526] width 167 height 12
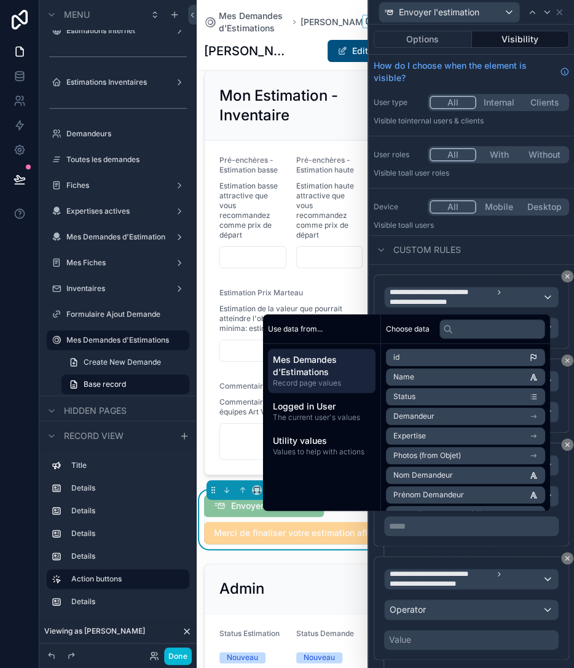
click at [354, 497] on div "Use data from... Mes Demandes d'Estimations Record page values Logged in User T…" at bounding box center [322, 412] width 118 height 197
click at [367, 542] on div "**********" at bounding box center [470, 334] width 206 height 668
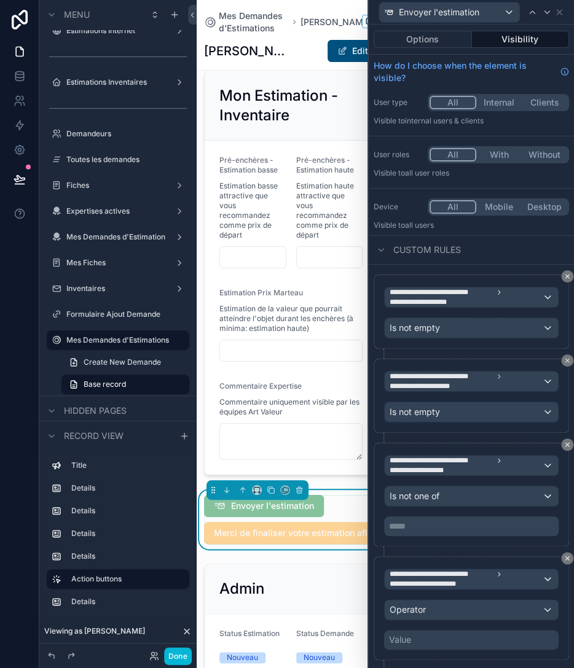
click at [416, 527] on p "***** ﻿" at bounding box center [472, 526] width 167 height 12
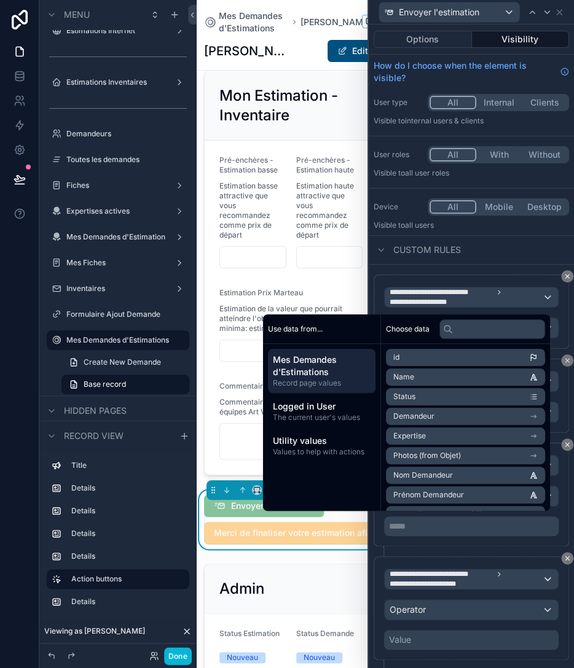
click at [355, 483] on div "Use data from... Mes Demandes d'Estimations Record page values Logged in User T…" at bounding box center [322, 412] width 118 height 197
click at [357, 491] on div "Use data from... Mes Demandes d'Estimations Record page values Logged in User T…" at bounding box center [322, 412] width 118 height 197
click at [410, 537] on div "**********" at bounding box center [470, 495] width 195 height 104
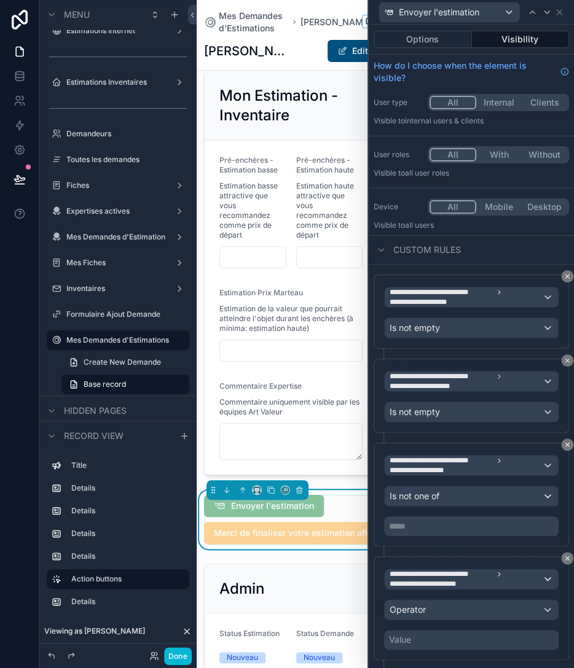
click at [459, 520] on p "***** ﻿" at bounding box center [472, 526] width 167 height 12
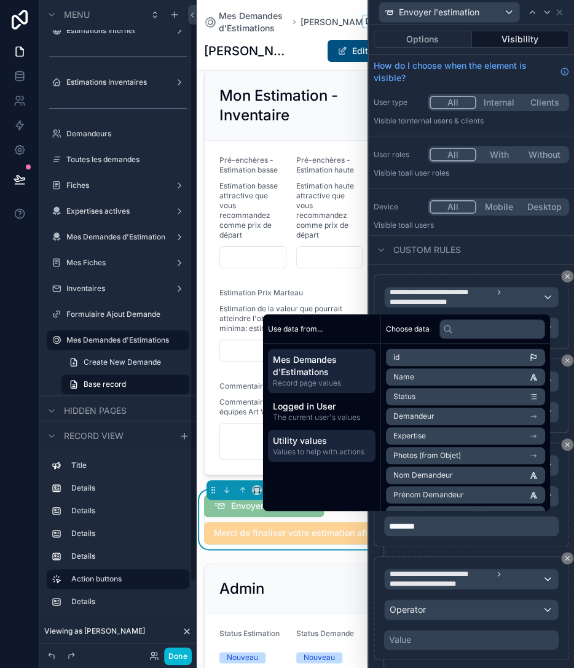
click at [328, 448] on span "Values to help with actions" at bounding box center [322, 452] width 98 height 10
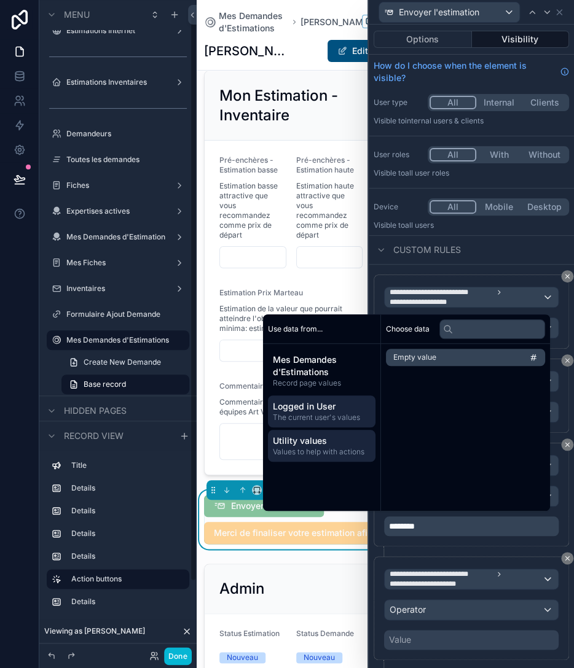
click at [332, 413] on span "The current user's values" at bounding box center [322, 418] width 98 height 10
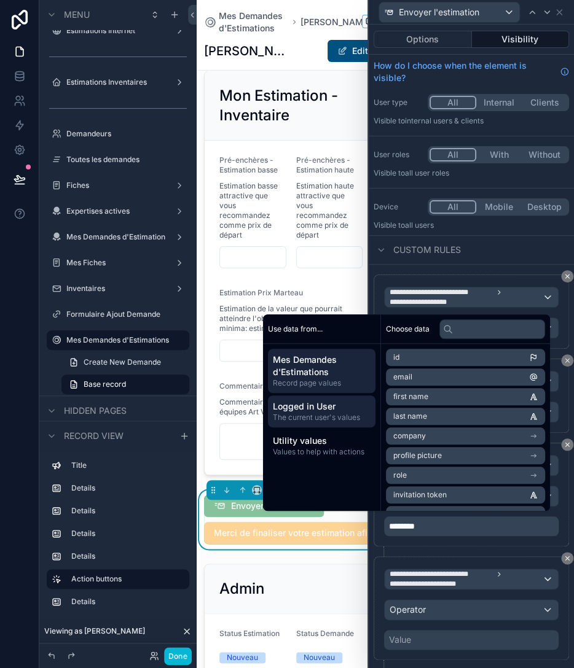
click at [330, 367] on span "Mes Demandes d'Estimations" at bounding box center [322, 366] width 98 height 25
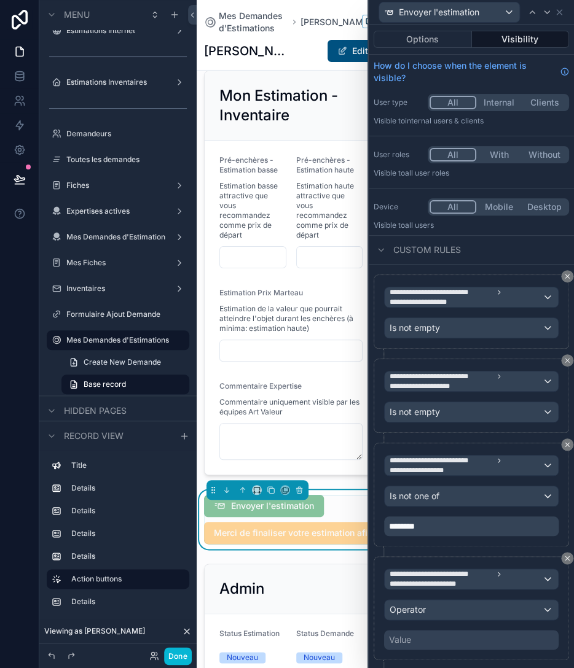
click at [432, 542] on div "**********" at bounding box center [470, 500] width 195 height 114
click at [463, 544] on div "**********" at bounding box center [470, 500] width 195 height 114
click at [444, 524] on p "********" at bounding box center [472, 526] width 167 height 12
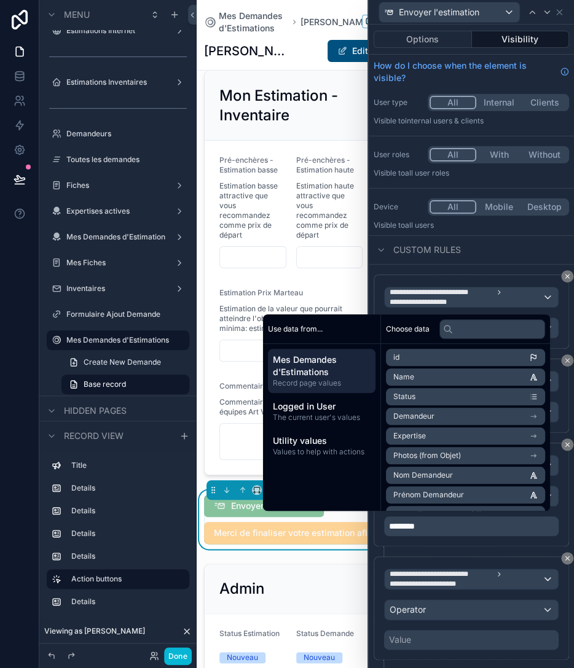
click at [512, 544] on div "**********" at bounding box center [470, 500] width 195 height 114
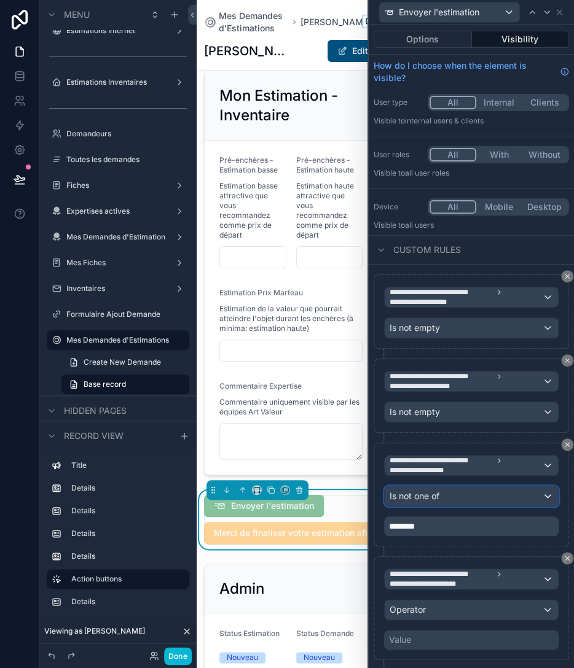
click at [454, 487] on div "Is not one of" at bounding box center [470, 496] width 173 height 20
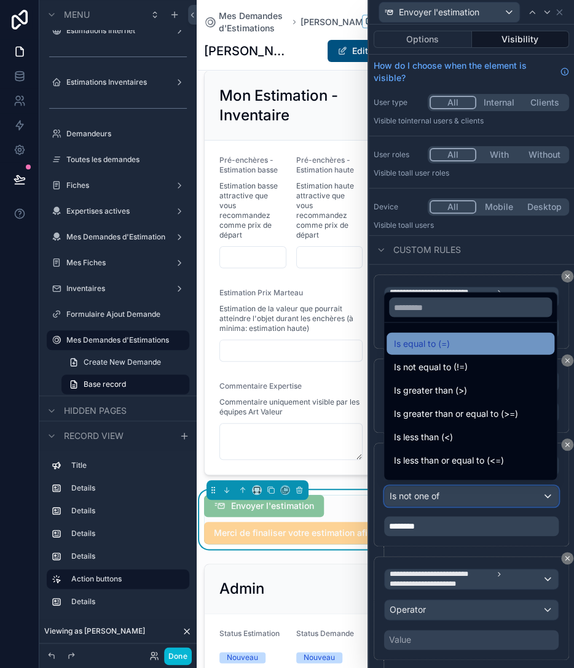
scroll to position [0, 0]
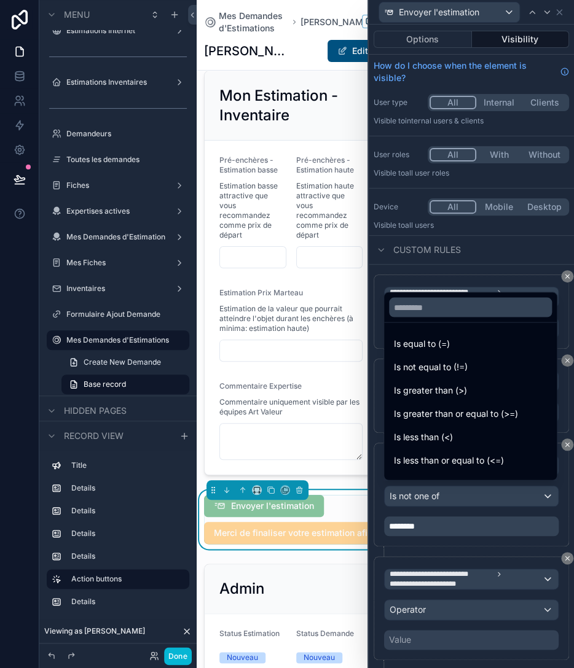
click at [443, 364] on span "Is not equal to (!=)" at bounding box center [431, 366] width 74 height 15
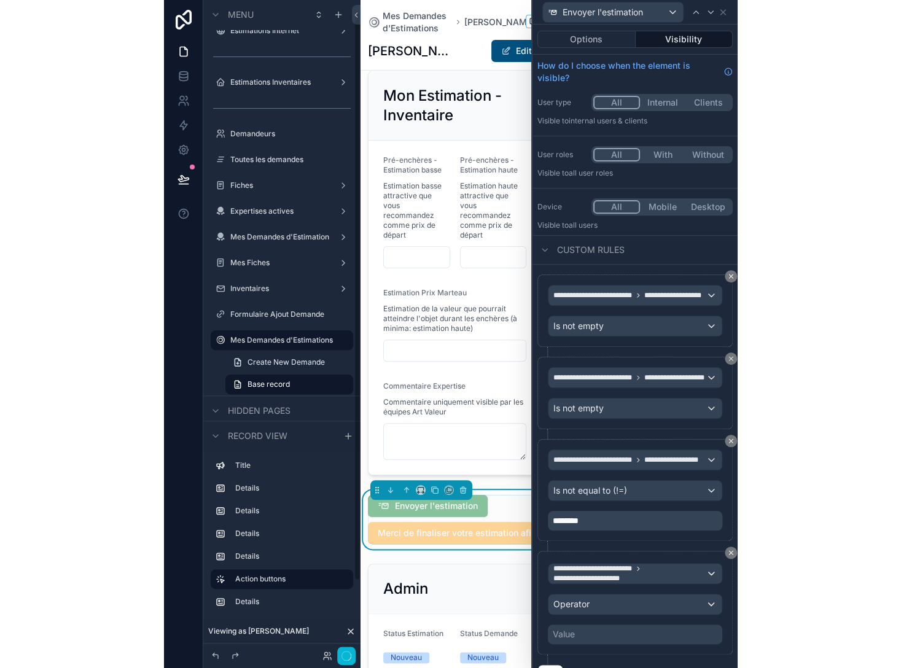
scroll to position [13, 0]
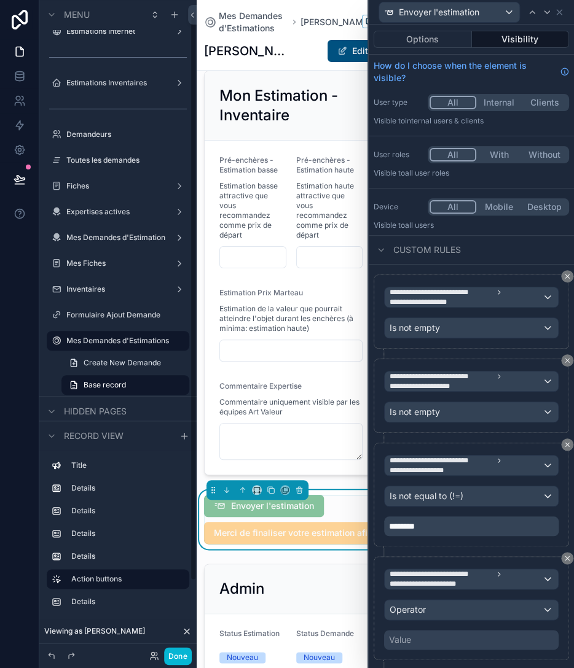
click at [440, 520] on p "********" at bounding box center [472, 526] width 167 height 12
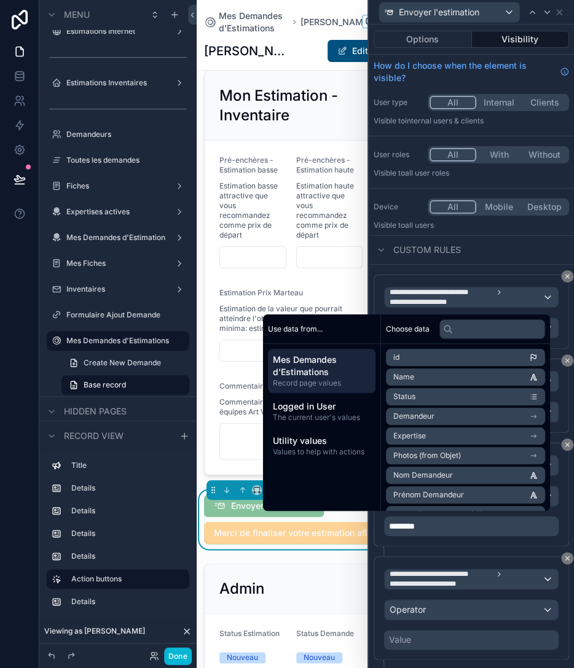
click at [328, 500] on div "Use data from... Mes Demandes d'Estimations Record page values Logged in User T…" at bounding box center [322, 412] width 118 height 197
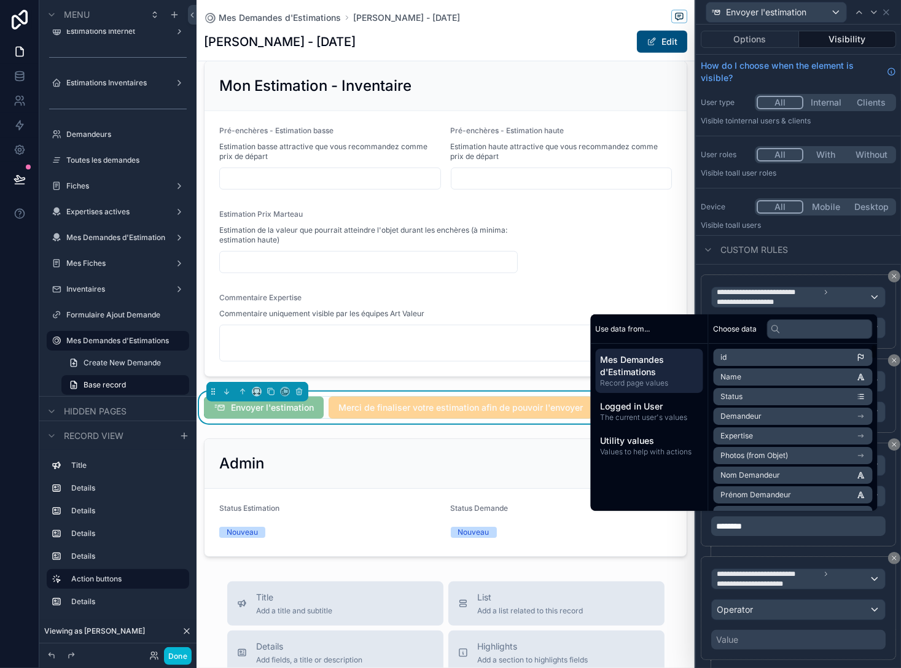
scroll to position [0, 0]
click at [573, 329] on div "Use data from..." at bounding box center [649, 328] width 117 height 29
click at [573, 405] on span "Logged in User" at bounding box center [650, 406] width 98 height 12
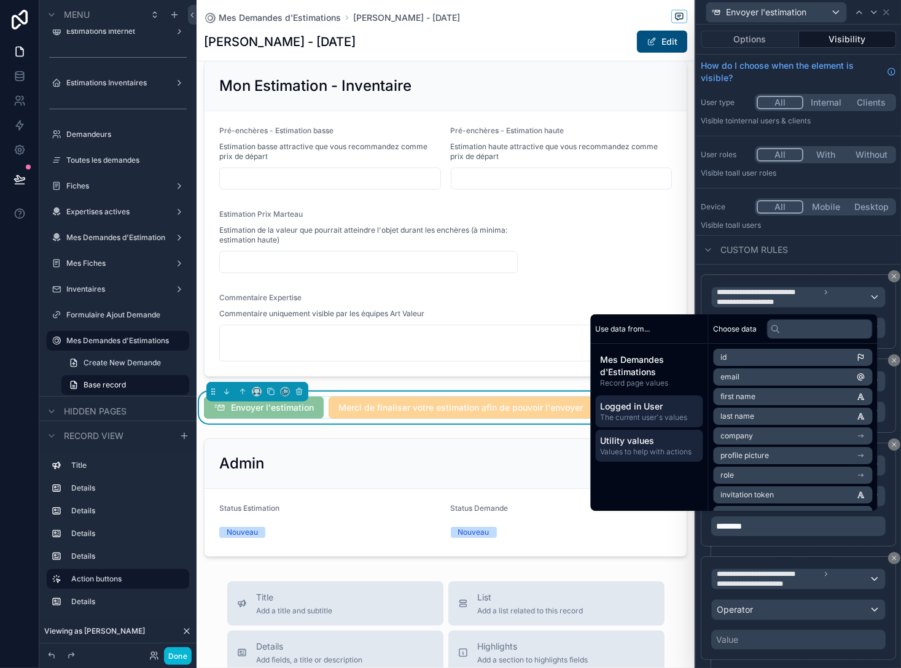
click at [573, 440] on span "Utility values" at bounding box center [650, 441] width 98 height 12
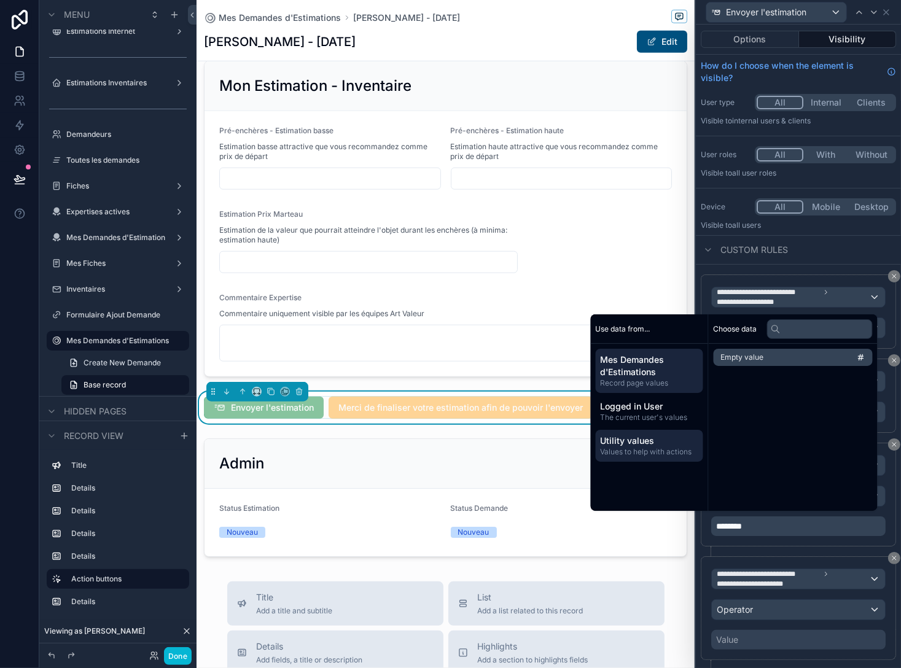
click at [573, 359] on span "Mes Demandes d'Estimations" at bounding box center [650, 366] width 98 height 25
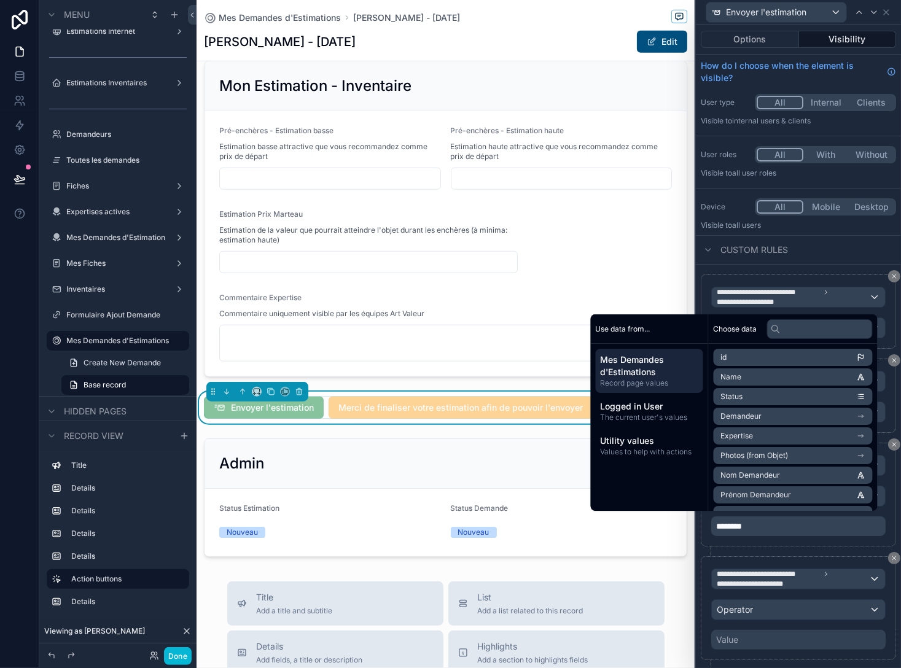
click at [573, 333] on div "Use data from..." at bounding box center [649, 328] width 117 height 29
click at [573, 547] on div "**********" at bounding box center [798, 500] width 195 height 114
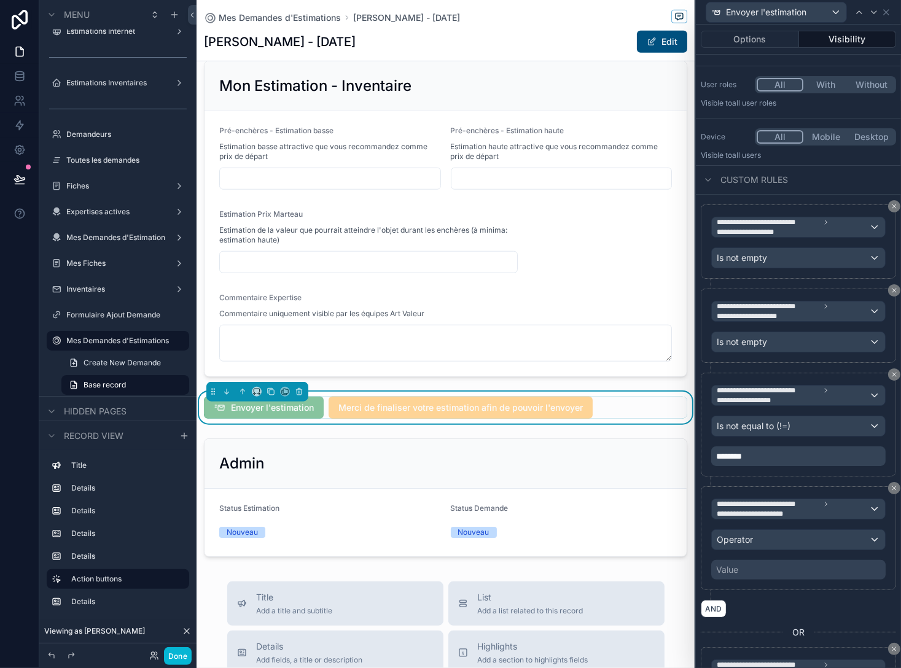
scroll to position [71, 0]
click at [573, 537] on div "Operator" at bounding box center [798, 539] width 173 height 20
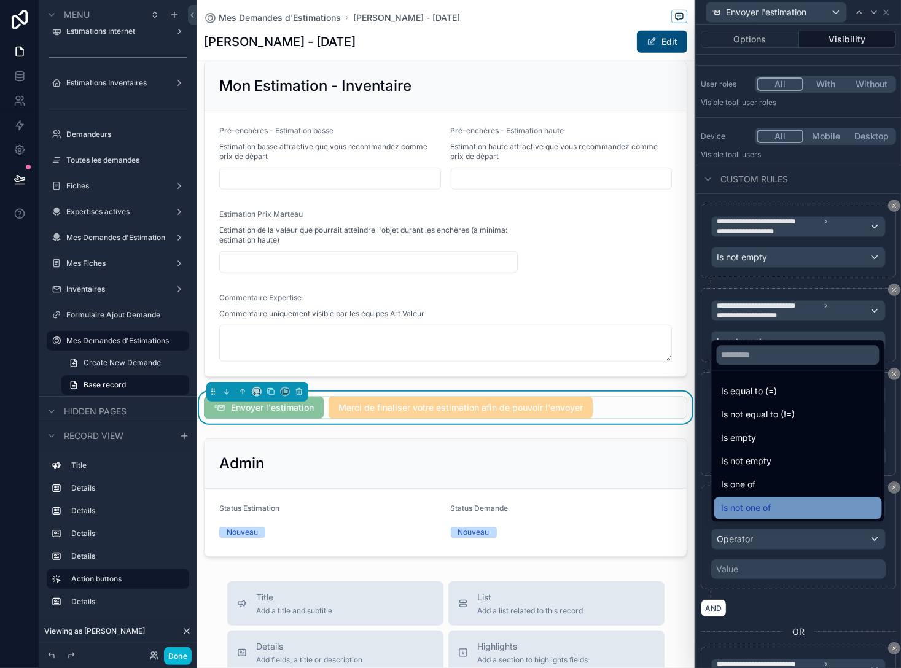
click at [573, 509] on span "Is not one of" at bounding box center [747, 508] width 50 height 15
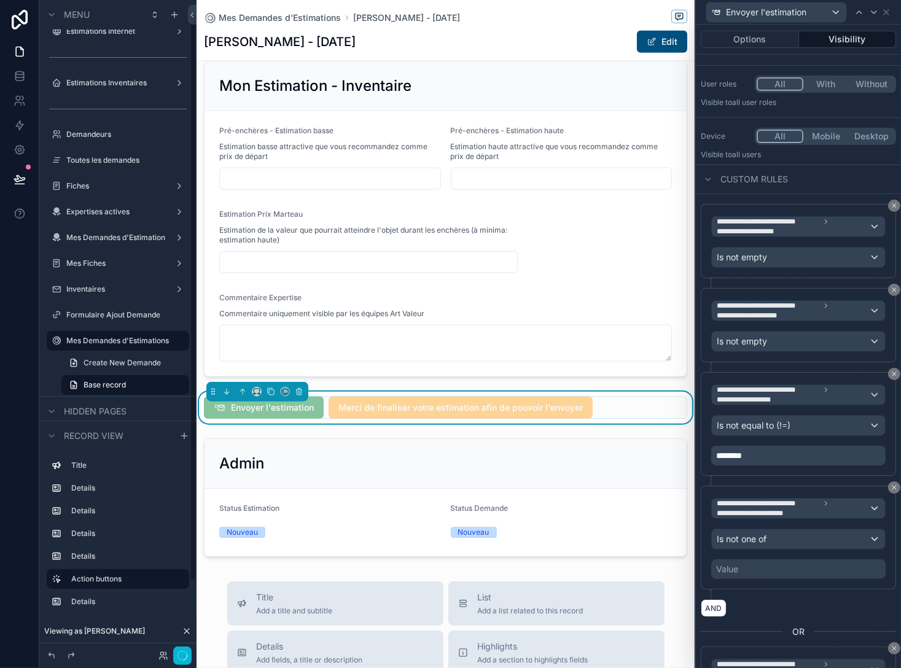
scroll to position [14, 0]
click at [573, 564] on div "Value" at bounding box center [798, 570] width 174 height 20
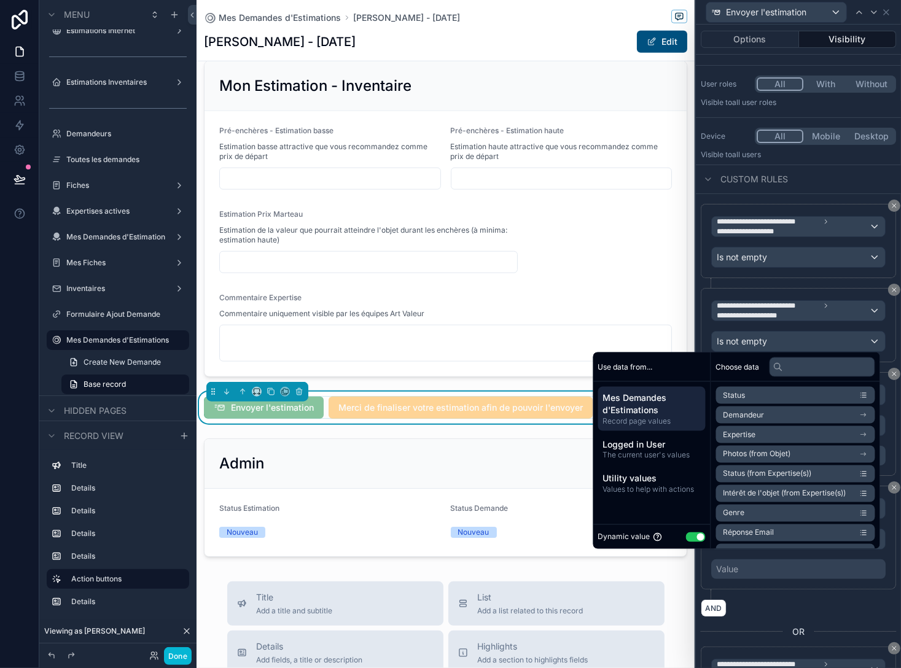
click at [573, 537] on button "Use setting" at bounding box center [696, 537] width 20 height 10
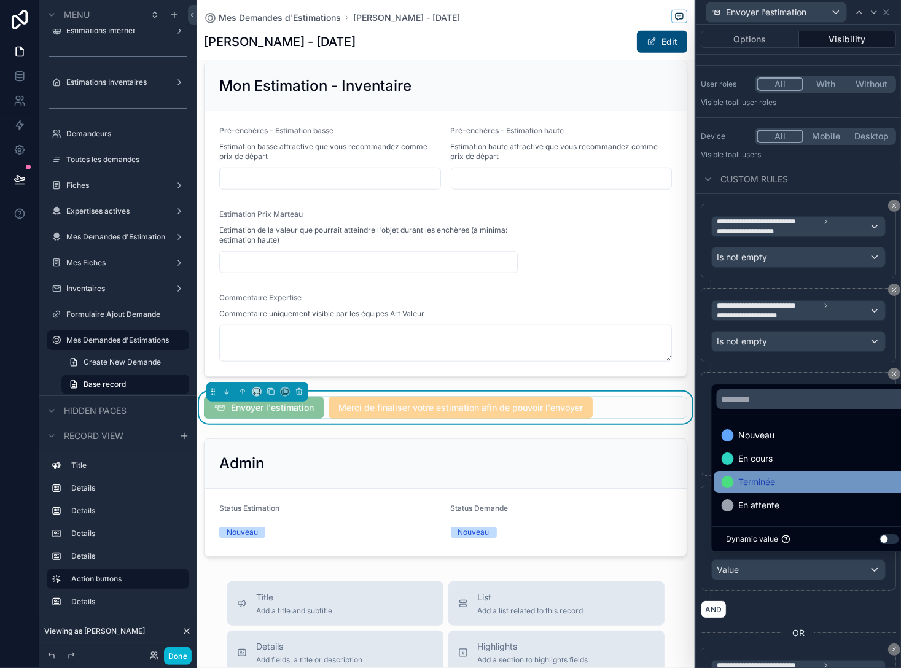
click at [573, 488] on span "Terminée" at bounding box center [757, 482] width 37 height 15
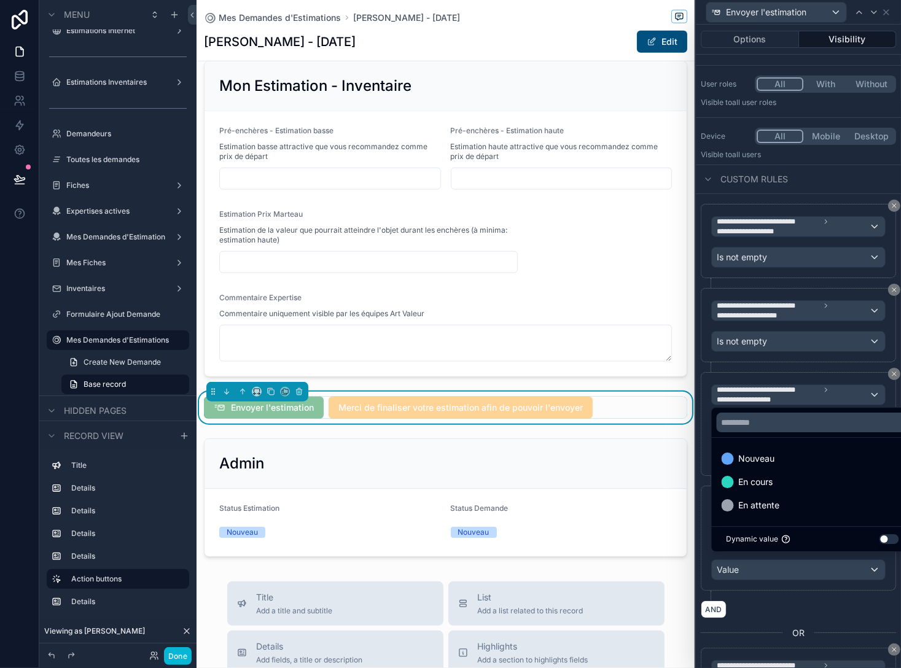
click at [573, 587] on div "**********" at bounding box center [798, 543] width 195 height 115
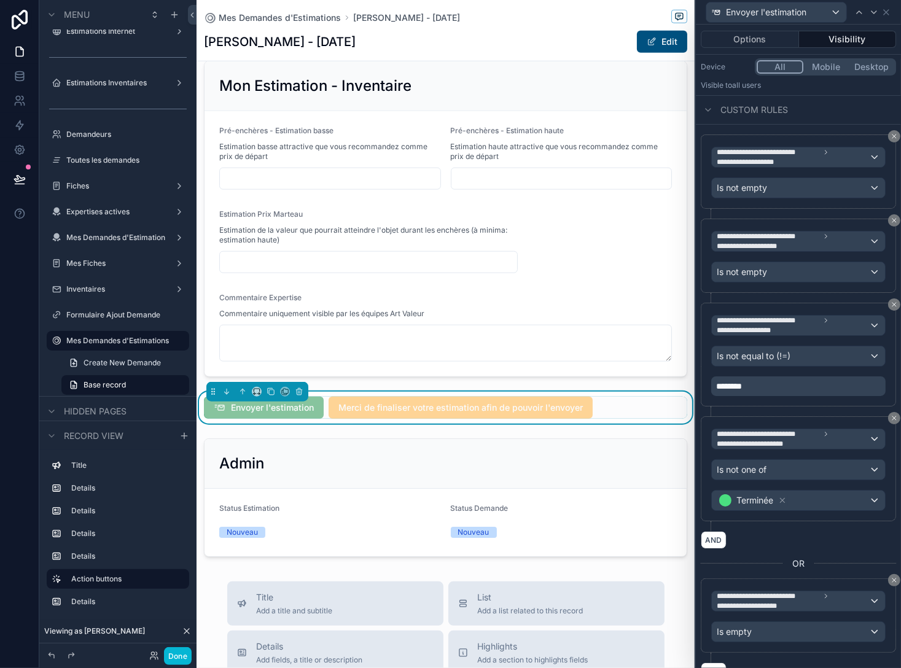
scroll to position [141, 0]
click at [573, 533] on button "AND" at bounding box center [714, 539] width 26 height 18
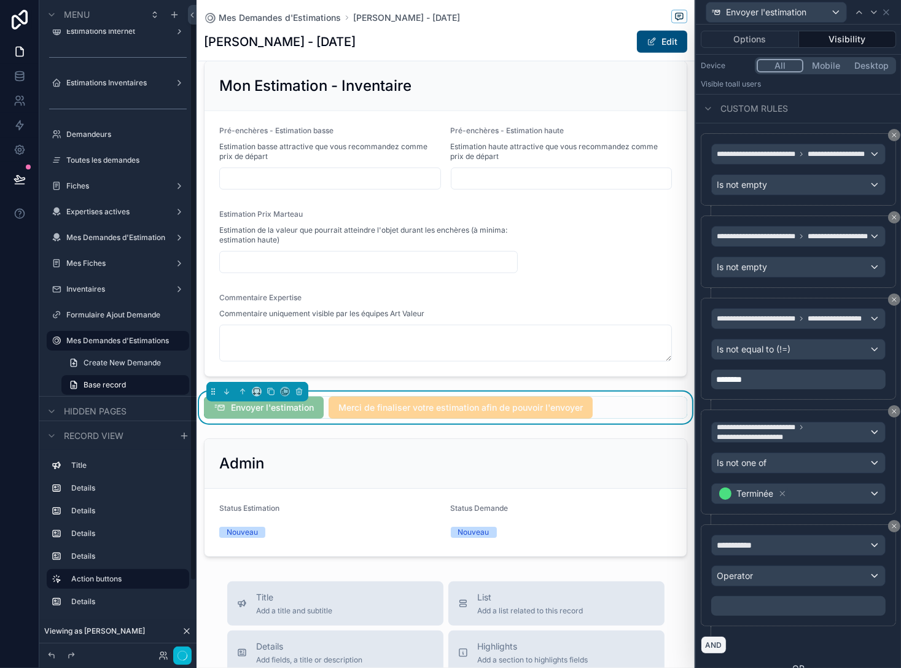
scroll to position [14, 0]
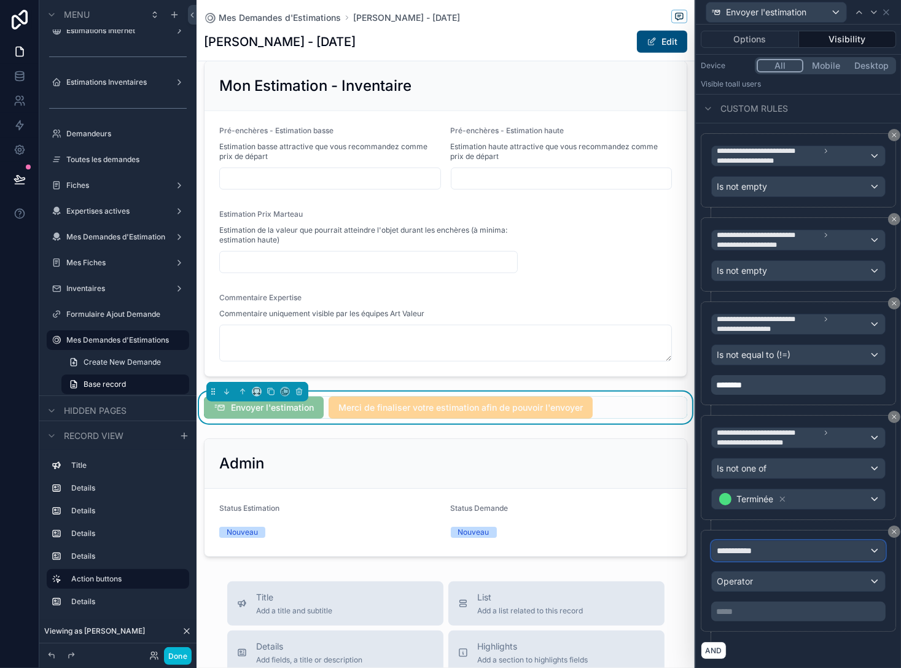
click at [573, 544] on div "**********" at bounding box center [798, 551] width 173 height 20
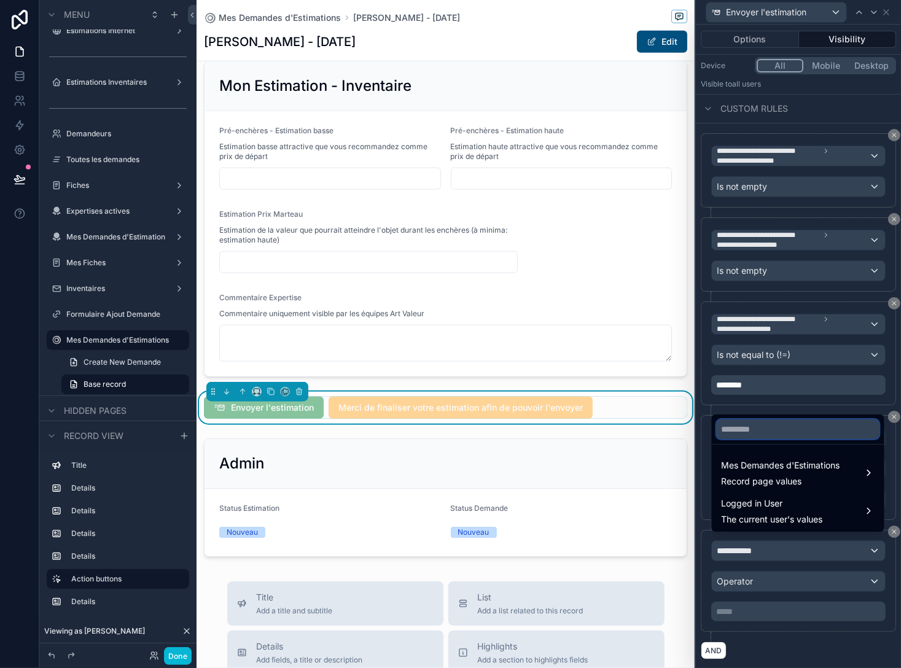
click at [573, 431] on input "text" at bounding box center [798, 429] width 163 height 20
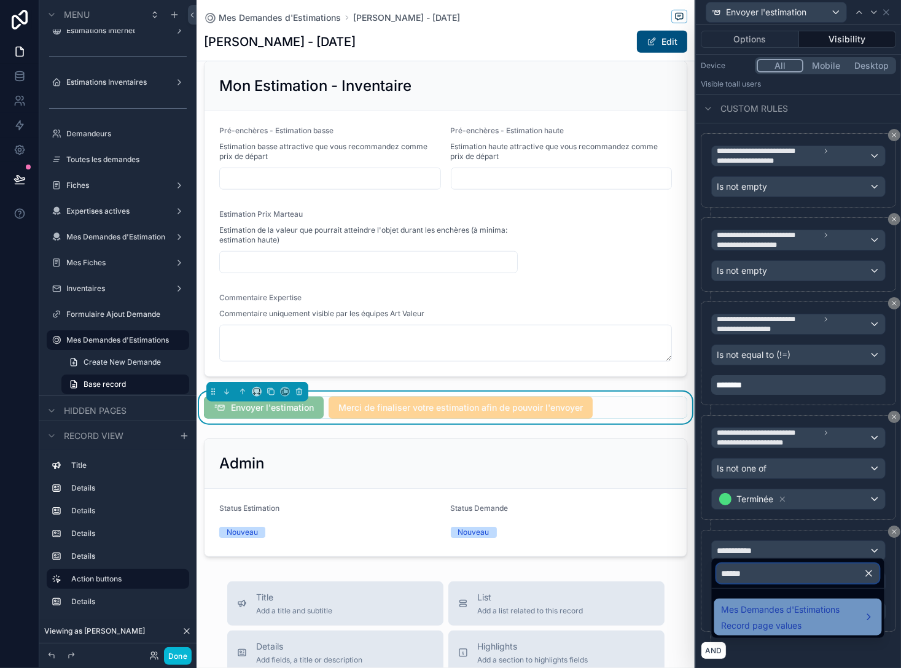
type input "******"
click at [573, 609] on span "Mes Demandes d'Estimations" at bounding box center [781, 610] width 119 height 15
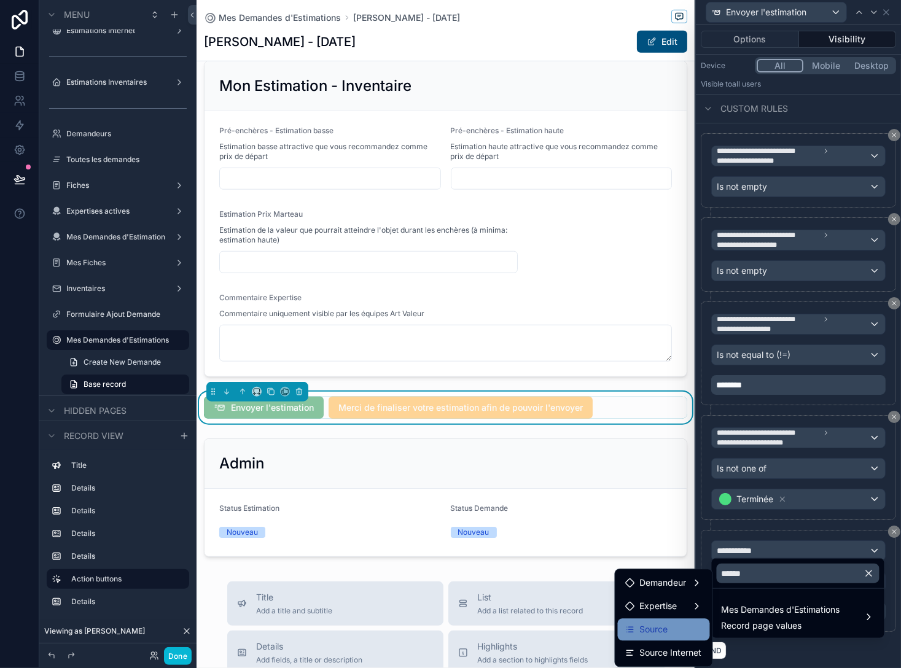
click at [573, 626] on span "Source" at bounding box center [654, 629] width 28 height 15
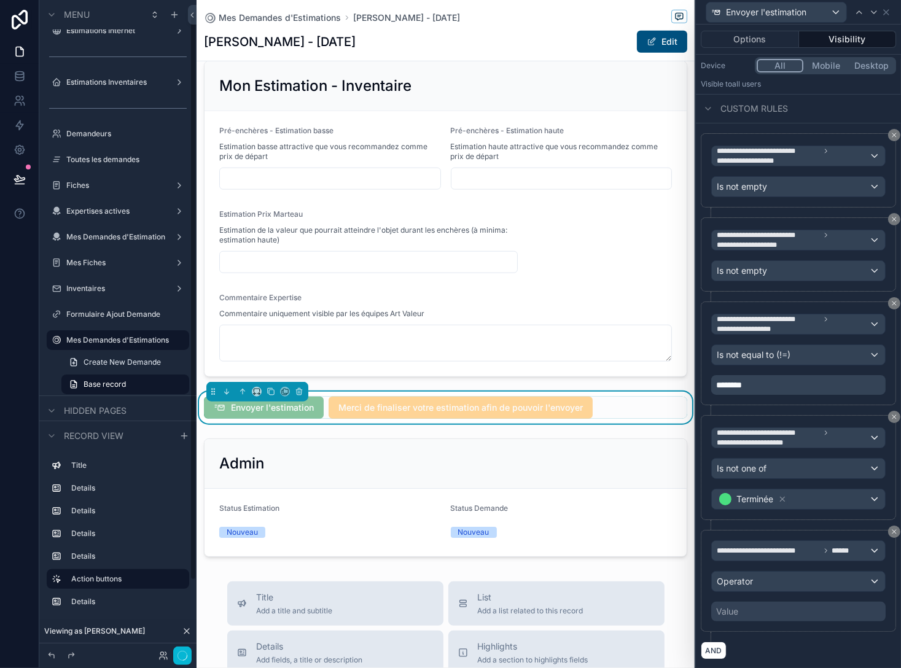
scroll to position [13, 0]
click at [573, 577] on div "Operator" at bounding box center [798, 582] width 173 height 20
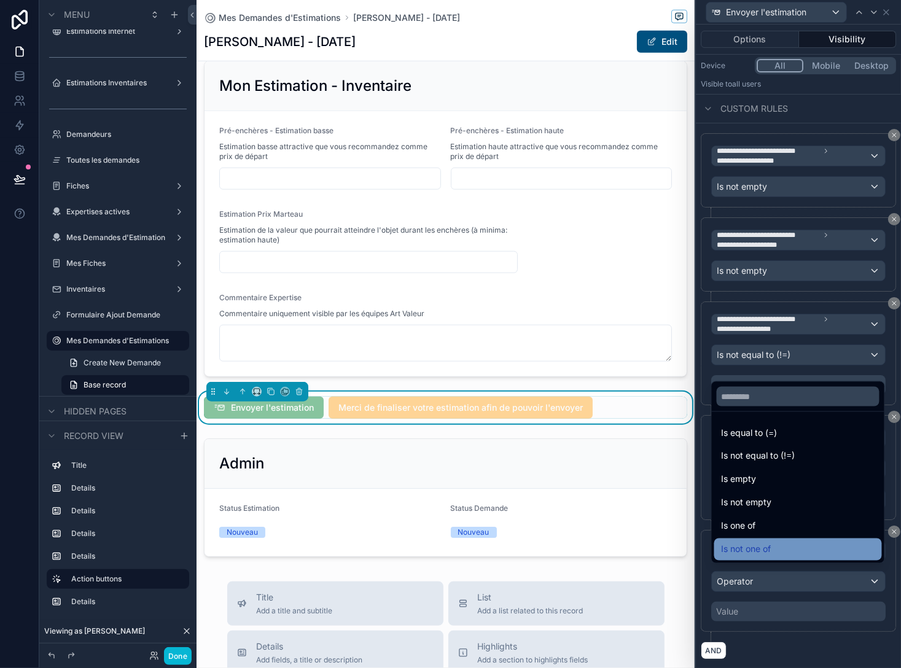
click at [573, 552] on span "Is not one of" at bounding box center [747, 549] width 50 height 15
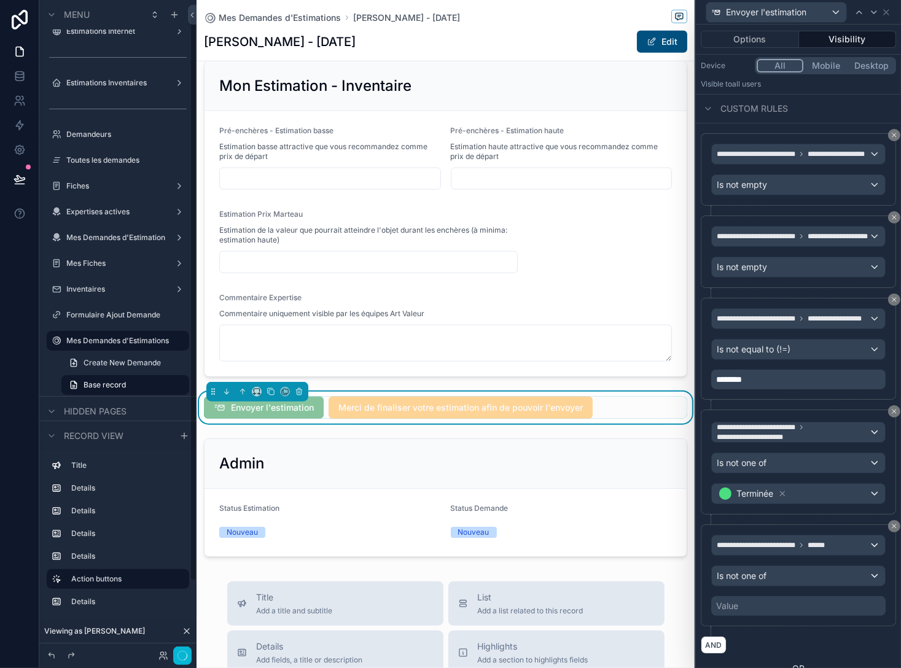
scroll to position [14, 0]
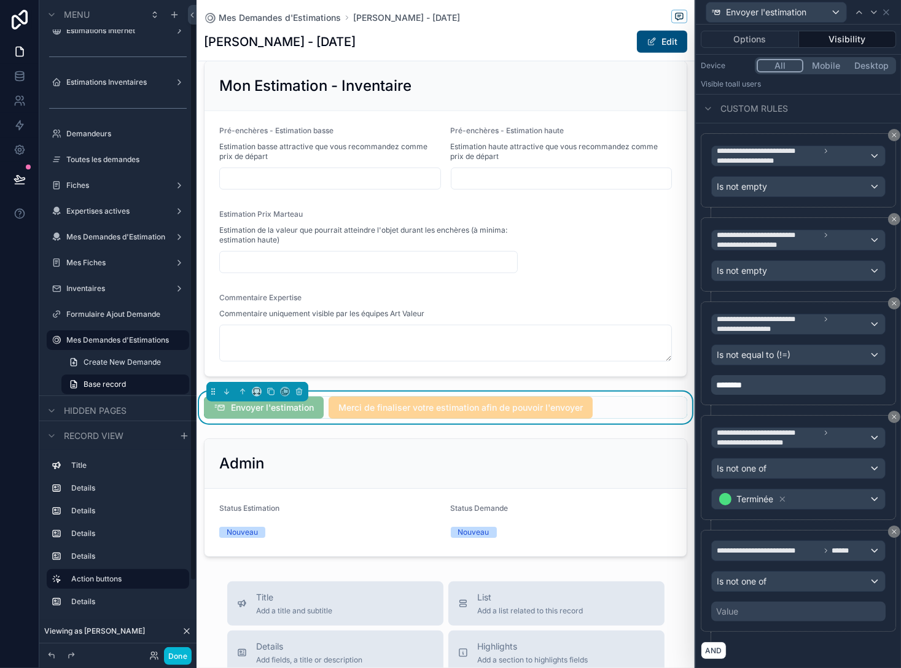
click at [573, 603] on div "Value" at bounding box center [798, 612] width 174 height 20
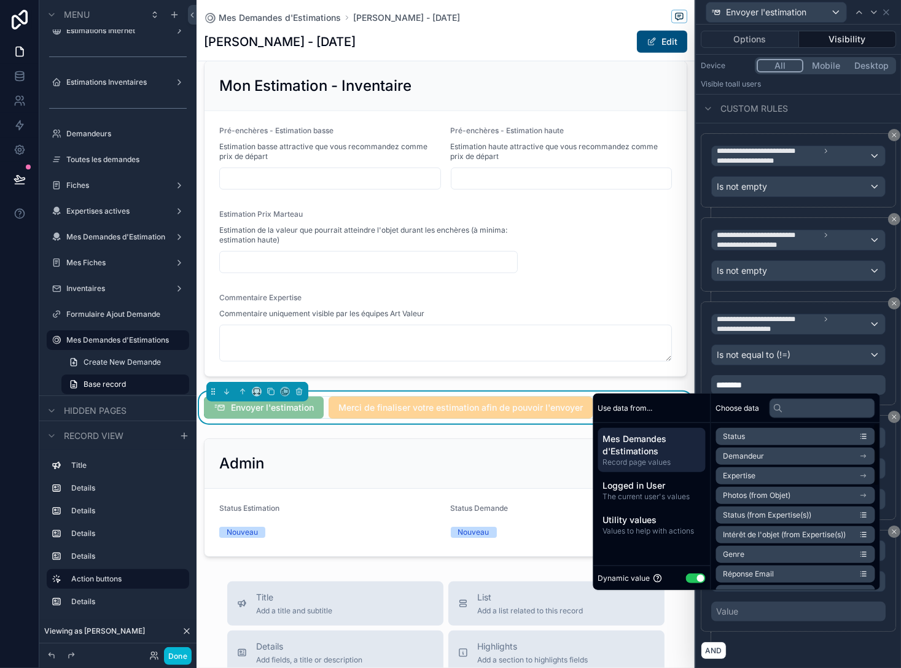
click at [573, 579] on button "Use setting" at bounding box center [696, 578] width 20 height 10
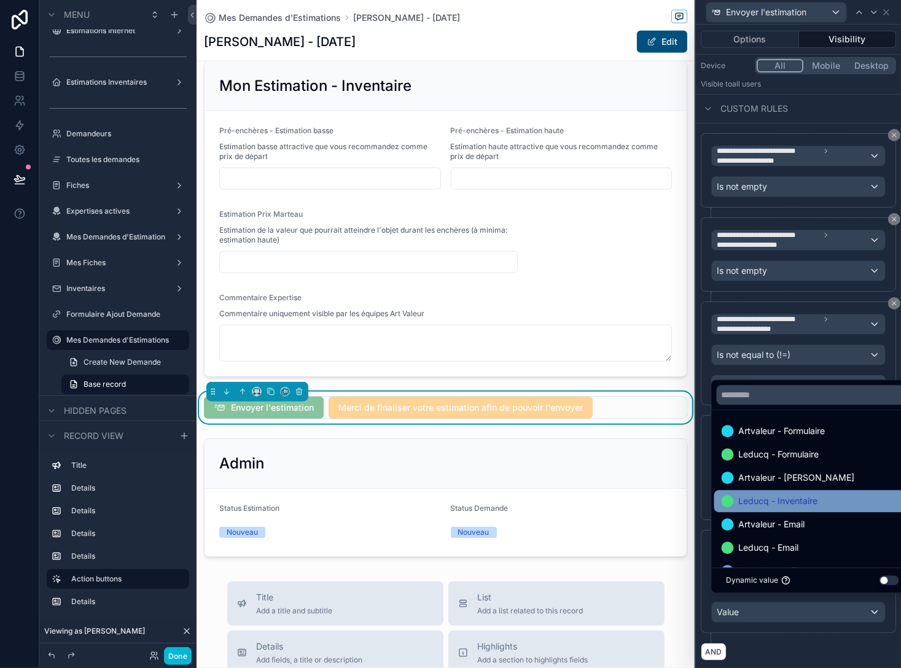
click at [573, 506] on span "Leducq - Inventaire" at bounding box center [778, 501] width 79 height 15
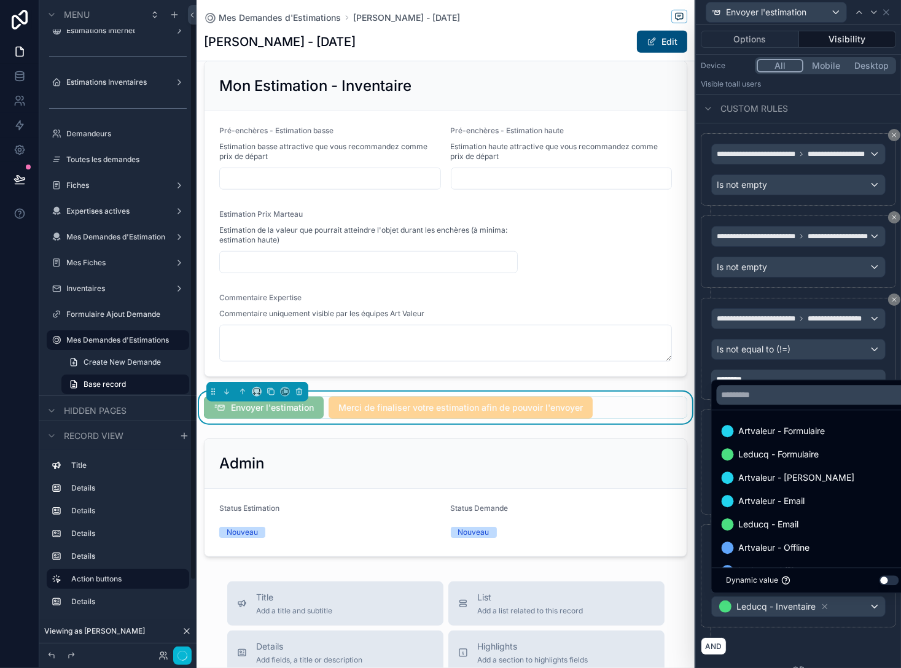
scroll to position [13, 0]
click at [573, 628] on div "**********" at bounding box center [798, 581] width 195 height 113
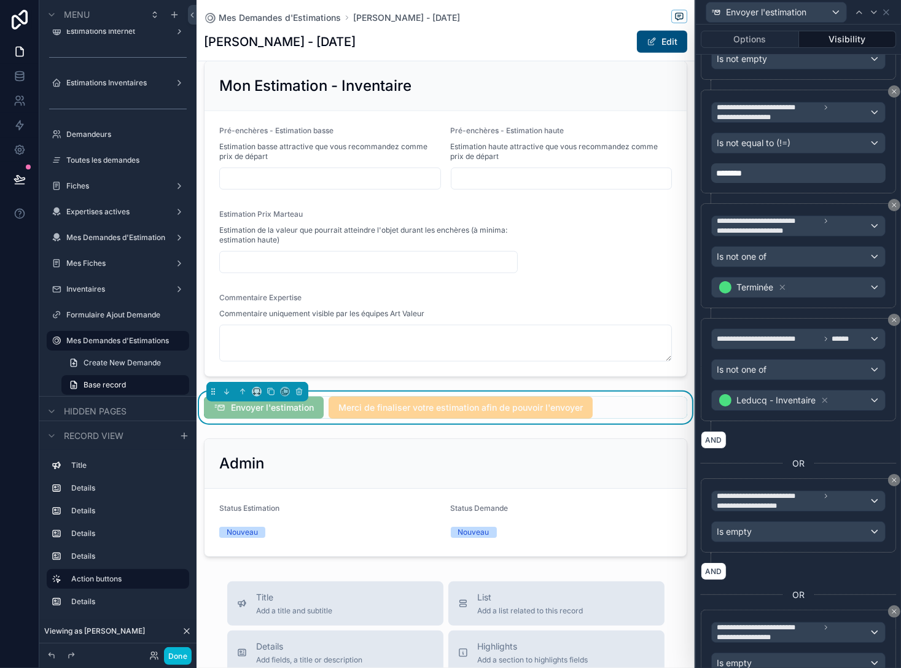
scroll to position [354, 0]
click at [573, 525] on span "Is empty" at bounding box center [734, 531] width 35 height 12
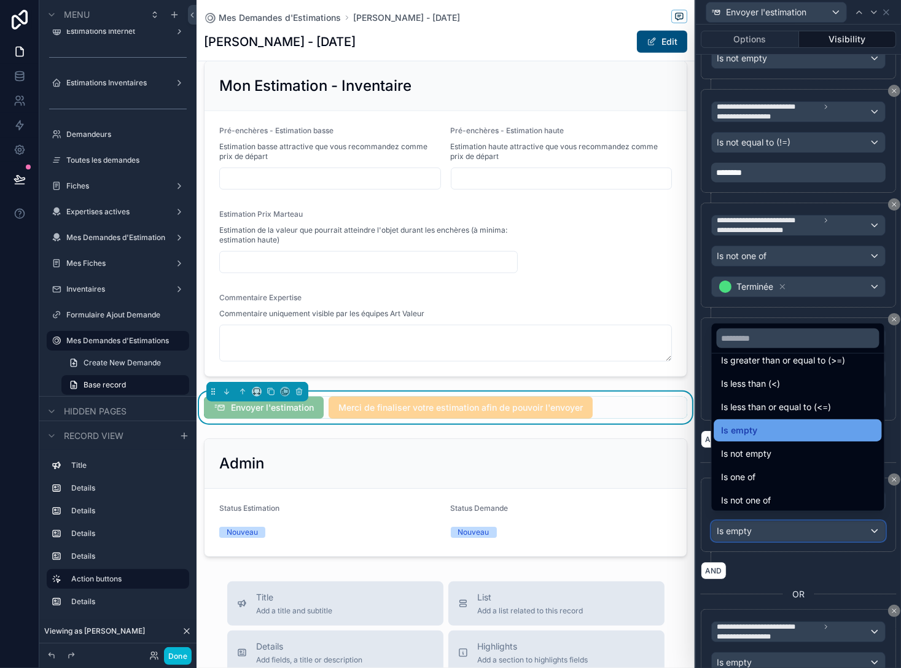
scroll to position [87, 0]
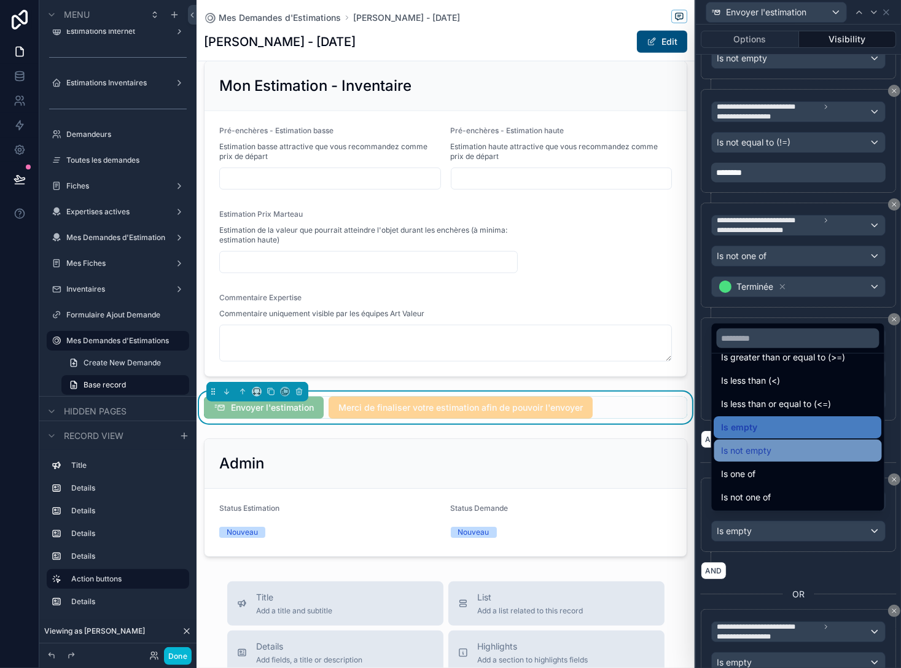
click at [573, 458] on div "Is not empty" at bounding box center [798, 451] width 168 height 22
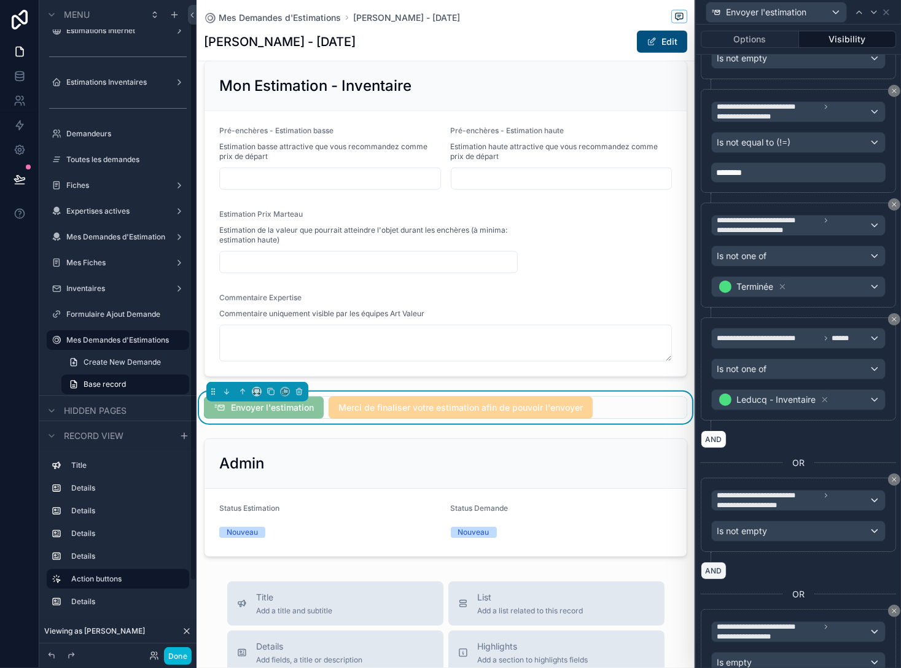
click at [573, 564] on button "AND" at bounding box center [714, 571] width 26 height 18
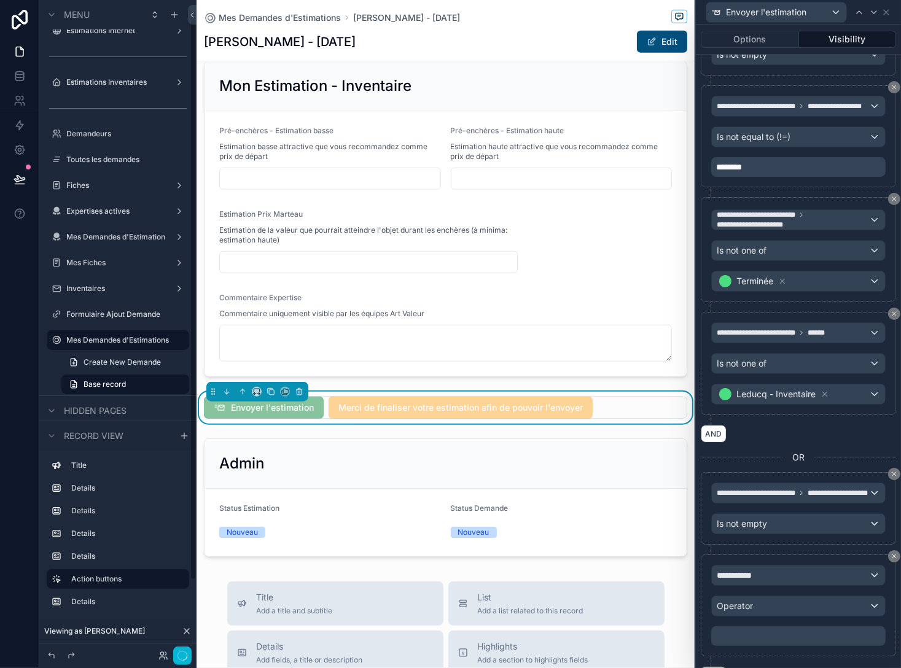
scroll to position [13, 0]
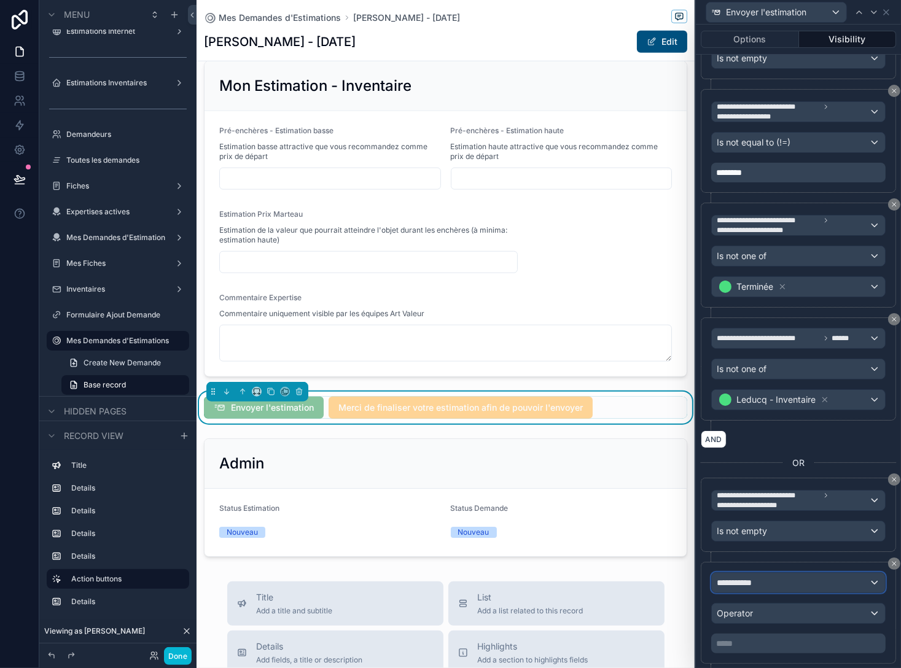
click at [573, 577] on span "**********" at bounding box center [739, 583] width 45 height 12
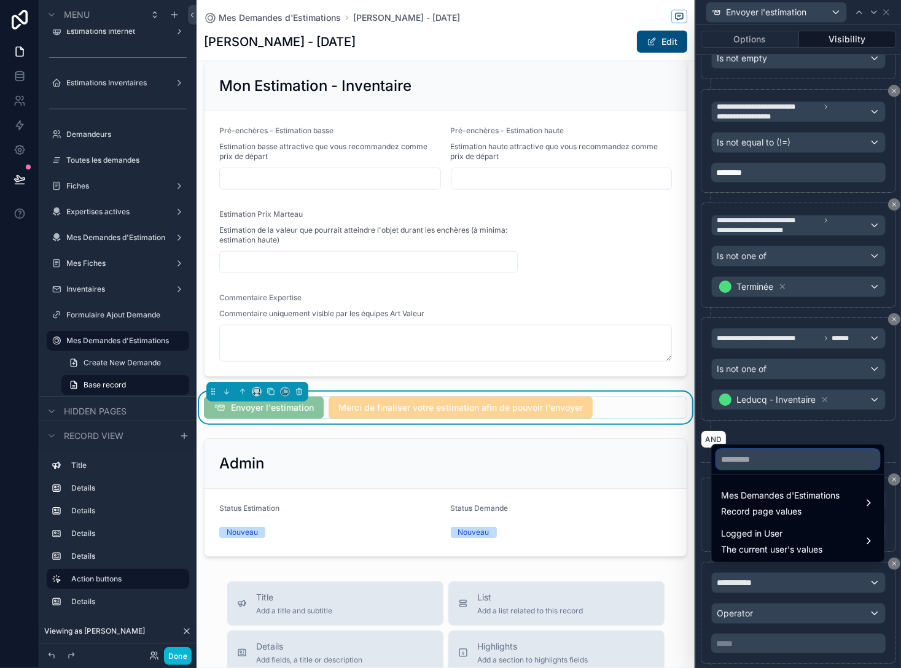
click at [573, 464] on input "text" at bounding box center [798, 460] width 163 height 20
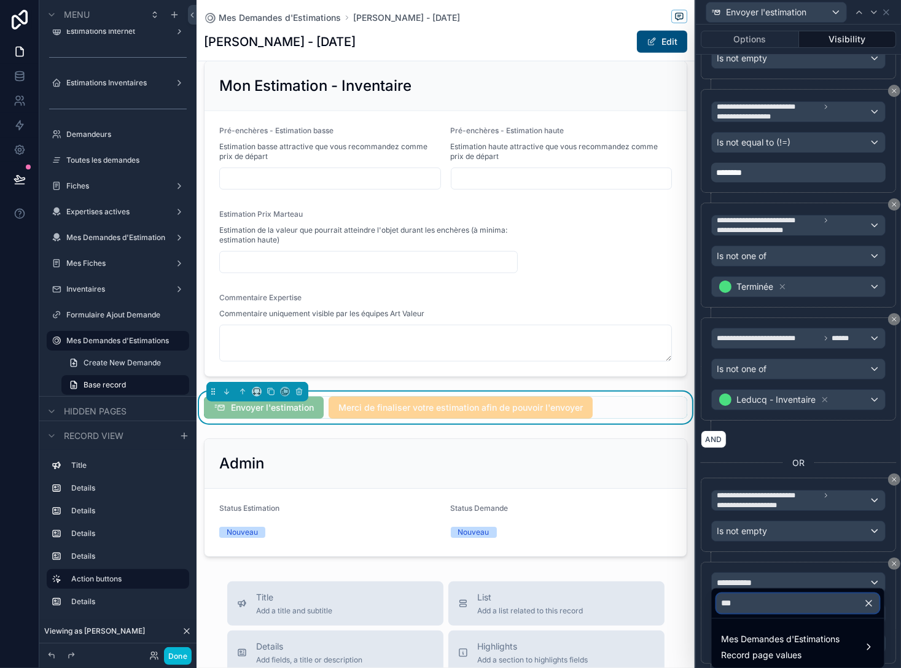
click at [573, 602] on input "***" at bounding box center [798, 604] width 163 height 20
type input "***"
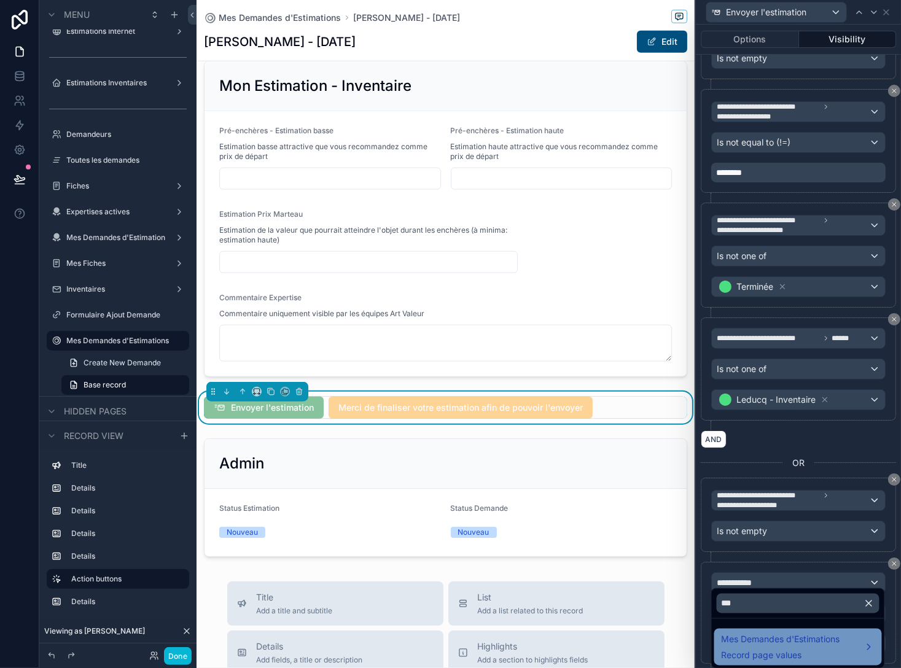
click at [573, 643] on span "Mes Demandes d'Estimations" at bounding box center [781, 640] width 119 height 15
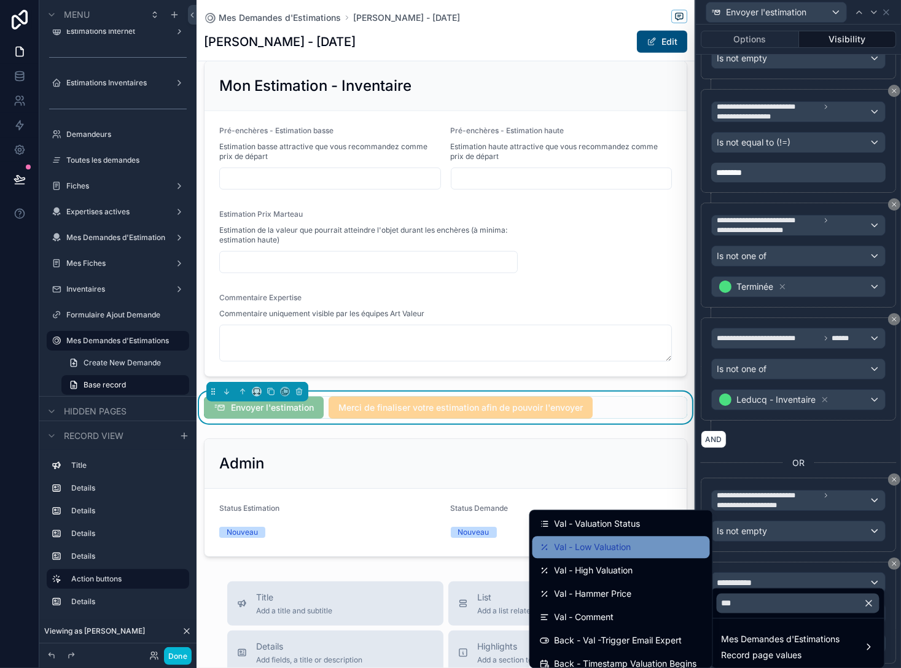
click at [573, 555] on div "Val - Low Valuation" at bounding box center [620, 547] width 177 height 22
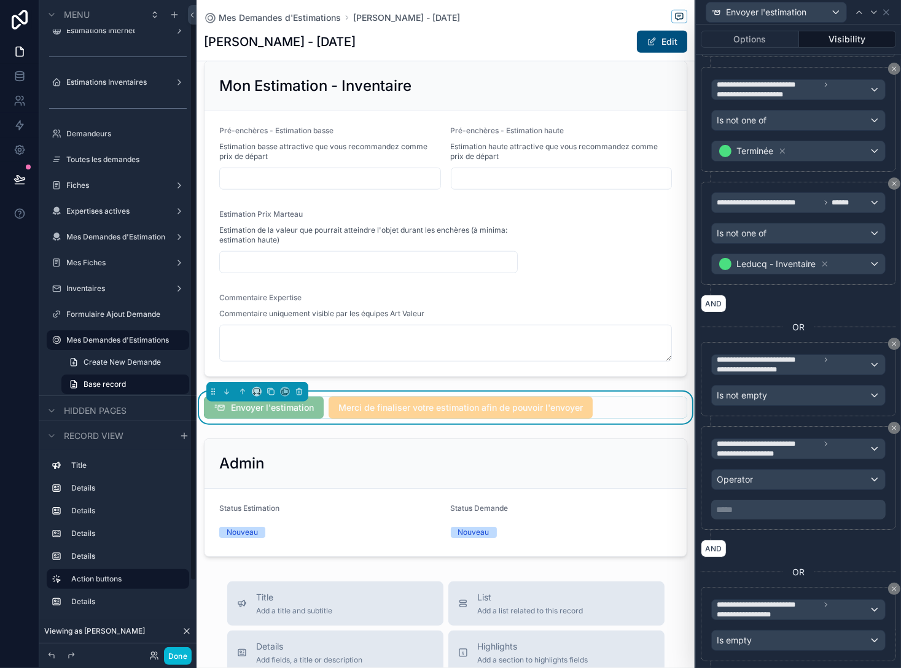
scroll to position [495, 0]
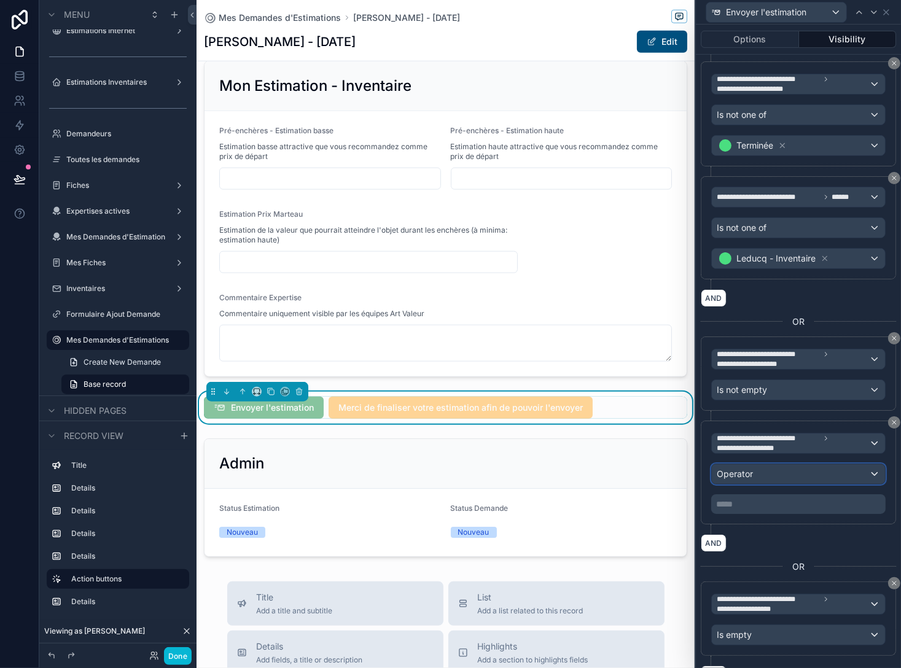
click at [573, 469] on span "Operator" at bounding box center [735, 474] width 36 height 10
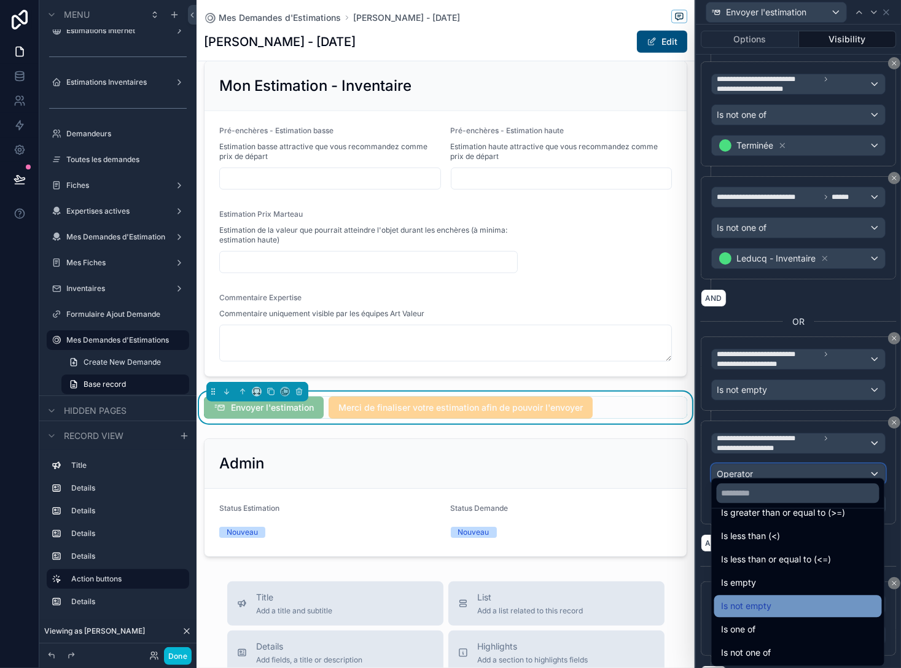
scroll to position [87, 0]
click at [573, 603] on span "Is not empty" at bounding box center [747, 605] width 50 height 15
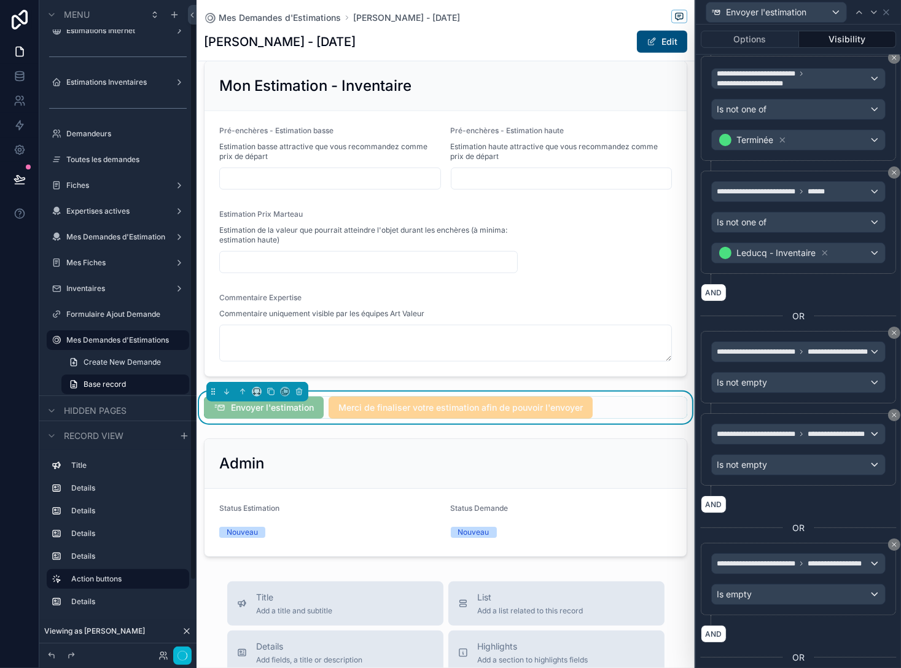
scroll to position [13, 0]
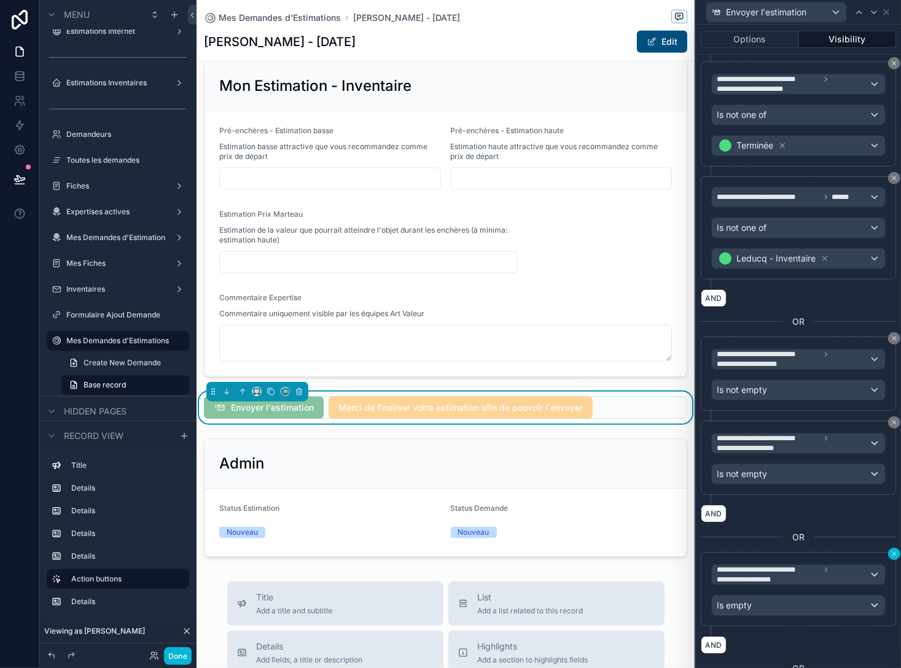
click at [573, 550] on icon at bounding box center [894, 553] width 7 height 7
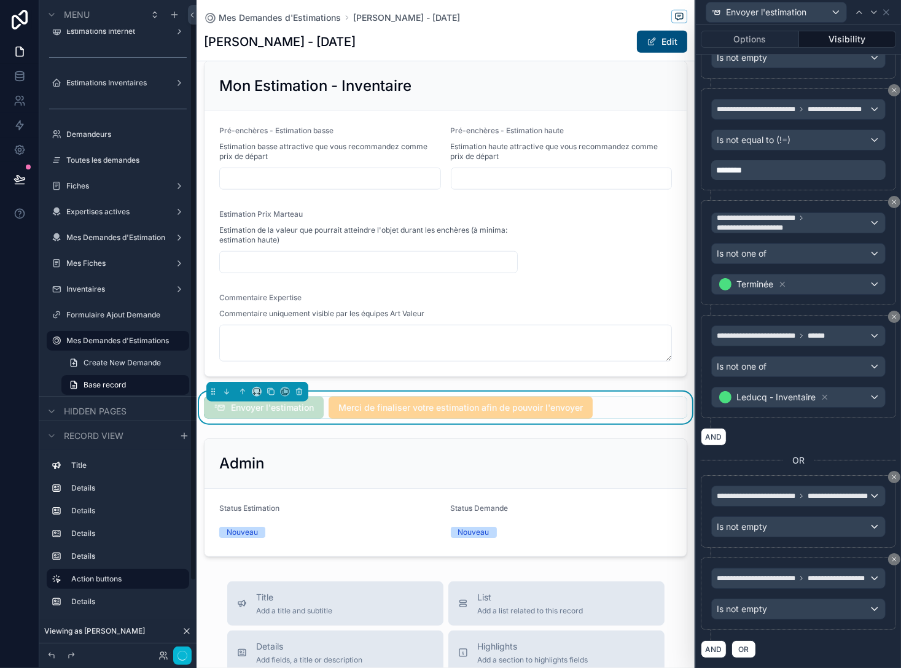
scroll to position [14, 0]
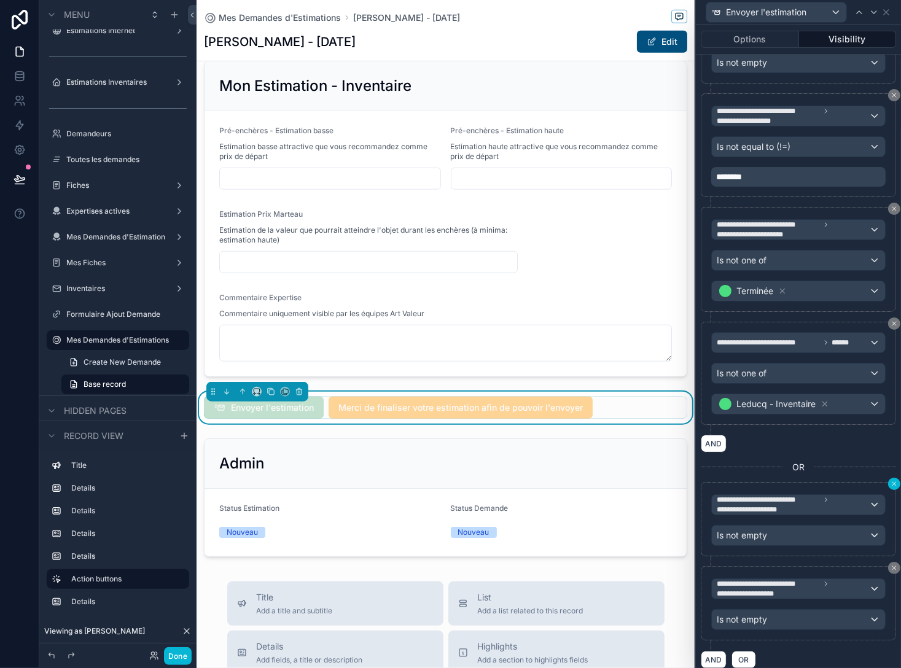
click at [573, 480] on icon at bounding box center [894, 483] width 7 height 7
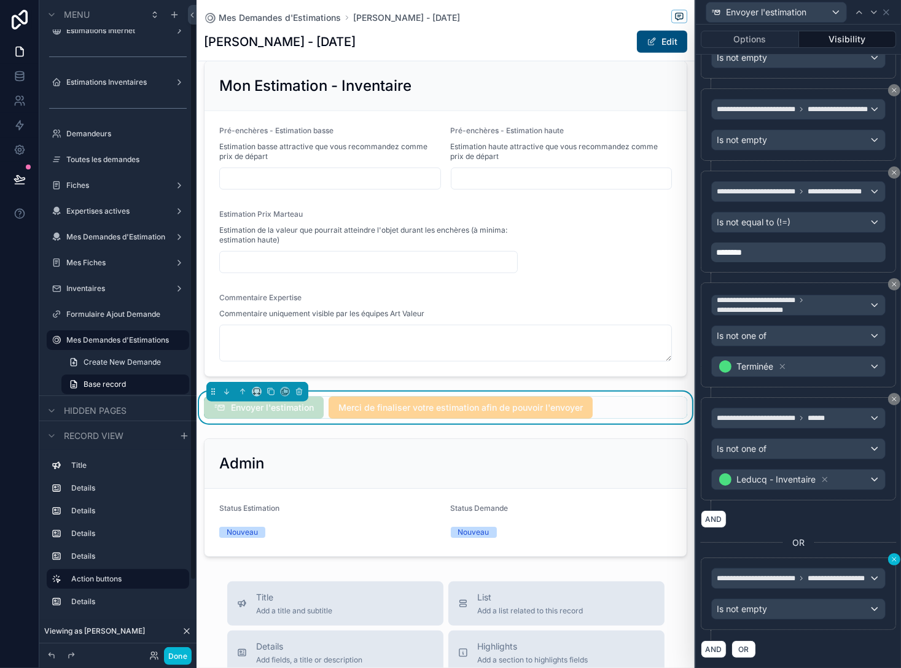
scroll to position [13, 0]
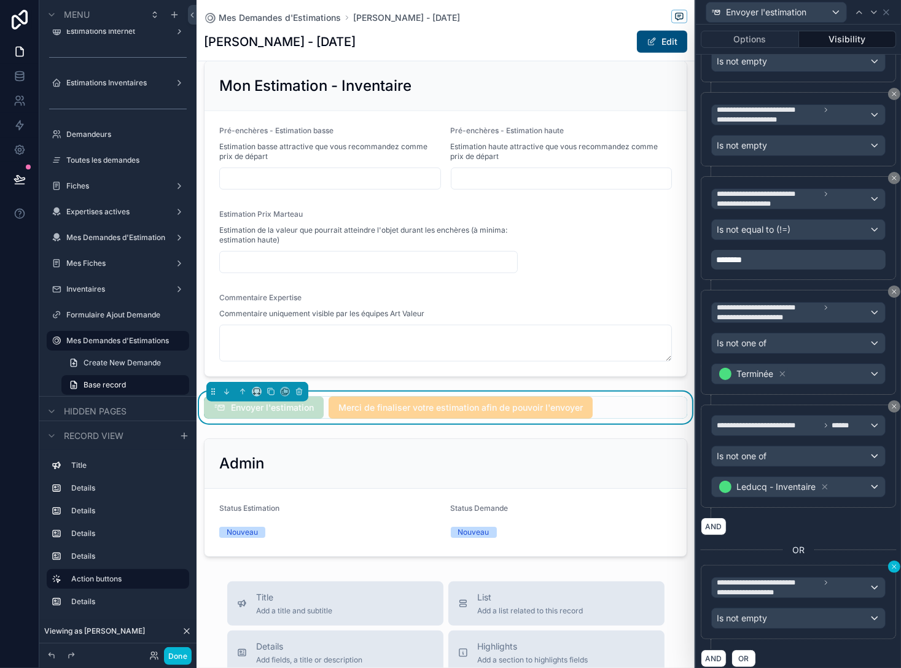
click at [573, 563] on icon at bounding box center [894, 566] width 7 height 7
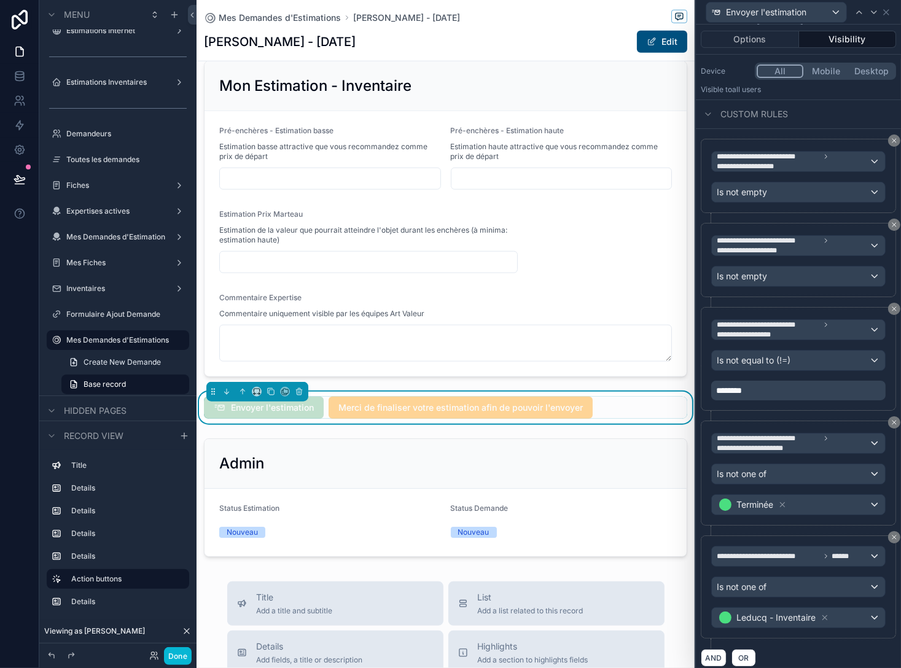
scroll to position [137, 0]
click at [573, 652] on span "OR" at bounding box center [744, 656] width 16 height 9
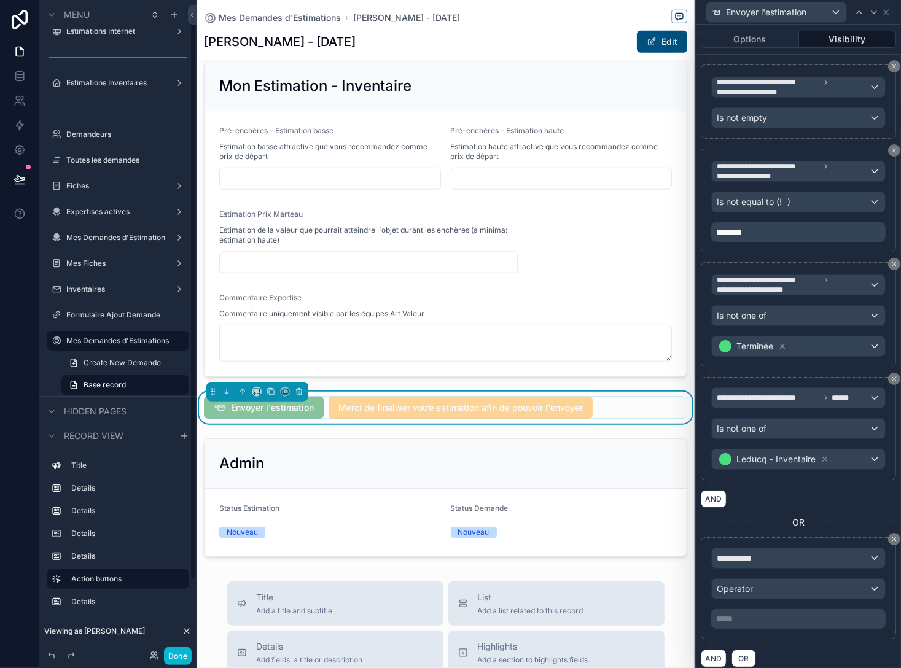
scroll to position [295, 0]
click at [573, 549] on div "**********" at bounding box center [798, 558] width 173 height 20
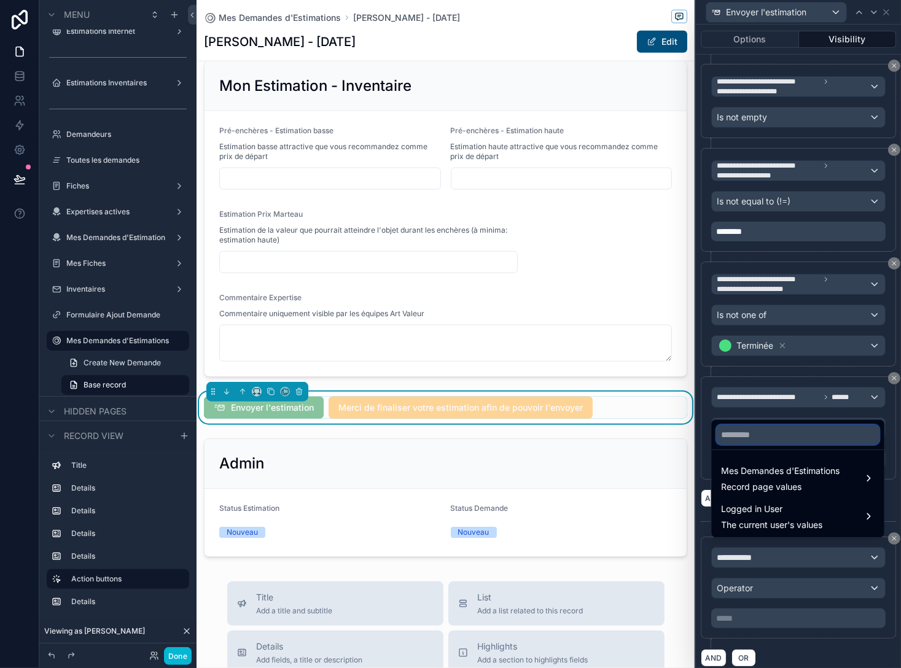
click at [573, 437] on input "text" at bounding box center [798, 435] width 163 height 20
paste input "***"
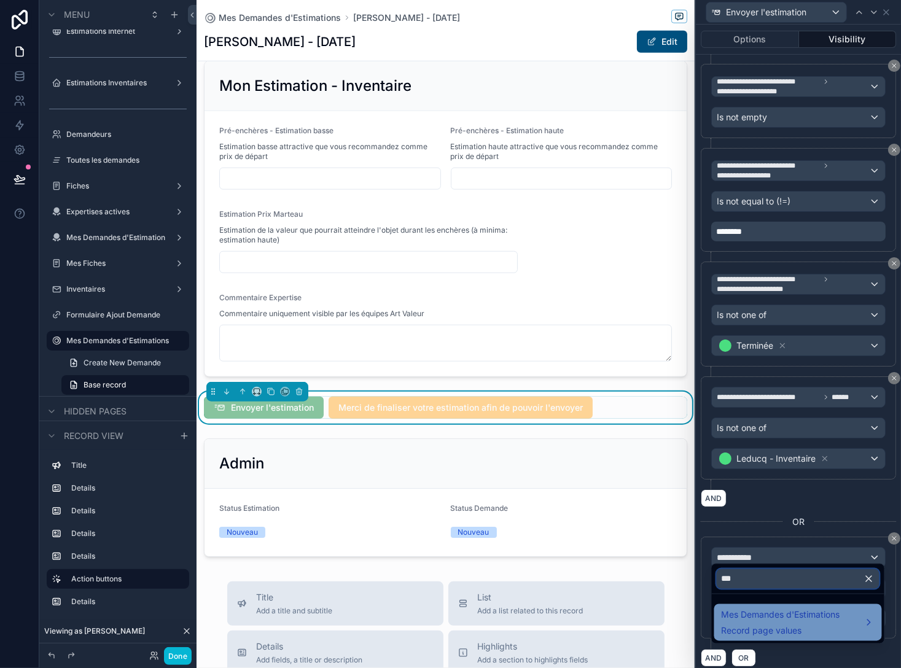
type input "***"
click at [573, 625] on div "Mes Demandes d'Estimations Record page values" at bounding box center [781, 622] width 119 height 29
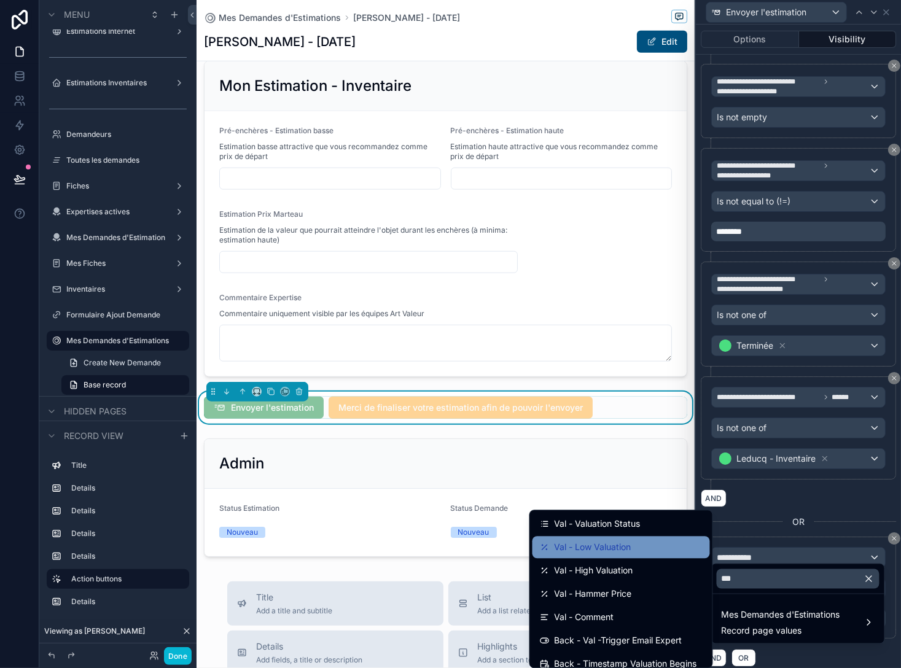
click at [573, 551] on span "Val - Low Valuation" at bounding box center [593, 547] width 77 height 15
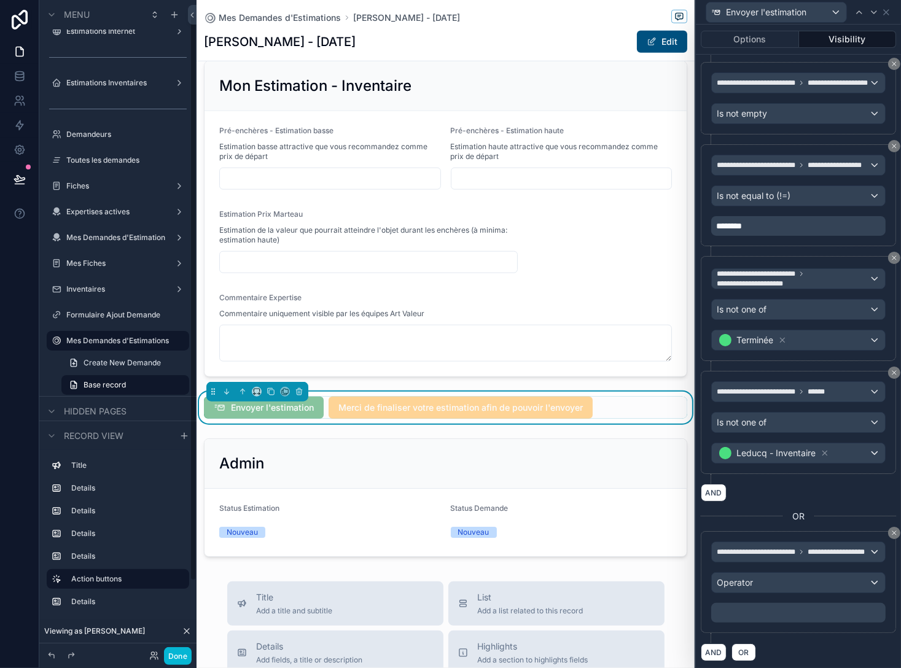
scroll to position [14, 0]
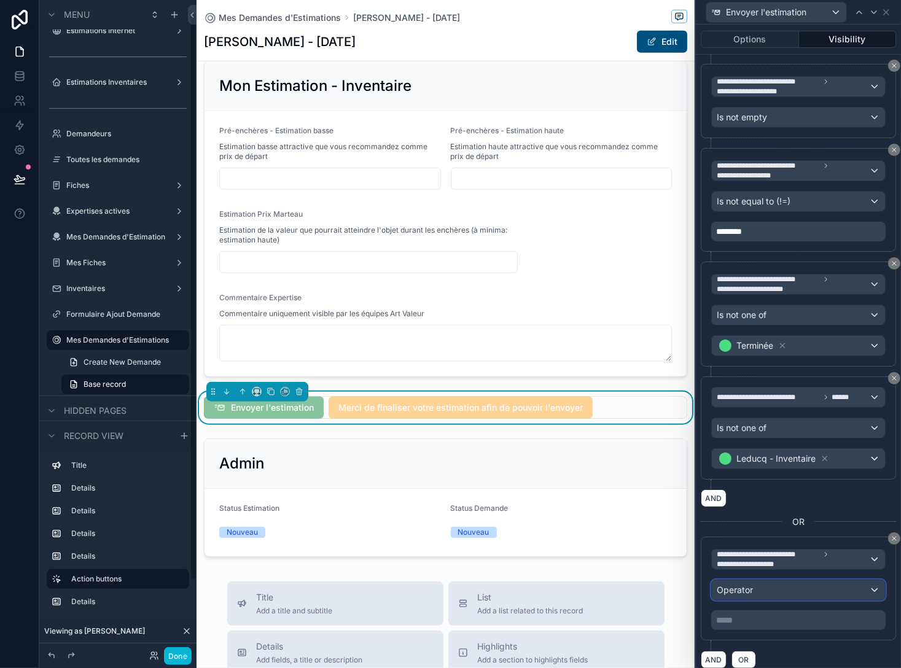
click at [573, 580] on div "Operator" at bounding box center [798, 590] width 173 height 20
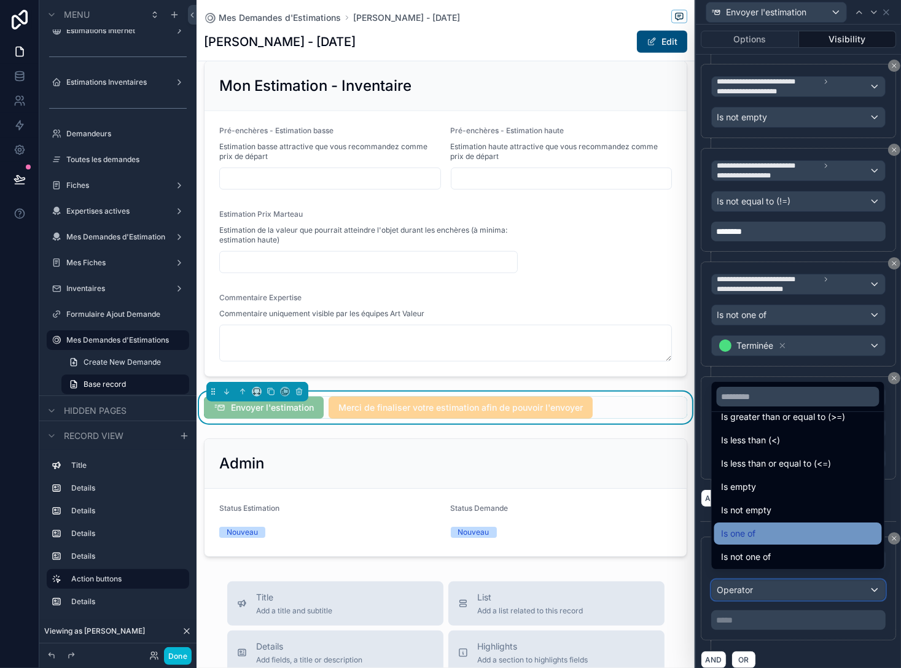
scroll to position [87, 0]
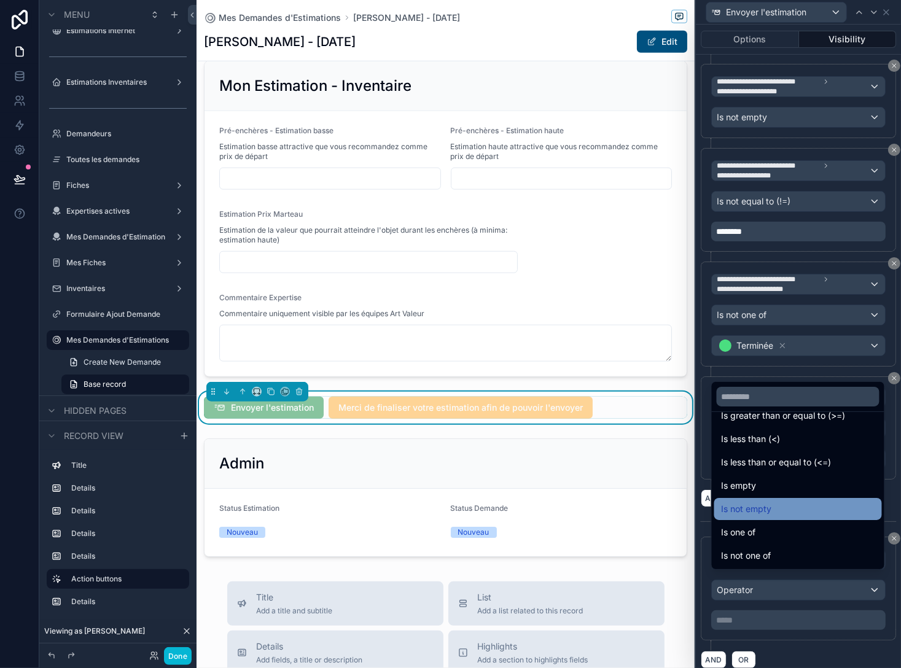
click at [573, 513] on span "Is not empty" at bounding box center [747, 509] width 50 height 15
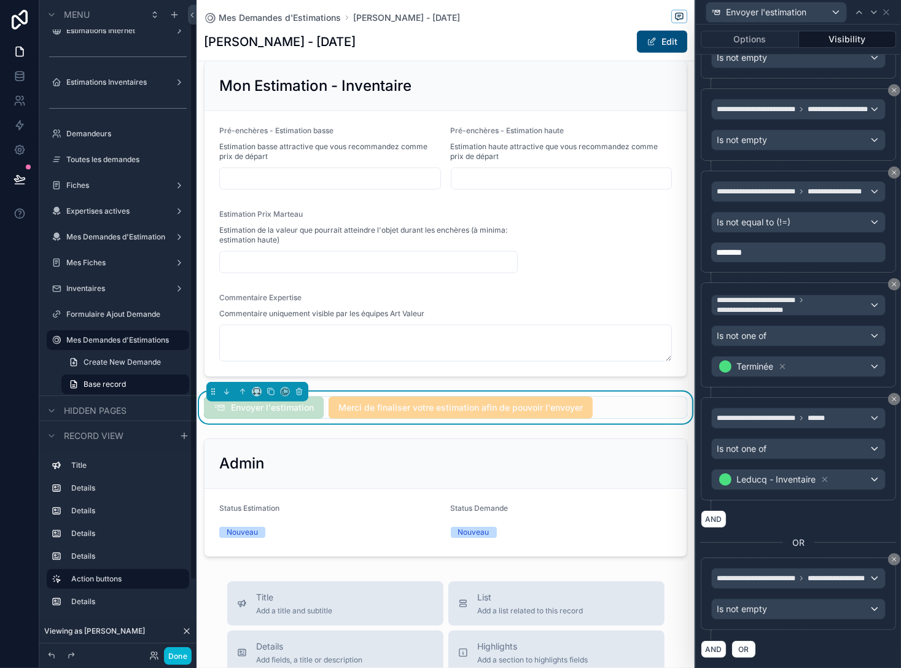
scroll to position [13, 0]
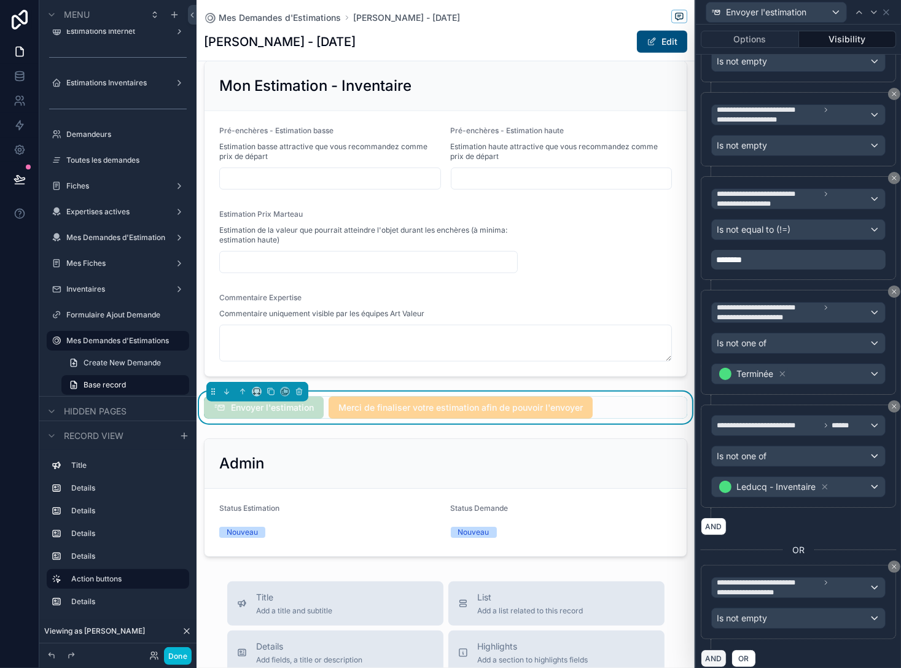
click at [573, 650] on button "AND" at bounding box center [714, 659] width 26 height 18
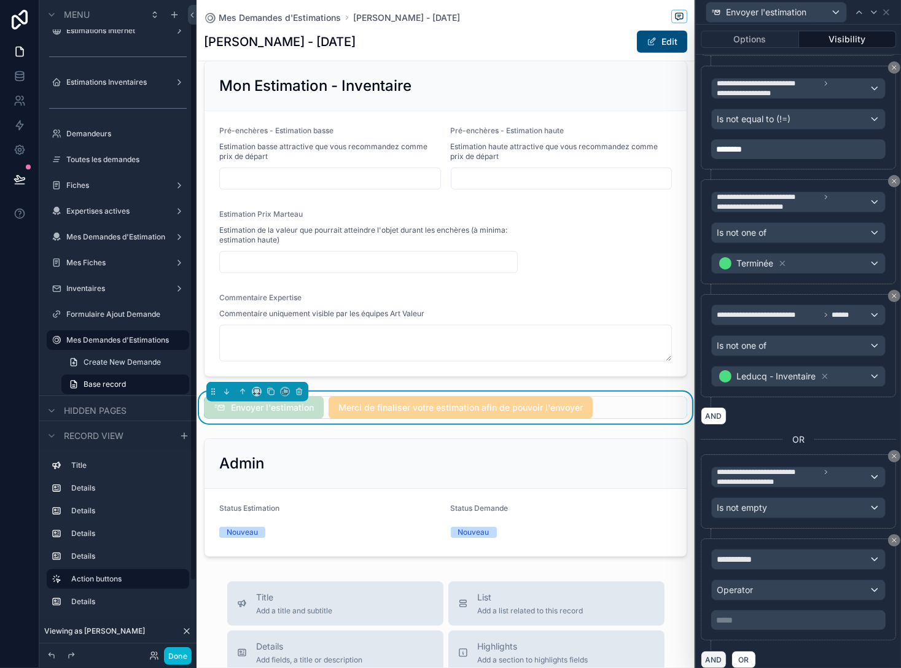
scroll to position [378, 0]
click at [573, 549] on div "**********" at bounding box center [798, 559] width 173 height 20
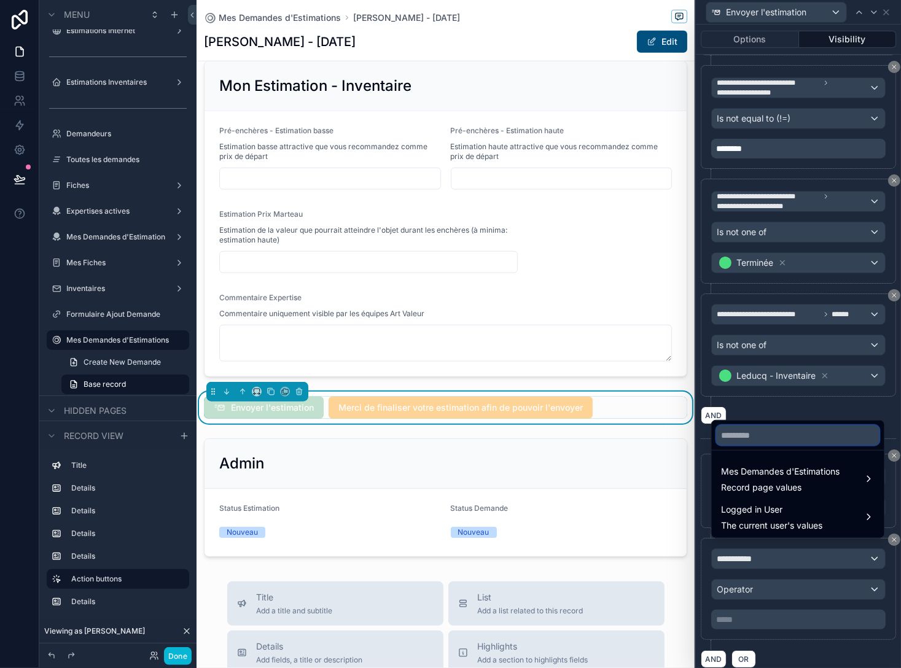
click at [573, 441] on input "text" at bounding box center [798, 436] width 163 height 20
paste input "***"
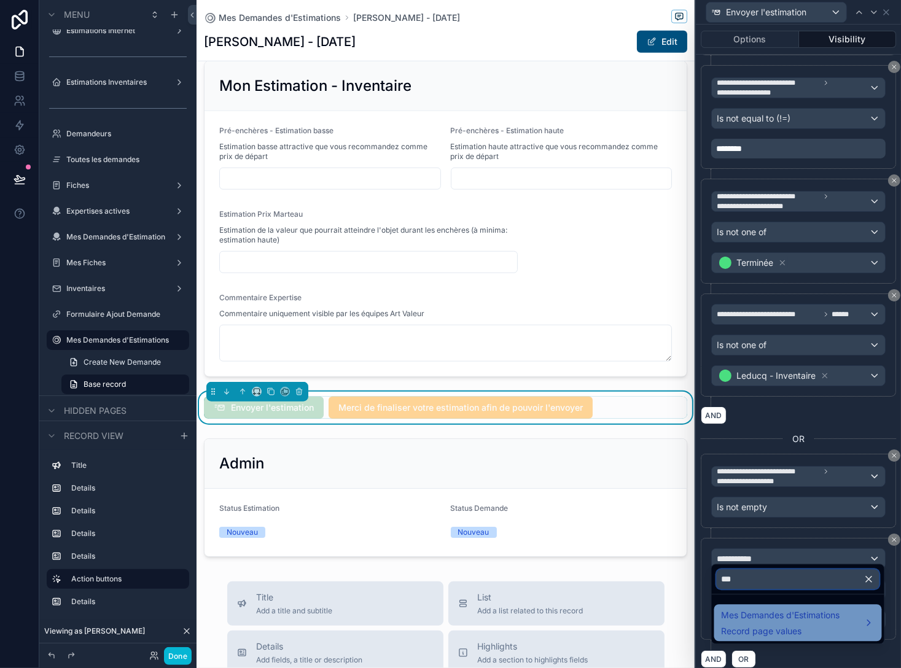
type input "***"
click at [573, 622] on span "Mes Demandes d'Estimations" at bounding box center [781, 615] width 119 height 15
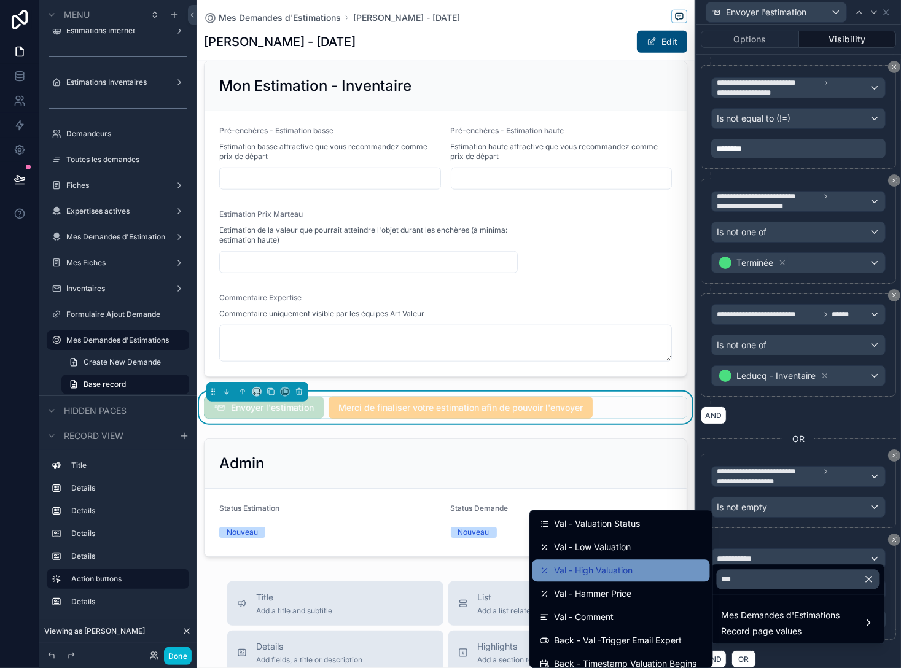
click at [573, 574] on span "Val - High Valuation" at bounding box center [594, 570] width 79 height 15
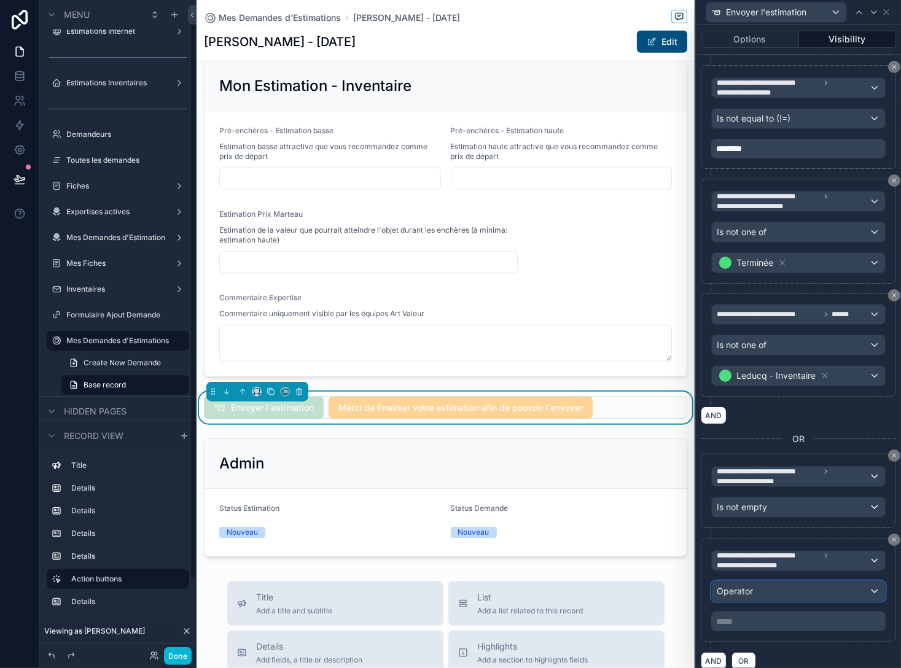
click at [573, 583] on div "Operator" at bounding box center [798, 592] width 173 height 20
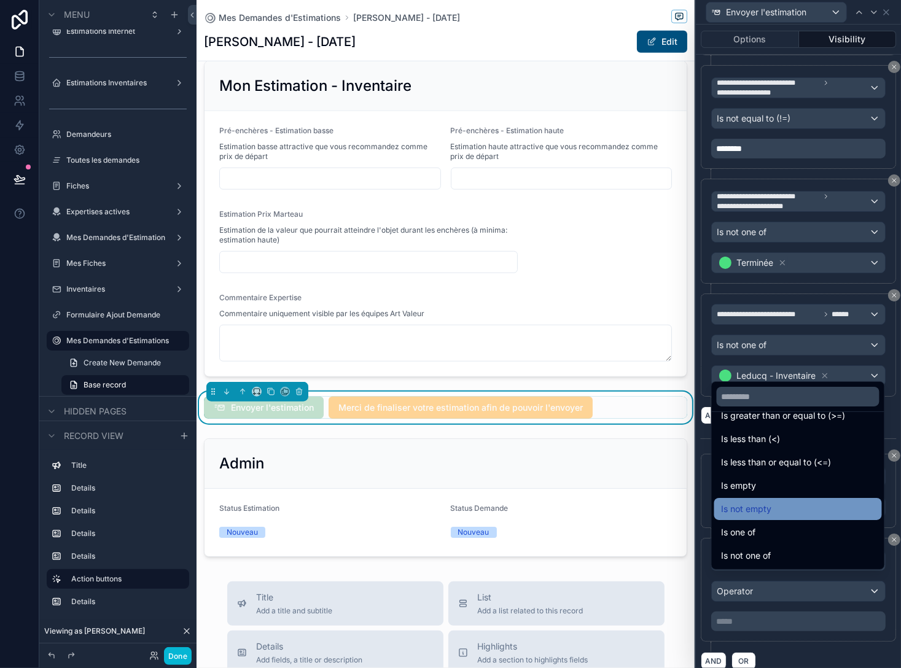
click at [573, 512] on span "Is not empty" at bounding box center [747, 509] width 50 height 15
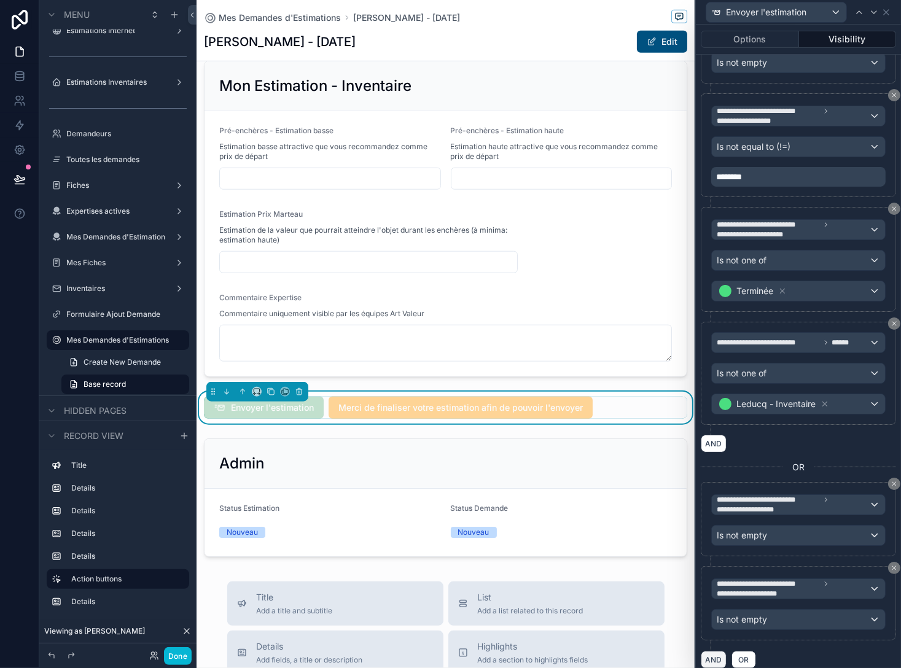
click at [573, 651] on button "AND" at bounding box center [714, 660] width 26 height 18
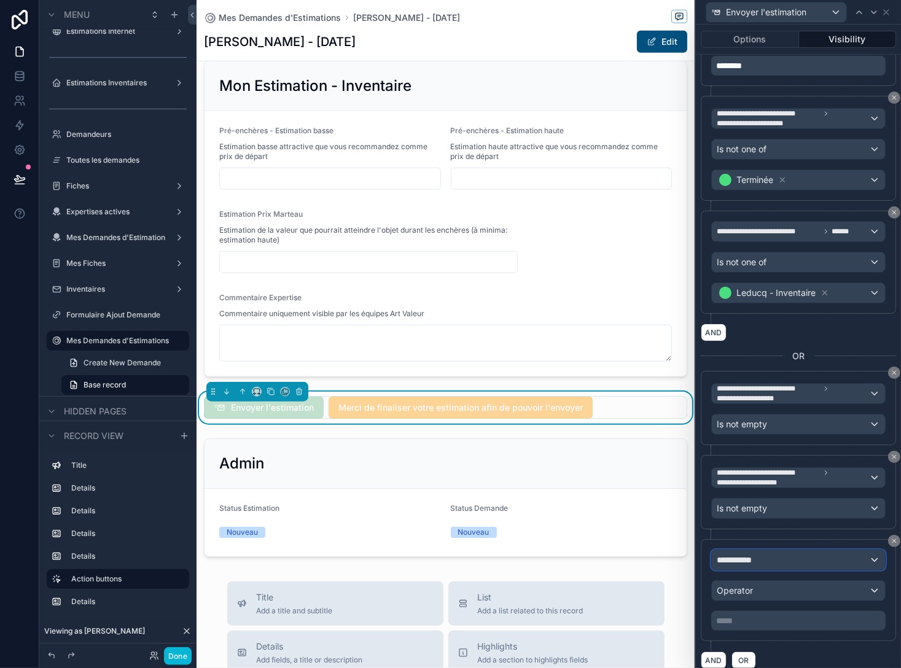
click at [573, 550] on div "**********" at bounding box center [798, 560] width 173 height 20
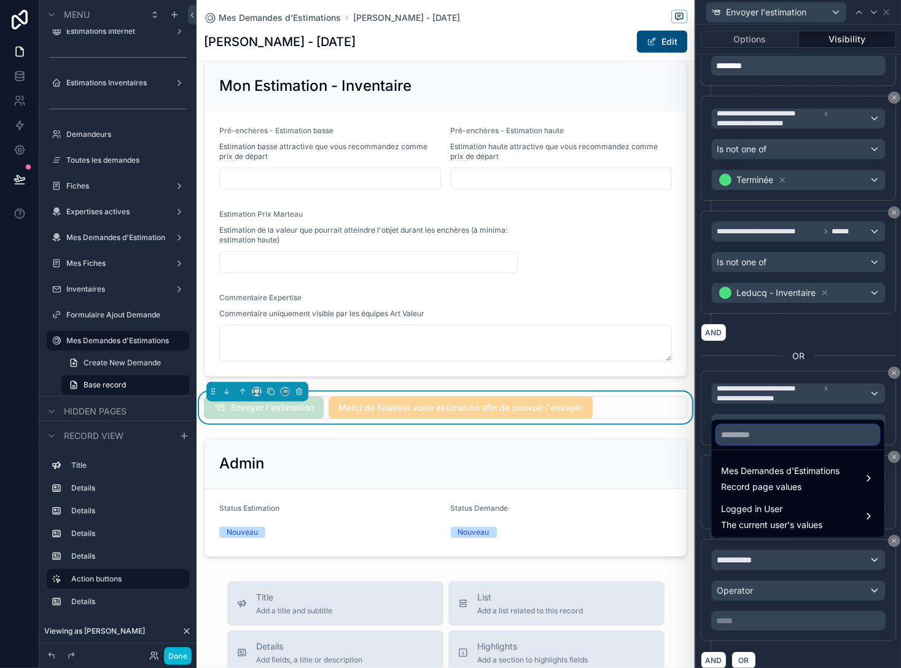
click at [573, 435] on input "text" at bounding box center [798, 435] width 163 height 20
paste input "***"
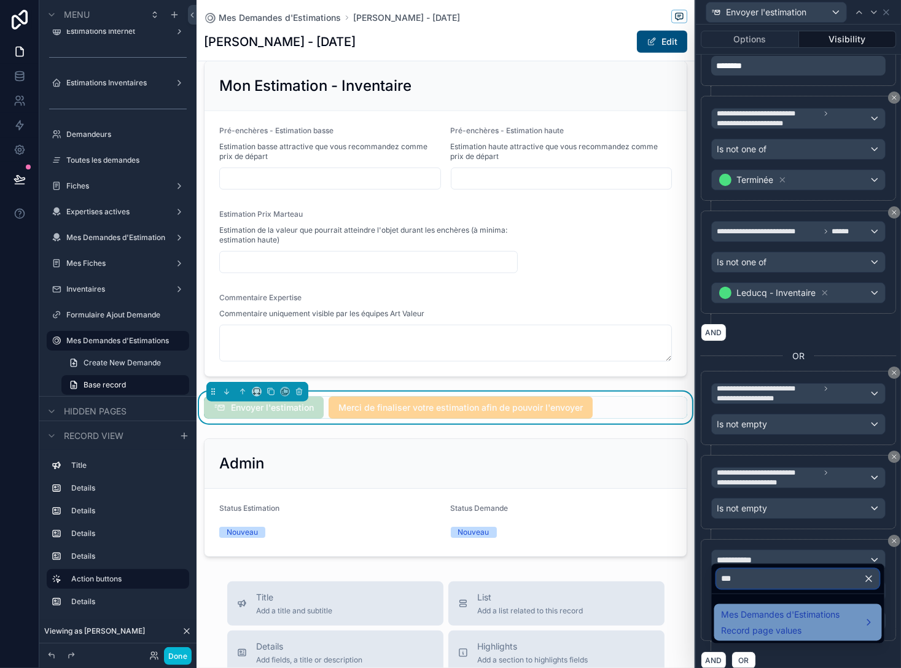
type input "***"
click at [573, 626] on span "Record page values" at bounding box center [781, 631] width 119 height 12
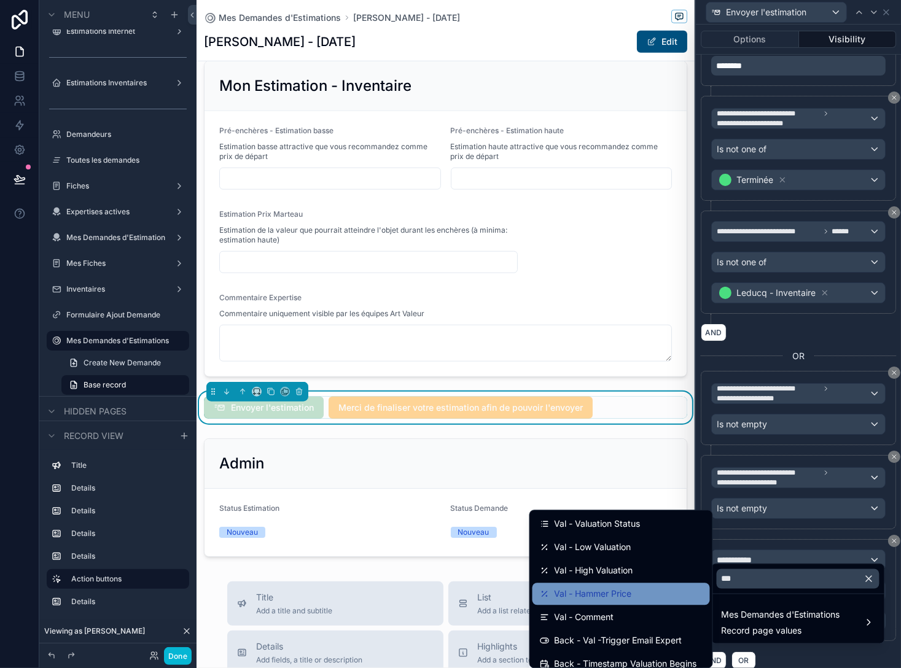
click at [573, 595] on span "Val - Hammer Price" at bounding box center [593, 594] width 77 height 15
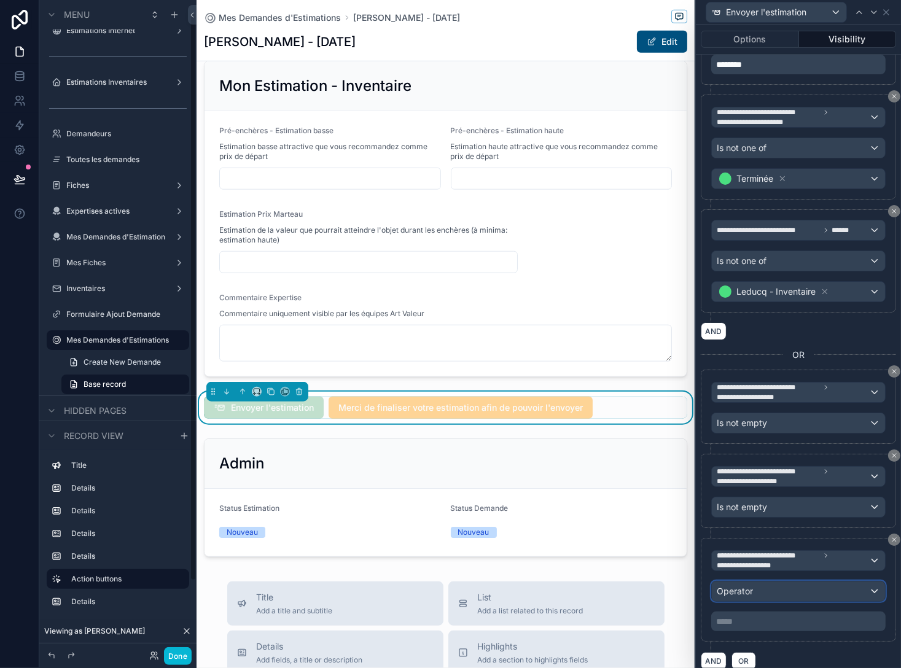
click at [573, 583] on div "Operator" at bounding box center [798, 592] width 173 height 20
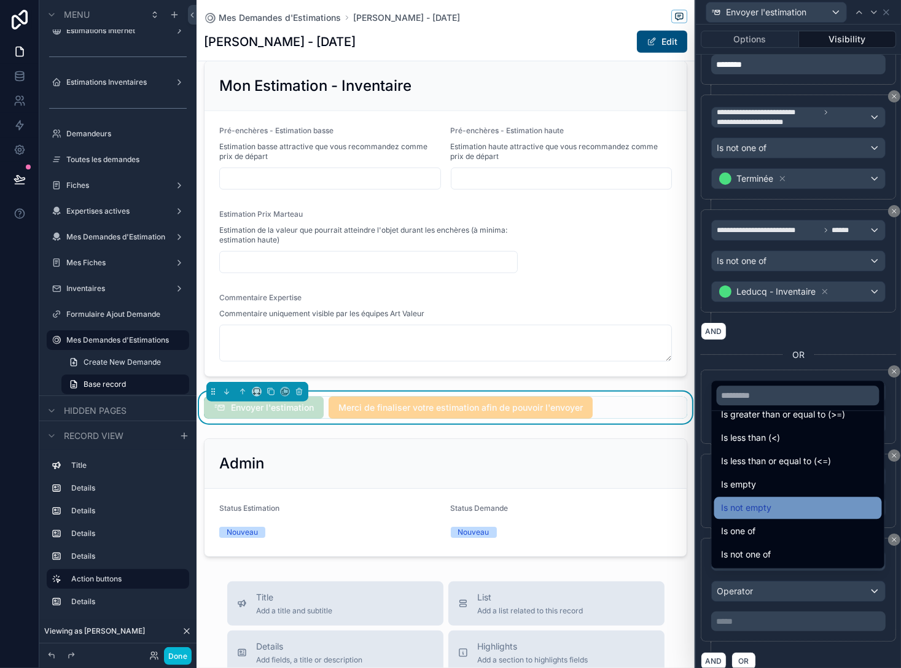
click at [573, 507] on div "Is not empty" at bounding box center [798, 508] width 153 height 15
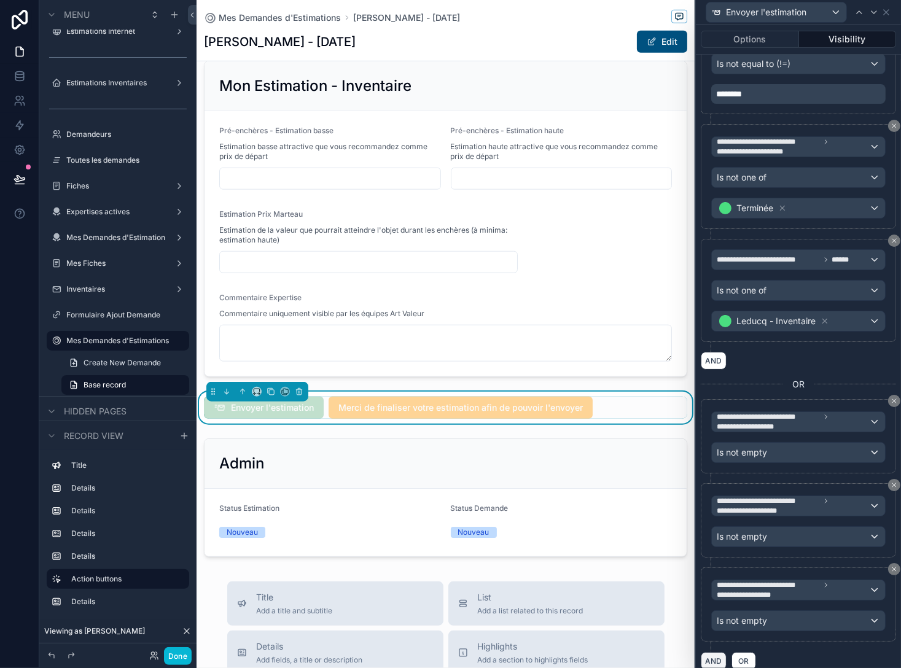
click at [573, 652] on button "AND" at bounding box center [714, 661] width 26 height 18
click at [573, 663] on div "**********" at bounding box center [798, 673] width 173 height 20
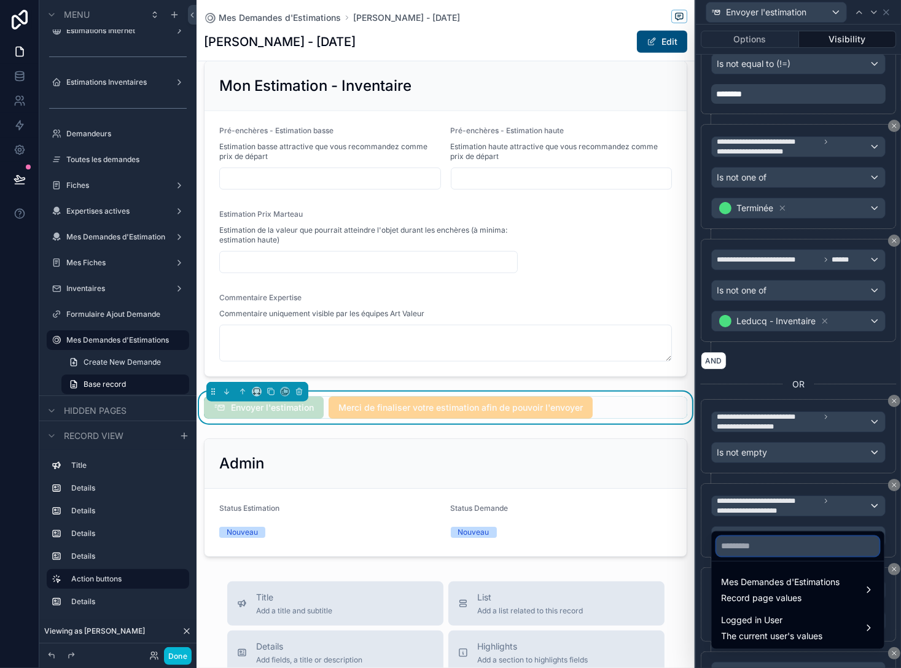
click at [573, 548] on input "text" at bounding box center [798, 547] width 163 height 20
paste input "***"
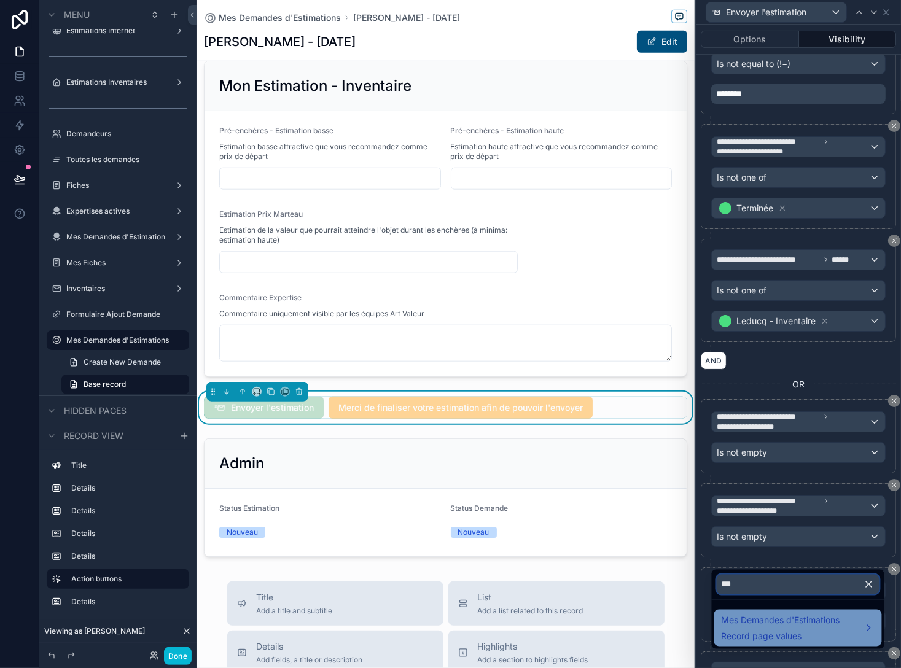
type input "***"
click at [573, 629] on div "Mes Demandes d'Estimations Record page values" at bounding box center [781, 628] width 119 height 29
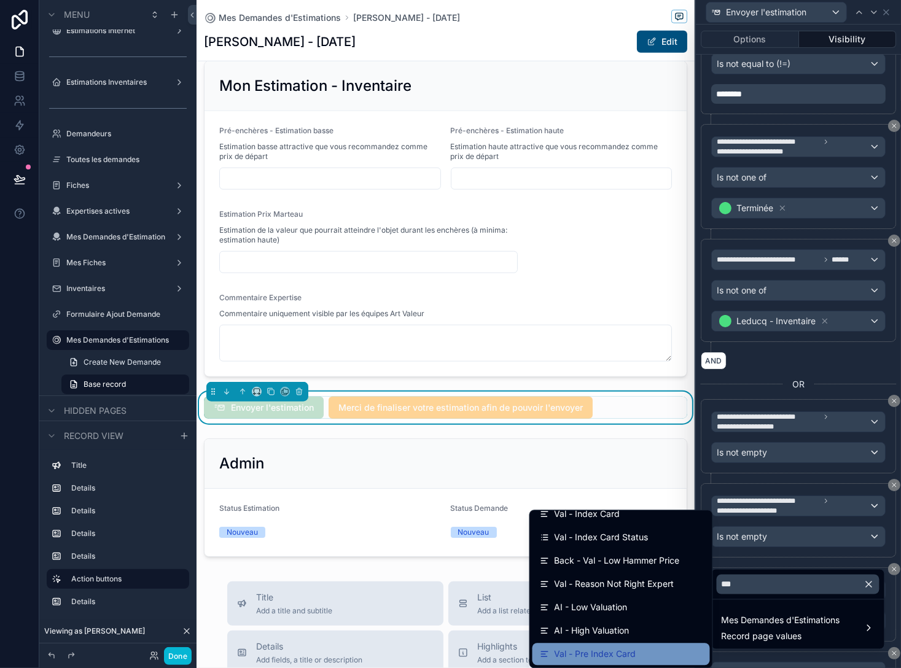
click at [573, 651] on span "Val - Pre Index Card" at bounding box center [596, 654] width 82 height 15
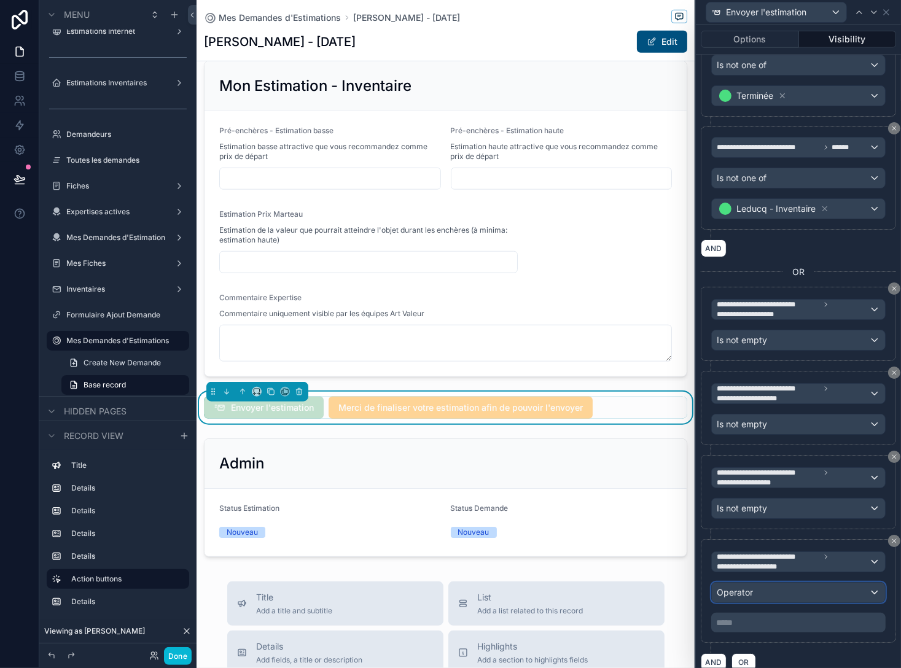
click at [573, 583] on div "Operator" at bounding box center [798, 593] width 173 height 20
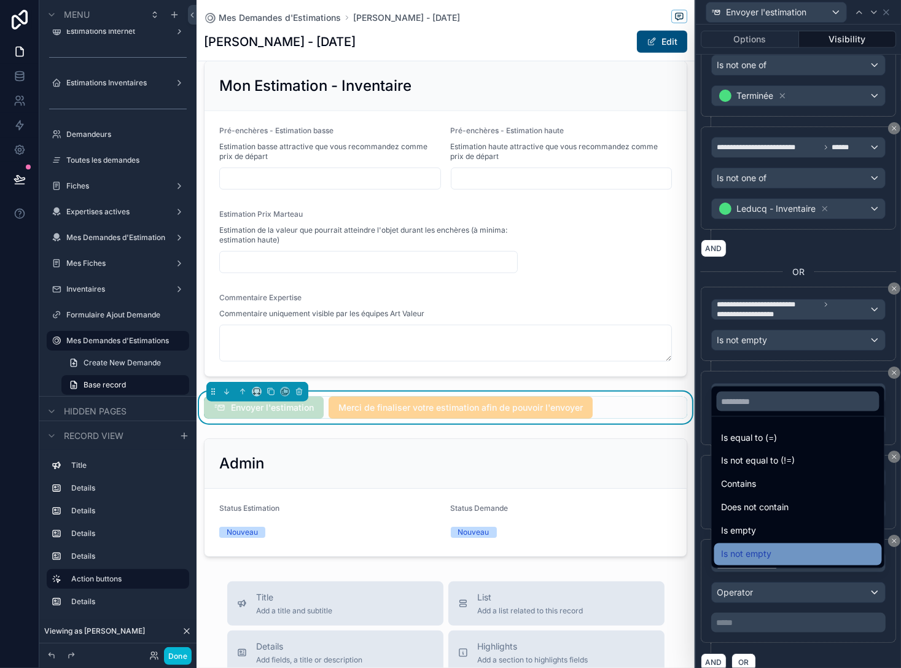
click at [573, 550] on span "Is not empty" at bounding box center [747, 554] width 50 height 15
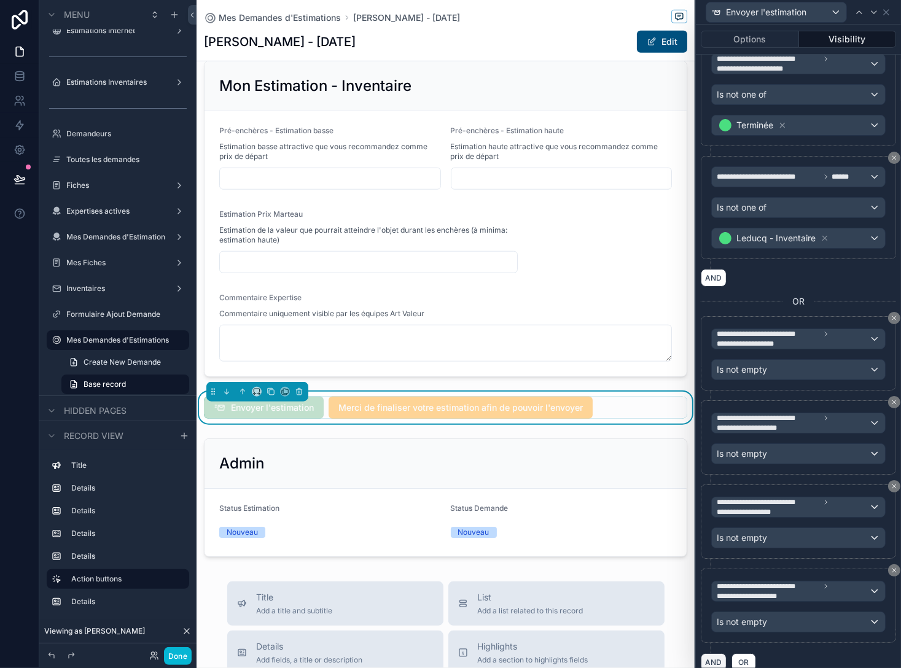
click at [573, 653] on button "AND" at bounding box center [714, 662] width 26 height 18
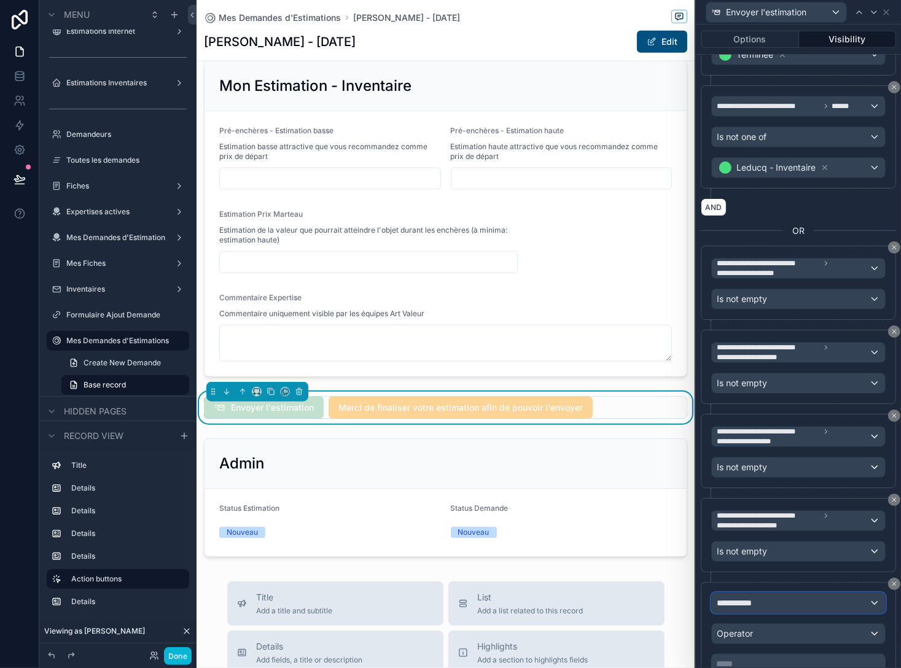
click at [573, 593] on div "**********" at bounding box center [798, 603] width 173 height 20
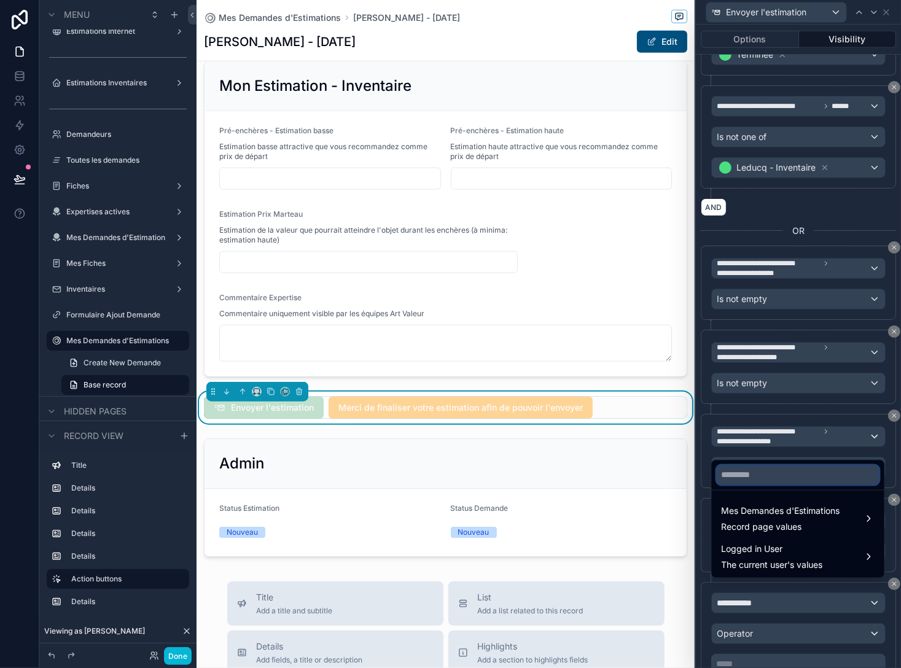
click at [573, 469] on input "text" at bounding box center [798, 476] width 163 height 20
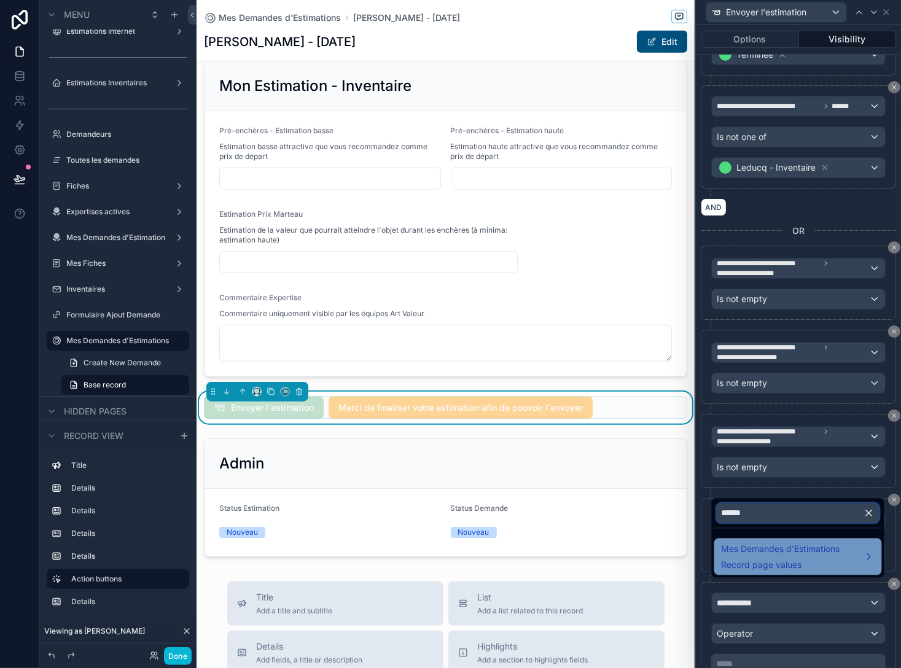
type input "******"
click at [573, 555] on span "Mes Demandes d'Estimations" at bounding box center [781, 549] width 119 height 15
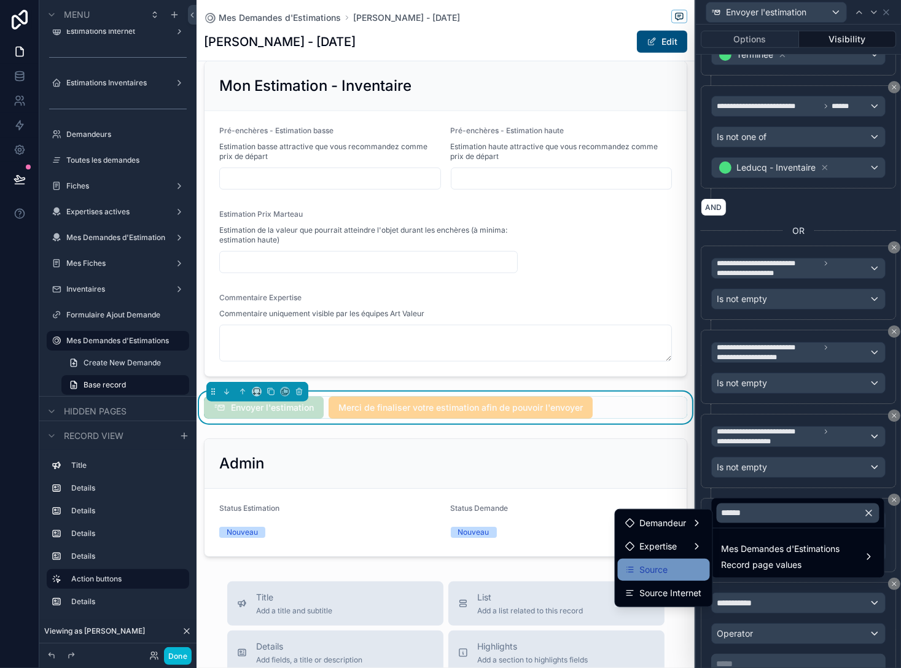
click at [573, 570] on div "Source" at bounding box center [663, 570] width 77 height 15
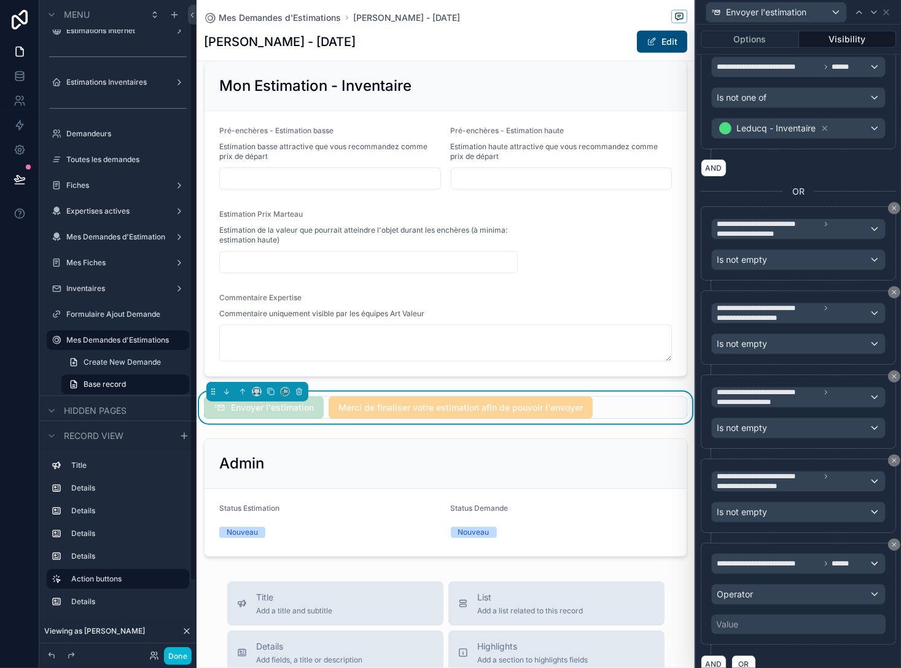
scroll to position [626, 0]
click at [573, 583] on div "Operator" at bounding box center [798, 593] width 173 height 20
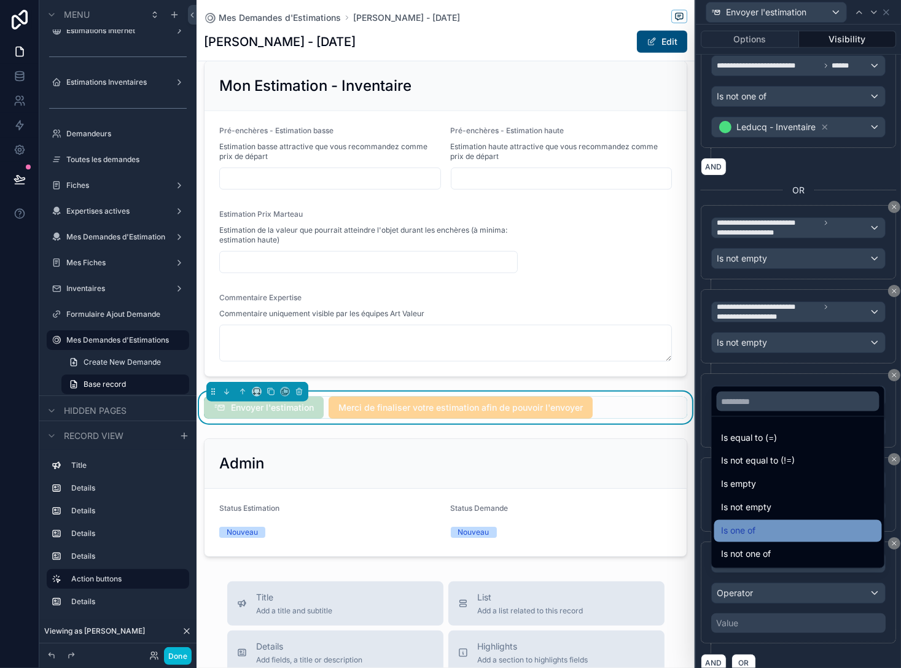
click at [573, 525] on span "Is one of" at bounding box center [739, 531] width 34 height 15
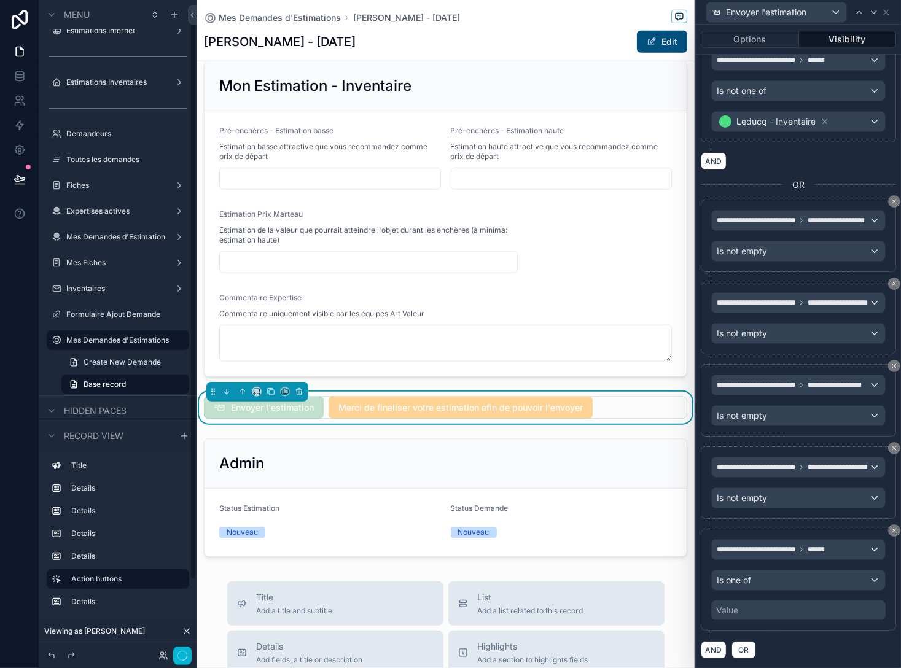
scroll to position [13, 0]
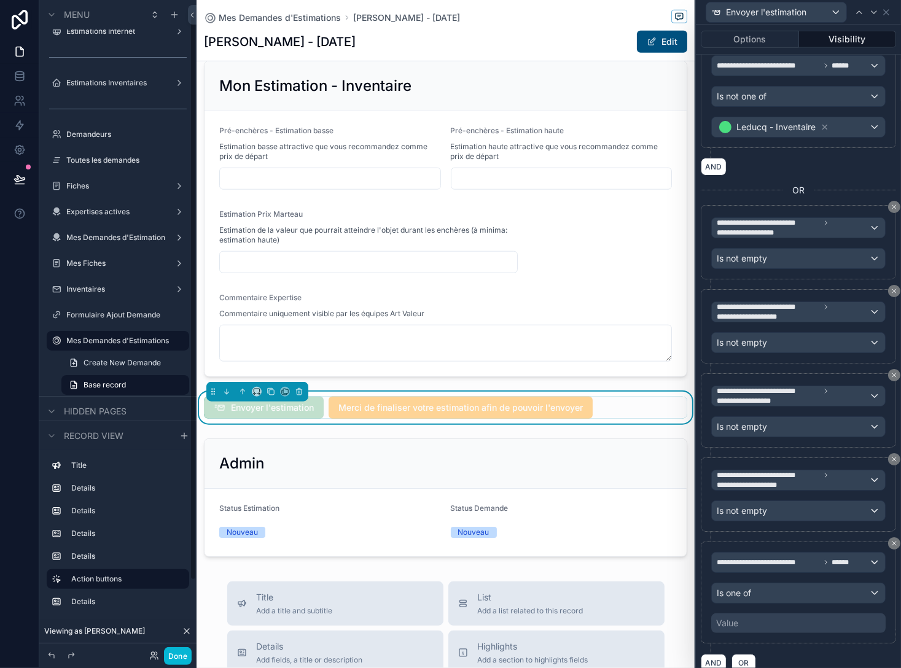
click at [573, 614] on div "Value" at bounding box center [798, 624] width 174 height 20
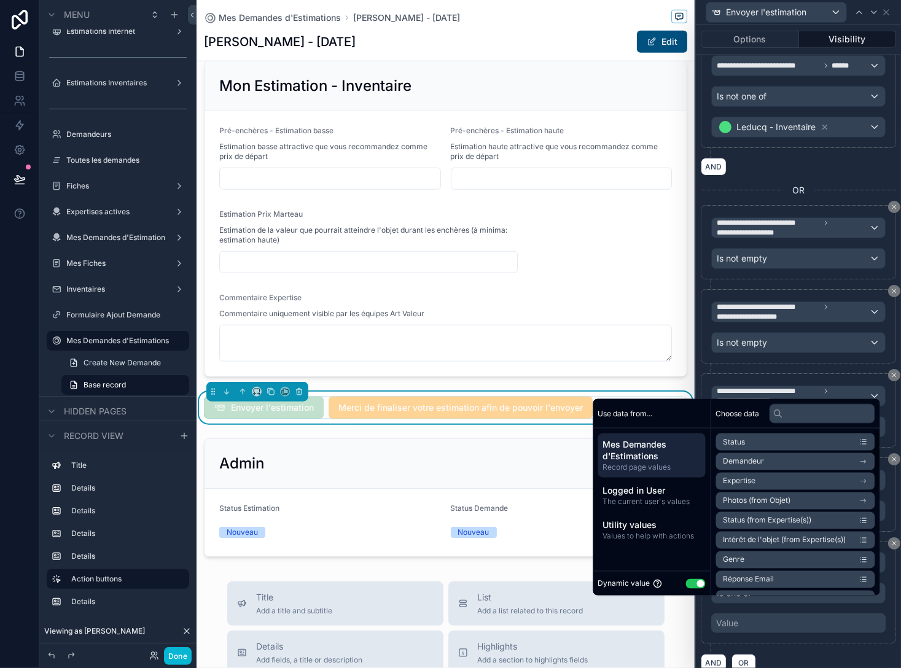
click at [573, 585] on button "Use setting" at bounding box center [696, 584] width 20 height 10
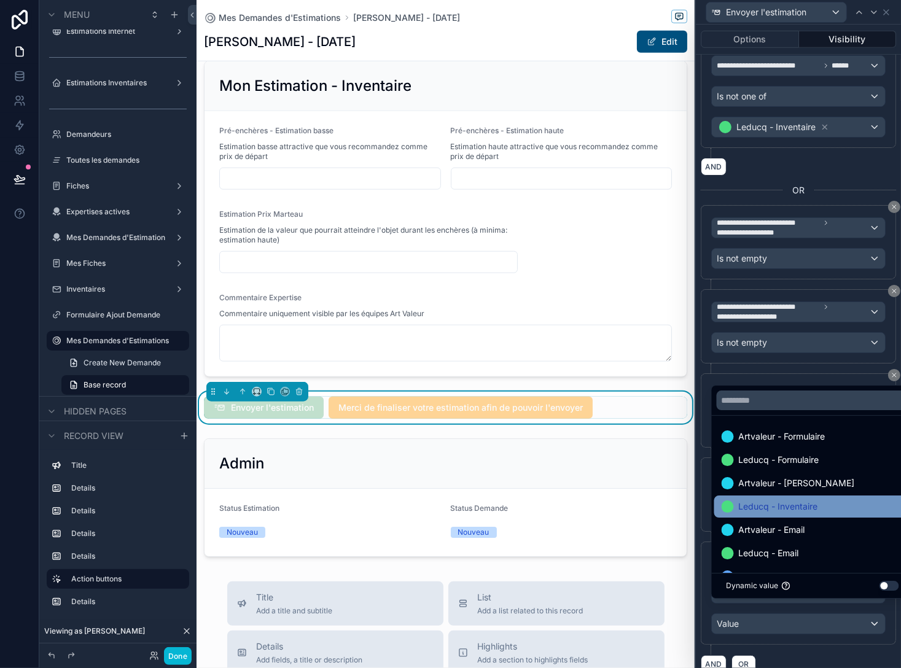
click at [573, 509] on span "Leducq - Inventaire" at bounding box center [778, 506] width 79 height 15
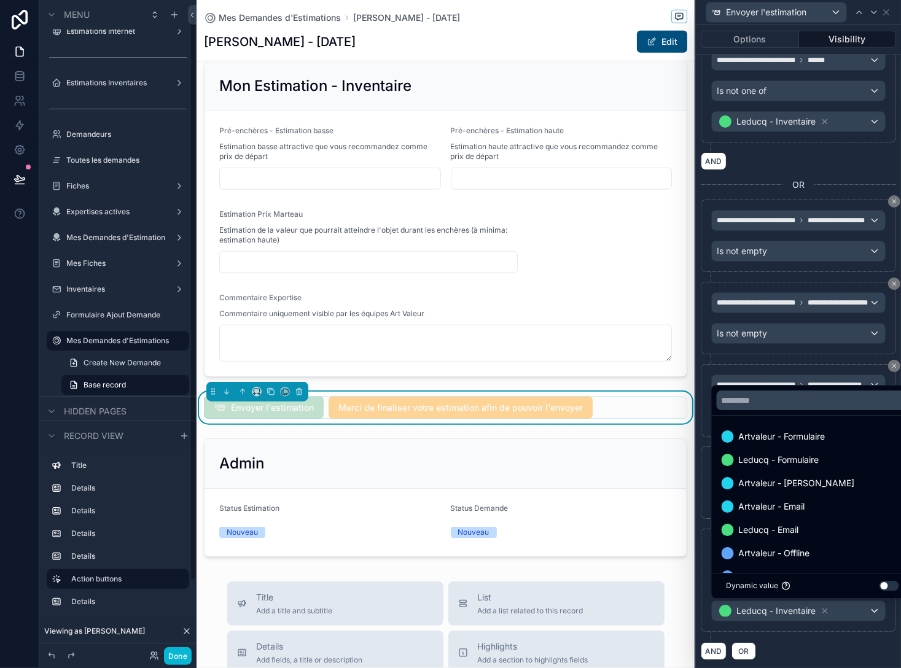
click at [573, 633] on div "**********" at bounding box center [798, 585] width 195 height 113
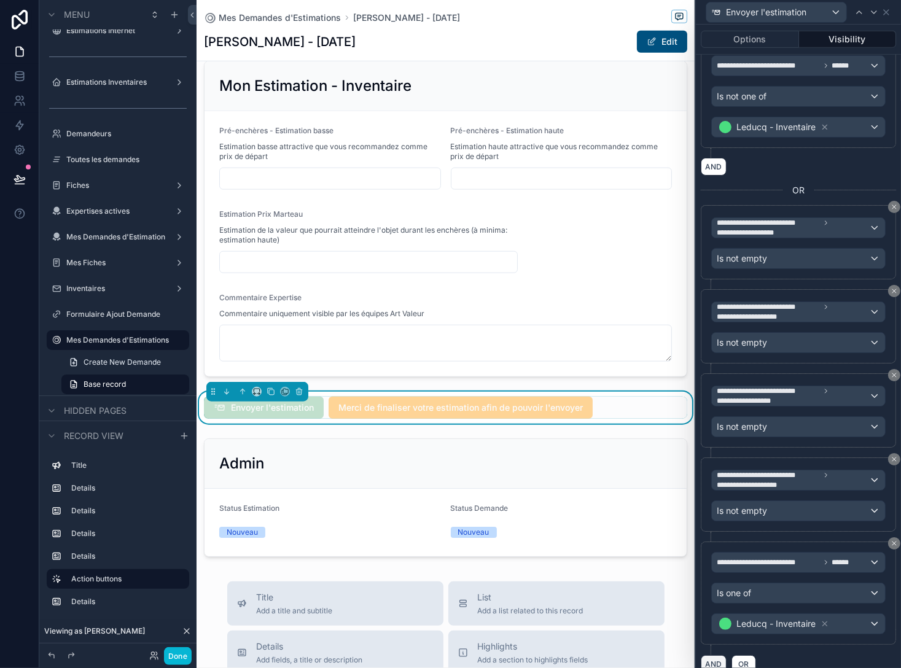
click at [573, 655] on button "AND" at bounding box center [714, 664] width 26 height 18
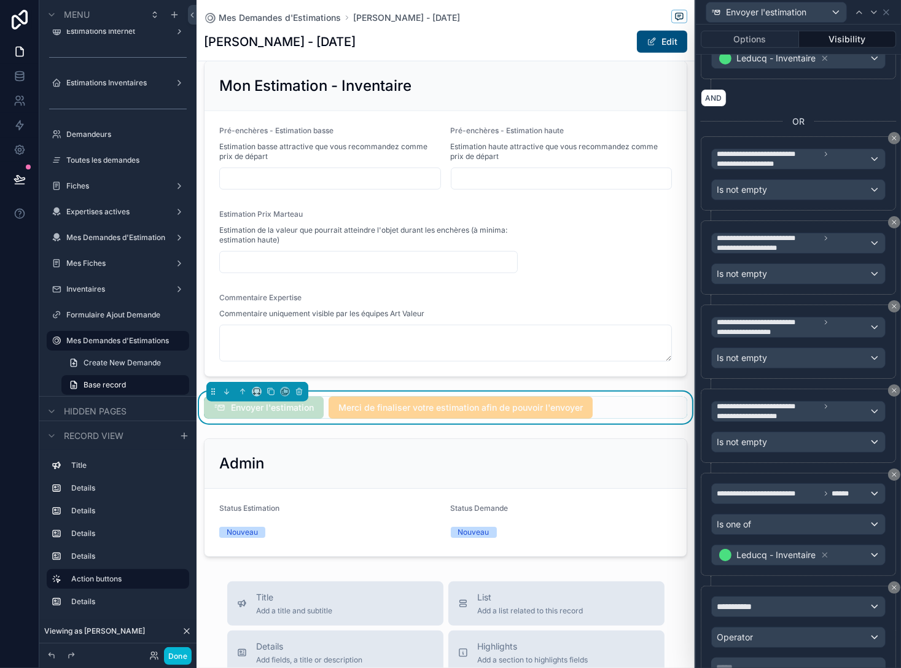
scroll to position [697, 0]
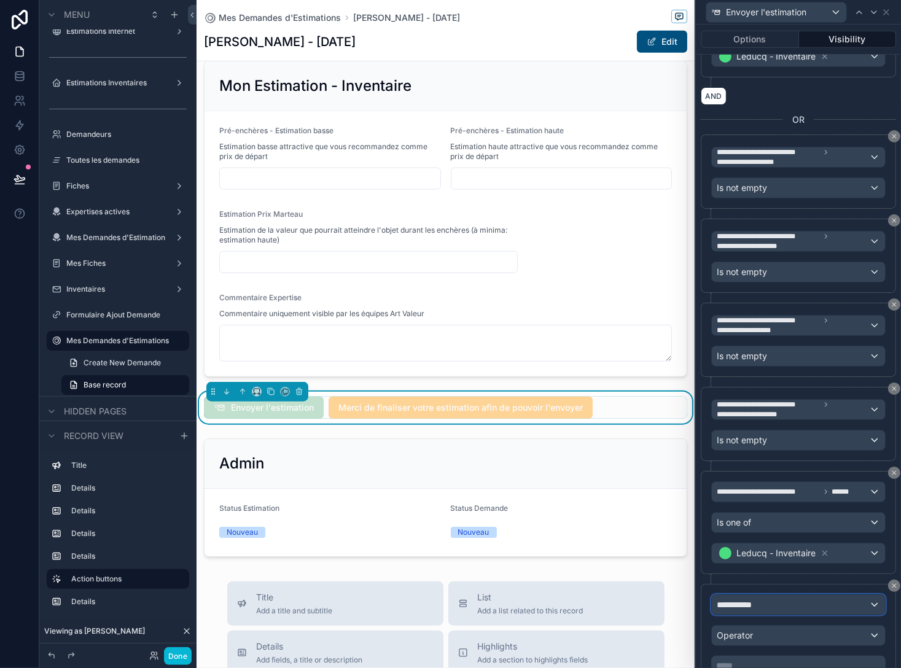
click at [573, 595] on div "**********" at bounding box center [798, 605] width 173 height 20
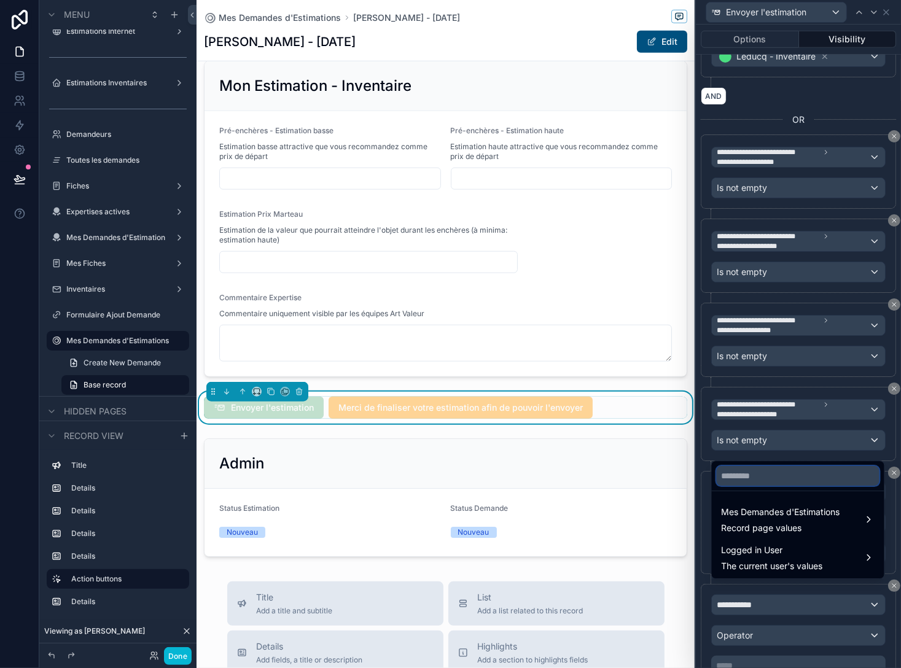
click at [573, 468] on input "text" at bounding box center [798, 476] width 163 height 20
paste input "***"
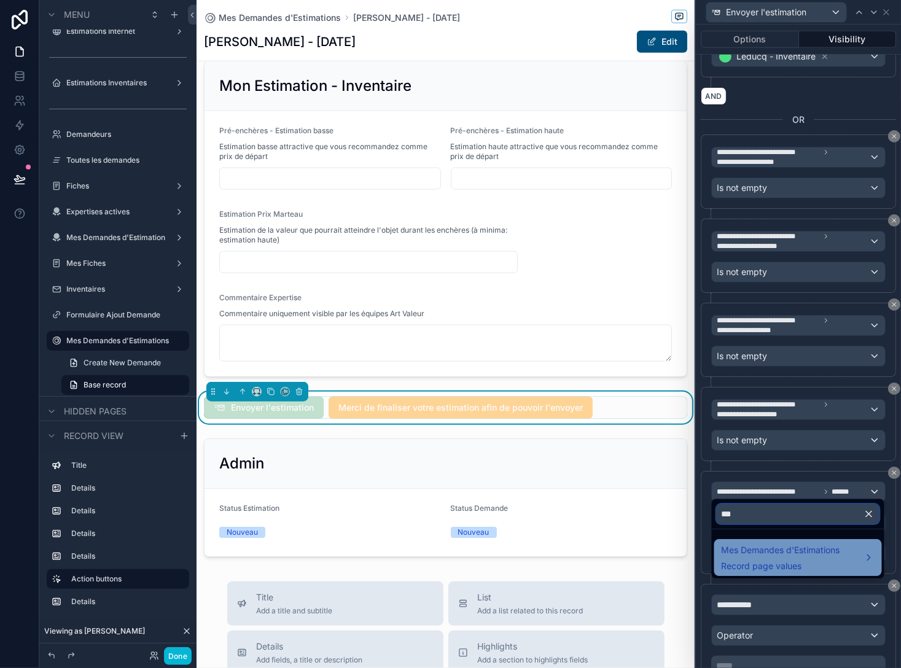
type input "***"
click at [573, 556] on span "Mes Demandes d'Estimations" at bounding box center [781, 550] width 119 height 15
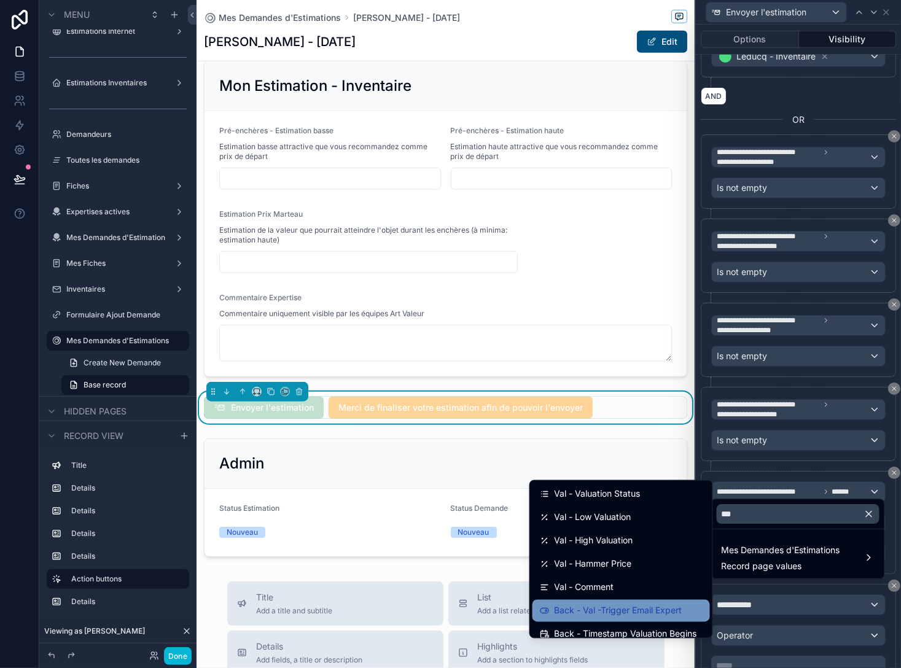
scroll to position [0, 0]
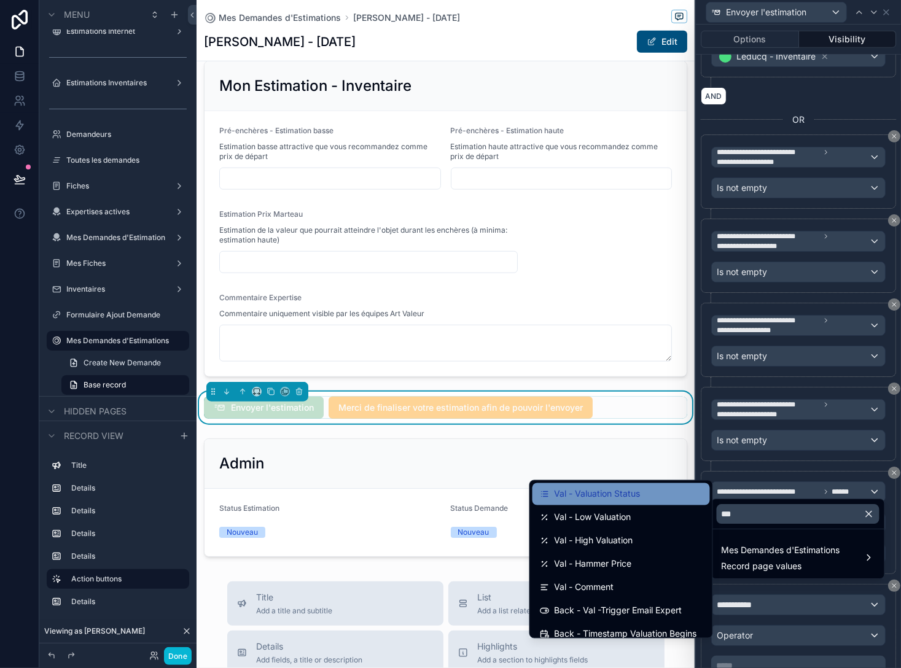
click at [573, 497] on div "Val - Valuation Status" at bounding box center [621, 494] width 163 height 15
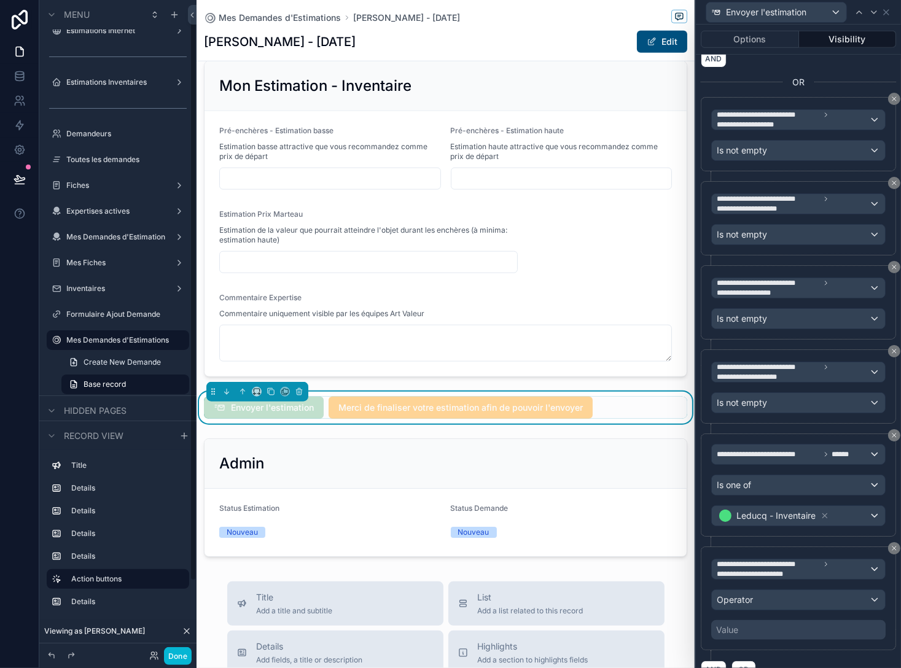
scroll to position [739, 0]
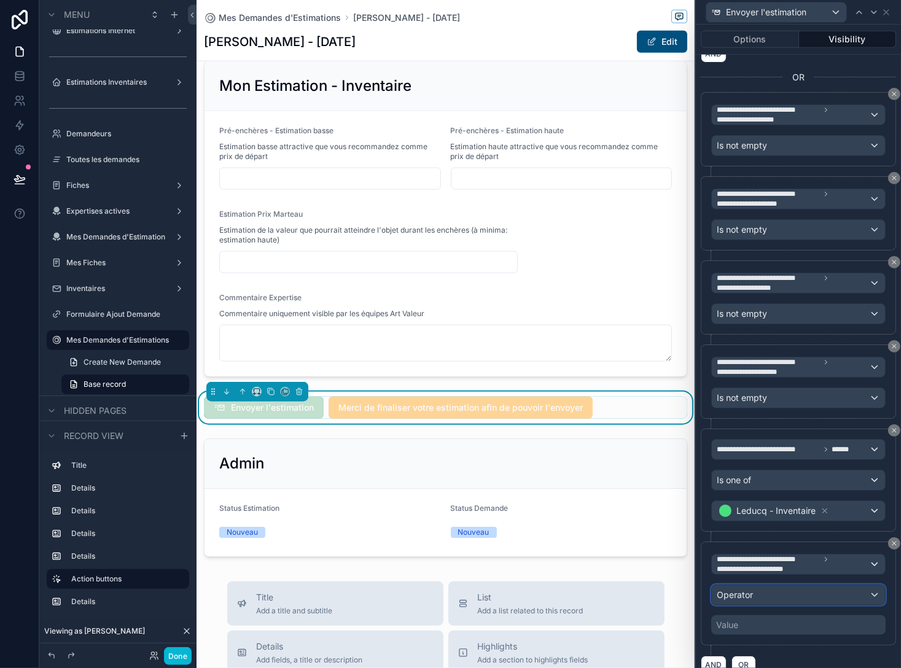
click at [573, 585] on div "Operator" at bounding box center [798, 595] width 173 height 20
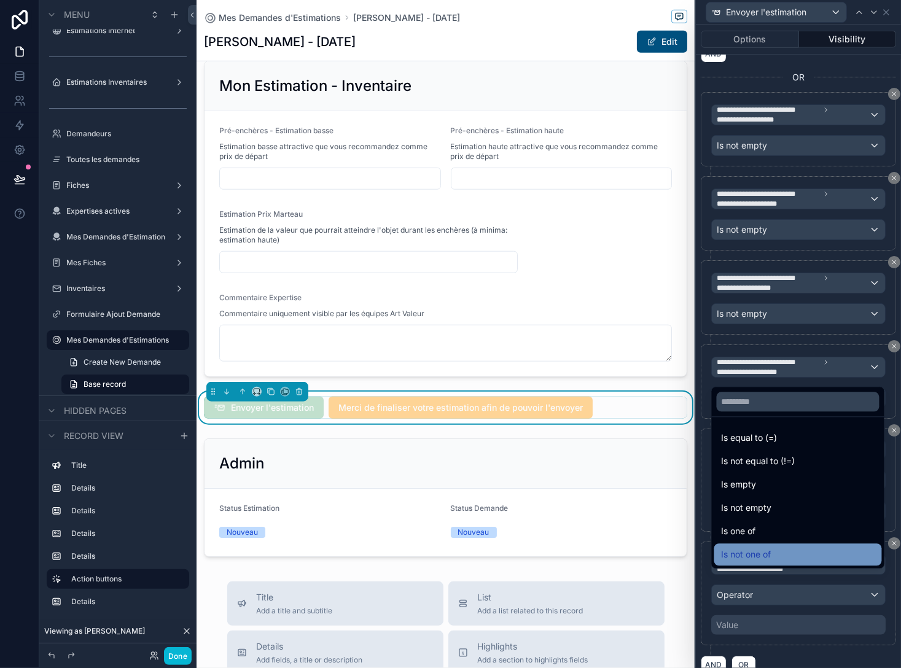
click at [573, 558] on span "Is not one of" at bounding box center [747, 554] width 50 height 15
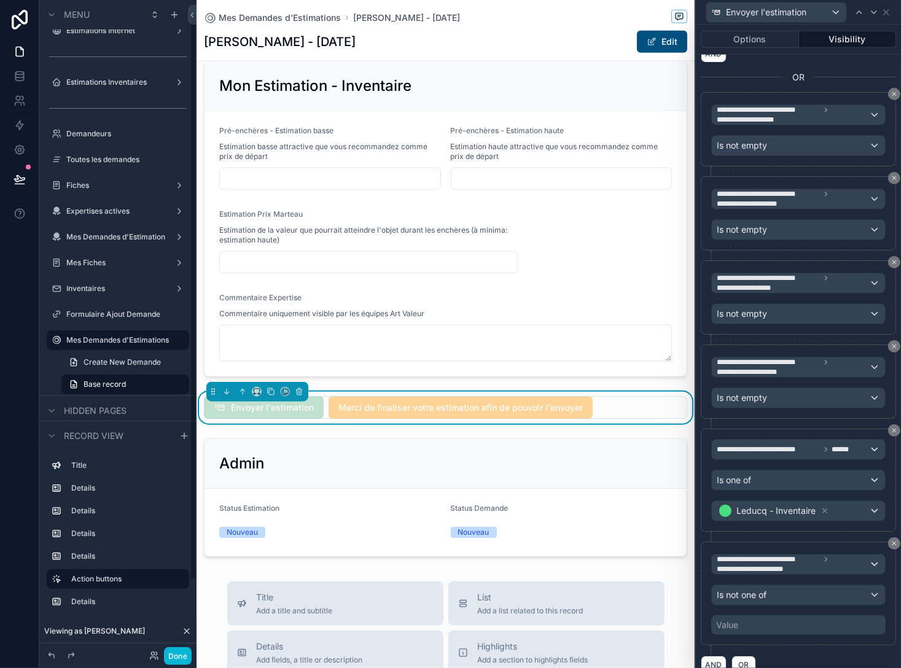
scroll to position [13, 0]
click at [573, 615] on div "Value" at bounding box center [798, 625] width 174 height 20
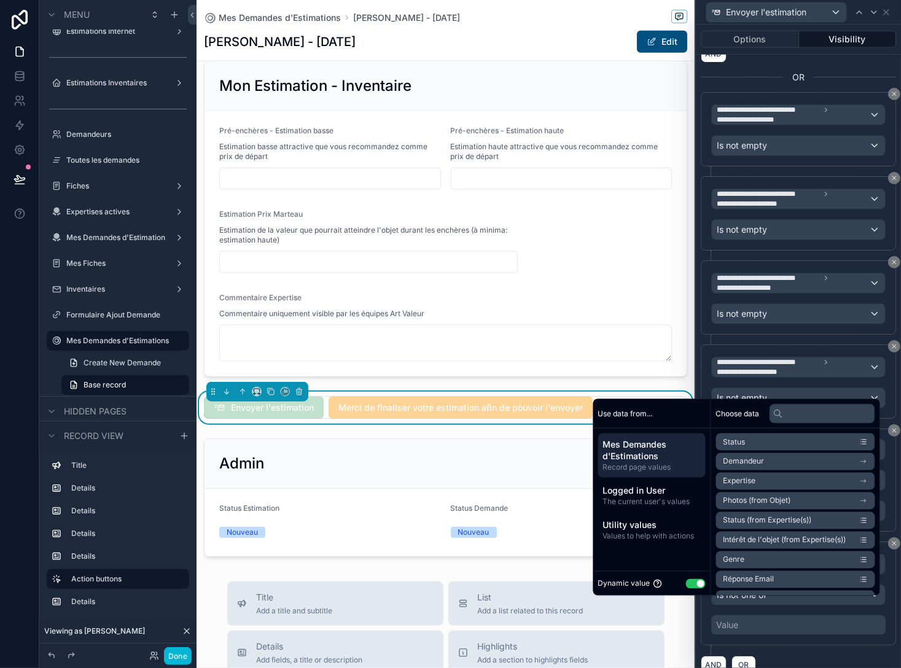
click at [573, 584] on button "Use setting" at bounding box center [696, 584] width 20 height 10
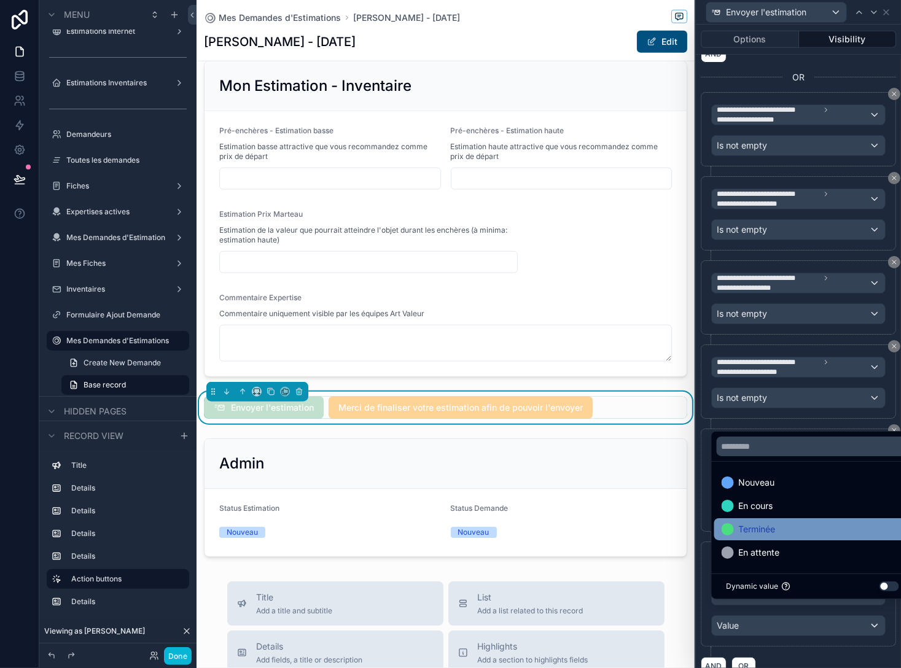
click at [573, 537] on span "Terminée" at bounding box center [757, 529] width 37 height 15
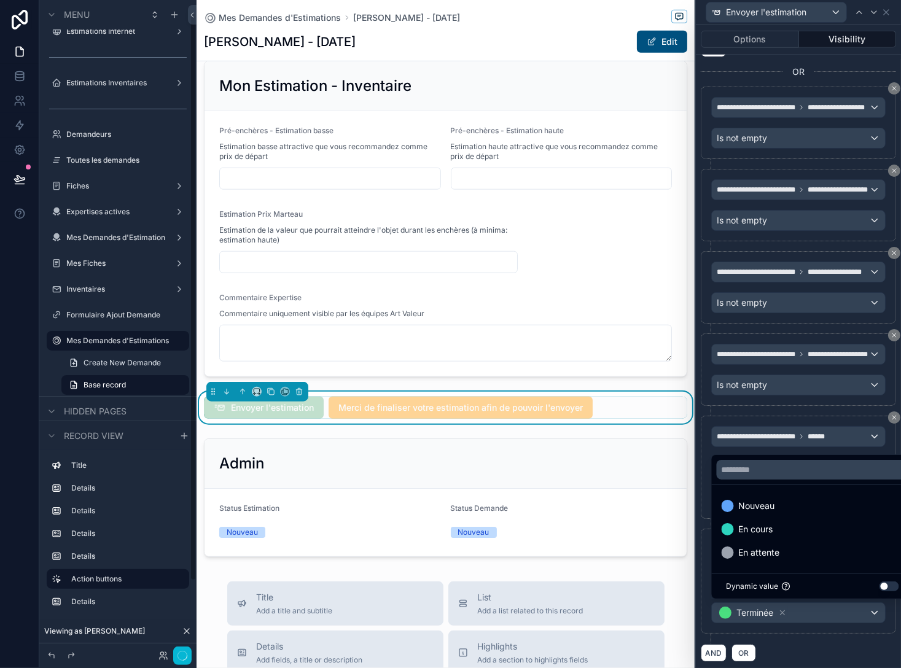
scroll to position [14, 0]
click at [573, 568] on div "Mes Demandes d'Estimations [PERSON_NAME] - [DATE] [PERSON_NAME] - [DATE] Edit B…" at bounding box center [446, 13] width 498 height 2207
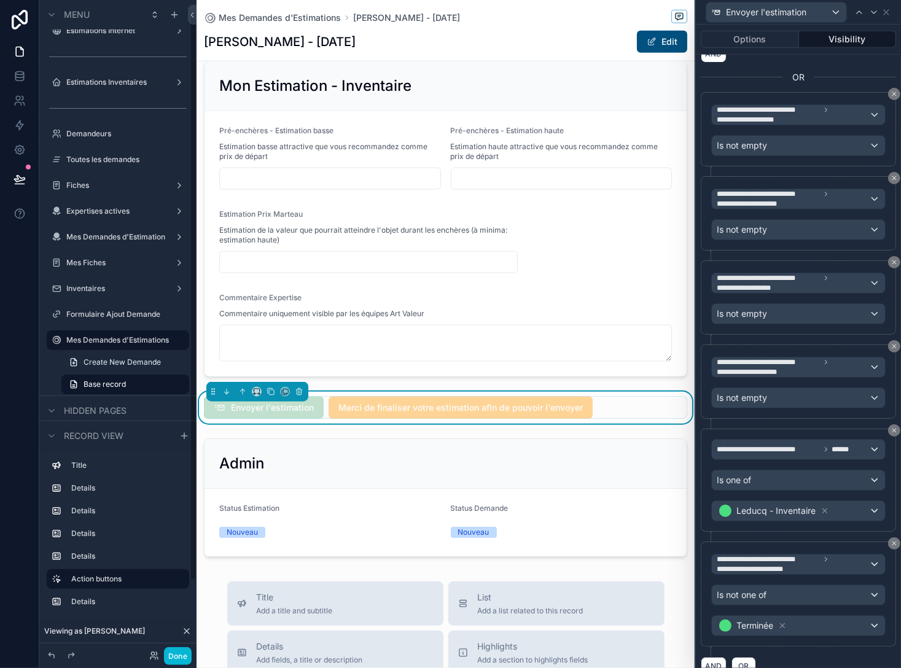
click at [573, 574] on div "Mes Demandes d'Estimations [PERSON_NAME] - [DATE] [PERSON_NAME] - [DATE] Edit B…" at bounding box center [446, 13] width 498 height 2207
click at [21, 187] on button at bounding box center [19, 179] width 27 height 34
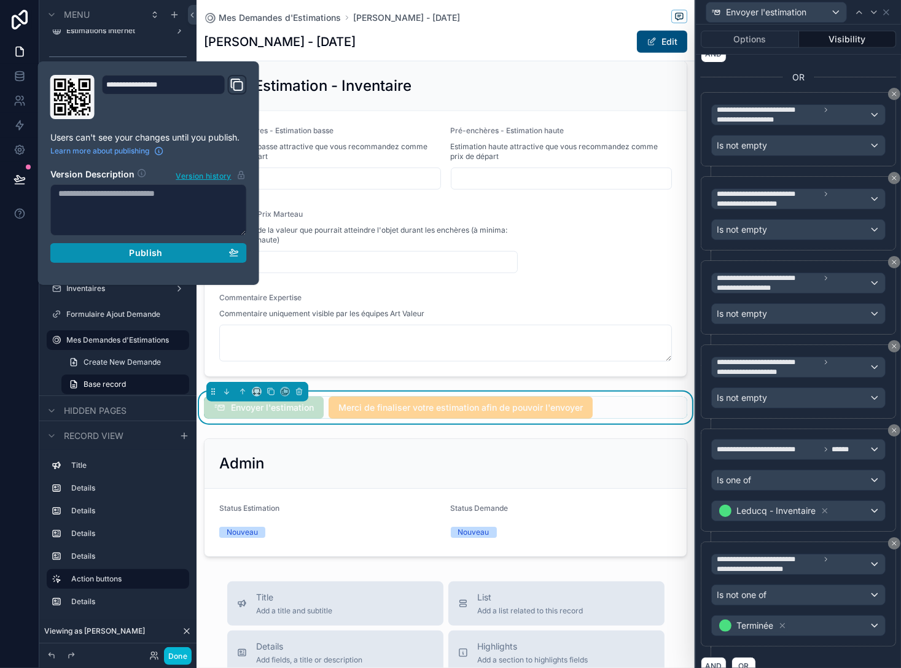
click at [152, 253] on span "Publish" at bounding box center [145, 253] width 33 height 11
